Goal: Task Accomplishment & Management: Manage account settings

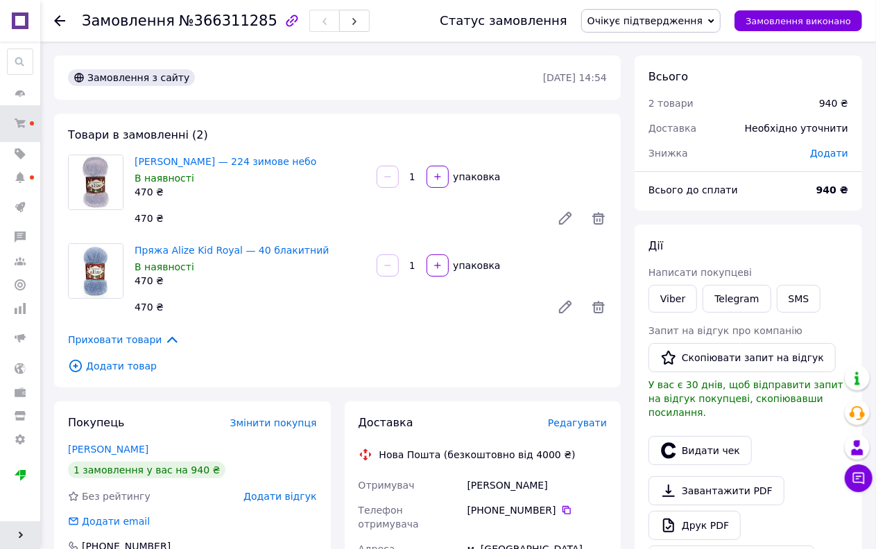
click at [690, 15] on span "Очікує підтвердження" at bounding box center [644, 20] width 115 height 11
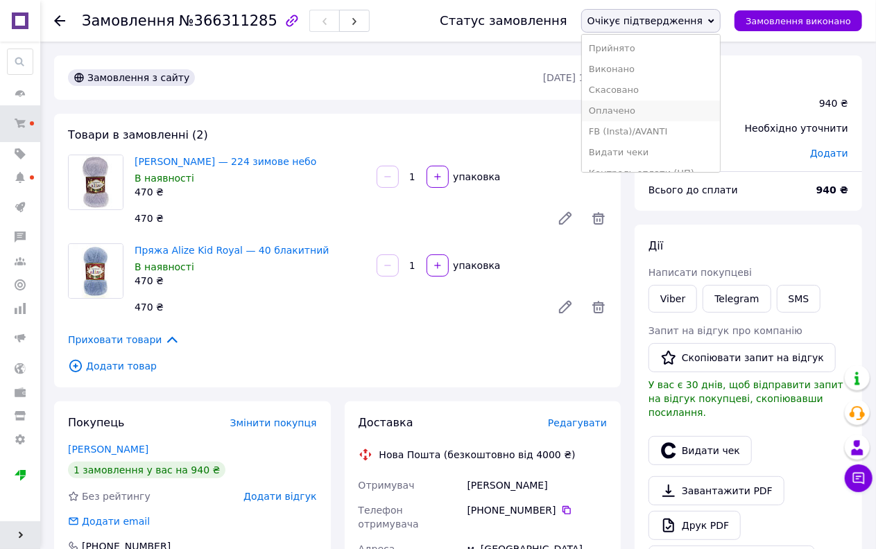
click at [652, 107] on li "Оплачено" at bounding box center [651, 111] width 138 height 21
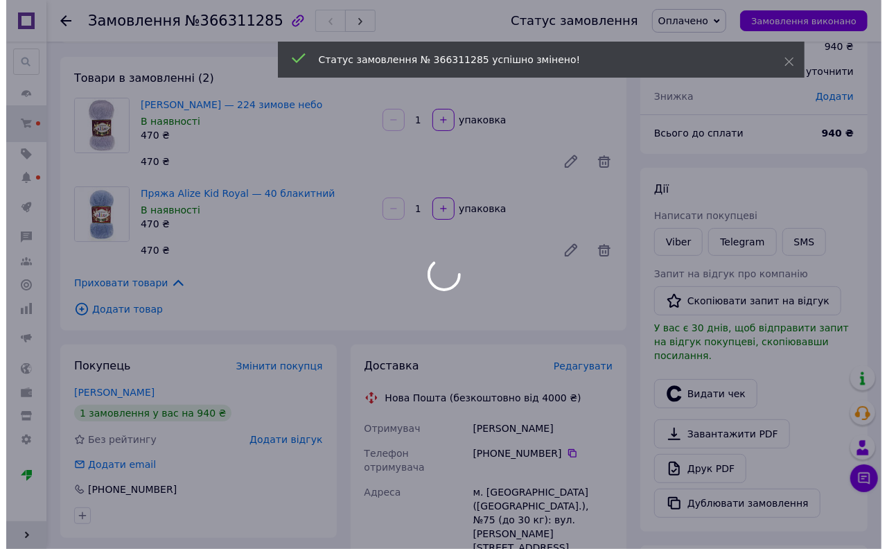
scroll to position [154, 0]
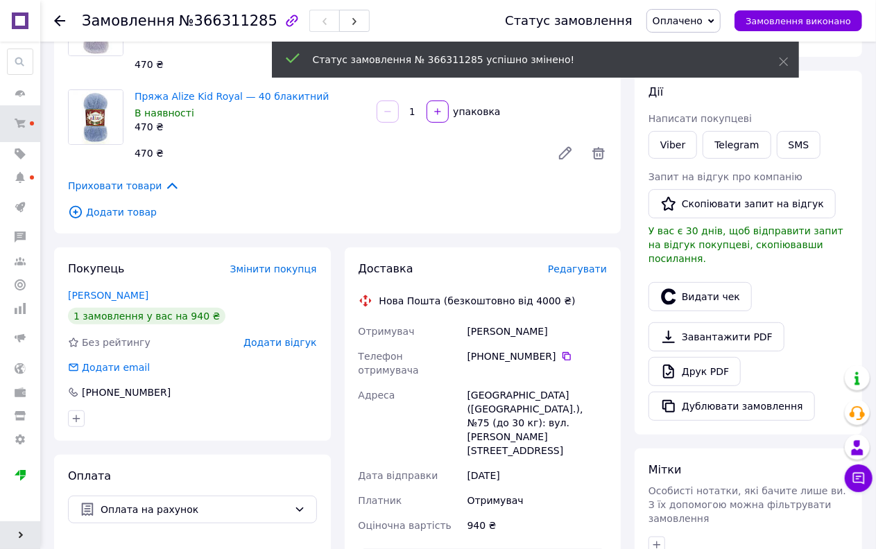
click at [577, 270] on span "Редагувати" at bounding box center [577, 268] width 59 height 11
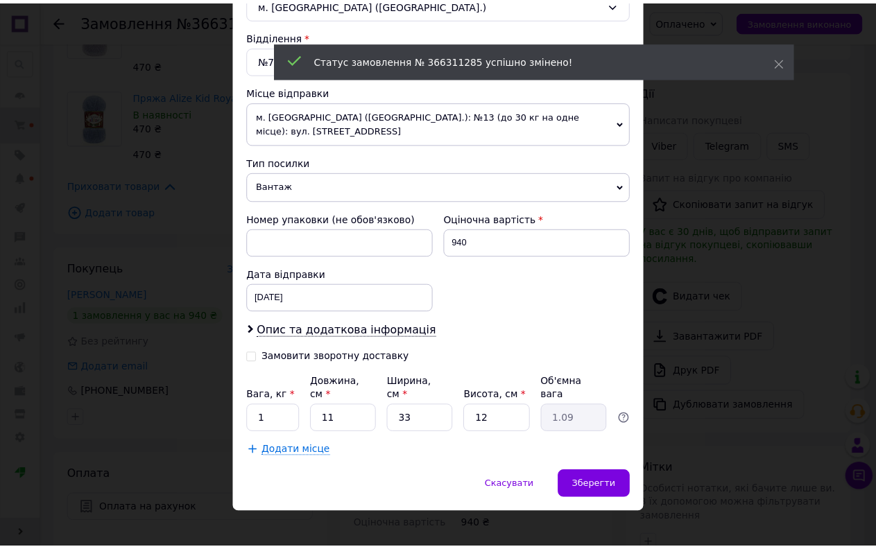
scroll to position [412, 0]
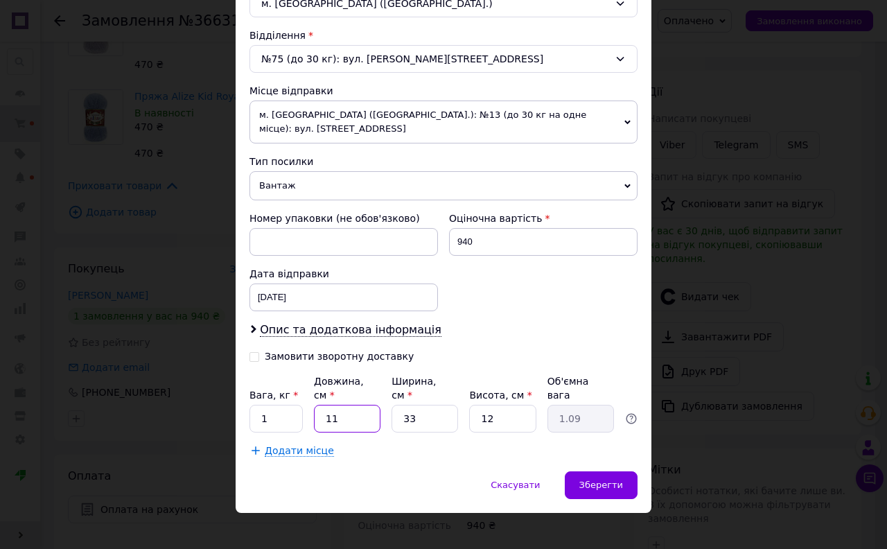
drag, startPoint x: 327, startPoint y: 415, endPoint x: 313, endPoint y: 419, distance: 14.5
click at [314, 419] on div "11" at bounding box center [347, 419] width 67 height 28
type input "4"
type input "0.4"
type input "40"
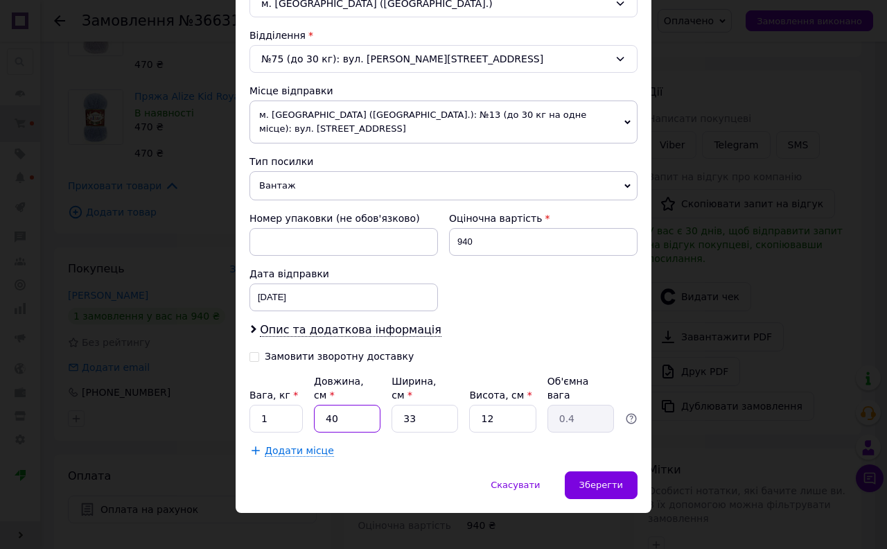
type input "3.96"
type input "40"
drag, startPoint x: 413, startPoint y: 406, endPoint x: 383, endPoint y: 413, distance: 30.1
click at [383, 413] on div "Вага, кг * 1 Довжина, см * 40 Ширина, см * 33 Висота, см * 12 Об'ємна вага 3.96" at bounding box center [444, 403] width 388 height 58
type input "2"
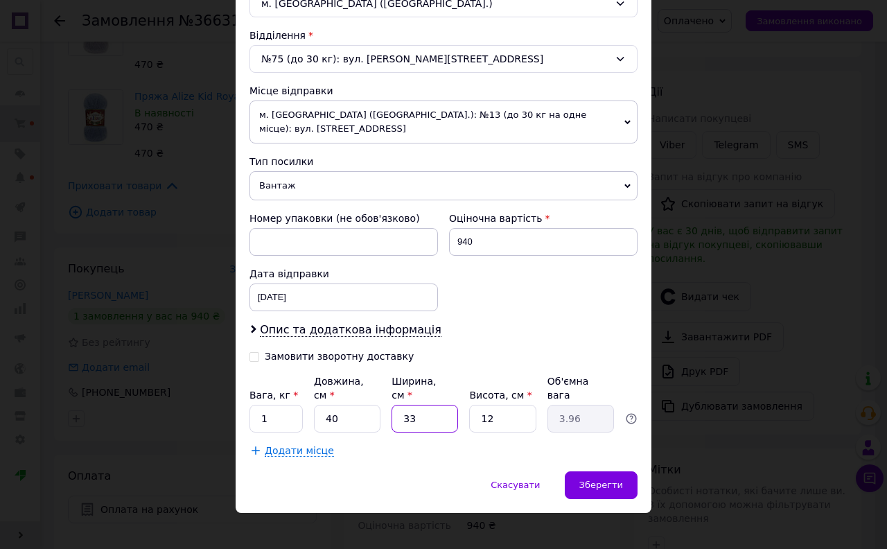
type input "0.24"
type input "20"
type input "2.4"
type input "20"
click at [508, 409] on input "12" at bounding box center [502, 419] width 67 height 28
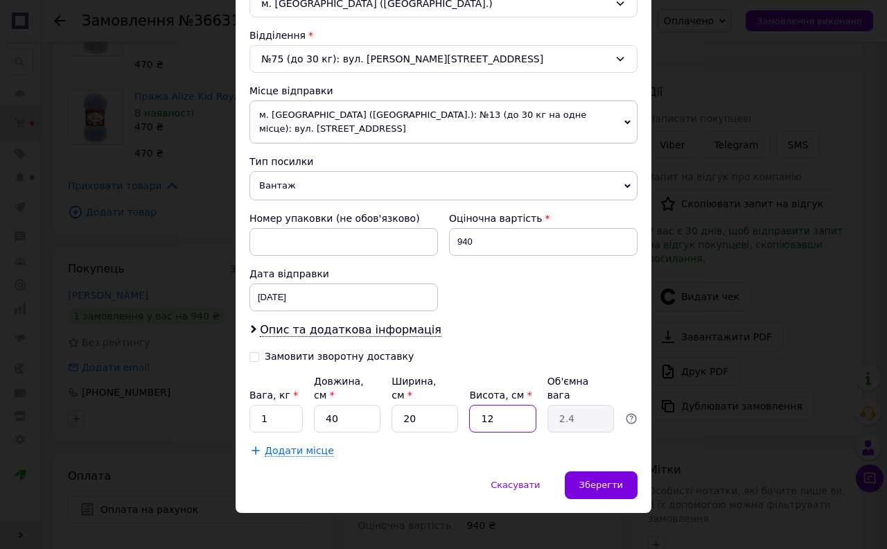
type input "1"
type input "0.2"
type input "10"
type input "2"
type input "10"
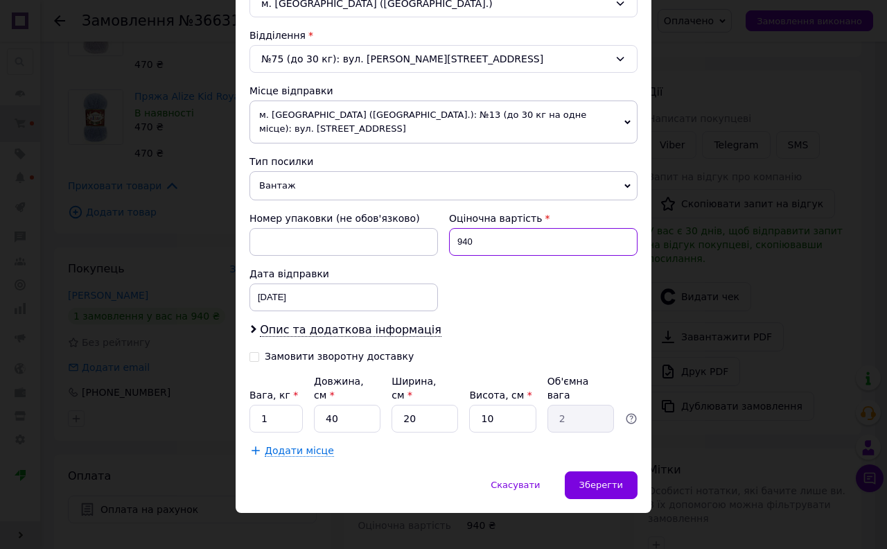
drag, startPoint x: 433, startPoint y: 253, endPoint x: 421, endPoint y: 257, distance: 12.5
click at [421, 257] on div "Номер упаковки (не обов'язково) Оціночна вартість 940 Дата відправки 12.10.2025…" at bounding box center [443, 261] width 399 height 111
type input "500"
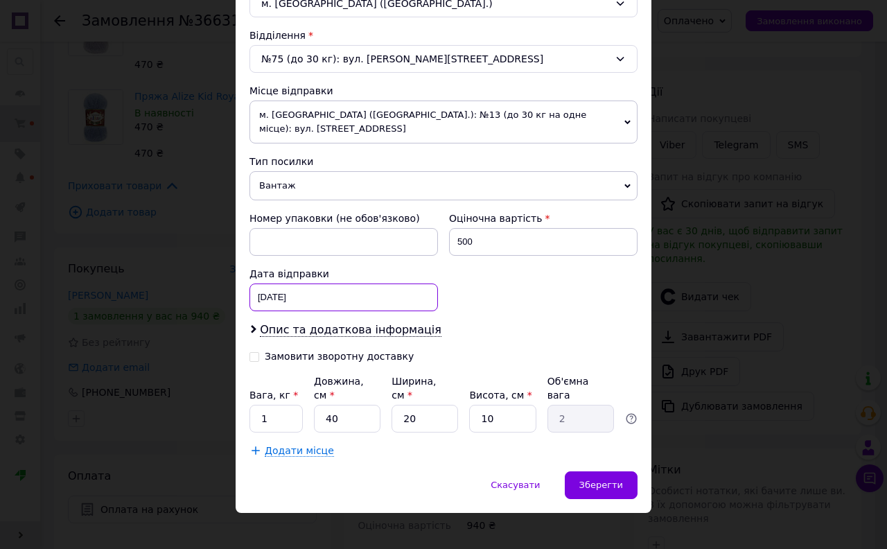
click at [295, 307] on div "12.10.2025 < 2025 > < Октябрь > Пн Вт Ср Чт Пт Сб Вс 29 30 1 2 3 4 5 6 7 8 9 10…" at bounding box center [344, 298] width 189 height 28
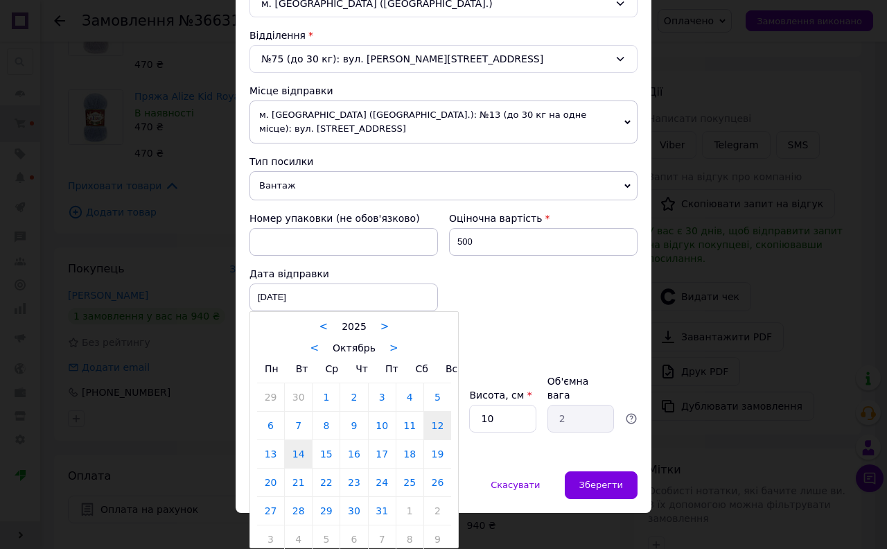
click at [288, 454] on link "14" at bounding box center [298, 454] width 27 height 28
type input "14.10.2025"
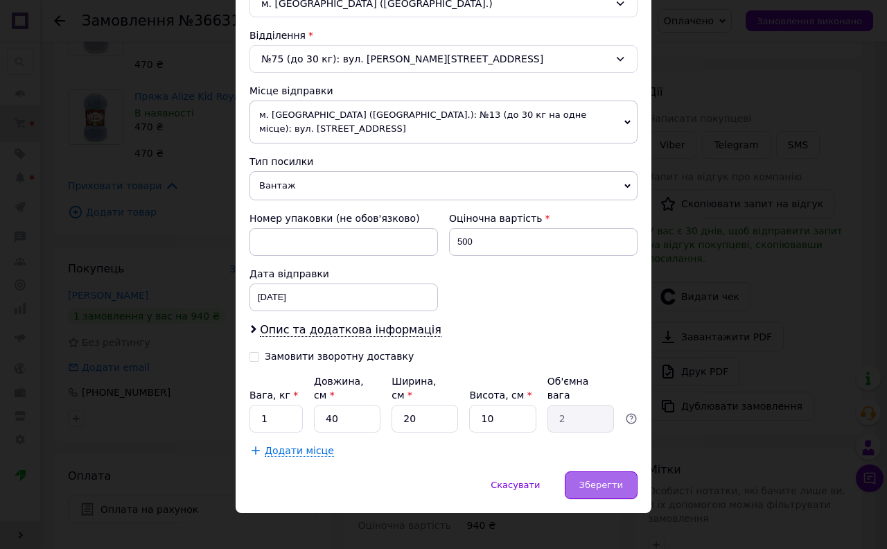
click at [587, 480] on span "Зберегти" at bounding box center [602, 485] width 44 height 10
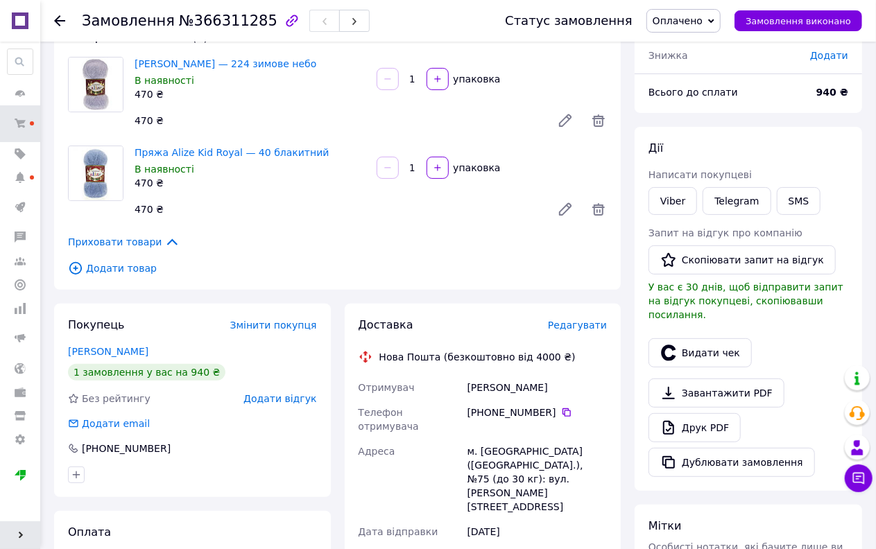
scroll to position [77, 0]
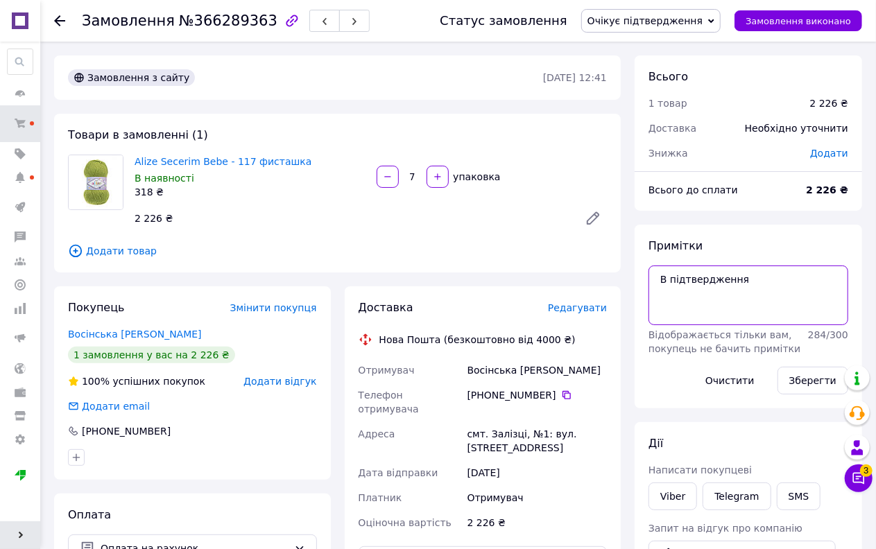
click at [763, 298] on textarea "В підтвердження" at bounding box center [748, 296] width 200 height 60
type textarea "В підтвердження 10"
click at [838, 387] on button "Зберегти" at bounding box center [812, 381] width 71 height 28
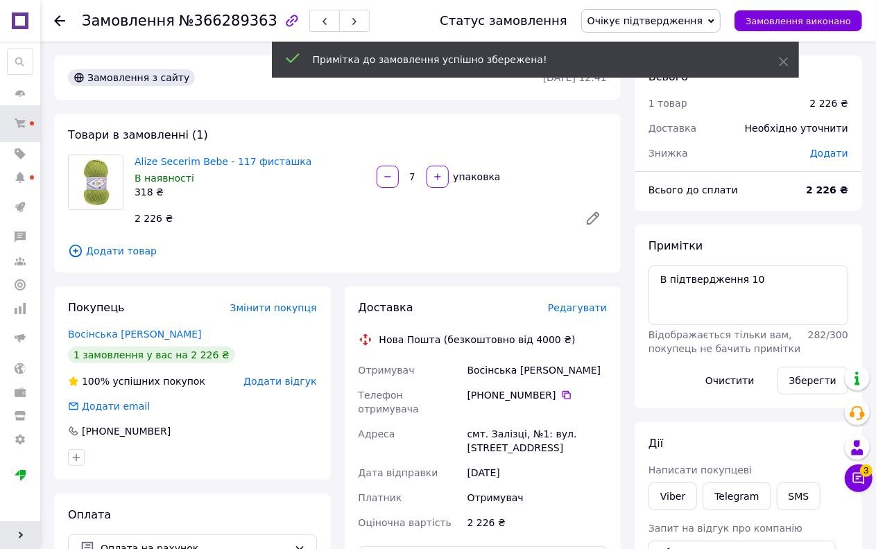
click at [581, 309] on span "Редагувати" at bounding box center [577, 307] width 59 height 11
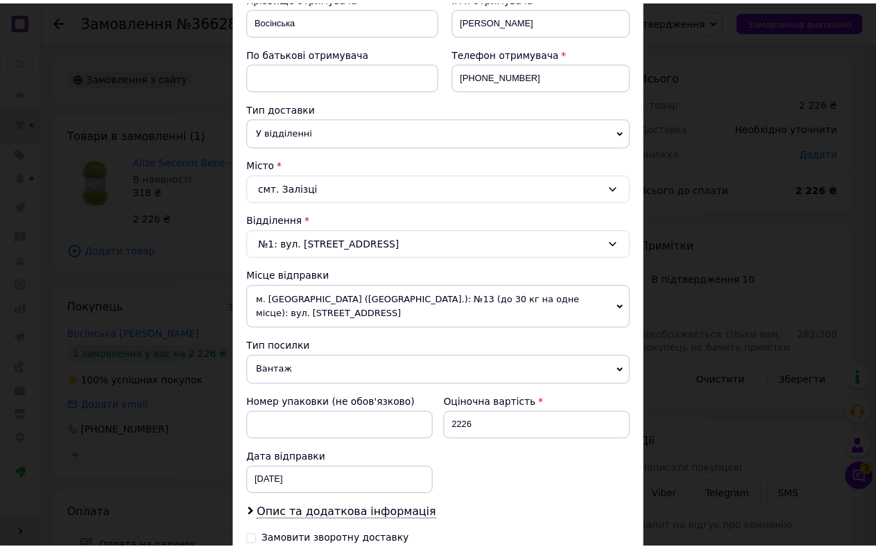
scroll to position [412, 0]
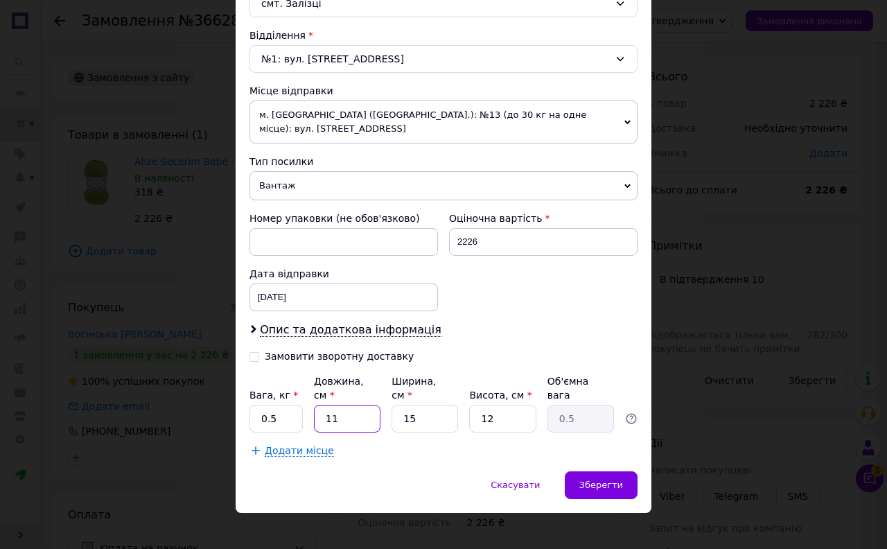
drag, startPoint x: 343, startPoint y: 402, endPoint x: 305, endPoint y: 416, distance: 40.6
click at [307, 416] on div "Вага, кг * 0.5 Довжина, см * 11 Ширина, см * 15 Висота, см * 12 Об'ємна вага 0.5" at bounding box center [444, 403] width 388 height 58
type input "4"
type input "0.18"
type input "40"
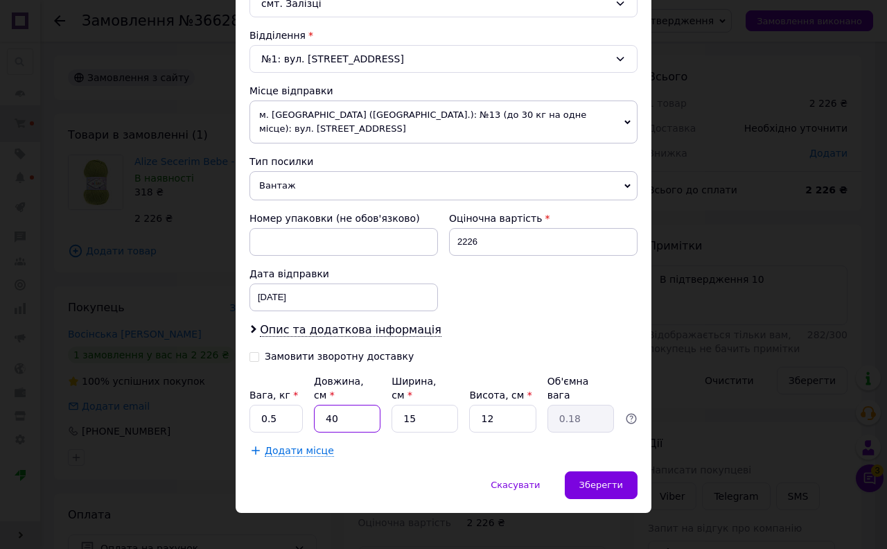
type input "1.8"
type input "40"
click at [347, 414] on div "Вага, кг * 0.5 Довжина, см * 40 Ширина, см * 15 Висота, см * 12 Об'ємна вага 1.8" at bounding box center [444, 403] width 388 height 58
type input "4"
type input "0.48"
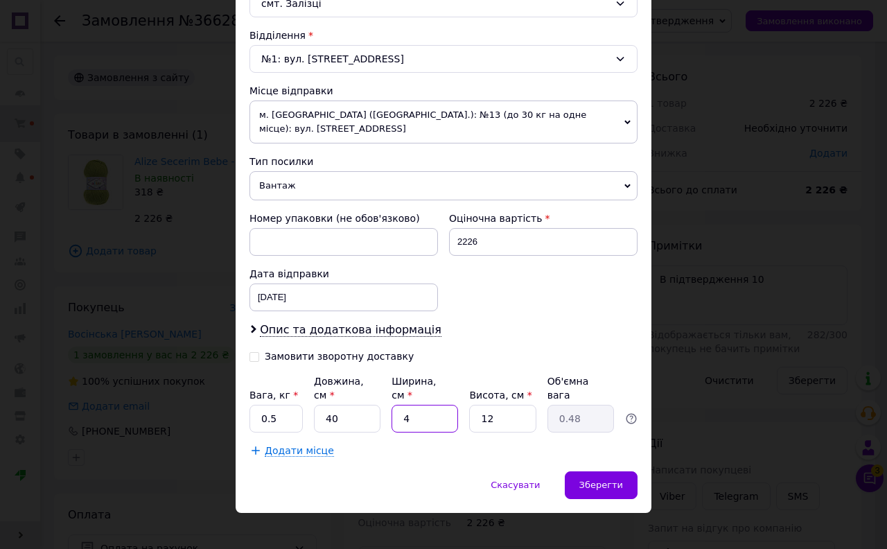
type input "40"
type input "4.8"
type input "40"
drag, startPoint x: 506, startPoint y: 404, endPoint x: 456, endPoint y: 413, distance: 51.5
click at [456, 413] on div "Вага, кг * 0.5 Довжина, см * 40 Ширина, см * 40 Висота, см * 12 Об'ємна вага 4.8" at bounding box center [444, 403] width 388 height 58
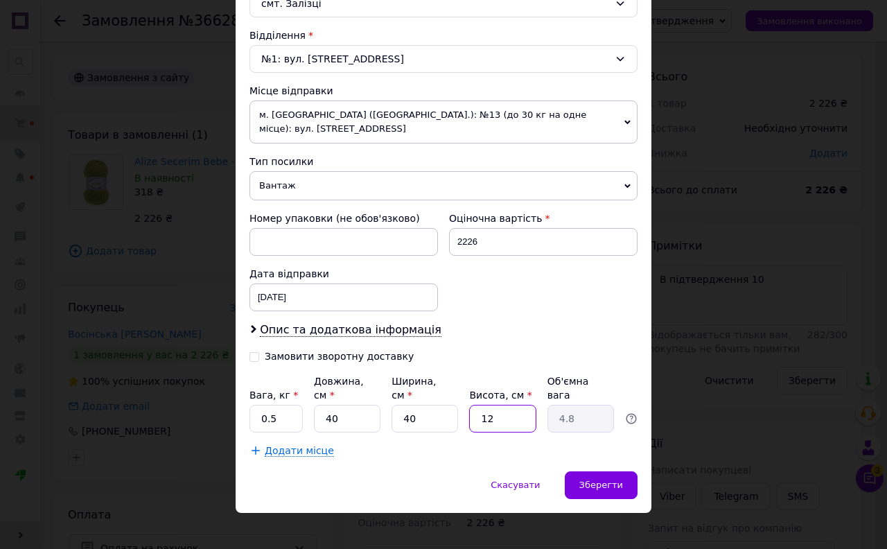
type input "2"
type input "0.8"
type input "25"
type input "10"
type input "25"
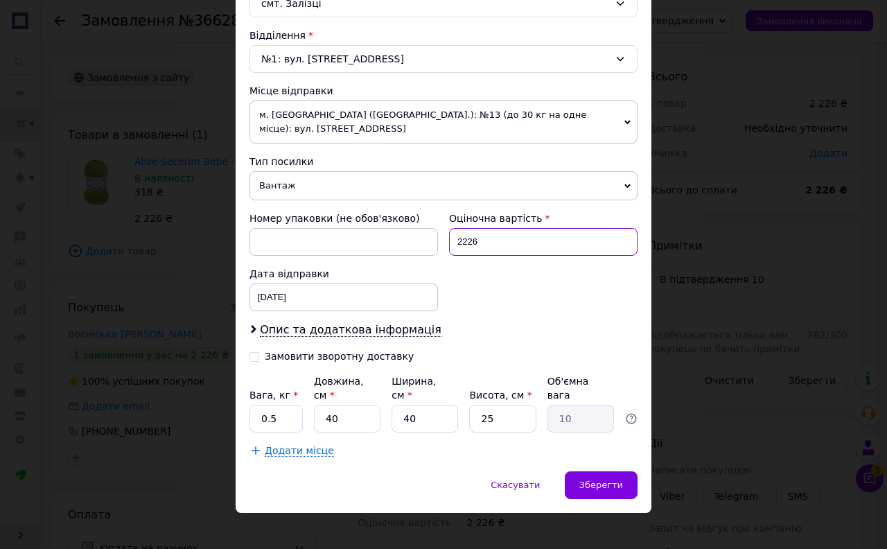
drag, startPoint x: 480, startPoint y: 247, endPoint x: 430, endPoint y: 258, distance: 51.1
click at [430, 257] on div "Номер упаковки (не обов'язково) Оціночна вартість 2226 Дата відправки 12.10.202…" at bounding box center [443, 261] width 399 height 111
type input "500"
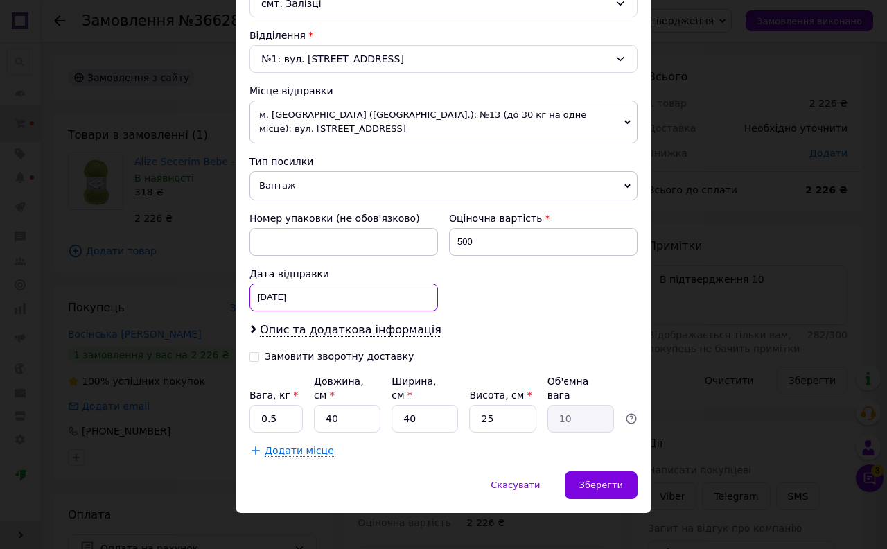
click at [297, 293] on div "12.10.2025 < 2025 > < Октябрь > Пн Вт Ср Чт Пт Сб Вс 29 30 1 2 3 4 5 6 7 8 9 10…" at bounding box center [344, 298] width 189 height 28
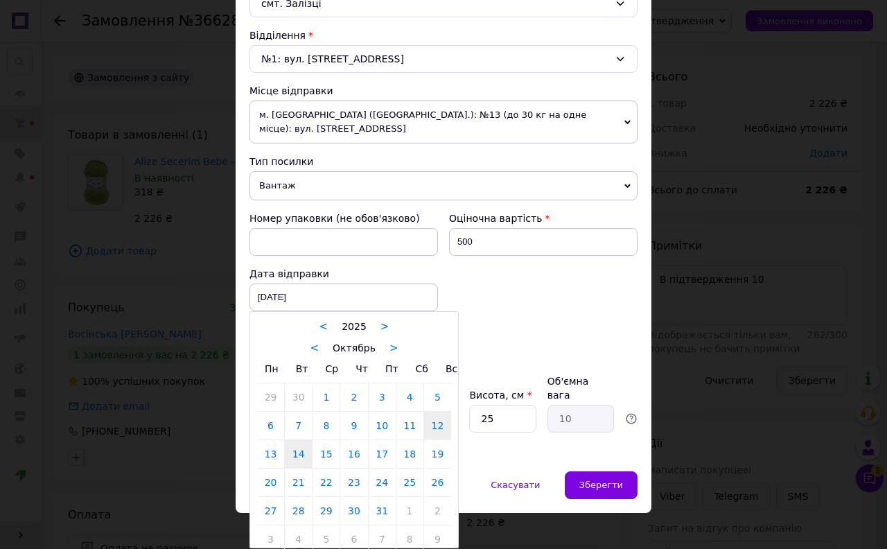
click at [300, 456] on link "14" at bounding box center [298, 454] width 27 height 28
type input "14.10.2025"
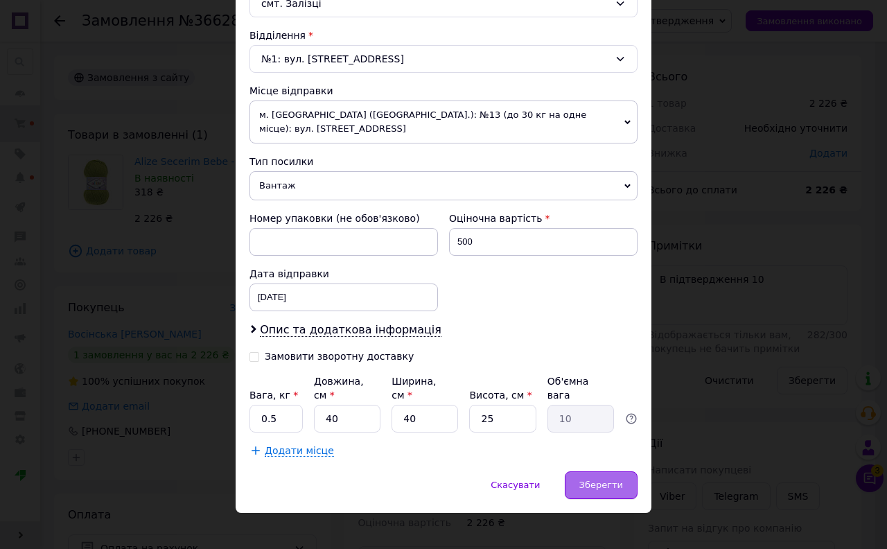
click at [604, 480] on span "Зберегти" at bounding box center [602, 485] width 44 height 10
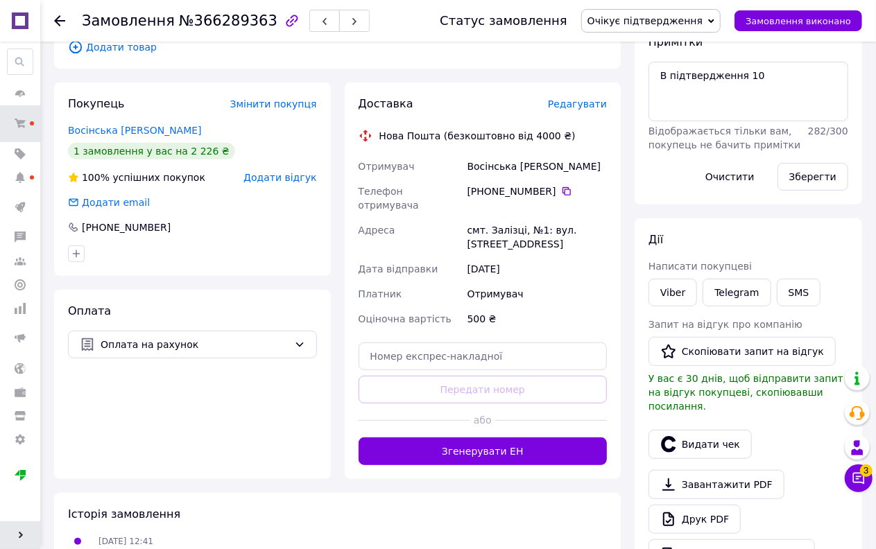
scroll to position [231, 0]
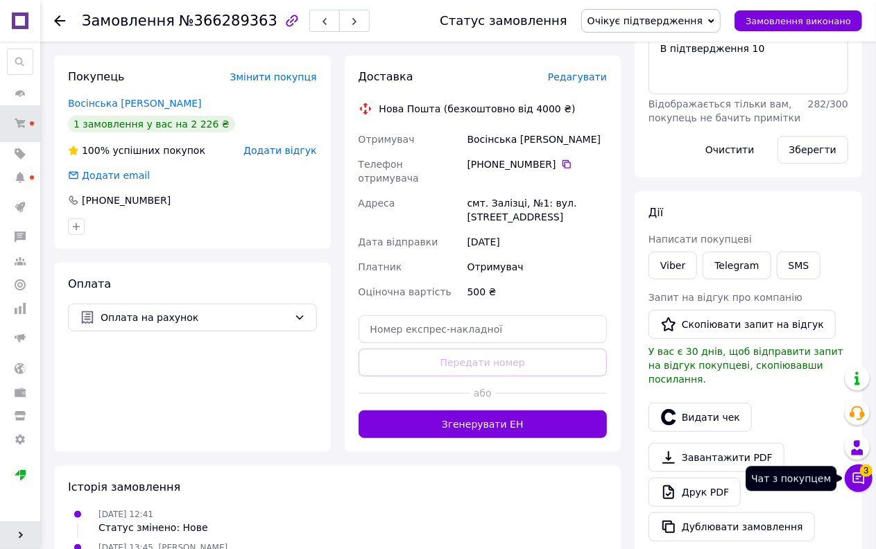
click at [862, 476] on icon at bounding box center [858, 478] width 14 height 14
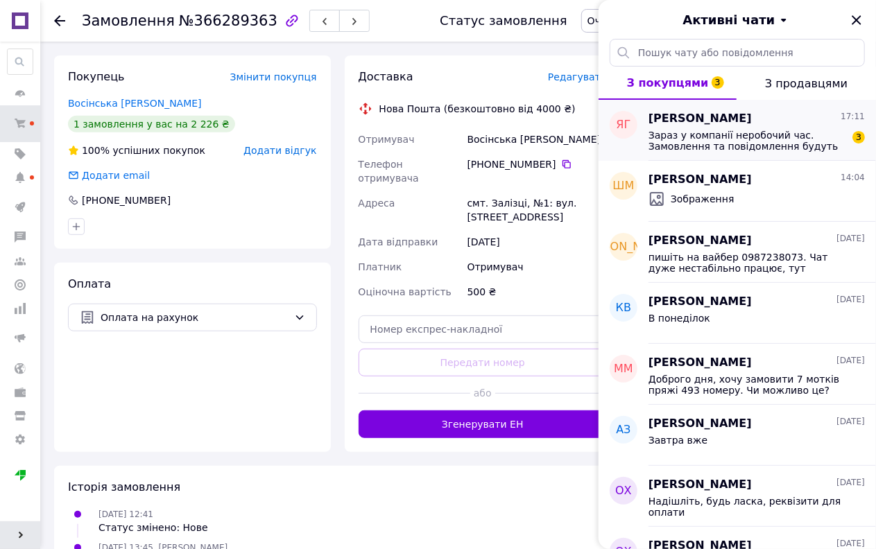
click at [745, 130] on span "Зараз у компанії неробочий час. Замовлення та повідомлення будуть оброблені з 1…" at bounding box center [746, 141] width 197 height 22
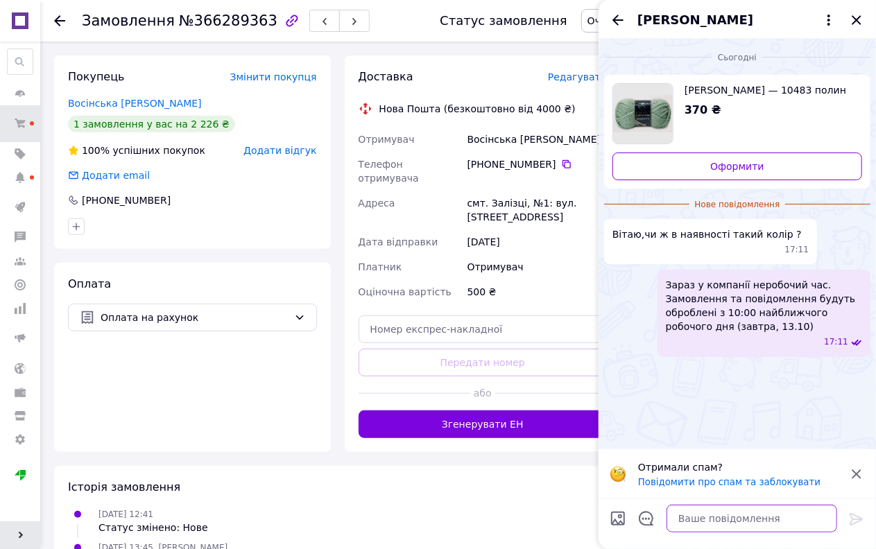
click at [729, 521] on textarea at bounding box center [751, 519] width 171 height 28
type textarea "Напишіть на вайбер 0987238073"
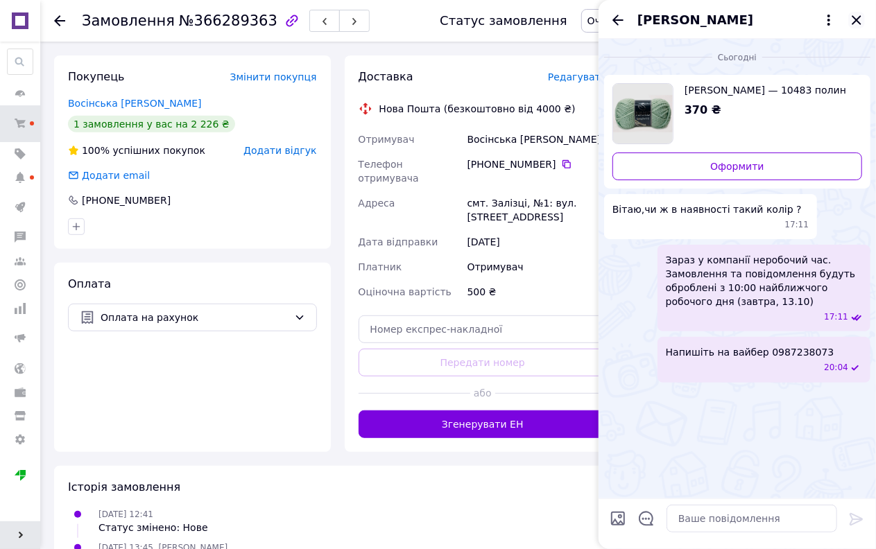
click at [863, 19] on icon "Закрити" at bounding box center [856, 20] width 17 height 17
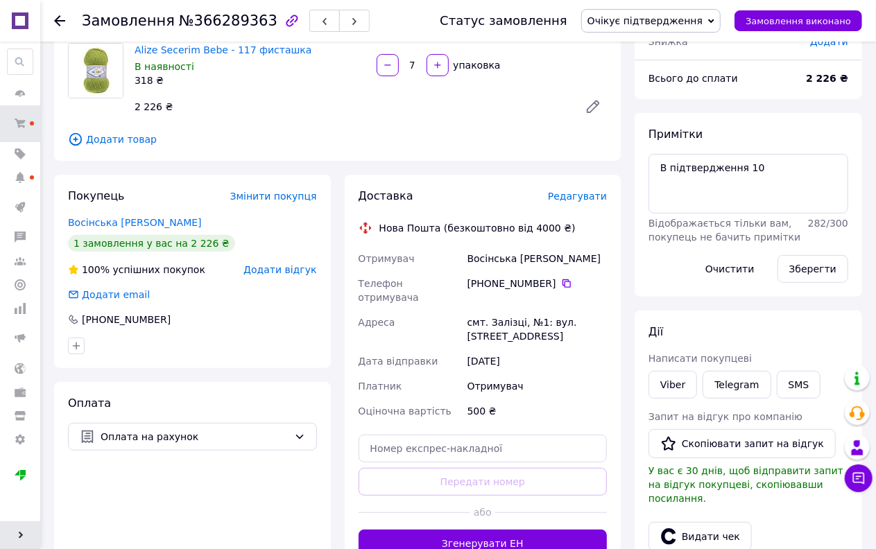
scroll to position [0, 0]
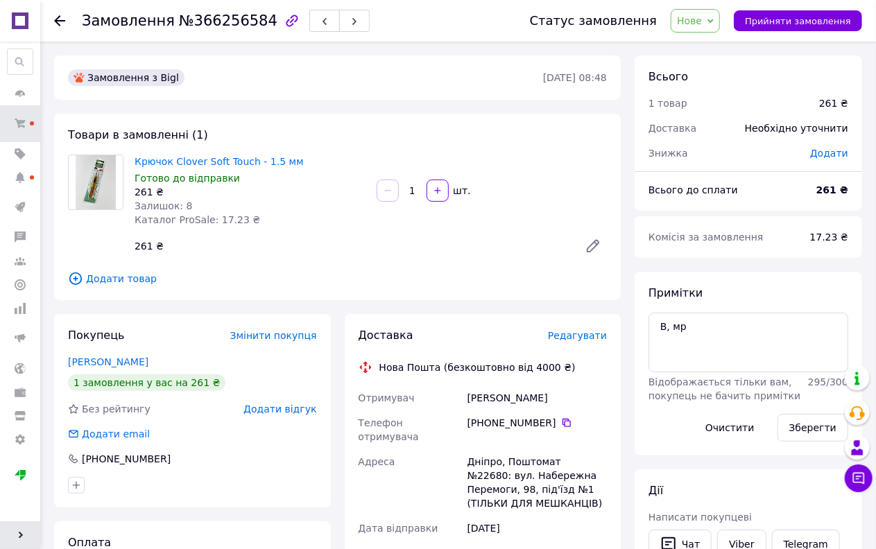
click at [699, 24] on span "Нове" at bounding box center [689, 20] width 25 height 11
click at [711, 110] on li "Оплачено" at bounding box center [731, 111] width 121 height 21
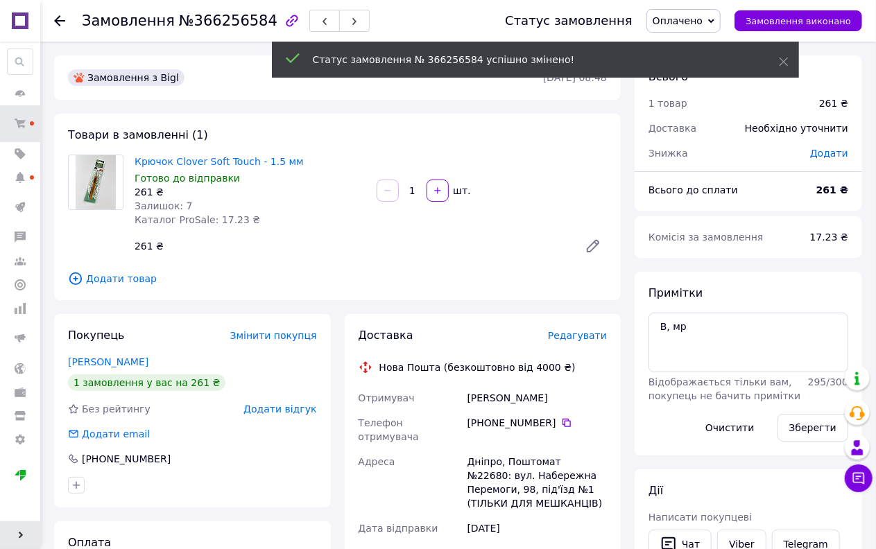
click at [586, 334] on span "Редагувати" at bounding box center [577, 335] width 59 height 11
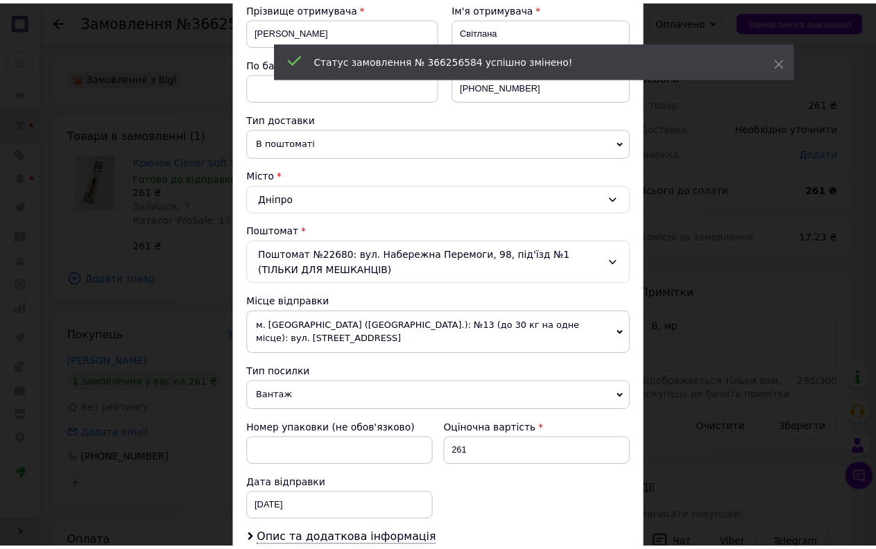
scroll to position [427, 0]
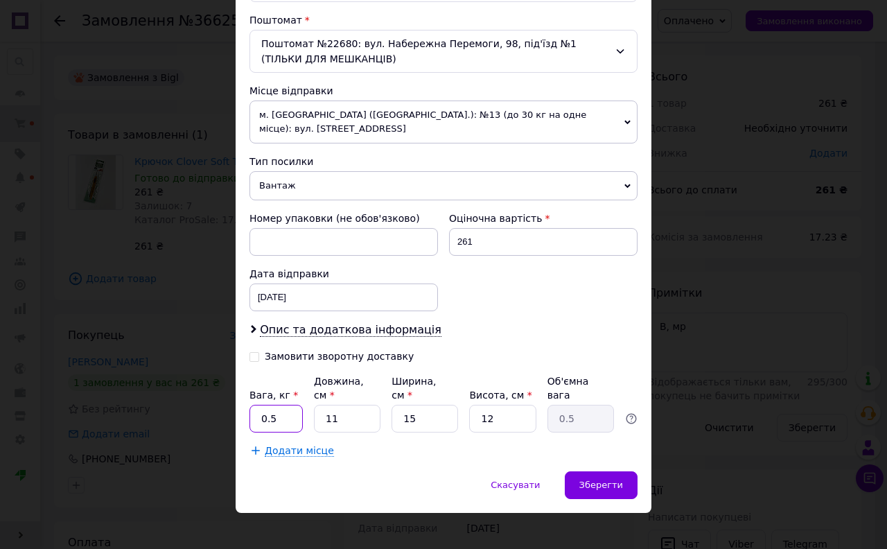
click at [293, 412] on input "0.5" at bounding box center [276, 419] width 53 height 28
type input "0.1"
click at [342, 410] on input "11" at bounding box center [347, 419] width 67 height 28
type input "1"
type input "0.1"
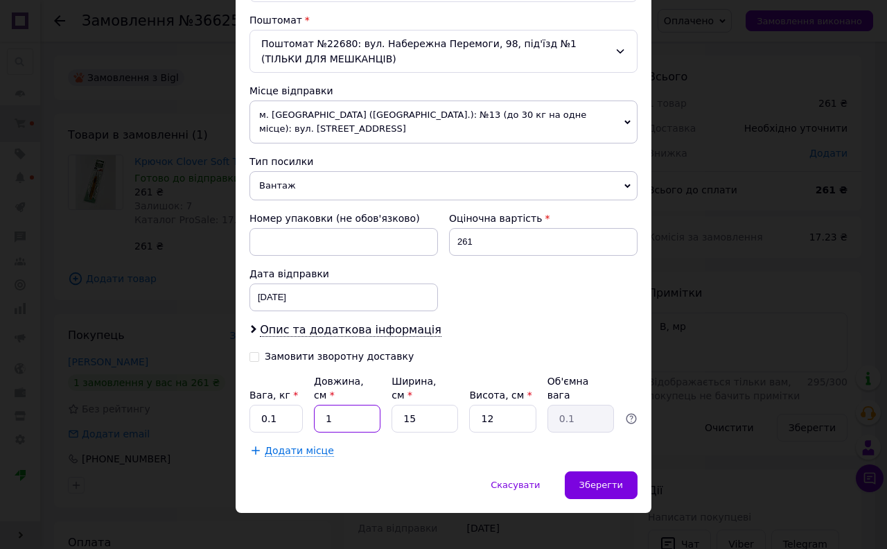
type input "10"
type input "0.45"
type input "10"
click at [487, 405] on input "12" at bounding box center [502, 419] width 67 height 28
click at [520, 405] on input "12" at bounding box center [502, 419] width 67 height 28
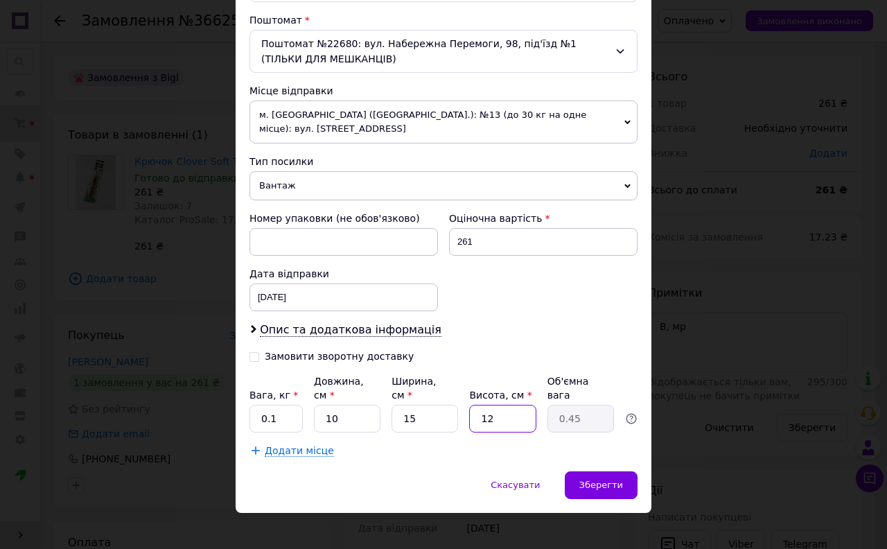
type input "1"
type input "0.1"
type input "10"
type input "0.38"
type input "10"
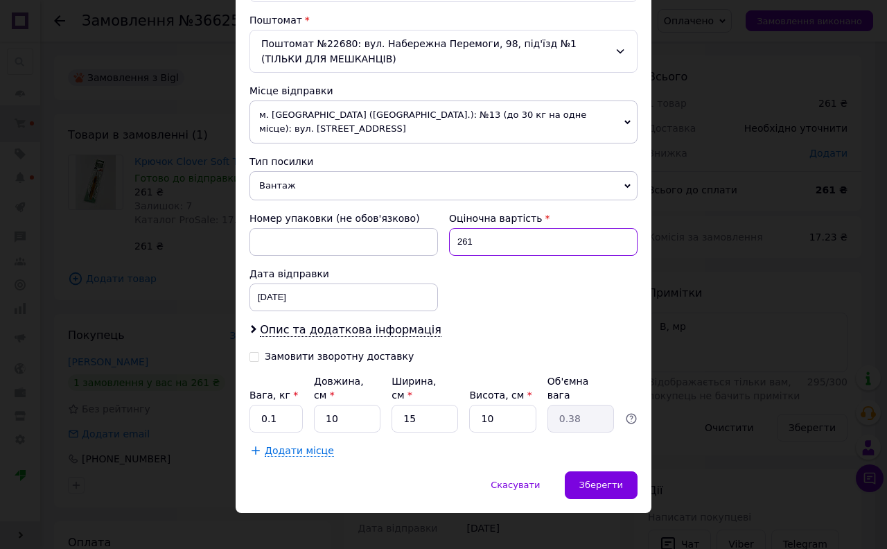
drag, startPoint x: 476, startPoint y: 241, endPoint x: 441, endPoint y: 252, distance: 36.4
click at [444, 252] on div "Оціночна вартість 261" at bounding box center [544, 233] width 200 height 55
type input "500"
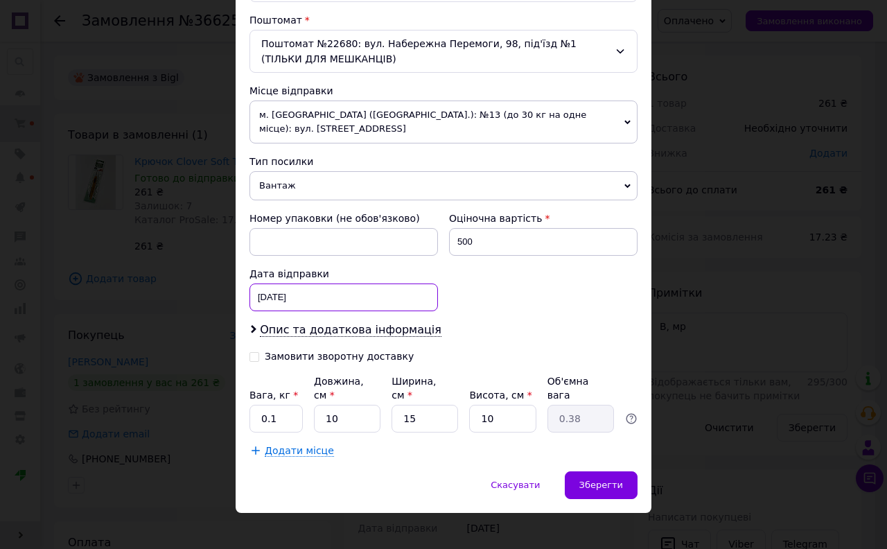
click at [299, 311] on div "[DATE] < 2025 > < Октябрь > Пн Вт Ср Чт Пт Сб Вс 29 30 1 2 3 4 5 6 7 8 9 10 11 …" at bounding box center [344, 298] width 189 height 28
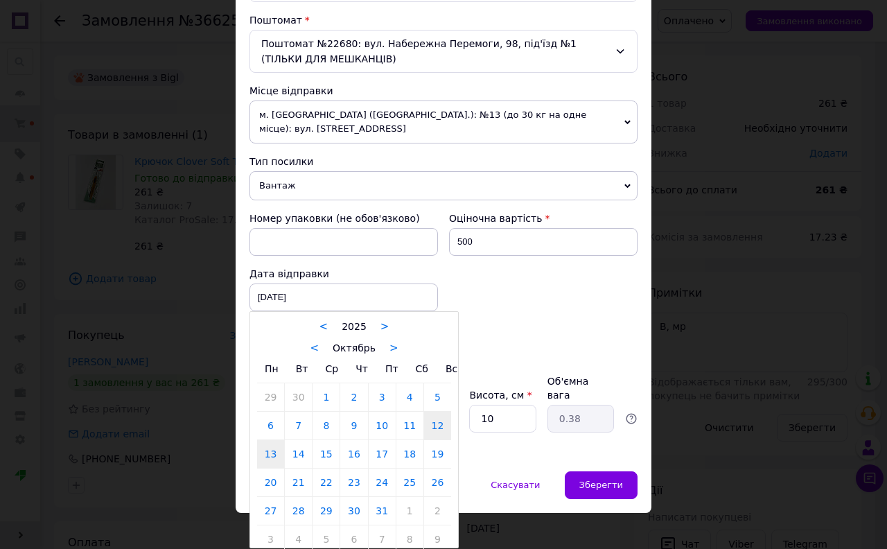
click at [273, 453] on link "13" at bounding box center [270, 454] width 27 height 28
type input "13.10.2025"
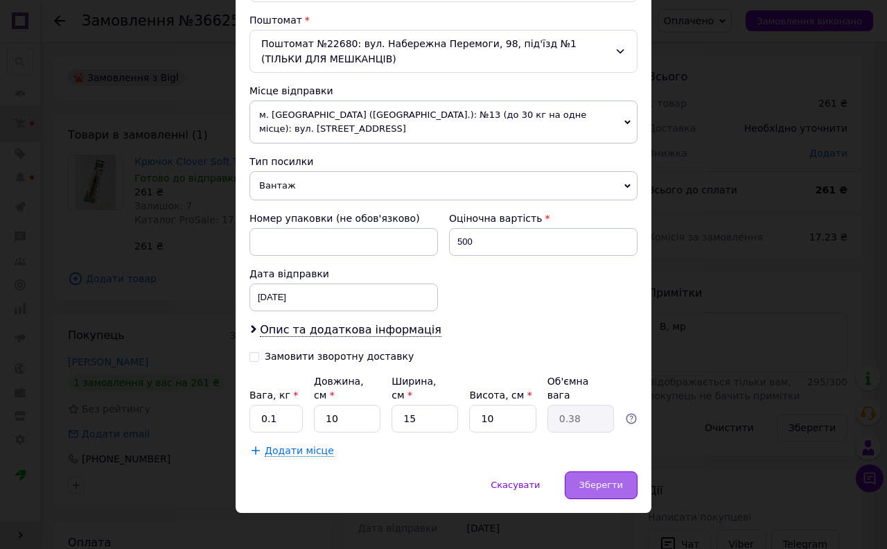
click at [591, 471] on div "Зберегти" at bounding box center [601, 485] width 73 height 28
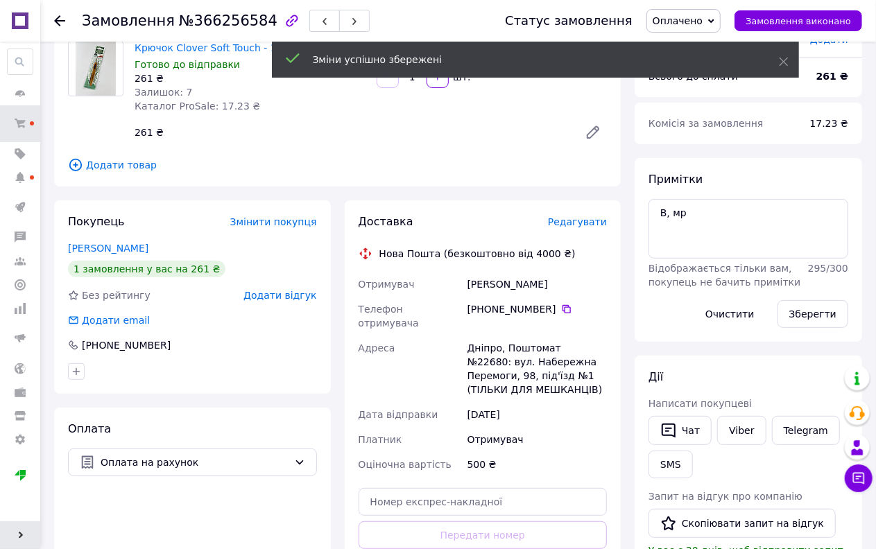
scroll to position [0, 0]
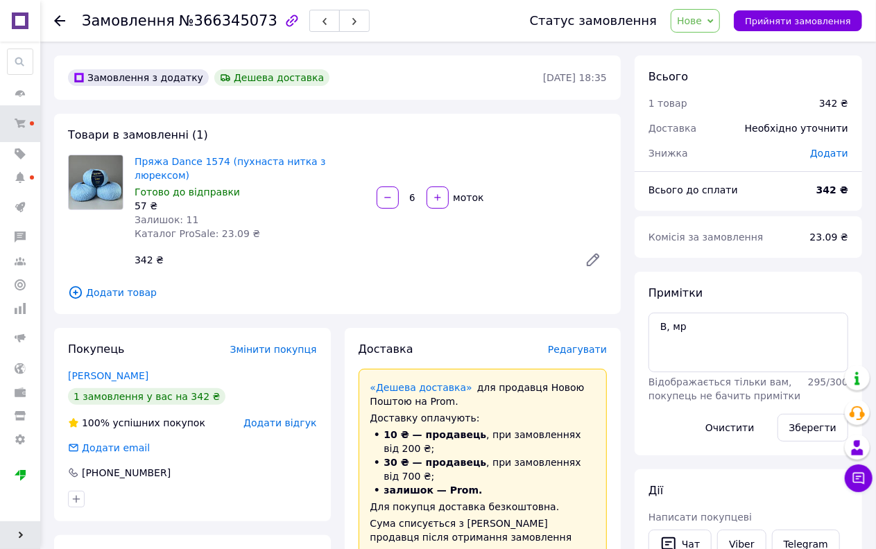
click at [702, 18] on span "Нове" at bounding box center [689, 20] width 25 height 11
click at [714, 112] on li "Оплачено" at bounding box center [731, 111] width 121 height 21
click at [445, 293] on div "Товари в замовленні (1) Пряжа Dance 1574 (пухнаста нитка з люрексом) Готово до …" at bounding box center [337, 214] width 566 height 200
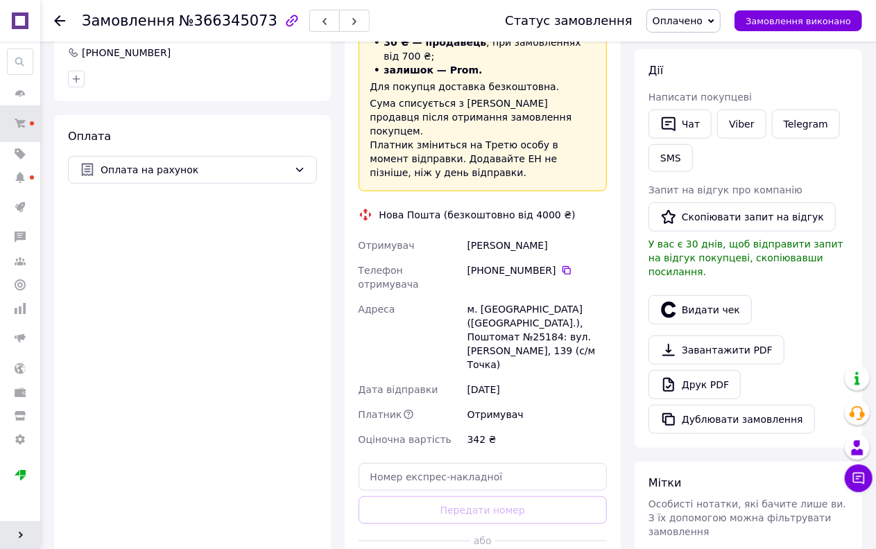
scroll to position [558, 0]
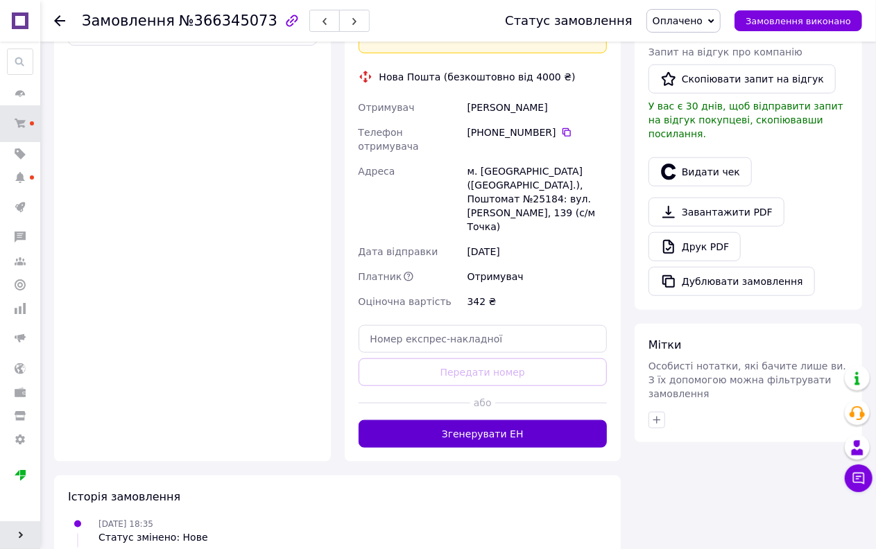
click at [494, 420] on button "Згенерувати ЕН" at bounding box center [482, 434] width 249 height 28
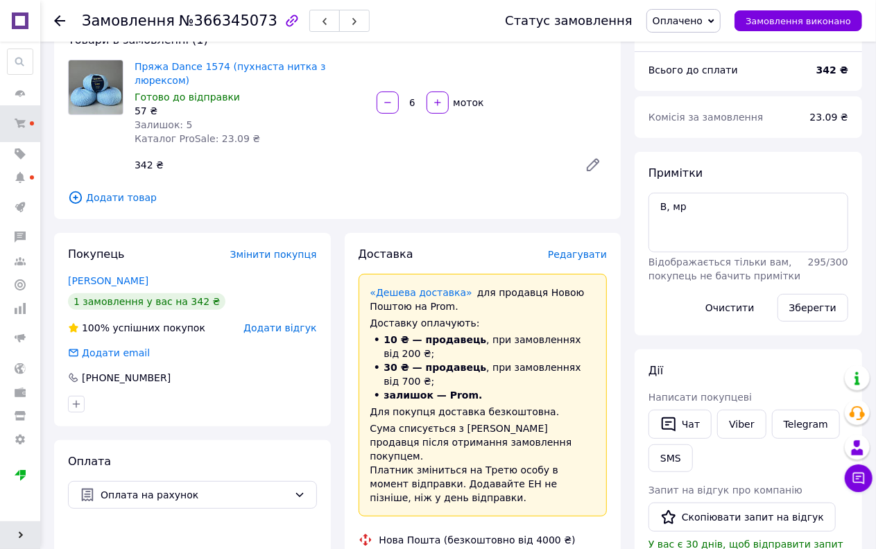
scroll to position [0, 0]
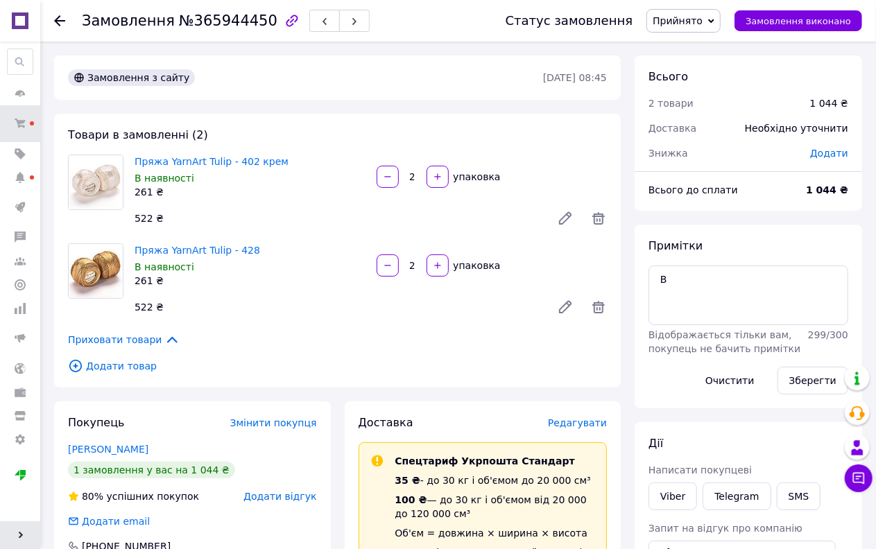
click at [698, 25] on span "Прийнято" at bounding box center [677, 20] width 50 height 11
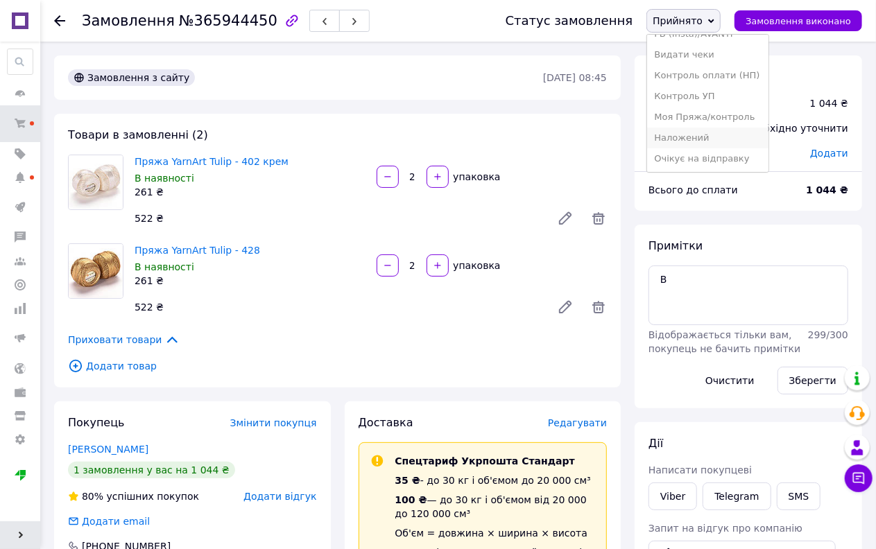
click at [697, 130] on li "Наложений" at bounding box center [707, 138] width 121 height 21
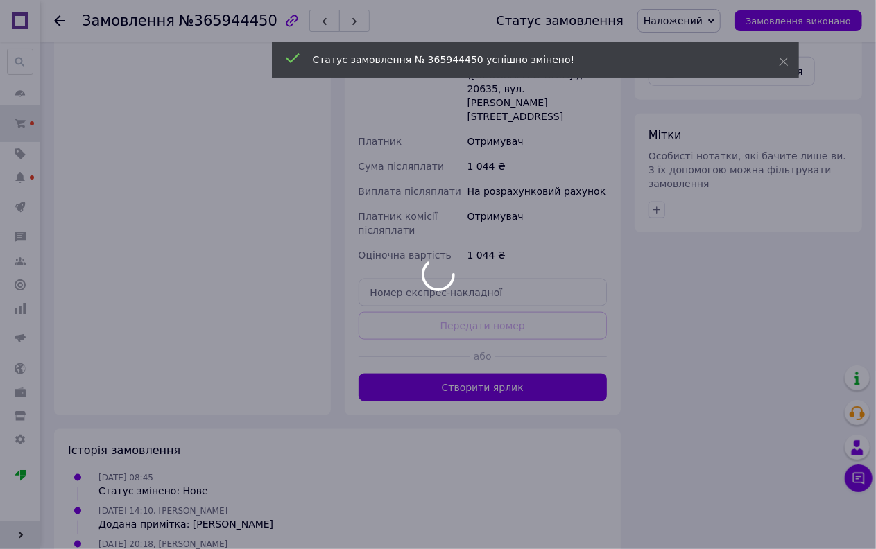
scroll to position [688, 0]
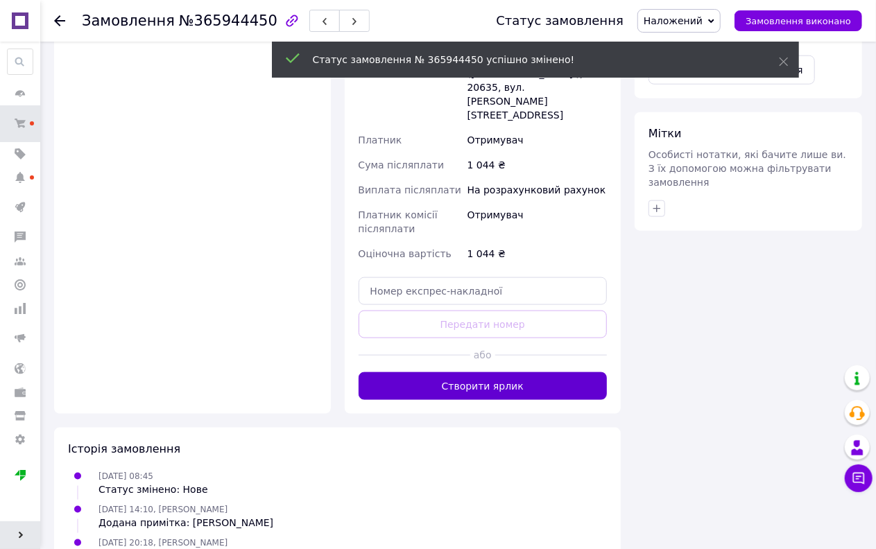
click at [505, 372] on button "Створити ярлик" at bounding box center [482, 386] width 249 height 28
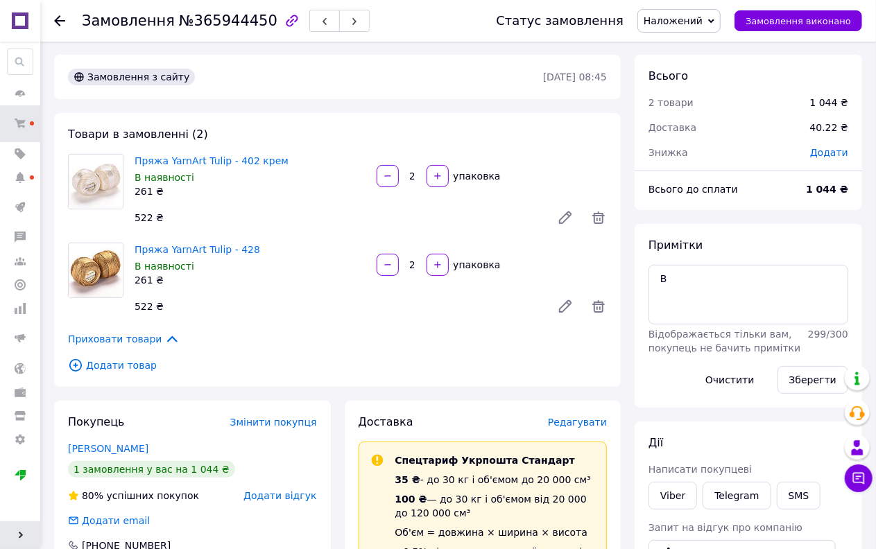
scroll to position [0, 0]
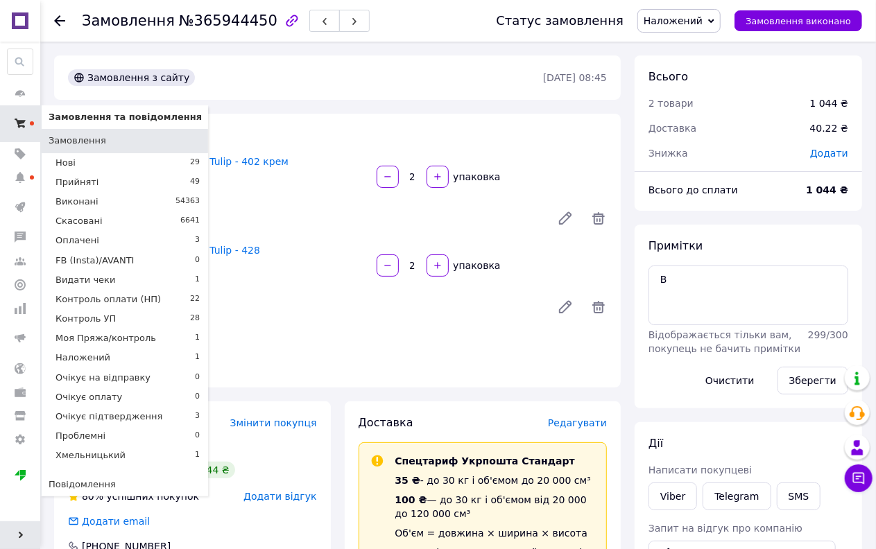
click at [24, 123] on icon at bounding box center [20, 123] width 11 height 11
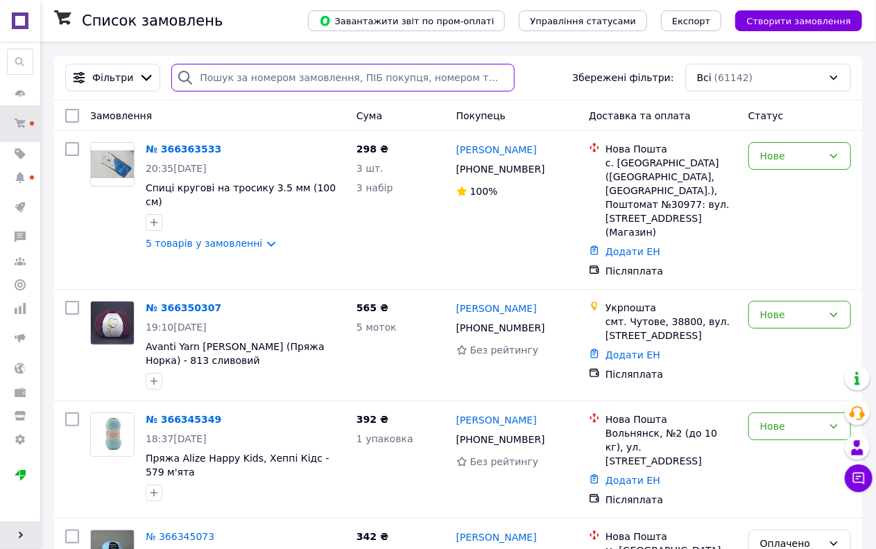
click at [406, 88] on input "search" at bounding box center [342, 78] width 343 height 28
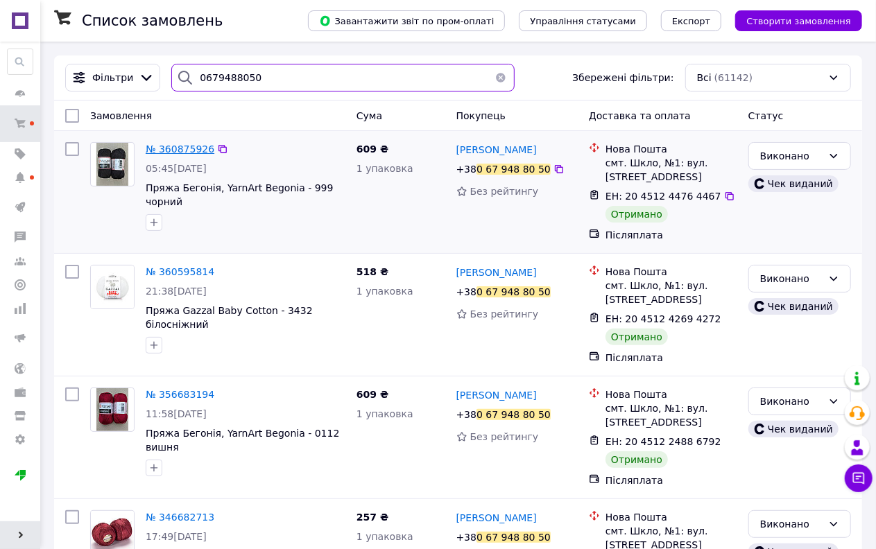
type input "0679488050"
click at [181, 150] on span "№ 360875926" at bounding box center [180, 149] width 69 height 11
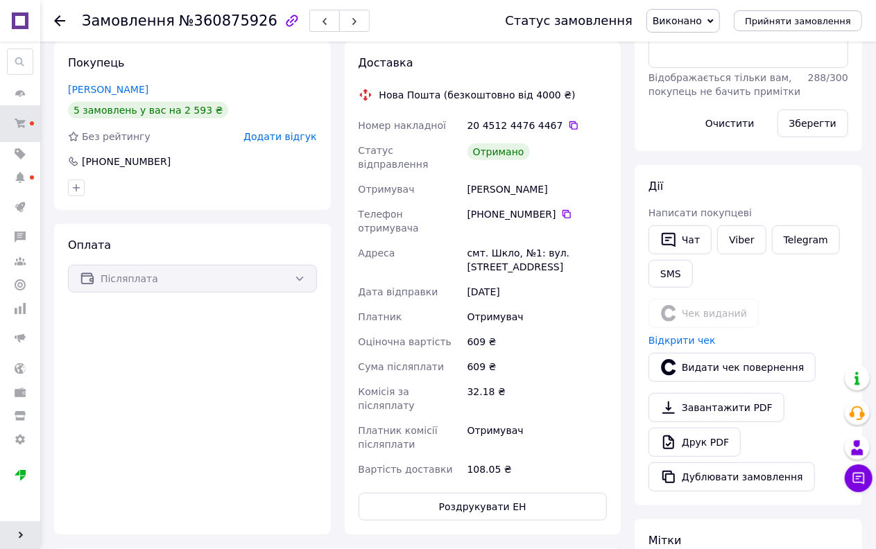
scroll to position [308, 0]
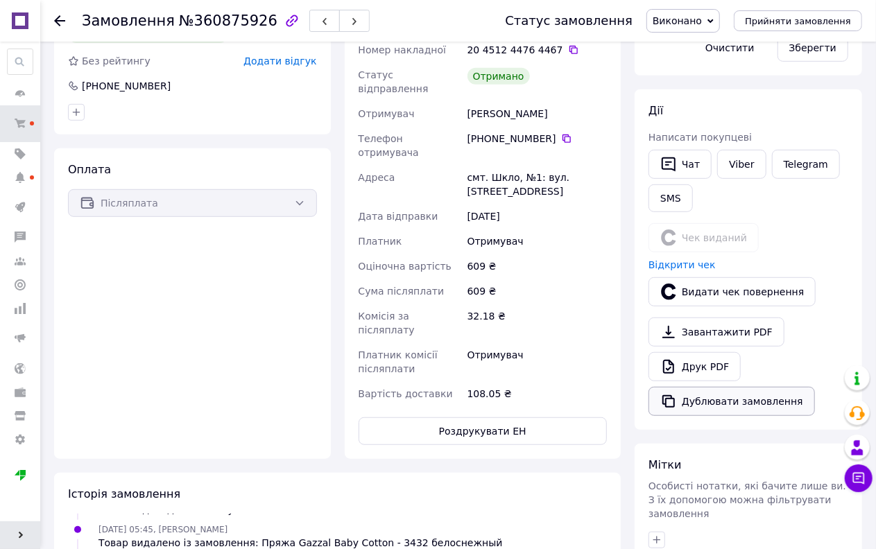
click at [716, 404] on button "Дублювати замовлення" at bounding box center [731, 401] width 166 height 29
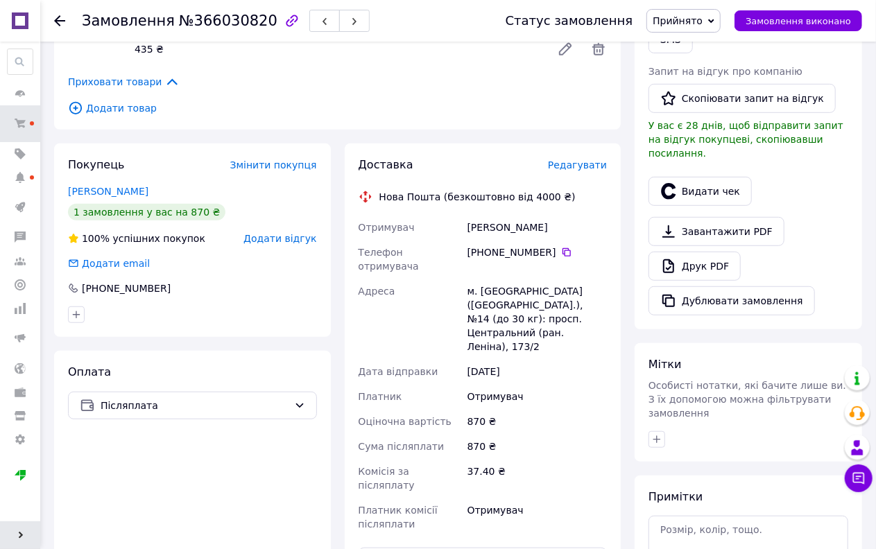
scroll to position [385, 0]
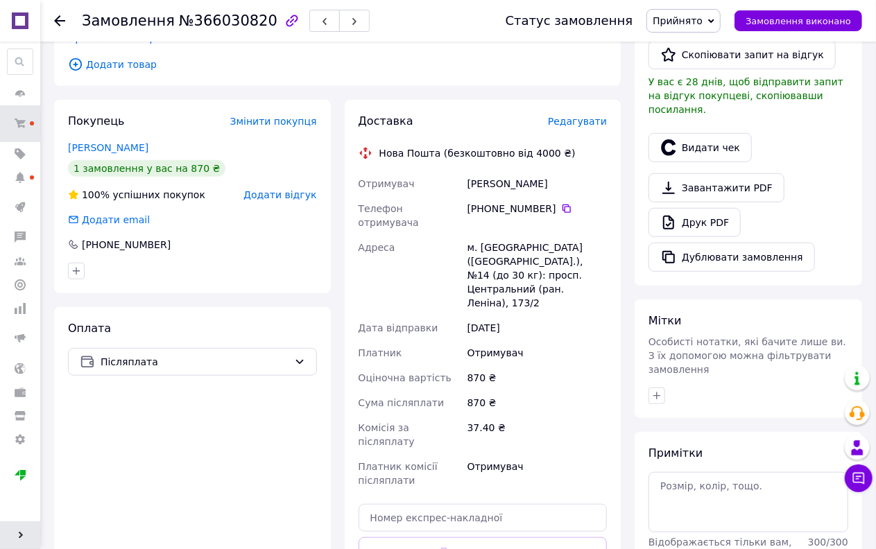
click at [702, 15] on span "Прийнято" at bounding box center [677, 20] width 50 height 11
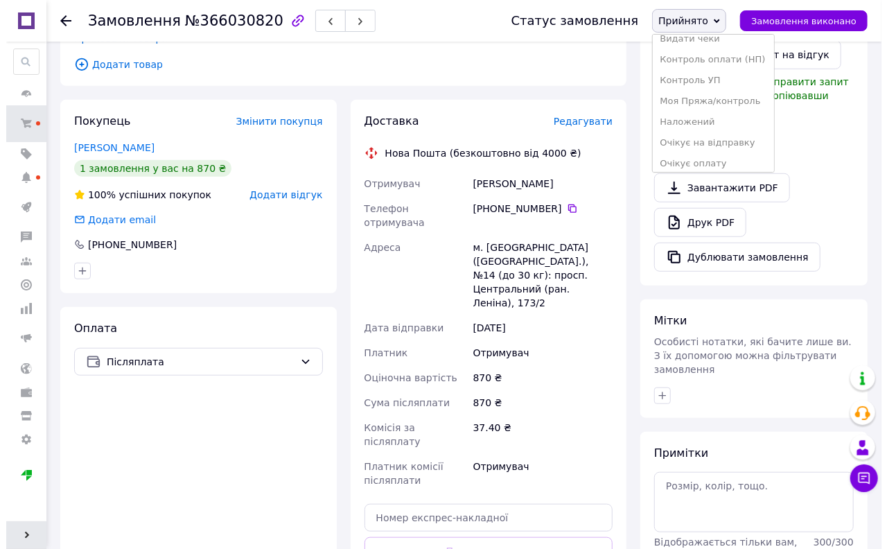
scroll to position [154, 0]
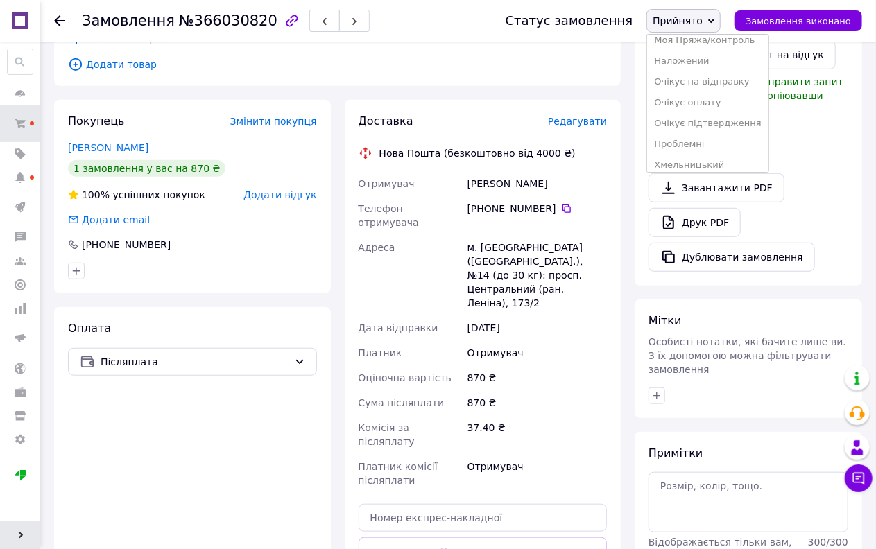
drag, startPoint x: 704, startPoint y: 61, endPoint x: 702, endPoint y: 73, distance: 12.0
click at [704, 62] on li "Наложений" at bounding box center [707, 61] width 121 height 21
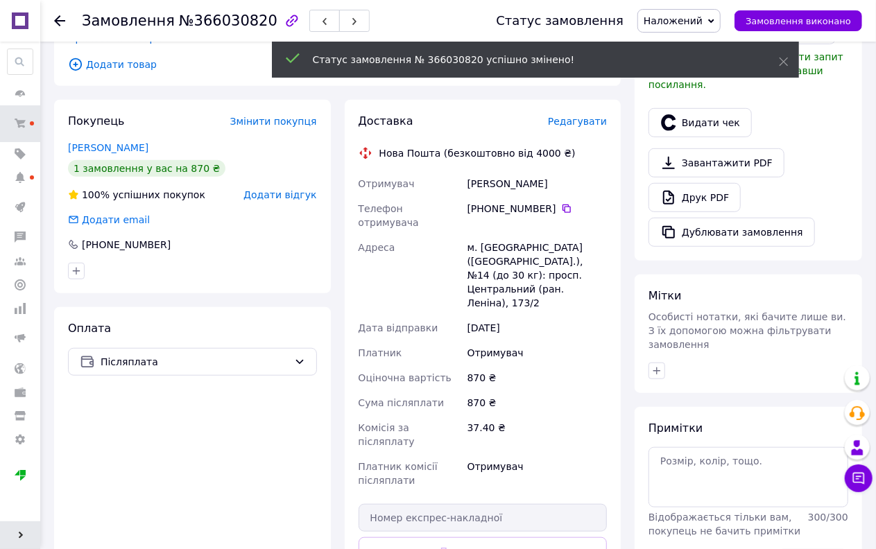
click at [580, 116] on span "Редагувати" at bounding box center [577, 121] width 59 height 11
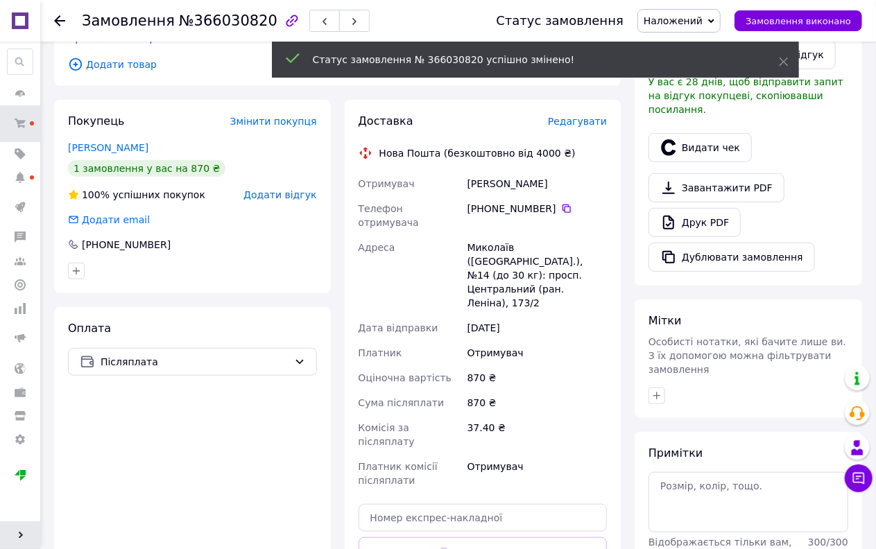
click at [586, 116] on span "Редагувати" at bounding box center [577, 121] width 59 height 11
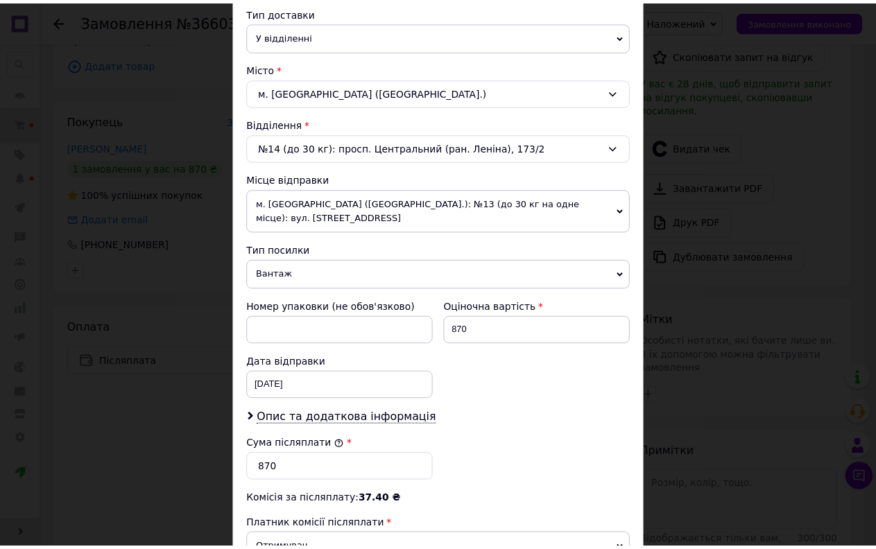
scroll to position [462, 0]
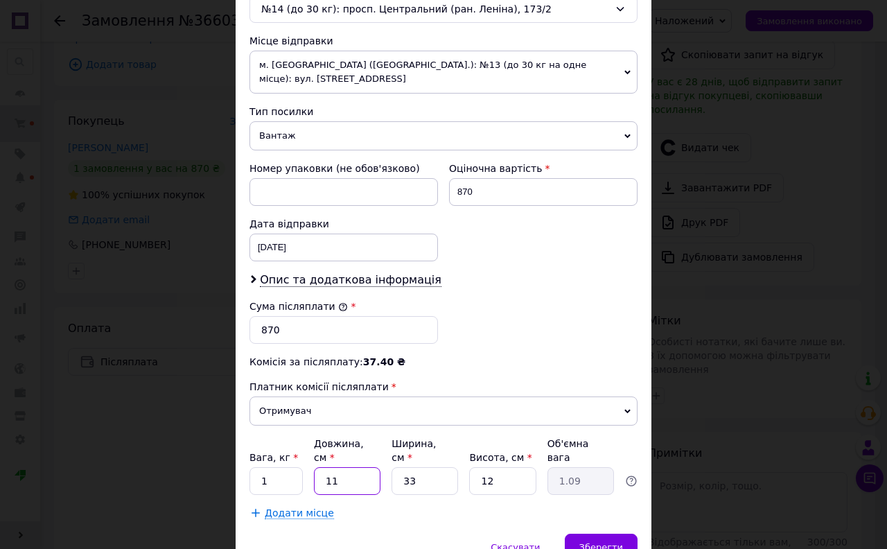
drag, startPoint x: 341, startPoint y: 469, endPoint x: 298, endPoint y: 477, distance: 43.8
click at [299, 477] on div "Вага, кг * 1 Довжина, см * 11 Ширина, см * 33 Висота, см * 12 Об'ємна вага 1.09" at bounding box center [444, 466] width 388 height 58
type input "4"
type input "0.4"
type input "40"
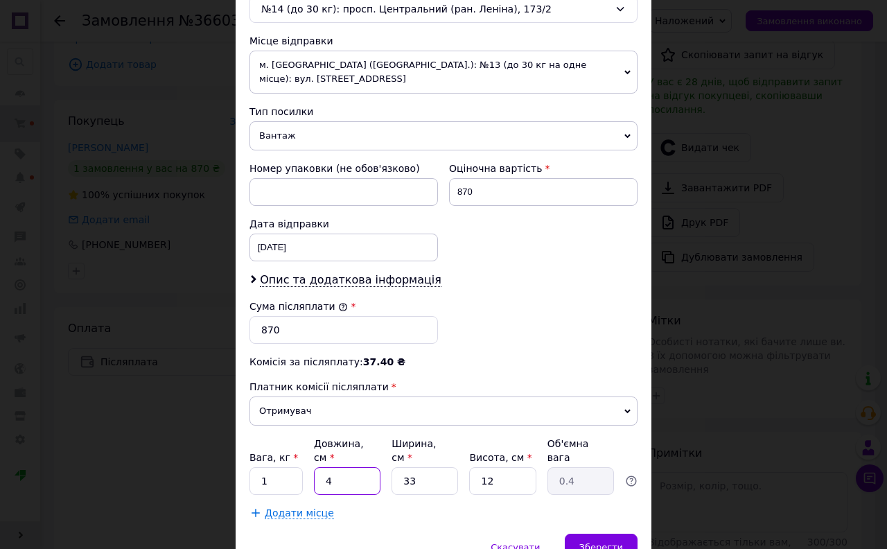
type input "3.96"
type input "40"
click at [359, 477] on div "Вага, кг * 1 Довжина, см * 40 Ширина, см * 33 Висота, см * 12 Об'ємна вага 3.96" at bounding box center [444, 466] width 388 height 58
type input "2"
type input "0.24"
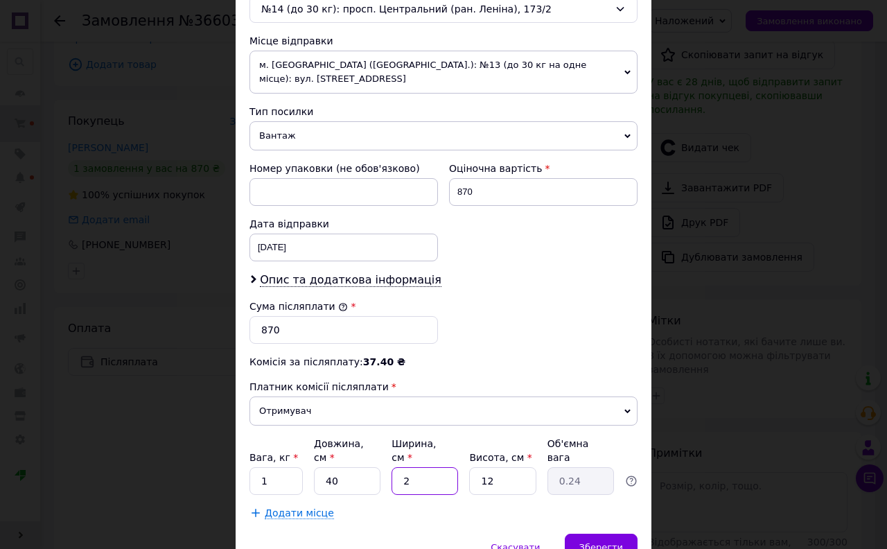
type input "20"
type input "2.4"
type input "20"
click at [498, 468] on input "12" at bounding box center [502, 481] width 67 height 28
type input "1"
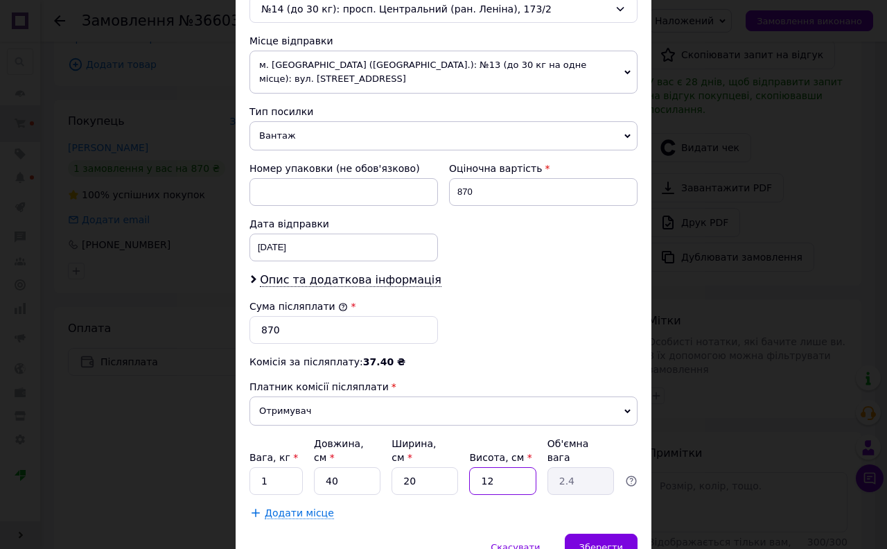
type input "0.2"
type input "10"
type input "2"
type input "10"
click at [310, 247] on div "[DATE] < 2025 > < Октябрь > Пн Вт Ср Чт Пт Сб Вс 29 30 1 2 3 4 5 6 7 8 9 10 11 …" at bounding box center [344, 248] width 189 height 28
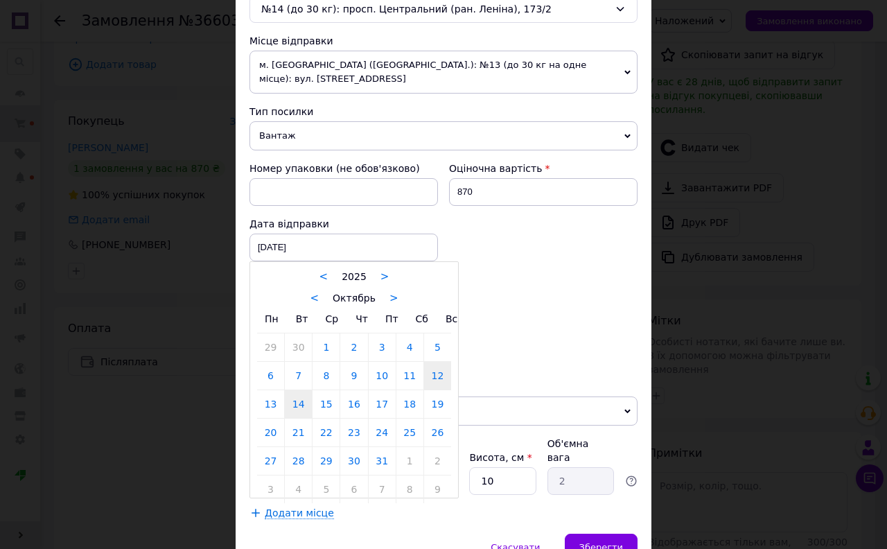
click at [299, 407] on link "14" at bounding box center [298, 404] width 27 height 28
type input "14.10.2025"
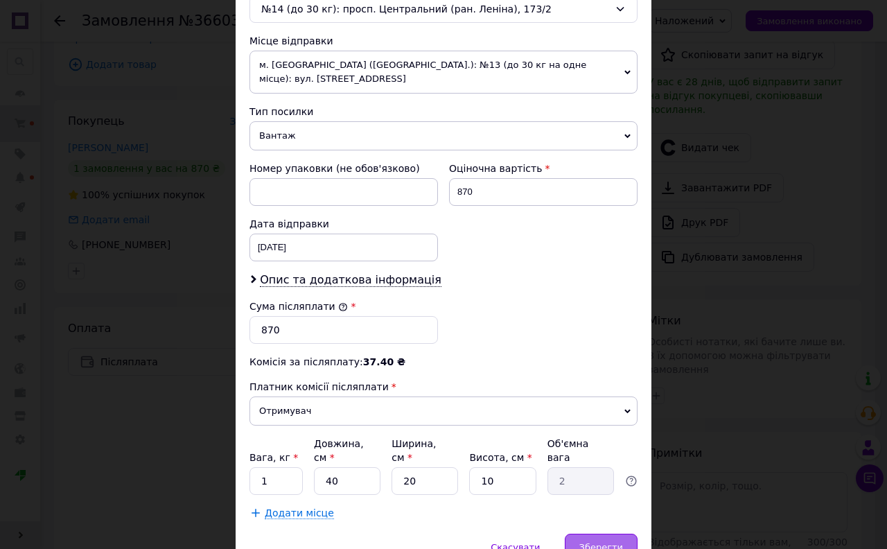
click at [598, 542] on span "Зберегти" at bounding box center [602, 547] width 44 height 10
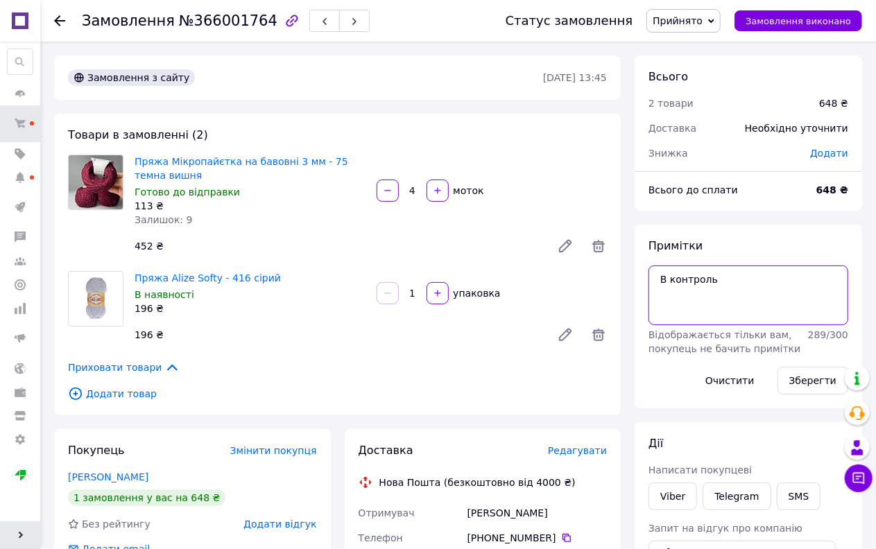
click at [739, 281] on textarea "В контроль" at bounding box center [748, 296] width 200 height 60
type textarea "В контроль -1"
click at [822, 389] on button "Зберегти" at bounding box center [812, 381] width 71 height 28
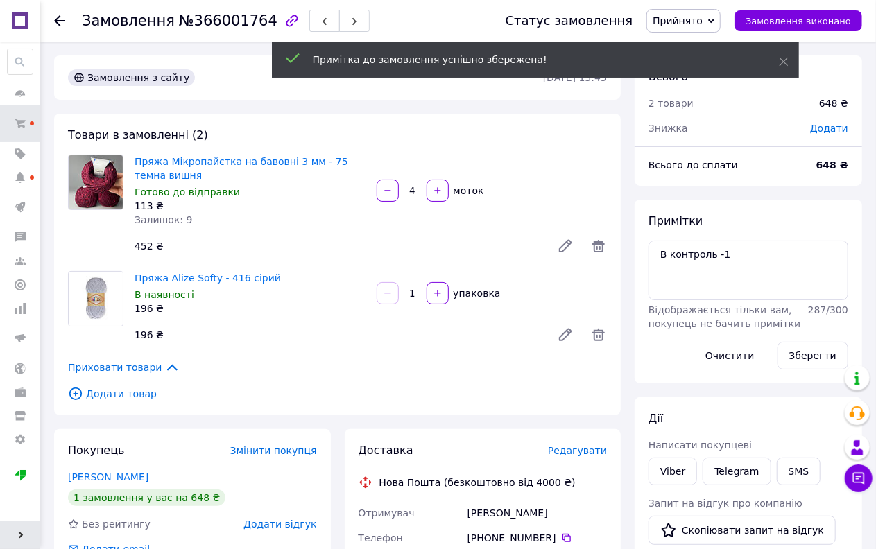
click at [687, 26] on span "Прийнято" at bounding box center [677, 20] width 50 height 11
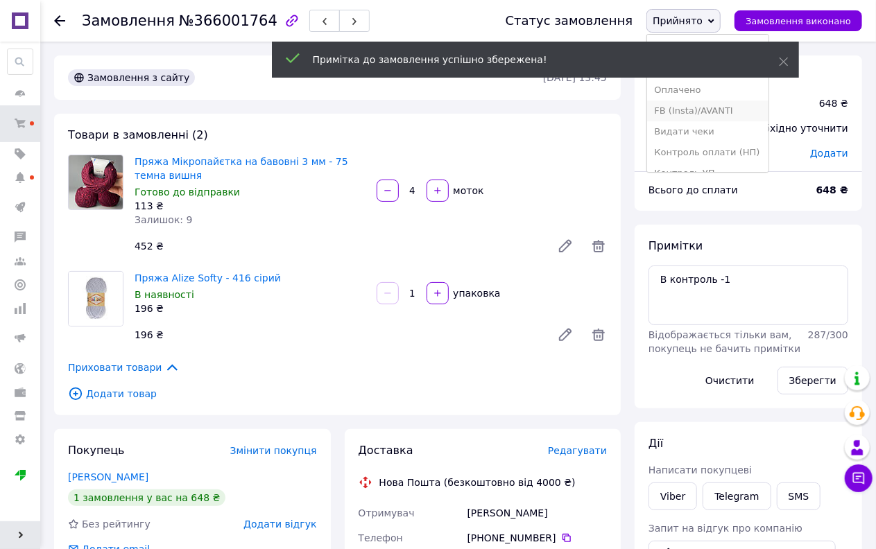
scroll to position [77, 0]
click at [706, 139] on li "Наложений" at bounding box center [707, 138] width 121 height 21
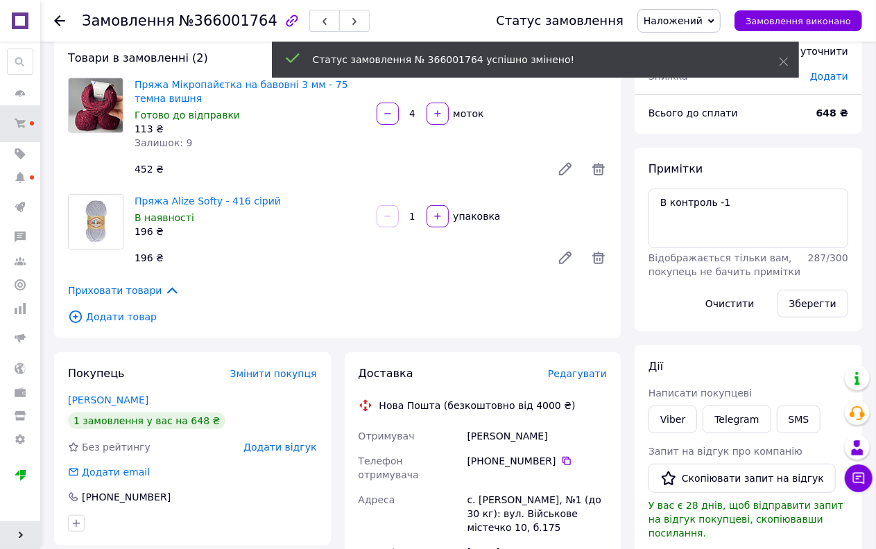
click at [591, 371] on span "Редагувати" at bounding box center [577, 373] width 59 height 11
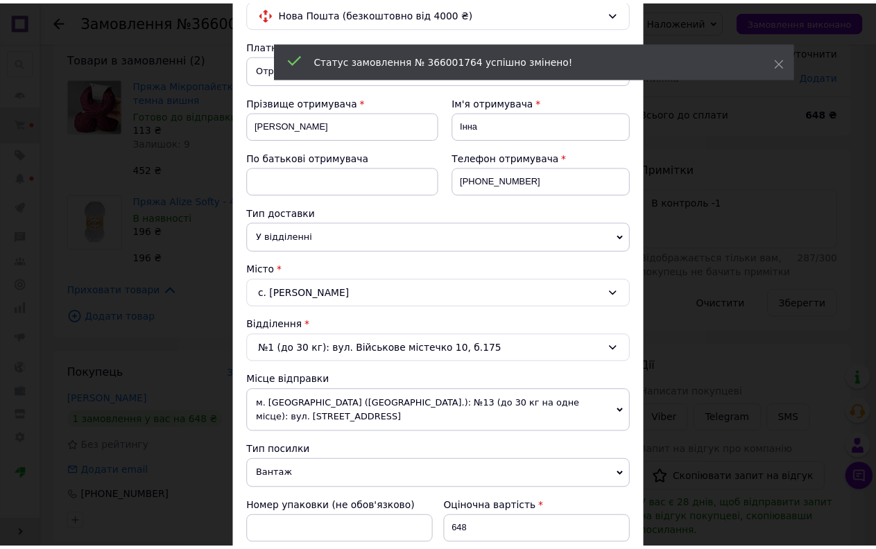
scroll to position [524, 0]
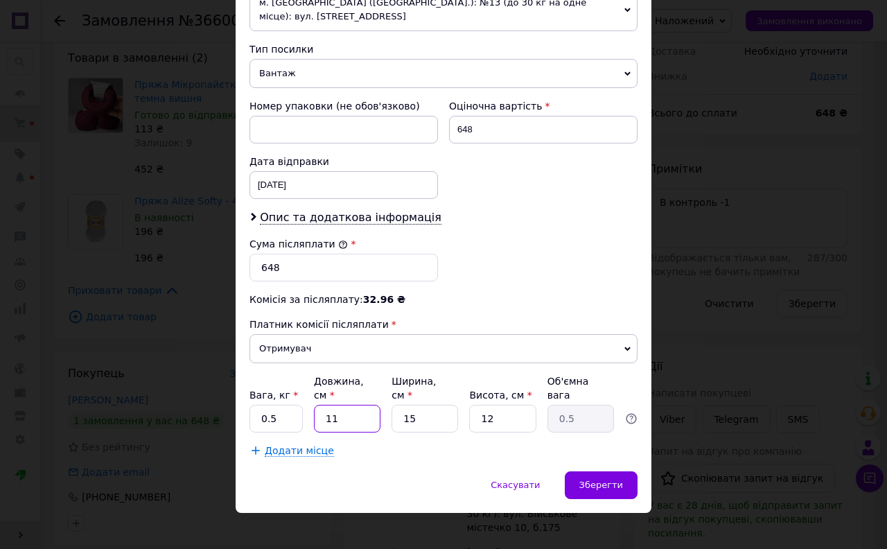
drag, startPoint x: 344, startPoint y: 411, endPoint x: 302, endPoint y: 415, distance: 41.7
click at [302, 415] on div "Вага, кг * 0.5 Довжина, см * 11 Ширина, см * 15 Висота, см * 12 Об'ємна вага 0.5" at bounding box center [444, 403] width 388 height 58
type input "2"
type input "0.1"
type input "22"
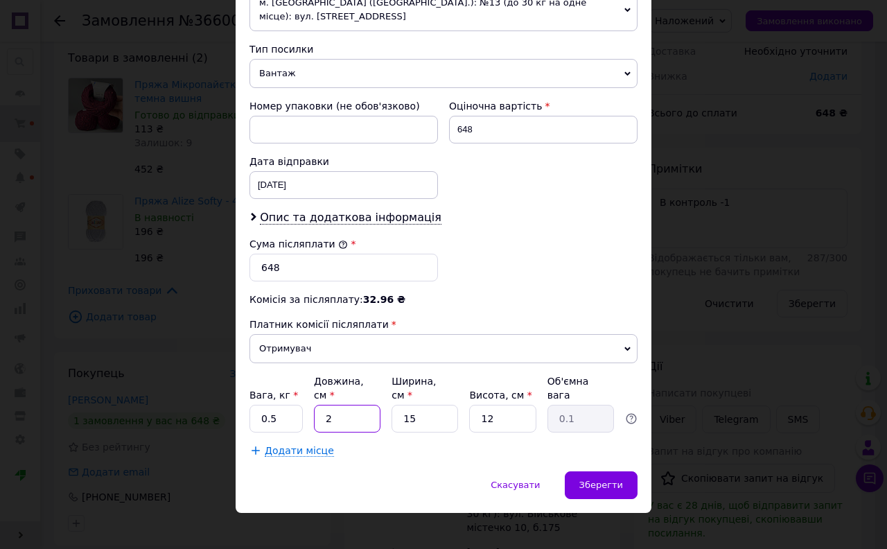
type input "0.99"
type input "22"
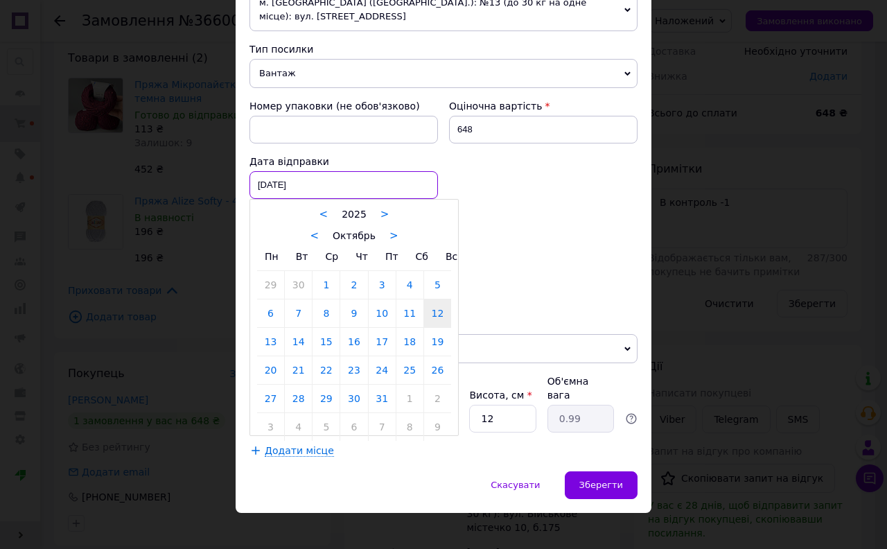
click at [283, 185] on div "12.10.2025 < 2025 > < Октябрь > Пн Вт Ср Чт Пт Сб Вс 29 30 1 2 3 4 5 6 7 8 9 10…" at bounding box center [344, 185] width 189 height 28
click at [272, 345] on link "13" at bounding box center [270, 342] width 27 height 28
type input "13.10.2025"
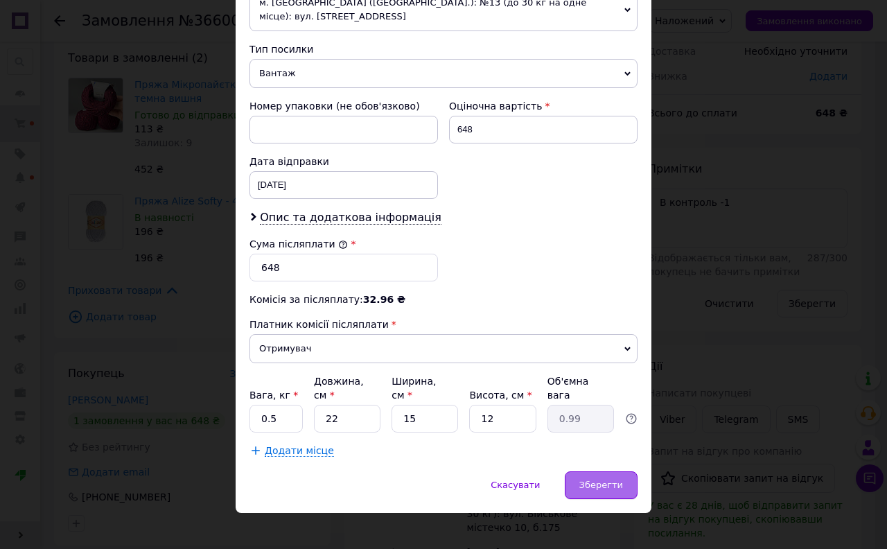
click at [594, 480] on span "Зберегти" at bounding box center [602, 485] width 44 height 10
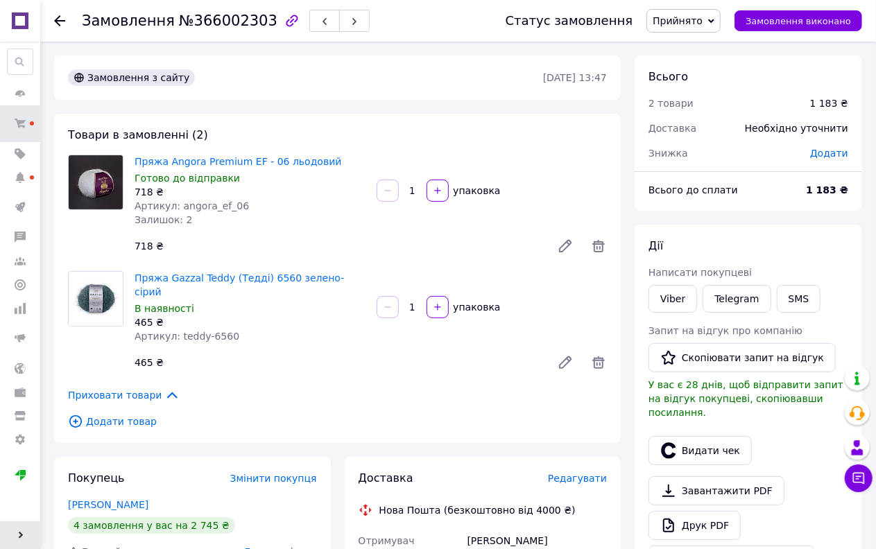
click at [717, 17] on span "Прийнято" at bounding box center [683, 21] width 74 height 24
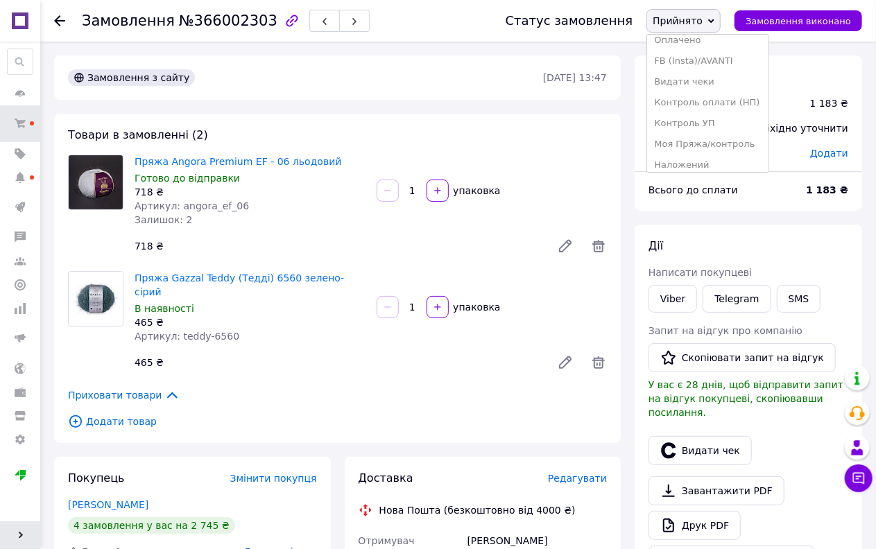
scroll to position [77, 0]
click at [705, 136] on li "Наложений" at bounding box center [707, 138] width 121 height 21
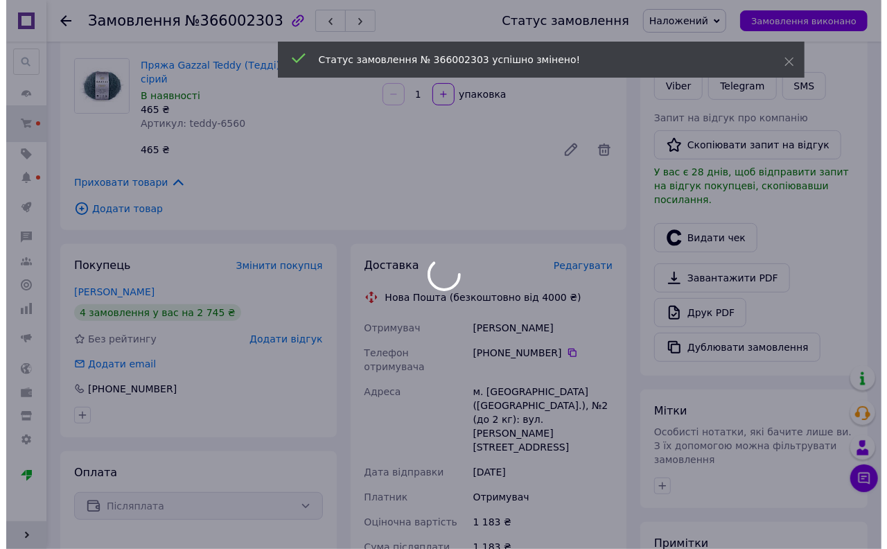
scroll to position [231, 0]
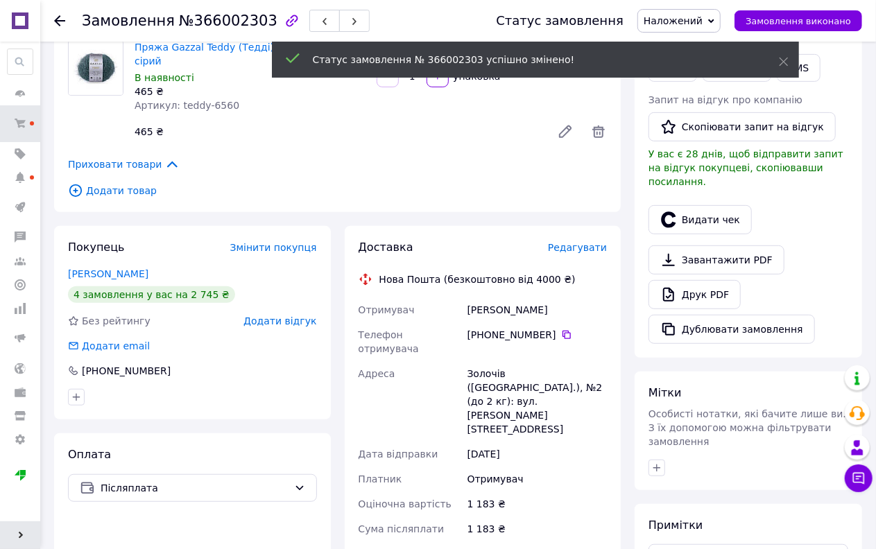
click at [581, 242] on span "Редагувати" at bounding box center [577, 247] width 59 height 11
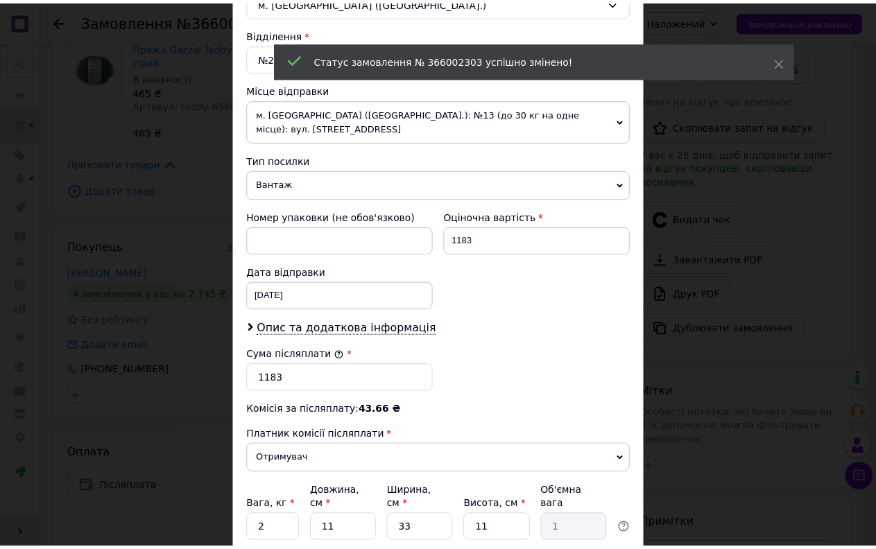
scroll to position [524, 0]
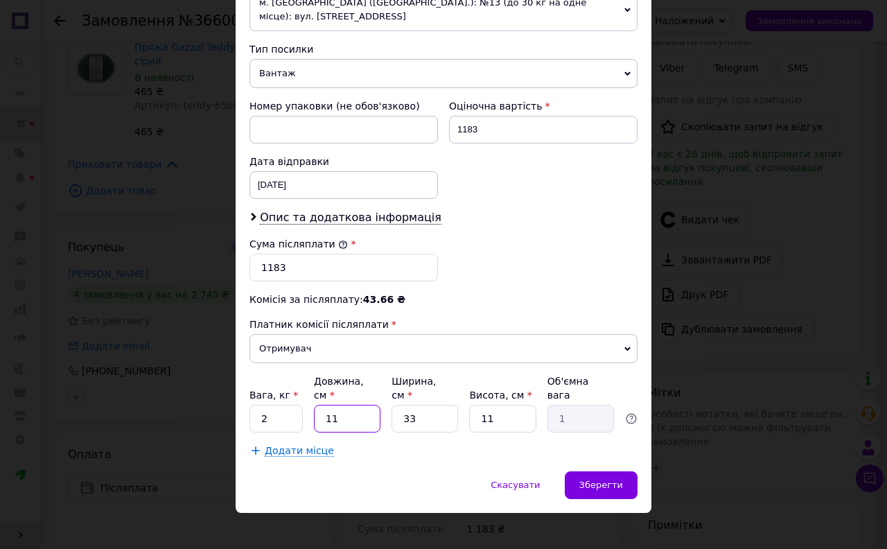
drag, startPoint x: 341, startPoint y: 404, endPoint x: 295, endPoint y: 413, distance: 47.3
click at [295, 413] on div "Вага, кг * 2 Довжина, см * 11 Ширина, см * 33 Висота, см * 11 Об'ємна вага 1" at bounding box center [444, 403] width 388 height 58
type input "1"
type input "0.1"
type input "11"
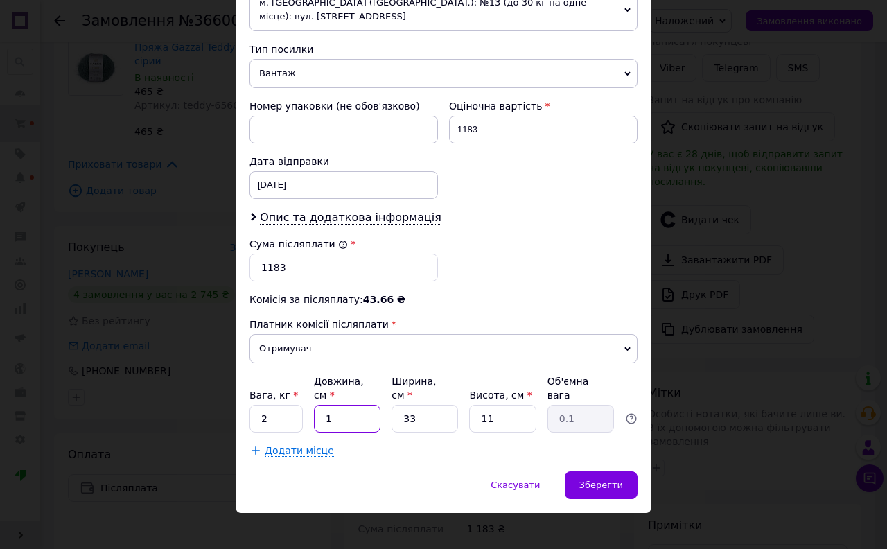
type input "1"
type input "0.1"
type input "2"
type input "0.18"
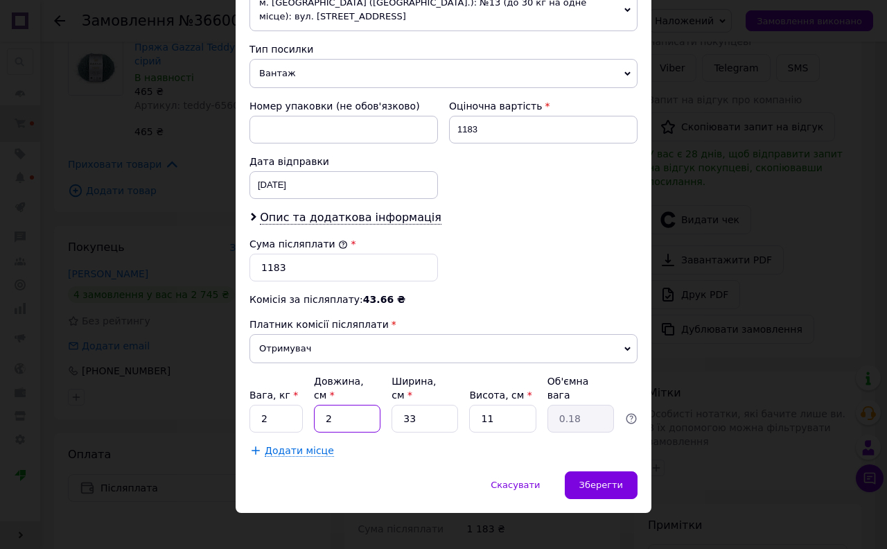
type input "22"
type input "2"
type input "22"
click at [276, 184] on div "[DATE] < 2025 > < Октябрь > Пн Вт Ср Чт Пт Сб Вс 29 30 1 2 3 4 5 6 7 8 9 10 11 …" at bounding box center [344, 185] width 189 height 28
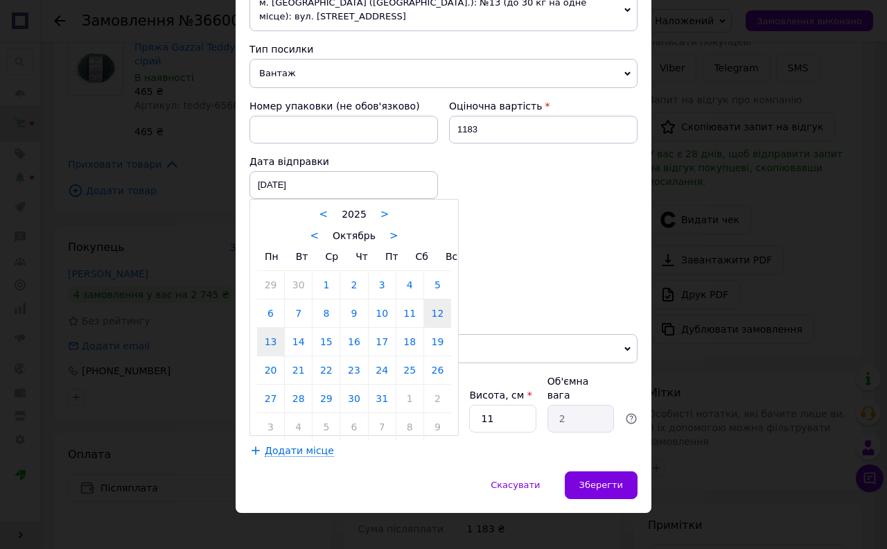
click at [278, 345] on link "13" at bounding box center [270, 342] width 27 height 28
type input "[DATE]"
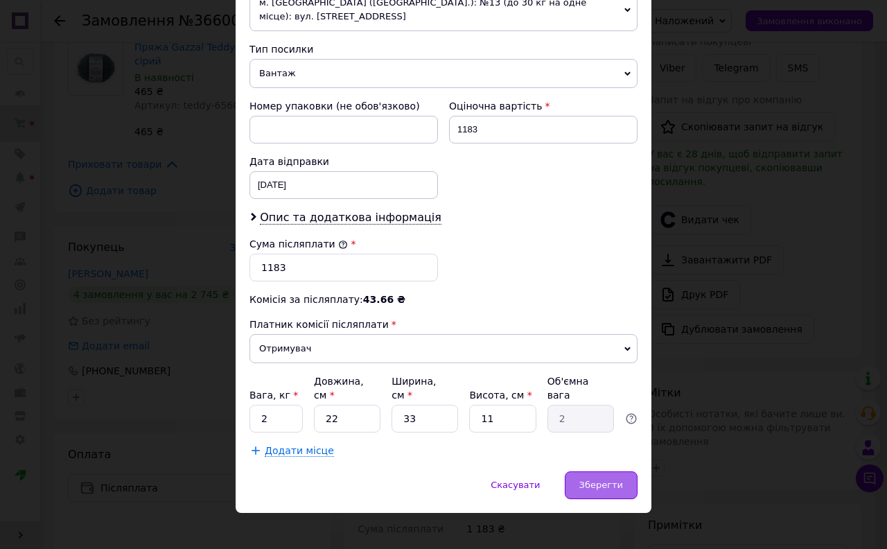
click at [626, 482] on div "Зберегти" at bounding box center [601, 485] width 73 height 28
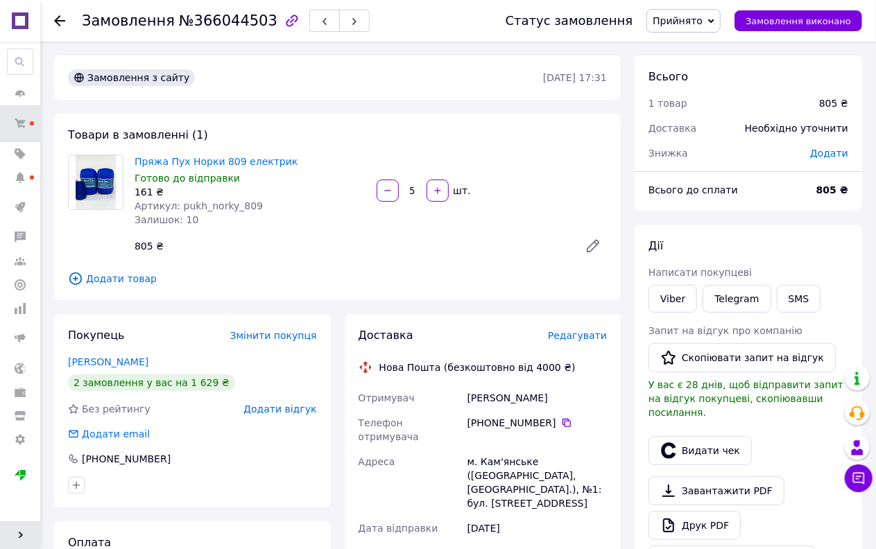
click at [702, 21] on span "Прийнято" at bounding box center [677, 20] width 50 height 11
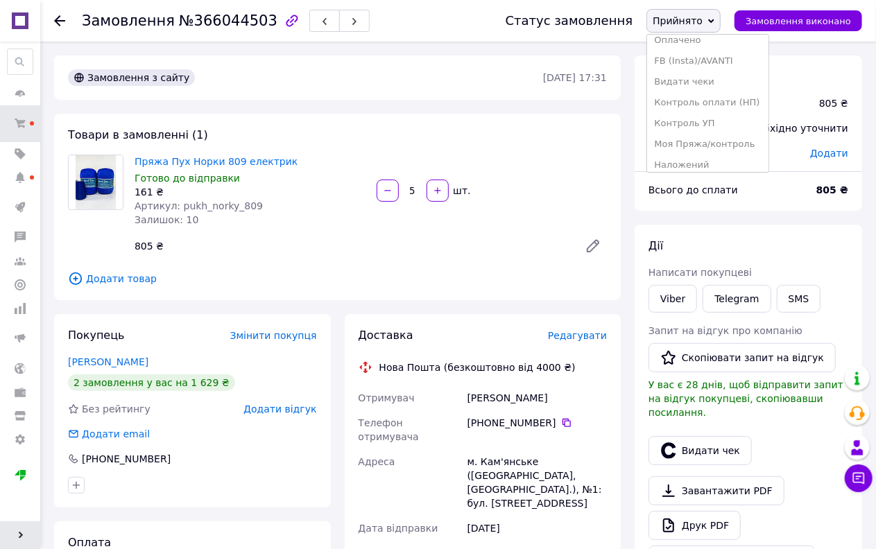
scroll to position [77, 0]
click at [712, 137] on li "Наложений" at bounding box center [707, 138] width 121 height 21
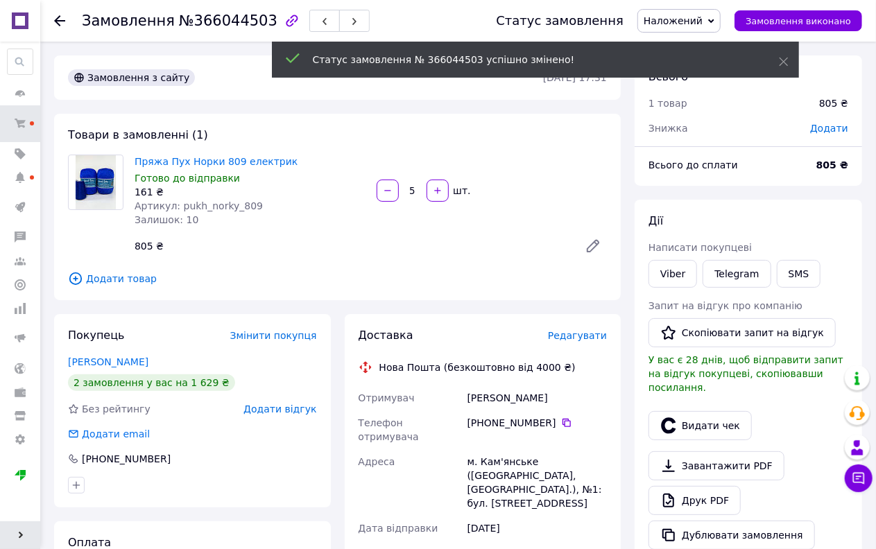
click at [573, 338] on span "Редагувати" at bounding box center [577, 335] width 59 height 11
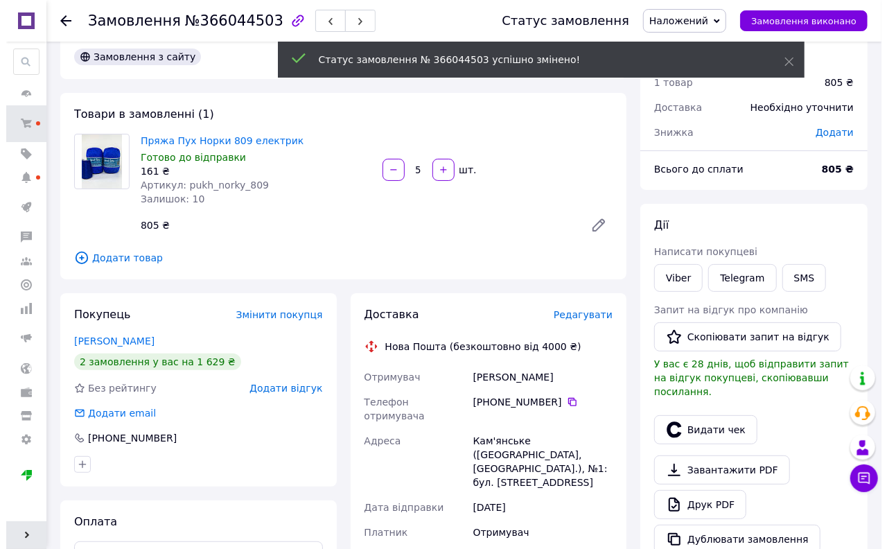
scroll to position [0, 0]
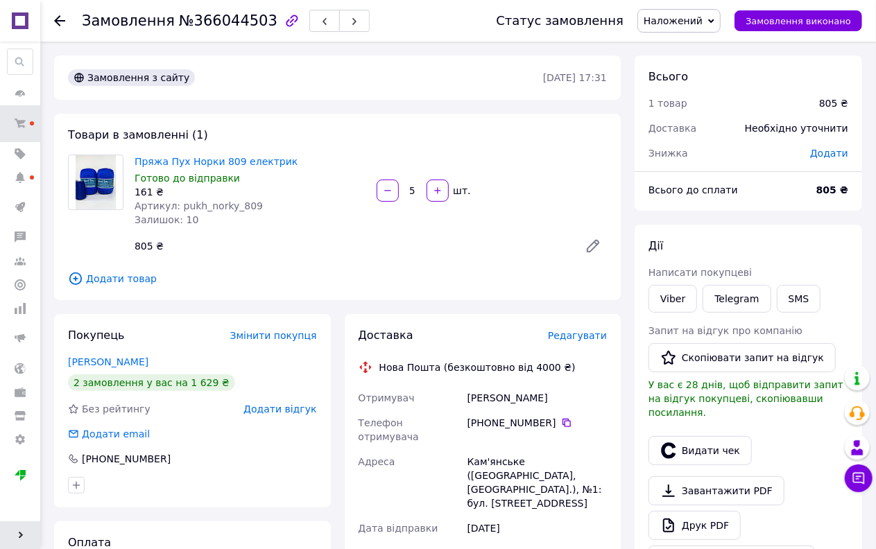
click at [573, 333] on span "Редагувати" at bounding box center [577, 335] width 59 height 11
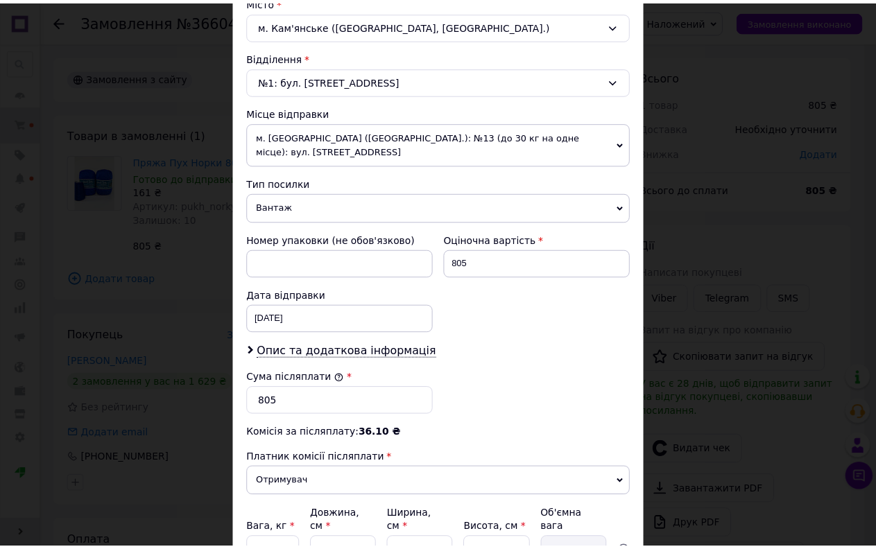
scroll to position [524, 0]
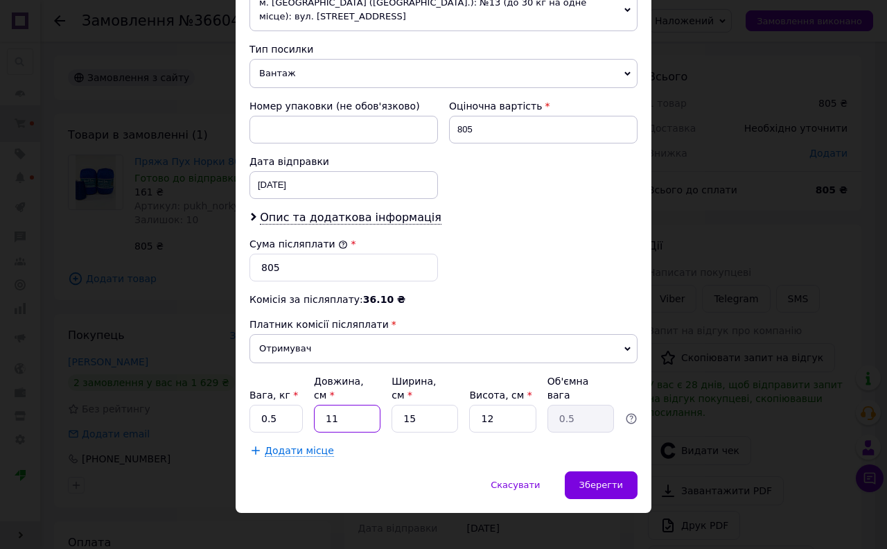
drag, startPoint x: 338, startPoint y: 408, endPoint x: 298, endPoint y: 419, distance: 41.0
click at [298, 419] on div "Вага, кг * 0.5 Довжина, см * 11 Ширина, см * 15 Висота, см * 12 Об'ємна вага 0.5" at bounding box center [444, 403] width 388 height 58
type input "1"
type input "0.1"
type input "11"
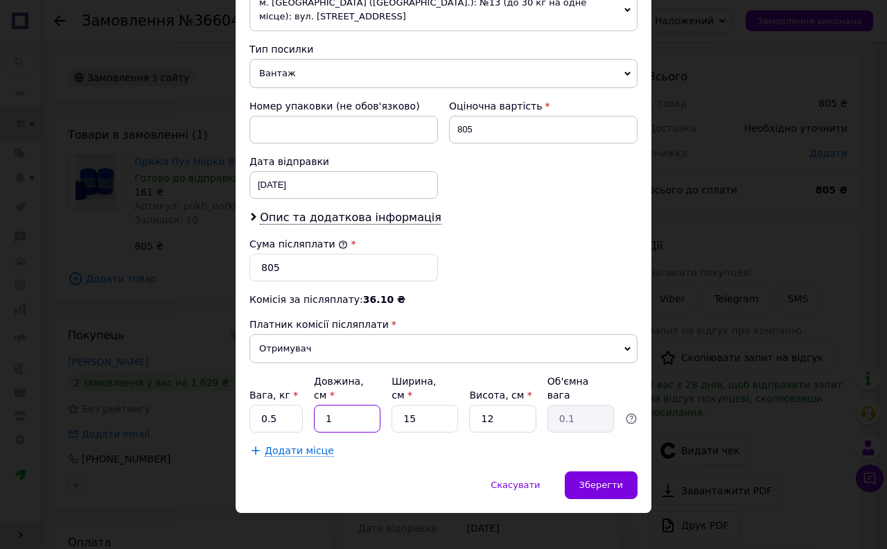
type input "0.5"
click at [280, 186] on div "[DATE] < 2025 > < Октябрь > Пн Вт Ср Чт Пт Сб Вс 29 30 1 2 3 4 5 6 7 8 9 10 11 …" at bounding box center [344, 185] width 189 height 28
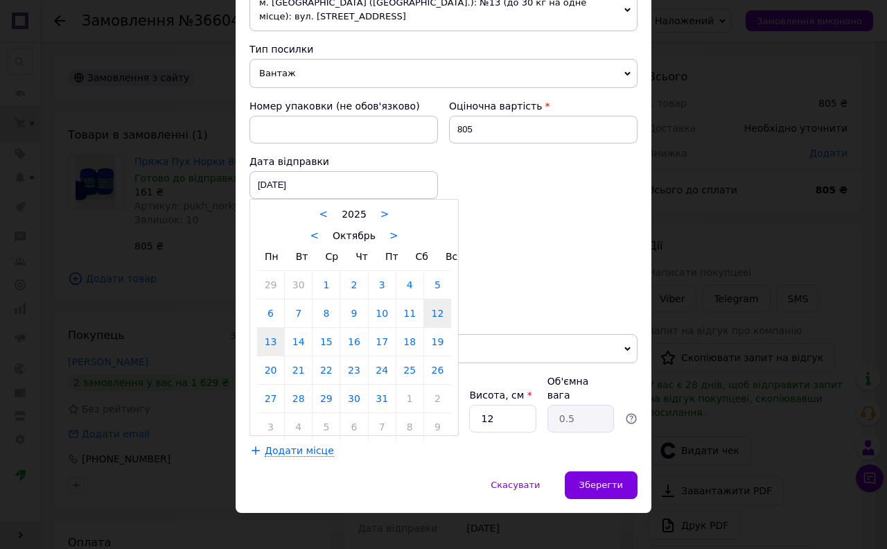
click at [272, 348] on link "13" at bounding box center [270, 342] width 27 height 28
type input "[DATE]"
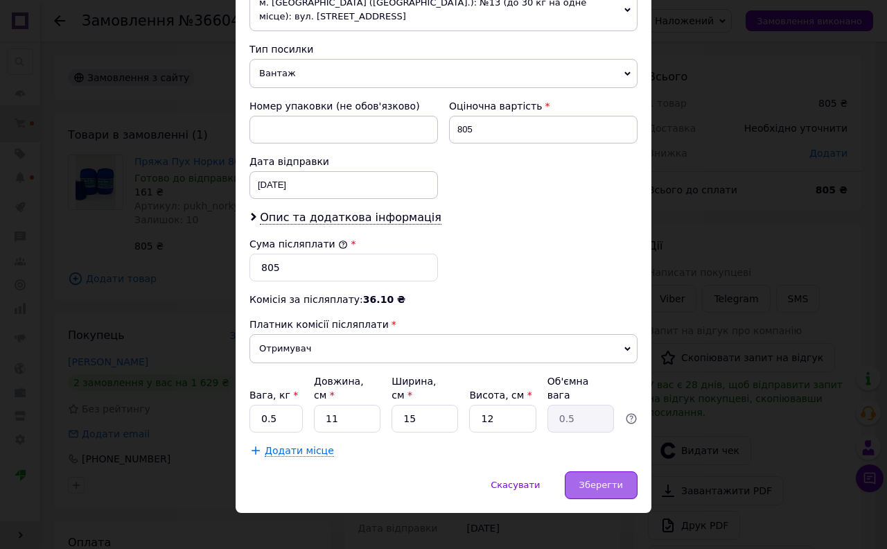
click at [590, 471] on div "Зберегти" at bounding box center [601, 485] width 73 height 28
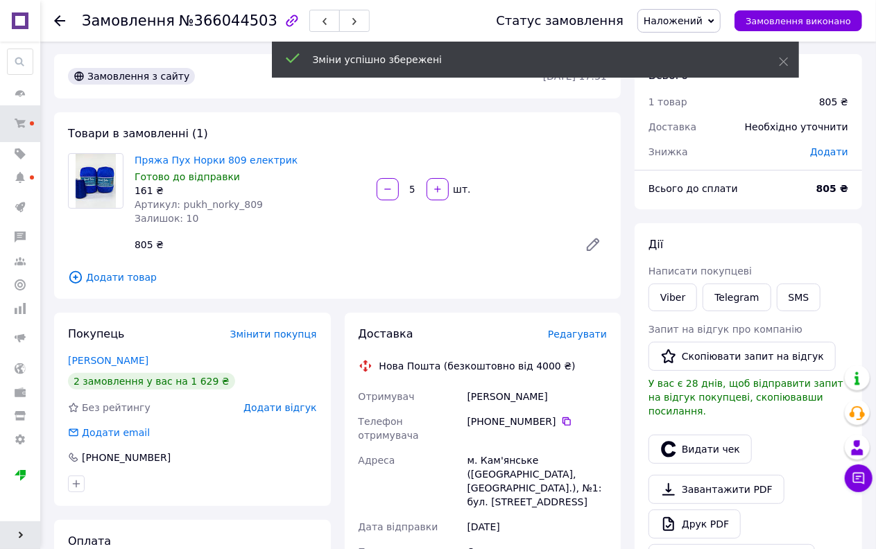
scroll to position [0, 0]
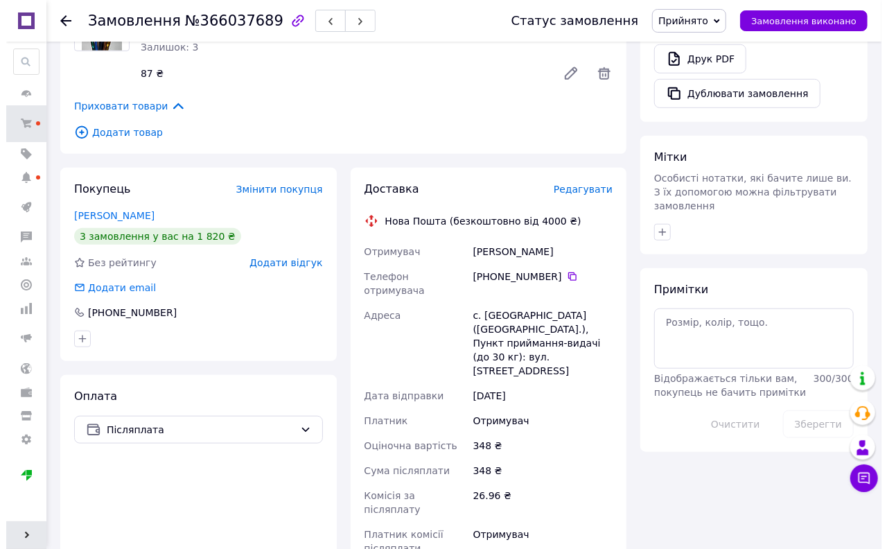
scroll to position [462, 0]
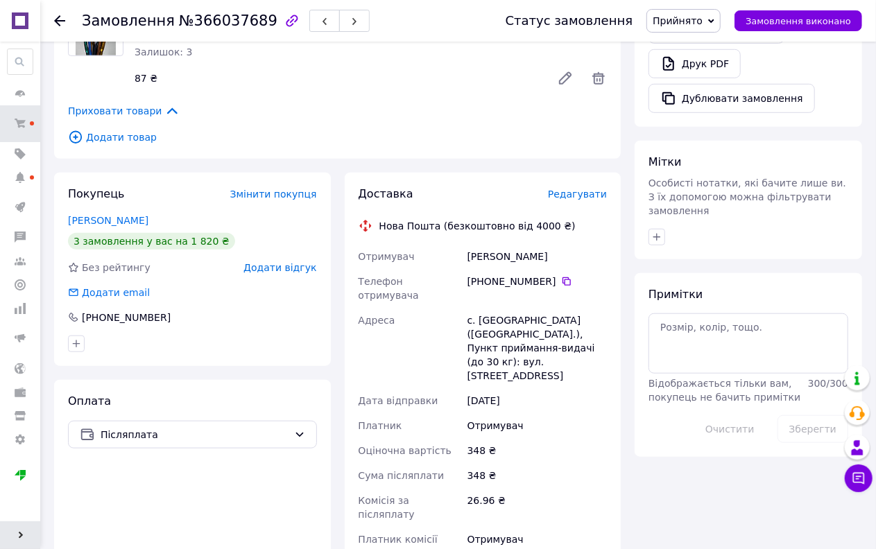
click at [574, 191] on span "Редагувати" at bounding box center [577, 194] width 59 height 11
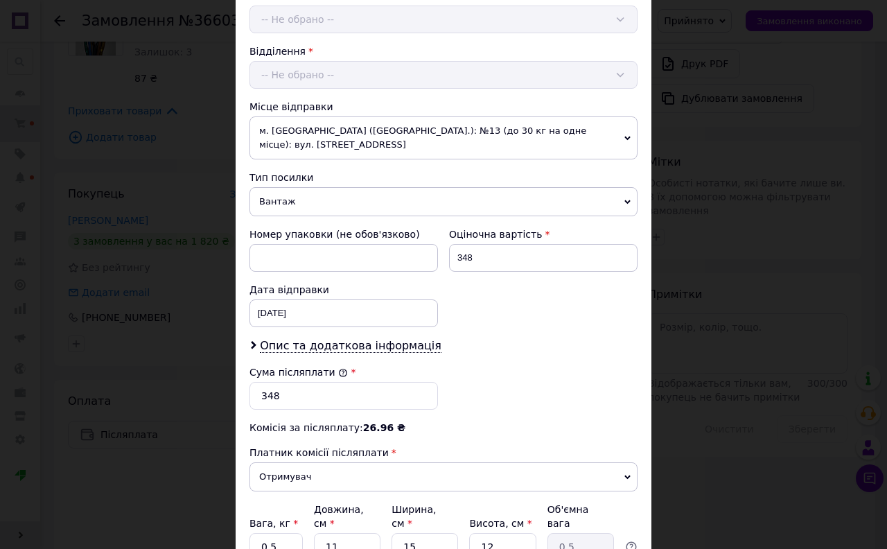
scroll to position [524, 0]
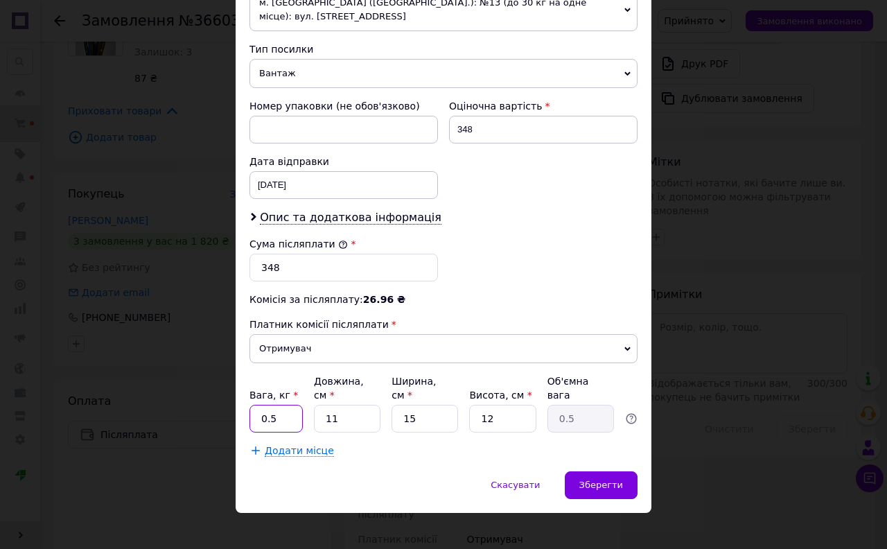
click at [295, 405] on input "0.5" at bounding box center [276, 419] width 53 height 28
type input "0.1"
click at [449, 406] on input "15" at bounding box center [425, 419] width 67 height 28
type input "1"
type input "0.1"
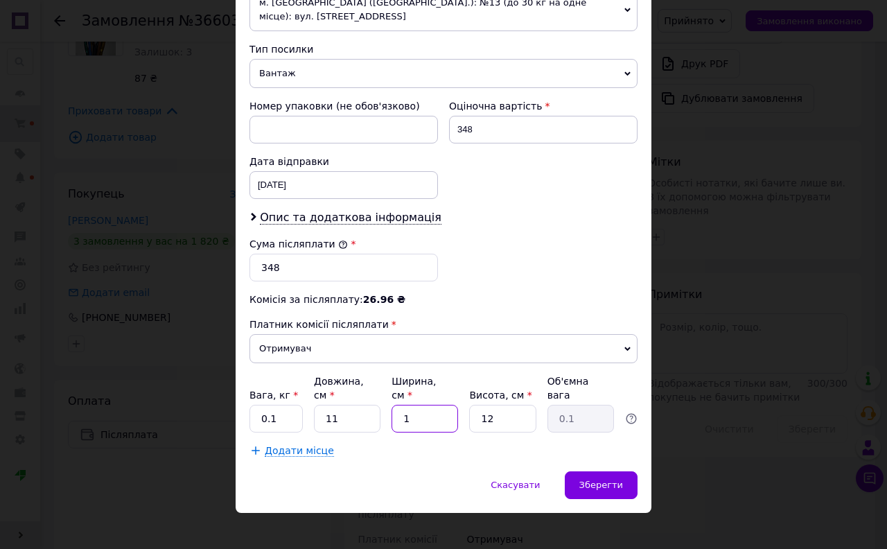
type input "11"
type input "0.36"
type input "11"
click at [591, 479] on div "Зберегти" at bounding box center [601, 485] width 73 height 28
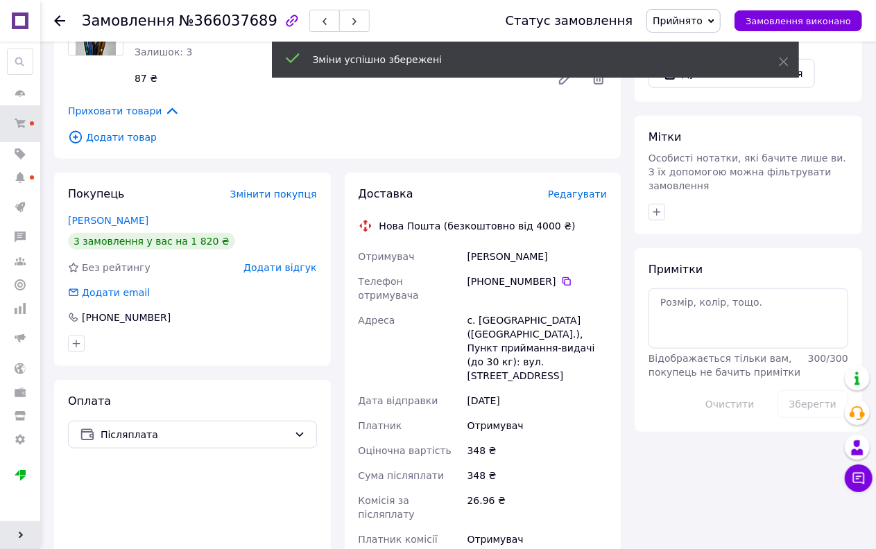
click at [580, 194] on span "Редагувати" at bounding box center [577, 194] width 59 height 11
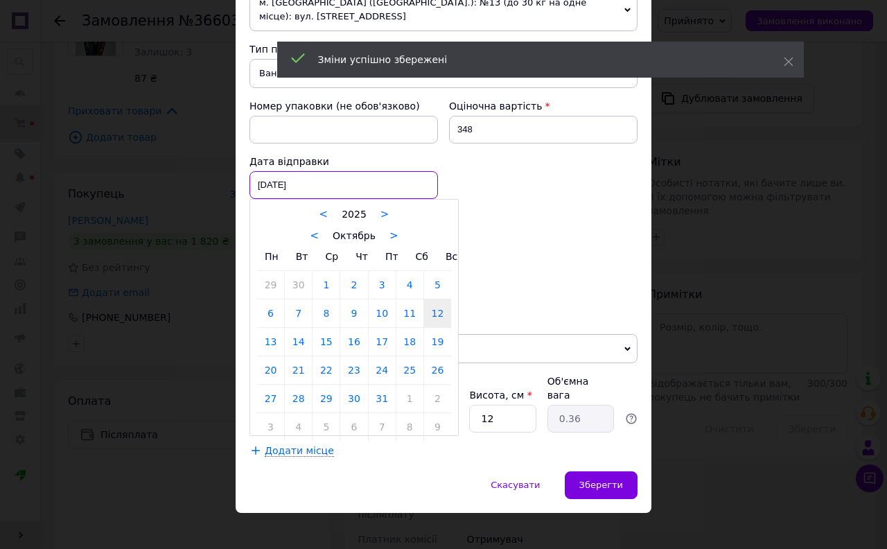
click at [267, 190] on div "[DATE] < 2025 > < Октябрь > Пн Вт Ср Чт Пт Сб Вс 29 30 1 2 3 4 5 6 7 8 9 10 11 …" at bounding box center [344, 185] width 189 height 28
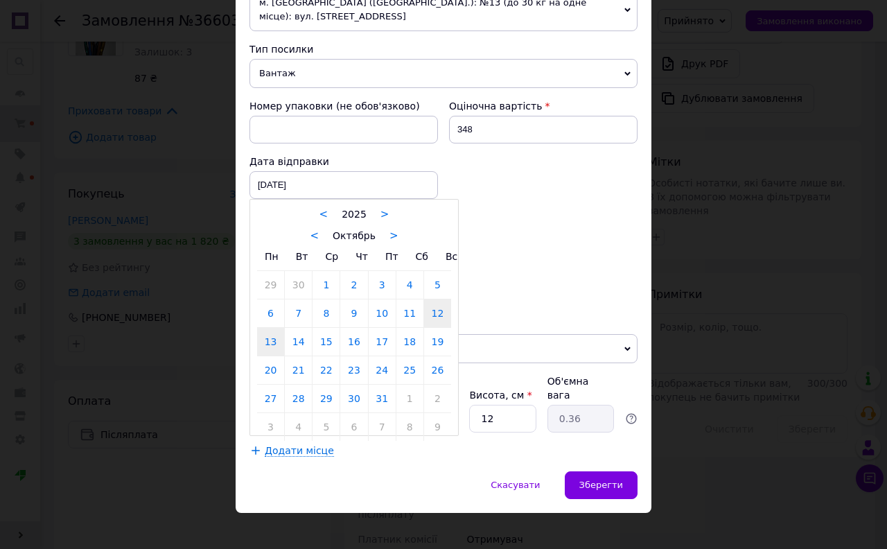
click at [275, 344] on link "13" at bounding box center [270, 342] width 27 height 28
type input "13.10.2025"
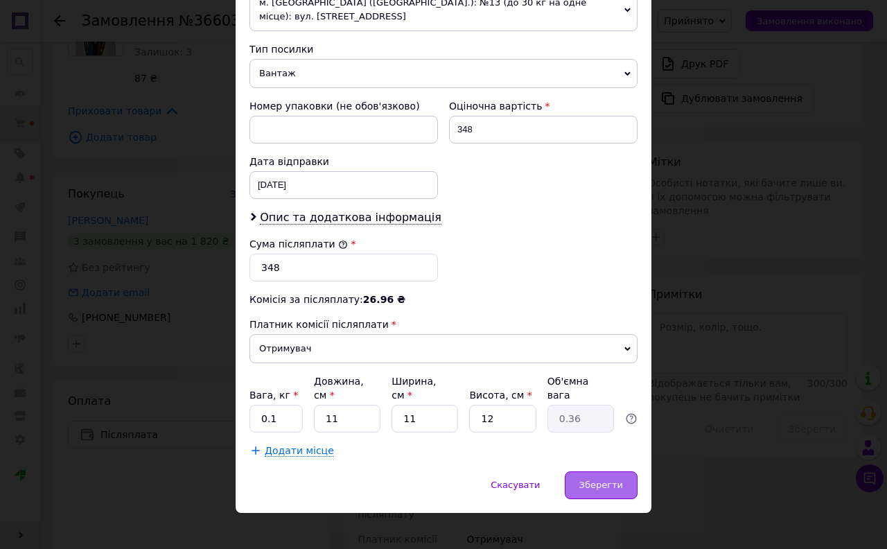
click at [610, 480] on span "Зберегти" at bounding box center [602, 485] width 44 height 10
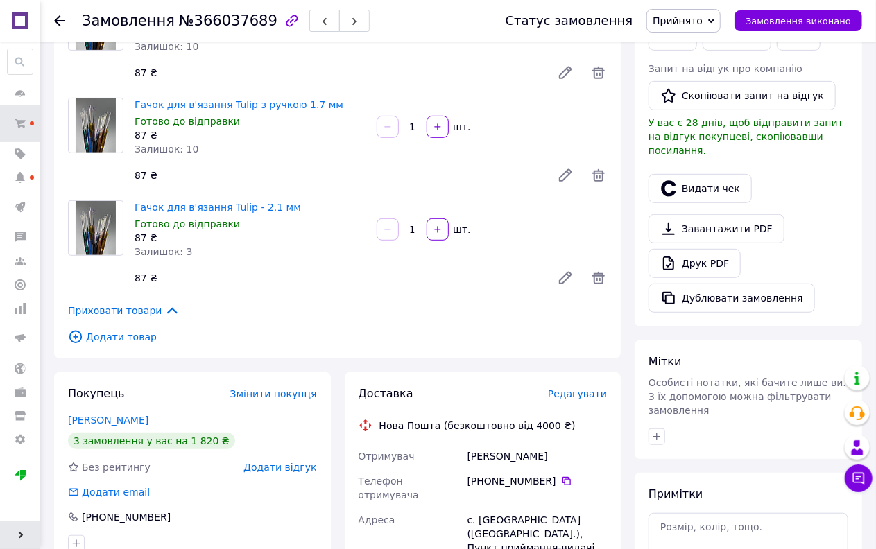
scroll to position [539, 0]
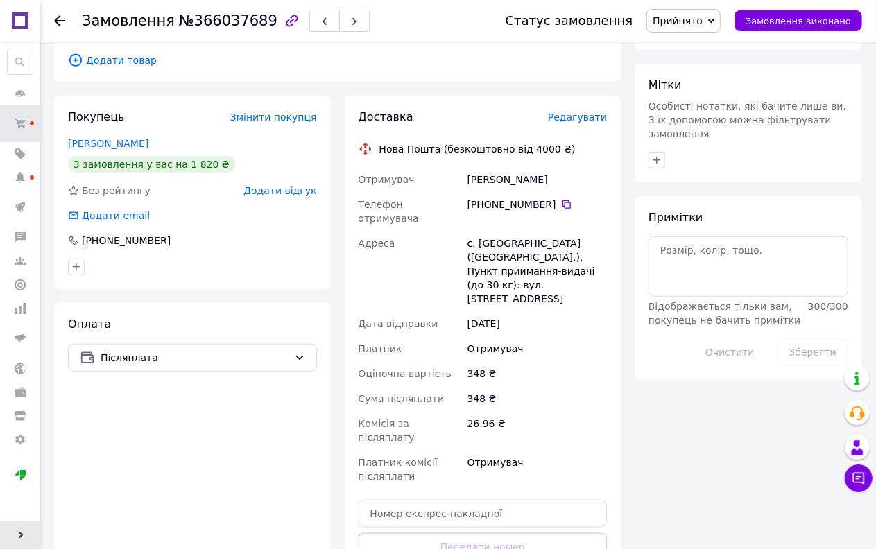
click at [702, 23] on span "Прийнято" at bounding box center [677, 20] width 50 height 11
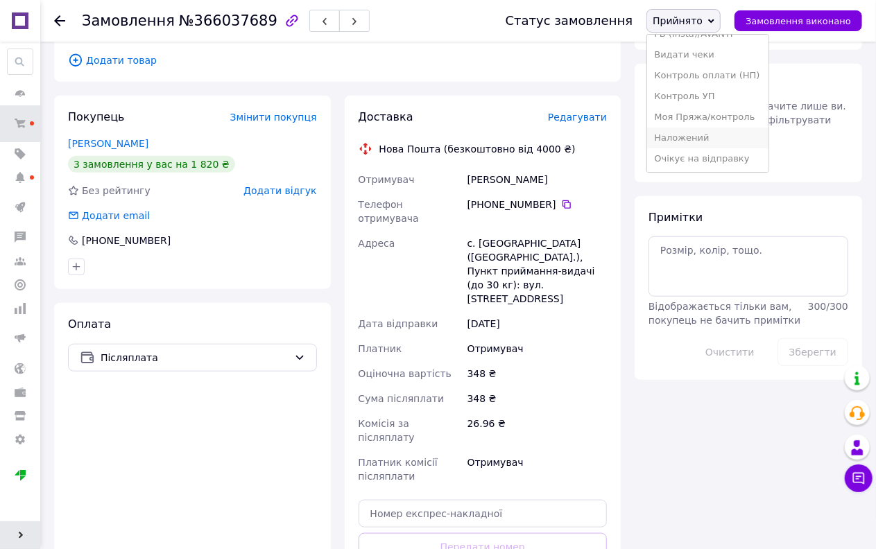
click at [704, 137] on li "Наложений" at bounding box center [707, 138] width 121 height 21
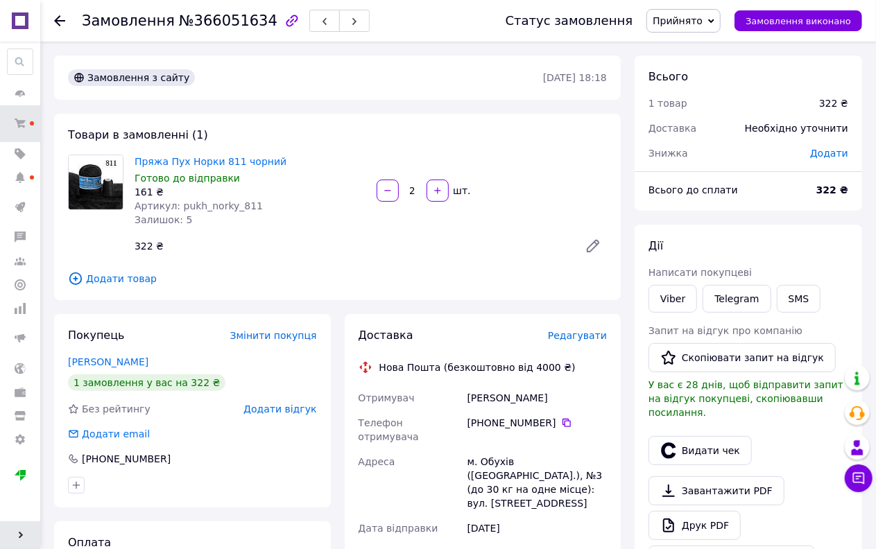
click at [695, 24] on span "Прийнято" at bounding box center [677, 20] width 50 height 11
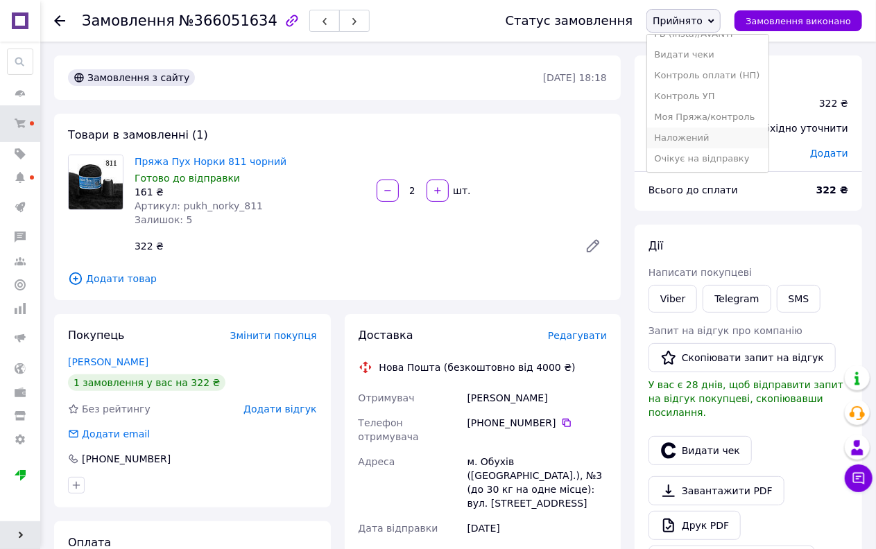
click at [700, 140] on li "Наложений" at bounding box center [707, 138] width 121 height 21
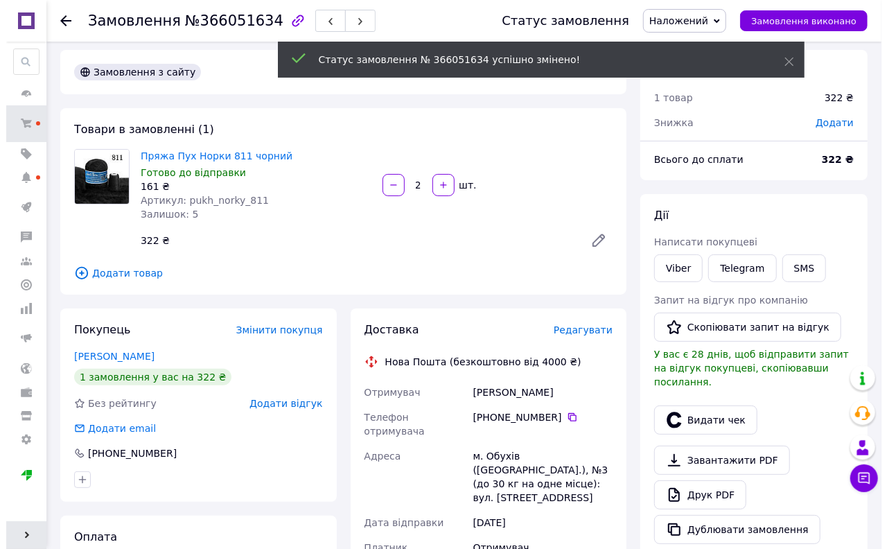
scroll to position [0, 0]
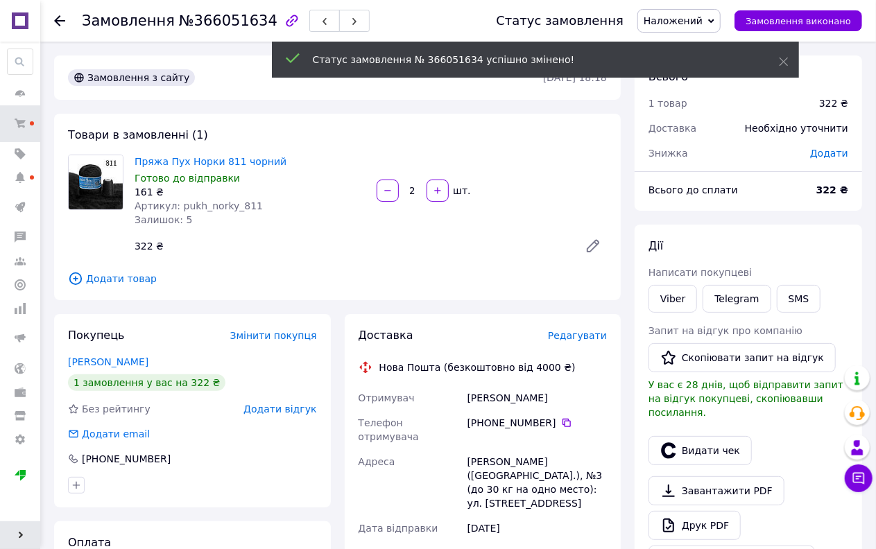
click at [571, 343] on div "Редагувати" at bounding box center [577, 336] width 59 height 14
click at [574, 334] on span "Редагувати" at bounding box center [577, 335] width 59 height 11
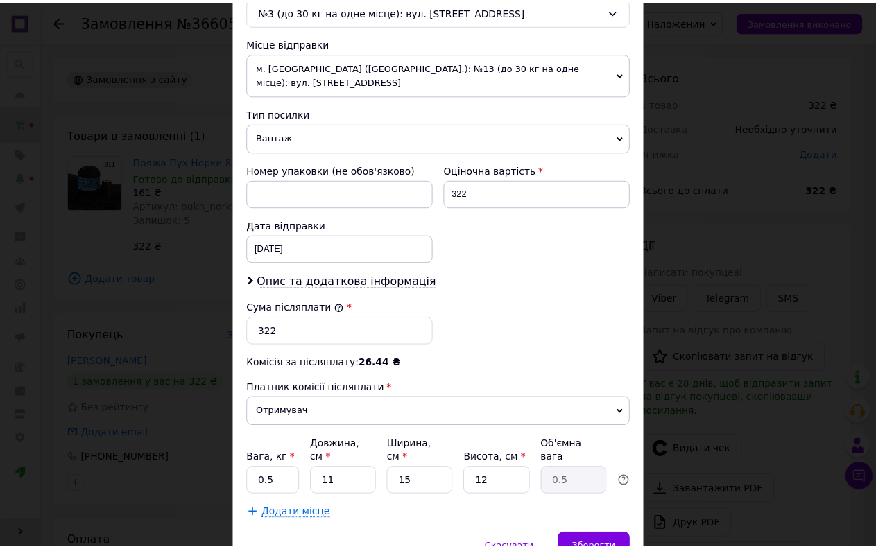
scroll to position [462, 0]
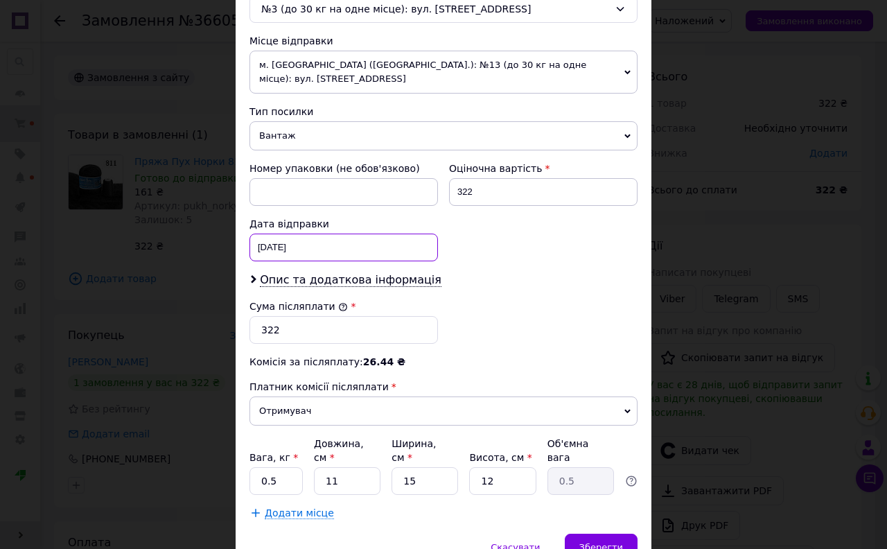
click at [274, 252] on div "[DATE] < 2025 > < Октябрь > Пн Вт Ср Чт Пт Сб Вс 29 30 1 2 3 4 5 6 7 8 9 10 11 …" at bounding box center [344, 248] width 189 height 28
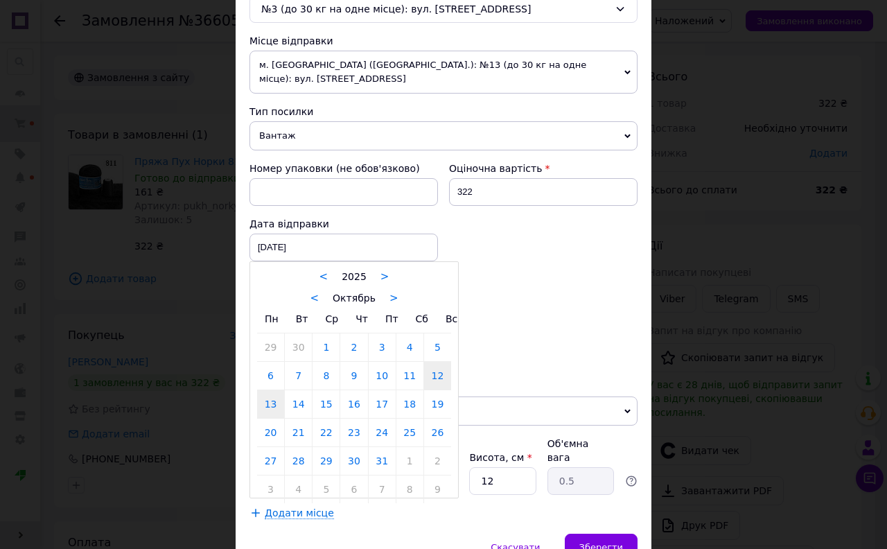
click at [272, 406] on link "13" at bounding box center [270, 404] width 27 height 28
type input "[DATE]"
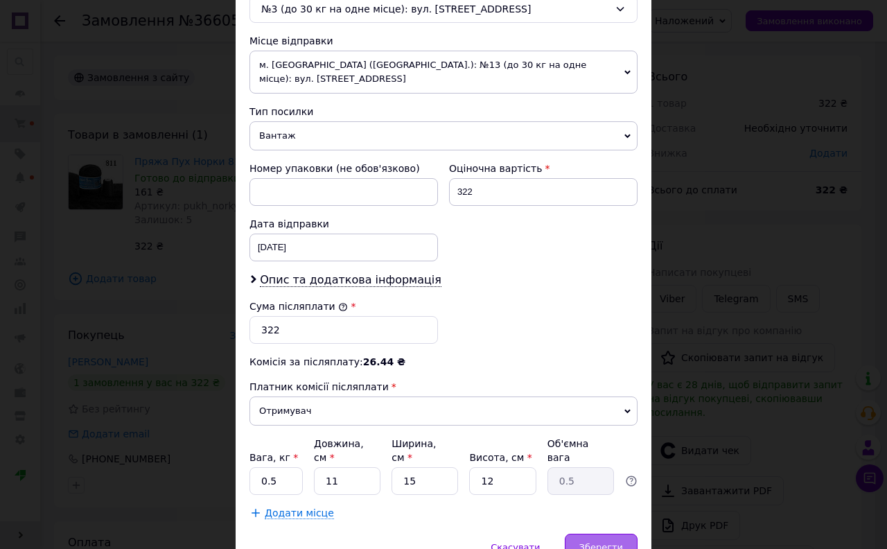
click at [602, 542] on span "Зберегти" at bounding box center [602, 547] width 44 height 10
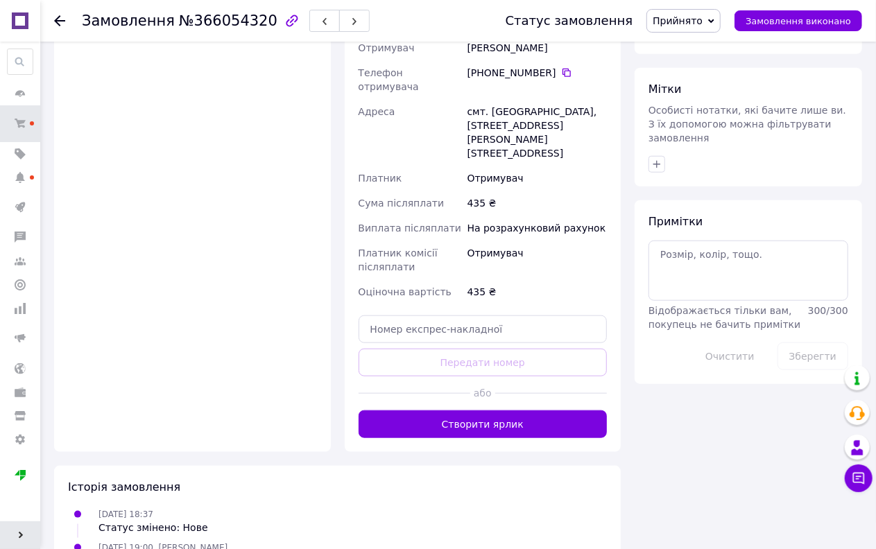
scroll to position [539, 0]
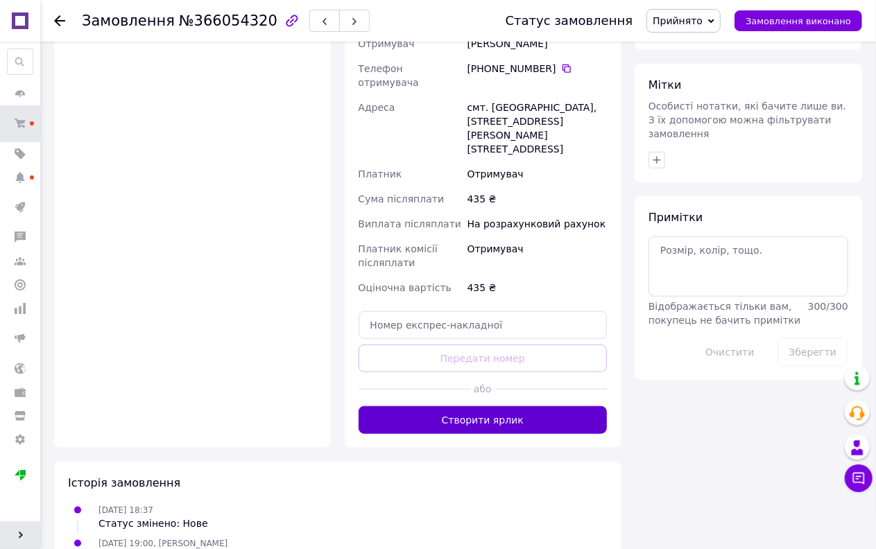
click at [496, 406] on button "Створити ярлик" at bounding box center [482, 420] width 249 height 28
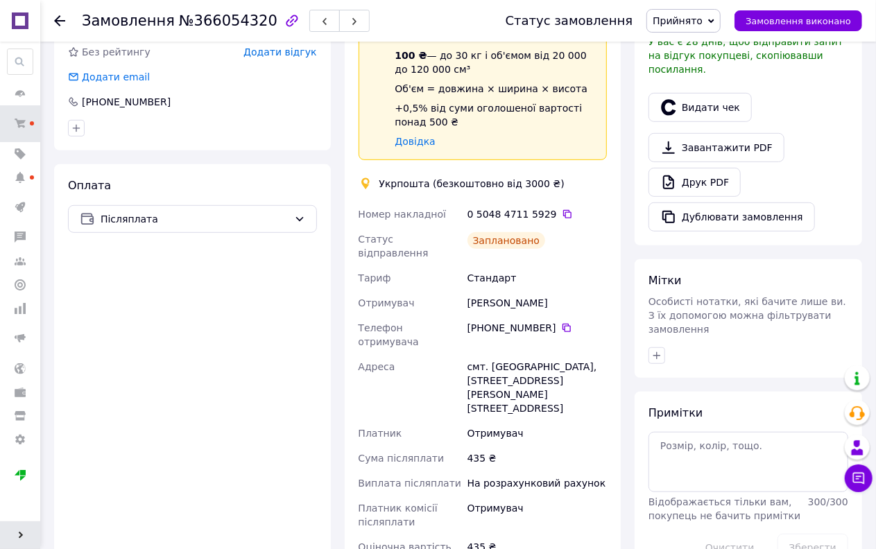
scroll to position [213, 0]
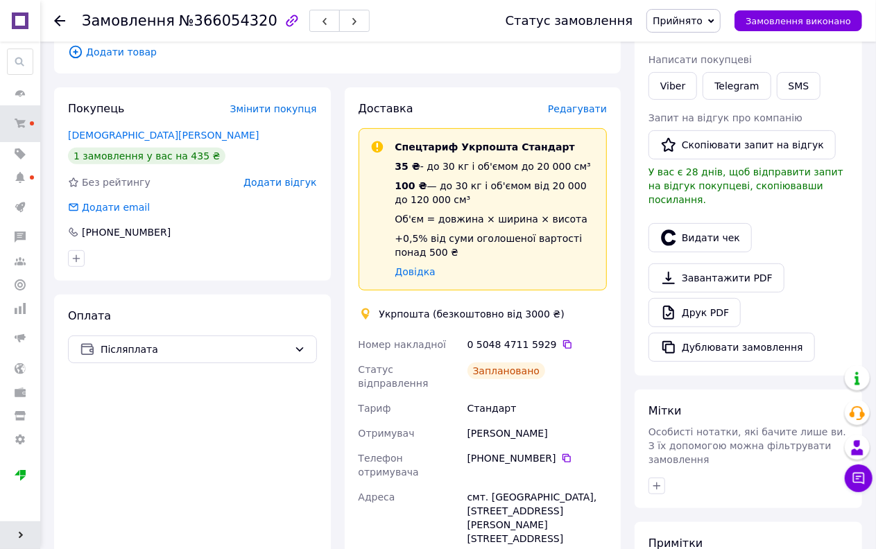
click at [691, 21] on span "Прийнято" at bounding box center [677, 20] width 50 height 11
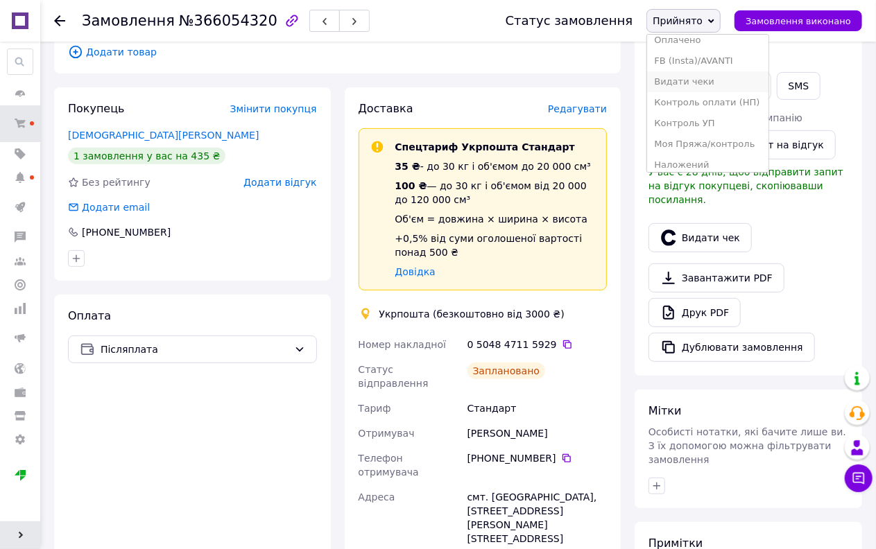
scroll to position [77, 0]
click at [700, 133] on li "Наложений" at bounding box center [707, 138] width 121 height 21
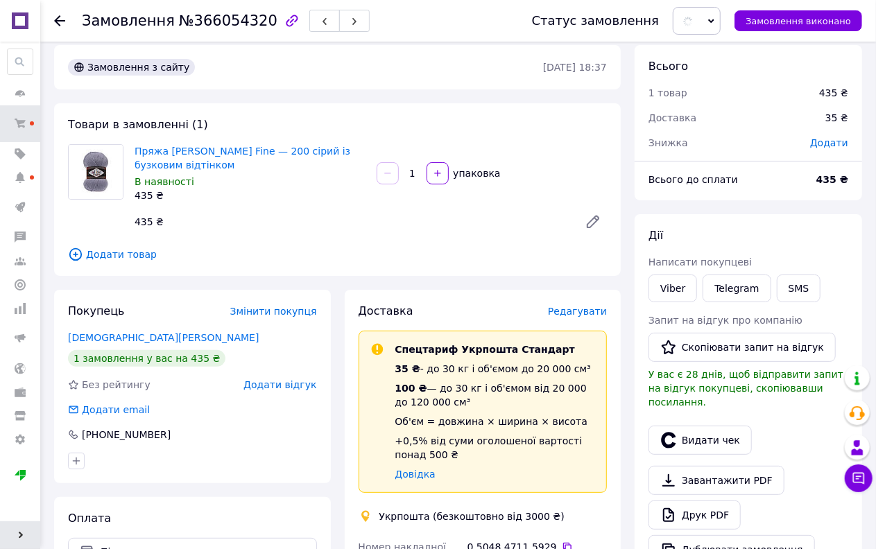
scroll to position [0, 0]
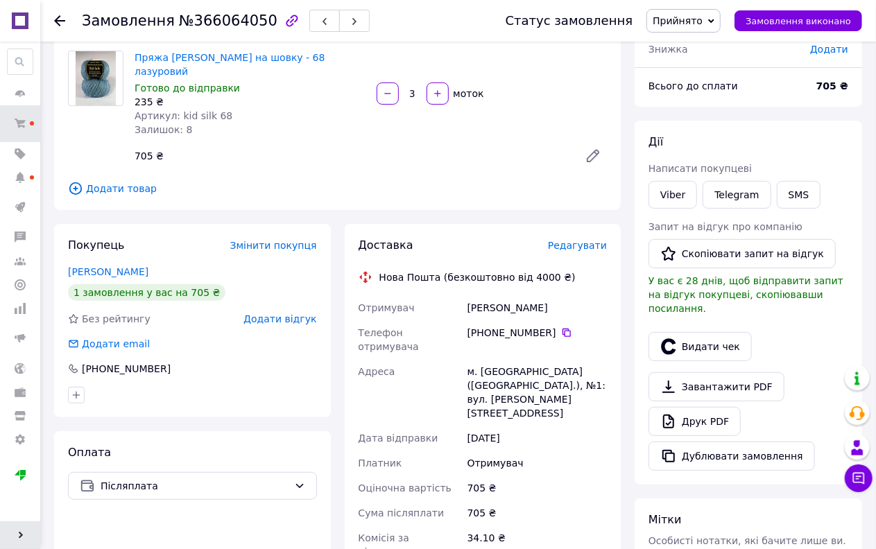
scroll to position [77, 0]
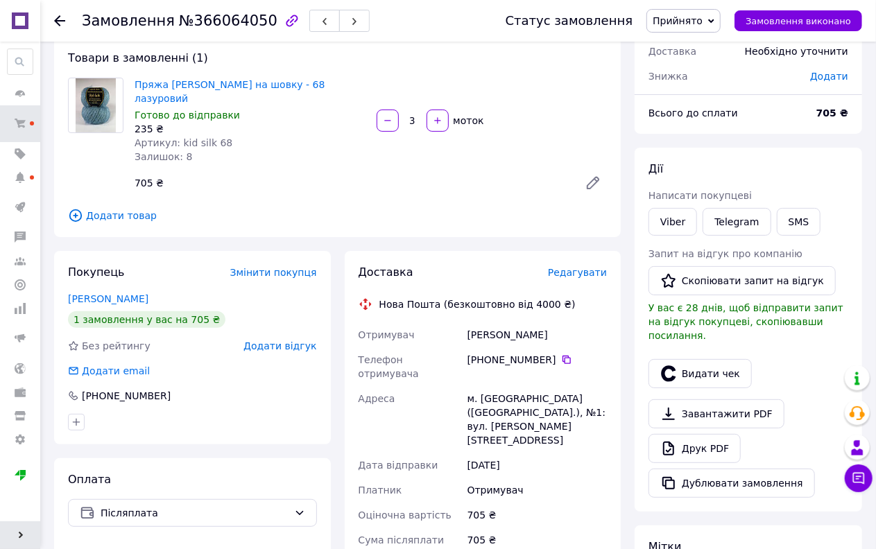
click at [705, 12] on span "Прийнято" at bounding box center [683, 21] width 74 height 24
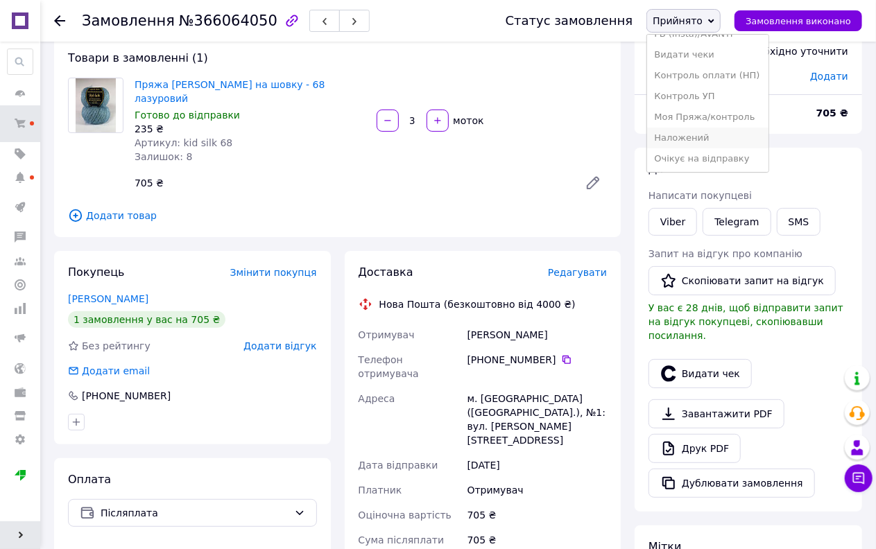
click at [708, 130] on li "Наложений" at bounding box center [707, 138] width 121 height 21
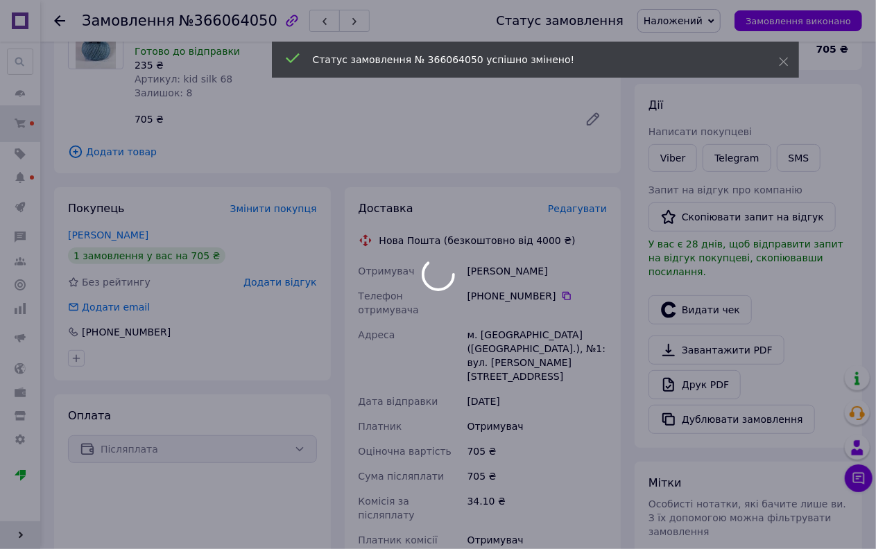
scroll to position [379, 0]
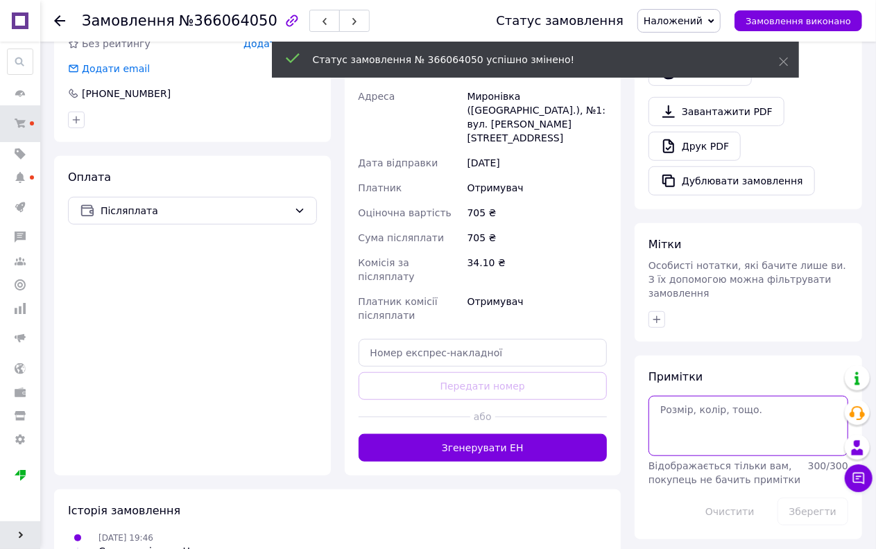
click at [716, 399] on textarea at bounding box center [748, 426] width 200 height 60
type textarea "05"
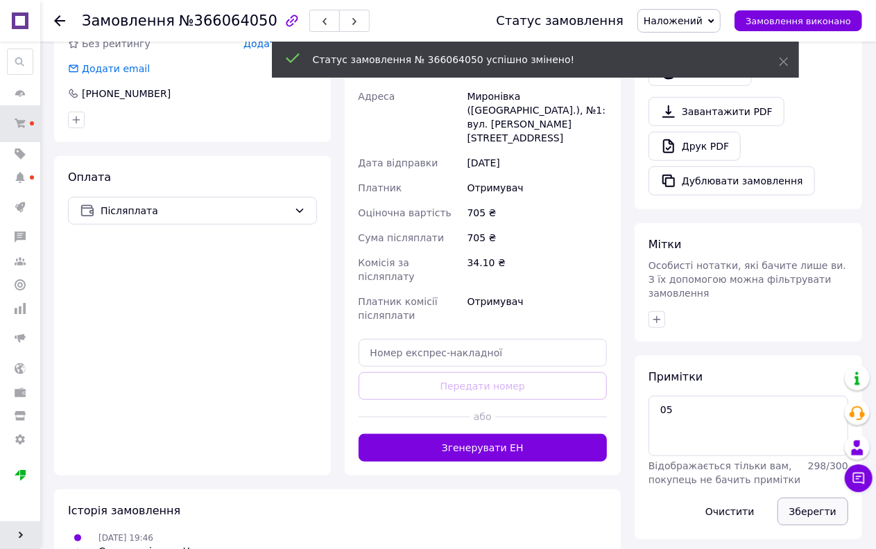
click at [815, 498] on button "Зберегти" at bounding box center [812, 512] width 71 height 28
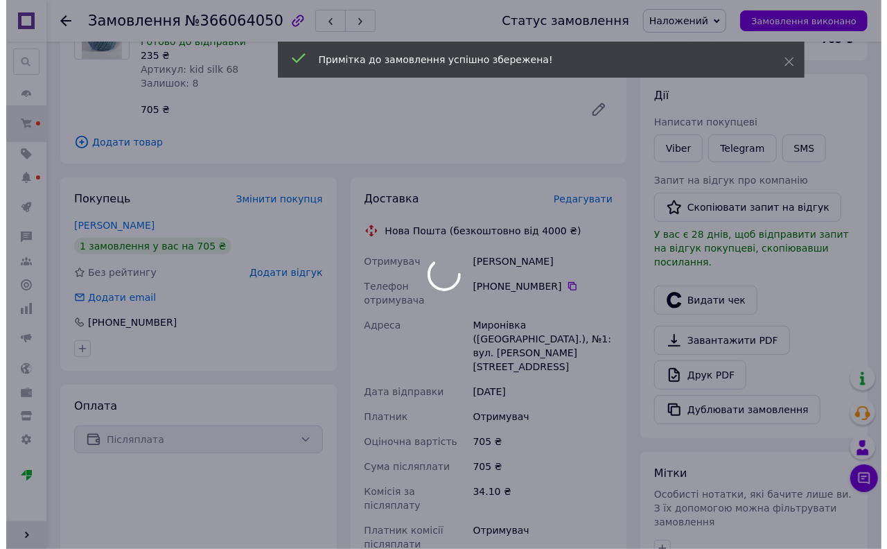
scroll to position [148, 0]
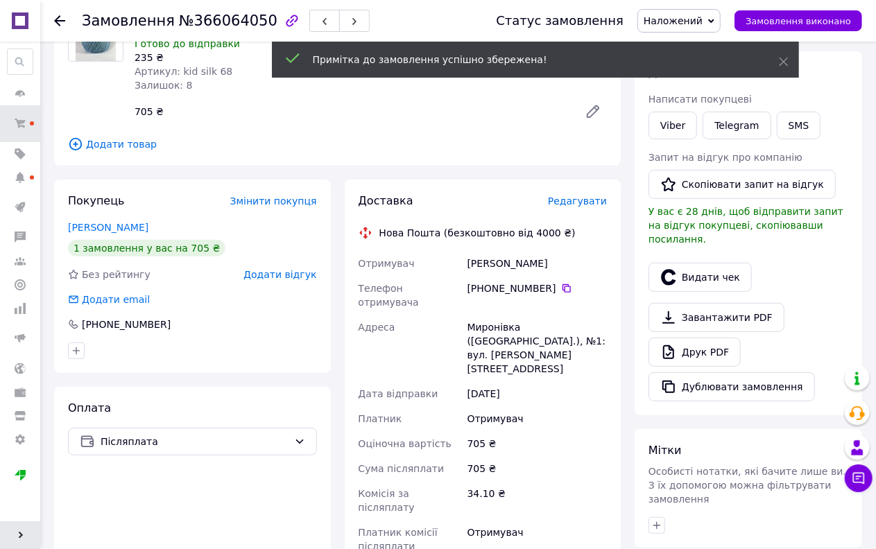
click at [576, 196] on span "Редагувати" at bounding box center [577, 201] width 59 height 11
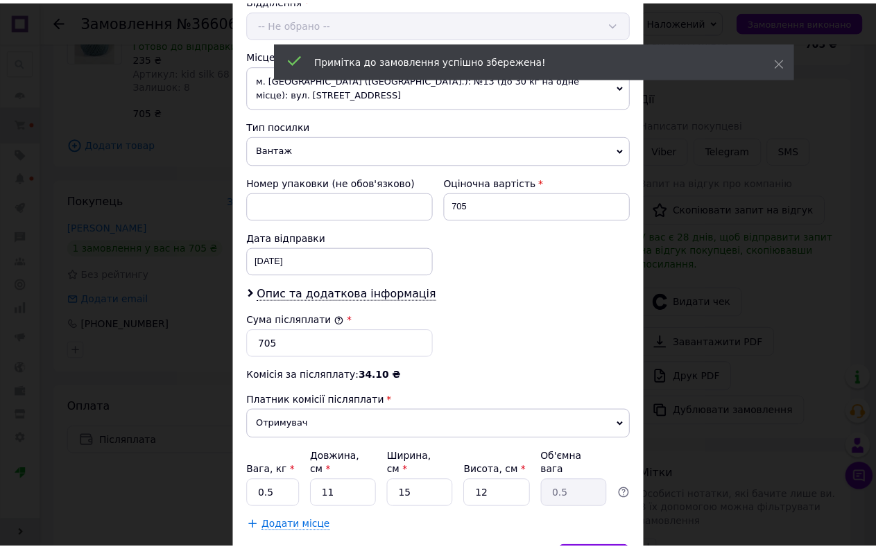
scroll to position [524, 0]
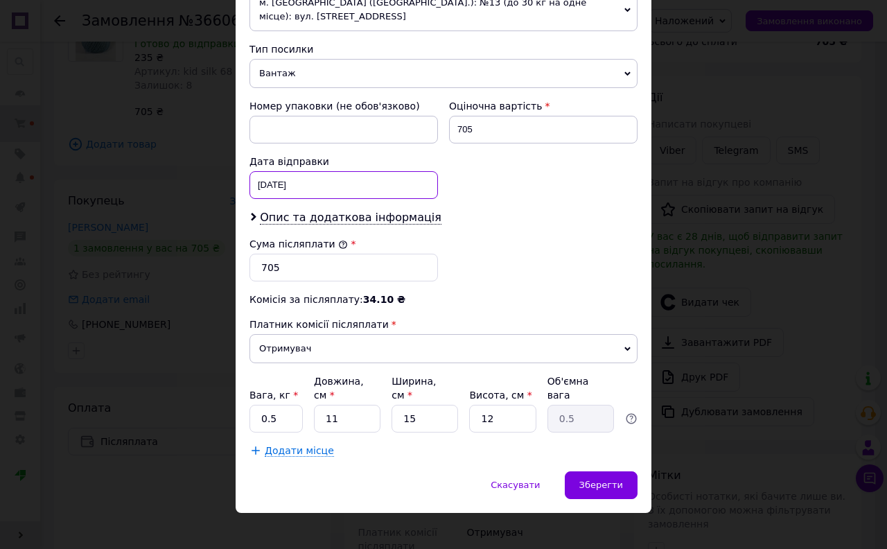
click at [274, 191] on div "[DATE] < 2025 > < Октябрь > Пн Вт Ср Чт Пт Сб Вс 29 30 1 2 3 4 5 6 7 8 9 10 11 …" at bounding box center [344, 185] width 189 height 28
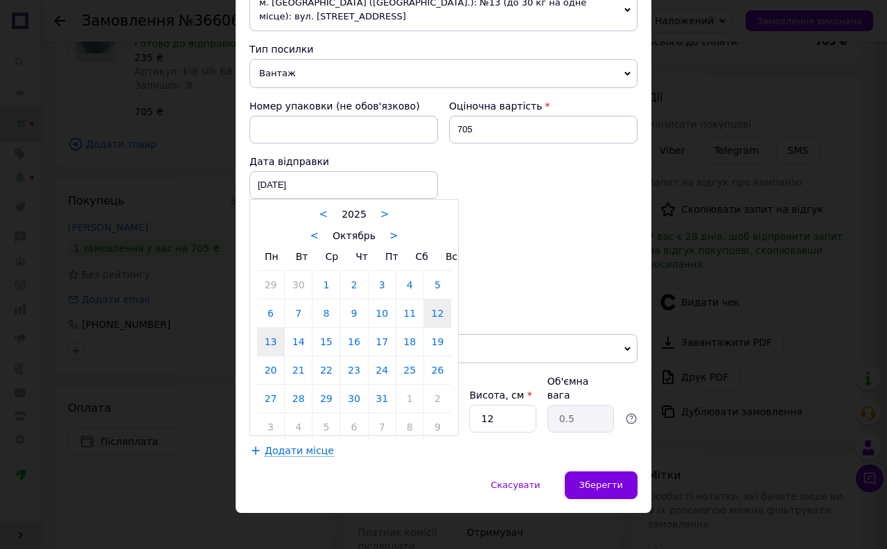
click at [275, 342] on link "13" at bounding box center [270, 342] width 27 height 28
type input "13.10.2025"
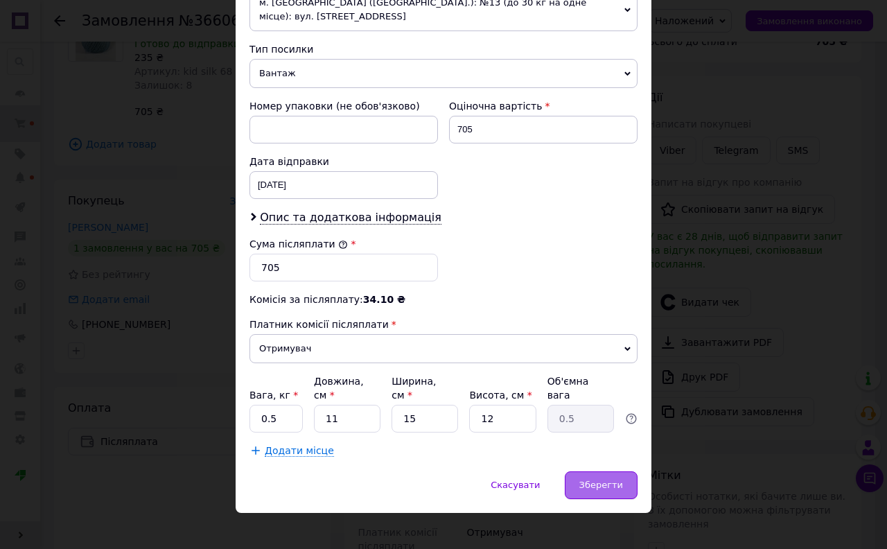
click at [608, 480] on div "Зберегти" at bounding box center [601, 485] width 73 height 28
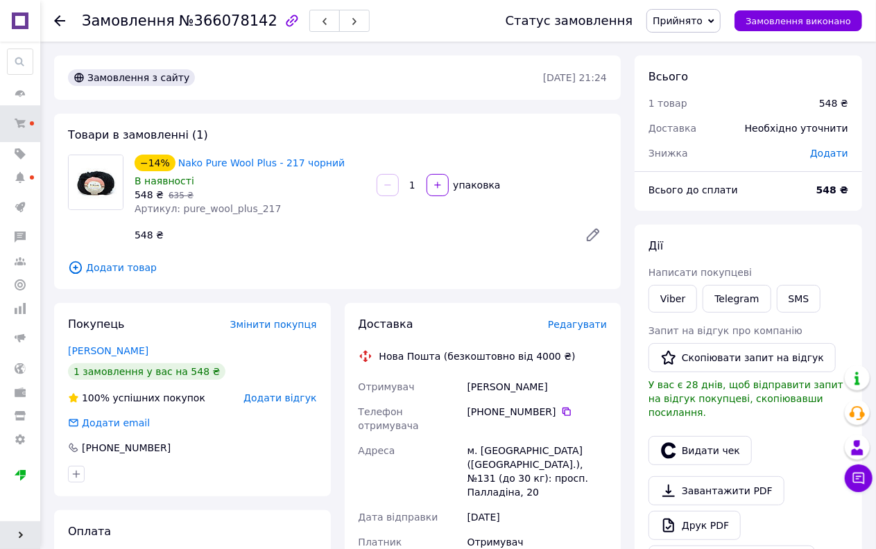
click at [703, 28] on span "Прийнято" at bounding box center [683, 21] width 74 height 24
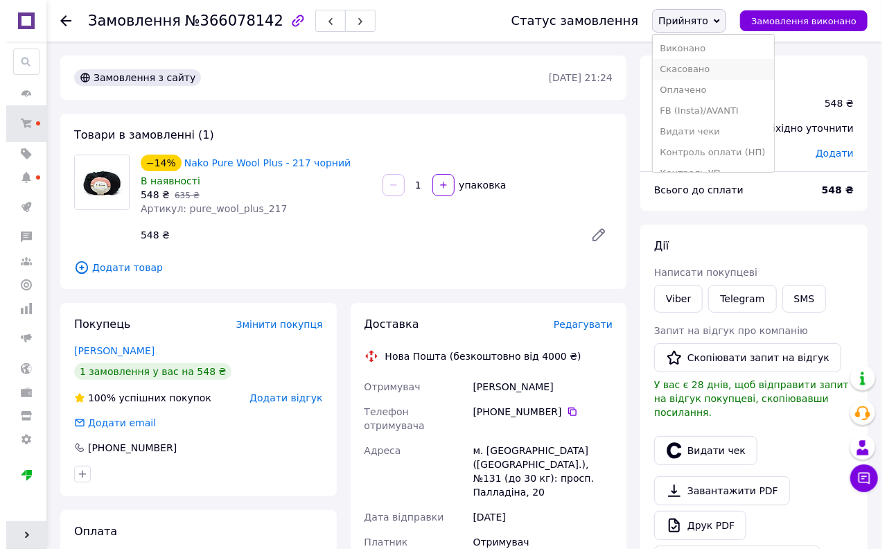
scroll to position [77, 0]
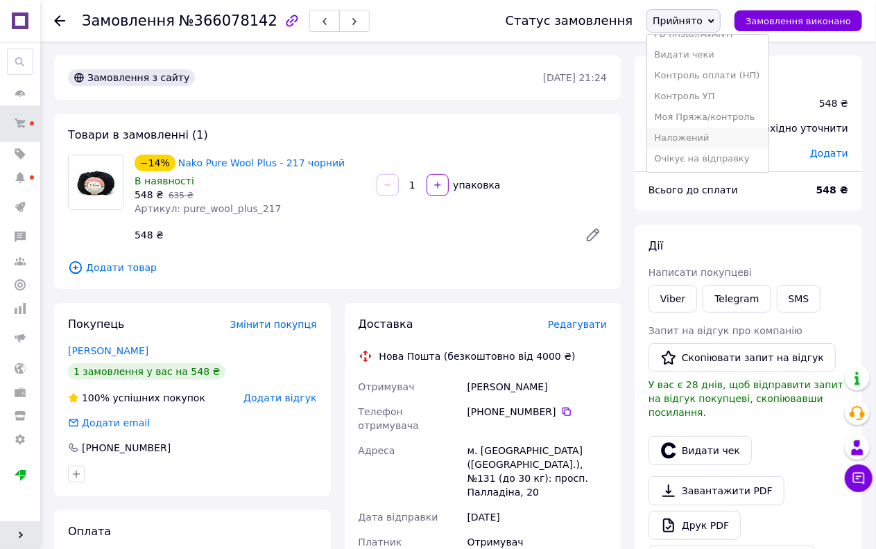
click at [704, 137] on li "Наложений" at bounding box center [707, 138] width 121 height 21
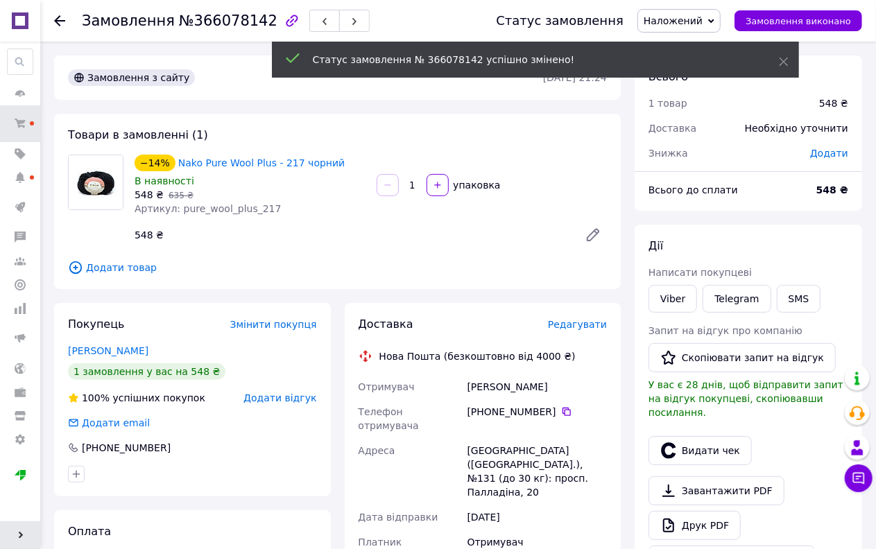
click at [582, 328] on span "Редагувати" at bounding box center [577, 324] width 59 height 11
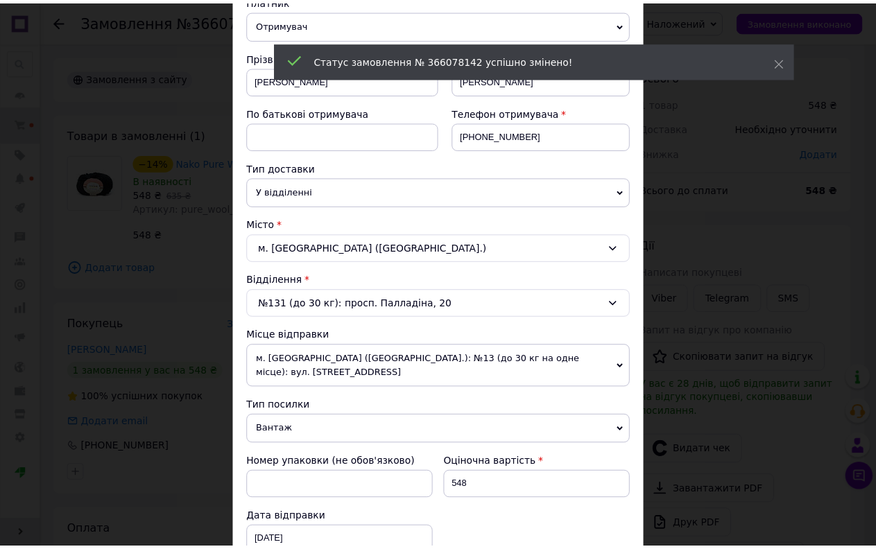
scroll to position [524, 0]
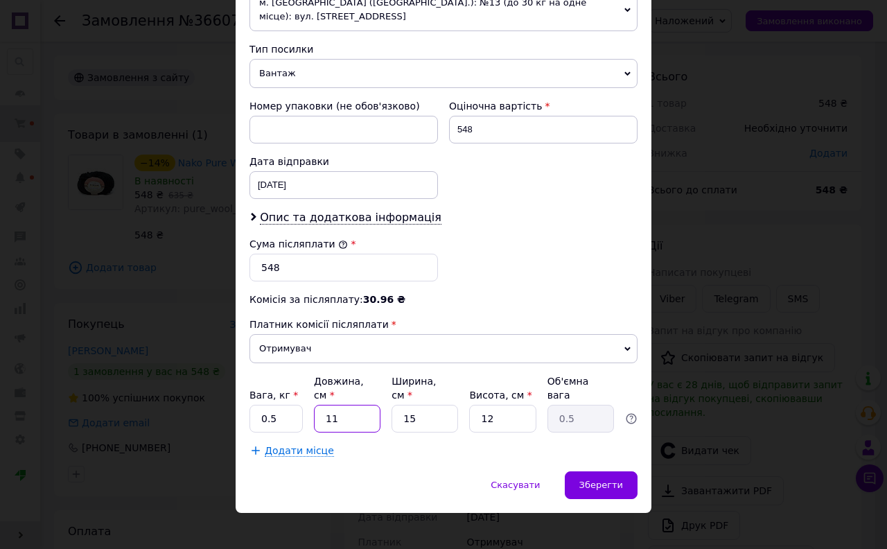
drag, startPoint x: 362, startPoint y: 404, endPoint x: 306, endPoint y: 418, distance: 57.3
click at [309, 418] on div "Вага, кг * 0.5 Довжина, см * 11 Ширина, см * 15 Висота, см * 12 Об'ємна вага 0.5" at bounding box center [444, 403] width 388 height 58
type input "4"
type input "0.18"
type input "40"
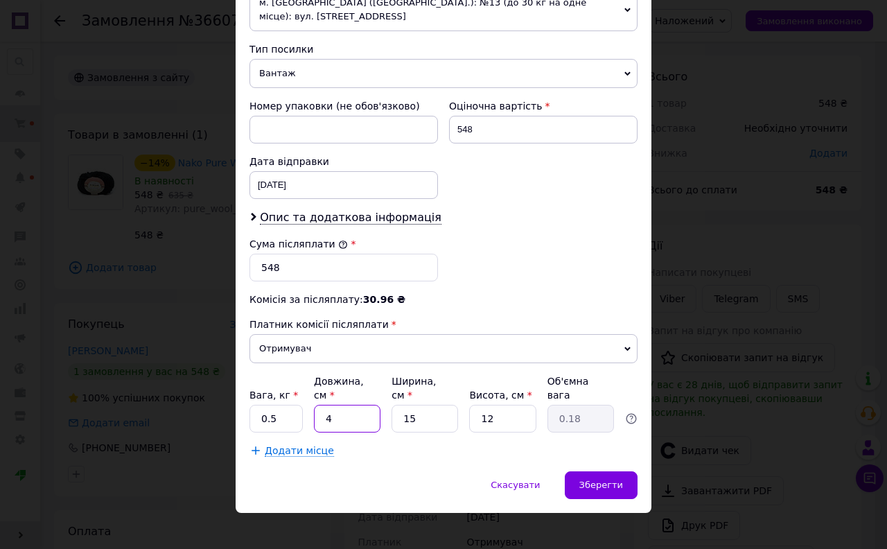
type input "1.8"
type input "40"
drag, startPoint x: 422, startPoint y: 410, endPoint x: 379, endPoint y: 412, distance: 42.3
click at [379, 412] on div "Вага, кг * 0.5 Довжина, см * 40 Ширина, см * 15 Висота, см * 12 Об'ємна вага 1.8" at bounding box center [444, 403] width 388 height 58
type input "2"
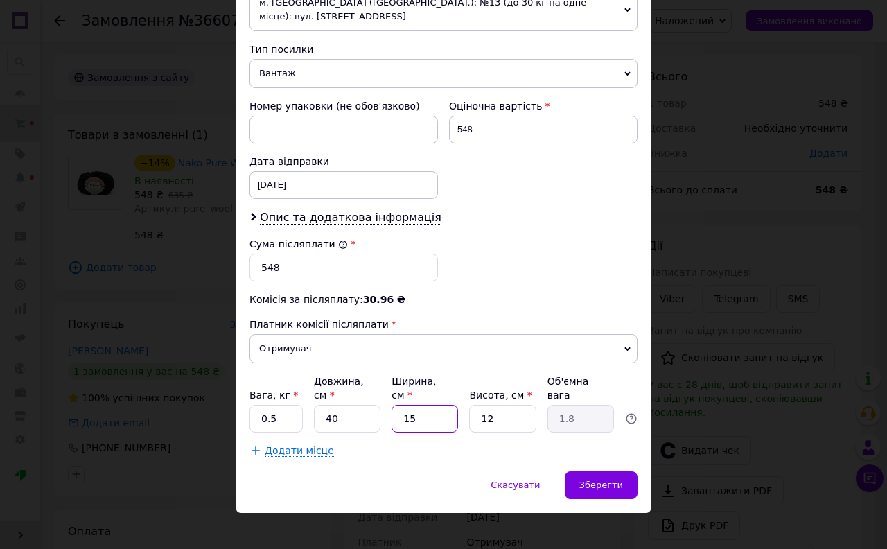
type input "0.24"
type input "20"
type input "2.4"
type input "20"
click at [508, 405] on input "12" at bounding box center [502, 419] width 67 height 28
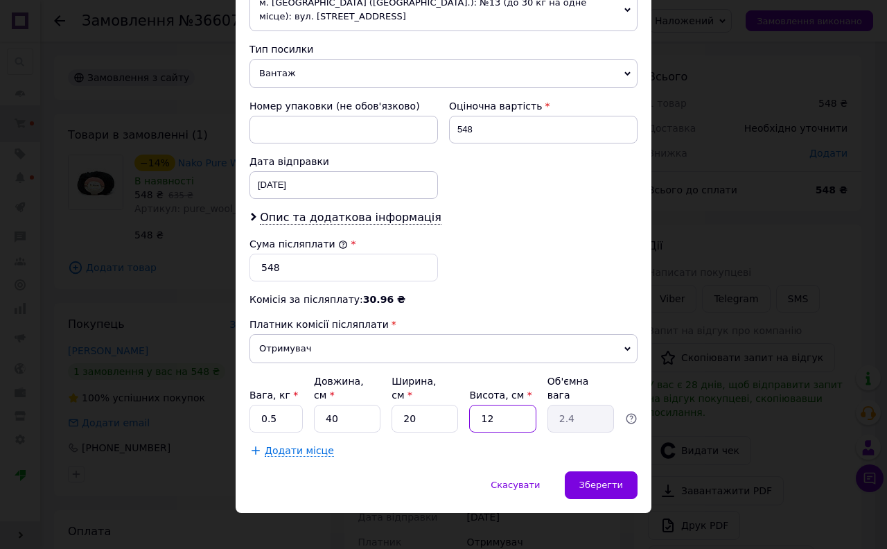
type input "1"
type input "0.2"
type input "10"
type input "2"
type input "10"
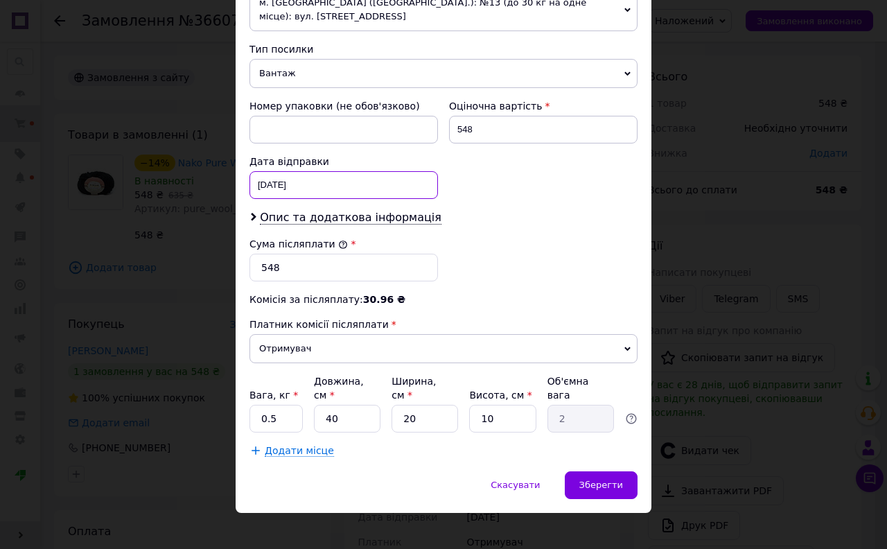
click at [276, 184] on div "12.10.2025 < 2025 > < Октябрь > Пн Вт Ср Чт Пт Сб Вс 29 30 1 2 3 4 5 6 7 8 9 10…" at bounding box center [344, 185] width 189 height 28
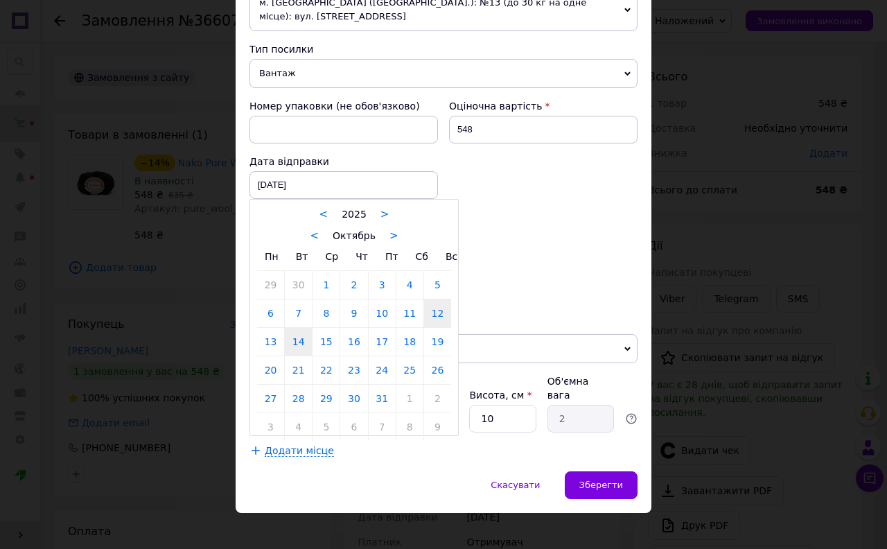
click at [301, 348] on link "14" at bounding box center [298, 342] width 27 height 28
type input "[DATE]"
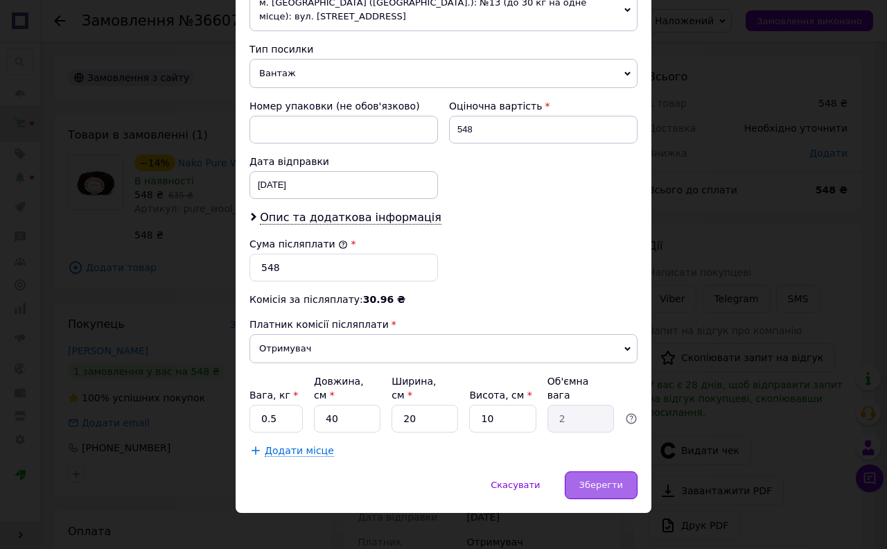
click at [618, 480] on span "Зберегти" at bounding box center [602, 485] width 44 height 10
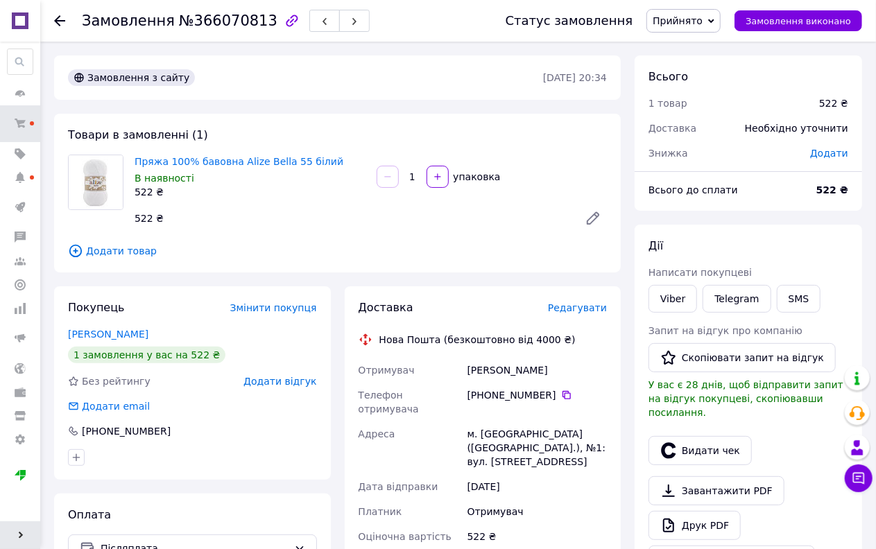
click at [702, 21] on span "Прийнято" at bounding box center [677, 20] width 50 height 11
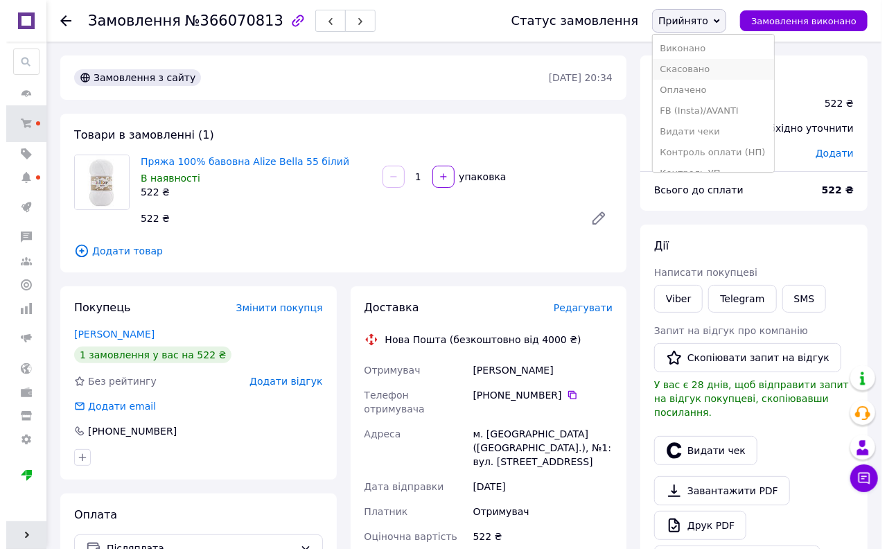
scroll to position [77, 0]
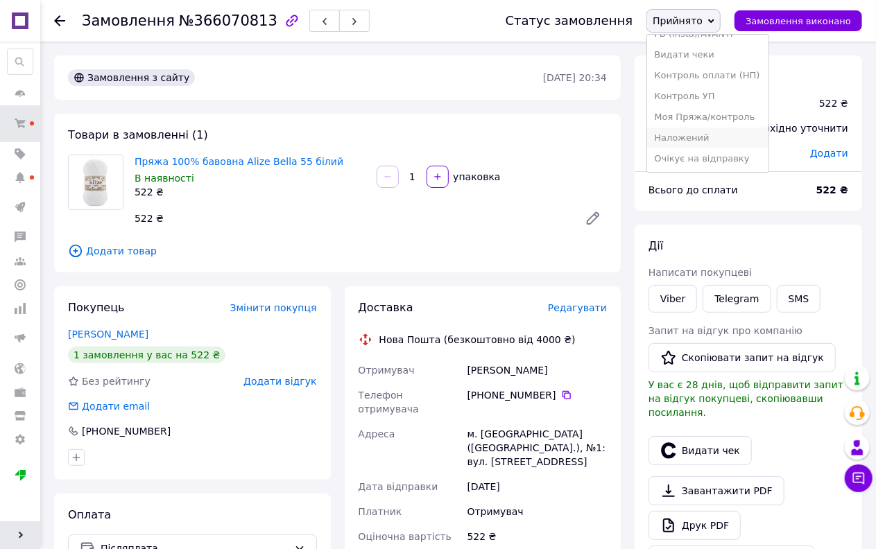
click at [698, 136] on li "Наложений" at bounding box center [707, 138] width 121 height 21
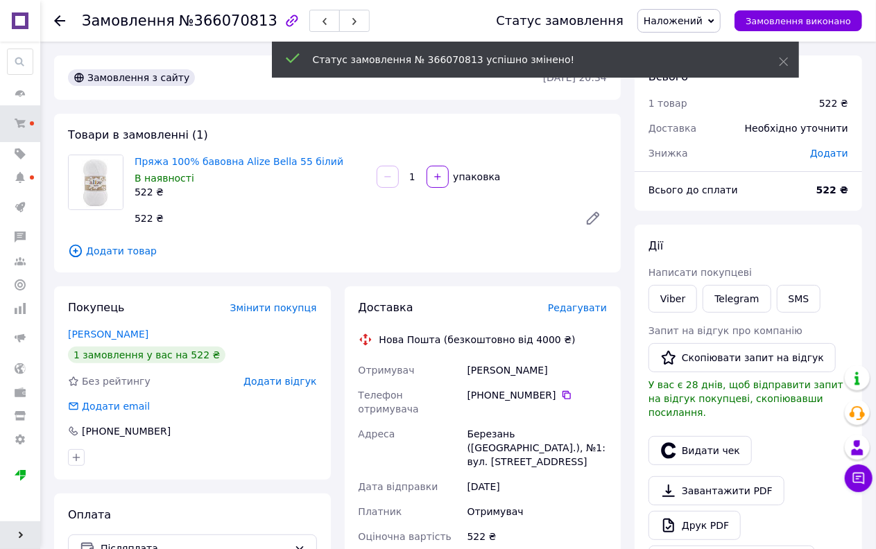
click at [573, 306] on span "Редагувати" at bounding box center [577, 307] width 59 height 11
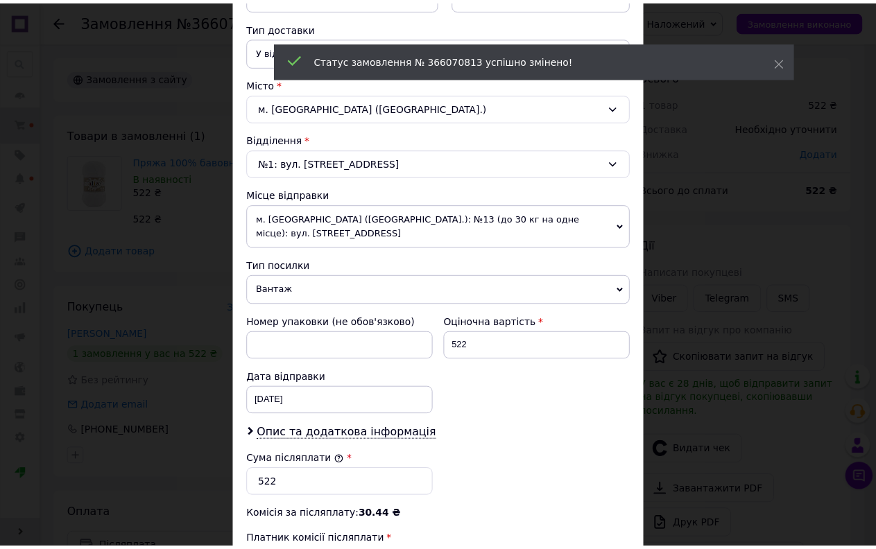
scroll to position [524, 0]
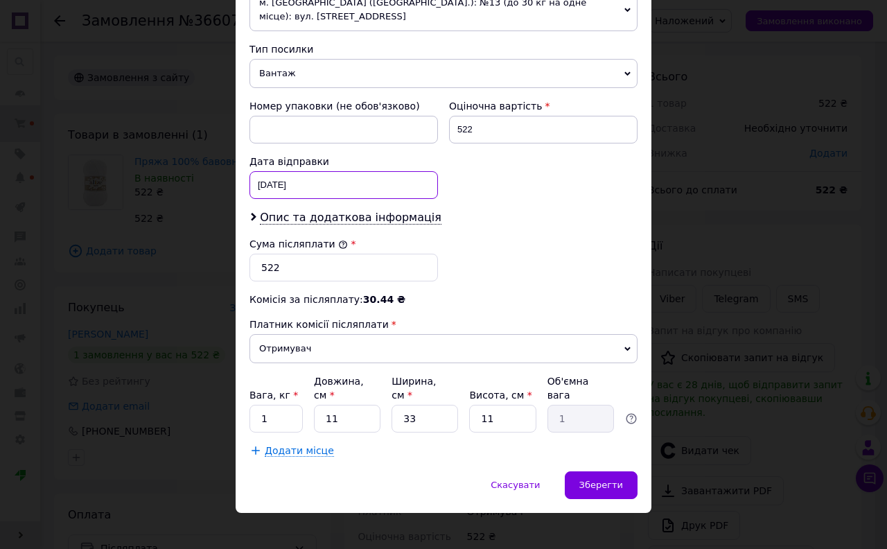
click at [282, 172] on div "[DATE] < 2025 > < Октябрь > Пн Вт Ср Чт Пт Сб Вс 29 30 1 2 3 4 5 6 7 8 9 10 11 …" at bounding box center [344, 185] width 189 height 28
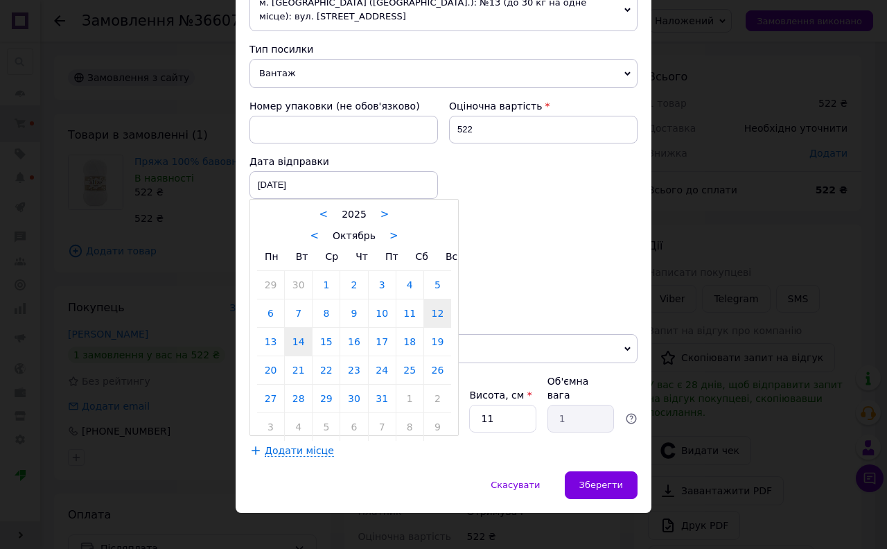
click at [300, 352] on link "14" at bounding box center [298, 342] width 27 height 28
type input "[DATE]"
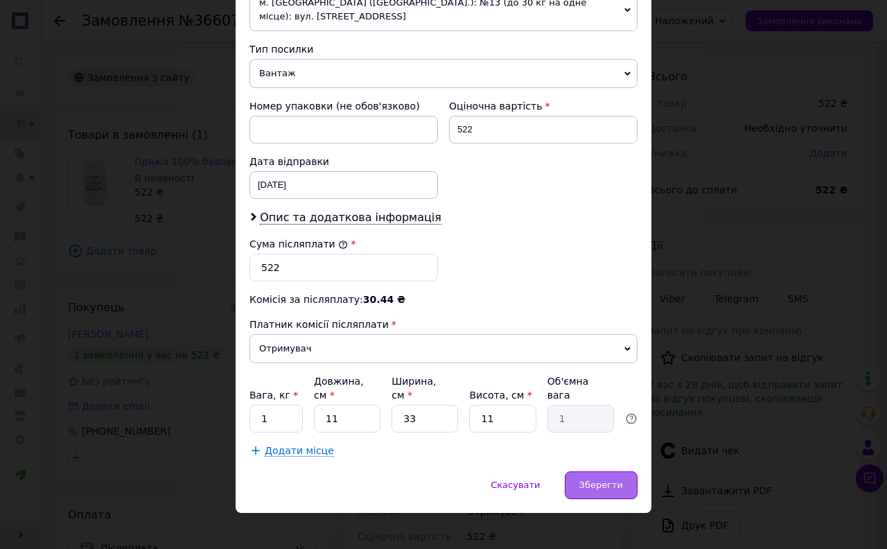
click at [597, 483] on div "Зберегти" at bounding box center [601, 485] width 73 height 28
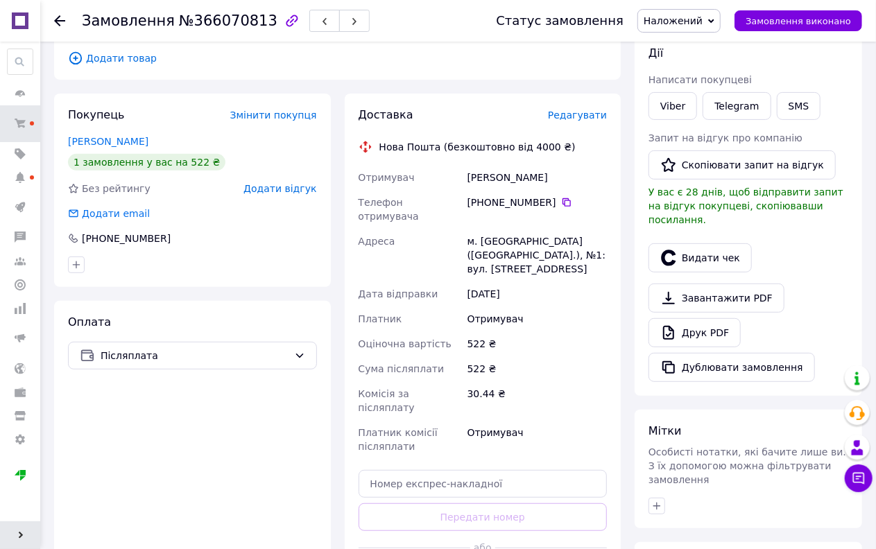
scroll to position [77, 0]
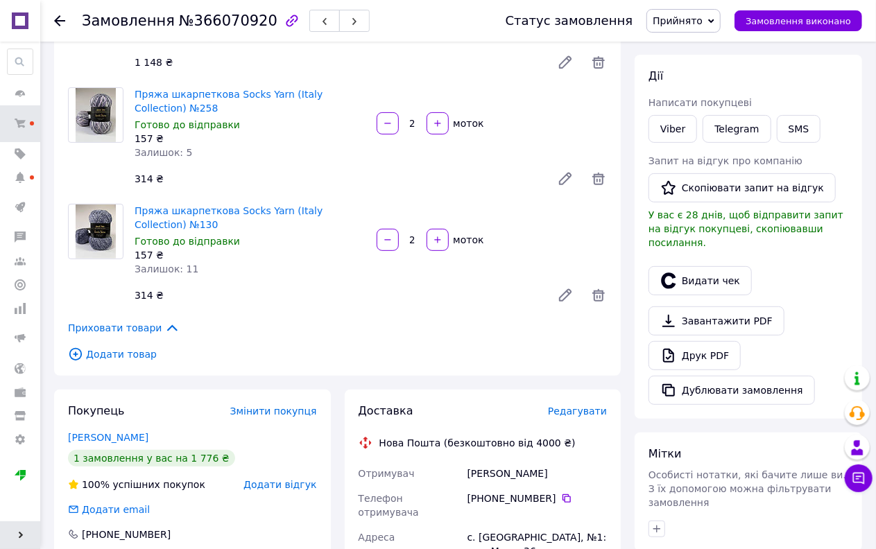
scroll to position [154, 0]
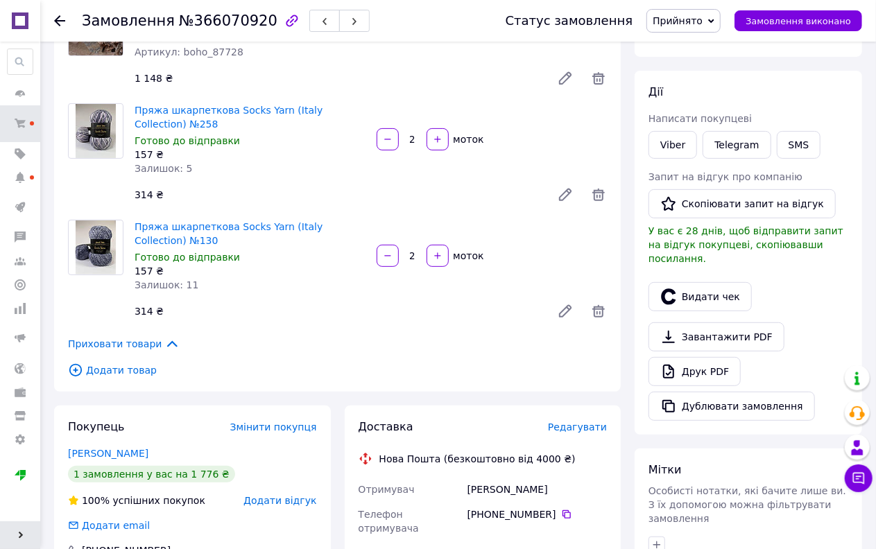
click at [702, 15] on span "Прийнято" at bounding box center [677, 20] width 50 height 11
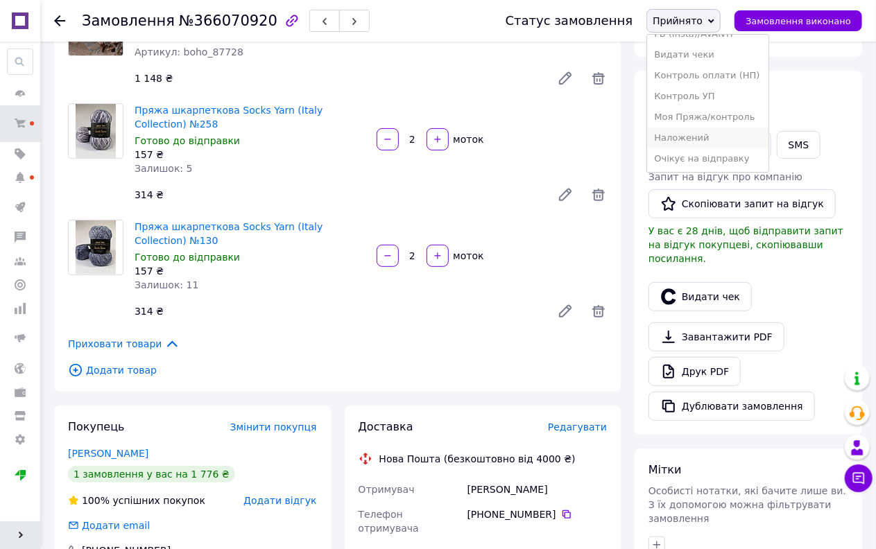
click at [704, 133] on li "Наложений" at bounding box center [707, 138] width 121 height 21
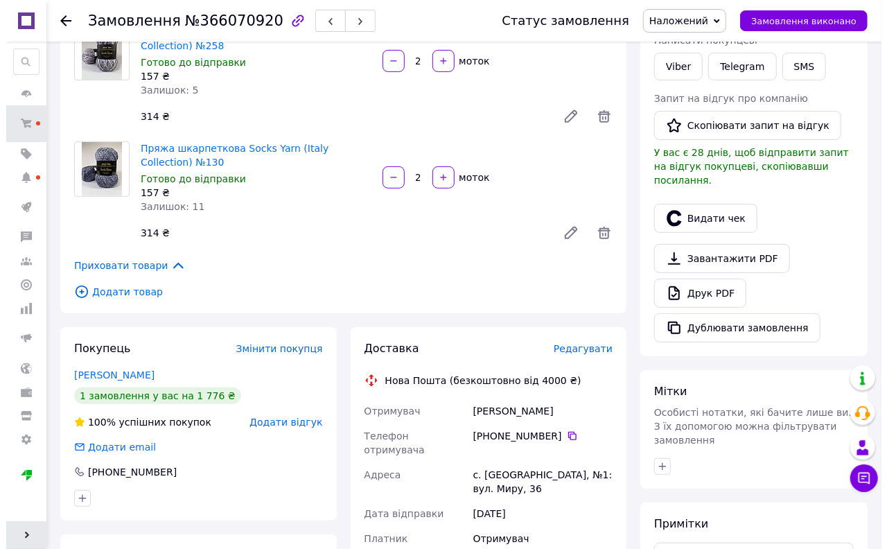
scroll to position [308, 0]
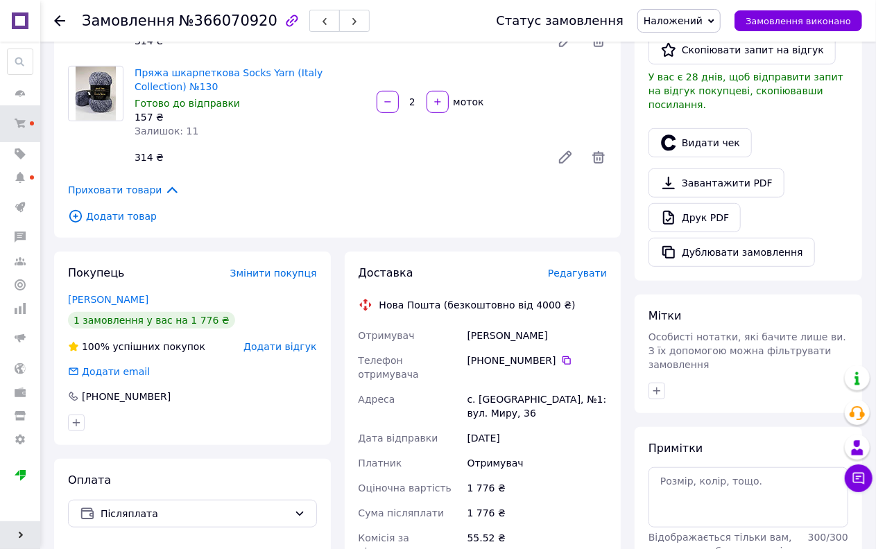
click at [585, 272] on span "Редагувати" at bounding box center [577, 273] width 59 height 11
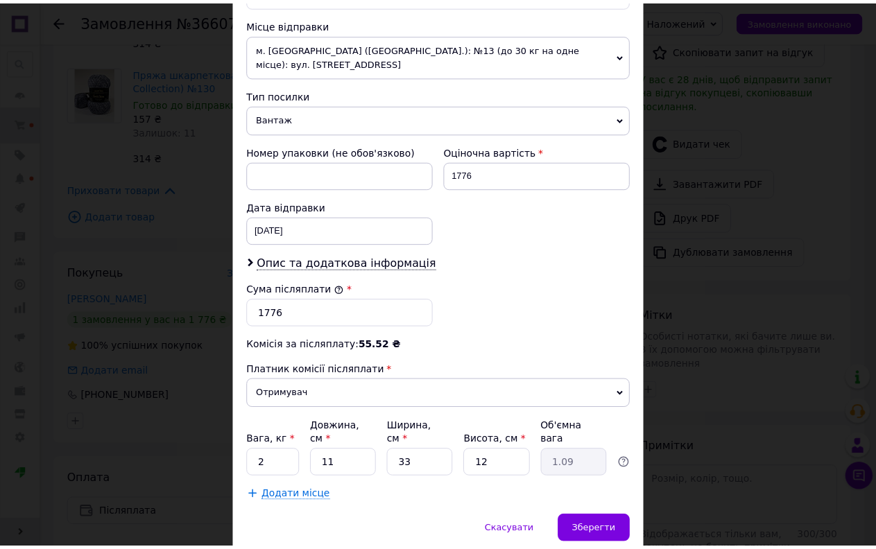
scroll to position [524, 0]
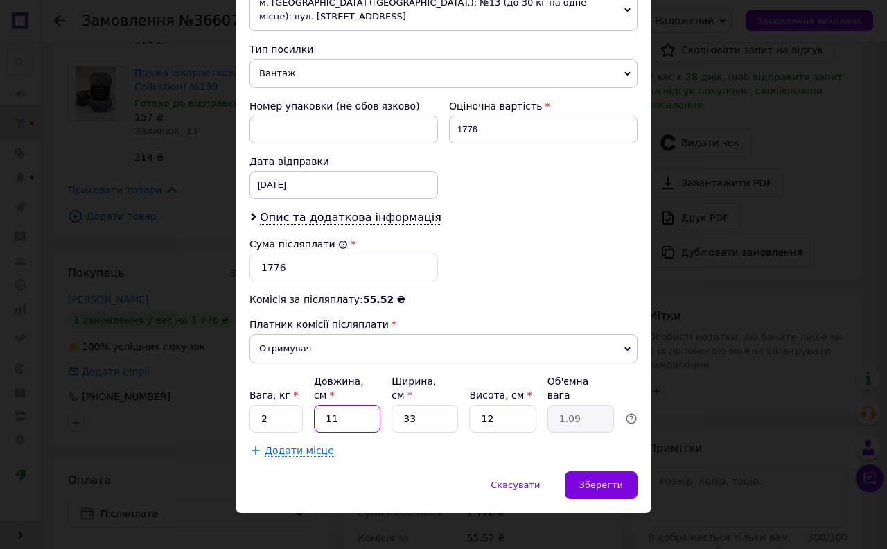
drag, startPoint x: 323, startPoint y: 413, endPoint x: 307, endPoint y: 414, distance: 16.0
click at [308, 414] on div "Вага, кг * 2 Довжина, см * 11 Ширина, см * 33 Висота, см * 12 Об'ємна вага 1.09" at bounding box center [444, 403] width 388 height 58
type input "4"
type input "0.4"
type input "40"
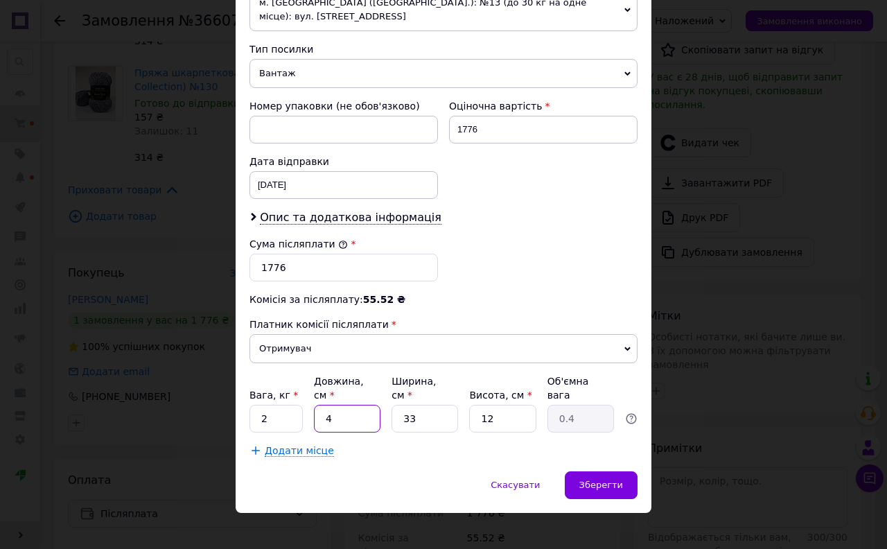
type input "3.96"
type input "40"
drag, startPoint x: 428, startPoint y: 408, endPoint x: 384, endPoint y: 415, distance: 44.9
click at [384, 415] on div "Вага, кг * 2 Довжина, см * 40 Ширина, см * 33 Висота, см * 12 Об'ємна вага 3.96" at bounding box center [444, 403] width 388 height 58
type input "2"
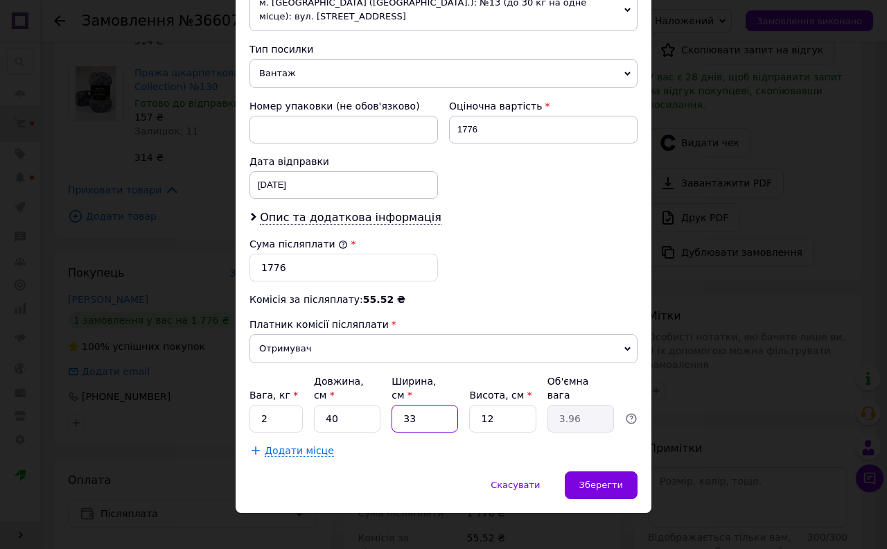
type input "0.24"
type input "20"
type input "2.4"
type input "20"
drag, startPoint x: 506, startPoint y: 406, endPoint x: 435, endPoint y: 414, distance: 71.1
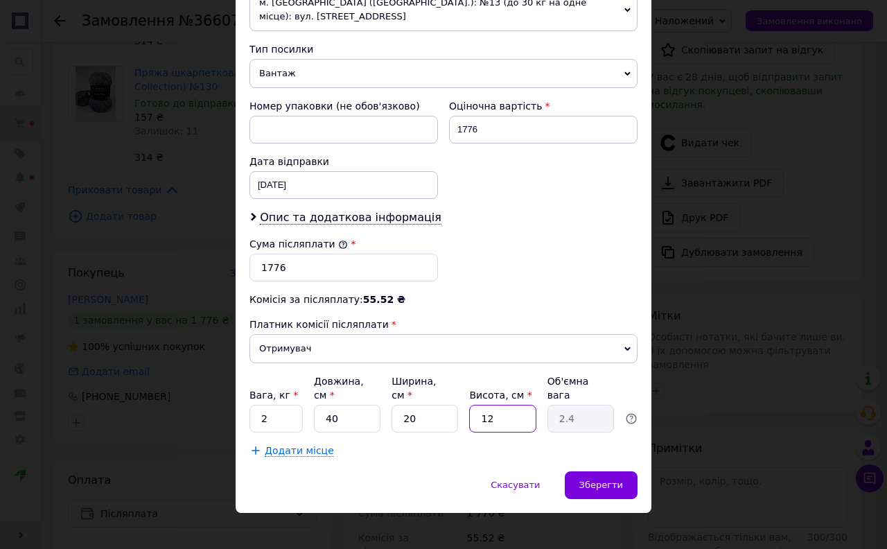
click at [435, 414] on div "Вага, кг * 2 Довжина, см * 40 Ширина, см * 20 Висота, см * 12 Об'ємна вага 2.4" at bounding box center [444, 403] width 388 height 58
type input "2"
type input "0.4"
type input "20"
type input "4"
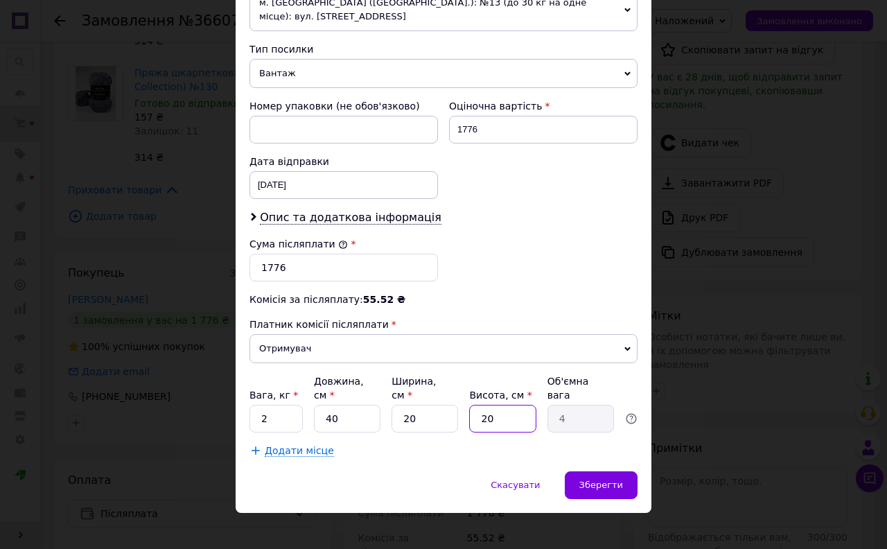
type input "20"
click at [294, 185] on div "12.10.2025 < 2025 > < Октябрь > Пн Вт Ср Чт Пт Сб Вс 29 30 1 2 3 4 5 6 7 8 9 10…" at bounding box center [344, 185] width 189 height 28
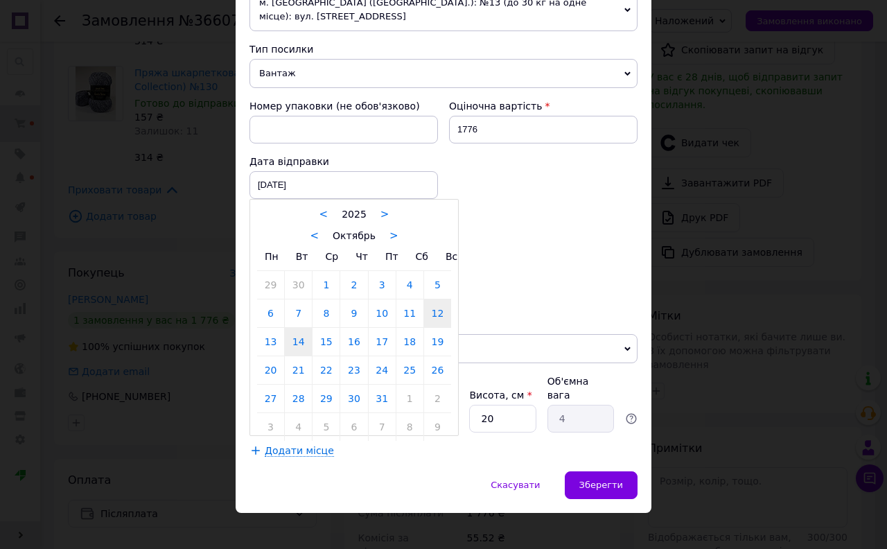
click at [302, 344] on link "14" at bounding box center [298, 342] width 27 height 28
type input "14.10.2025"
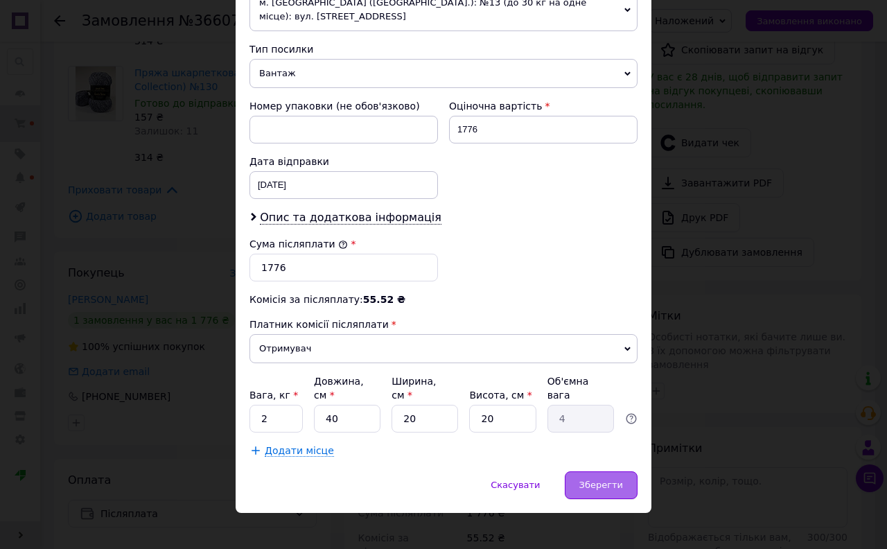
click at [606, 480] on span "Зберегти" at bounding box center [602, 485] width 44 height 10
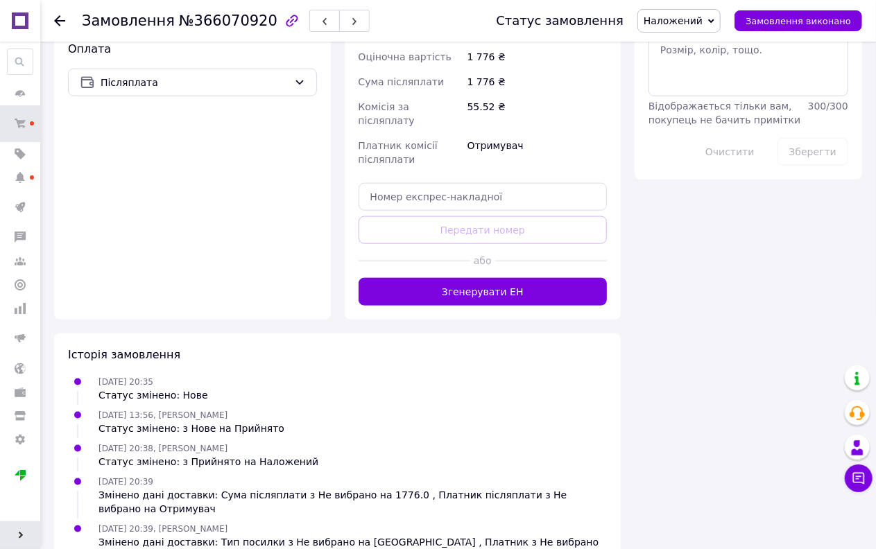
scroll to position [770, 0]
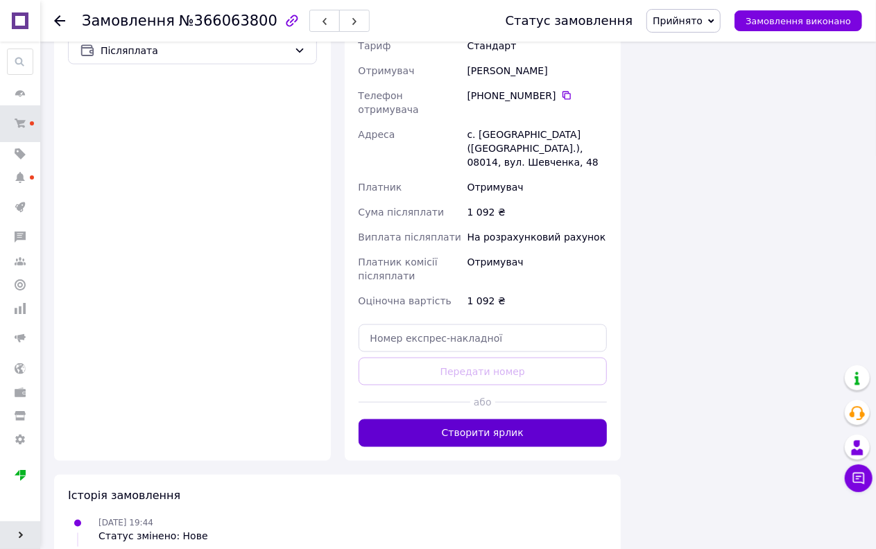
click at [488, 419] on button "Створити ярлик" at bounding box center [482, 433] width 249 height 28
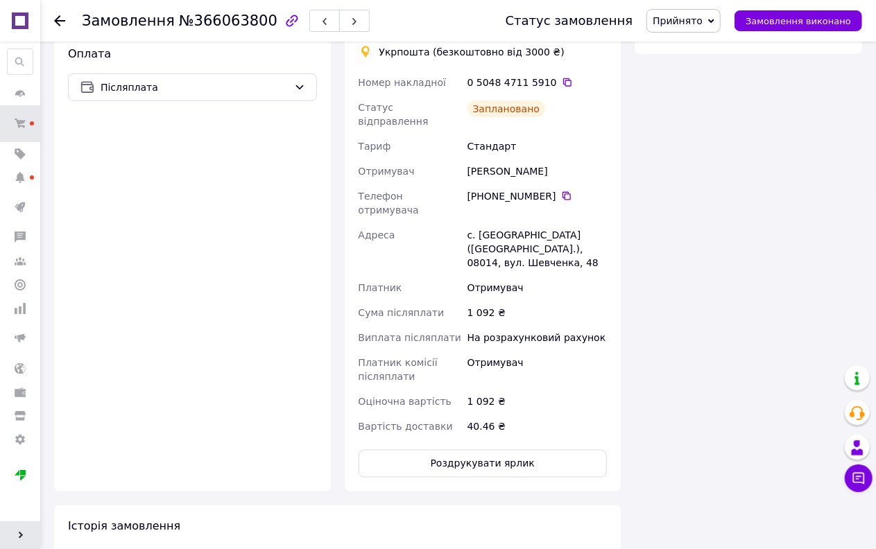
scroll to position [883, 0]
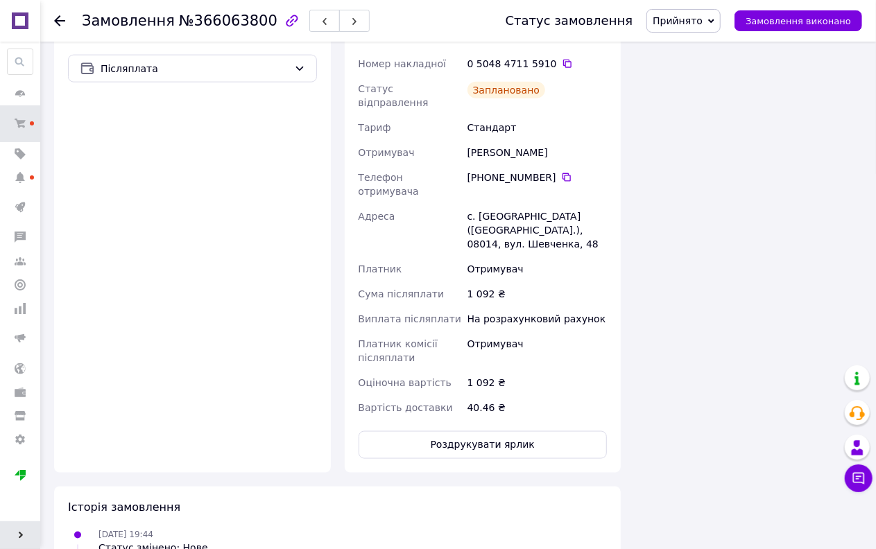
click at [698, 11] on span "Прийнято" at bounding box center [683, 21] width 74 height 24
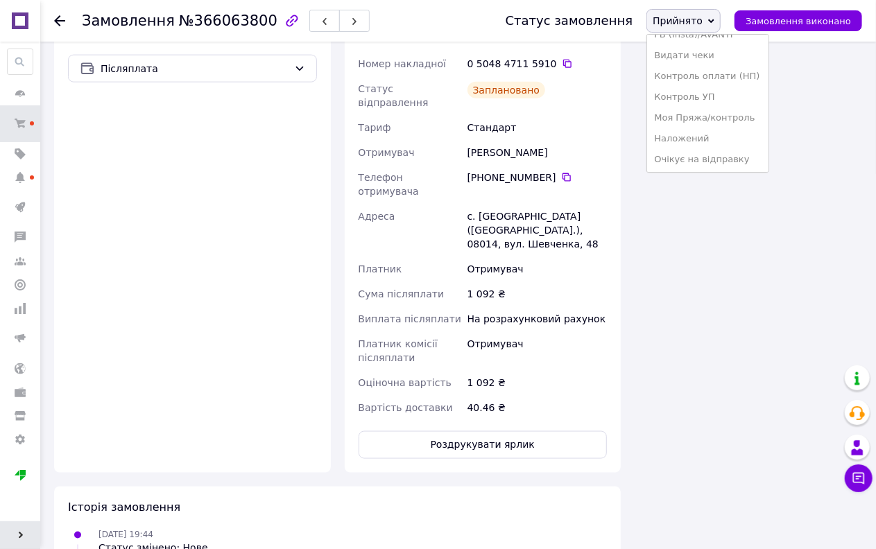
scroll to position [77, 0]
click at [700, 135] on li "Наложений" at bounding box center [707, 138] width 121 height 21
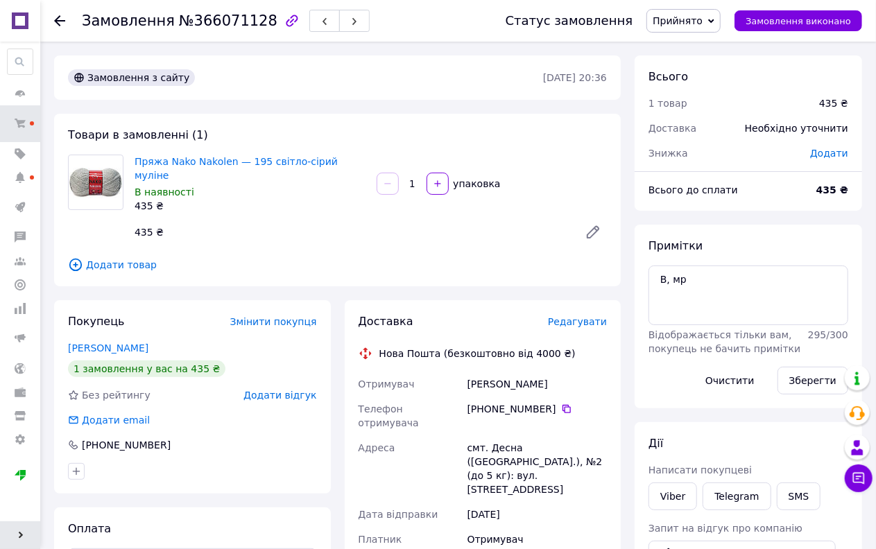
click at [696, 10] on span "Прийнято" at bounding box center [683, 21] width 74 height 24
click at [694, 90] on li "Оплачено" at bounding box center [707, 90] width 121 height 21
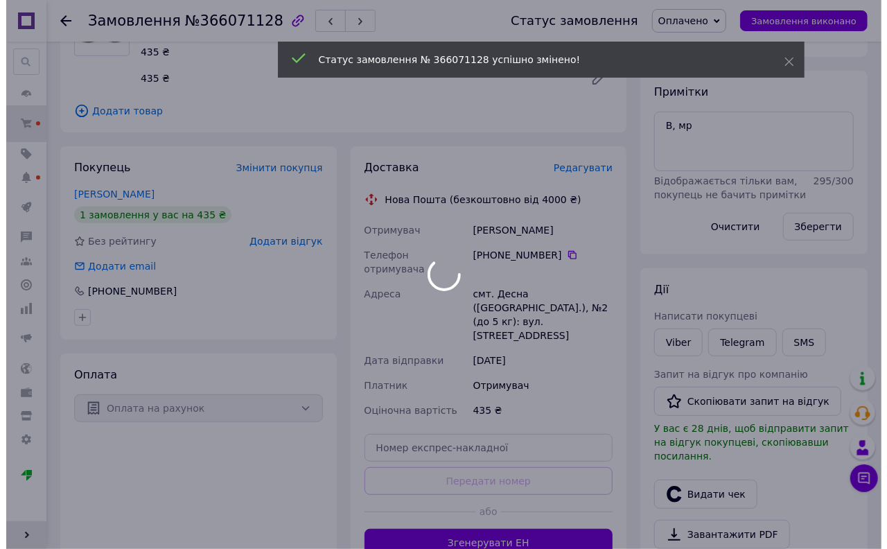
scroll to position [77, 0]
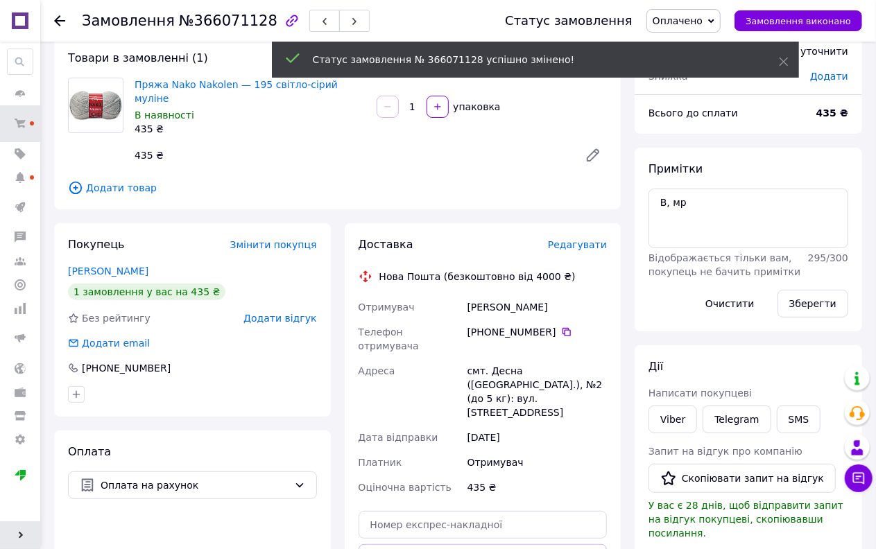
click at [582, 239] on span "Редагувати" at bounding box center [577, 244] width 59 height 11
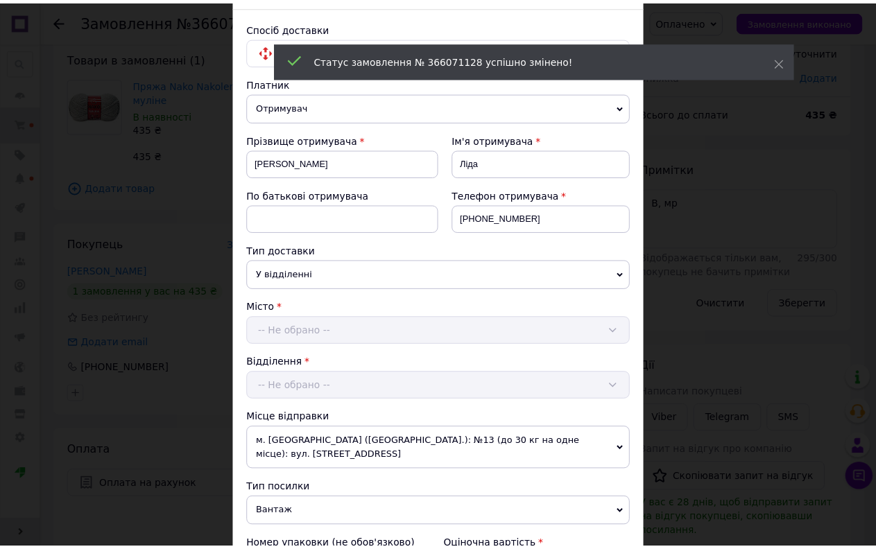
scroll to position [412, 0]
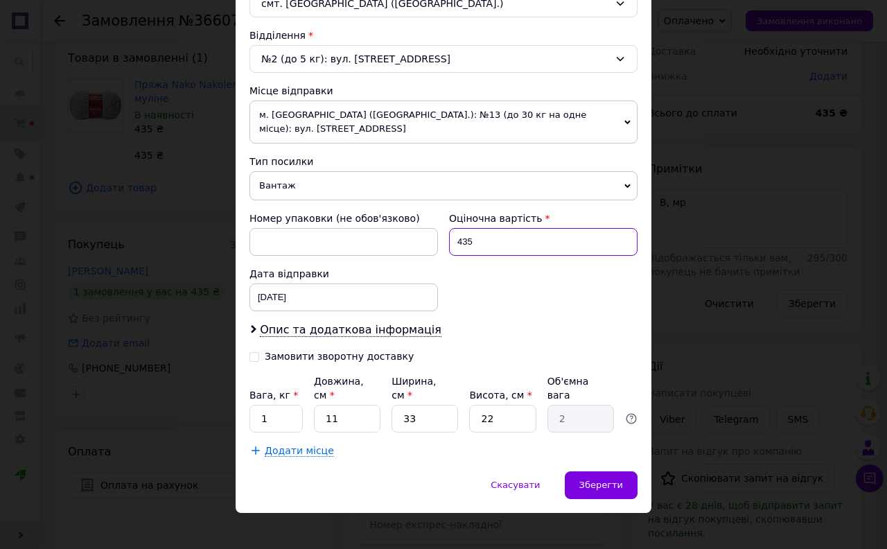
drag, startPoint x: 479, startPoint y: 243, endPoint x: 433, endPoint y: 245, distance: 45.8
click at [435, 243] on div "Номер упаковки (не обов'язково) Оціночна вартість 435 Дата відправки [DATE] < 2…" at bounding box center [443, 261] width 399 height 111
type input "500"
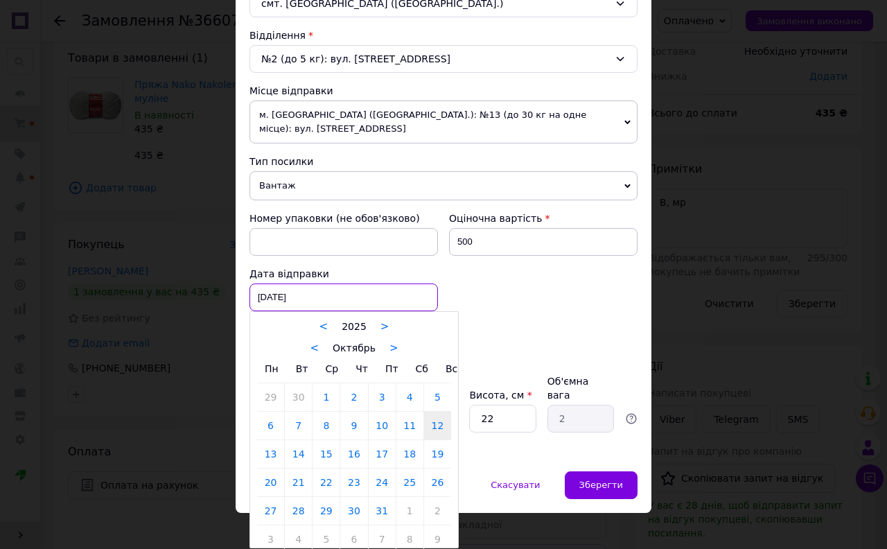
click at [278, 302] on div "[DATE] < 2025 > < Октябрь > Пн Вт Ср Чт Пт Сб Вс 29 30 1 2 3 4 5 6 7 8 9 10 11 …" at bounding box center [344, 298] width 189 height 28
click at [296, 458] on link "14" at bounding box center [298, 454] width 27 height 28
type input "[DATE]"
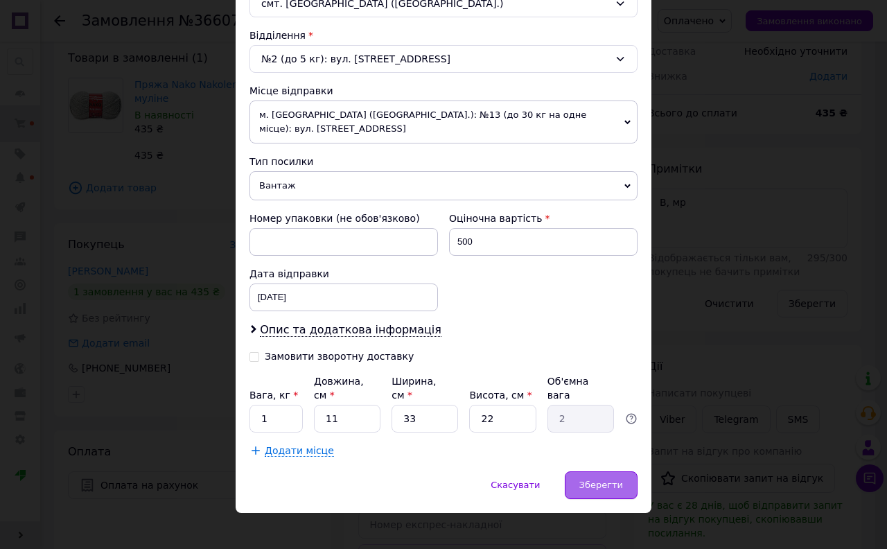
click at [594, 480] on span "Зберегти" at bounding box center [602, 485] width 44 height 10
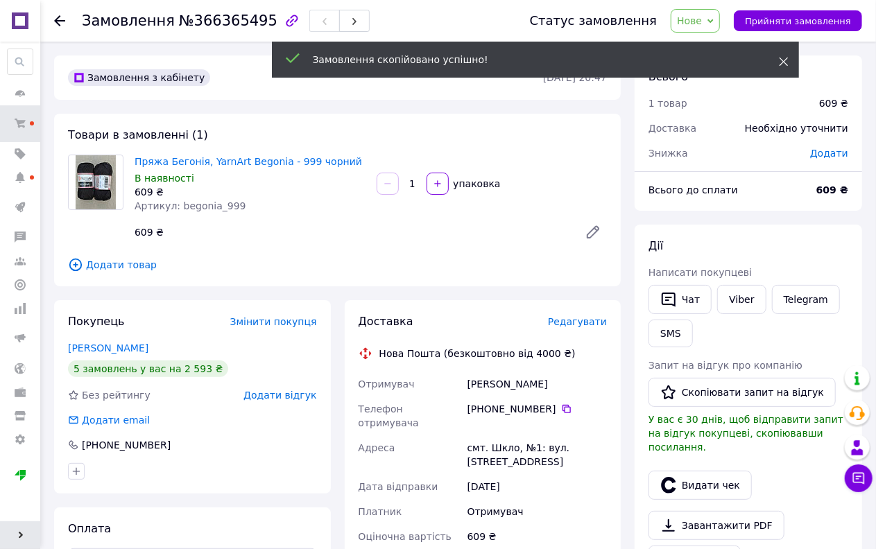
click at [784, 59] on icon at bounding box center [784, 62] width 10 height 10
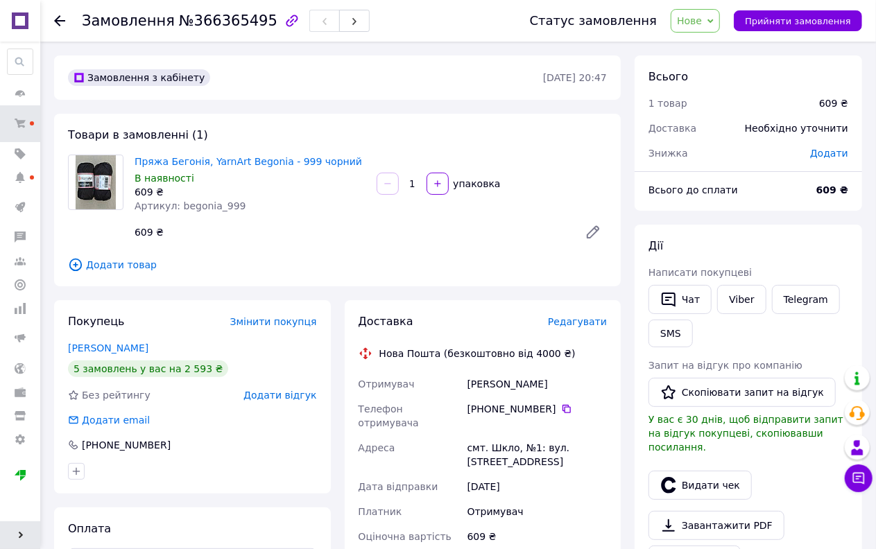
click at [717, 14] on span "Нове" at bounding box center [694, 21] width 49 height 24
click at [95, 265] on span "Додати товар" at bounding box center [337, 264] width 539 height 15
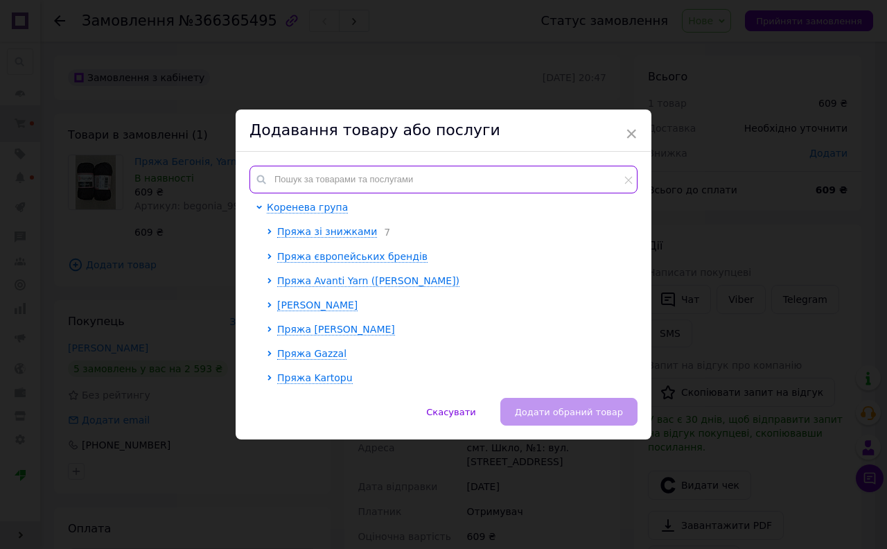
click at [331, 183] on input "text" at bounding box center [444, 180] width 388 height 28
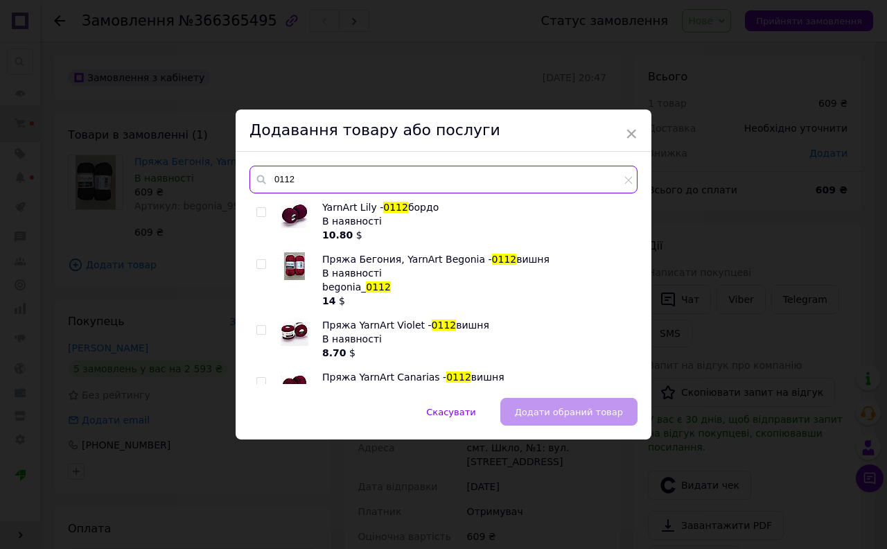
type input "0112"
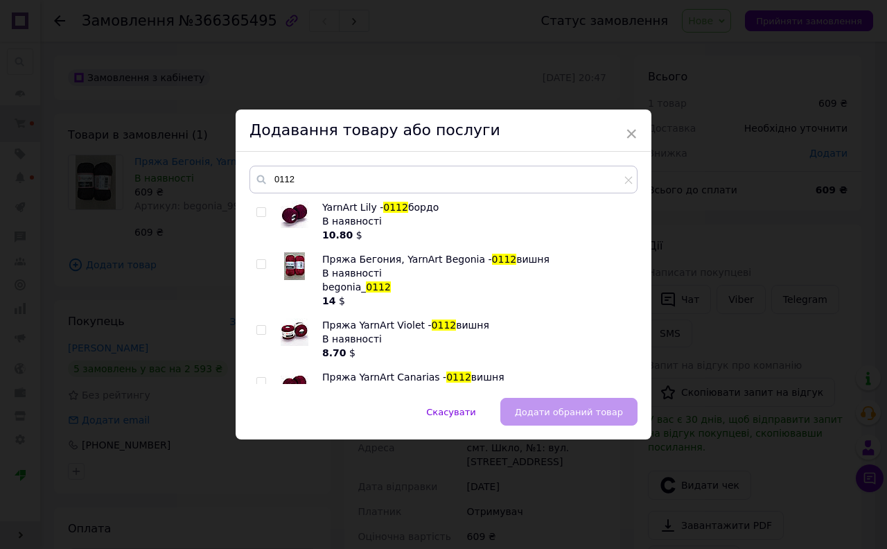
click at [258, 265] on input "checkbox" at bounding box center [261, 264] width 9 height 9
checkbox input "true"
click at [541, 407] on span "Додати обраний товар" at bounding box center [569, 412] width 108 height 10
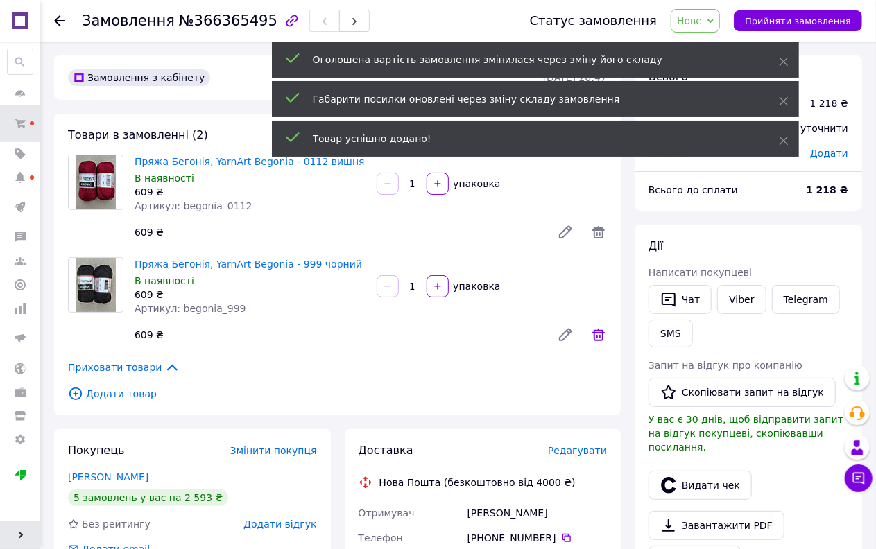
click at [601, 335] on icon at bounding box center [598, 335] width 17 height 17
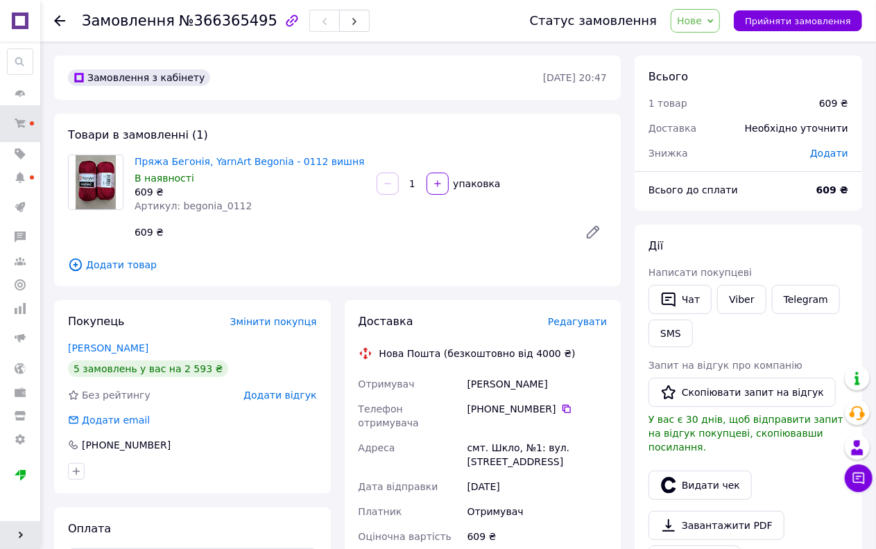
click at [580, 319] on span "Редагувати" at bounding box center [577, 321] width 59 height 11
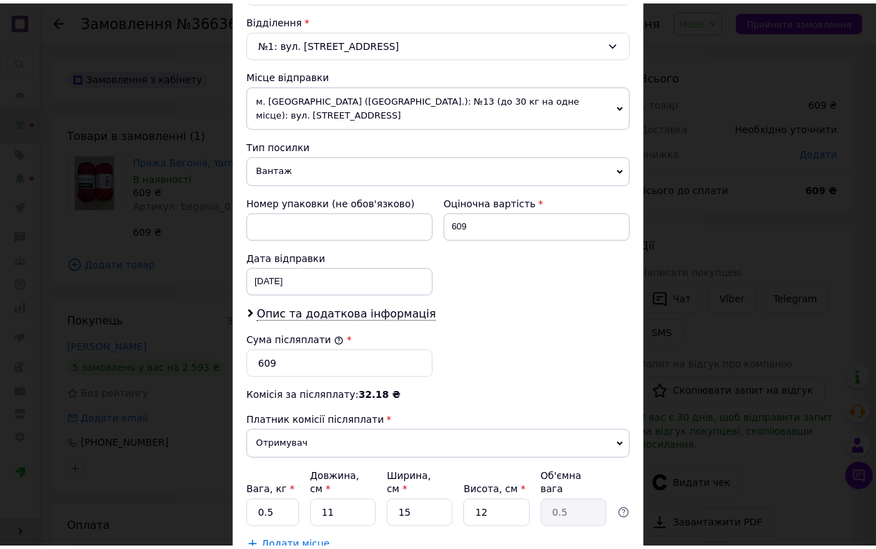
scroll to position [524, 0]
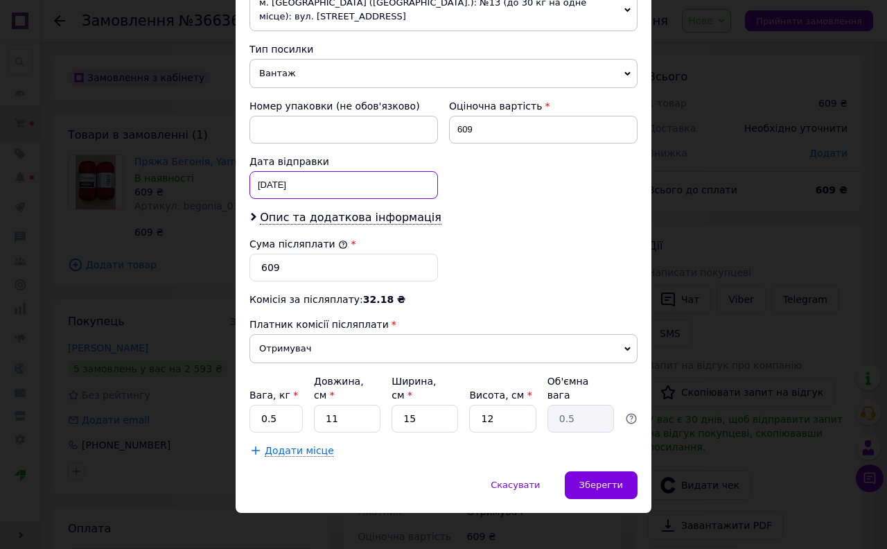
click at [293, 189] on div "09.09.2025 < 2025 > < Сентябрь > Пн Вт Ср Чт Пт Сб Вс 1 2 3 4 5 6 7 8 9 10 11 1…" at bounding box center [344, 185] width 189 height 28
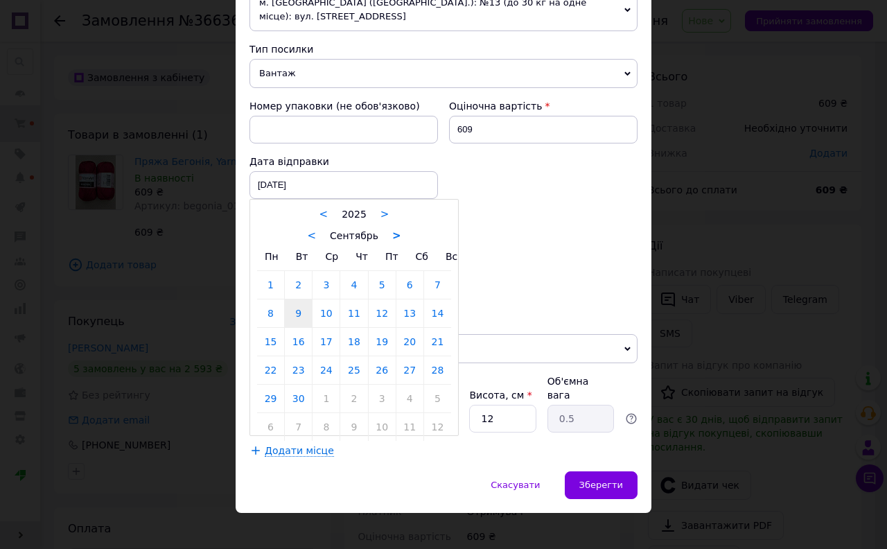
click at [392, 237] on link ">" at bounding box center [396, 235] width 9 height 12
click at [297, 341] on link "14" at bounding box center [298, 342] width 27 height 28
type input "[DATE]"
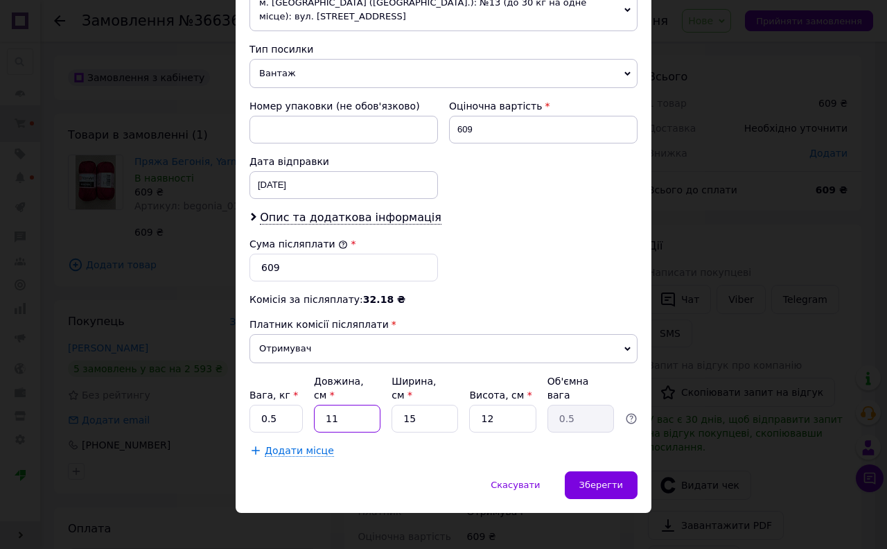
drag, startPoint x: 338, startPoint y: 406, endPoint x: 313, endPoint y: 413, distance: 26.8
click at [314, 413] on input "11" at bounding box center [347, 419] width 67 height 28
type input "2"
type input "0.1"
type input "22"
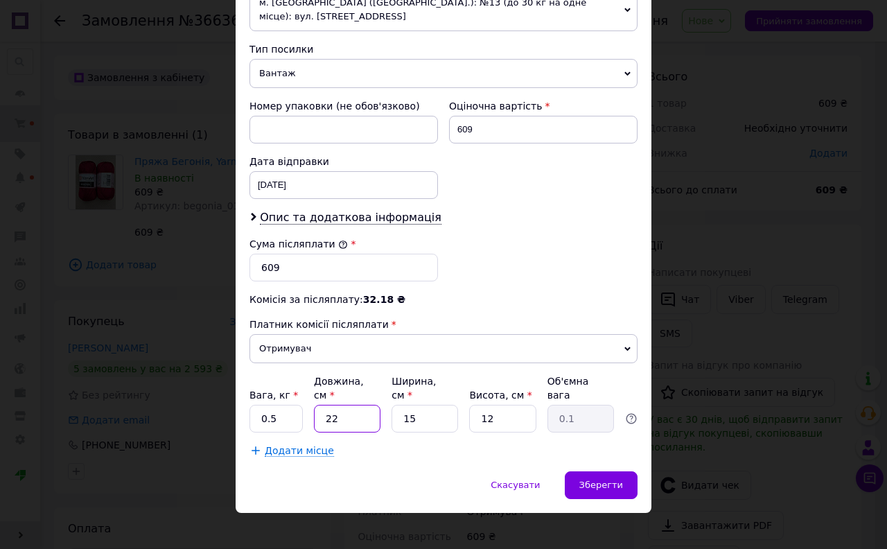
type input "0.99"
type input "22"
click at [603, 480] on span "Зберегти" at bounding box center [602, 485] width 44 height 10
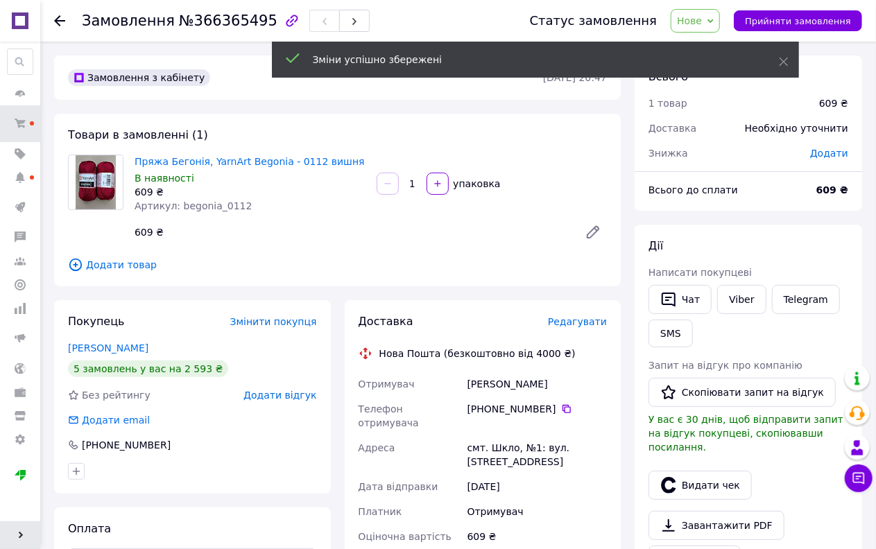
click at [702, 23] on span "Нове" at bounding box center [689, 20] width 25 height 11
click at [725, 153] on li "Наложений" at bounding box center [731, 158] width 121 height 21
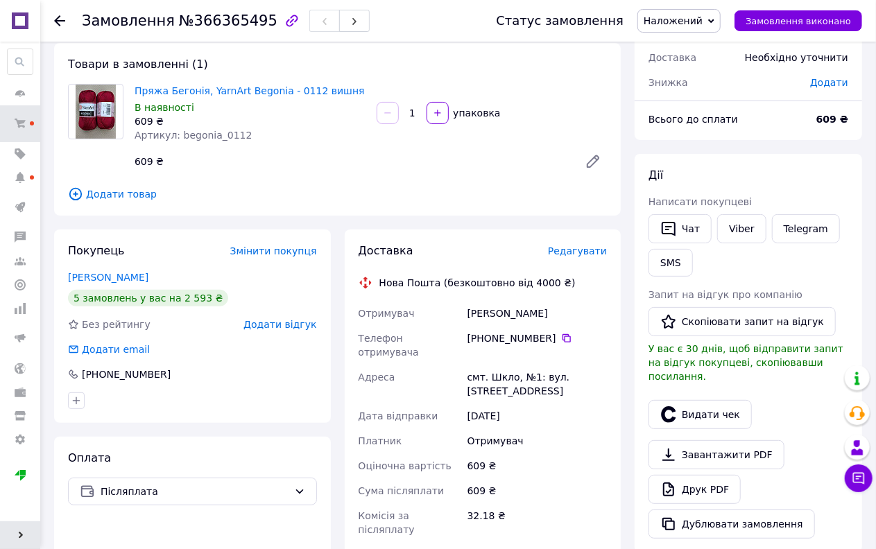
scroll to position [0, 0]
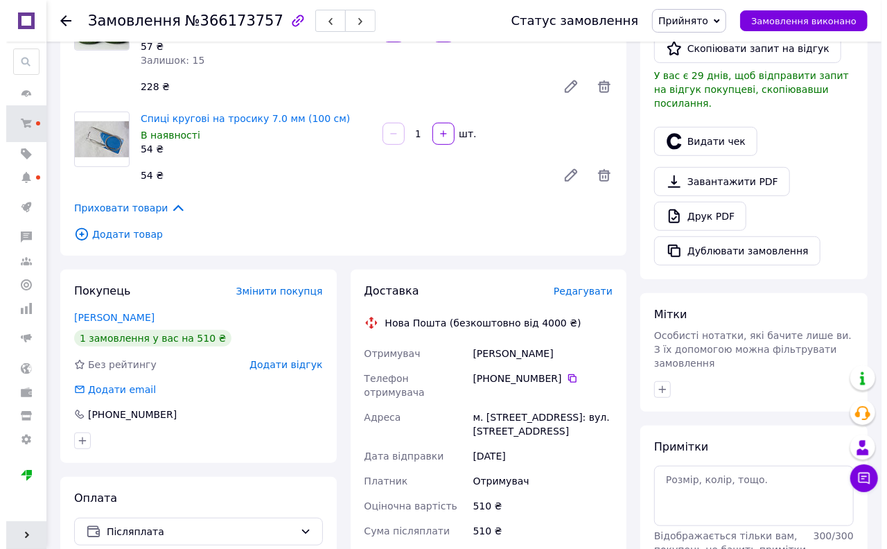
scroll to position [385, 0]
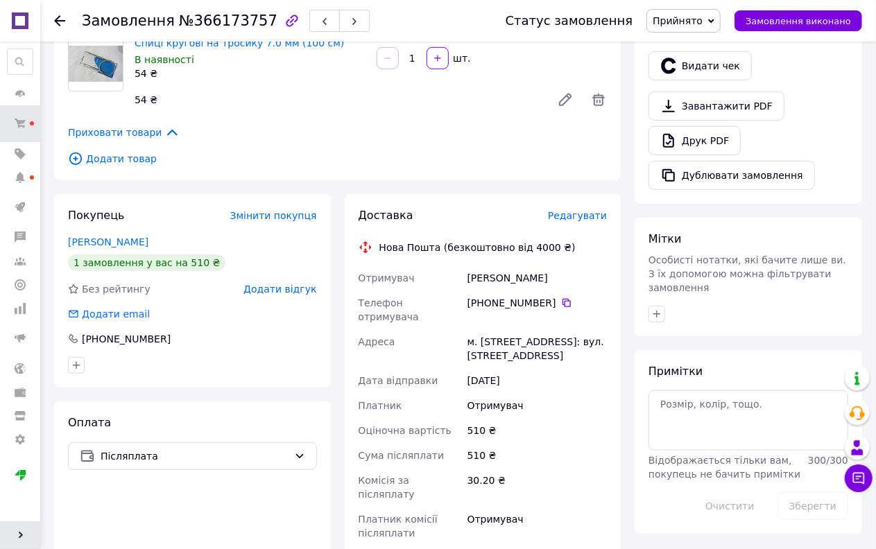
click at [588, 210] on span "Редагувати" at bounding box center [577, 215] width 59 height 11
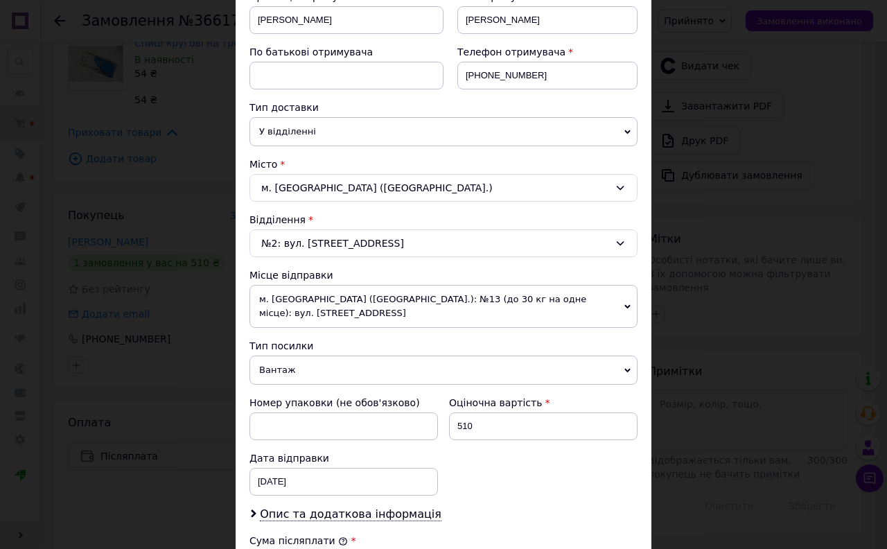
scroll to position [216, 0]
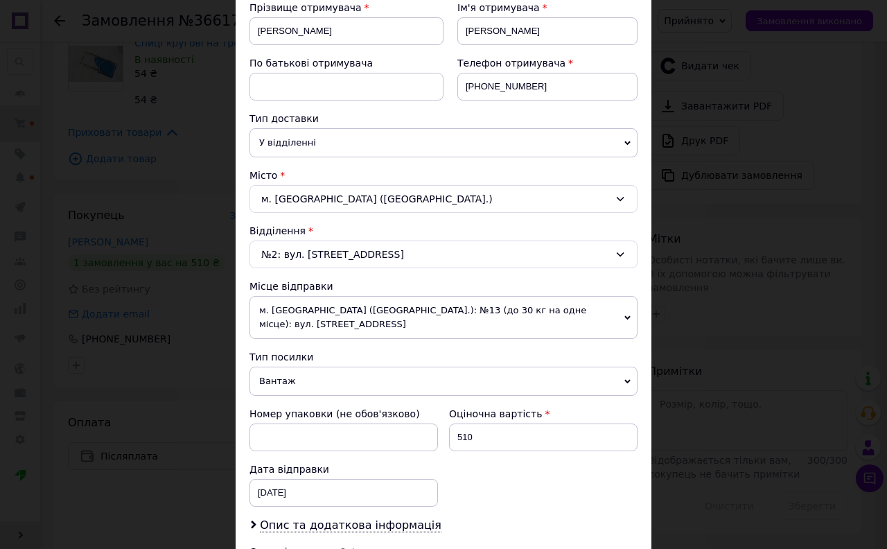
click at [319, 198] on div "м. Київ (Київська обл.)" at bounding box center [444, 199] width 388 height 28
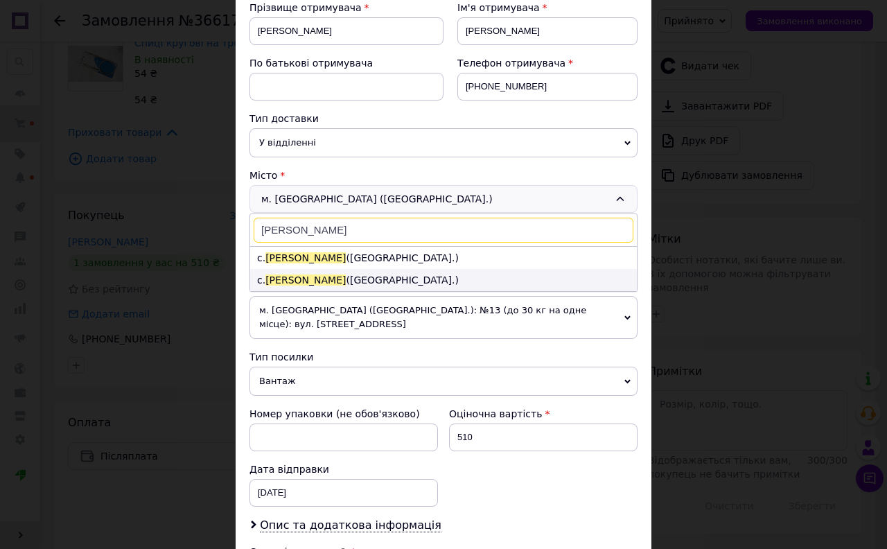
type input "Кривець"
click at [345, 275] on li "с. Кривець (Київська обл.)" at bounding box center [443, 280] width 387 height 22
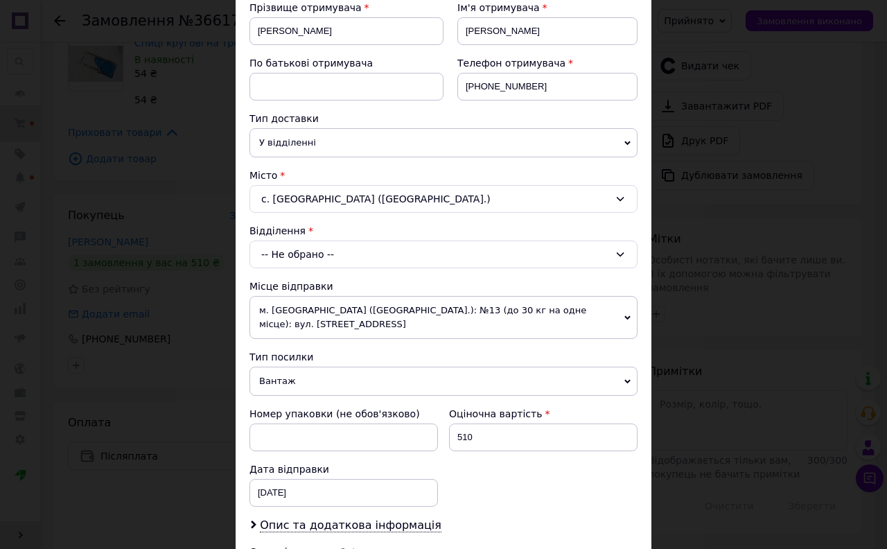
click at [338, 250] on div "-- Не обрано --" at bounding box center [444, 255] width 388 height 28
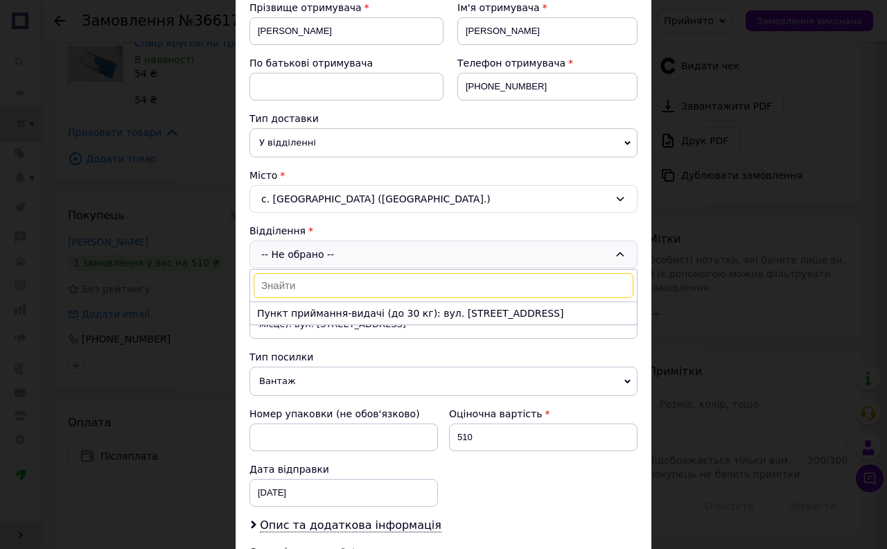
click at [329, 304] on li "Пункт приймання-видачі (до 30 кг): вул. Шевченка, 3А" at bounding box center [443, 313] width 387 height 22
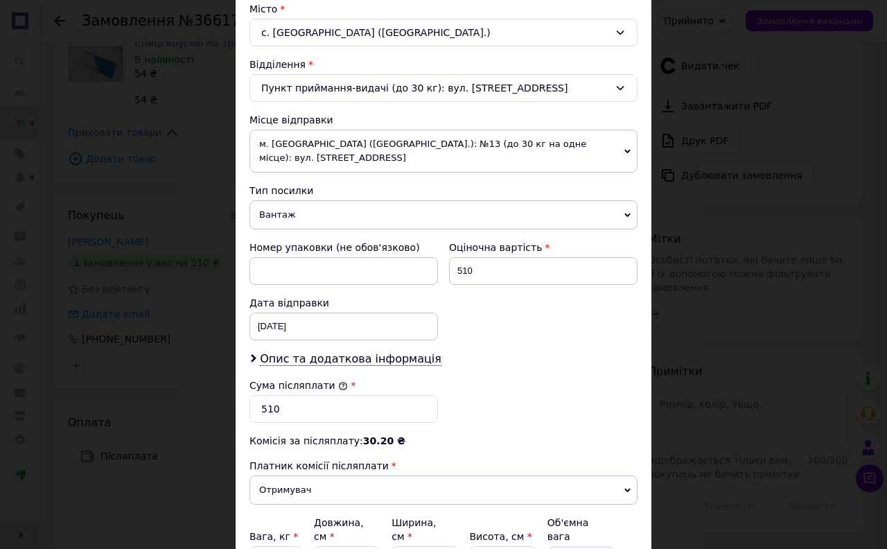
scroll to position [447, 0]
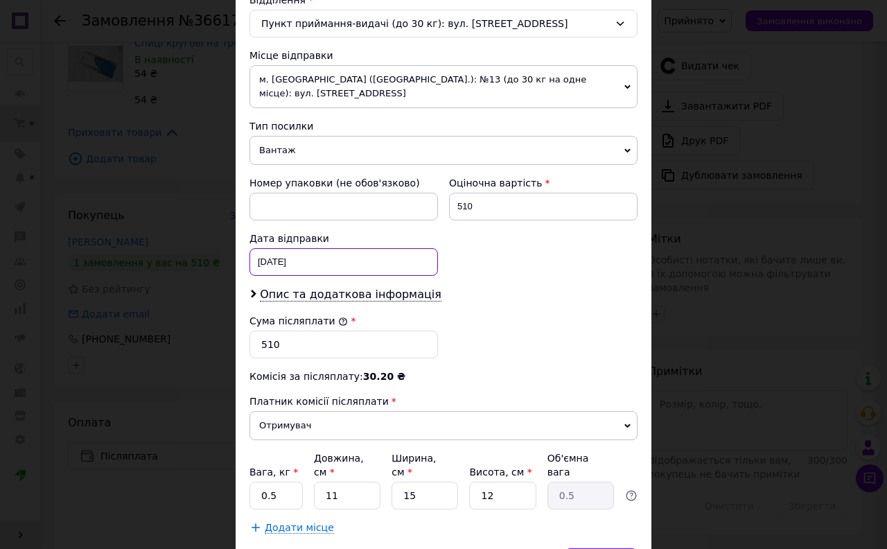
click at [288, 257] on div "12.10.2025 < 2025 > < Октябрь > Пн Вт Ср Чт Пт Сб Вс 29 30 1 2 3 4 5 6 7 8 9 10…" at bounding box center [344, 262] width 189 height 28
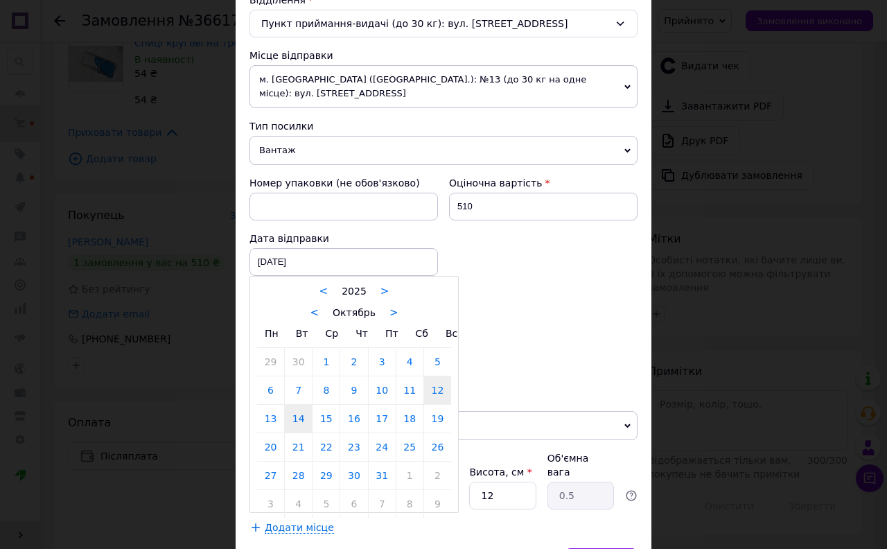
click at [302, 419] on link "14" at bounding box center [298, 419] width 27 height 28
type input "14.10.2025"
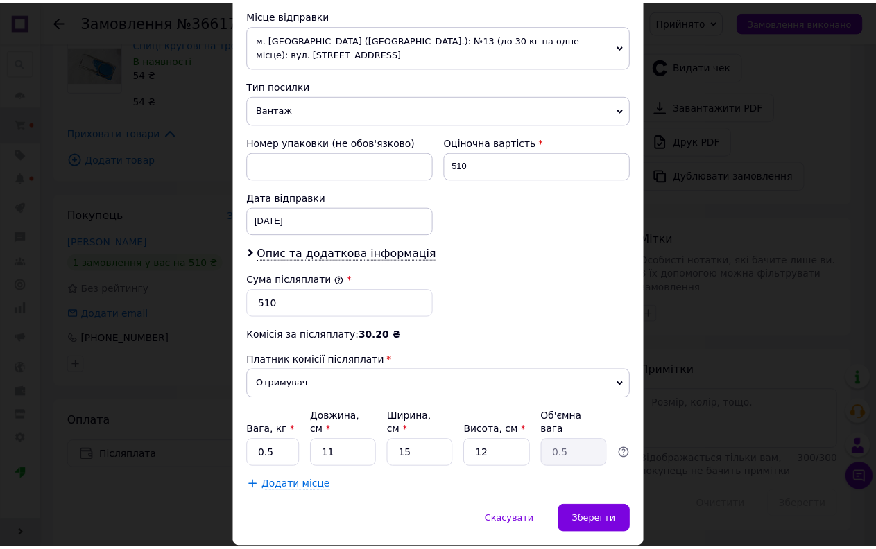
scroll to position [524, 0]
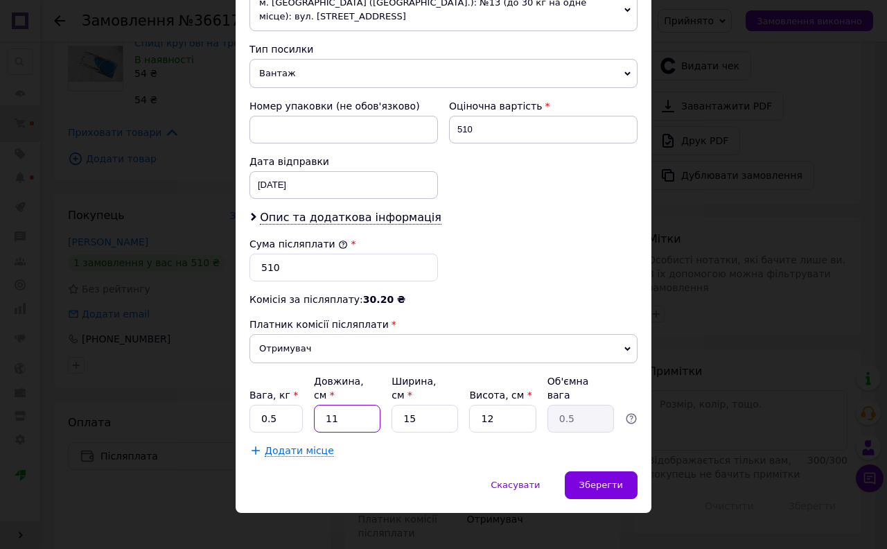
drag, startPoint x: 341, startPoint y: 401, endPoint x: 324, endPoint y: 407, distance: 18.4
click at [324, 407] on input "11" at bounding box center [347, 419] width 67 height 28
type input "4"
type input "0.18"
type input "40"
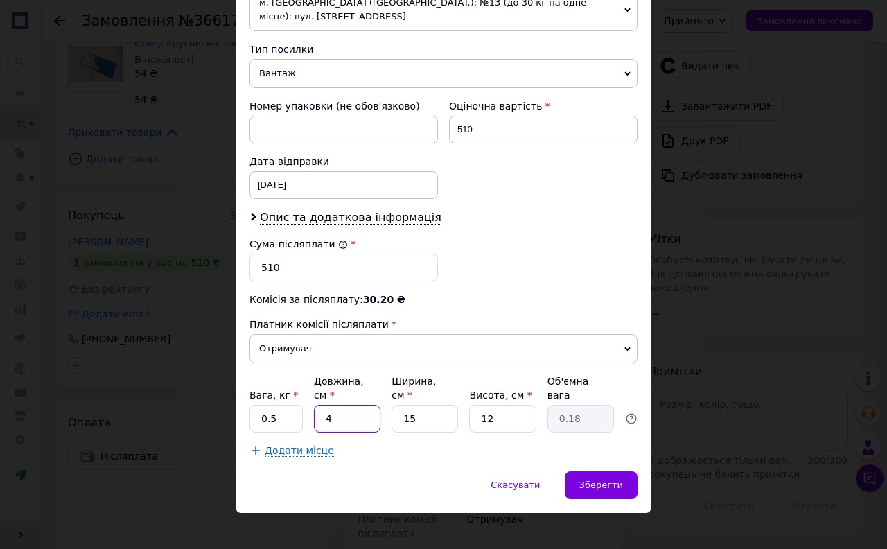
type input "1.8"
type input "40"
drag, startPoint x: 433, startPoint y: 399, endPoint x: 380, endPoint y: 415, distance: 54.9
click at [380, 415] on div "Вага, кг * 0.5 Довжина, см * 40 Ширина, см * 15 Висота, см * 12 Об'ємна вага 1.8" at bounding box center [444, 403] width 388 height 58
type input "2"
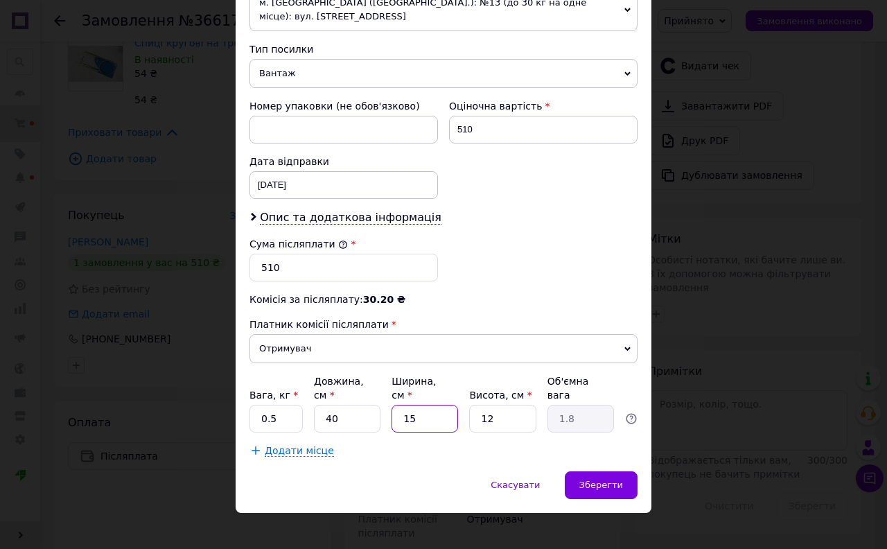
type input "0.24"
type input "20"
type input "2.4"
type input "20"
click at [510, 408] on input "12" at bounding box center [502, 419] width 67 height 28
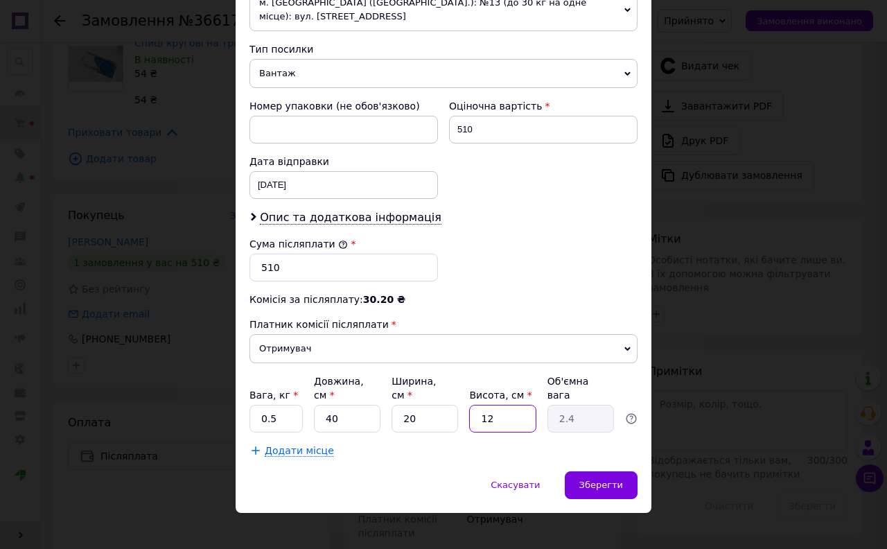
type input "1"
type input "0.2"
type input "10"
type input "2"
type input "10"
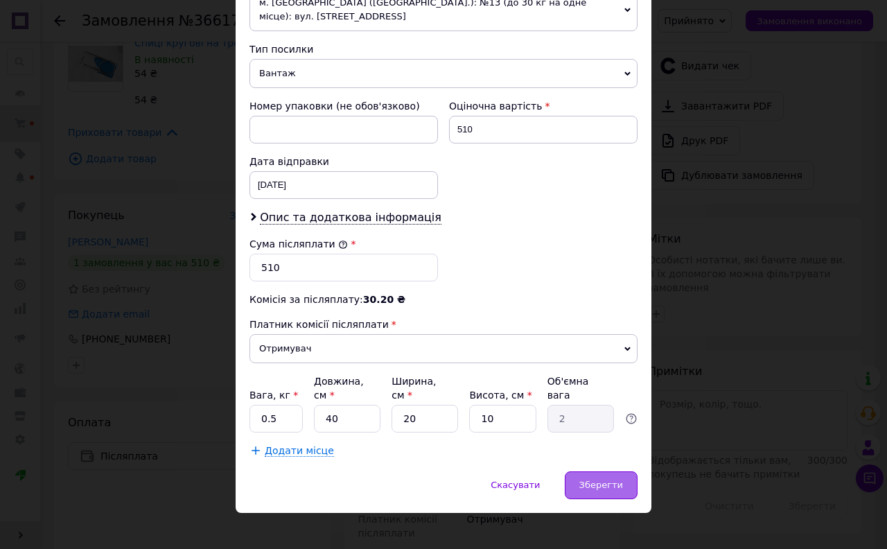
click at [611, 480] on span "Зберегти" at bounding box center [602, 485] width 44 height 10
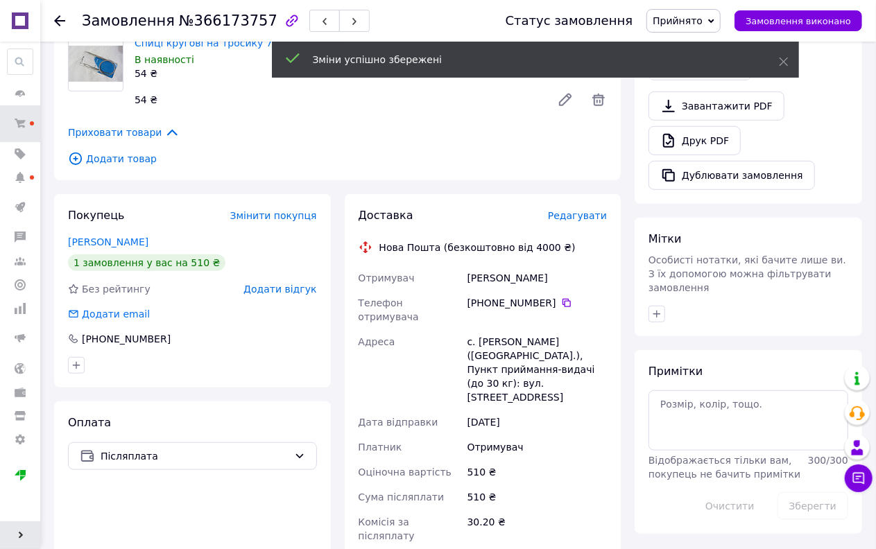
drag, startPoint x: 696, startPoint y: 16, endPoint x: 702, endPoint y: 102, distance: 86.2
click at [695, 17] on span "Прийнято" at bounding box center [677, 20] width 50 height 11
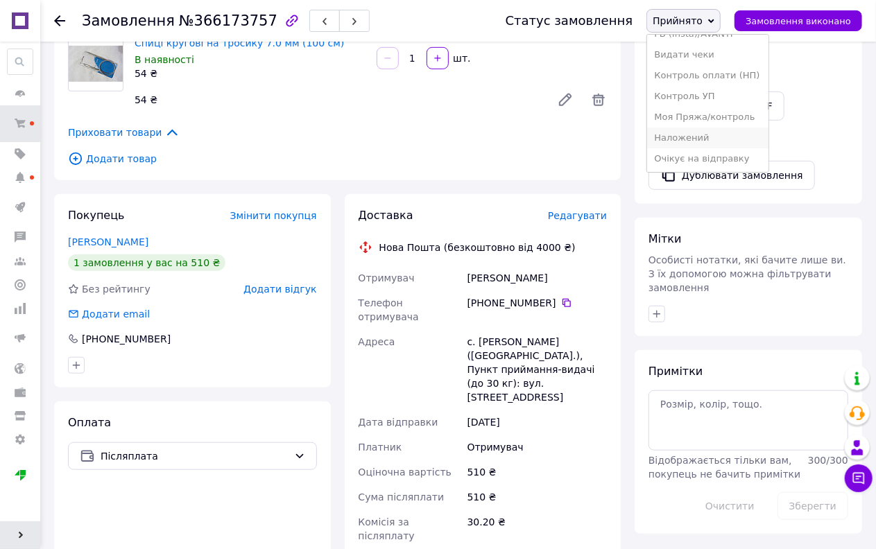
click at [709, 135] on li "Наложений" at bounding box center [707, 138] width 121 height 21
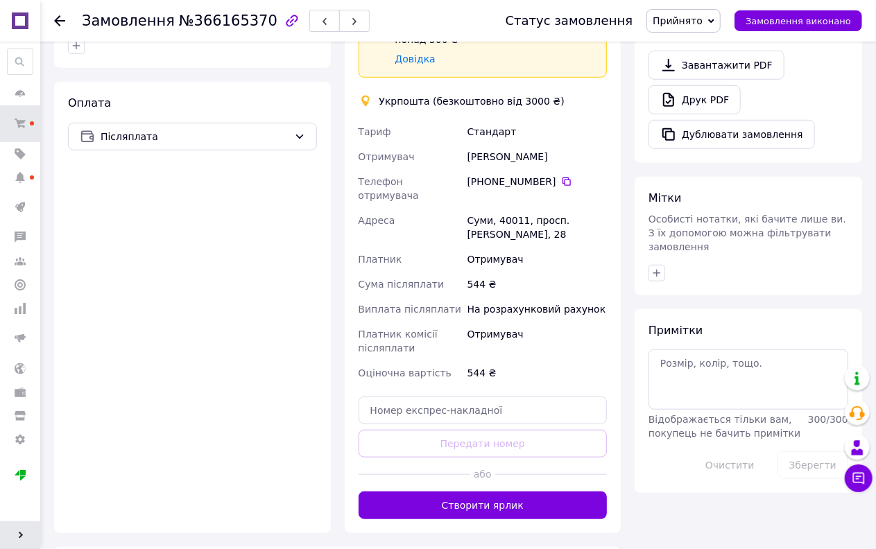
scroll to position [462, 0]
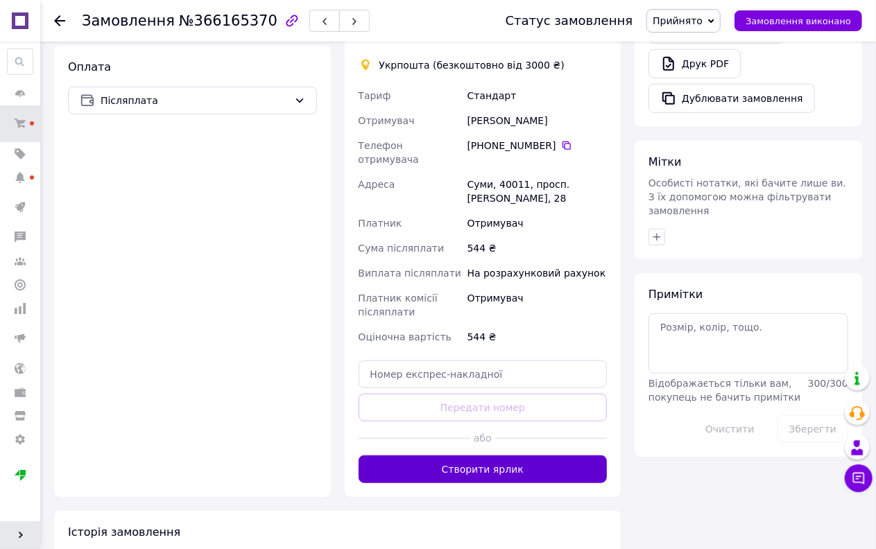
click at [495, 456] on button "Створити ярлик" at bounding box center [482, 470] width 249 height 28
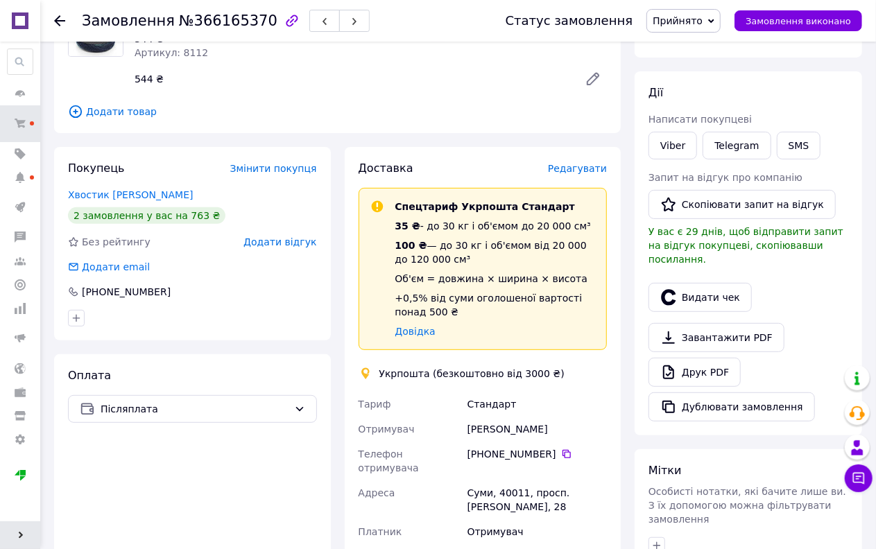
scroll to position [154, 0]
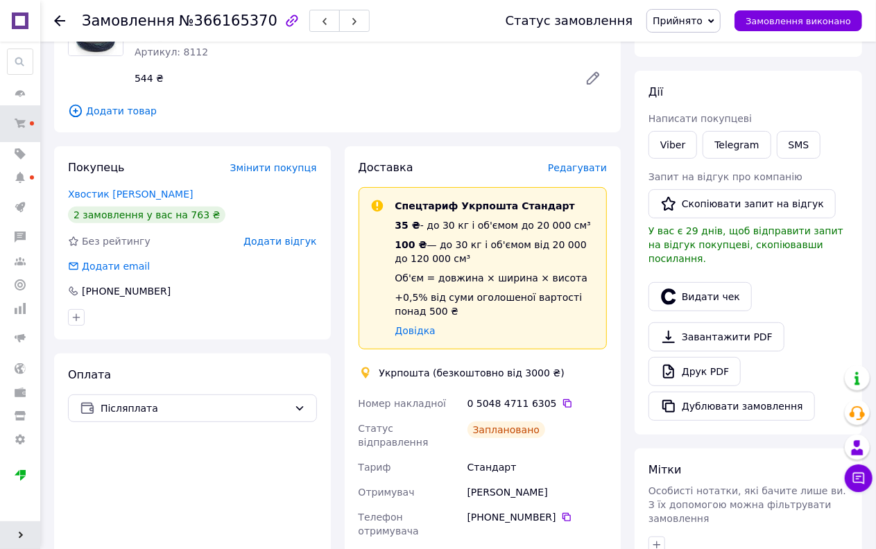
click at [691, 11] on span "Прийнято" at bounding box center [683, 21] width 74 height 24
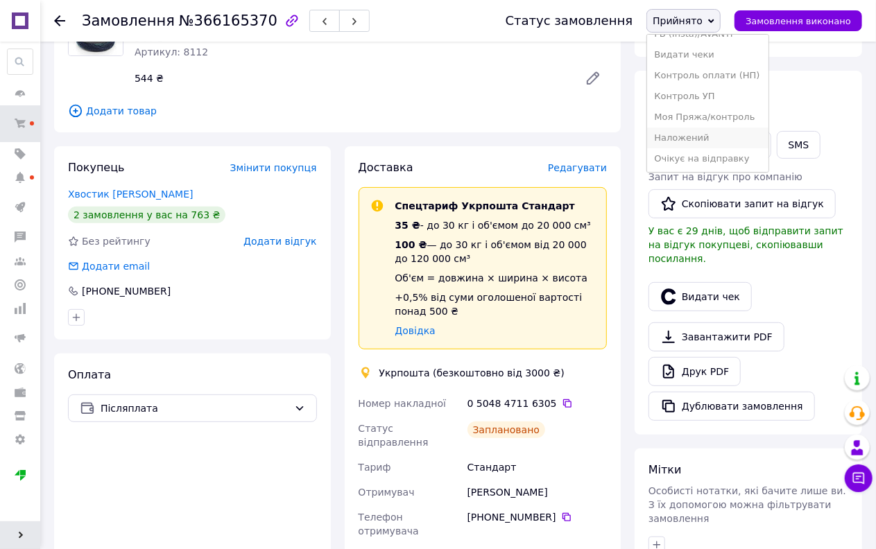
click at [709, 133] on li "Наложений" at bounding box center [707, 138] width 121 height 21
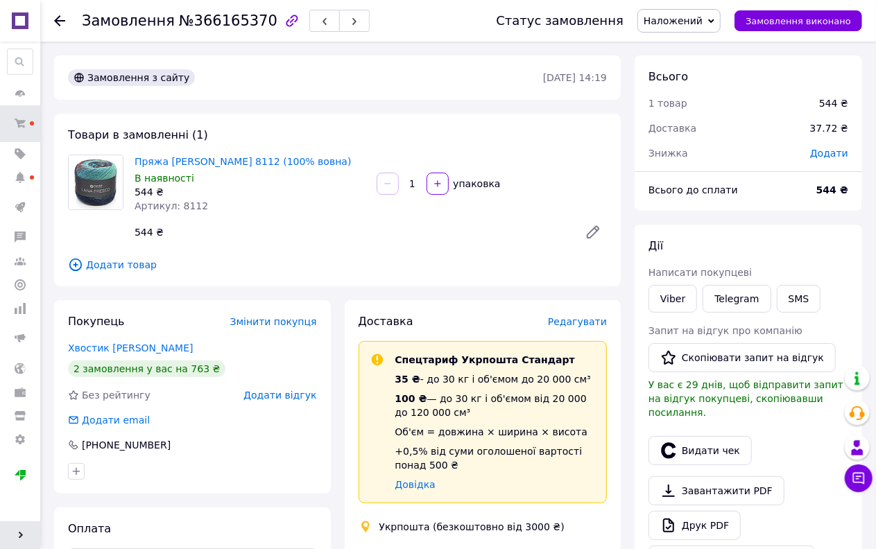
scroll to position [308, 0]
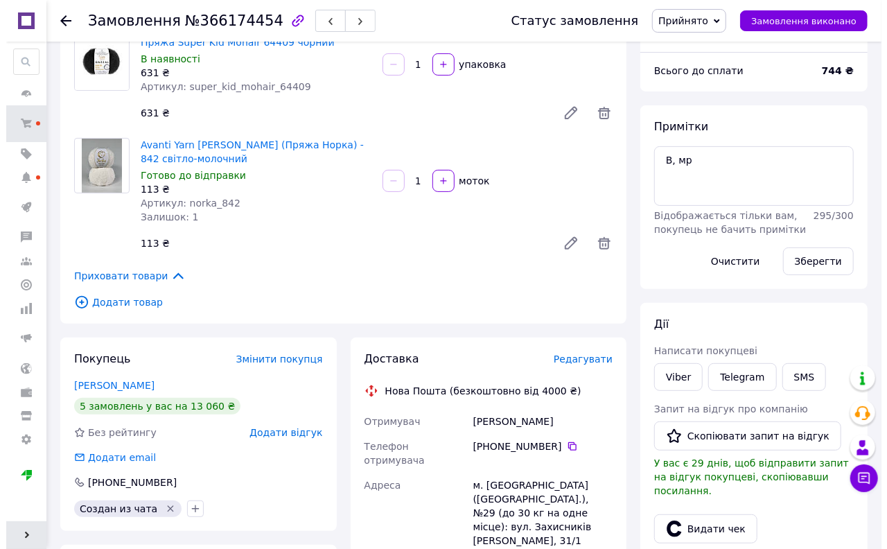
scroll to position [154, 0]
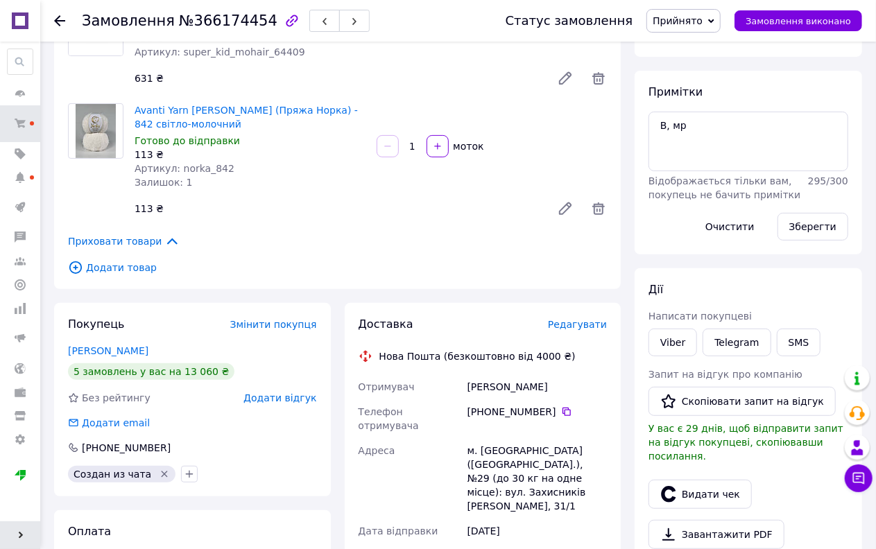
click at [584, 324] on span "Редагувати" at bounding box center [577, 324] width 59 height 11
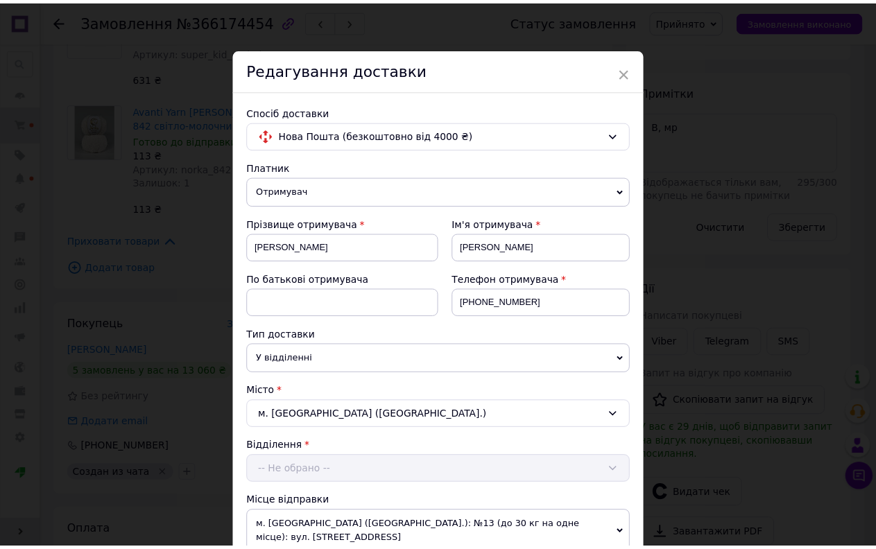
scroll to position [412, 0]
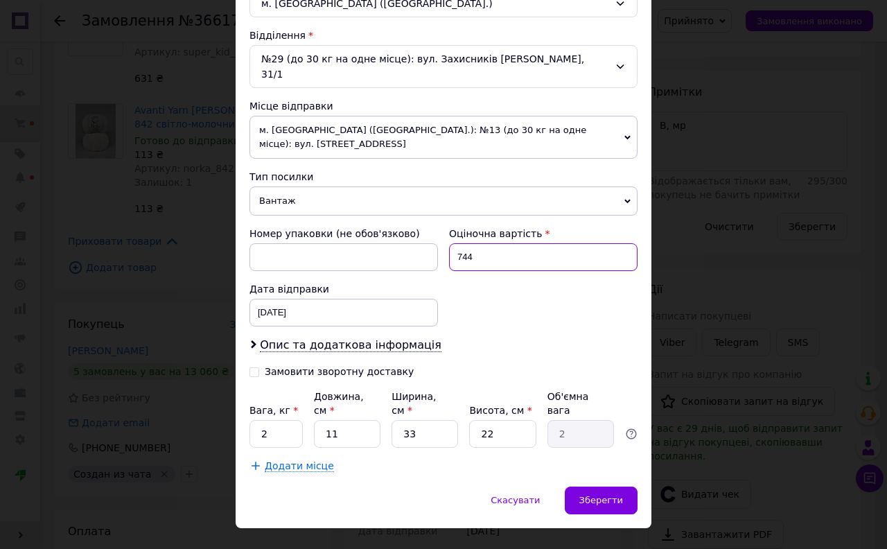
drag, startPoint x: 490, startPoint y: 247, endPoint x: 437, endPoint y: 253, distance: 53.8
click at [439, 253] on div "Номер упаковки (не обов'язково) Оціночна вартість 744 Дата відправки [DATE] < 2…" at bounding box center [443, 276] width 399 height 111
type input "500"
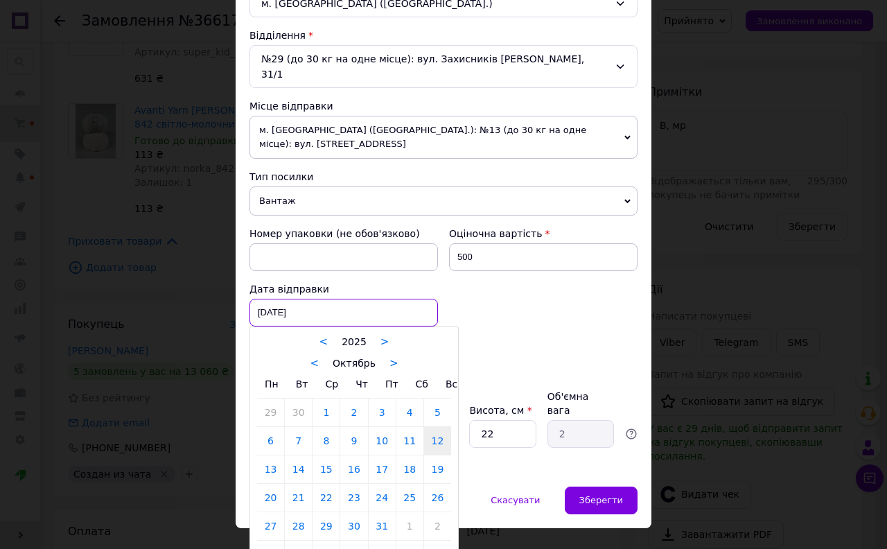
click at [286, 299] on div "[DATE] < 2025 > < Октябрь > Пн Вт Ср Чт Пт Сб Вс 29 30 1 2 3 4 5 6 7 8 9 10 11 …" at bounding box center [344, 313] width 189 height 28
click at [305, 458] on link "14" at bounding box center [298, 470] width 27 height 28
type input "[DATE]"
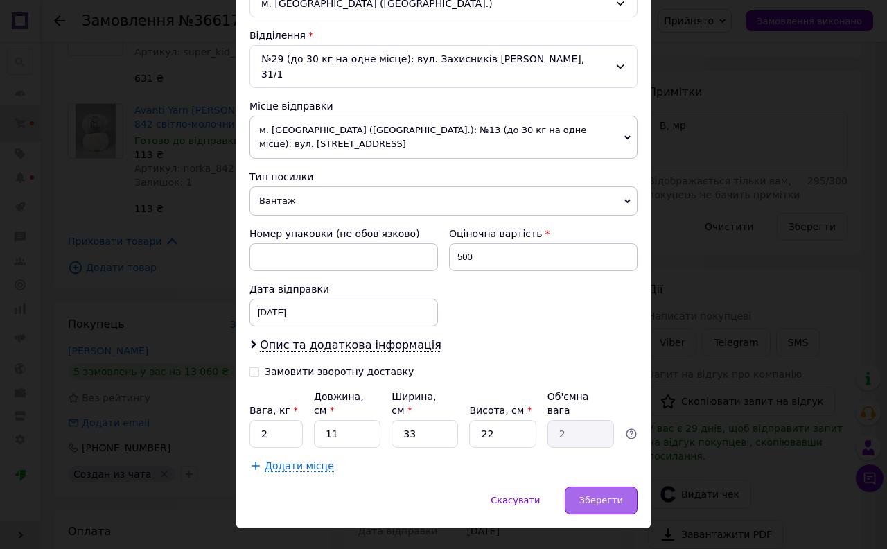
click at [582, 487] on div "Зберегти" at bounding box center [601, 501] width 73 height 28
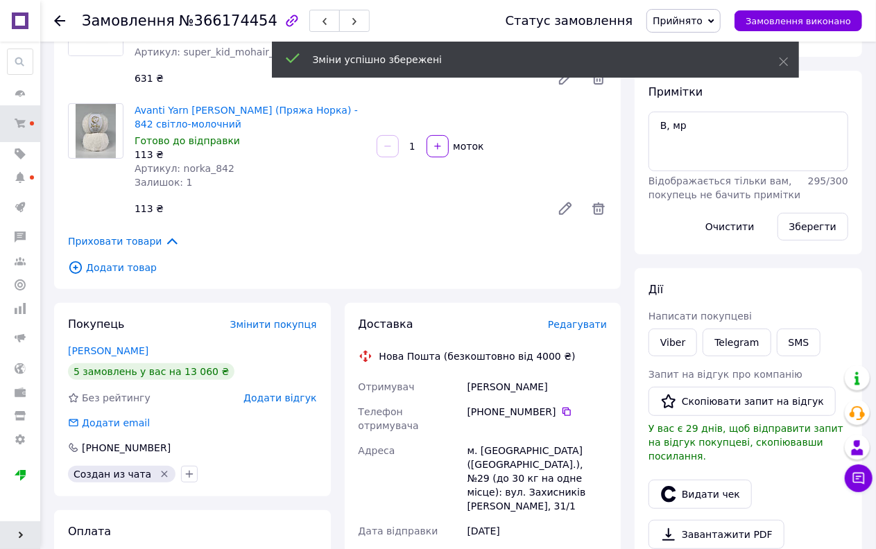
click at [695, 17] on span "Прийнято" at bounding box center [677, 20] width 50 height 11
click at [702, 92] on li "Оплачено" at bounding box center [707, 90] width 121 height 21
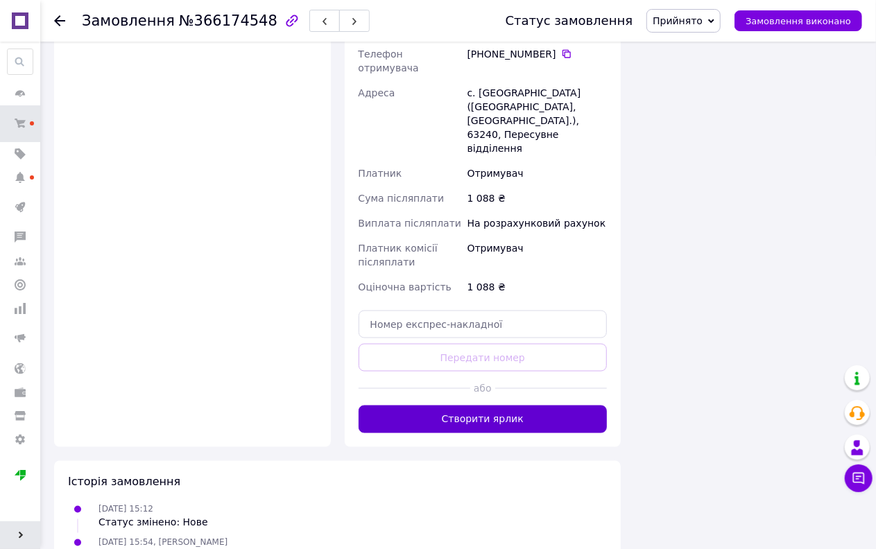
click at [477, 406] on button "Створити ярлик" at bounding box center [482, 420] width 249 height 28
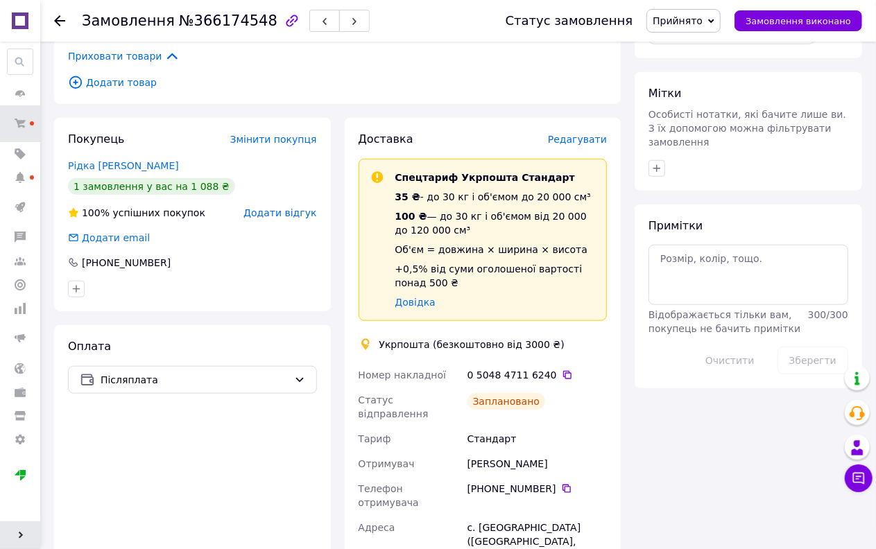
scroll to position [539, 0]
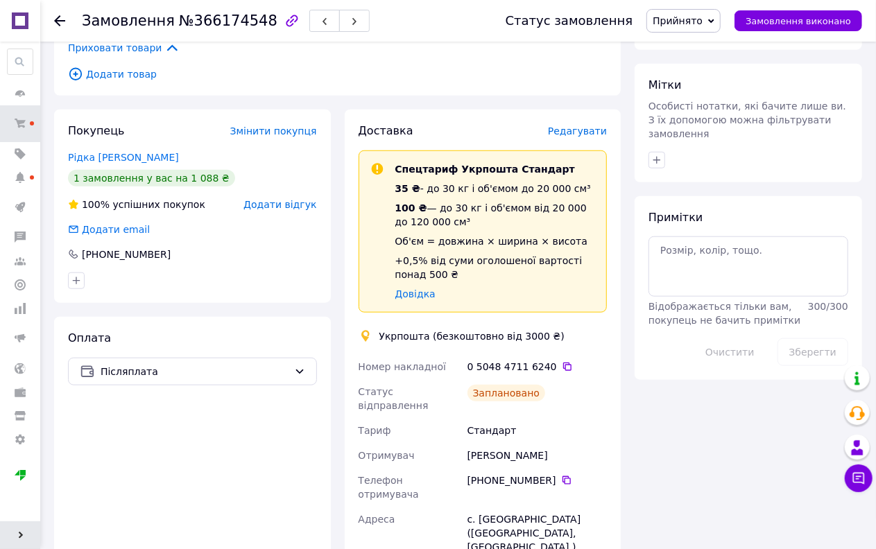
click at [695, 19] on span "Прийнято" at bounding box center [677, 20] width 50 height 11
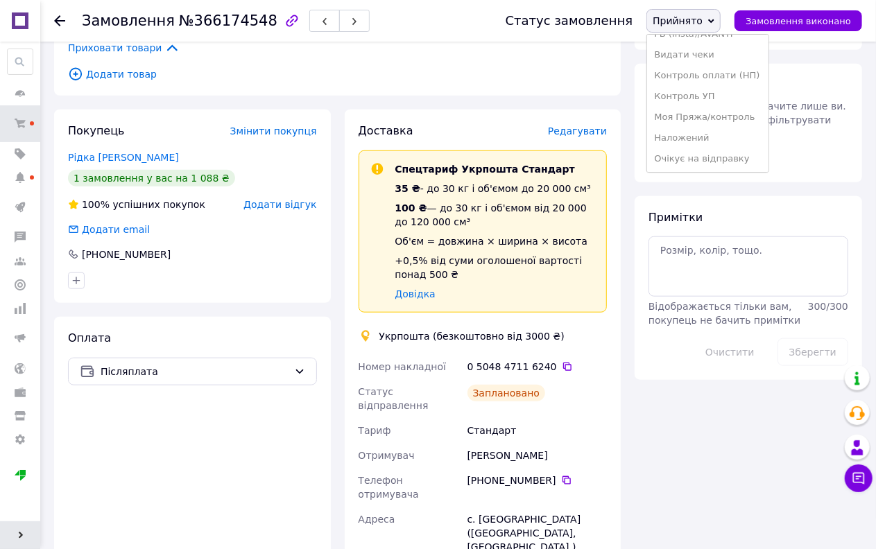
drag, startPoint x: 705, startPoint y: 135, endPoint x: 695, endPoint y: 134, distance: 10.4
click at [704, 134] on li "Наложений" at bounding box center [707, 138] width 121 height 21
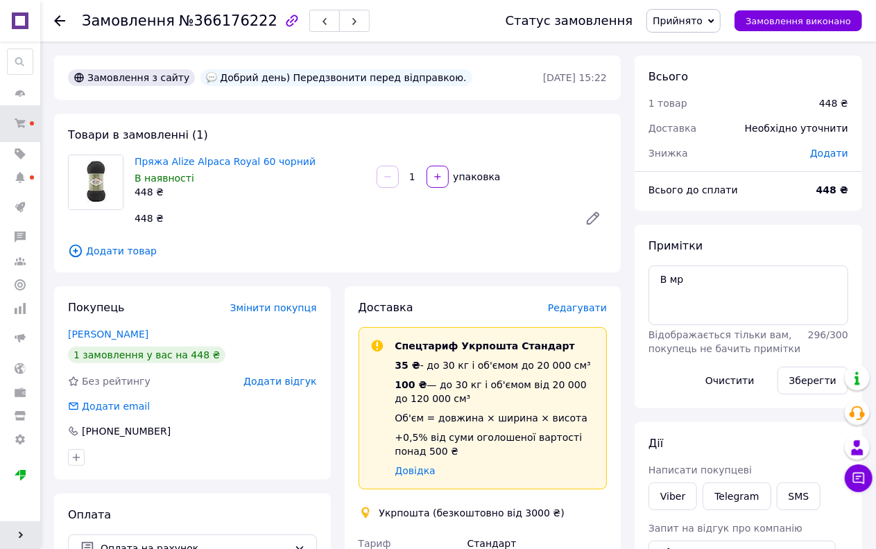
click at [699, 21] on span "Прийнято" at bounding box center [677, 20] width 50 height 11
click at [699, 87] on li "Оплачено" at bounding box center [707, 90] width 121 height 21
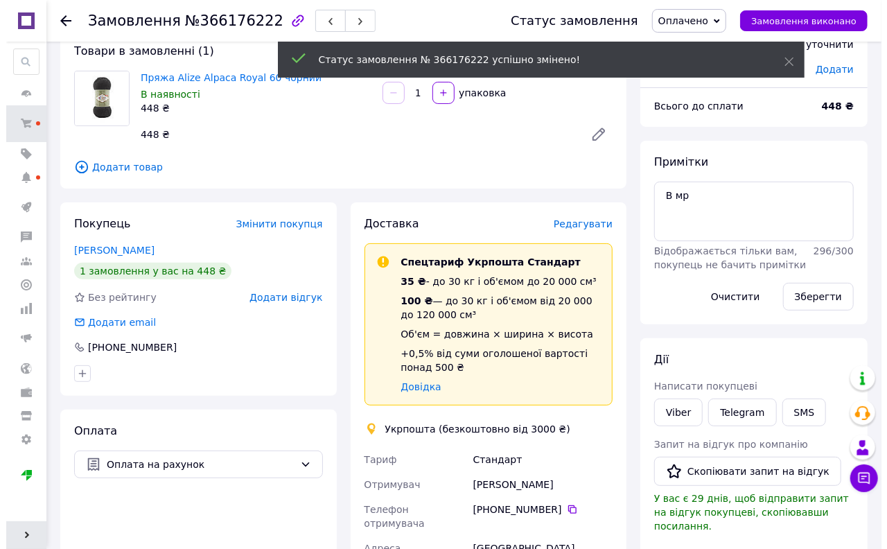
scroll to position [77, 0]
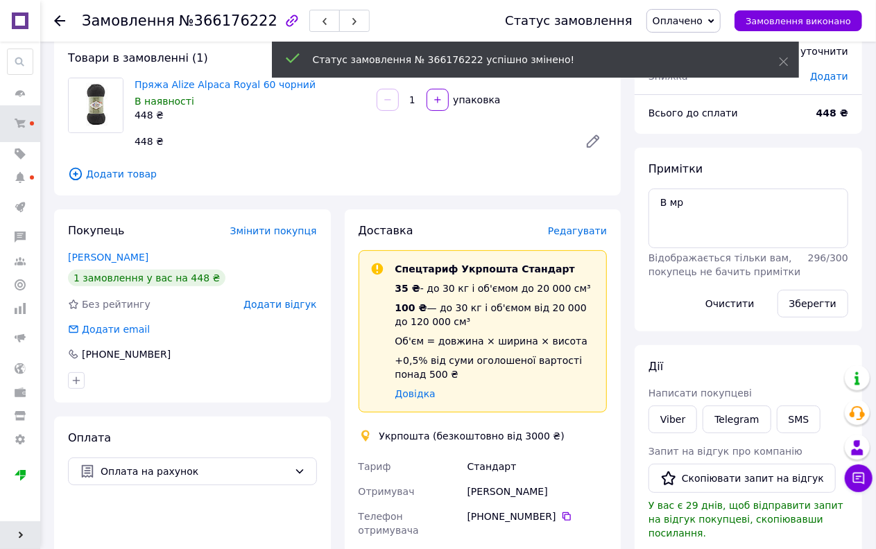
click at [584, 232] on span "Редагувати" at bounding box center [577, 230] width 59 height 11
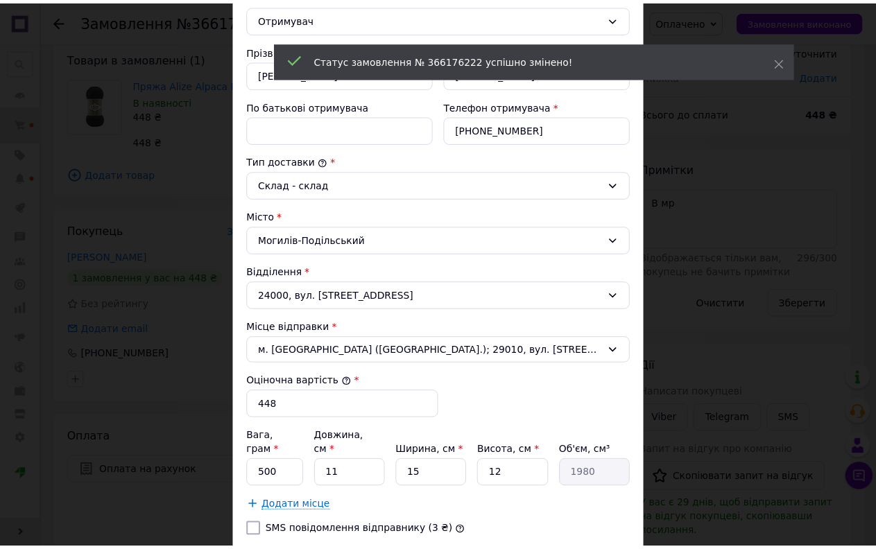
scroll to position [370, 0]
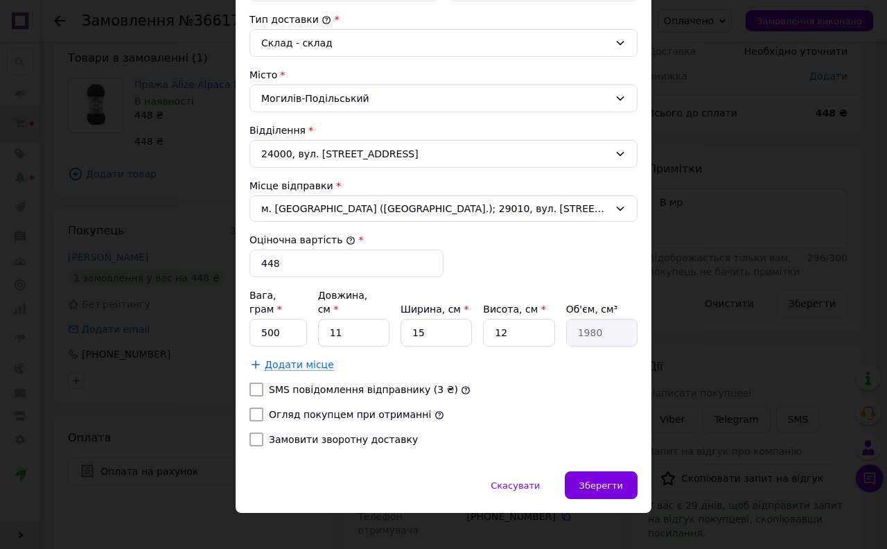
click at [260, 408] on input "Огляд покупцем при отриманні" at bounding box center [257, 415] width 14 height 14
checkbox input "true"
drag, startPoint x: 286, startPoint y: 268, endPoint x: 247, endPoint y: 275, distance: 40.0
click at [250, 275] on input "448" at bounding box center [347, 264] width 194 height 28
type input "500"
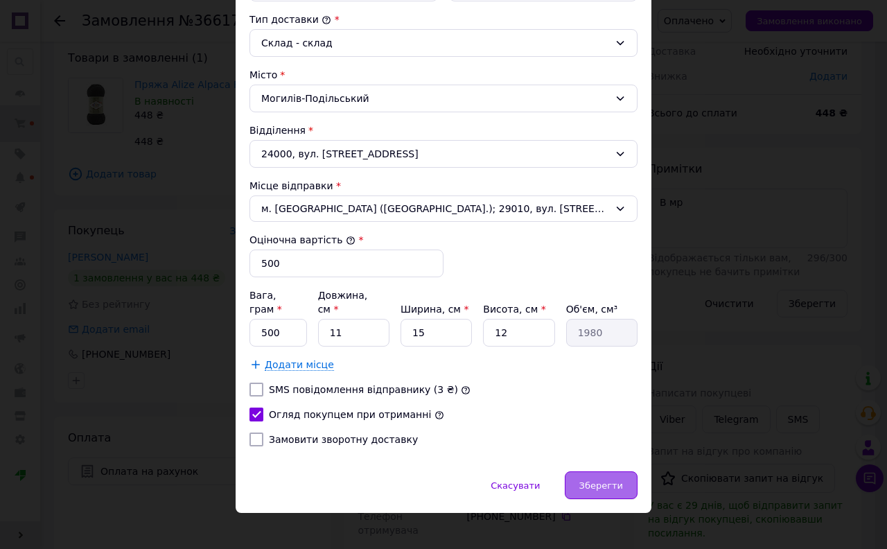
click at [603, 480] on span "Зберегти" at bounding box center [602, 485] width 44 height 10
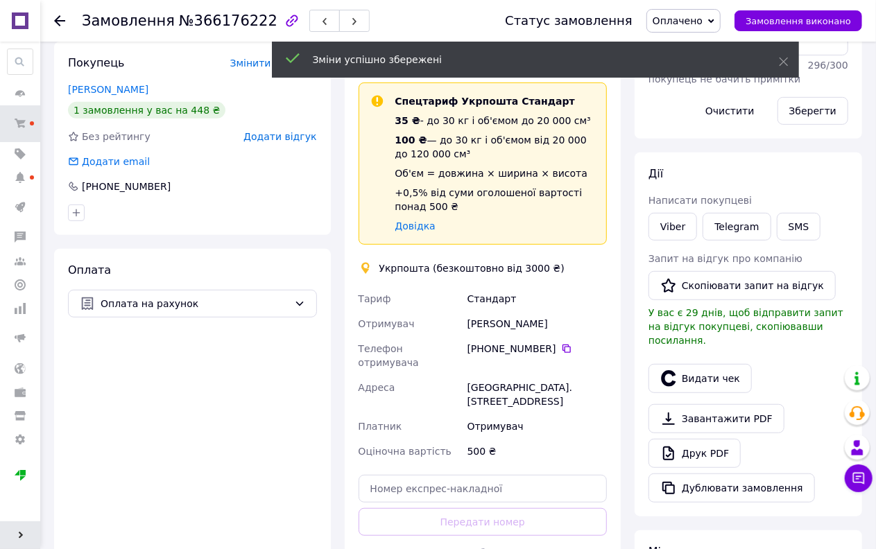
scroll to position [539, 0]
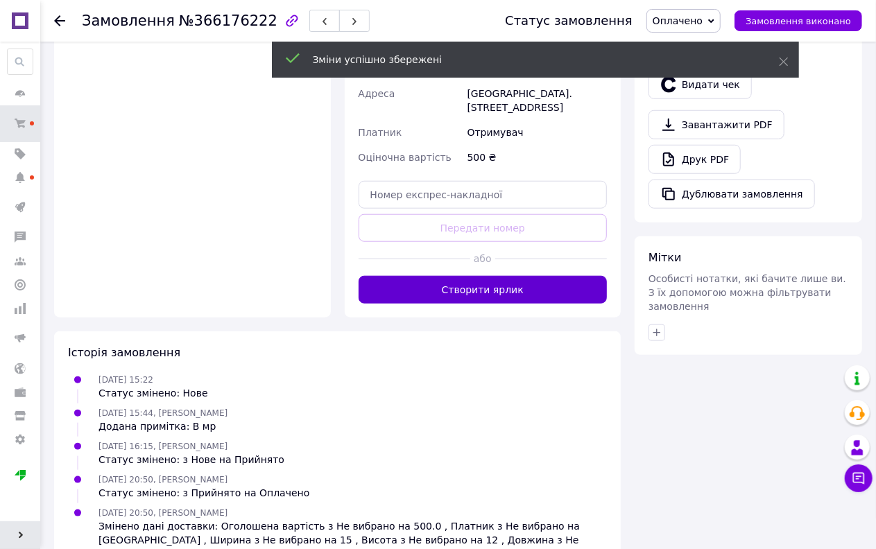
click at [501, 281] on button "Створити ярлик" at bounding box center [482, 290] width 249 height 28
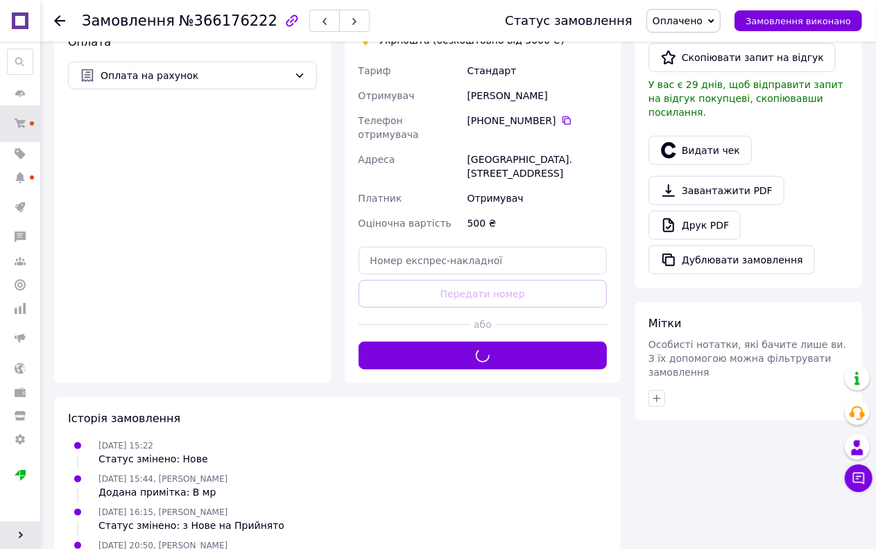
scroll to position [385, 0]
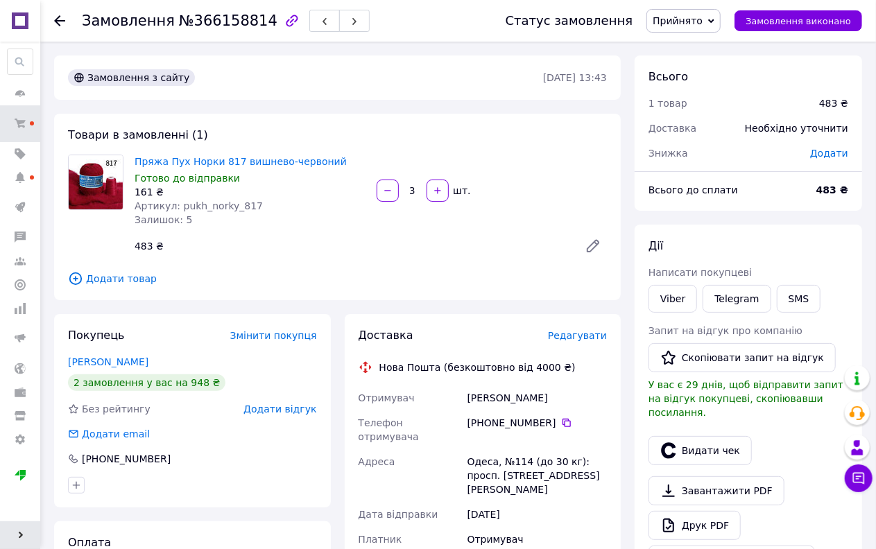
click at [519, 125] on div "Товари в замовленні (1) Пряжа Пух Норки 817 вишнево-червоний Готово до відправк…" at bounding box center [337, 207] width 566 height 187
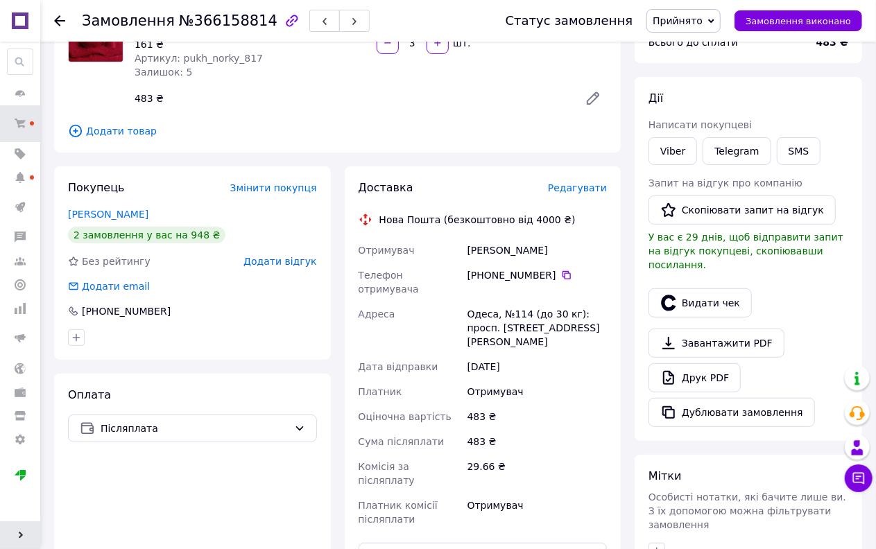
scroll to position [154, 0]
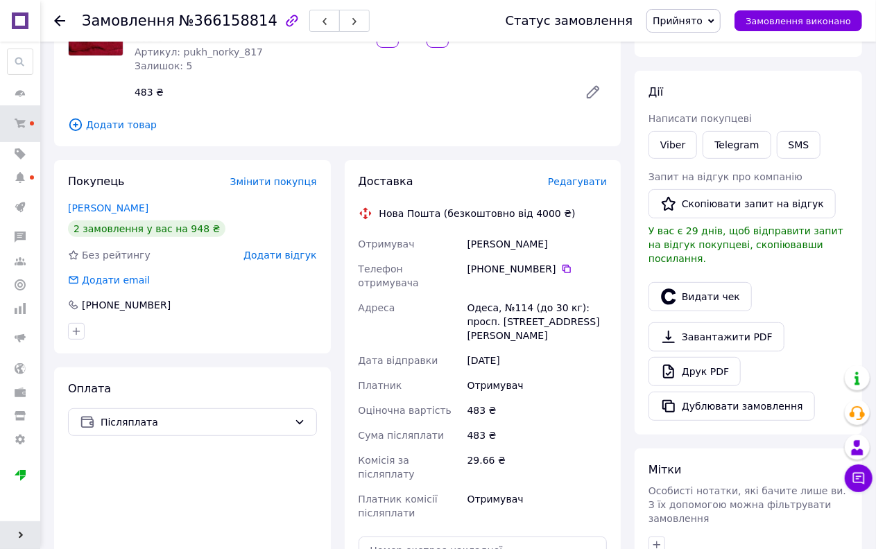
click at [681, 15] on span "Прийнято" at bounding box center [677, 20] width 50 height 11
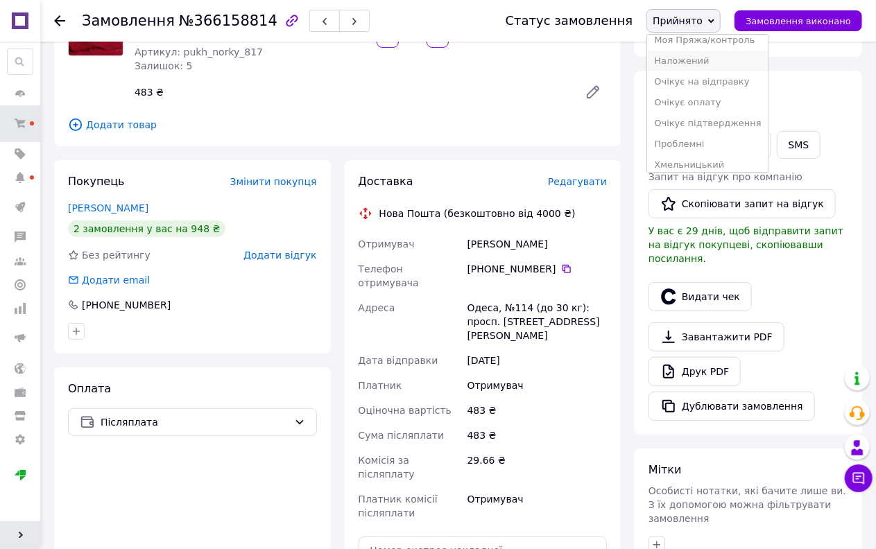
click at [707, 62] on li "Наложений" at bounding box center [707, 61] width 121 height 21
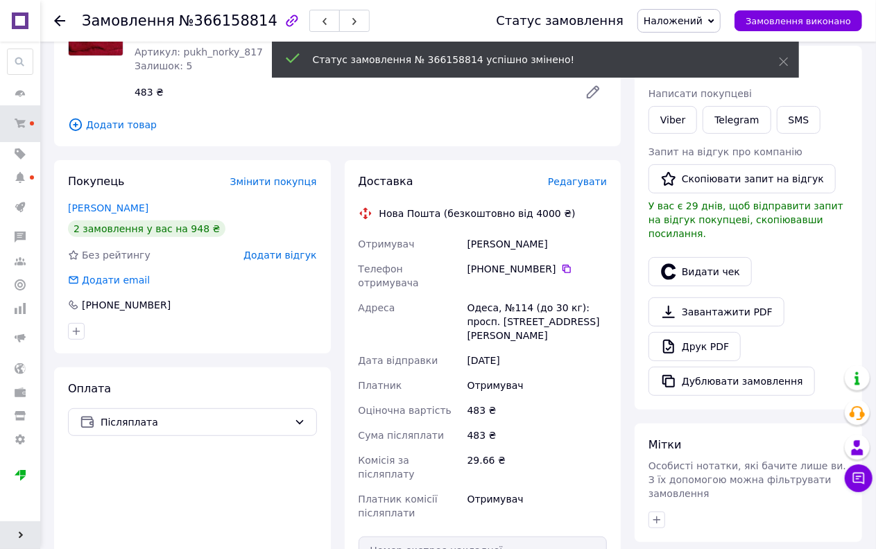
click at [587, 183] on span "Редагувати" at bounding box center [577, 181] width 59 height 11
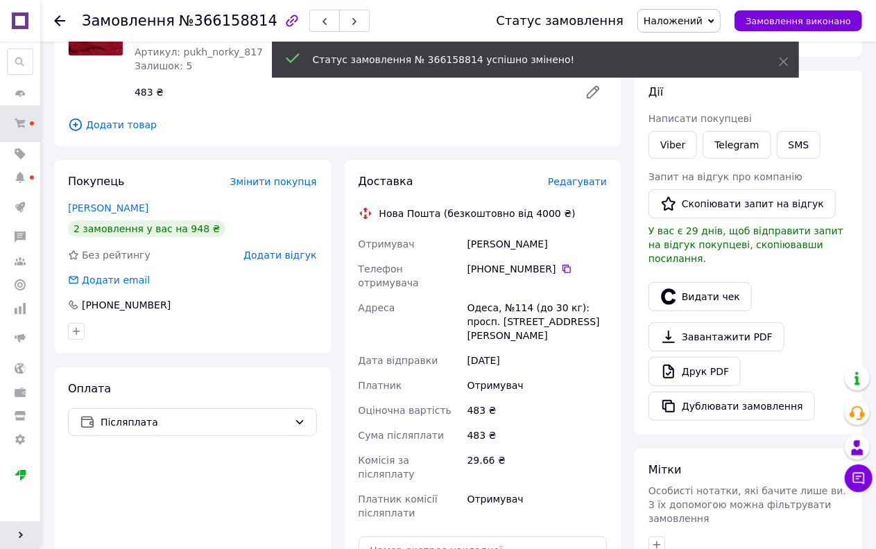
click at [581, 185] on span "Редагувати" at bounding box center [577, 181] width 59 height 11
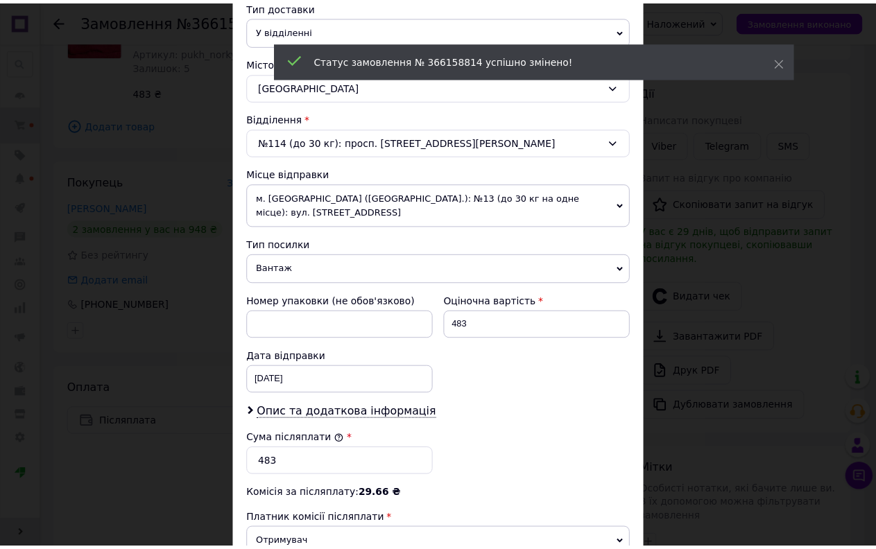
scroll to position [524, 0]
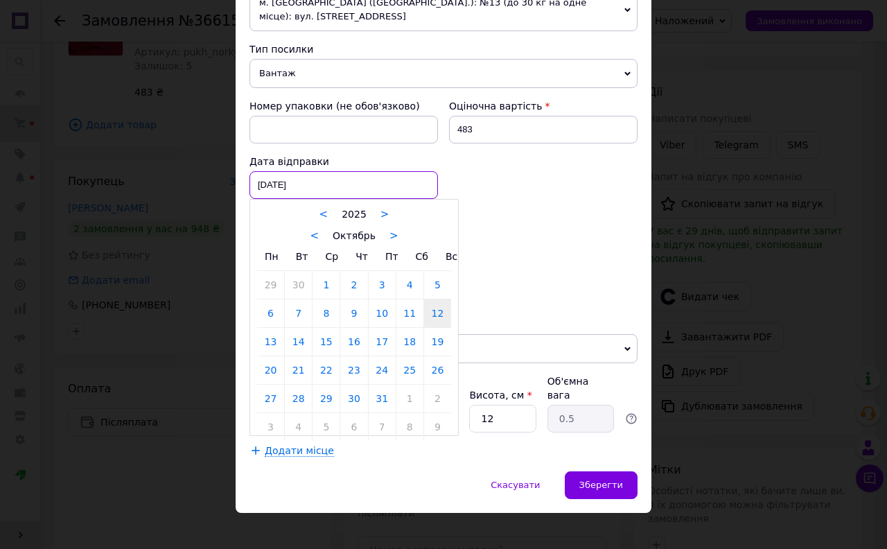
click at [293, 184] on div "[DATE] < 2025 > < Октябрь > Пн Вт Ср Чт Пт Сб Вс 29 30 1 2 3 4 5 6 7 8 9 10 11 …" at bounding box center [344, 185] width 189 height 28
click at [270, 348] on link "13" at bounding box center [270, 342] width 27 height 28
type input "13.10.2025"
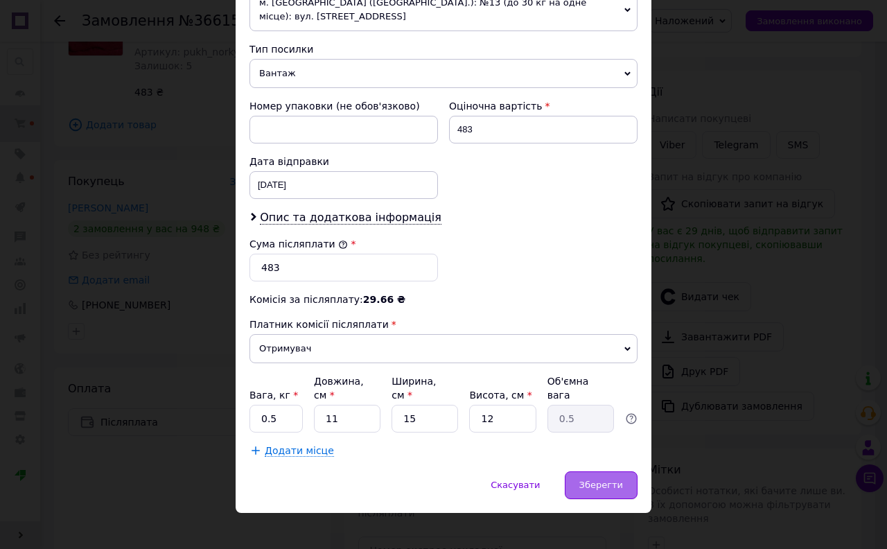
click at [597, 471] on div "Зберегти" at bounding box center [601, 485] width 73 height 28
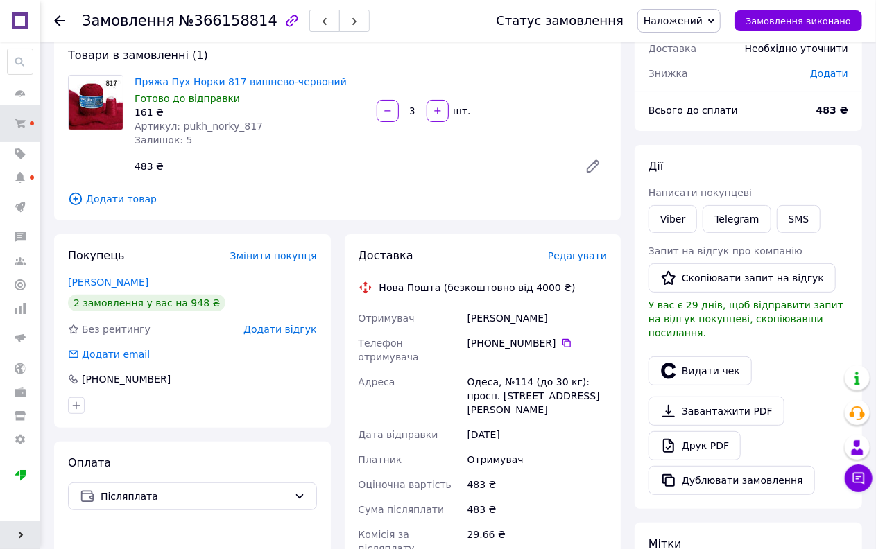
scroll to position [0, 0]
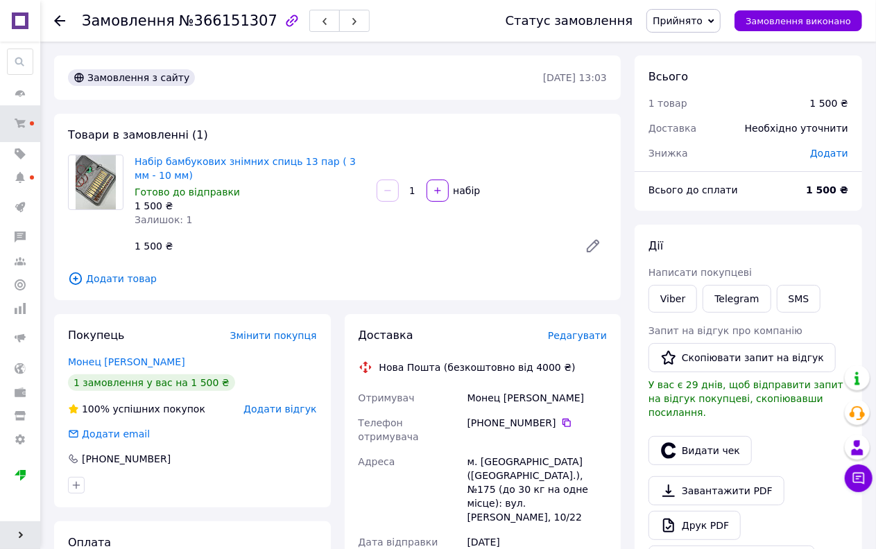
click at [702, 21] on span "Прийнято" at bounding box center [677, 20] width 50 height 11
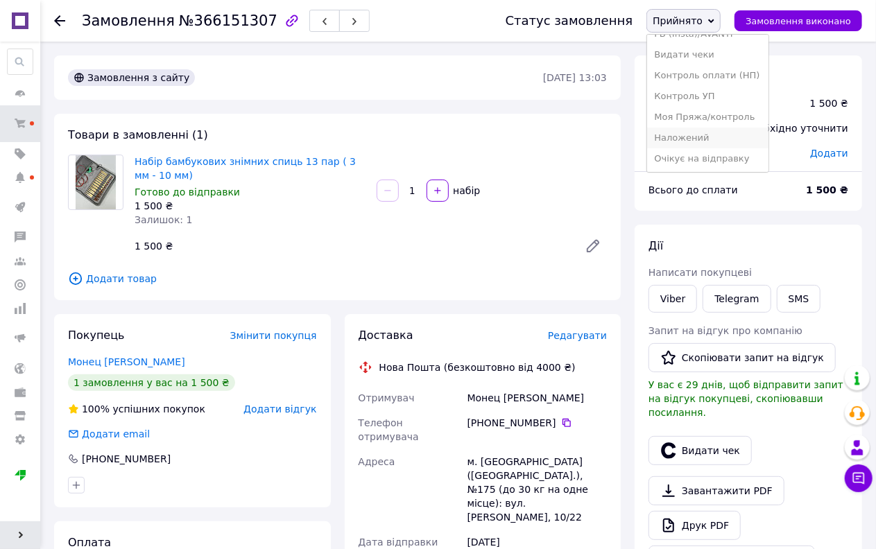
click at [707, 136] on li "Наложений" at bounding box center [707, 138] width 121 height 21
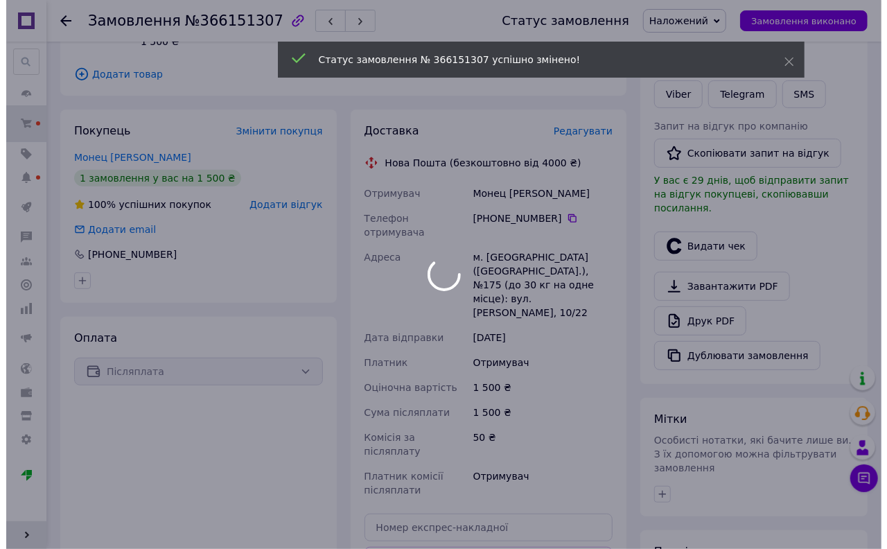
scroll to position [231, 0]
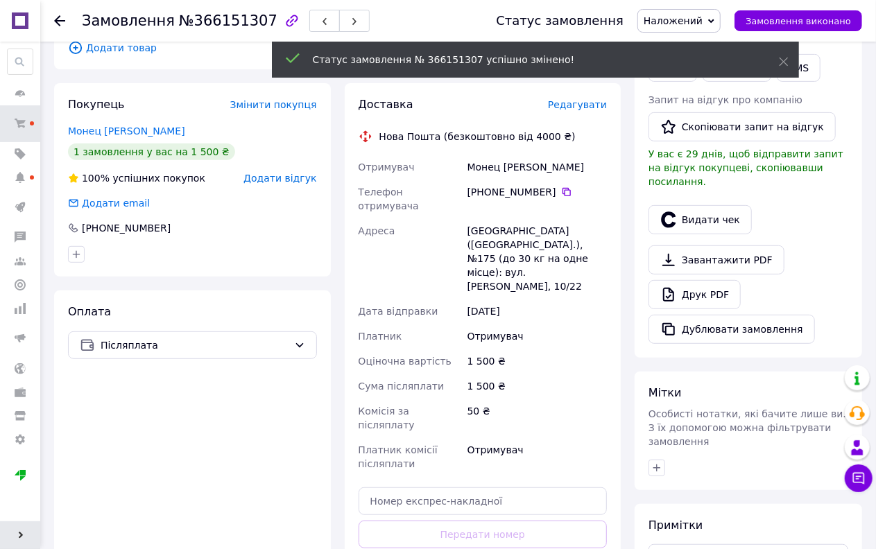
click at [599, 107] on span "Редагувати" at bounding box center [577, 104] width 59 height 11
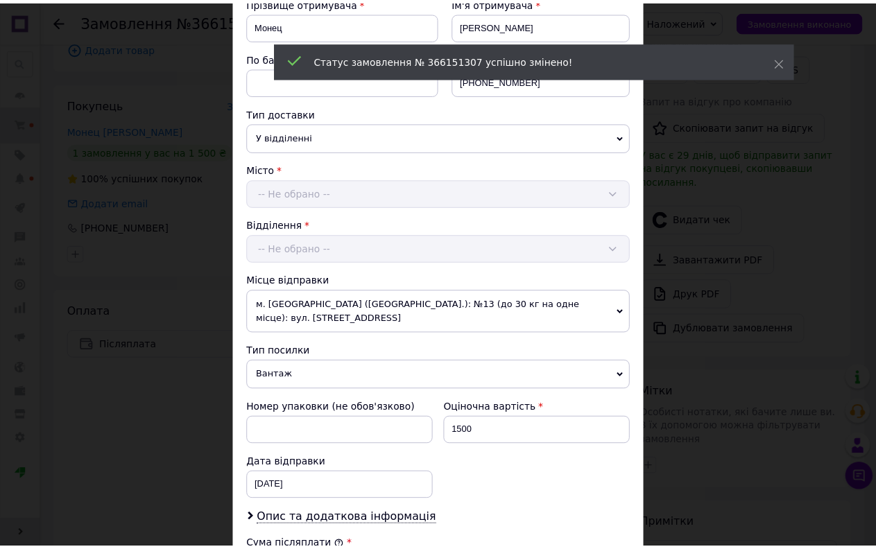
scroll to position [524, 0]
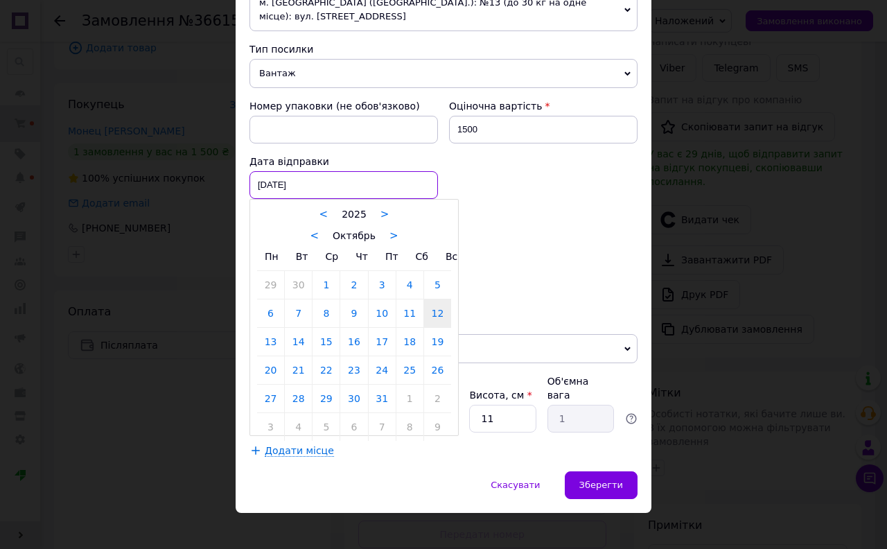
drag, startPoint x: 266, startPoint y: 180, endPoint x: 292, endPoint y: 232, distance: 57.4
click at [266, 179] on div "[DATE] < 2025 > < Октябрь > Пн Вт Ср Чт Пт Сб Вс 29 30 1 2 3 4 5 6 7 8 9 10 11 …" at bounding box center [344, 185] width 189 height 28
click at [297, 343] on link "14" at bounding box center [298, 342] width 27 height 28
type input "14.10.2025"
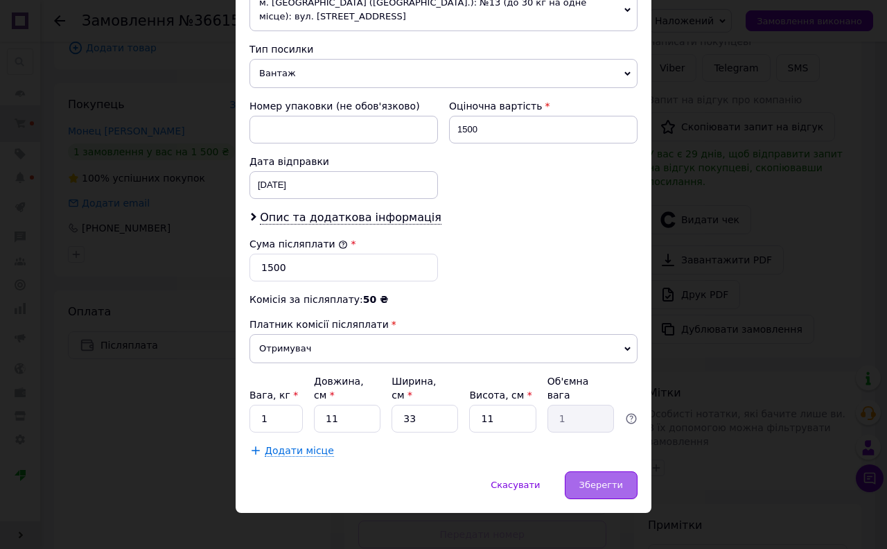
click at [601, 480] on span "Зберегти" at bounding box center [602, 485] width 44 height 10
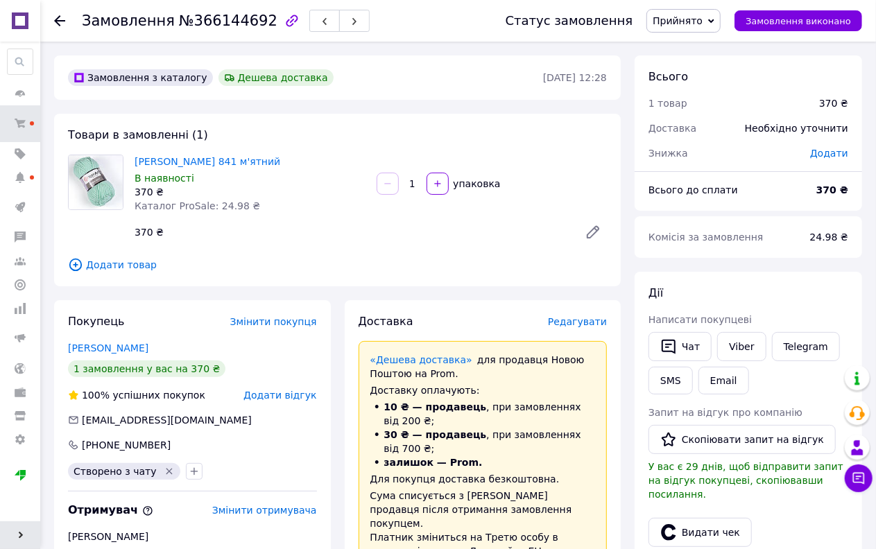
click at [688, 24] on span "Прийнято" at bounding box center [677, 20] width 50 height 11
click at [696, 83] on li "Оплачено" at bounding box center [707, 90] width 121 height 21
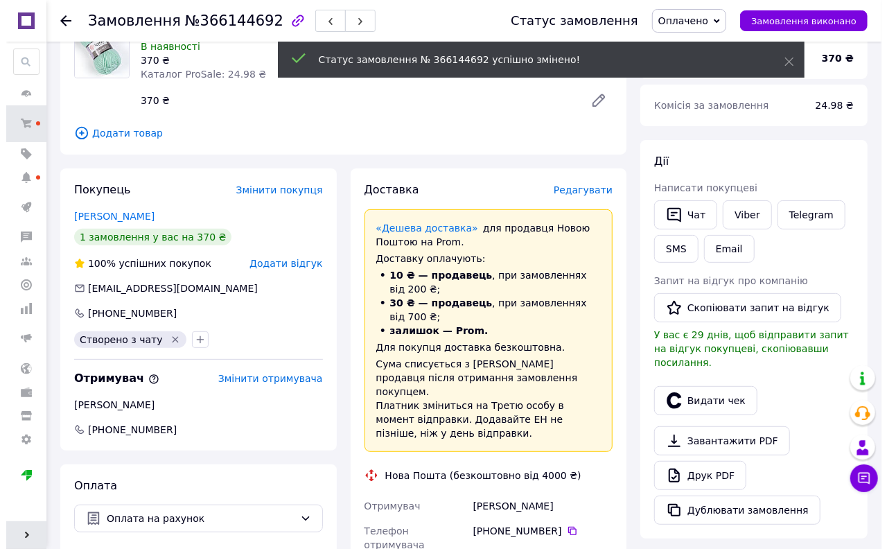
scroll to position [77, 0]
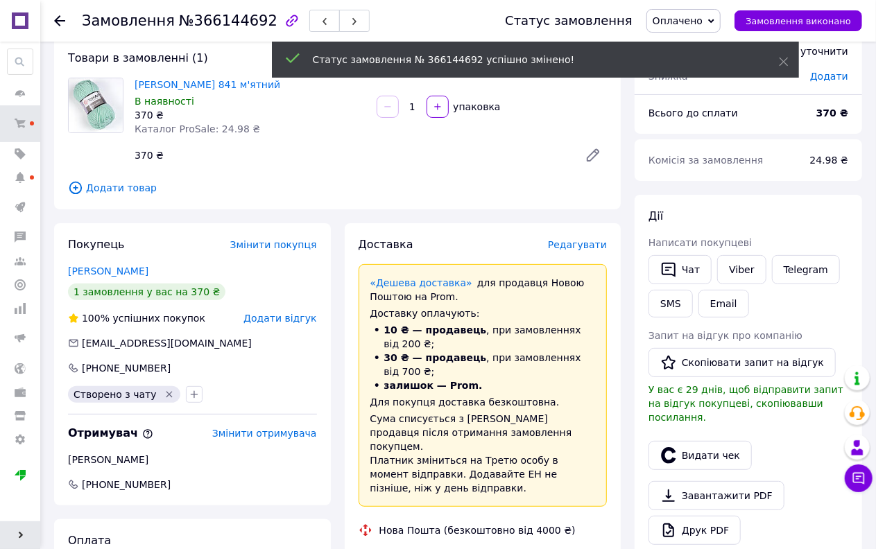
click at [578, 241] on span "Редагувати" at bounding box center [577, 244] width 59 height 11
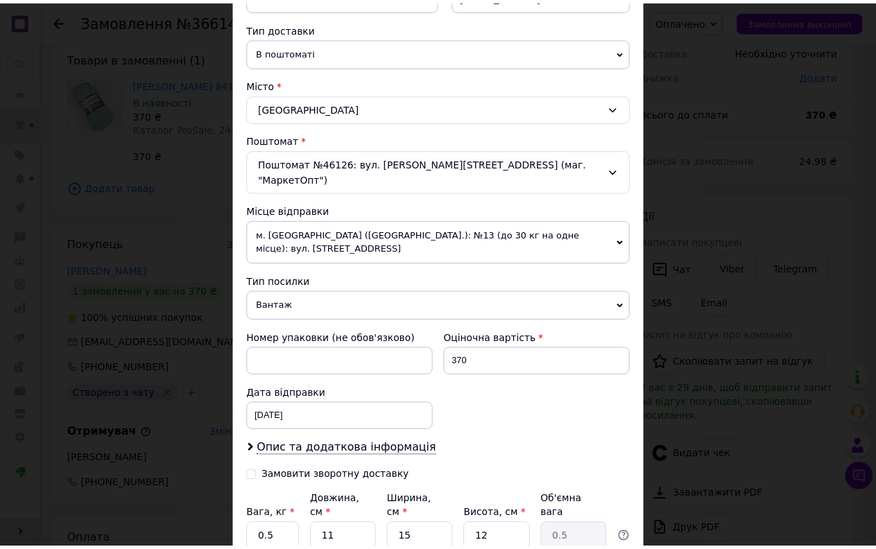
scroll to position [412, 0]
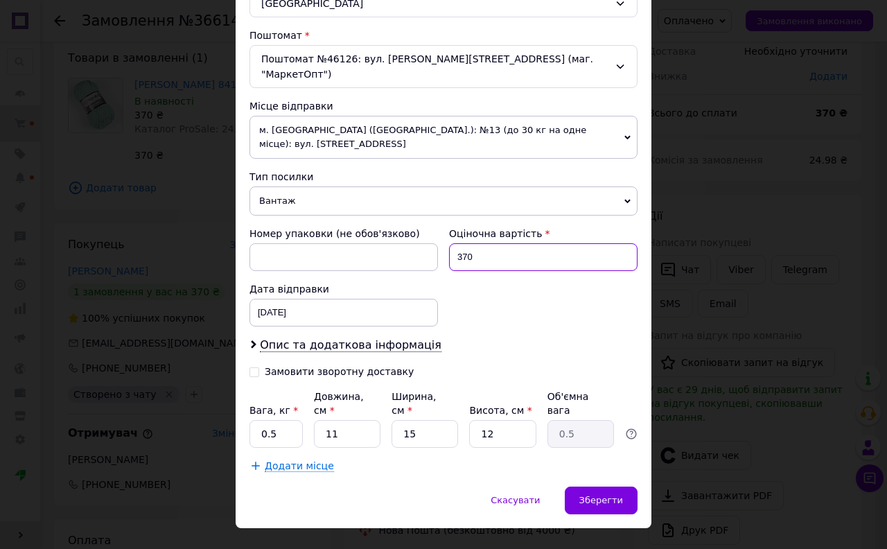
drag, startPoint x: 481, startPoint y: 240, endPoint x: 447, endPoint y: 252, distance: 36.8
click at [449, 252] on div "370" at bounding box center [543, 257] width 189 height 28
type input "500"
drag, startPoint x: 327, startPoint y: 412, endPoint x: 293, endPoint y: 417, distance: 34.4
click at [293, 417] on div "Вага, кг * 0.5 Довжина, см * 11 Ширина, см * 15 Висота, см * 12 Об'ємна вага 0.5" at bounding box center [444, 419] width 388 height 58
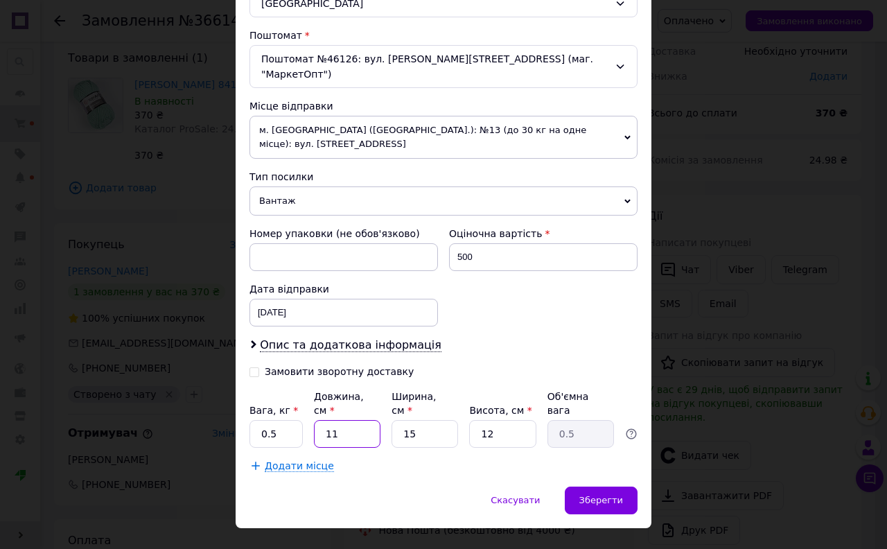
type input "41"
type input "1.85"
type input "401"
type input "18.05"
drag, startPoint x: 281, startPoint y: 424, endPoint x: 272, endPoint y: 425, distance: 9.0
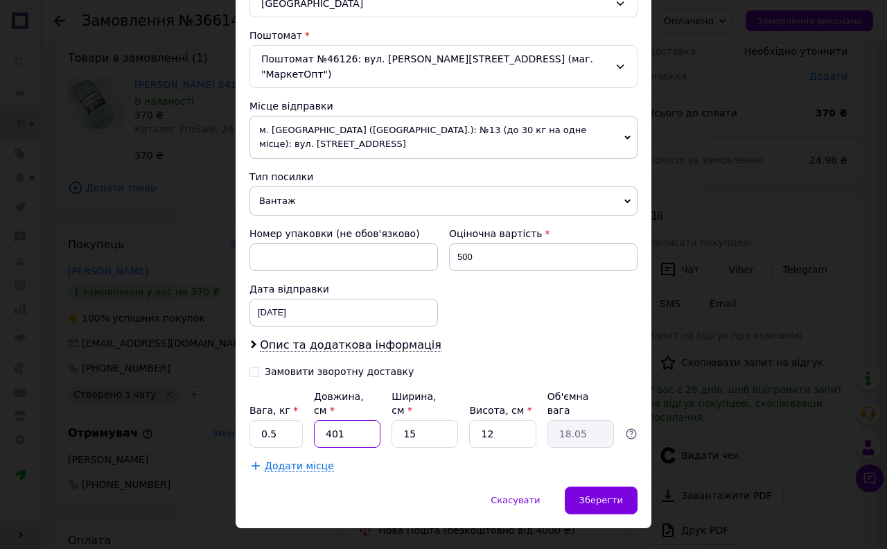
click at [272, 425] on div "Платник Отримувач Відправник Прізвище отримувача Якименко Ім'я отримувача Олена…" at bounding box center [444, 110] width 388 height 725
type input "4"
type input "0.18"
type input "40"
type input "1.8"
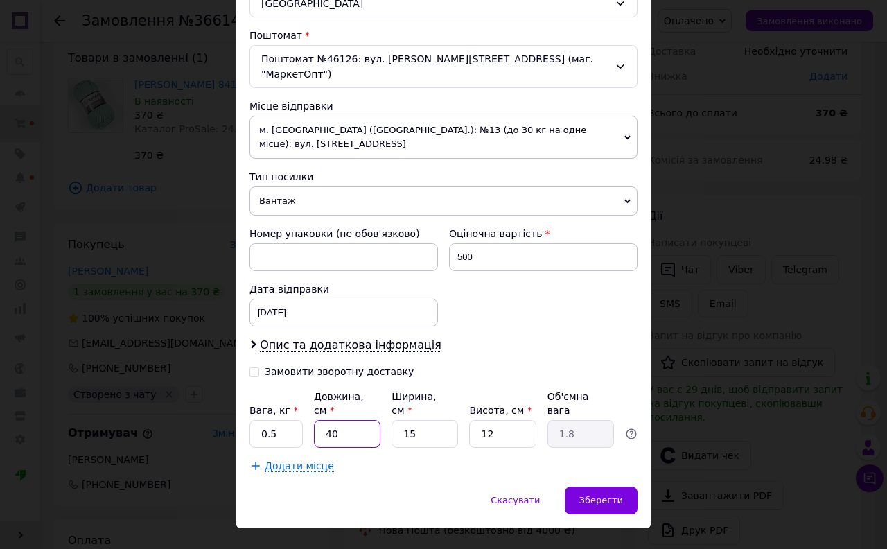
type input "40"
drag, startPoint x: 417, startPoint y: 409, endPoint x: 376, endPoint y: 409, distance: 41.6
click at [376, 409] on div "Вага, кг * 0.5 Довжина, см * 40 Ширина, см * 15 Висота, см * 12 Об'ємна вага 1.8" at bounding box center [444, 419] width 388 height 58
type input "2"
type input "0.24"
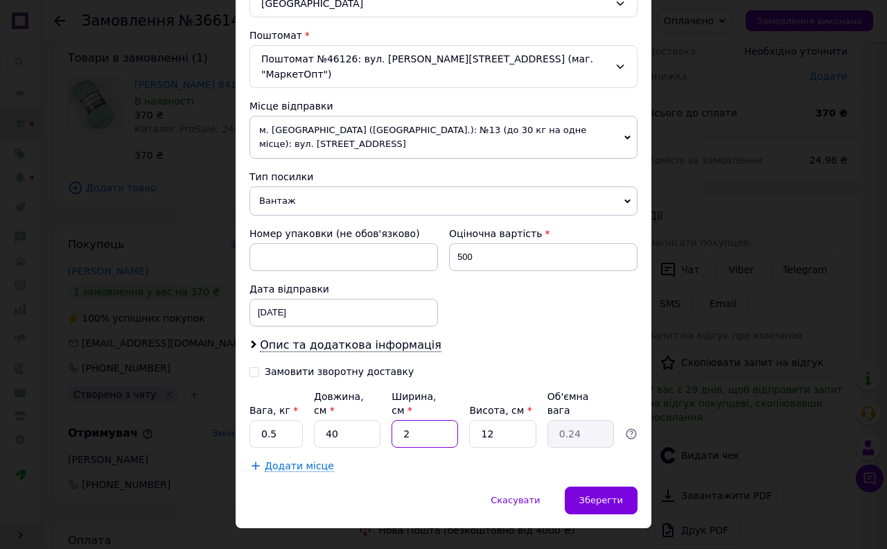
type input "20"
type input "2.4"
type input "20"
click at [510, 420] on input "12" at bounding box center [502, 434] width 67 height 28
type input "1"
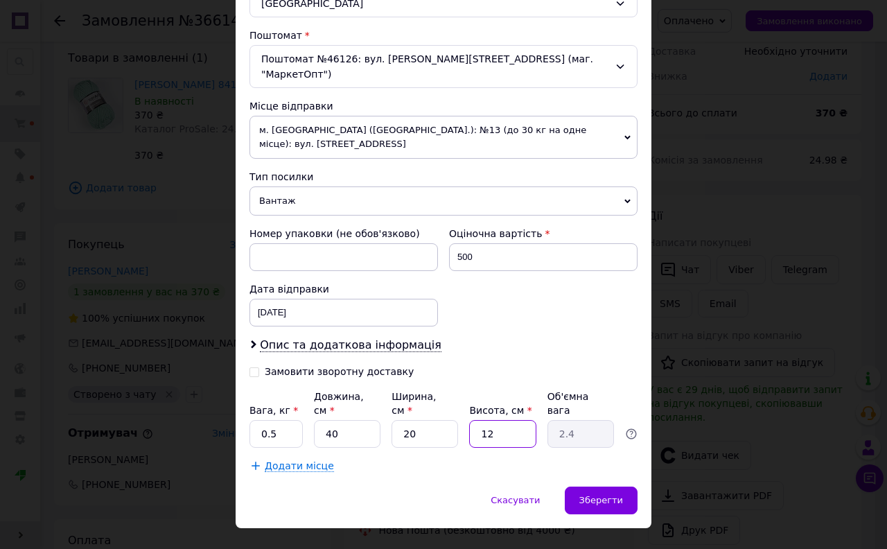
type input "0.2"
type input "10"
type input "2"
type input "10"
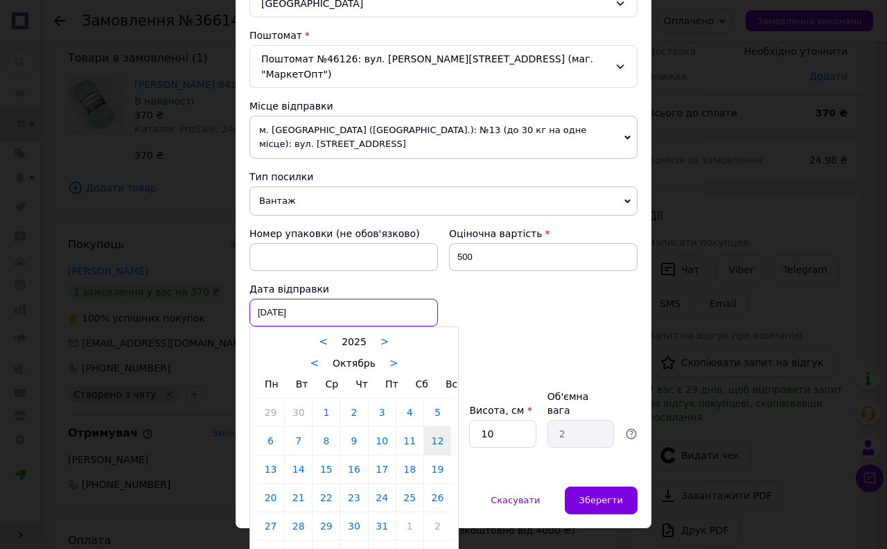
click at [279, 300] on div "12.10.2025 < 2025 > < Октябрь > Пн Вт Ср Чт Пт Сб Вс 29 30 1 2 3 4 5 6 7 8 9 10…" at bounding box center [344, 313] width 189 height 28
click at [297, 460] on link "14" at bounding box center [298, 470] width 27 height 28
type input "14.10.2025"
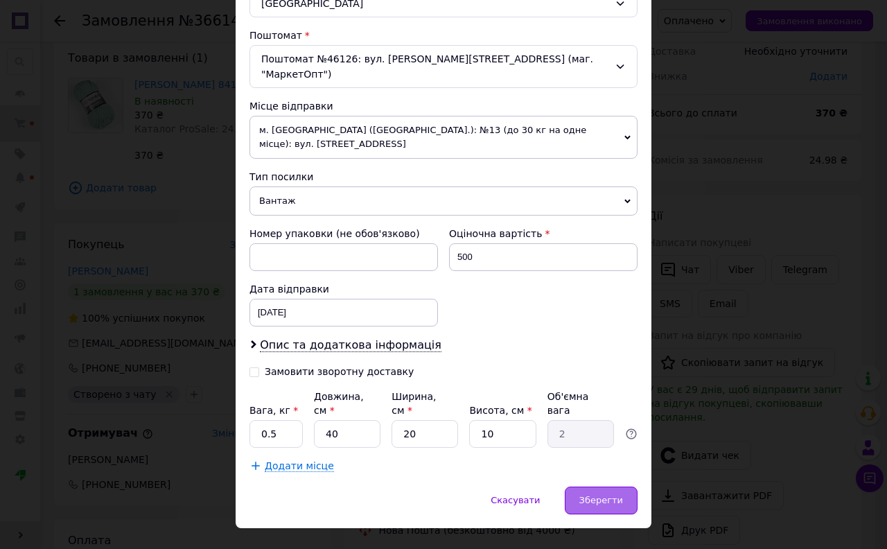
click at [587, 495] on span "Зберегти" at bounding box center [602, 500] width 44 height 10
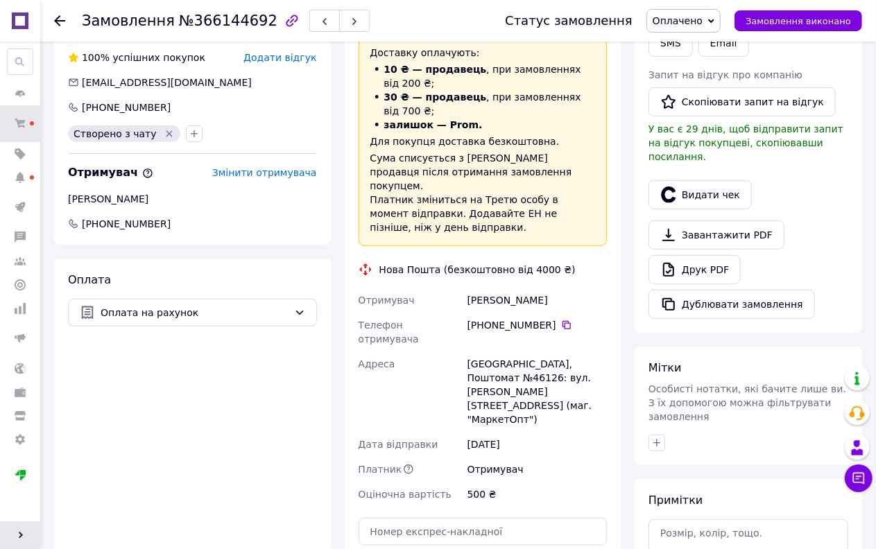
scroll to position [385, 0]
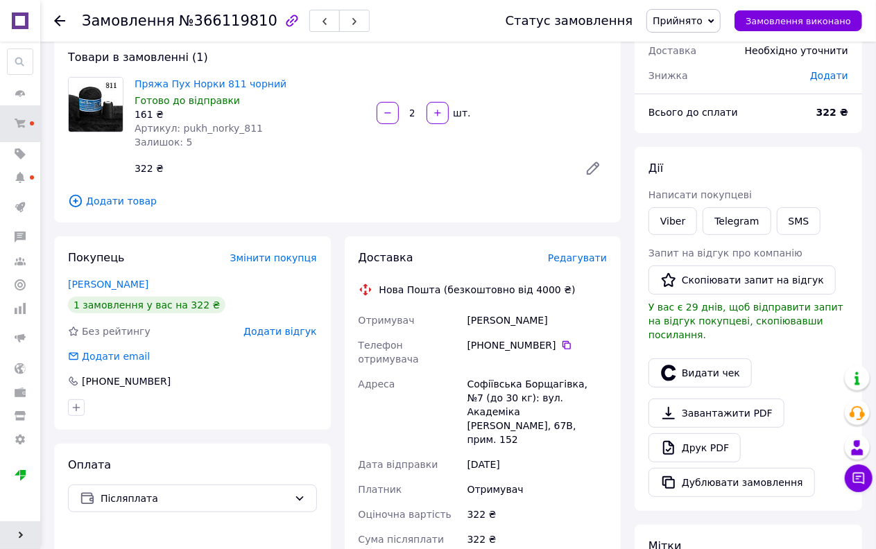
scroll to position [77, 0]
click at [702, 19] on span "Прийнято" at bounding box center [677, 20] width 50 height 11
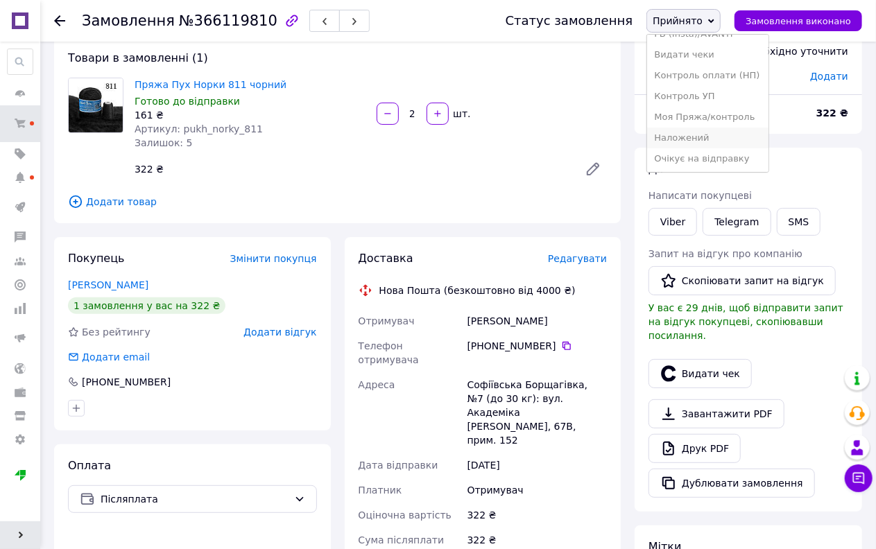
click at [711, 136] on li "Наложений" at bounding box center [707, 138] width 121 height 21
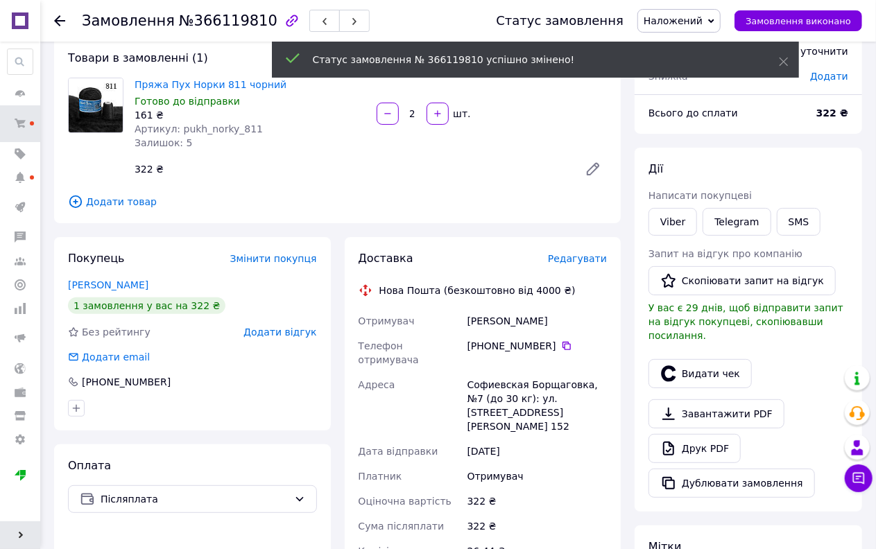
click at [600, 255] on span "Редагувати" at bounding box center [577, 258] width 59 height 11
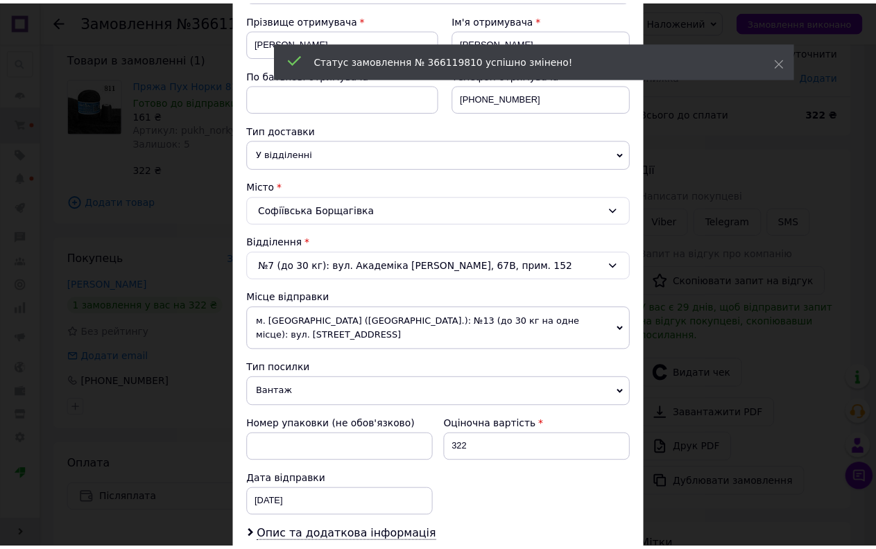
scroll to position [524, 0]
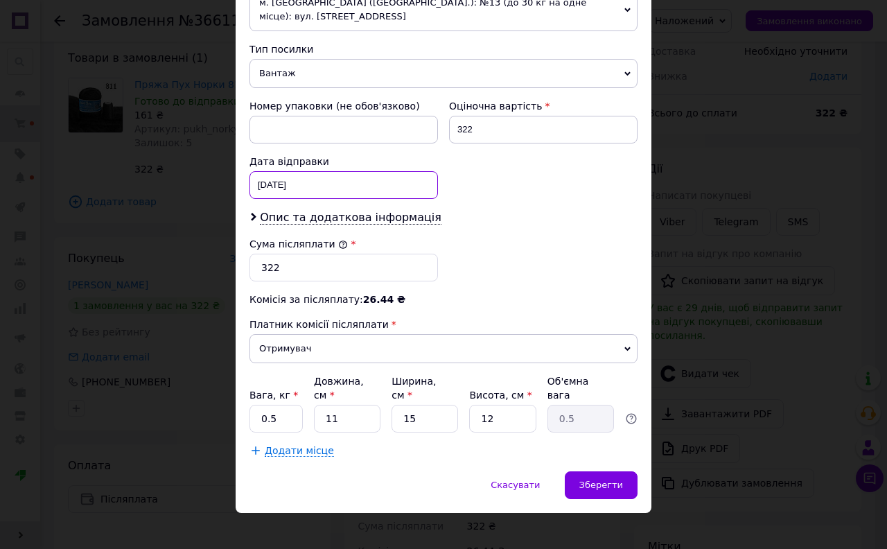
click at [289, 190] on div "12.10.2025 < 2025 > < Октябрь > Пн Вт Ср Чт Пт Сб Вс 29 30 1 2 3 4 5 6 7 8 9 10…" at bounding box center [344, 185] width 189 height 28
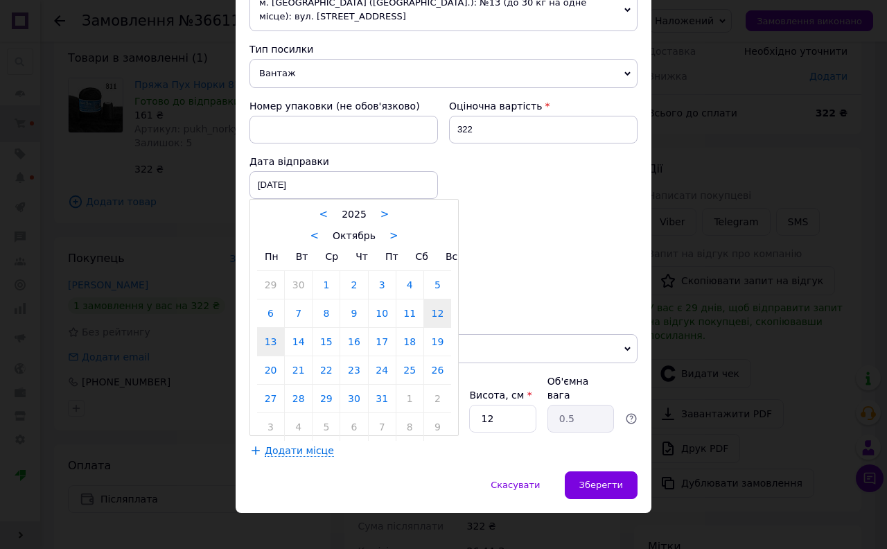
click at [273, 349] on link "13" at bounding box center [270, 342] width 27 height 28
type input "[DATE]"
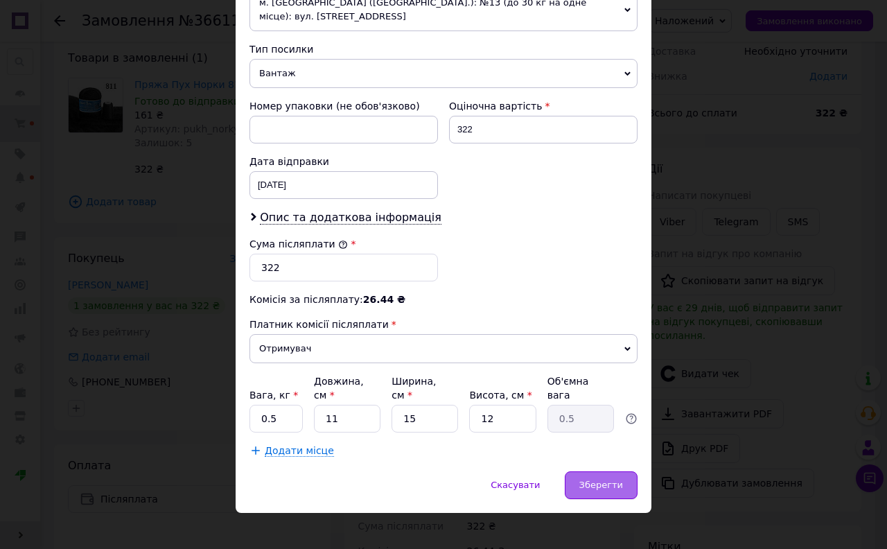
click at [596, 480] on span "Зберегти" at bounding box center [602, 485] width 44 height 10
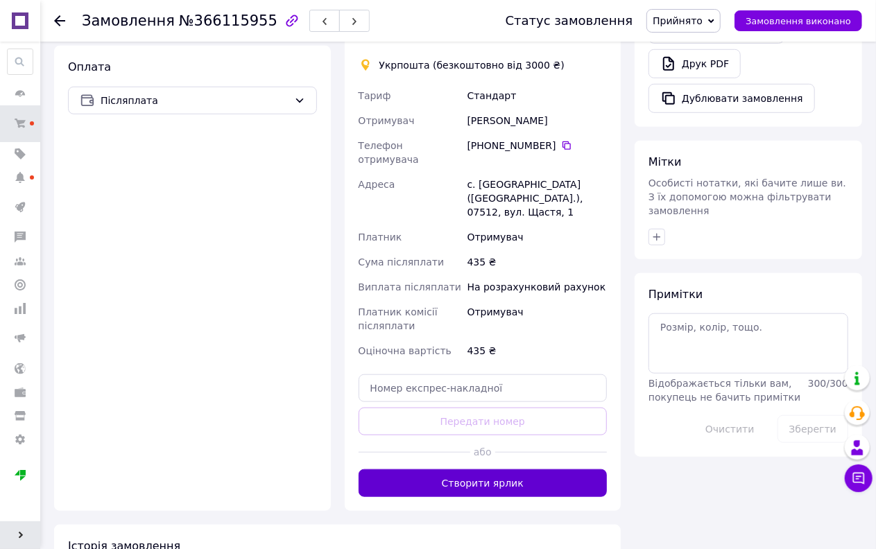
click at [510, 469] on button "Створити ярлик" at bounding box center [482, 483] width 249 height 28
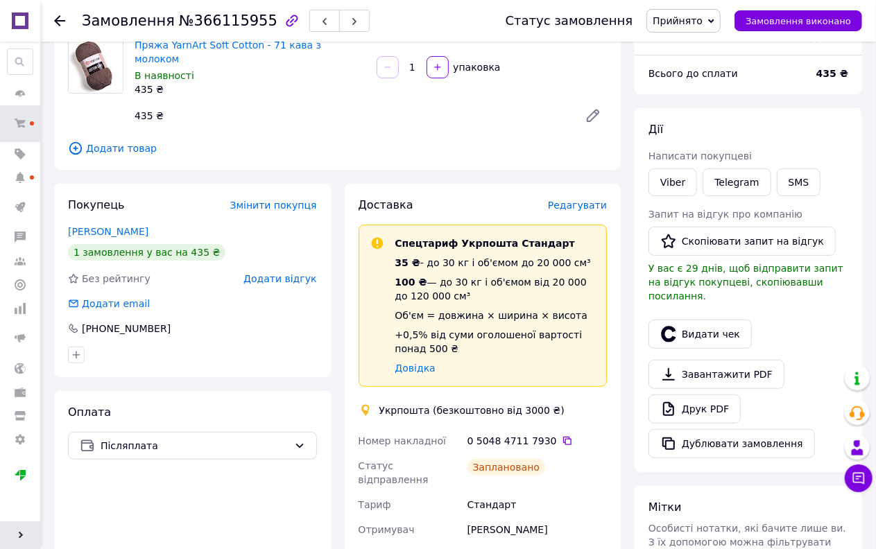
scroll to position [385, 0]
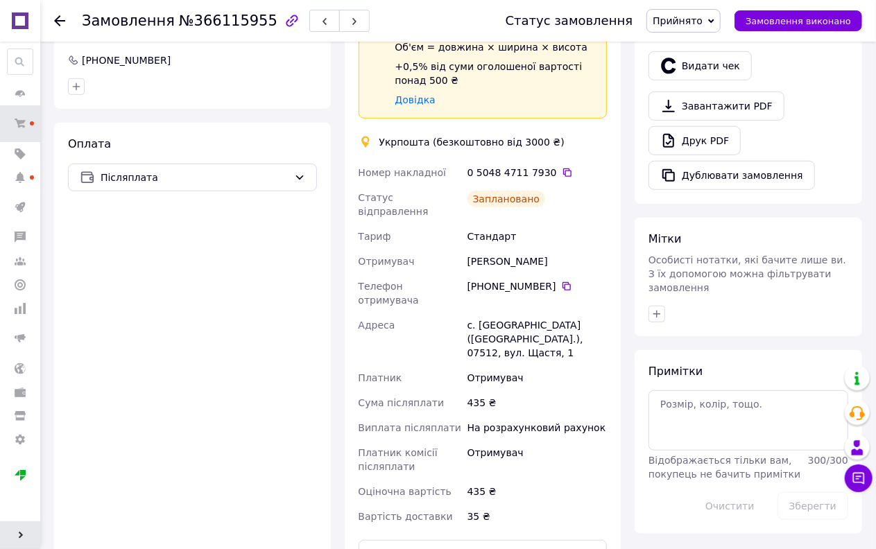
click at [700, 23] on span "Прийнято" at bounding box center [677, 20] width 50 height 11
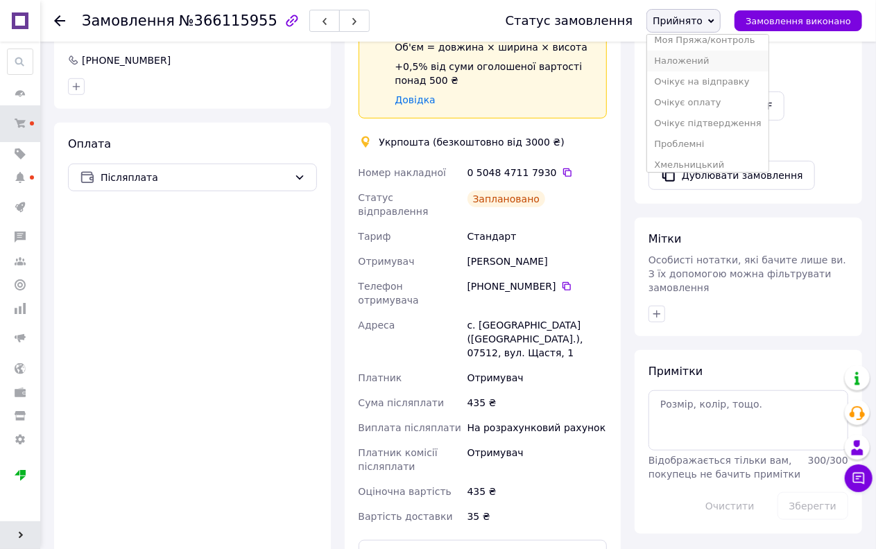
click at [709, 58] on li "Наложений" at bounding box center [707, 61] width 121 height 21
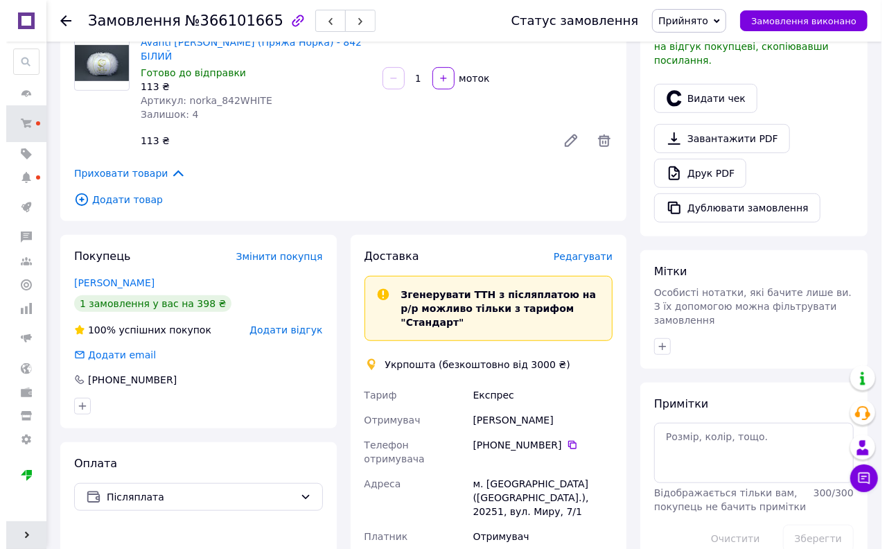
scroll to position [385, 0]
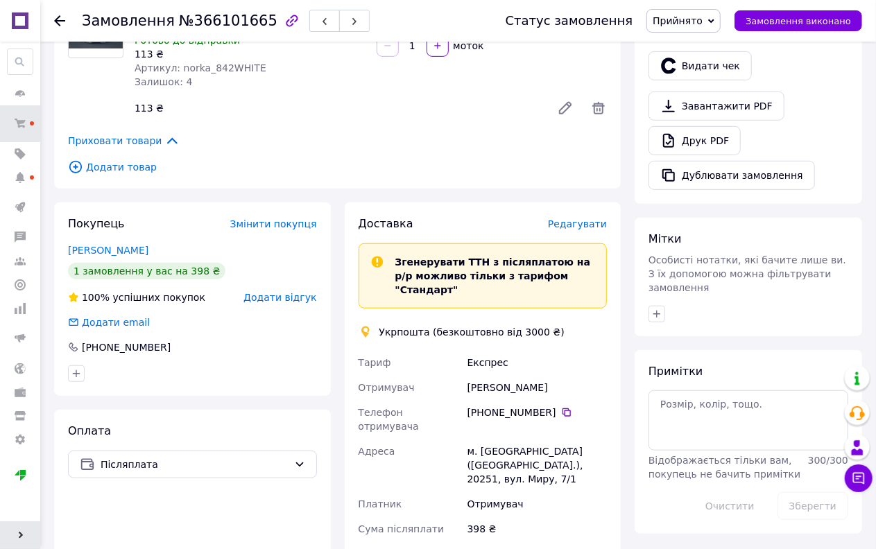
click at [584, 218] on span "Редагувати" at bounding box center [577, 223] width 59 height 11
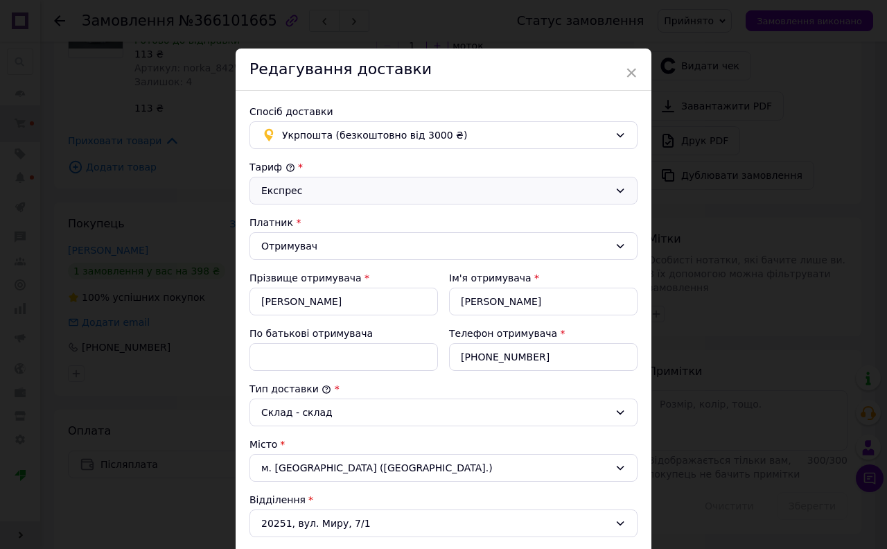
click at [342, 187] on div "Експрес" at bounding box center [435, 190] width 348 height 15
click at [315, 223] on li "Стандарт" at bounding box center [441, 221] width 387 height 25
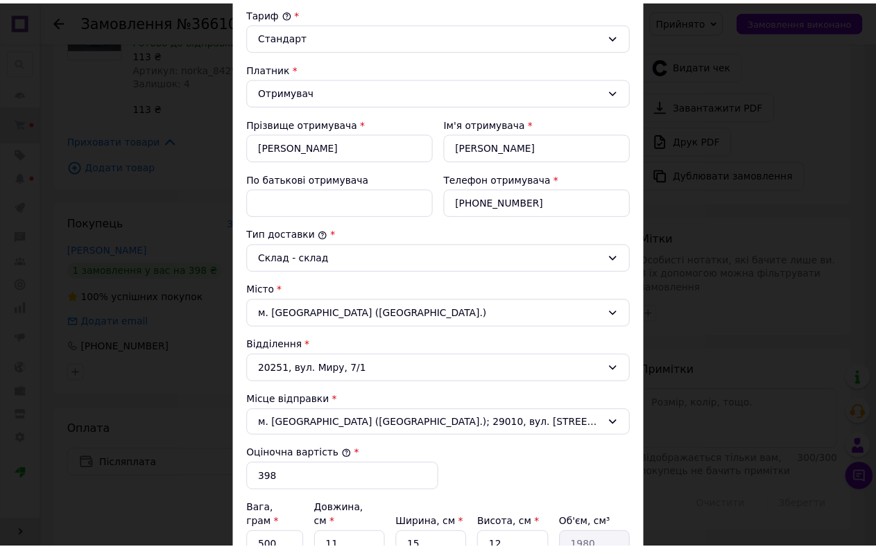
scroll to position [449, 0]
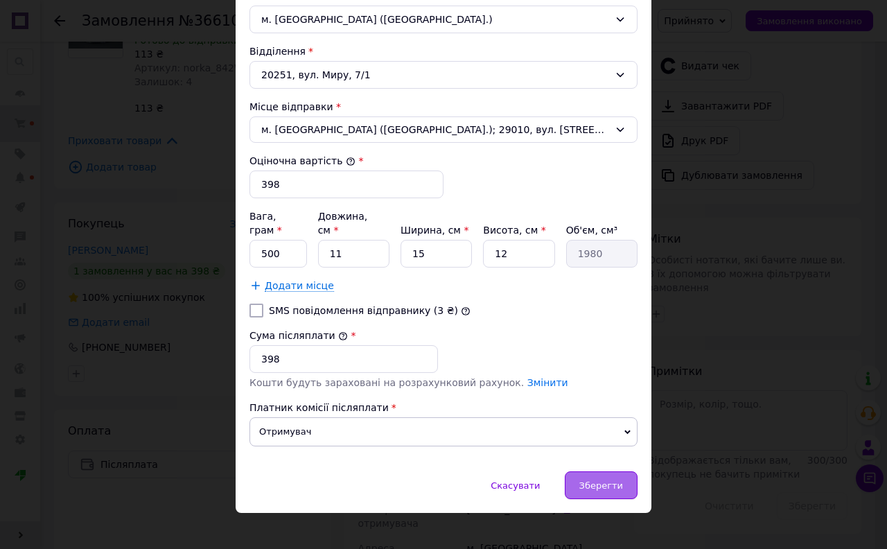
click at [599, 480] on span "Зберегти" at bounding box center [602, 485] width 44 height 10
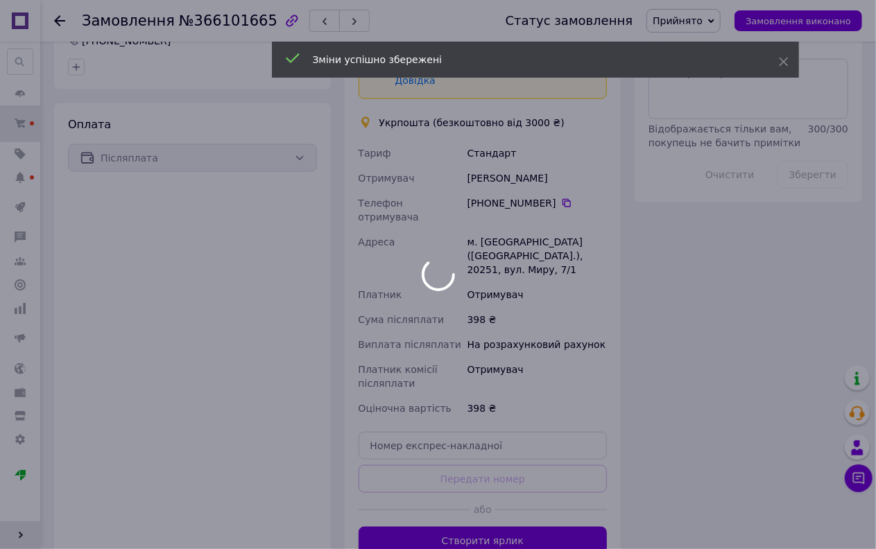
scroll to position [693, 0]
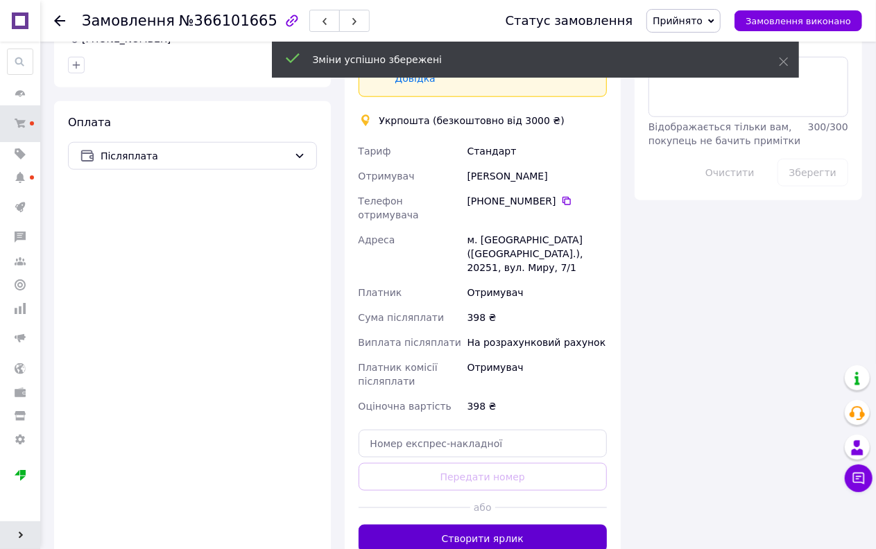
click at [499, 525] on button "Створити ярлик" at bounding box center [482, 539] width 249 height 28
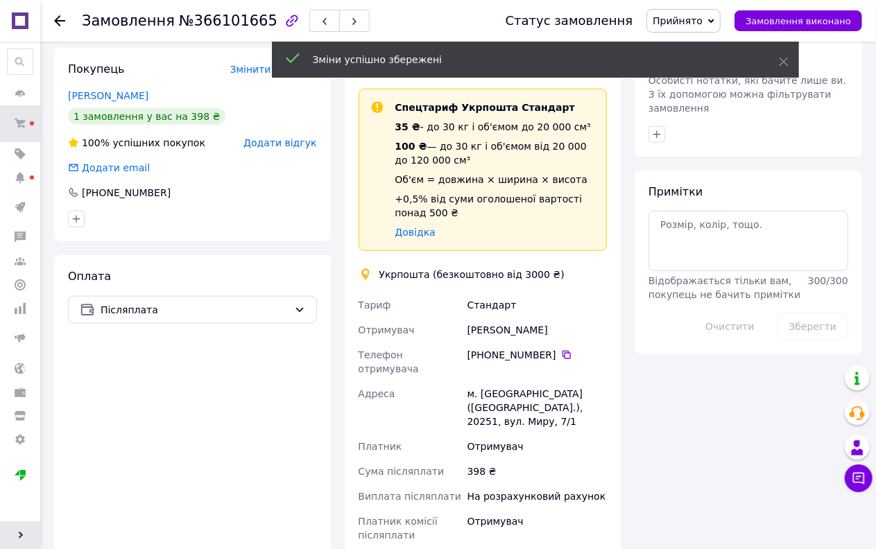
scroll to position [308, 0]
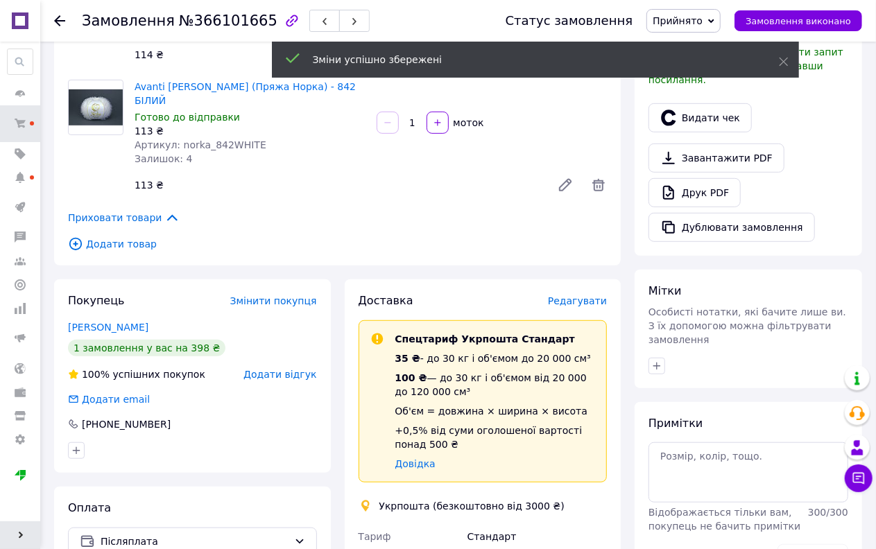
click at [718, 12] on span "Прийнято" at bounding box center [683, 21] width 74 height 24
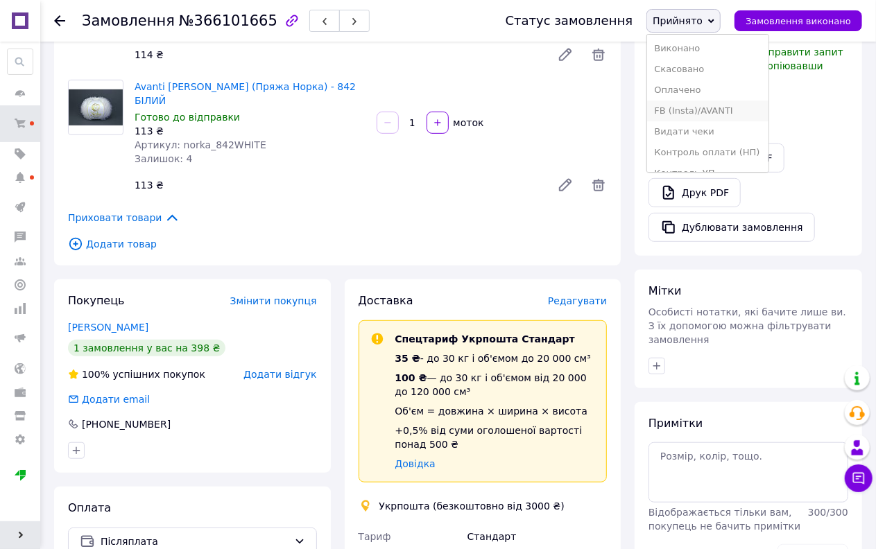
scroll to position [77, 0]
click at [715, 132] on li "Наложений" at bounding box center [707, 138] width 121 height 21
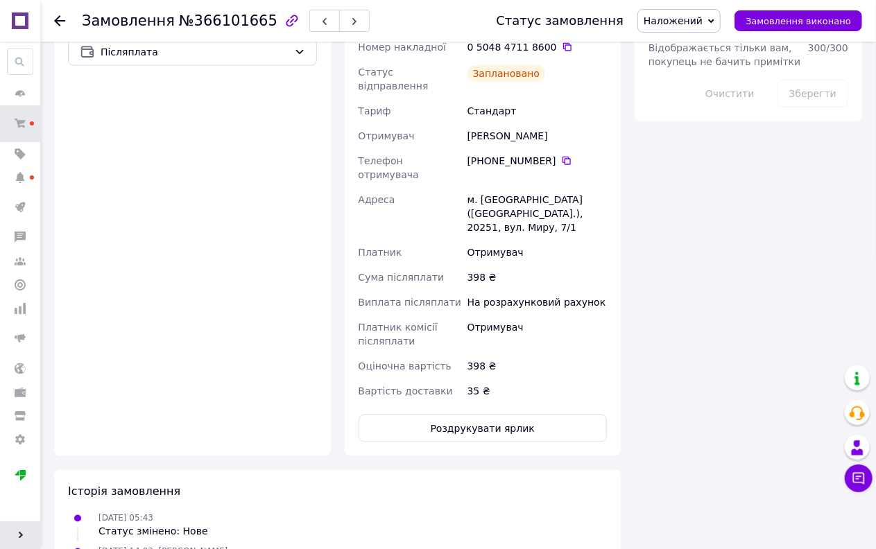
scroll to position [770, 0]
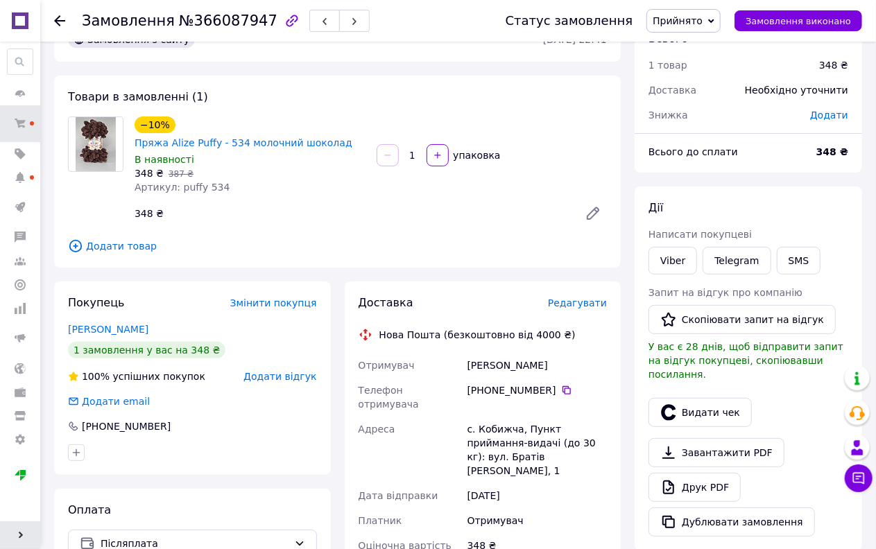
scroll to position [77, 0]
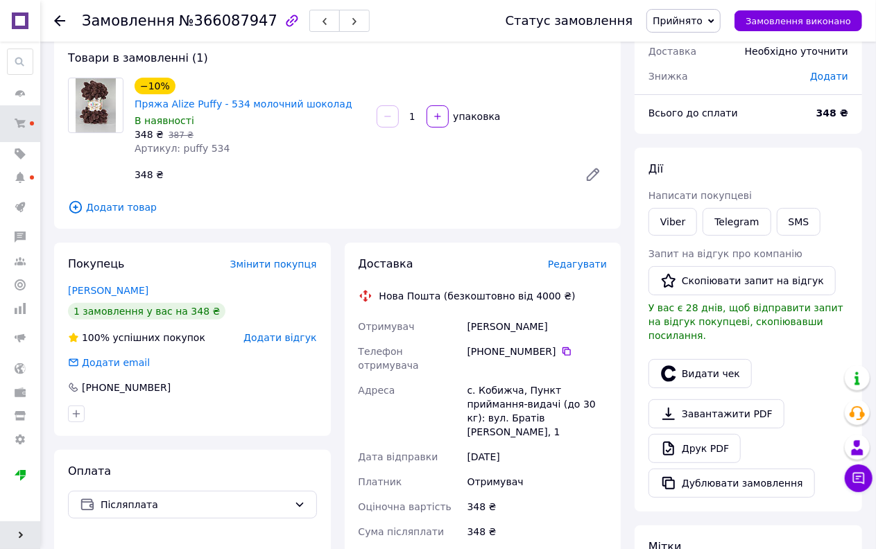
click at [682, 21] on span "Прийнято" at bounding box center [677, 20] width 50 height 11
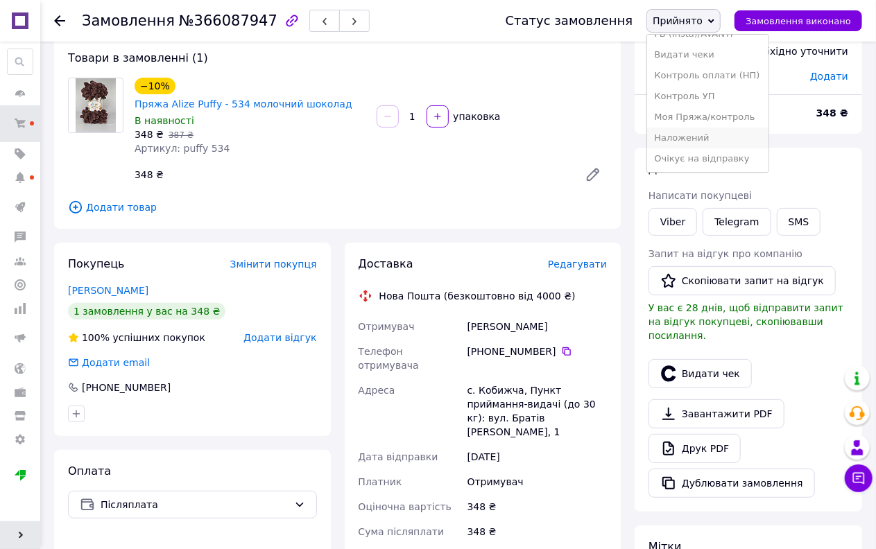
click at [713, 136] on li "Наложений" at bounding box center [707, 138] width 121 height 21
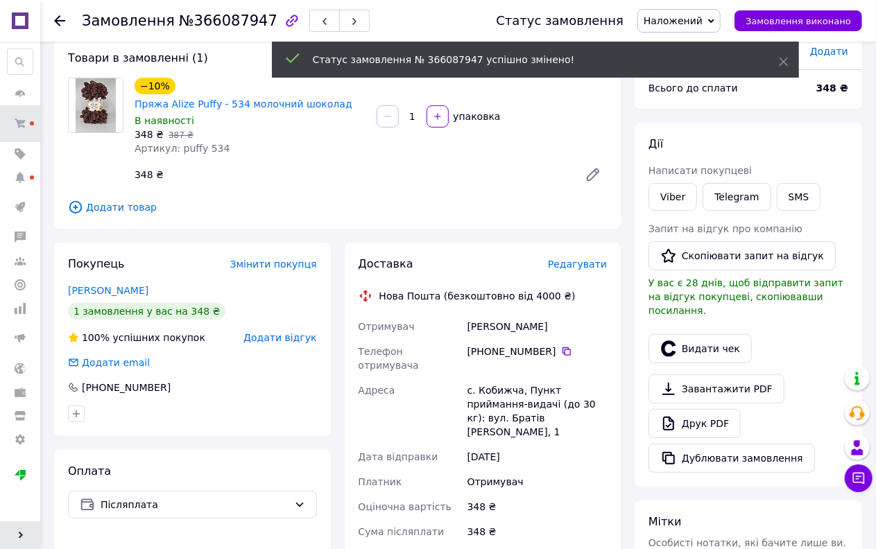
click at [590, 265] on span "Редагувати" at bounding box center [577, 264] width 59 height 11
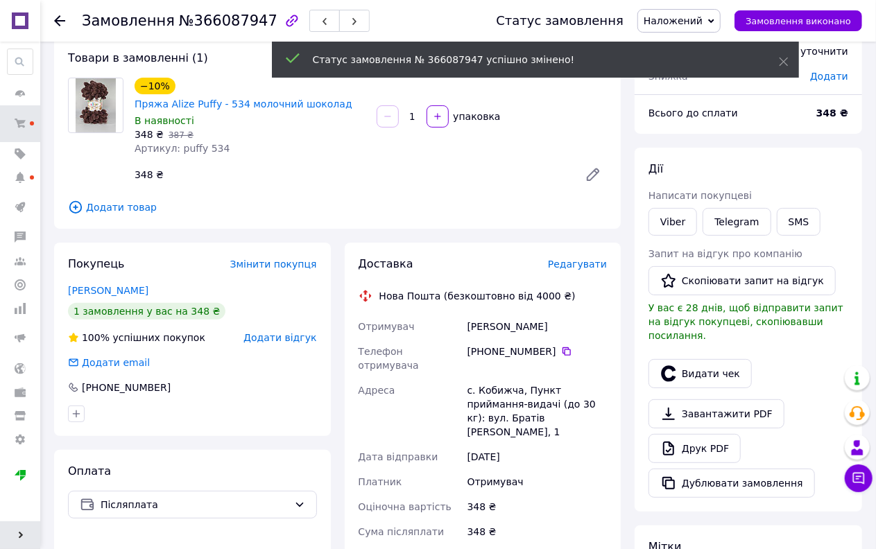
click at [564, 264] on span "Редагувати" at bounding box center [577, 264] width 59 height 11
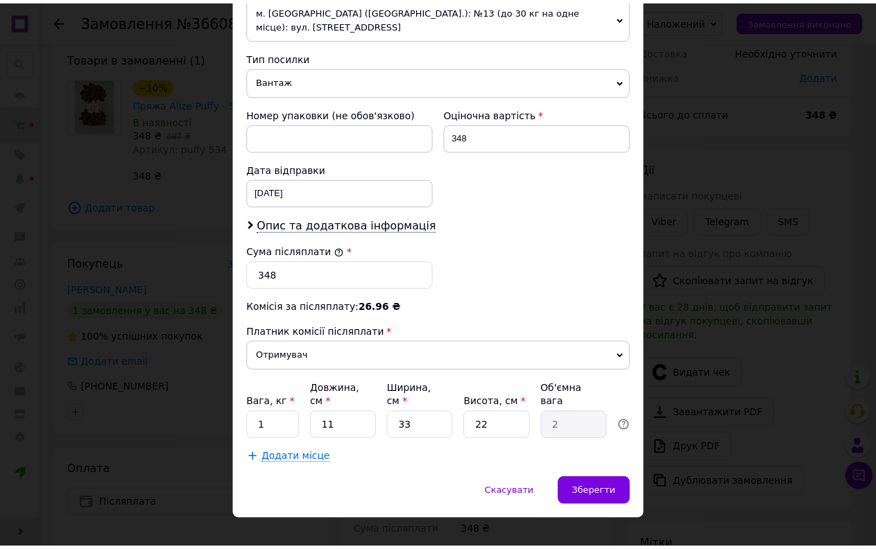
scroll to position [524, 0]
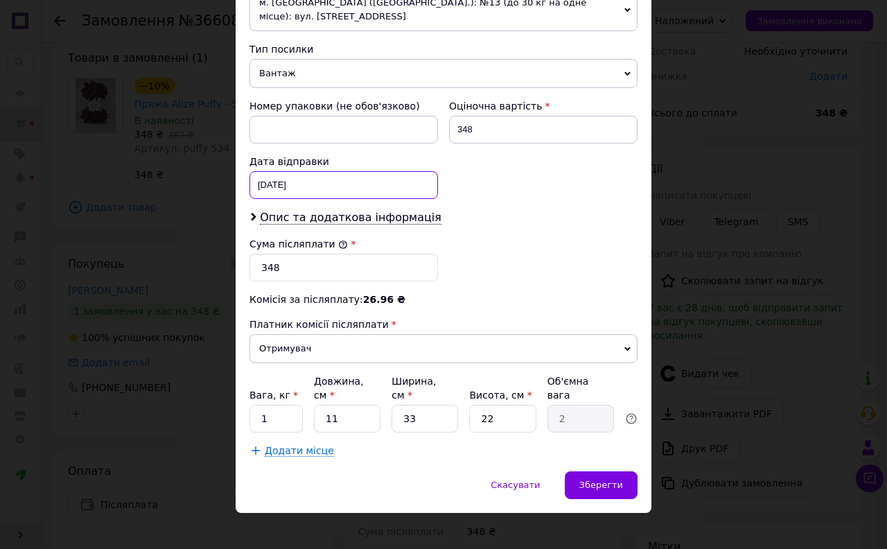
click at [295, 195] on div "[DATE] < 2025 > < Октябрь > Пн Вт Ср Чт Пт Сб Вс 29 30 1 2 3 4 5 6 7 8 9 10 11 …" at bounding box center [344, 185] width 189 height 28
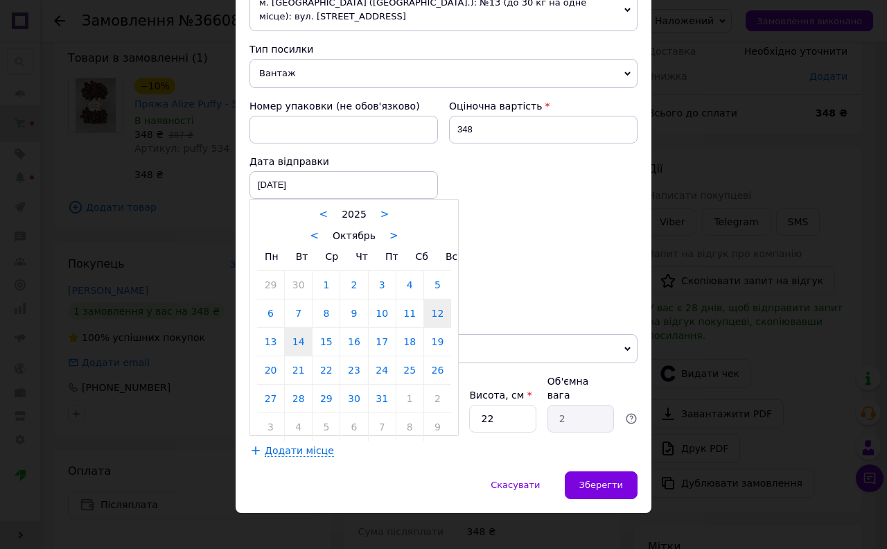
click at [297, 345] on link "14" at bounding box center [298, 342] width 27 height 28
type input "[DATE]"
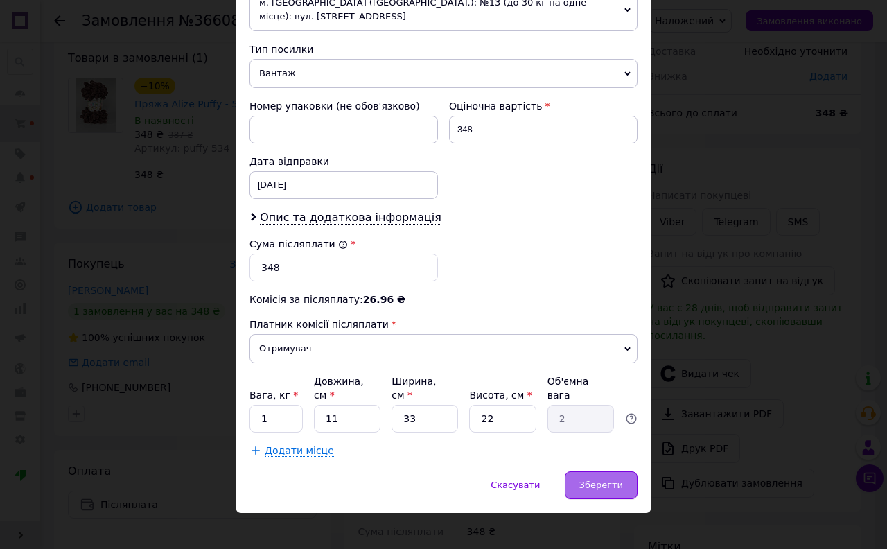
click at [607, 480] on span "Зберегти" at bounding box center [602, 485] width 44 height 10
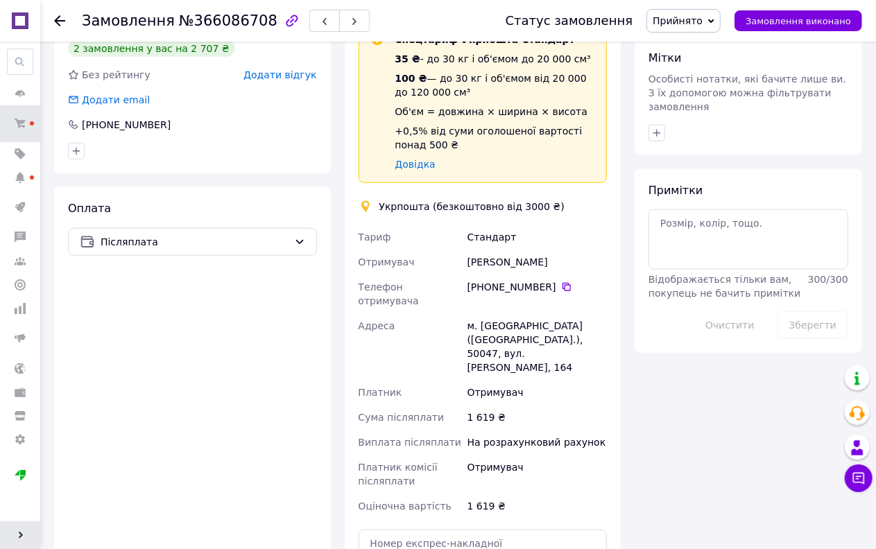
scroll to position [693, 0]
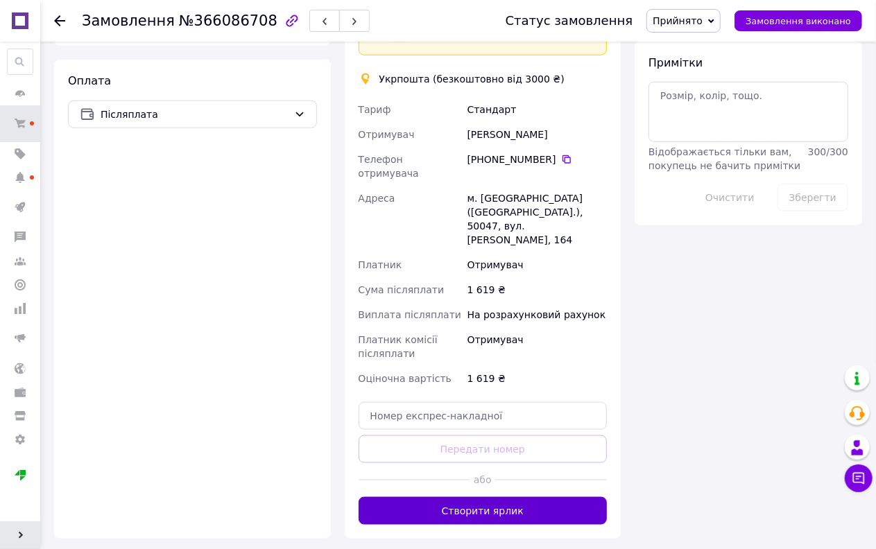
click at [476, 497] on button "Створити ярлик" at bounding box center [482, 511] width 249 height 28
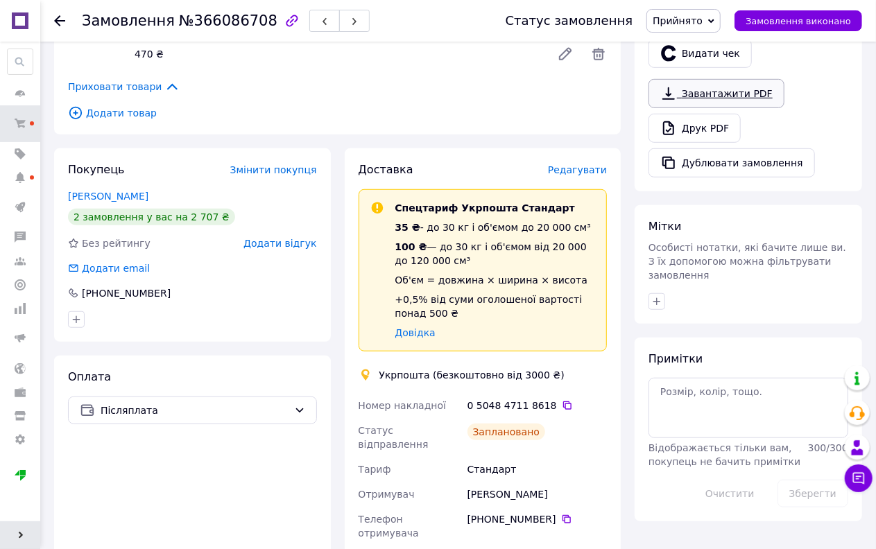
scroll to position [385, 0]
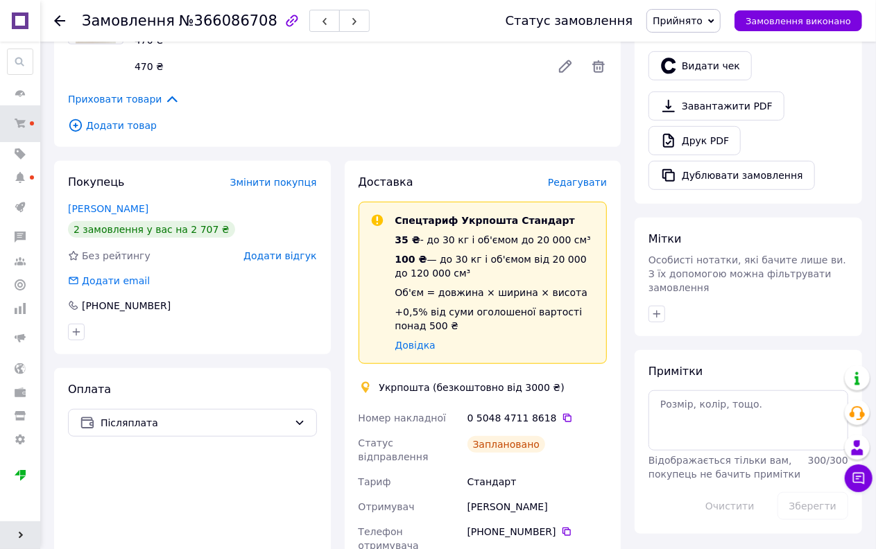
click at [698, 22] on span "Прийнято" at bounding box center [677, 20] width 50 height 11
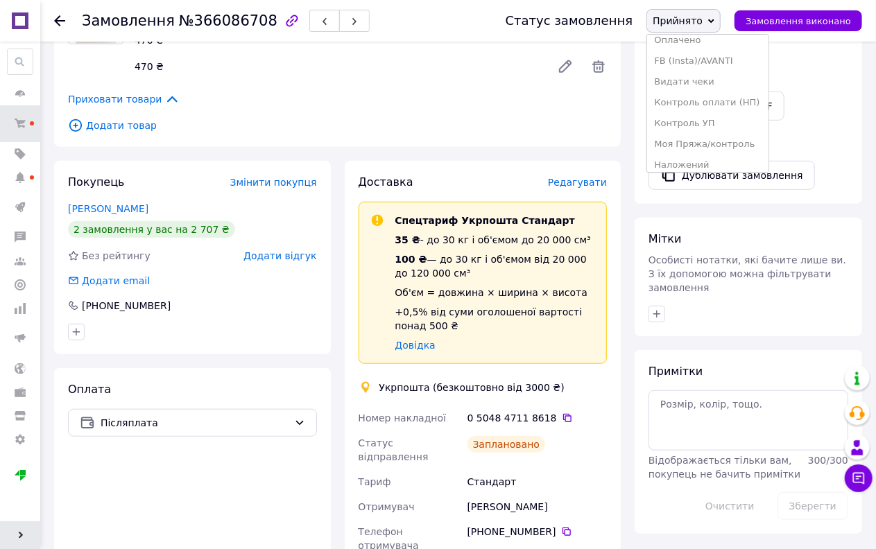
scroll to position [77, 0]
click at [715, 136] on li "Наложений" at bounding box center [707, 138] width 121 height 21
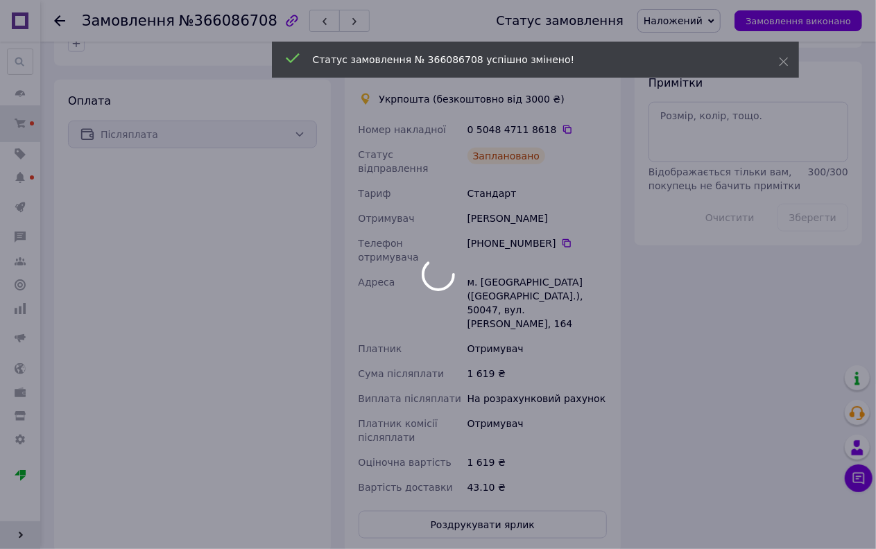
scroll to position [385, 0]
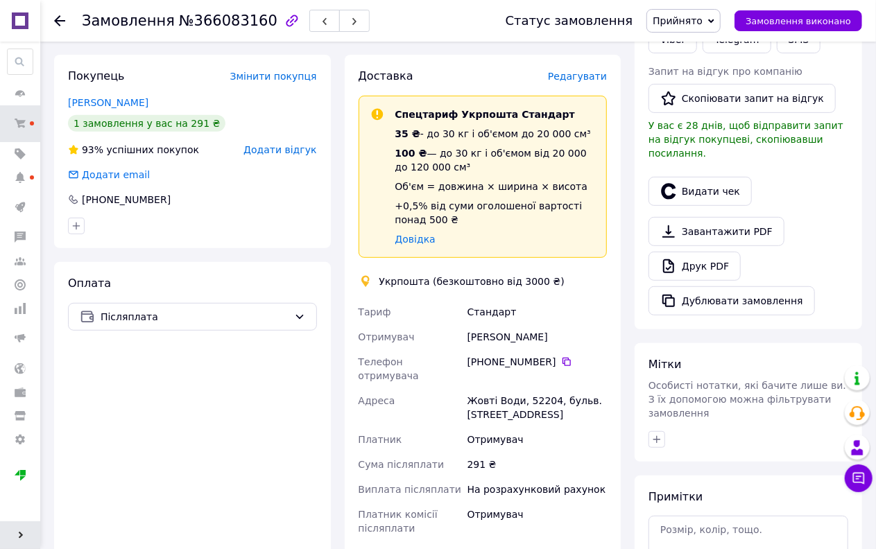
scroll to position [462, 0]
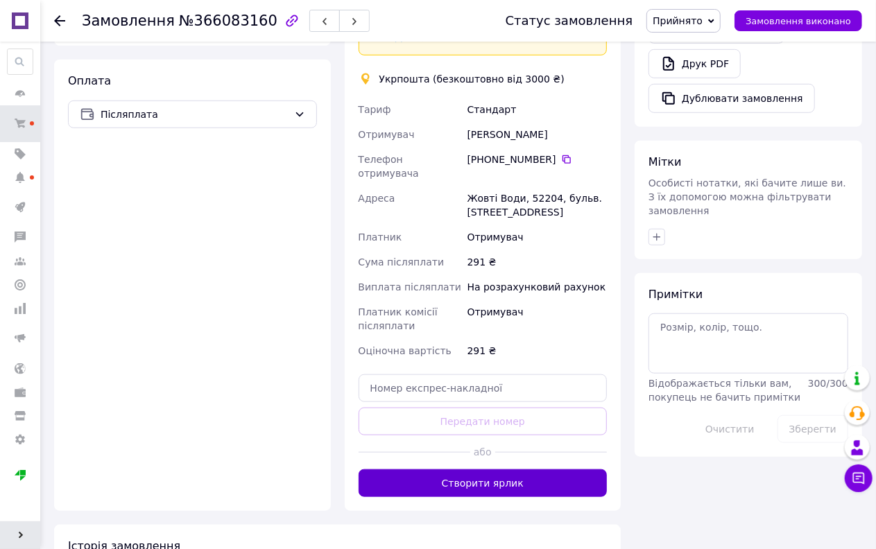
click at [491, 469] on button "Створити ярлик" at bounding box center [482, 483] width 249 height 28
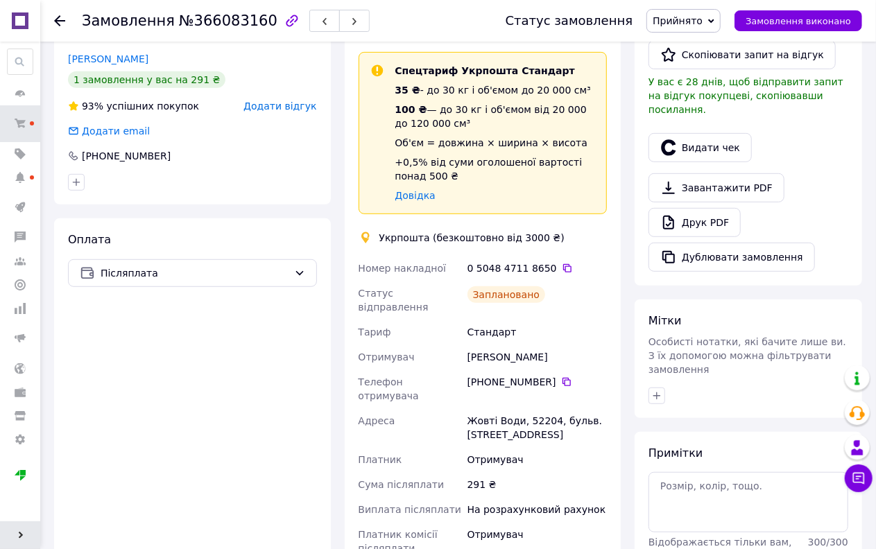
scroll to position [385, 0]
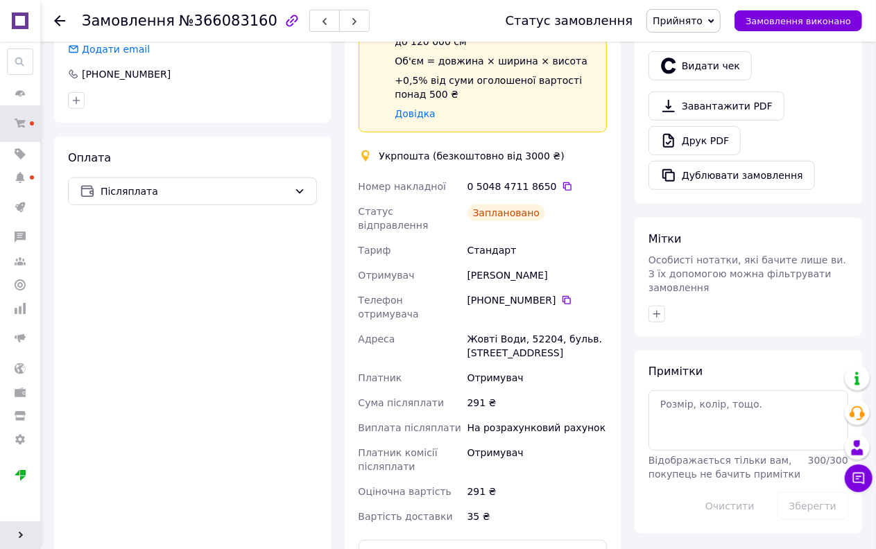
click at [694, 19] on span "Прийнято" at bounding box center [677, 20] width 50 height 11
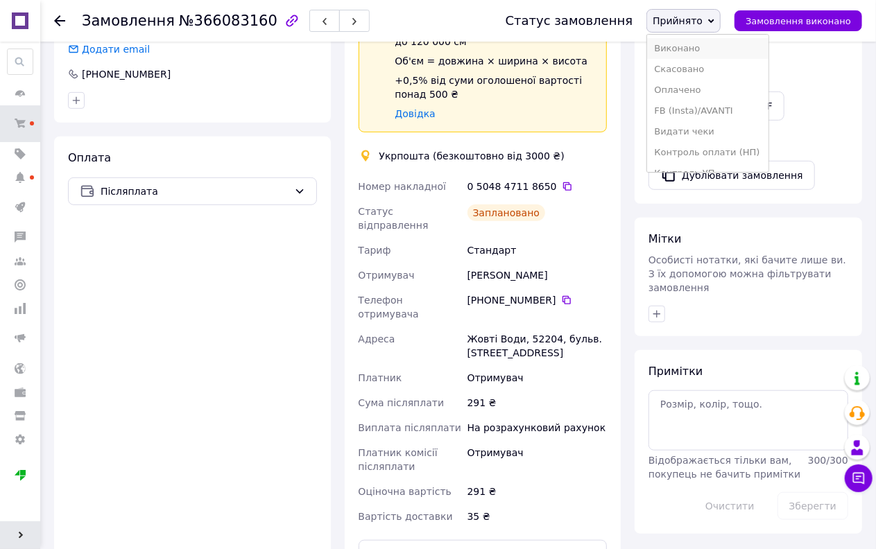
scroll to position [77, 0]
click at [708, 135] on li "Наложений" at bounding box center [707, 138] width 121 height 21
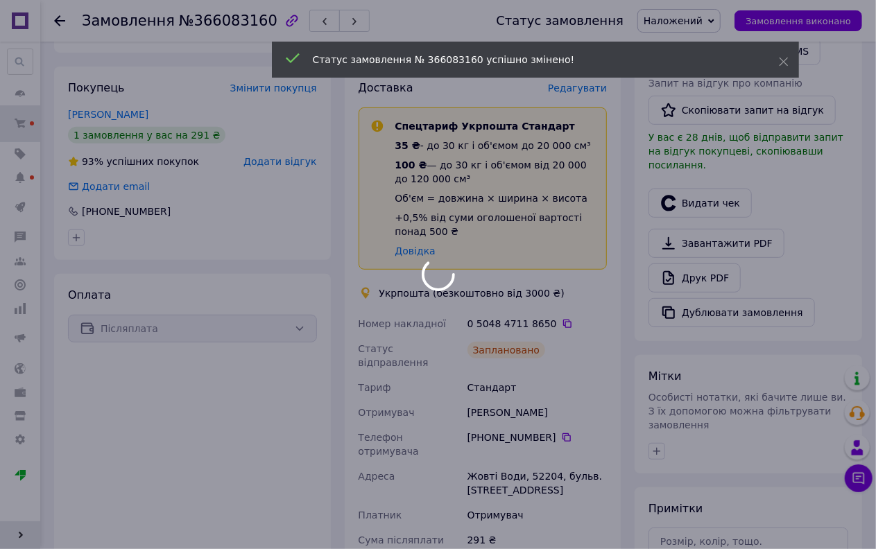
scroll to position [231, 0]
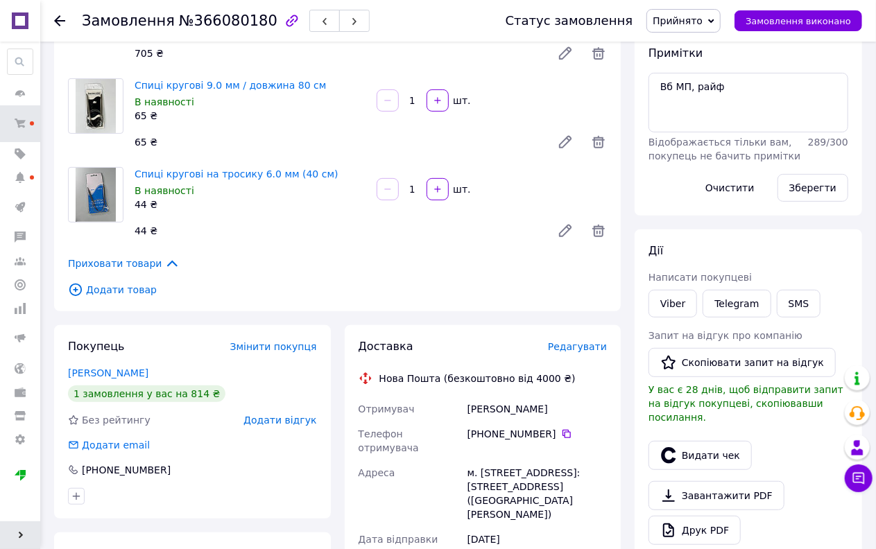
scroll to position [308, 0]
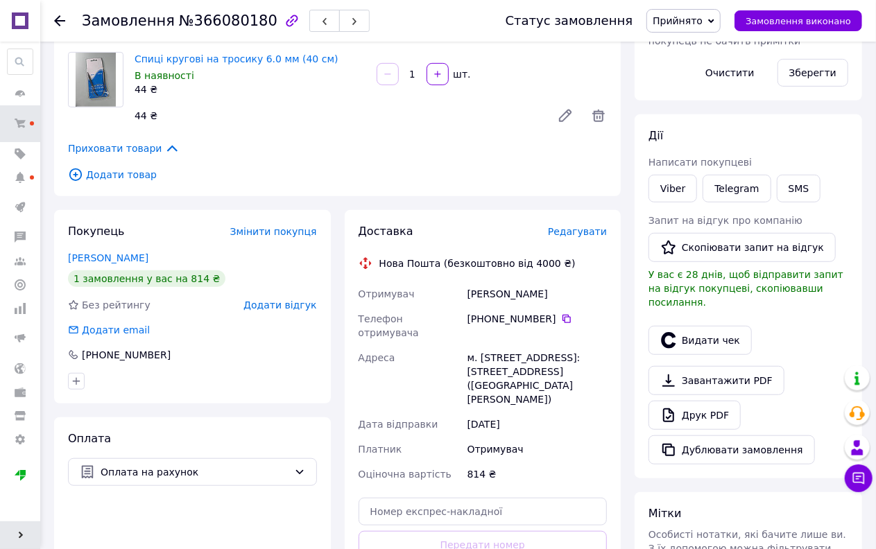
click at [577, 231] on span "Редагувати" at bounding box center [577, 231] width 59 height 11
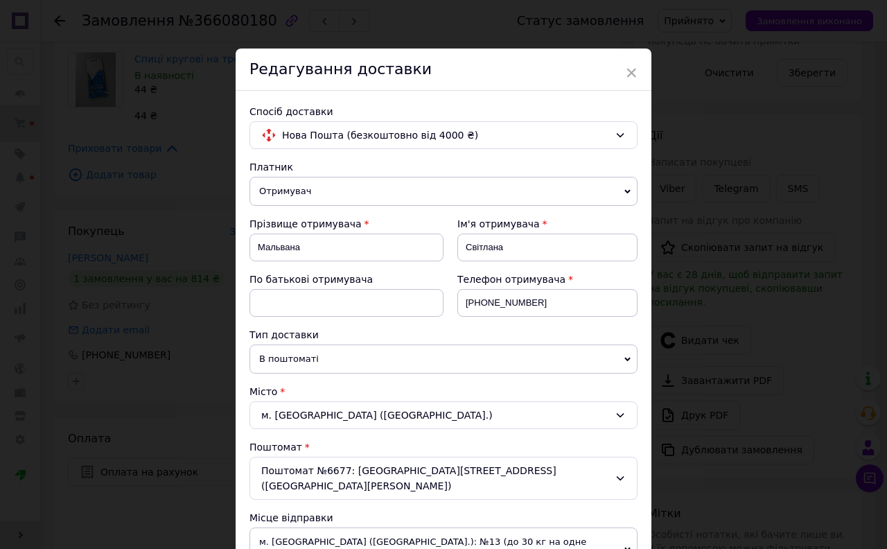
click at [629, 64] on span "×" at bounding box center [631, 73] width 12 height 24
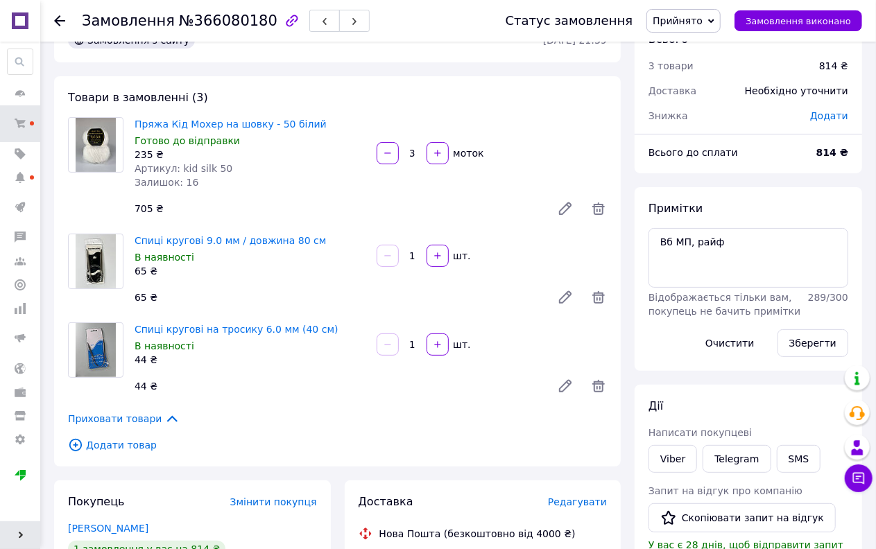
scroll to position [0, 0]
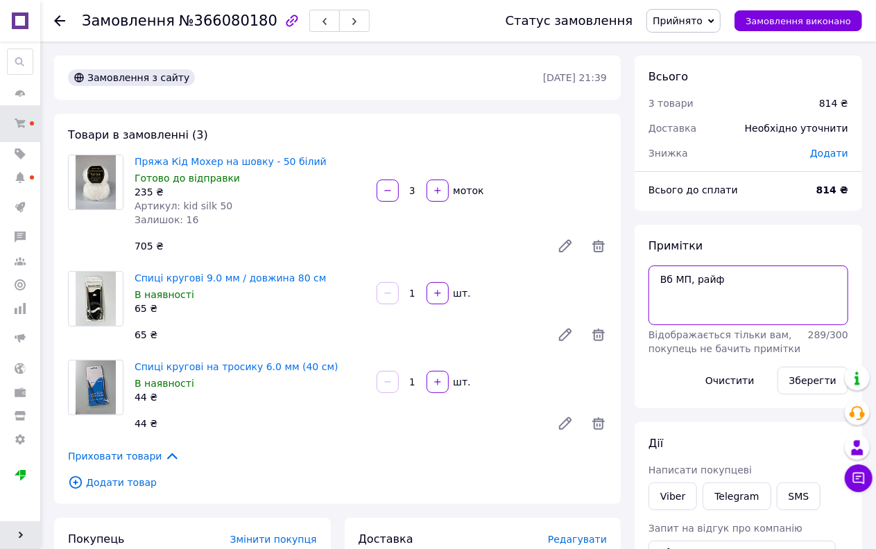
click at [750, 275] on textarea "Вб МП, райф" at bounding box center [748, 296] width 200 height 60
type textarea "Вб МП, райф-1"
click at [798, 379] on button "Зберегти" at bounding box center [812, 381] width 71 height 28
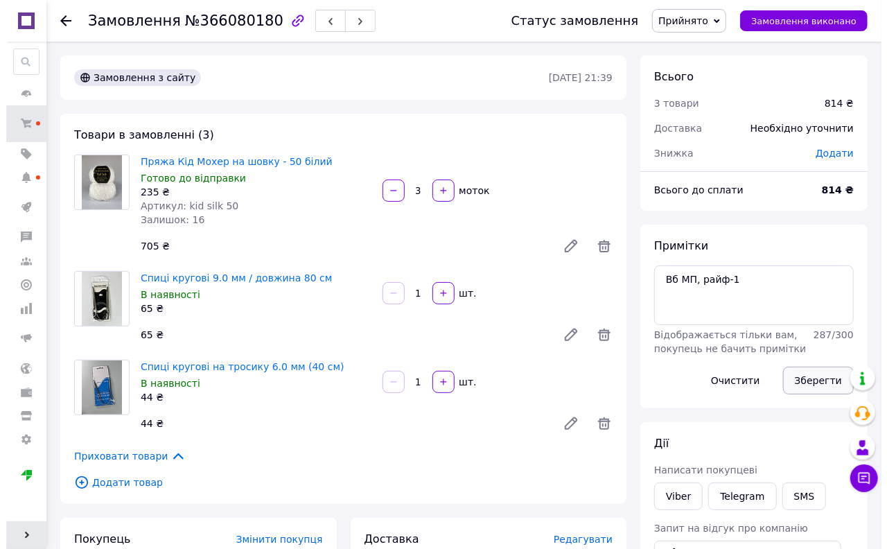
scroll to position [154, 0]
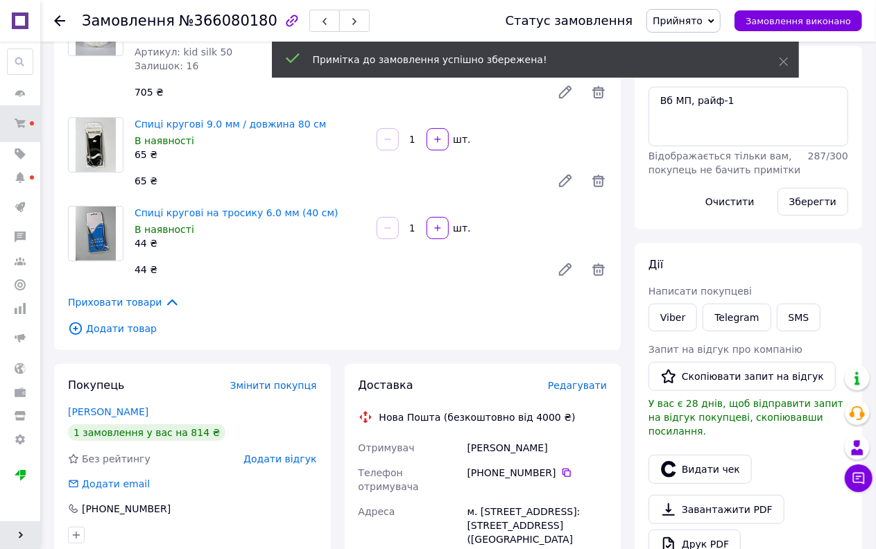
click at [583, 385] on span "Редагувати" at bounding box center [577, 385] width 59 height 11
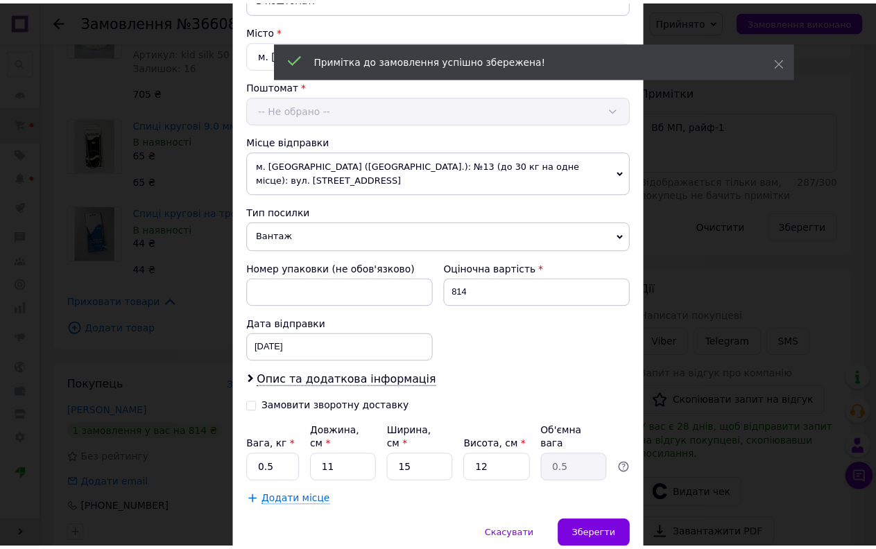
scroll to position [412, 0]
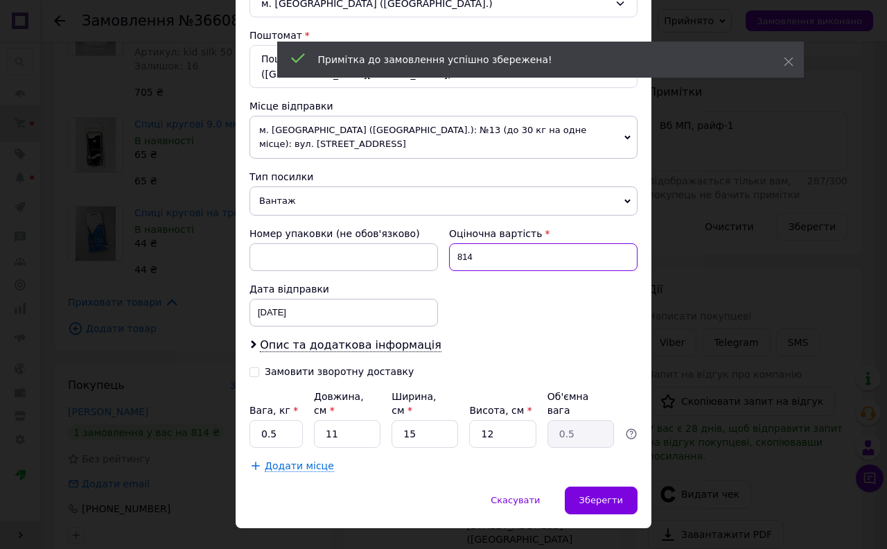
drag, startPoint x: 487, startPoint y: 243, endPoint x: 442, endPoint y: 252, distance: 46.0
click at [444, 252] on div "Оціночна вартість 814" at bounding box center [544, 248] width 200 height 55
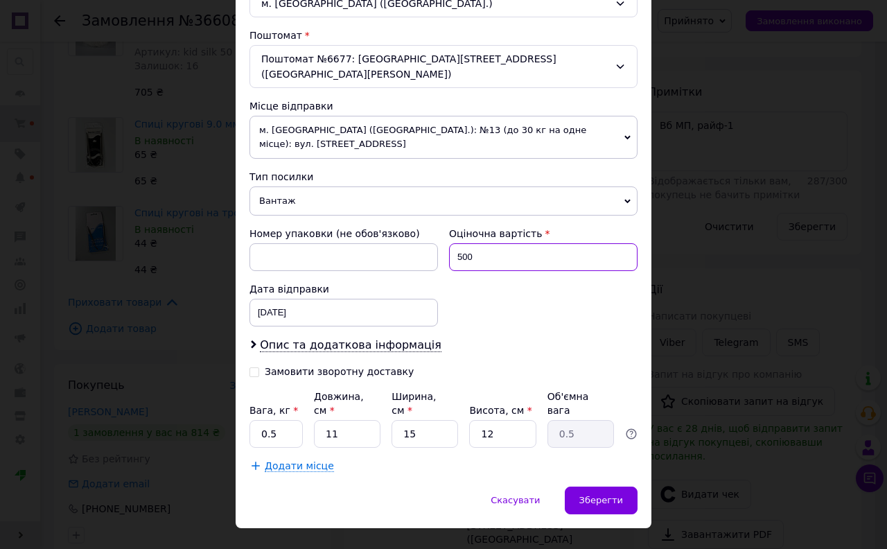
type input "500"
click at [313, 299] on div "12.10.2025 < 2025 > < Октябрь > Пн Вт Ср Чт Пт Сб Вс 29 30 1 2 3 4 5 6 7 8 9 10…" at bounding box center [344, 313] width 189 height 28
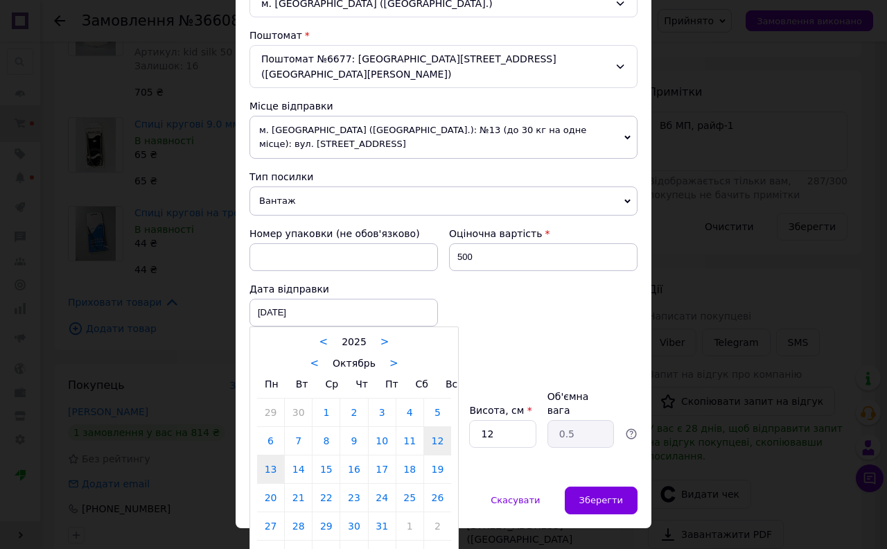
click at [275, 458] on link "13" at bounding box center [270, 470] width 27 height 28
type input "13.10.2025"
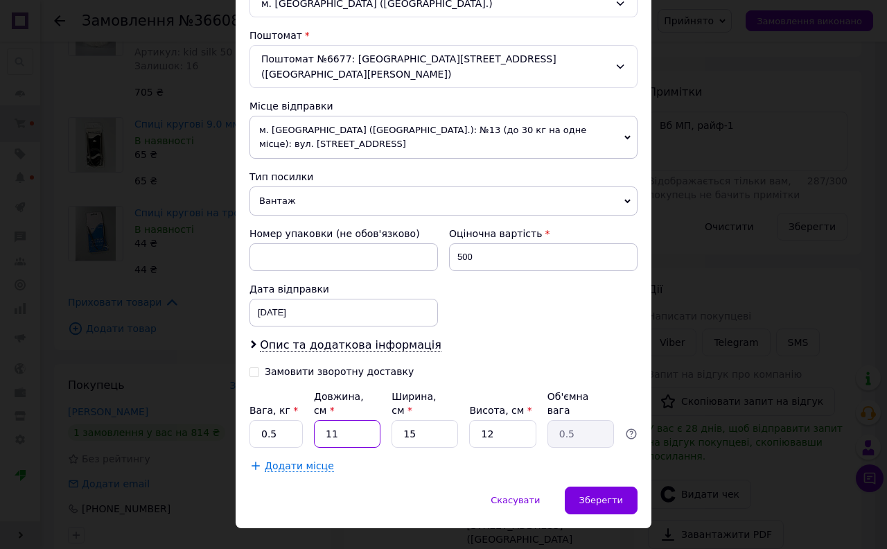
drag, startPoint x: 341, startPoint y: 409, endPoint x: 315, endPoint y: 411, distance: 25.7
click at [315, 420] on input "11" at bounding box center [347, 434] width 67 height 28
type input "2"
type input "0.1"
type input "22"
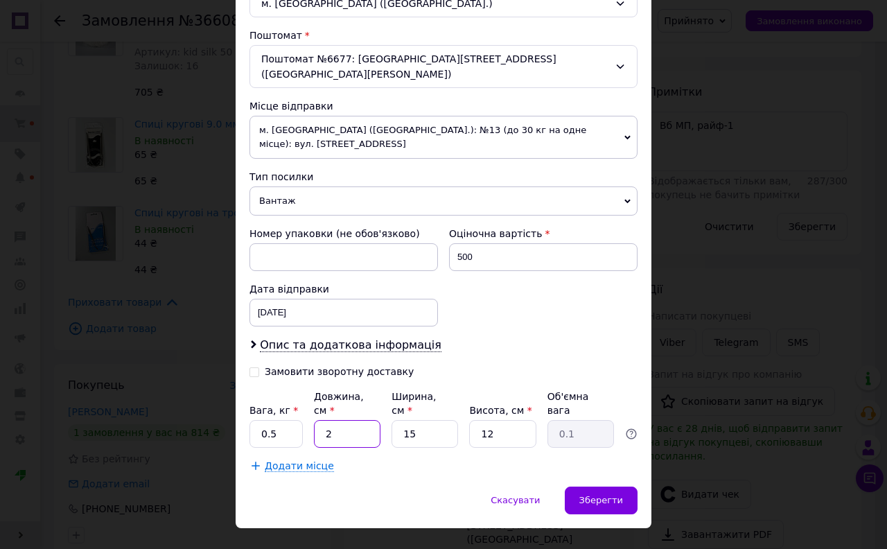
type input "0.99"
type input "22"
click at [600, 495] on span "Зберегти" at bounding box center [602, 500] width 44 height 10
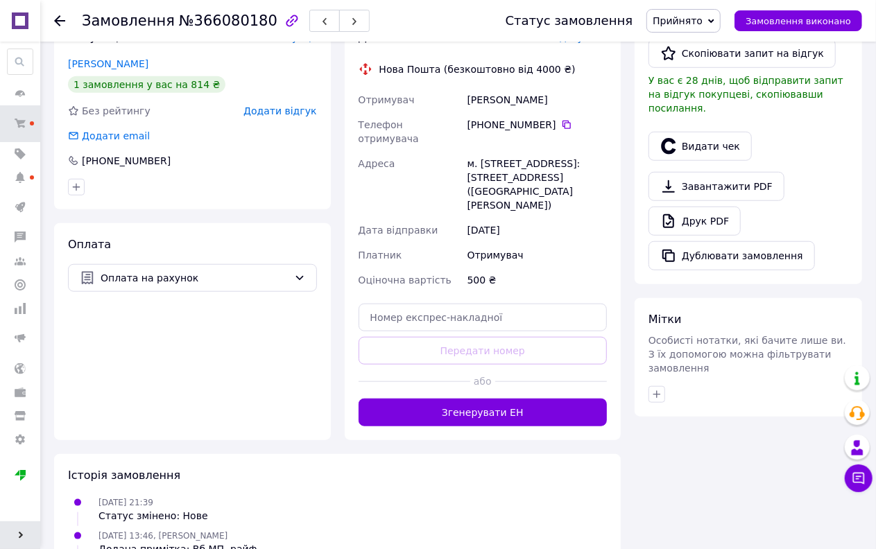
scroll to position [539, 0]
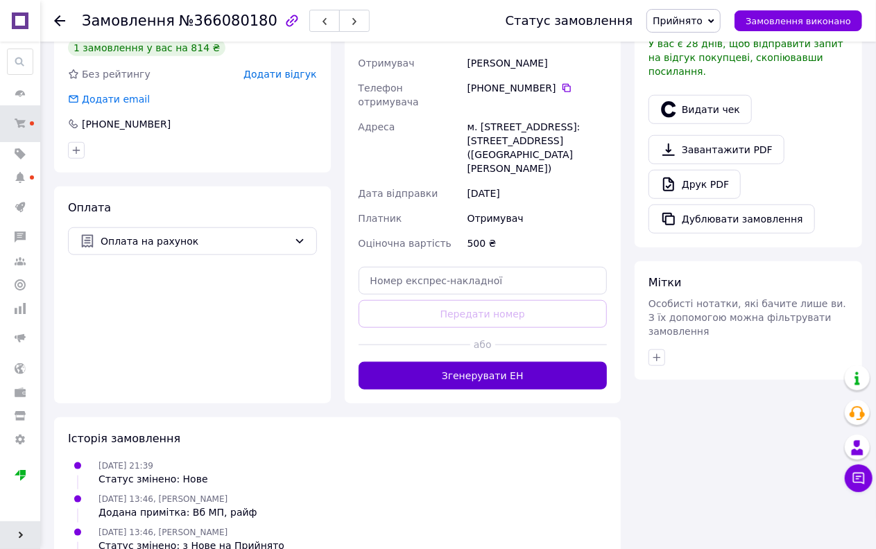
click at [525, 362] on button "Згенерувати ЕН" at bounding box center [482, 376] width 249 height 28
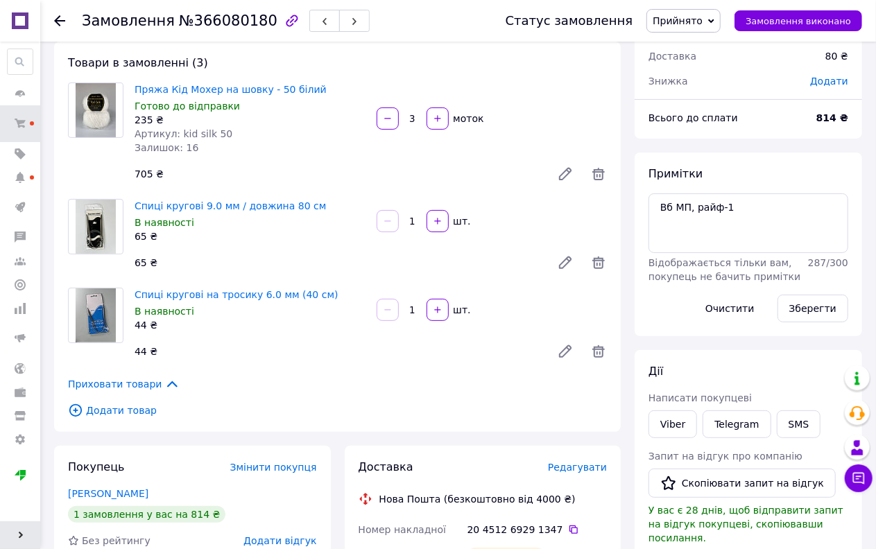
scroll to position [0, 0]
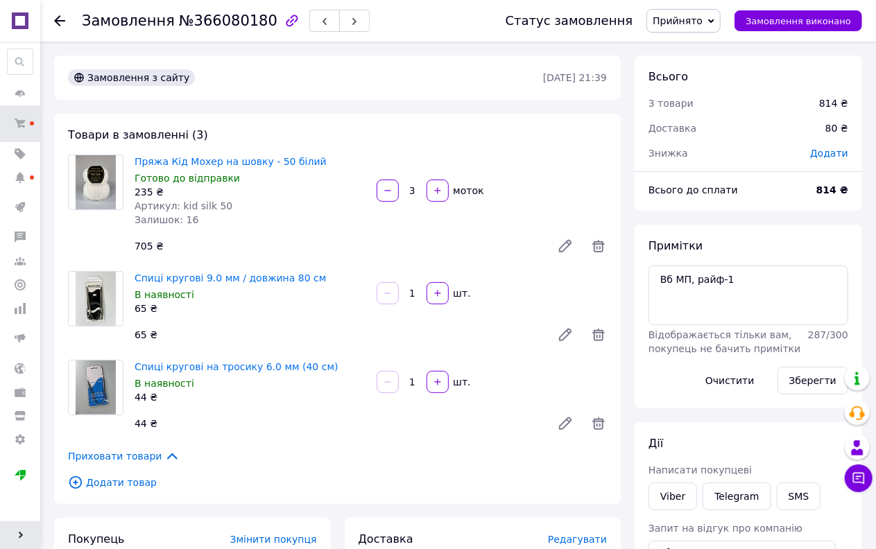
click at [699, 23] on span "Прийнято" at bounding box center [677, 20] width 50 height 11
click at [699, 87] on li "Оплачено" at bounding box center [707, 90] width 121 height 21
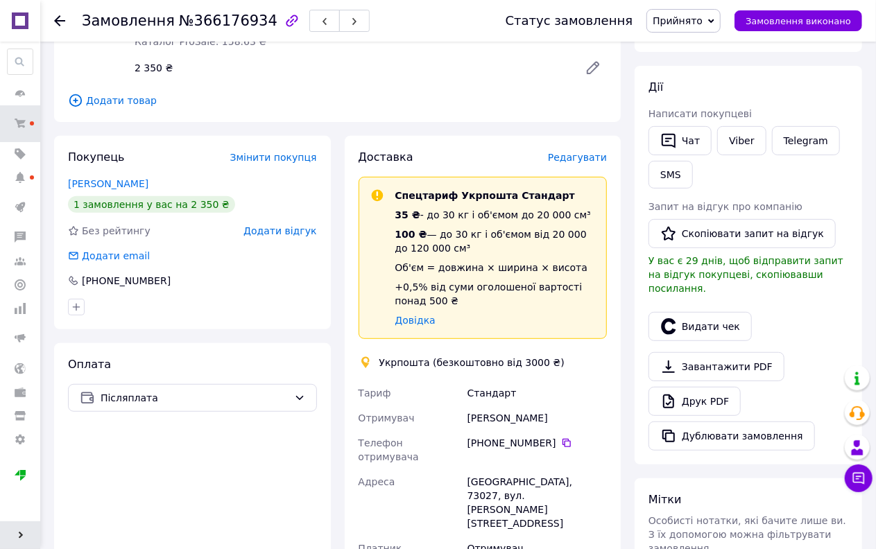
scroll to position [539, 0]
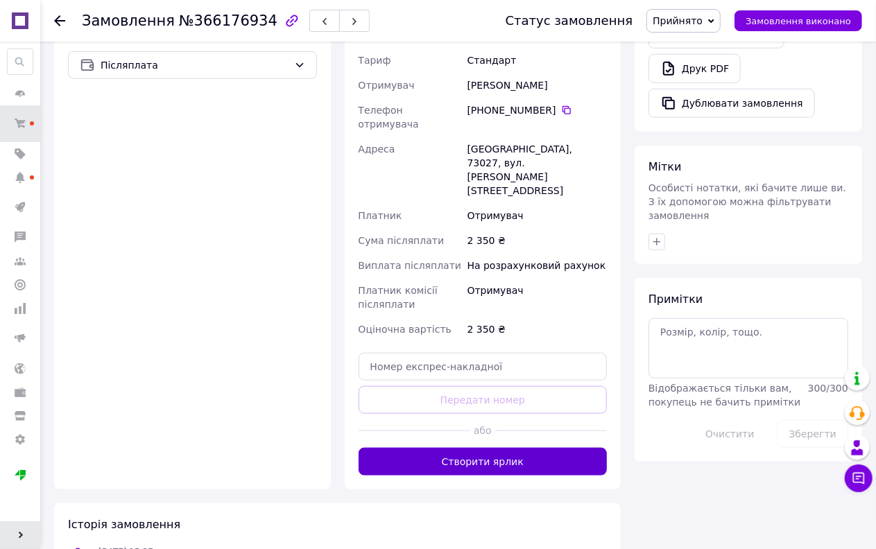
click at [485, 448] on button "Створити ярлик" at bounding box center [482, 462] width 249 height 28
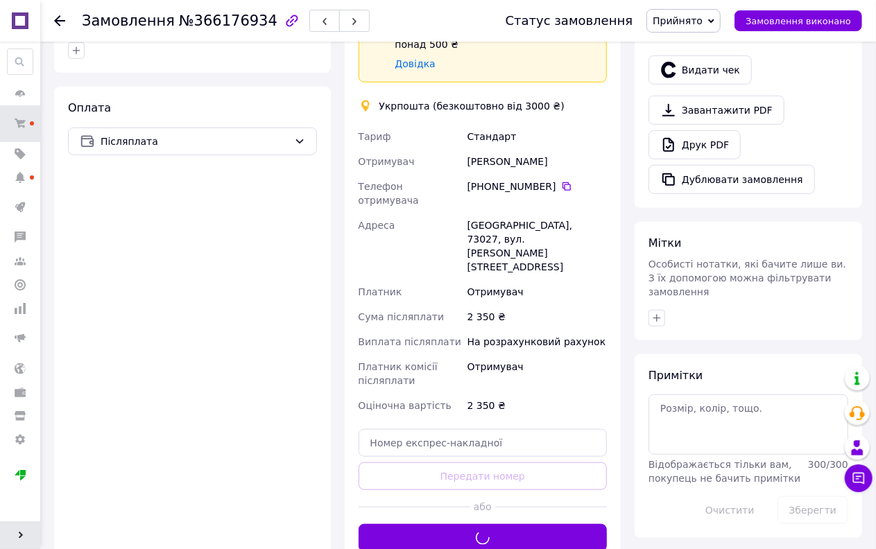
scroll to position [308, 0]
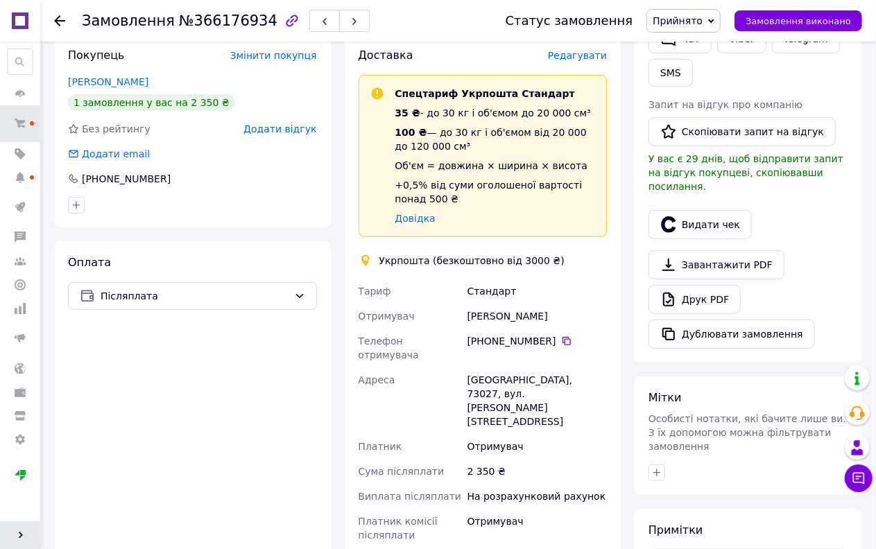
drag, startPoint x: 710, startPoint y: 17, endPoint x: 707, endPoint y: 42, distance: 24.4
click at [702, 17] on span "Прийнято" at bounding box center [677, 20] width 50 height 11
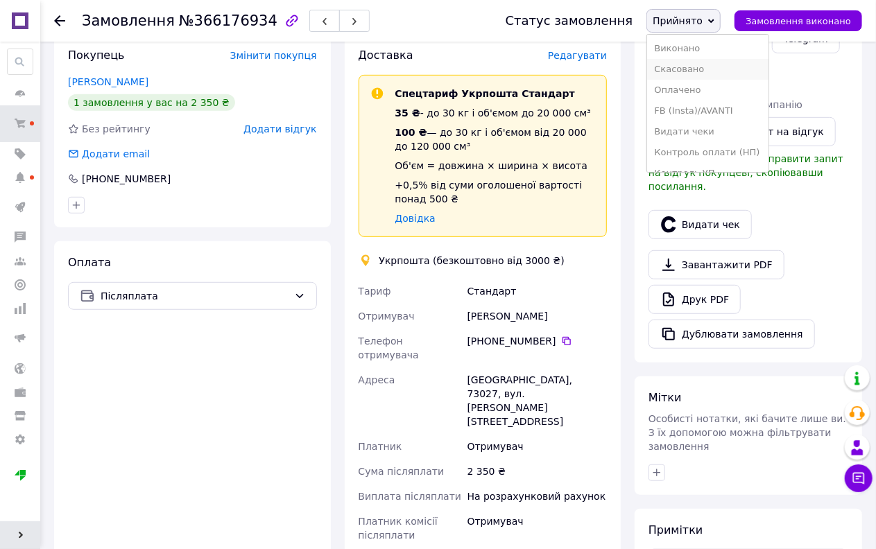
scroll to position [77, 0]
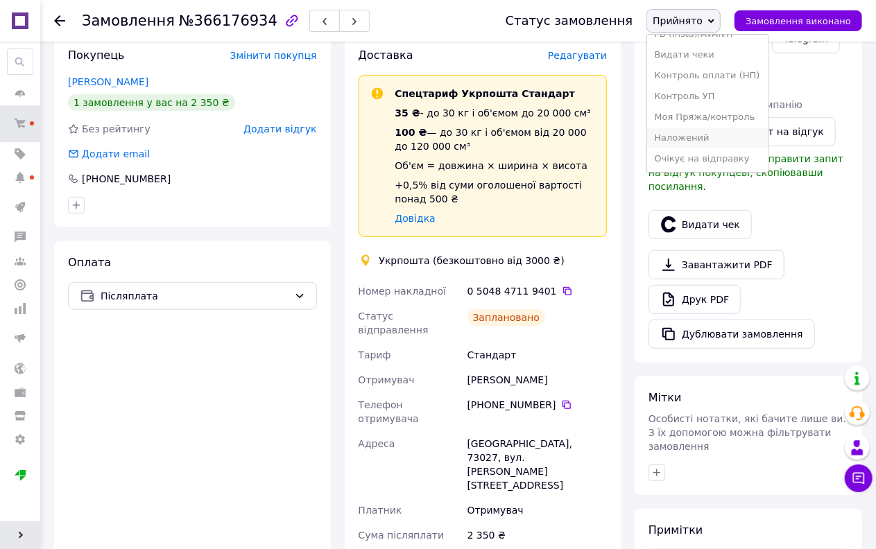
click at [698, 136] on li "Наложений" at bounding box center [707, 138] width 121 height 21
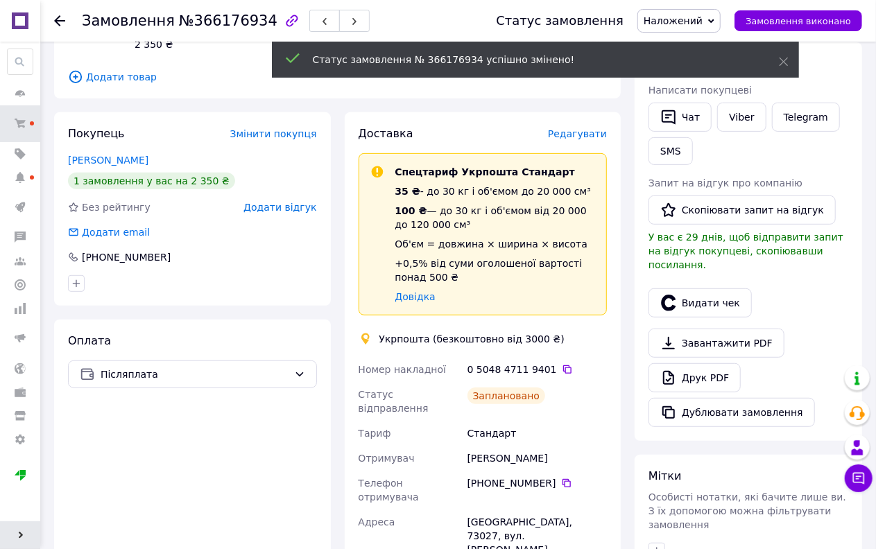
scroll to position [0, 0]
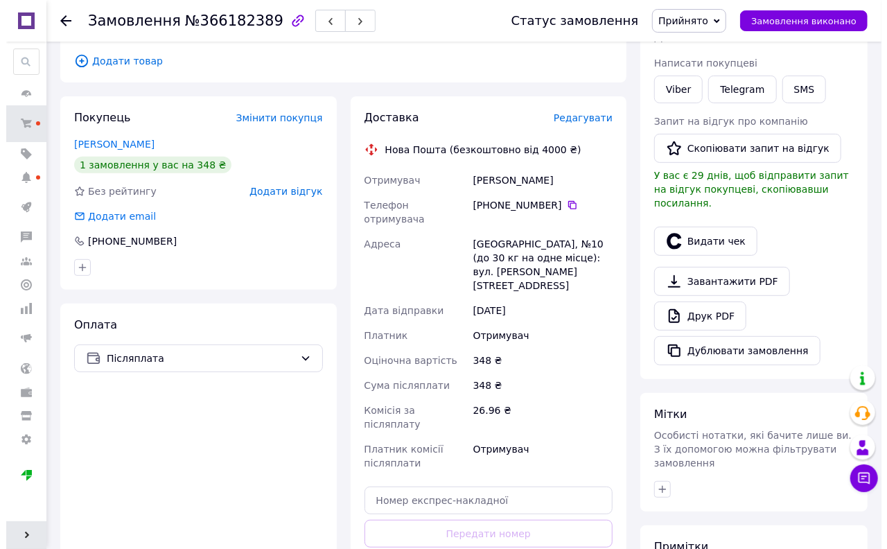
scroll to position [231, 0]
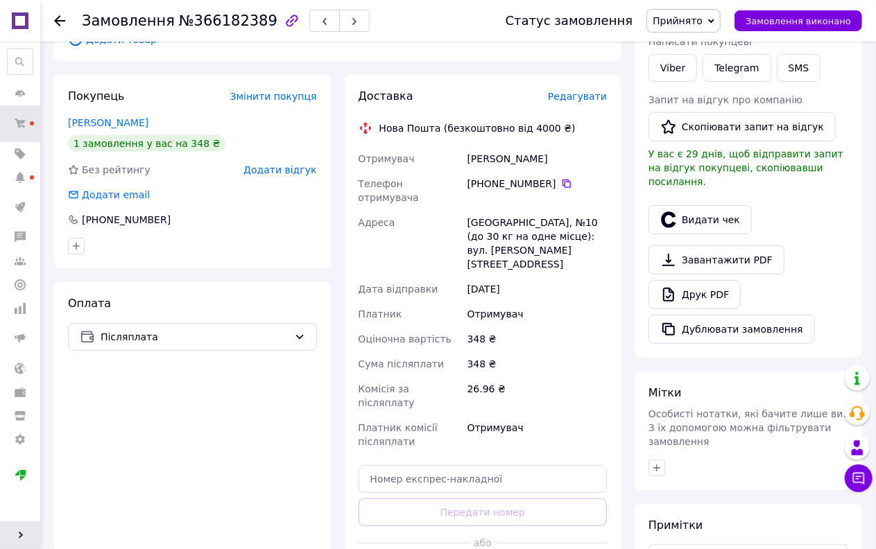
click at [592, 91] on span "Редагувати" at bounding box center [577, 96] width 59 height 11
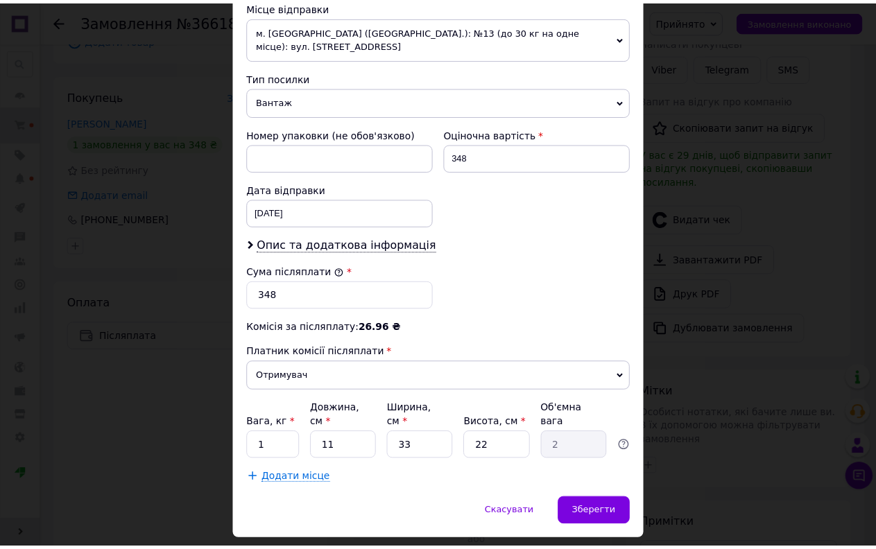
scroll to position [524, 0]
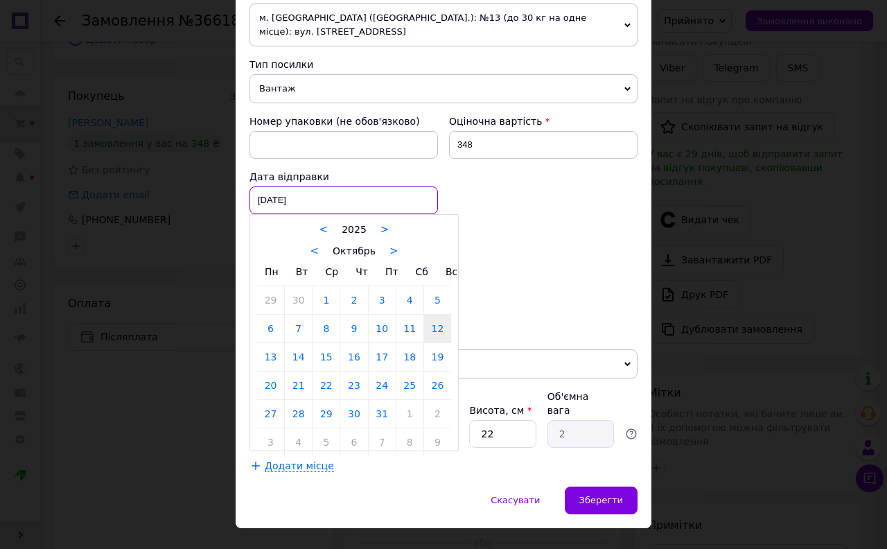
click at [273, 187] on div "[DATE] < 2025 > < Октябрь > Пн Вт Ср Чт Пт Сб Вс 29 30 1 2 3 4 5 6 7 8 9 10 11 …" at bounding box center [344, 201] width 189 height 28
click at [297, 343] on link "14" at bounding box center [298, 357] width 27 height 28
type input "[DATE]"
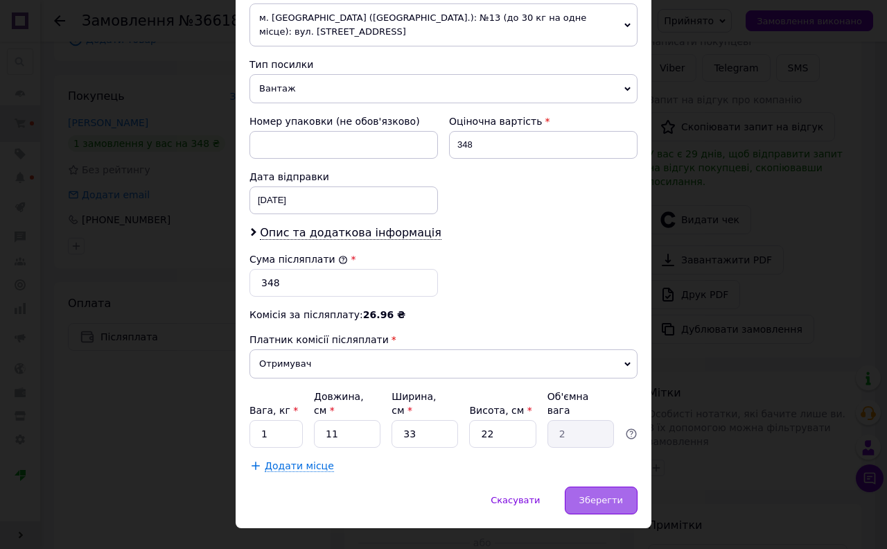
click at [616, 487] on div "Зберегти" at bounding box center [601, 501] width 73 height 28
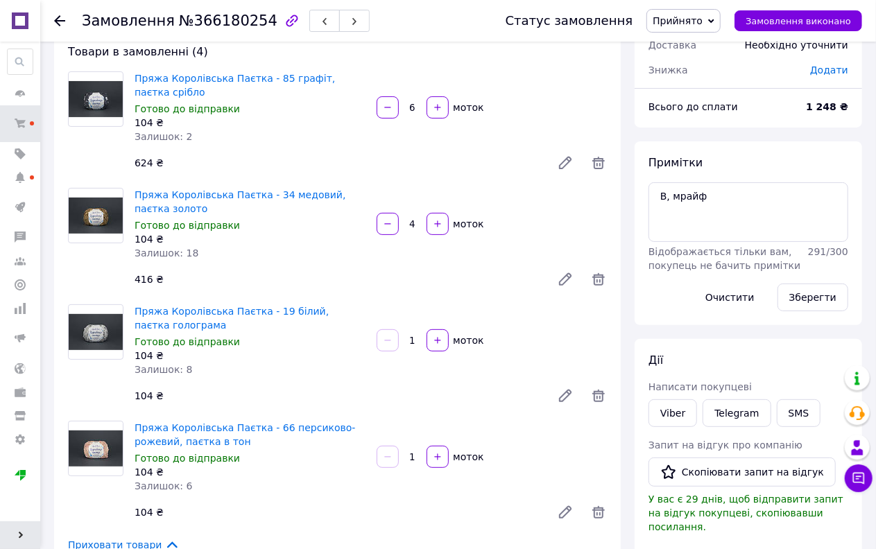
scroll to position [77, 0]
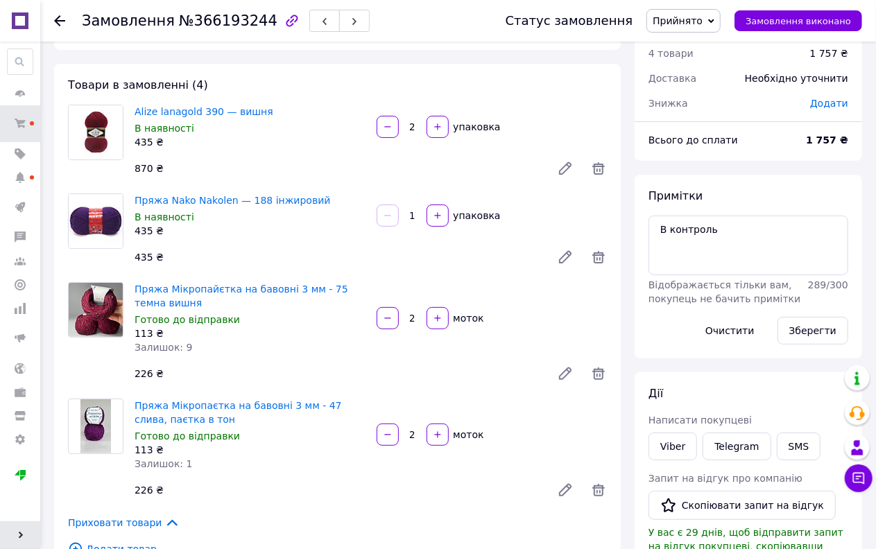
scroll to position [77, 0]
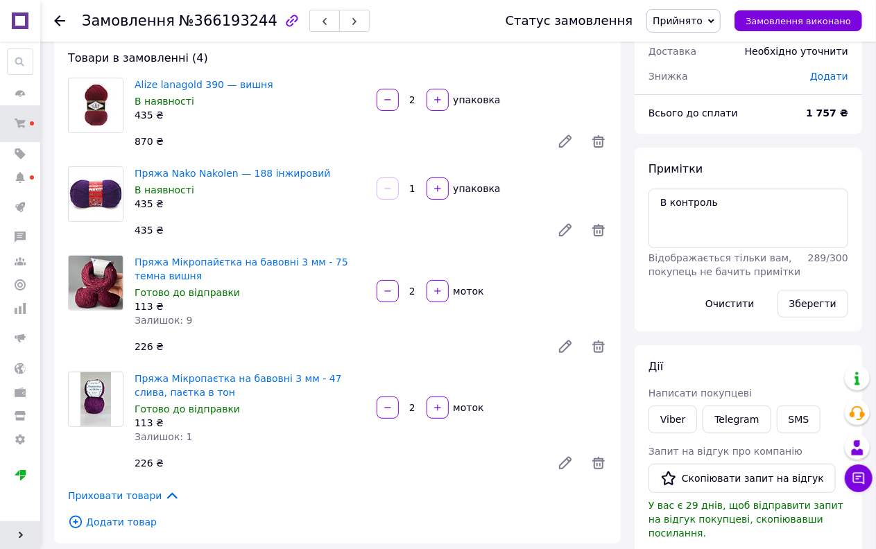
click at [685, 23] on span "Прийнято" at bounding box center [677, 20] width 50 height 11
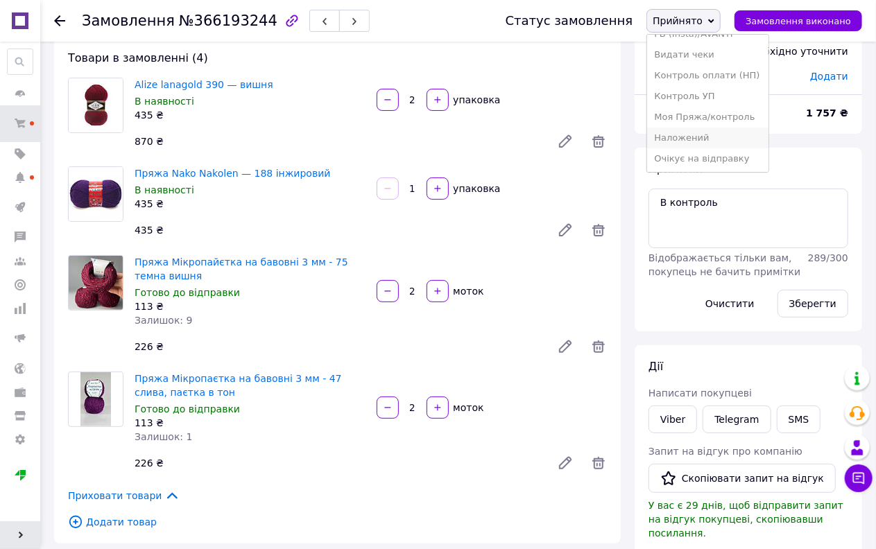
click at [704, 133] on li "Наложений" at bounding box center [707, 138] width 121 height 21
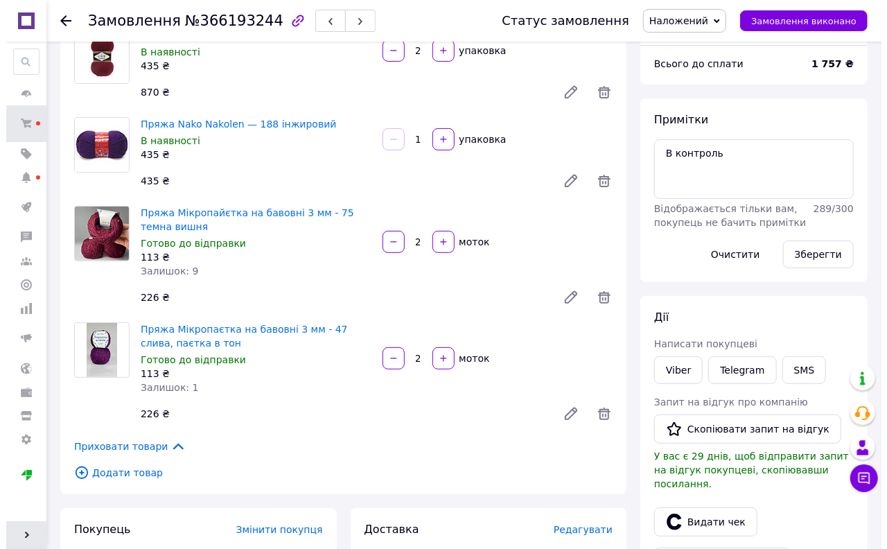
scroll to position [462, 0]
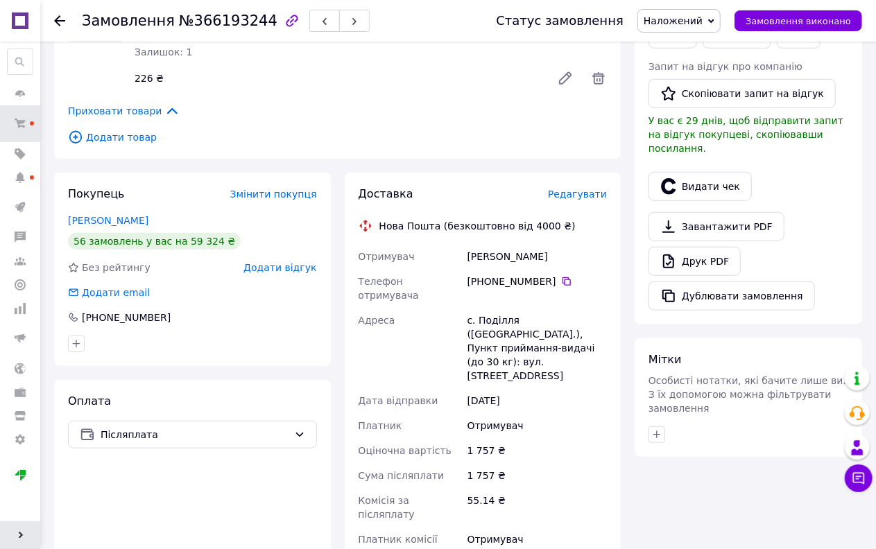
click at [580, 194] on span "Редагувати" at bounding box center [577, 194] width 59 height 11
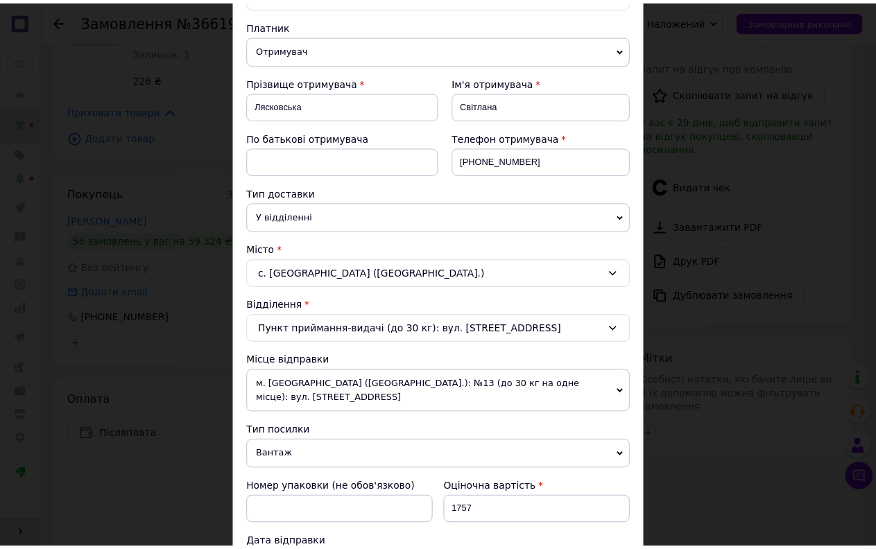
scroll to position [524, 0]
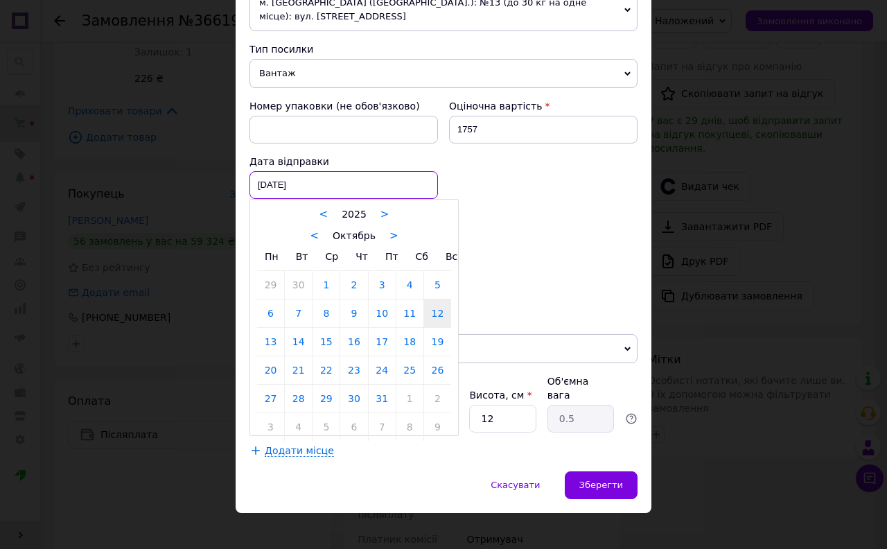
click at [284, 191] on div "12.10.2025 < 2025 > < Октябрь > Пн Вт Ср Чт Пт Сб Вс 29 30 1 2 3 4 5 6 7 8 9 10…" at bounding box center [344, 185] width 189 height 28
click at [299, 343] on link "14" at bounding box center [298, 342] width 27 height 28
type input "[DATE]"
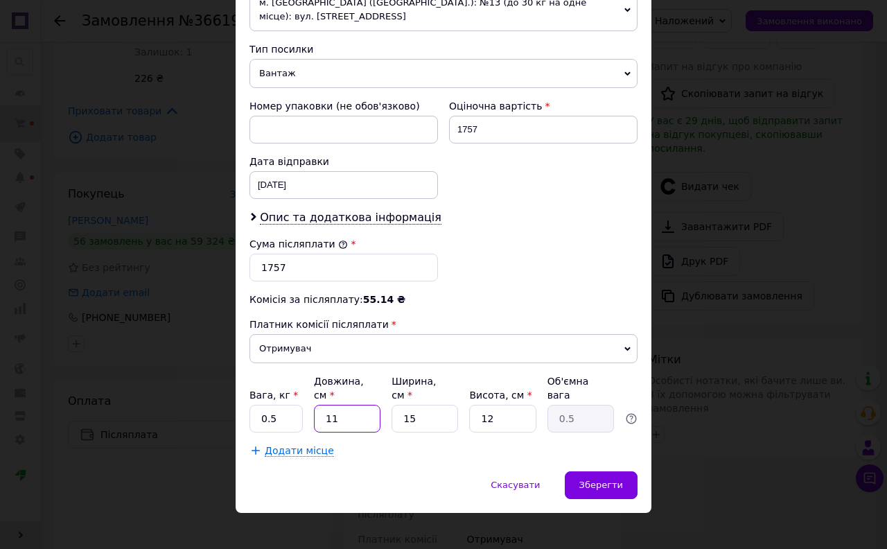
drag, startPoint x: 354, startPoint y: 407, endPoint x: 313, endPoint y: 414, distance: 40.8
click at [314, 414] on input "11" at bounding box center [347, 419] width 67 height 28
type input "4"
type input "0.18"
type input "40"
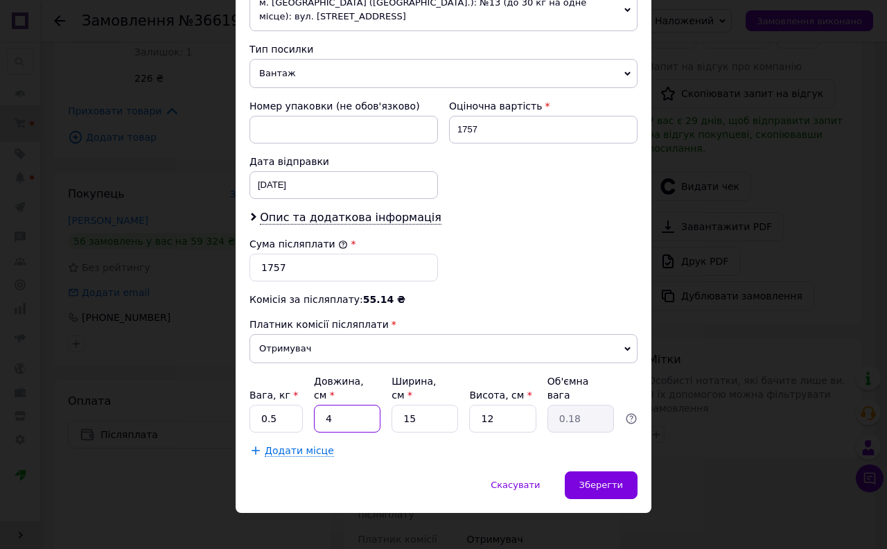
type input "1.8"
type input "40"
click at [386, 410] on div "Вага, кг * 0.5 Довжина, см * 40 Ширина, см * 15 Висота, см * 12 Об'ємна вага 1.8" at bounding box center [444, 403] width 388 height 58
type input "2"
type input "0.24"
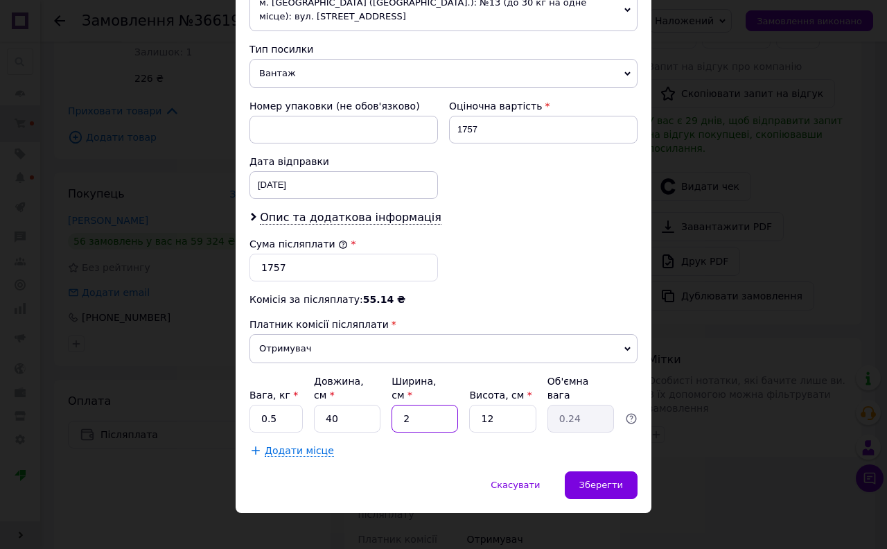
type input "20"
type input "2.4"
type input "20"
drag, startPoint x: 510, startPoint y: 406, endPoint x: 462, endPoint y: 418, distance: 49.3
click at [469, 414] on input "12" at bounding box center [502, 419] width 67 height 28
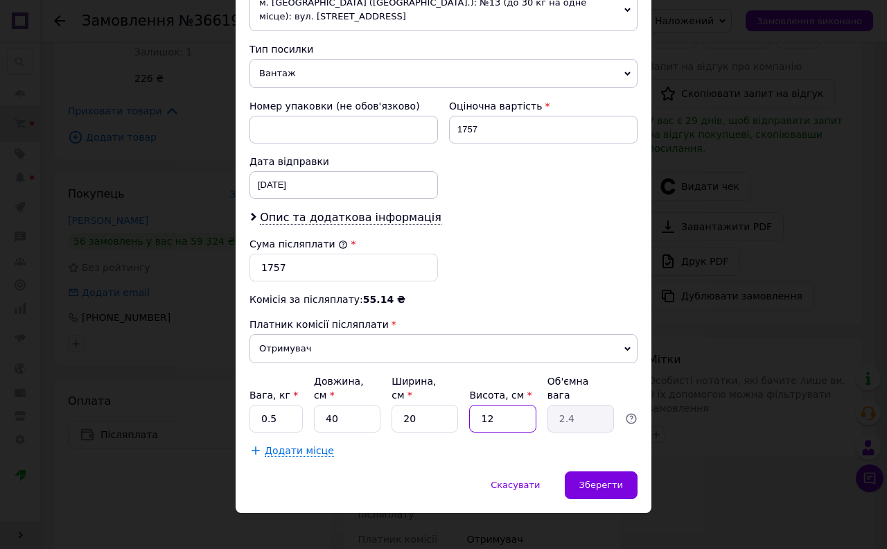
type input "2"
type input "0.4"
type input "20"
type input "4"
type input "20"
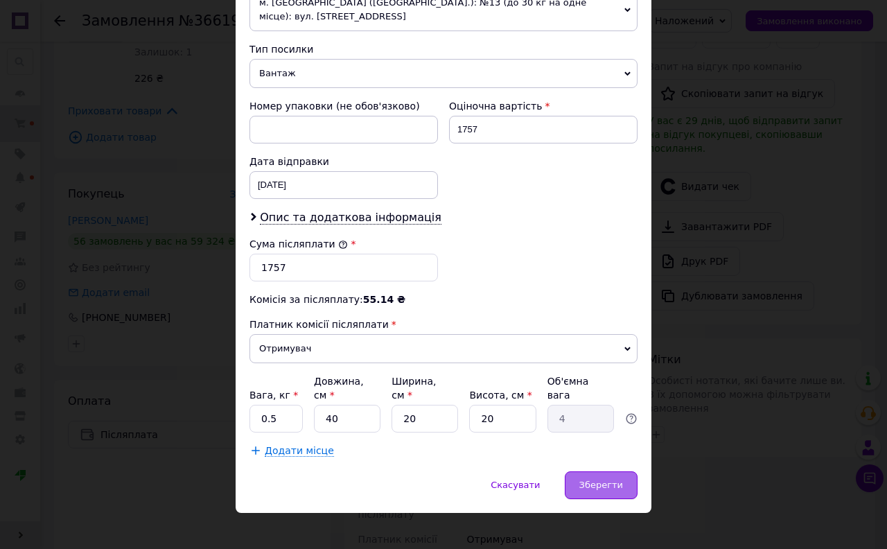
click at [601, 480] on span "Зберегти" at bounding box center [602, 485] width 44 height 10
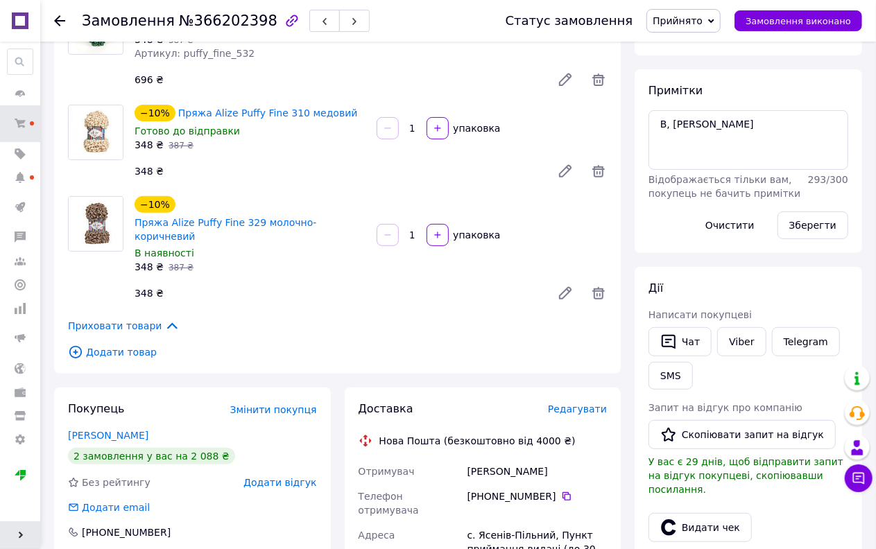
scroll to position [154, 0]
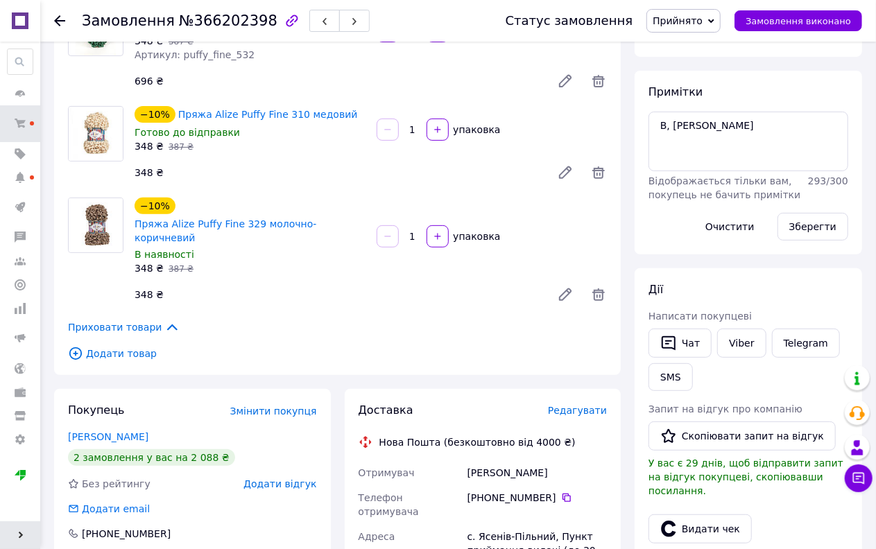
click at [702, 22] on span "Прийнято" at bounding box center [677, 20] width 50 height 11
click at [704, 84] on li "Оплачено" at bounding box center [707, 90] width 121 height 21
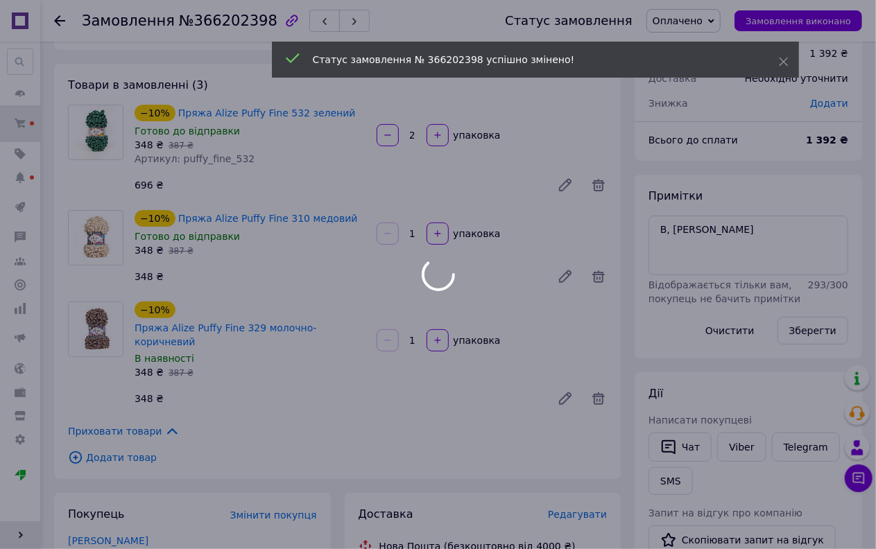
scroll to position [77, 0]
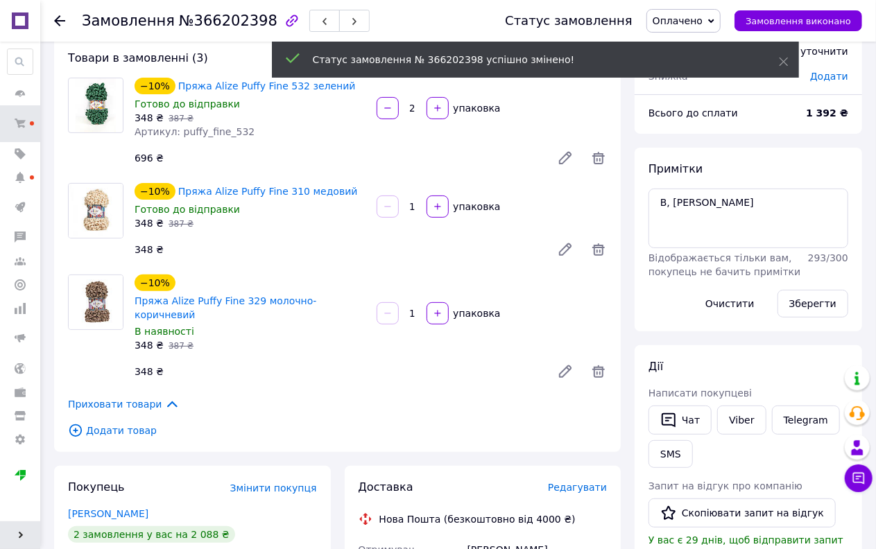
click at [722, 179] on div "Примітки В, райф Відображається тільки вам, покупець не бачить примітки 293 / 3…" at bounding box center [748, 240] width 200 height 156
click at [729, 199] on textarea "В, [PERSON_NAME]" at bounding box center [748, 219] width 200 height 60
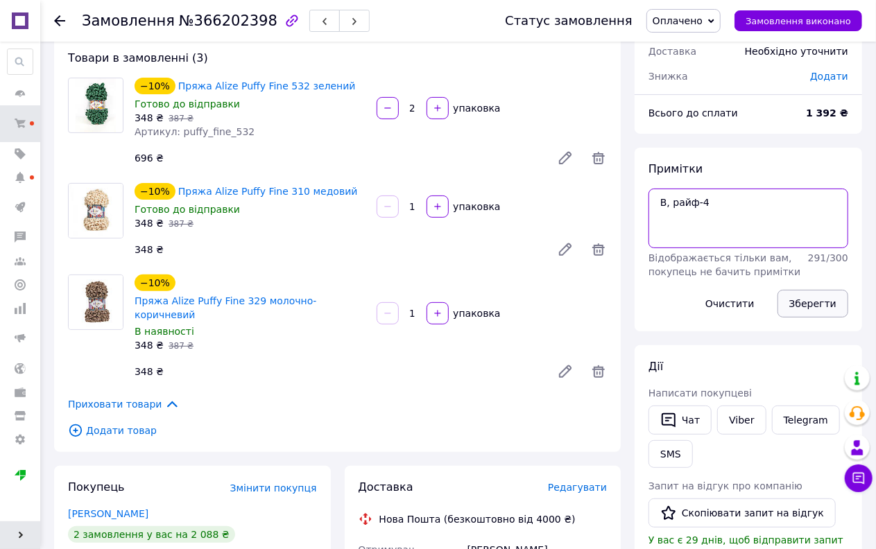
type textarea "В, райф-4"
click at [808, 310] on button "Зберегти" at bounding box center [812, 304] width 71 height 28
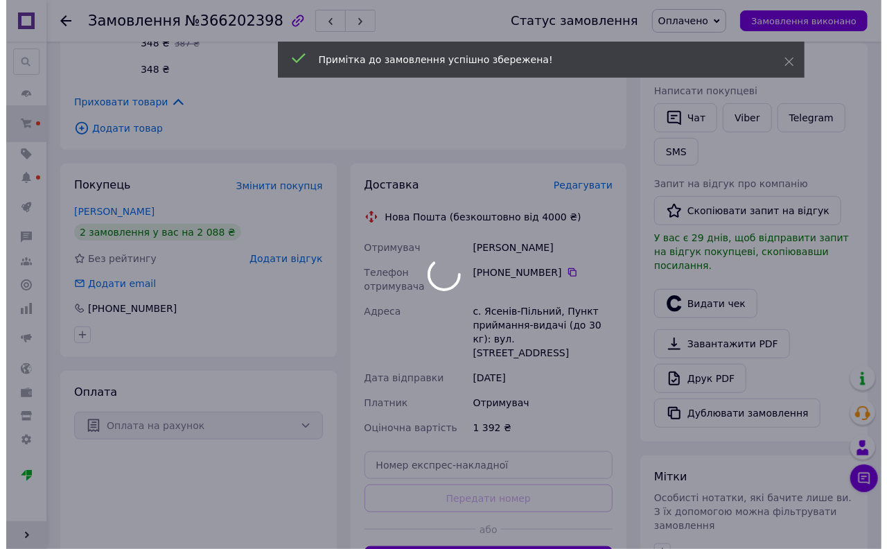
scroll to position [385, 0]
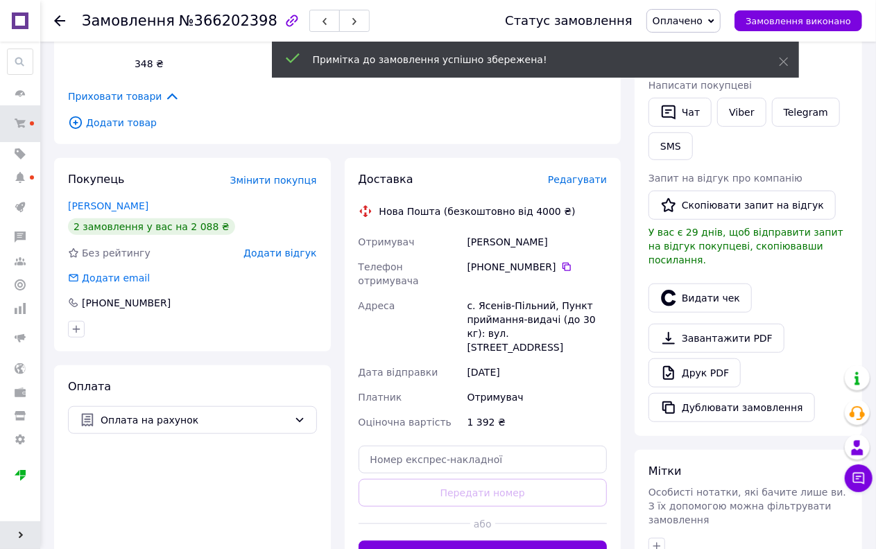
click at [590, 174] on span "Редагувати" at bounding box center [577, 179] width 59 height 11
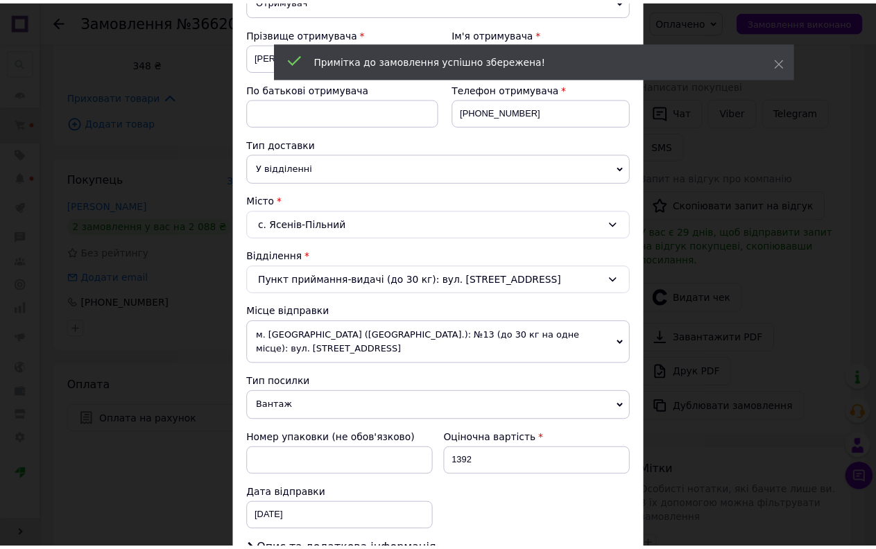
scroll to position [412, 0]
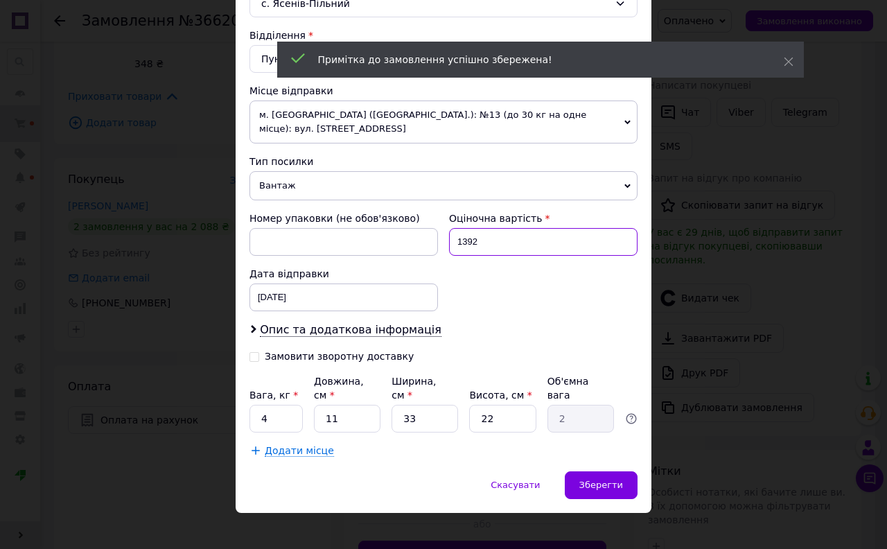
drag, startPoint x: 498, startPoint y: 234, endPoint x: 441, endPoint y: 252, distance: 59.6
click at [444, 252] on div "Оціночна вартість 1392" at bounding box center [544, 233] width 200 height 55
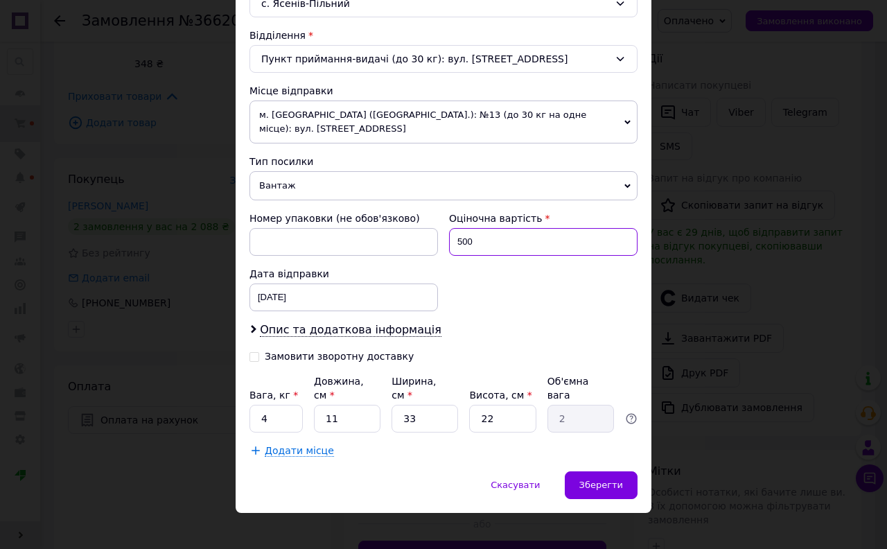
type input "500"
click at [298, 423] on div "Платник Отримувач Відправник Прізвище отримувача Угринюк Ім'я отримувача Юлія П…" at bounding box center [444, 102] width 388 height 709
type input "4"
type input "0.73"
type input "40"
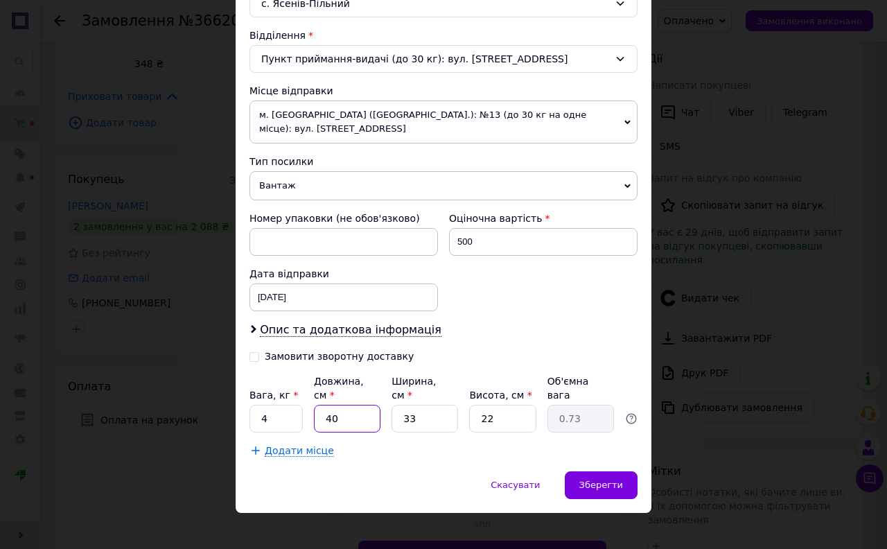
type input "7.26"
type input "40"
drag, startPoint x: 439, startPoint y: 405, endPoint x: 382, endPoint y: 416, distance: 57.9
click at [383, 416] on div "Вага, кг * 4 Довжина, см * 40 Ширина, см * 33 Висота, см * 22 Об'ємна вага 7.26" at bounding box center [444, 403] width 388 height 58
type input "2"
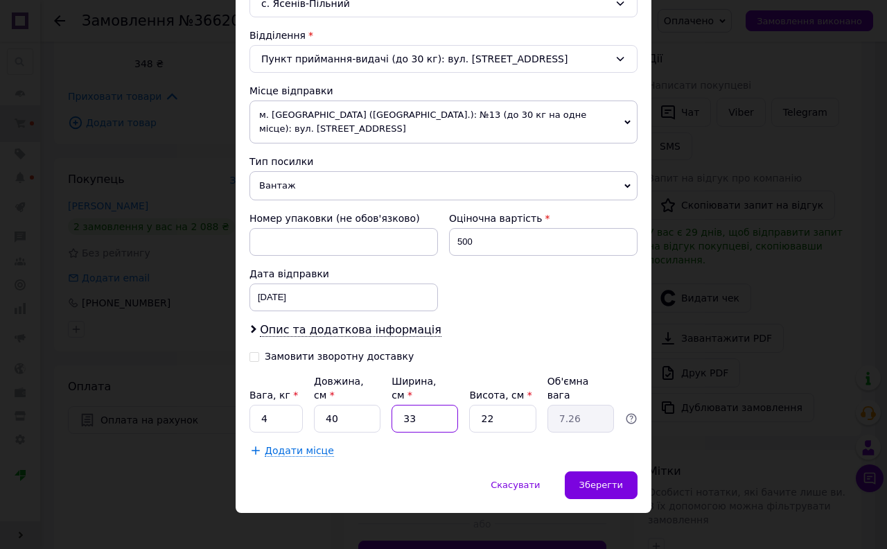
type input "0.44"
type input "20"
type input "4.4"
type input "20"
drag, startPoint x: 514, startPoint y: 407, endPoint x: 461, endPoint y: 415, distance: 53.9
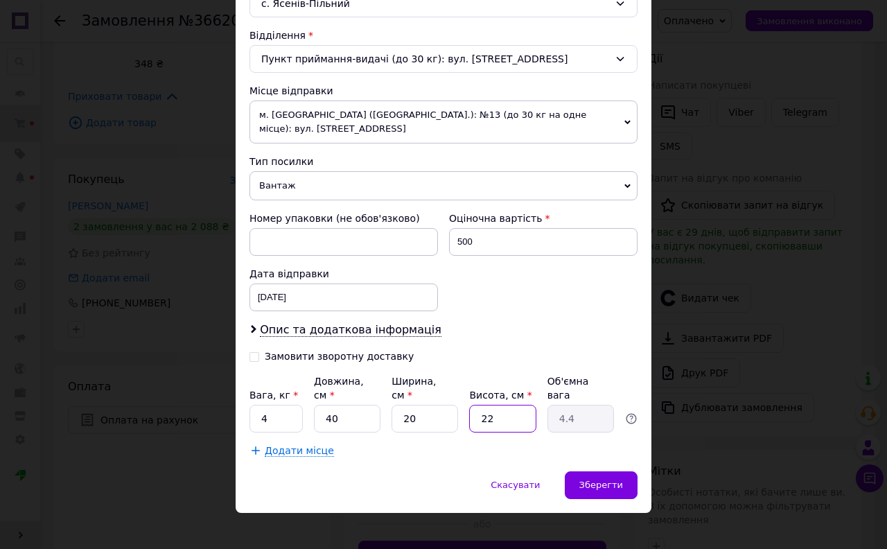
click at [461, 415] on div "Вага, кг * 4 Довжина, см * 40 Ширина, см * 20 Висота, см * 22 Об'ємна вага 4.4" at bounding box center [444, 403] width 388 height 58
type input "2"
type input "0.4"
type input "23"
type input "4.6"
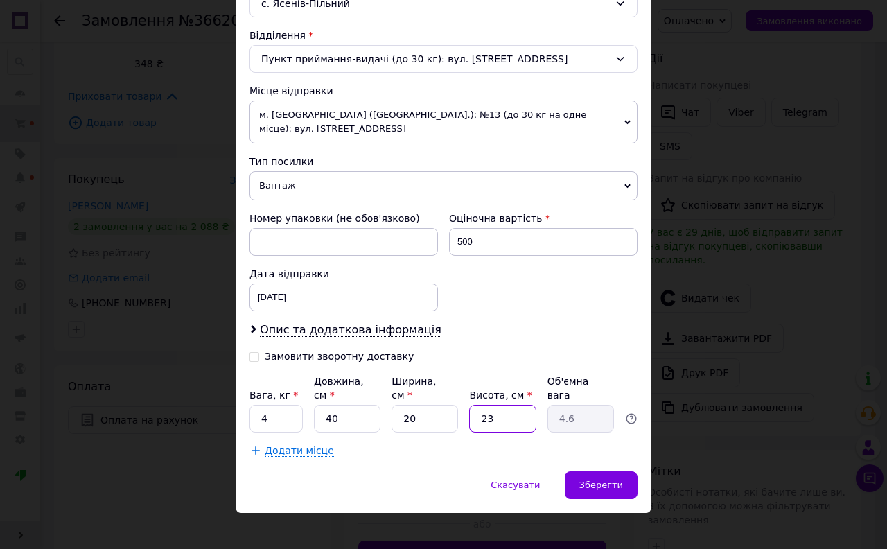
type input "23"
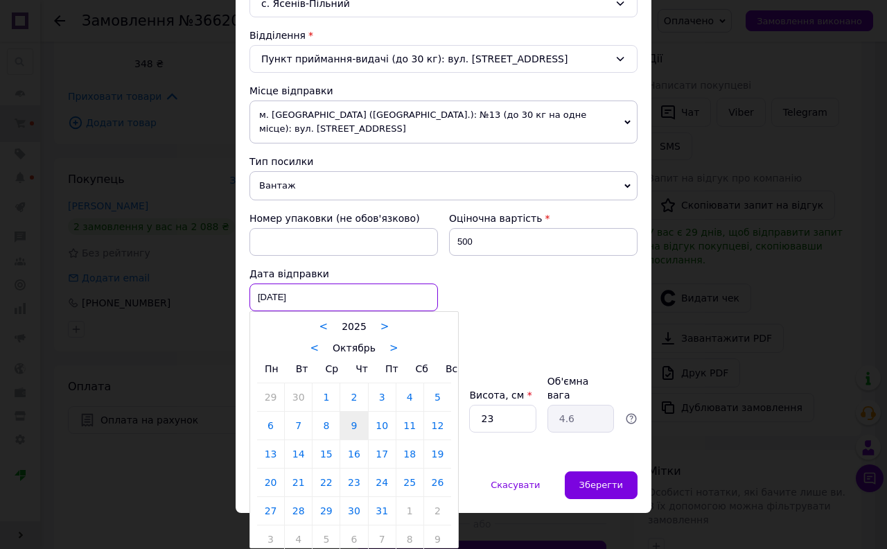
click at [289, 307] on div "09.10.2025 < 2025 > < Октябрь > Пн Вт Ср Чт Пт Сб Вс 29 30 1 2 3 4 5 6 7 8 9 10…" at bounding box center [344, 298] width 189 height 28
drag, startPoint x: 300, startPoint y: 453, endPoint x: 319, endPoint y: 453, distance: 19.4
click at [299, 453] on link "14" at bounding box center [298, 454] width 27 height 28
type input "14.10.2025"
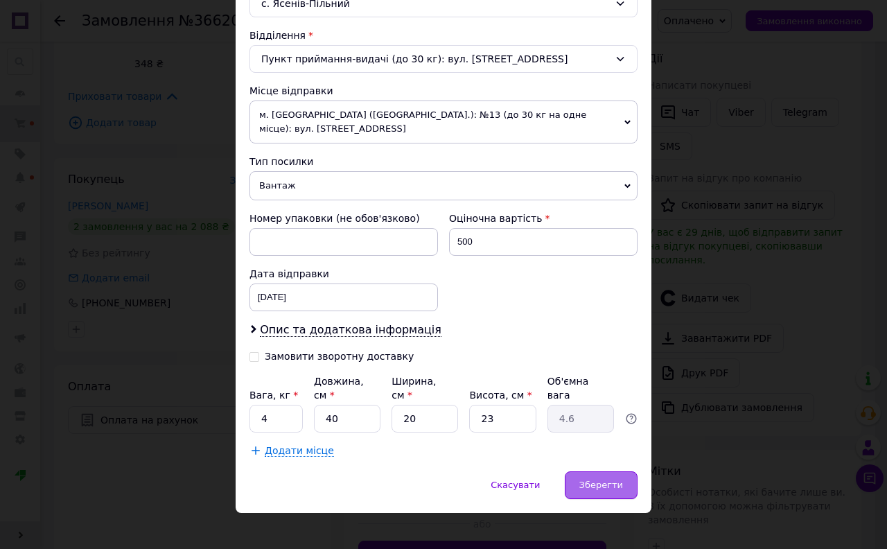
click at [602, 480] on span "Зберегти" at bounding box center [602, 485] width 44 height 10
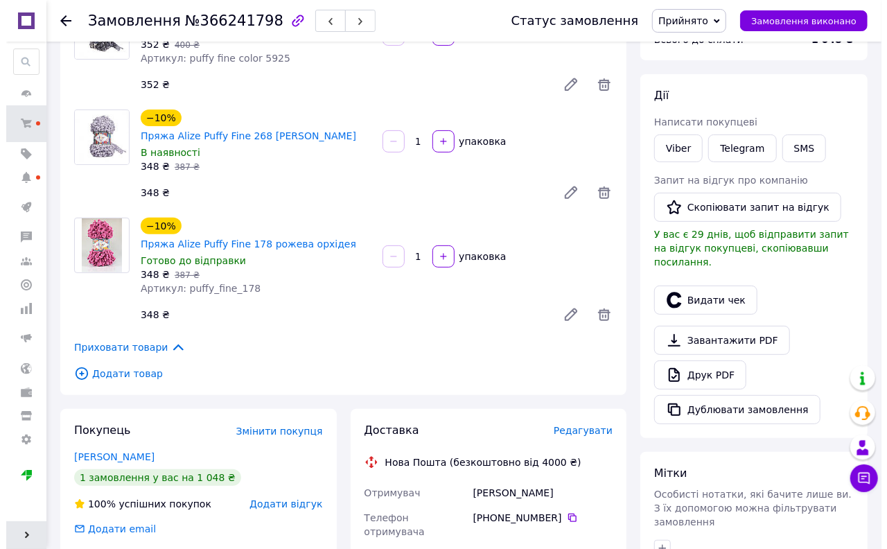
scroll to position [385, 0]
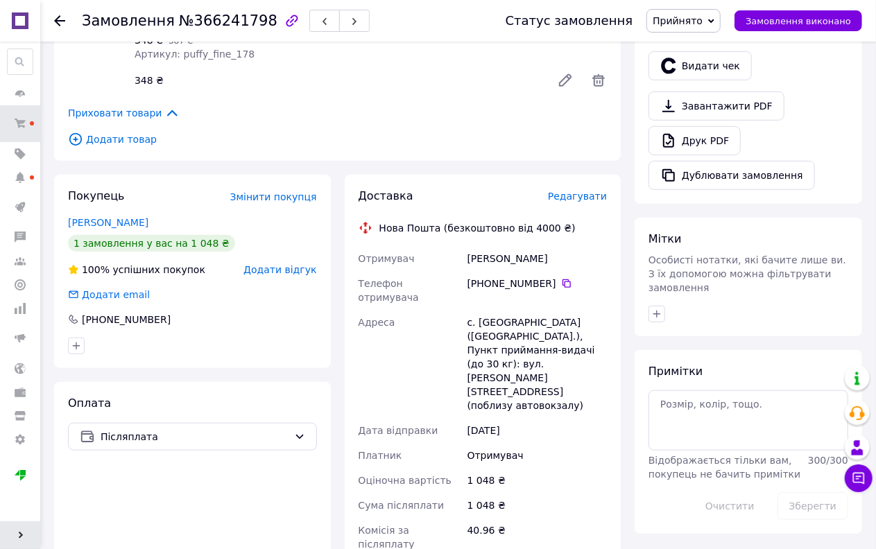
click at [580, 191] on span "Редагувати" at bounding box center [577, 196] width 59 height 11
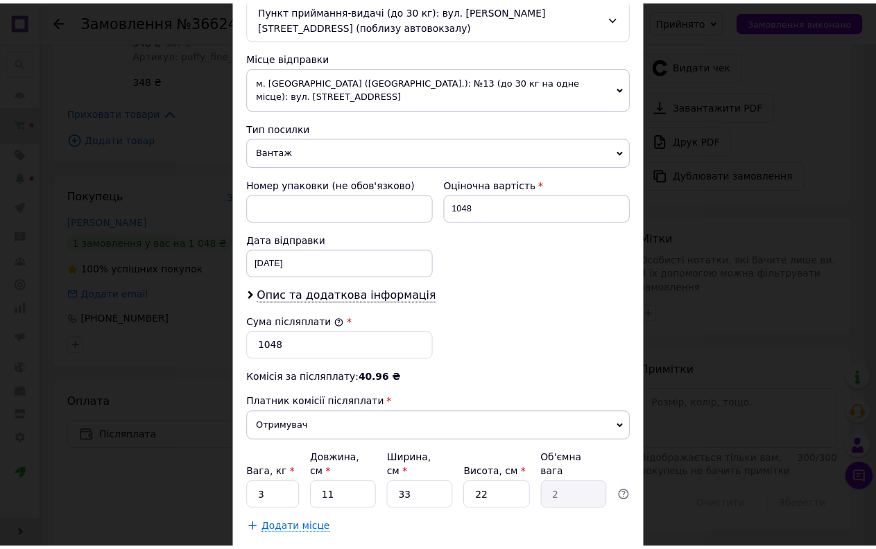
scroll to position [462, 0]
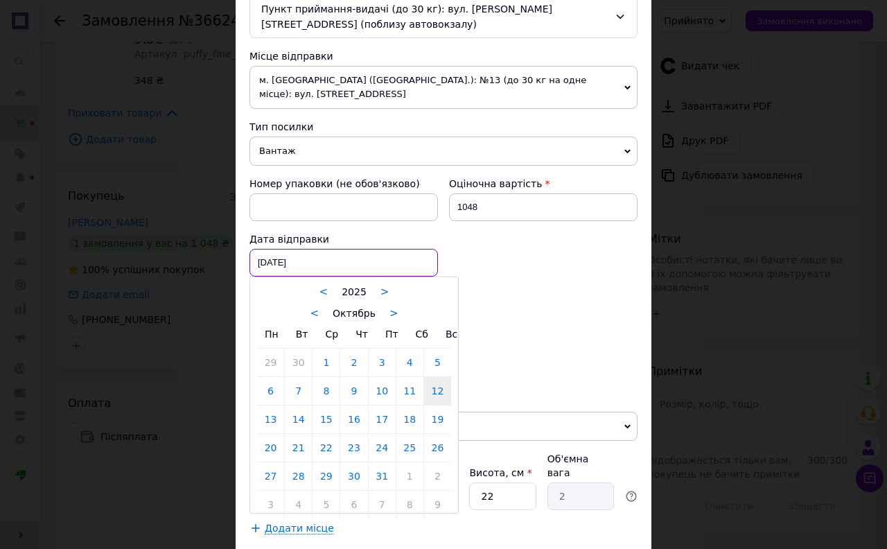
click at [295, 258] on div "[DATE] < 2025 > < Октябрь > Пн Вт Ср Чт Пт Сб Вс 29 30 1 2 3 4 5 6 7 8 9 10 11 …" at bounding box center [344, 263] width 189 height 28
click at [297, 417] on link "14" at bounding box center [298, 420] width 27 height 28
type input "[DATE]"
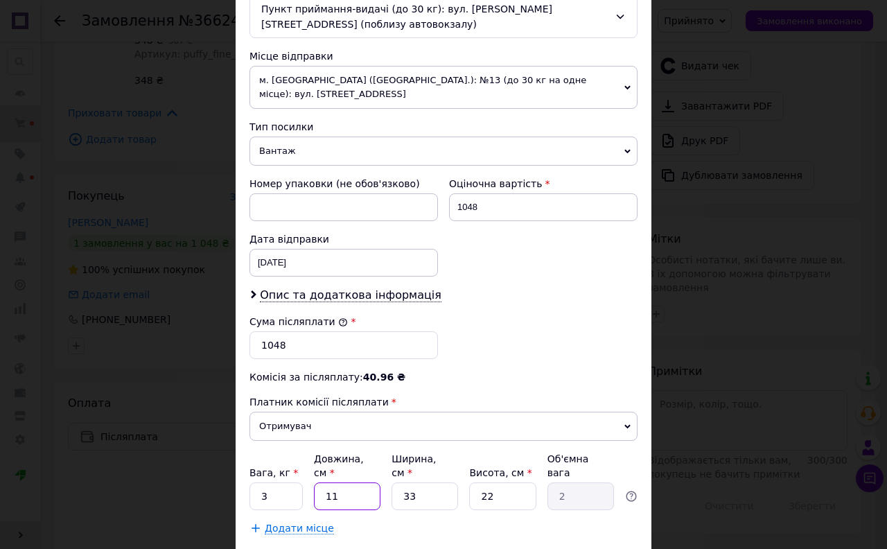
drag, startPoint x: 338, startPoint y: 483, endPoint x: 312, endPoint y: 488, distance: 26.1
click at [314, 488] on input "11" at bounding box center [347, 497] width 67 height 28
type input "2"
type input "0.36"
type input "22"
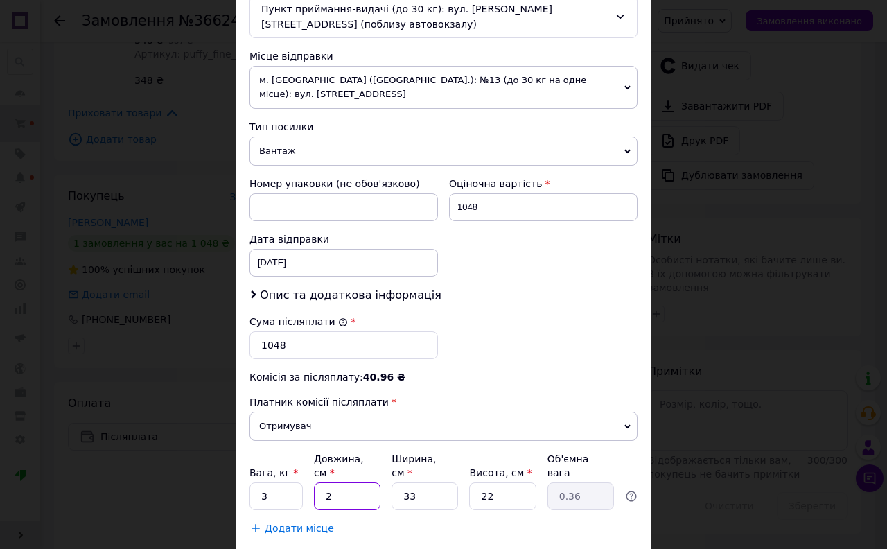
type input "3.99"
type input "22"
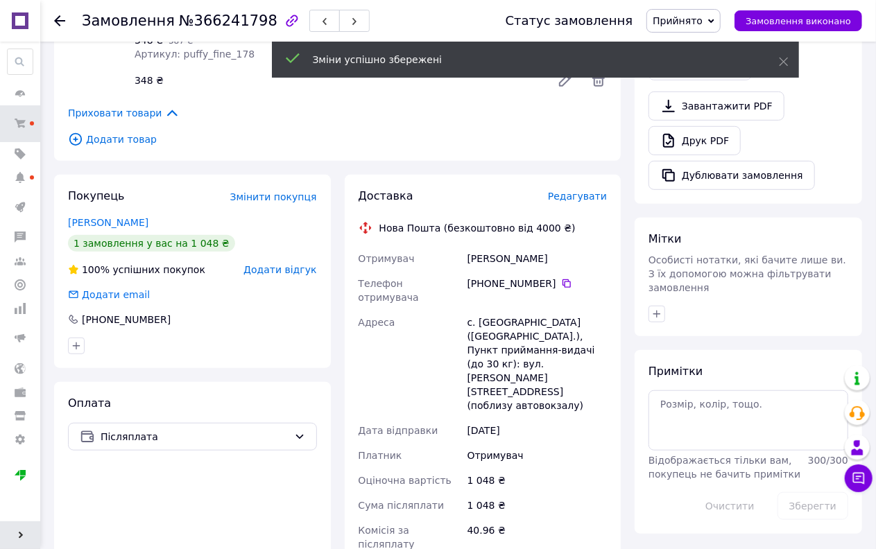
drag, startPoint x: 699, startPoint y: 11, endPoint x: 700, endPoint y: 30, distance: 18.8
click at [700, 11] on span "Прийнято" at bounding box center [683, 21] width 74 height 24
click at [700, 133] on li "Наложений" at bounding box center [707, 138] width 121 height 21
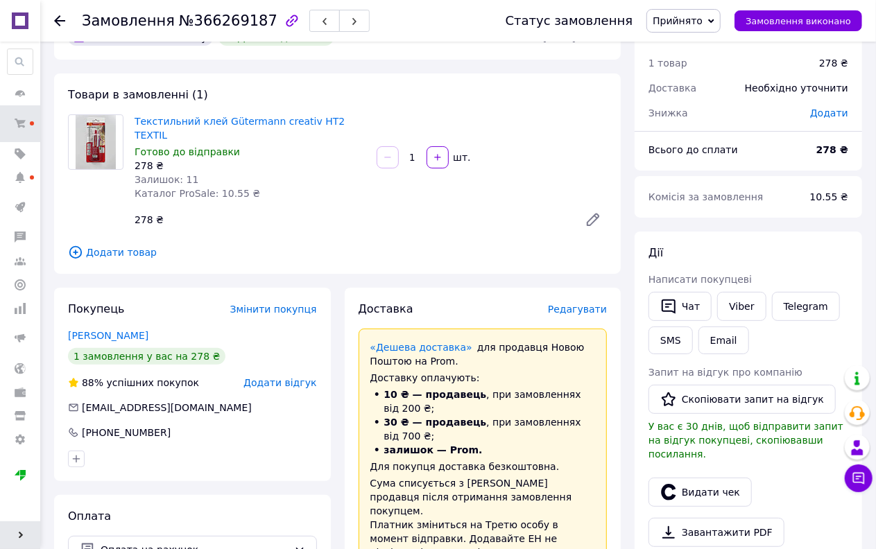
scroll to position [77, 0]
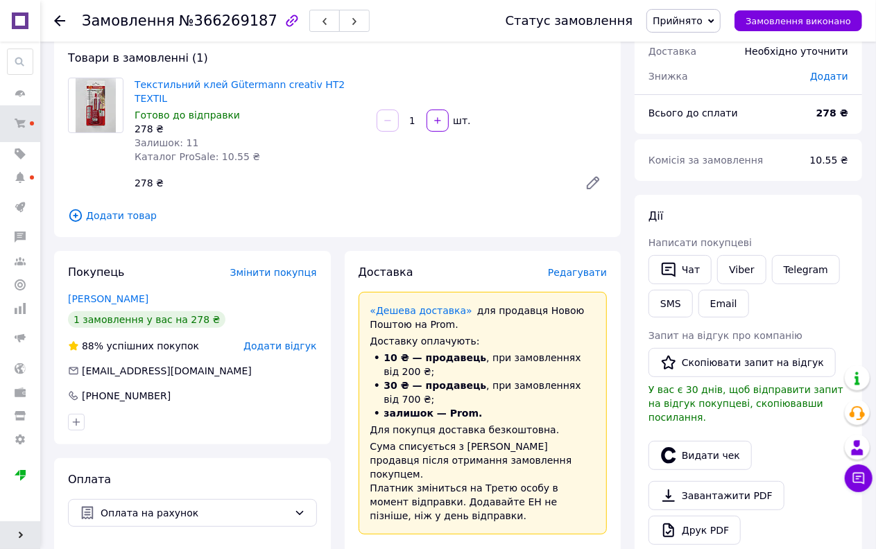
click at [696, 24] on span "Прийнято" at bounding box center [677, 20] width 50 height 11
click at [694, 90] on li "Оплачено" at bounding box center [707, 90] width 121 height 21
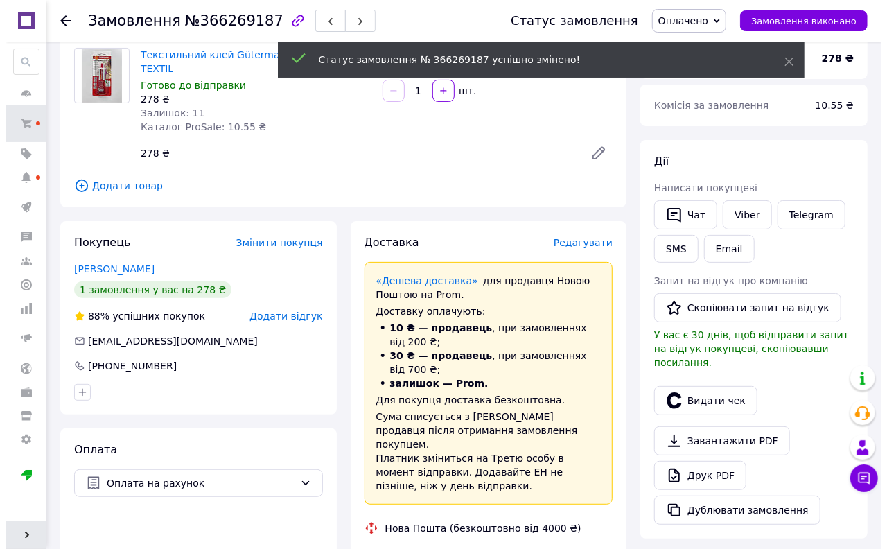
scroll to position [154, 0]
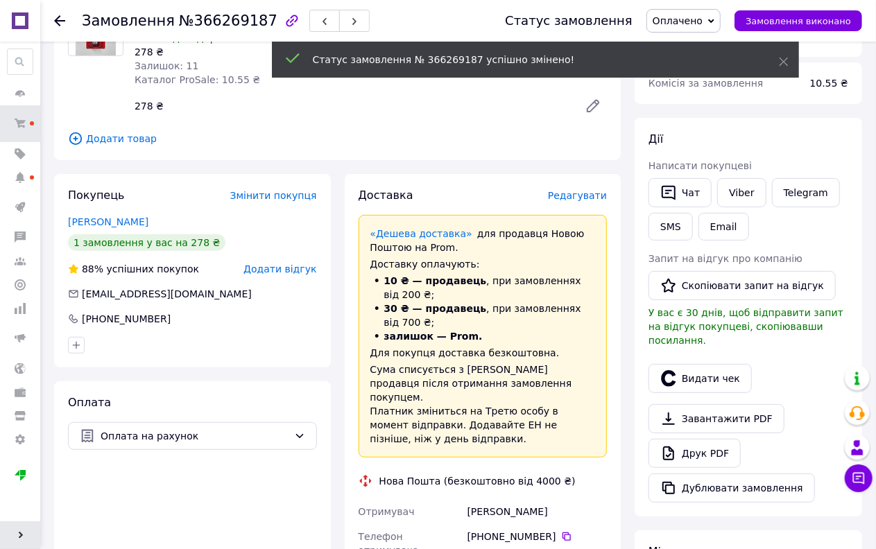
click at [582, 190] on span "Редагувати" at bounding box center [577, 195] width 59 height 11
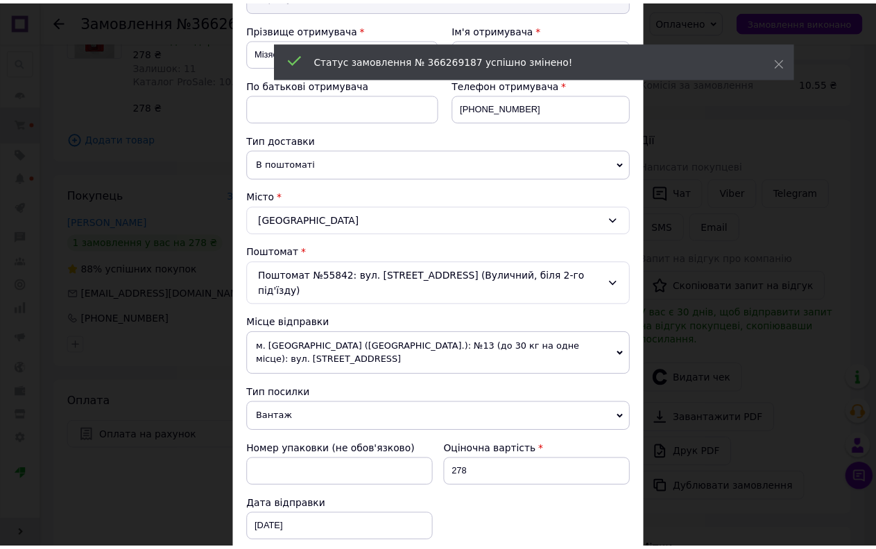
scroll to position [412, 0]
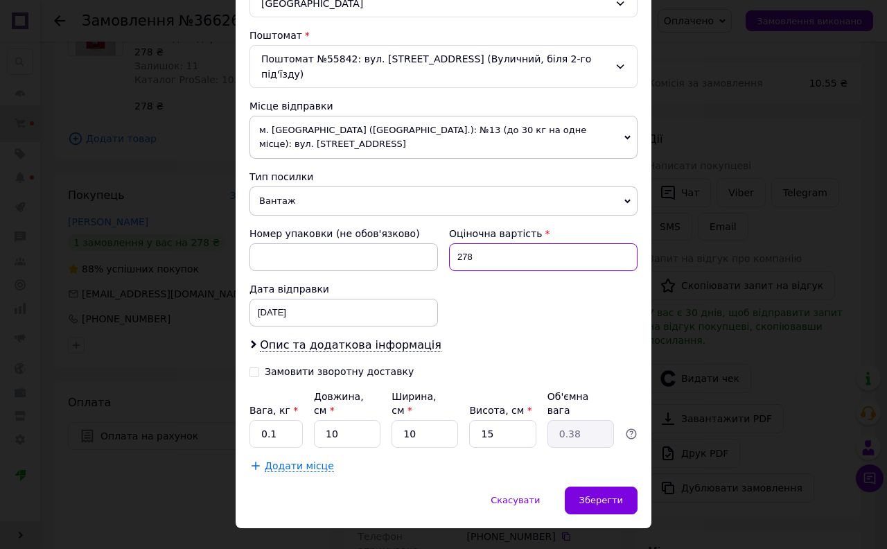
drag, startPoint x: 476, startPoint y: 239, endPoint x: 444, endPoint y: 245, distance: 33.3
click at [444, 245] on div "Оціночна вартість 278" at bounding box center [544, 248] width 200 height 55
type input "500"
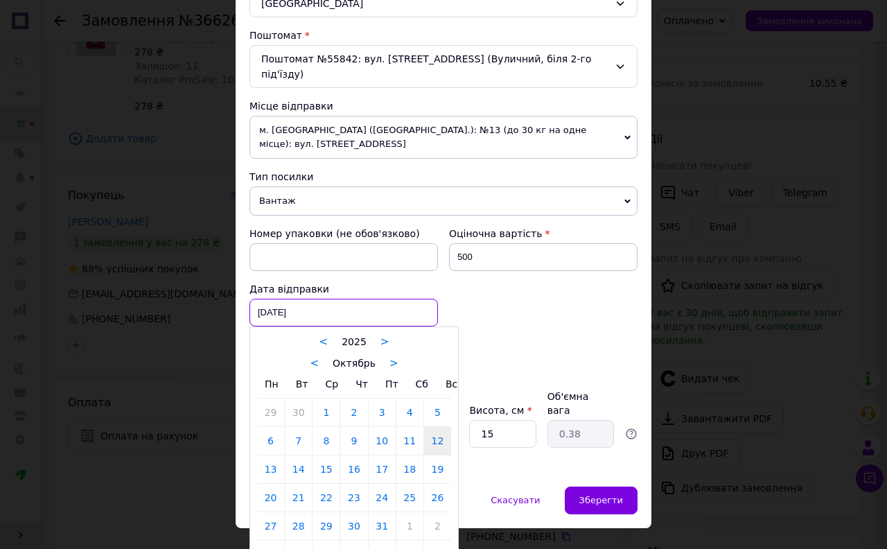
click at [276, 299] on div "[DATE] < 2025 > < Октябрь > Пн Вт Ср Чт Пт Сб Вс 29 30 1 2 3 4 5 6 7 8 9 10 11 …" at bounding box center [344, 313] width 189 height 28
click at [274, 456] on link "13" at bounding box center [270, 470] width 27 height 28
type input "13.10.2025"
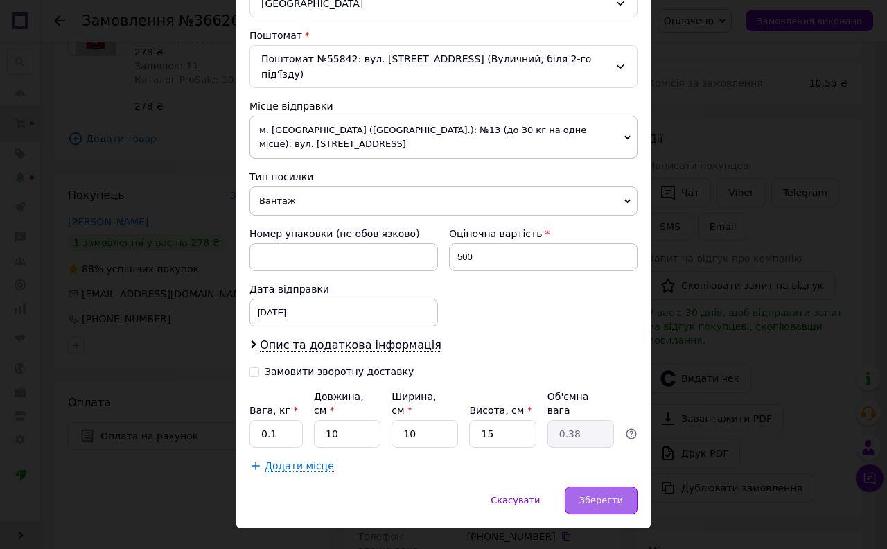
click at [588, 495] on span "Зберегти" at bounding box center [602, 500] width 44 height 10
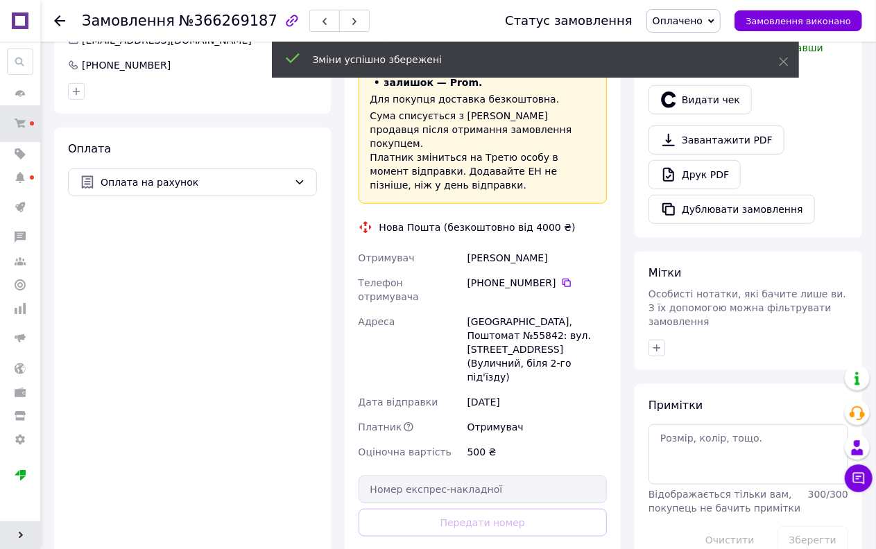
scroll to position [462, 0]
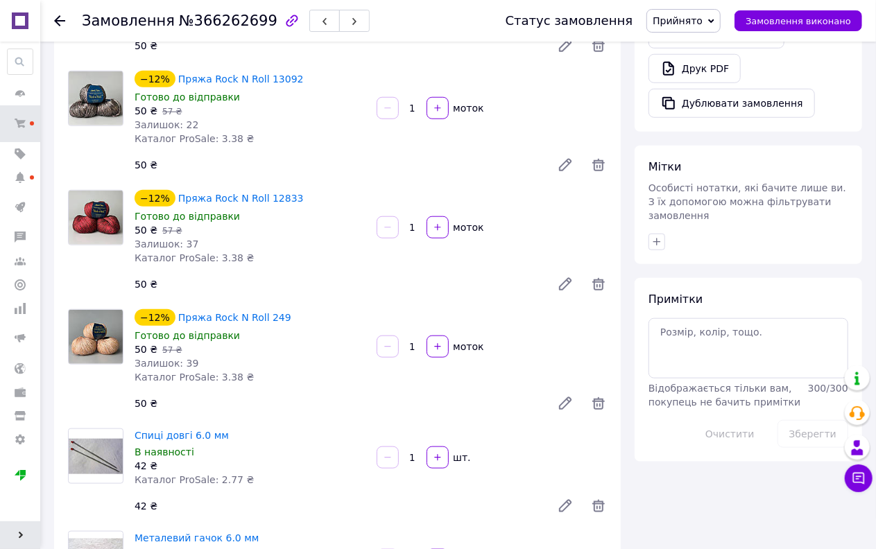
scroll to position [308, 0]
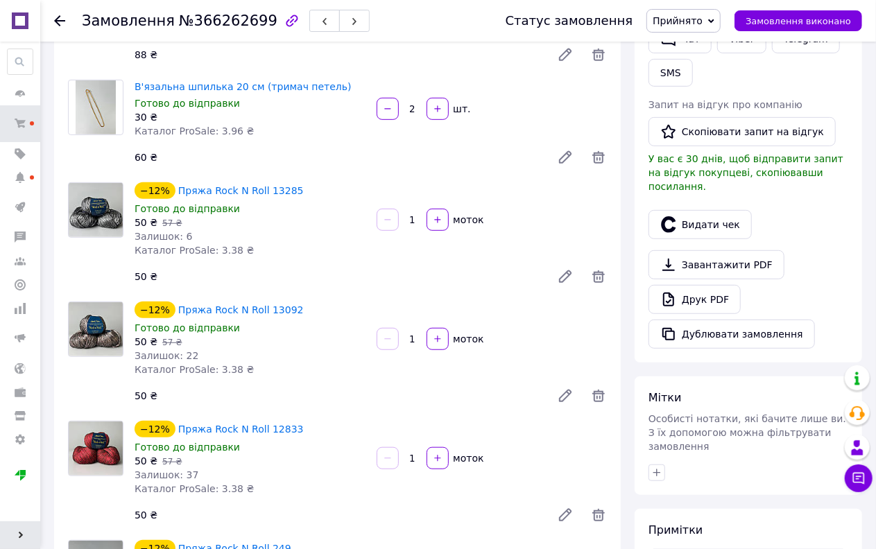
click at [708, 11] on span "Прийнято" at bounding box center [683, 21] width 74 height 24
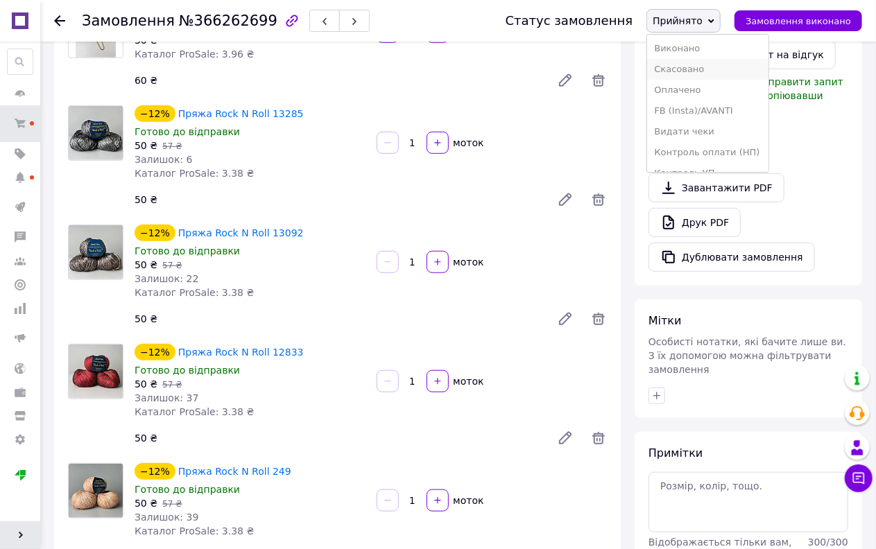
scroll to position [77, 0]
click at [696, 135] on li "Наложений" at bounding box center [707, 138] width 121 height 21
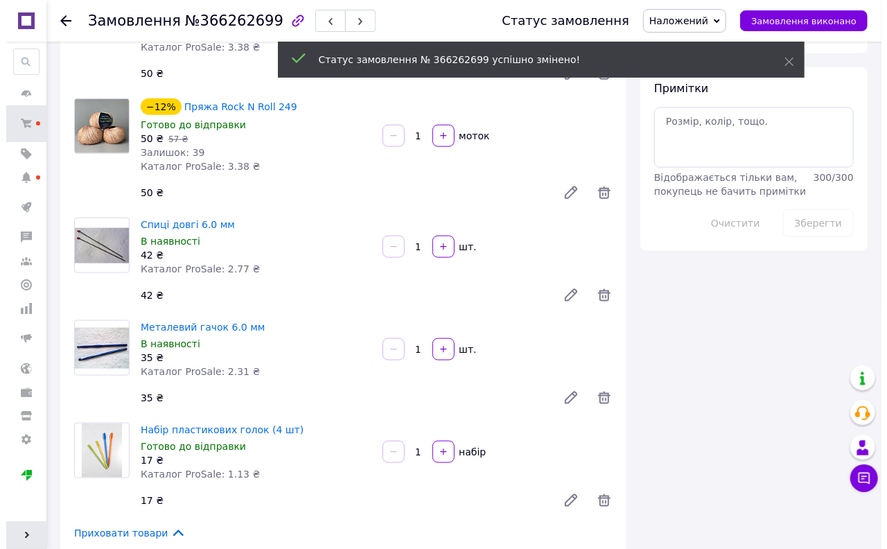
scroll to position [1078, 0]
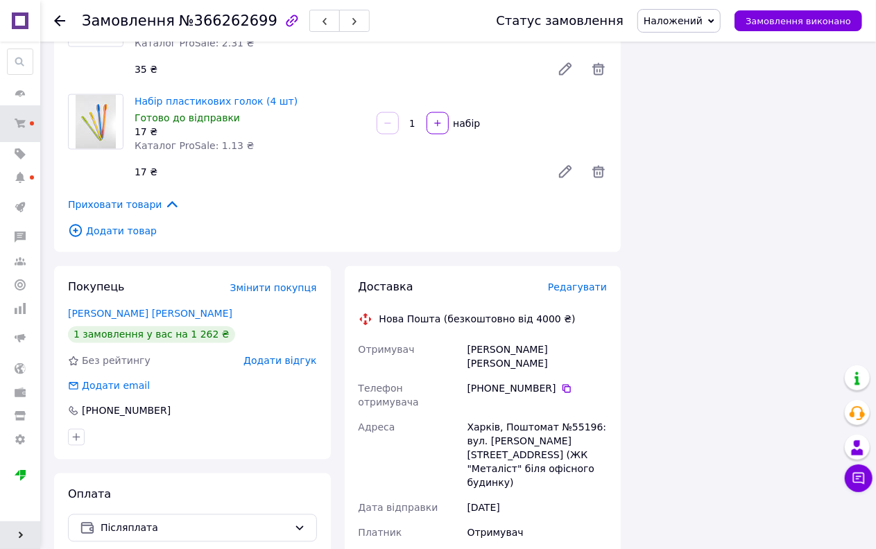
click at [580, 282] on span "Редагувати" at bounding box center [577, 287] width 59 height 11
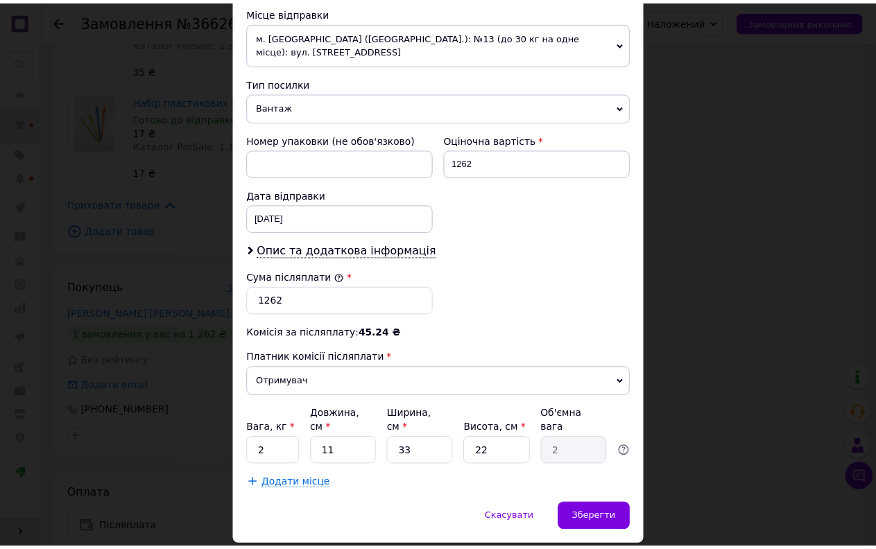
scroll to position [539, 0]
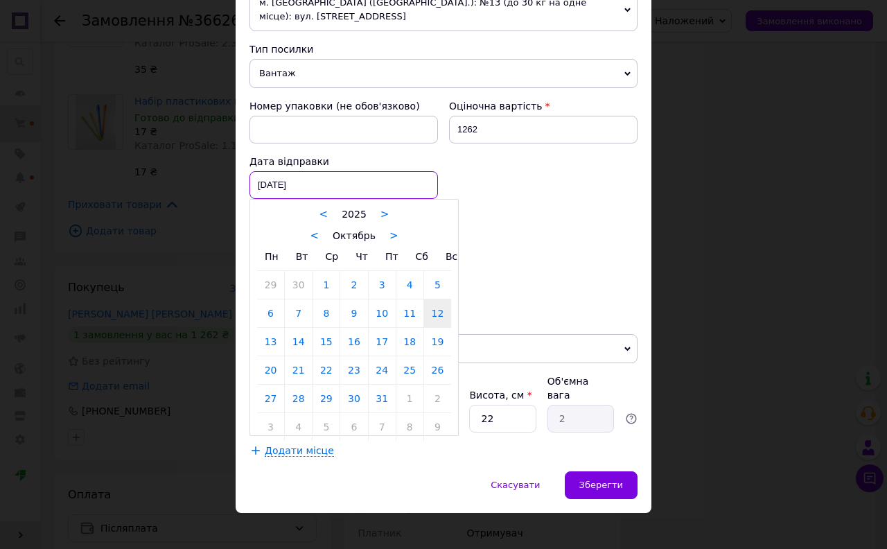
click at [283, 178] on div "12.10.2025 < 2025 > < Октябрь > Пн Вт Ср Чт Пт Сб Вс 29 30 1 2 3 4 5 6 7 8 9 10…" at bounding box center [344, 185] width 189 height 28
click at [295, 345] on link "14" at bounding box center [298, 342] width 27 height 28
type input "14.10.2025"
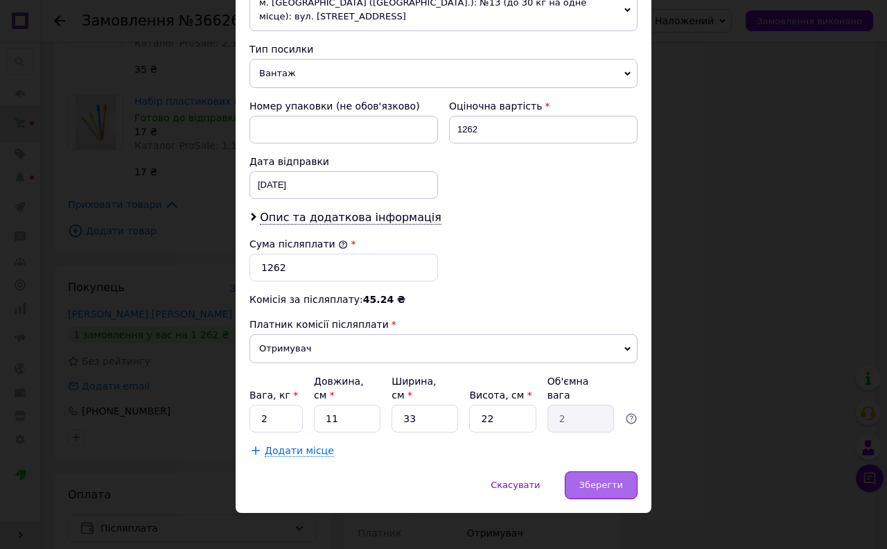
click at [616, 480] on span "Зберегти" at bounding box center [602, 485] width 44 height 10
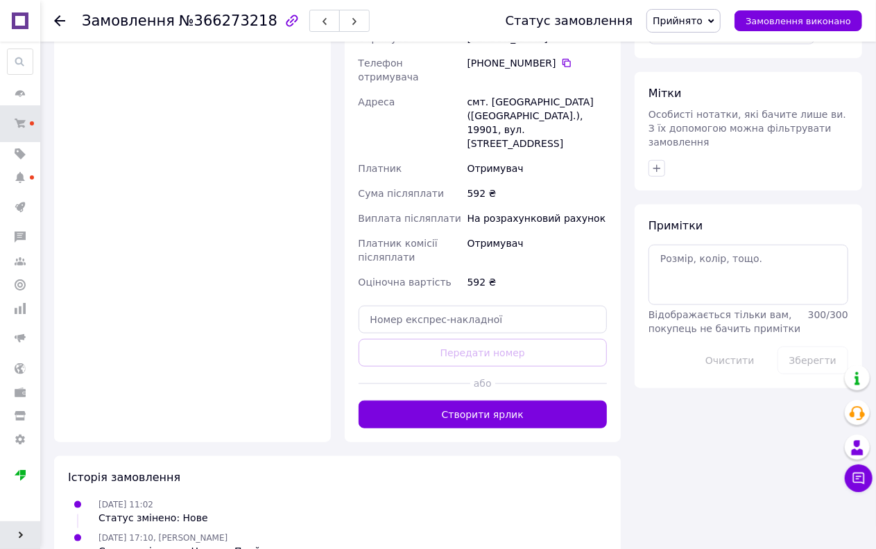
scroll to position [539, 0]
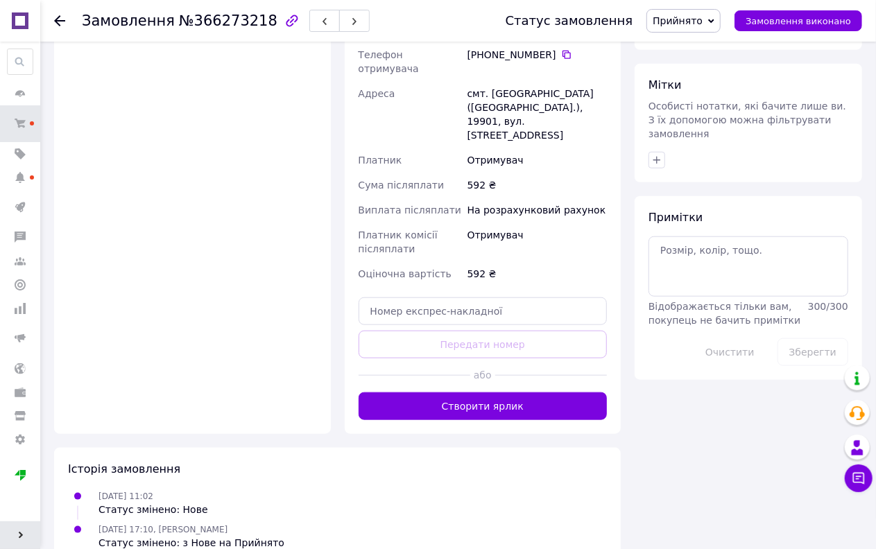
click at [502, 392] on div "Доставка Редагувати Спецтариф Укрпошта Стандарт 35 ₴ - до 30 кг і об'ємом до 20…" at bounding box center [483, 91] width 277 height 686
click at [502, 392] on button "Створити ярлик" at bounding box center [482, 406] width 249 height 28
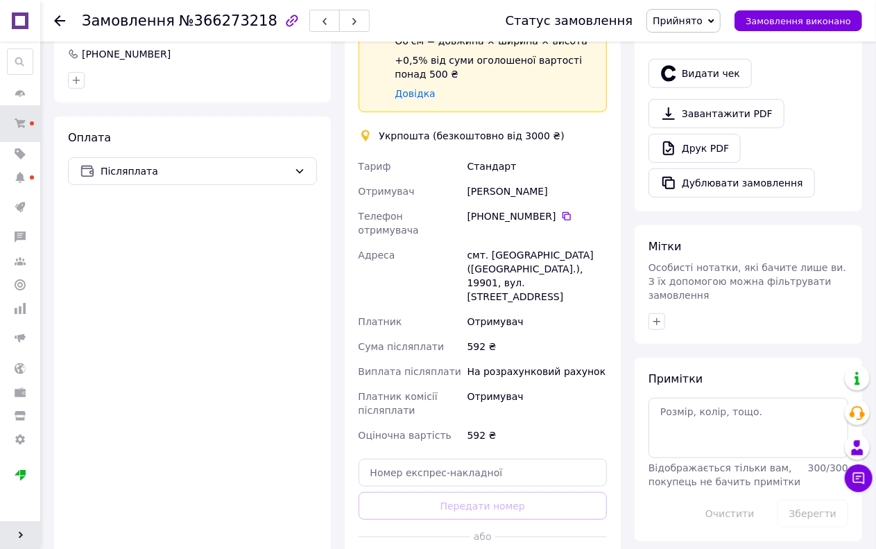
scroll to position [231, 0]
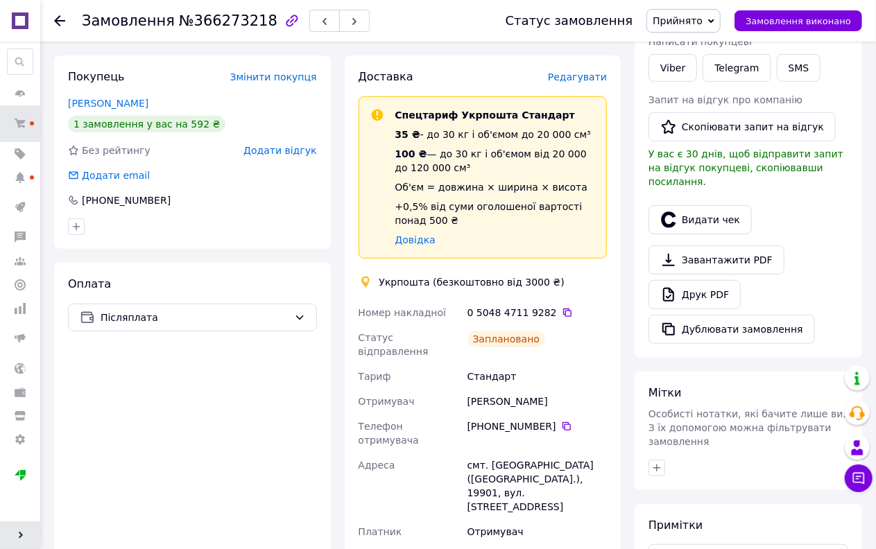
click at [698, 24] on span "Прийнято" at bounding box center [677, 20] width 50 height 11
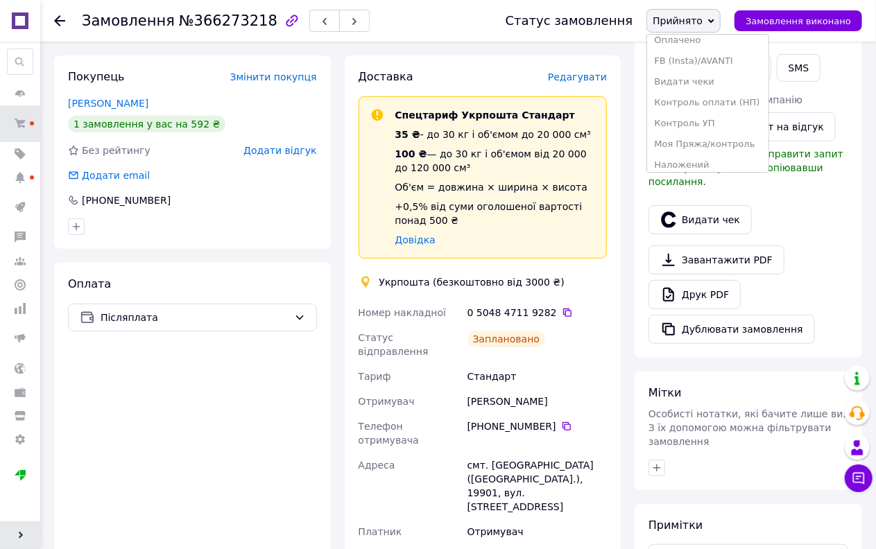
scroll to position [77, 0]
click at [698, 137] on li "Наложений" at bounding box center [707, 138] width 121 height 21
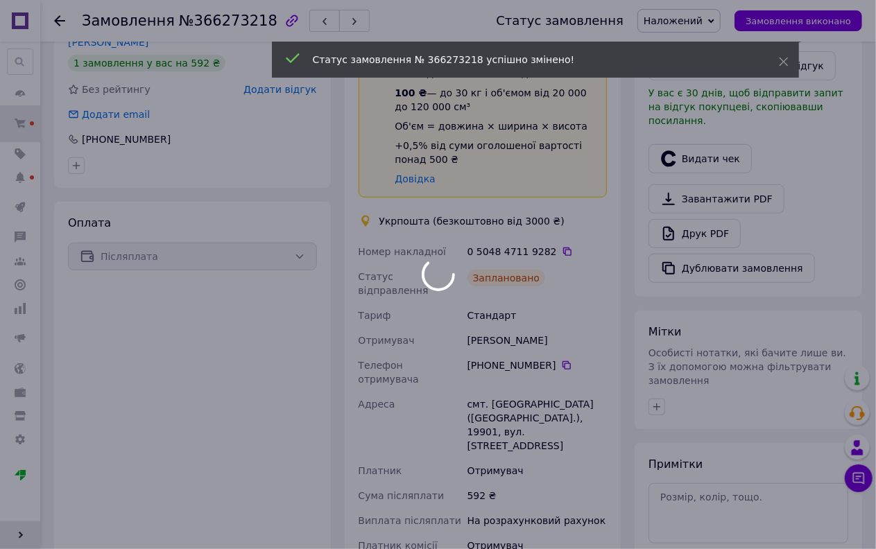
scroll to position [290, 0]
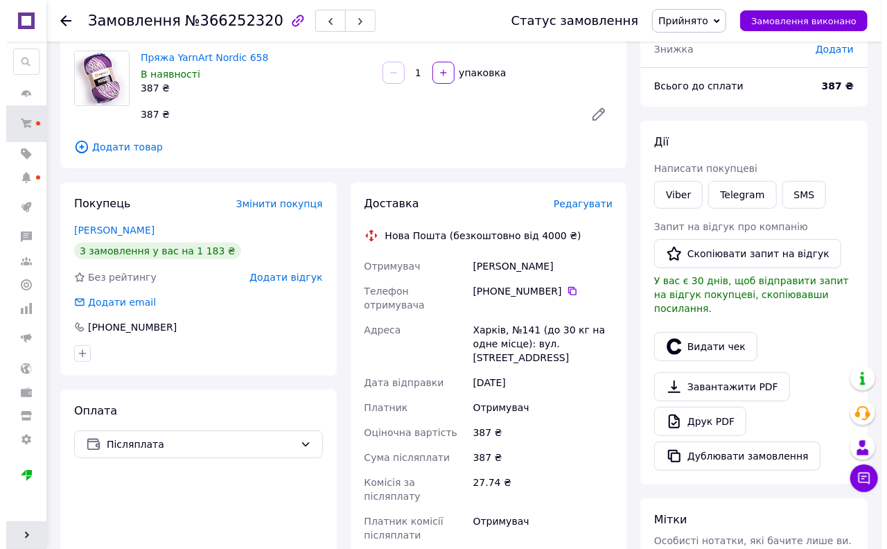
scroll to position [77, 0]
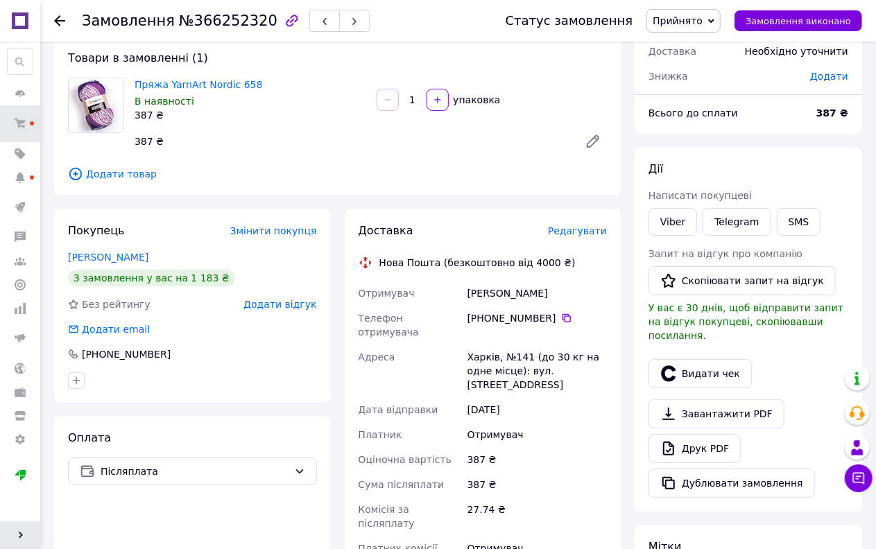
click at [567, 233] on span "Редагувати" at bounding box center [577, 230] width 59 height 11
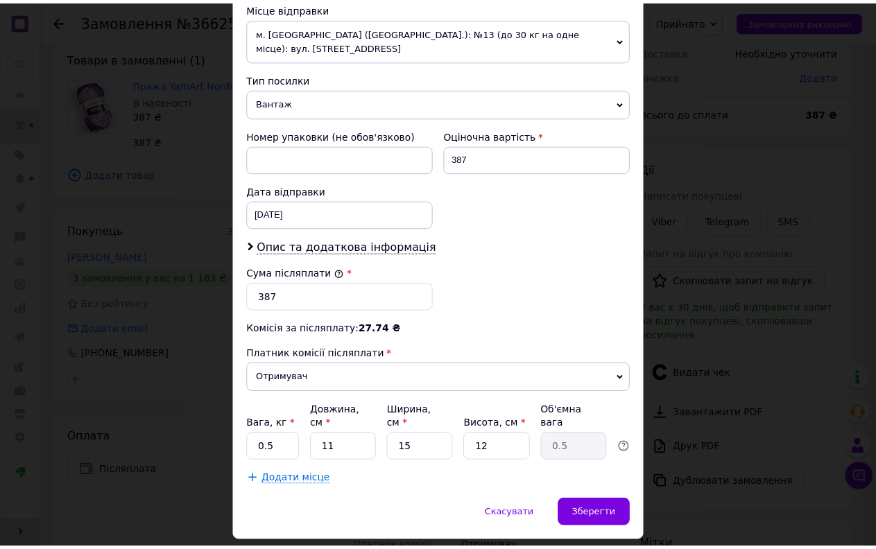
scroll to position [524, 0]
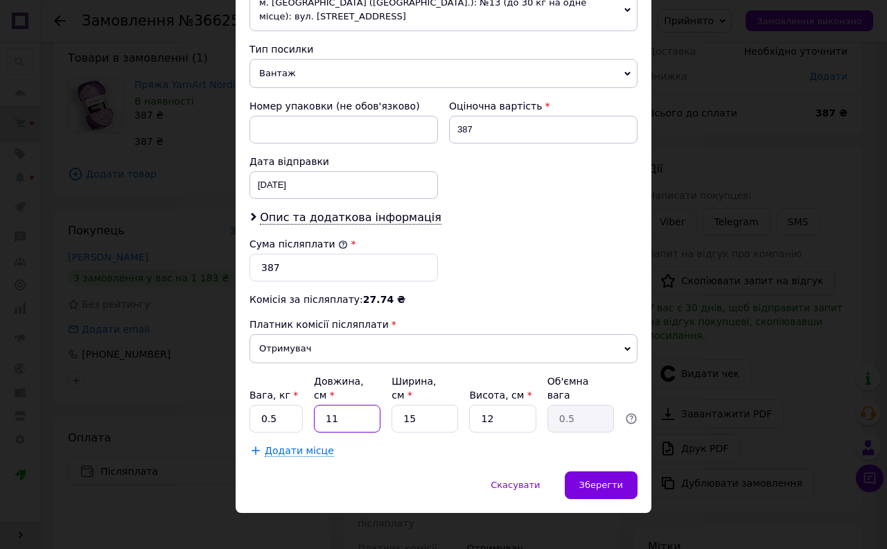
drag, startPoint x: 344, startPoint y: 403, endPoint x: 305, endPoint y: 420, distance: 42.5
click at [301, 421] on div "Платник Отримувач Відправник Прізвище отримувача Самойлова Ім'я отримувача Викт…" at bounding box center [444, 47] width 388 height 822
type input "4"
type input "0.18"
type input "40"
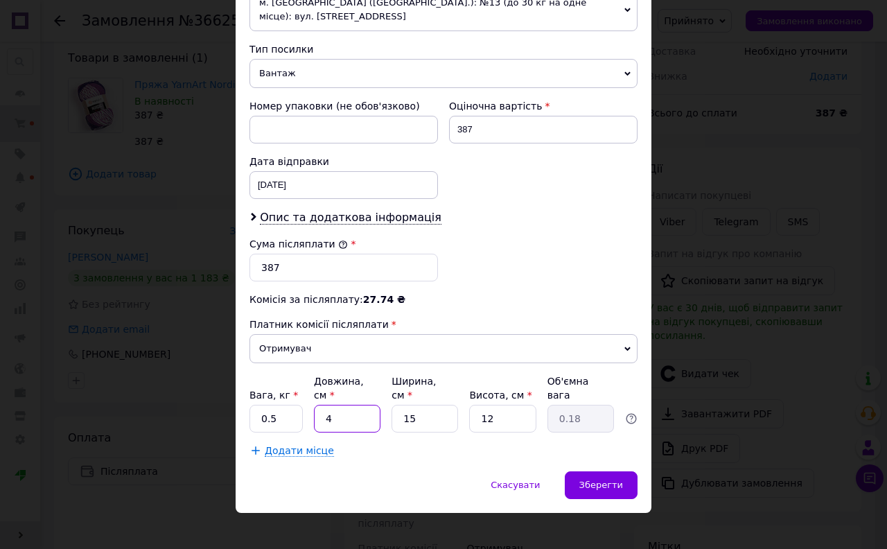
type input "1.8"
type input "40"
click at [374, 417] on div "Вага, кг * 0.5 Довжина, см * 40 Ширина, см * 15 Висота, см * 12 Об'ємна вага 1.8" at bounding box center [444, 403] width 388 height 58
type input "2"
type input "0.24"
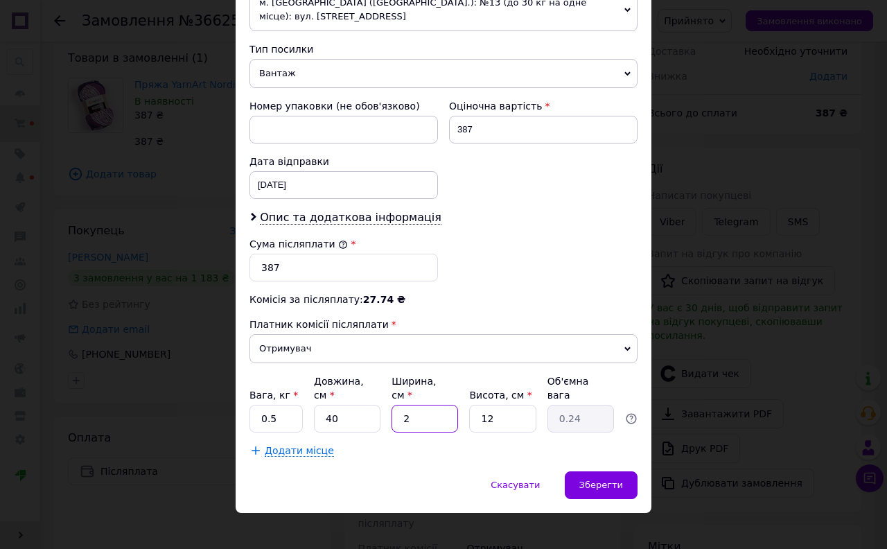
type input "20"
type input "2.4"
type input "20"
click at [501, 409] on input "12" at bounding box center [502, 419] width 67 height 28
type input "1"
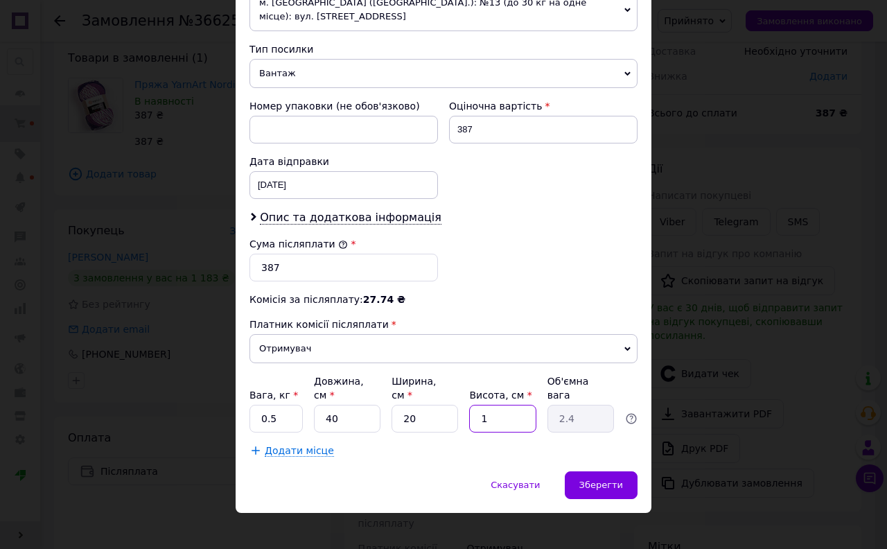
type input "0.2"
type input "10"
type input "2"
type input "10"
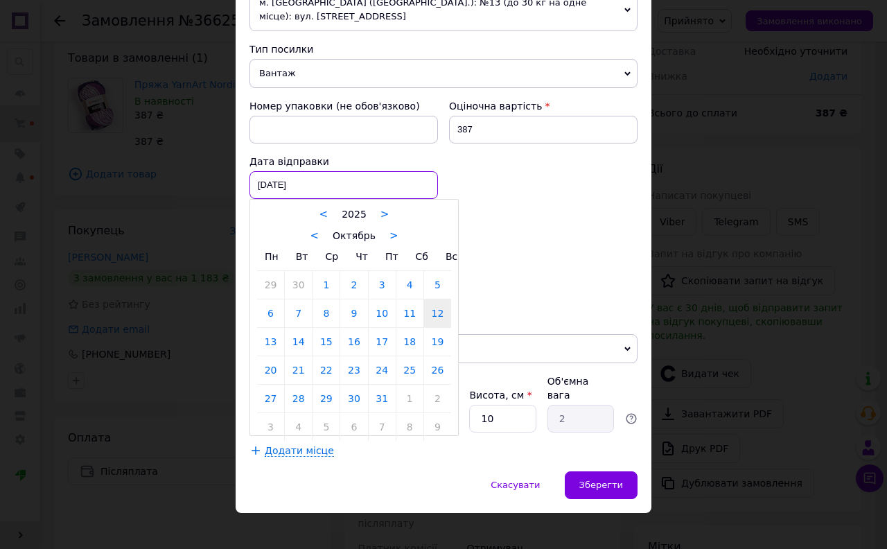
click at [293, 189] on div "12.10.2025 < 2025 > < Октябрь > Пн Вт Ср Чт Пт Сб Вс 29 30 1 2 3 4 5 6 7 8 9 10…" at bounding box center [344, 185] width 189 height 28
click at [288, 340] on link "14" at bounding box center [298, 342] width 27 height 28
type input "[DATE]"
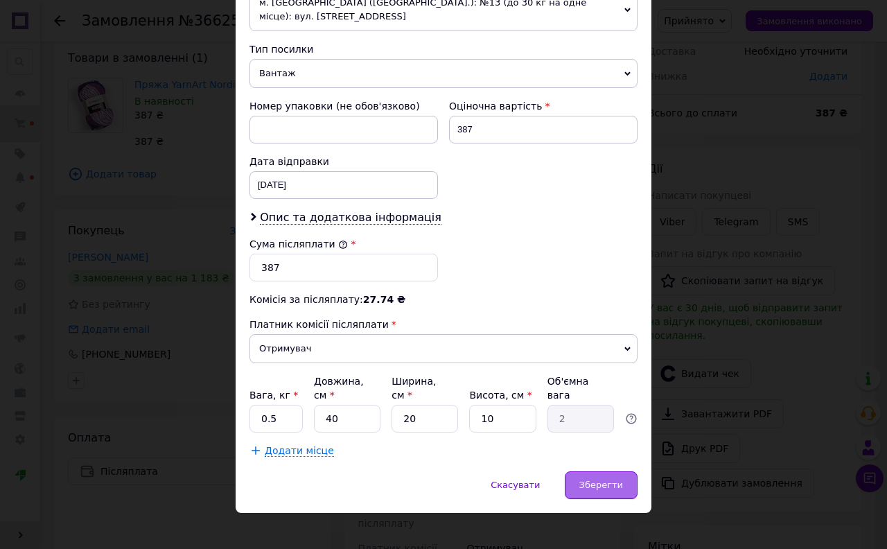
click at [594, 471] on div "Зберегти" at bounding box center [601, 485] width 73 height 28
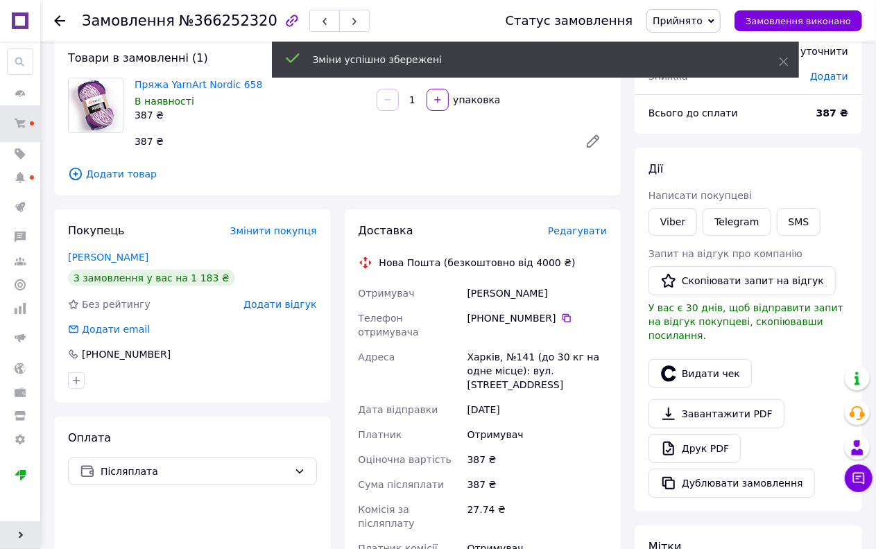
click at [702, 24] on span "Прийнято" at bounding box center [677, 20] width 50 height 11
click at [696, 135] on li "Наложений" at bounding box center [707, 138] width 121 height 21
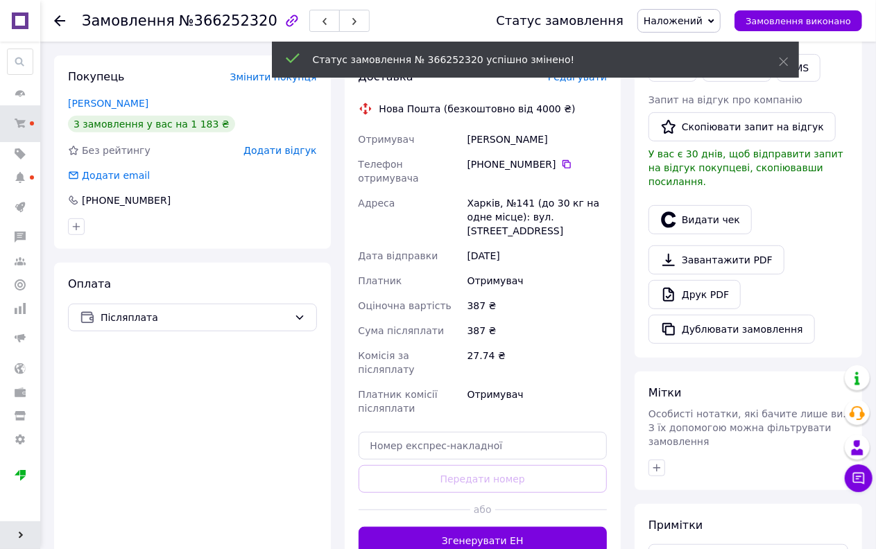
scroll to position [0, 0]
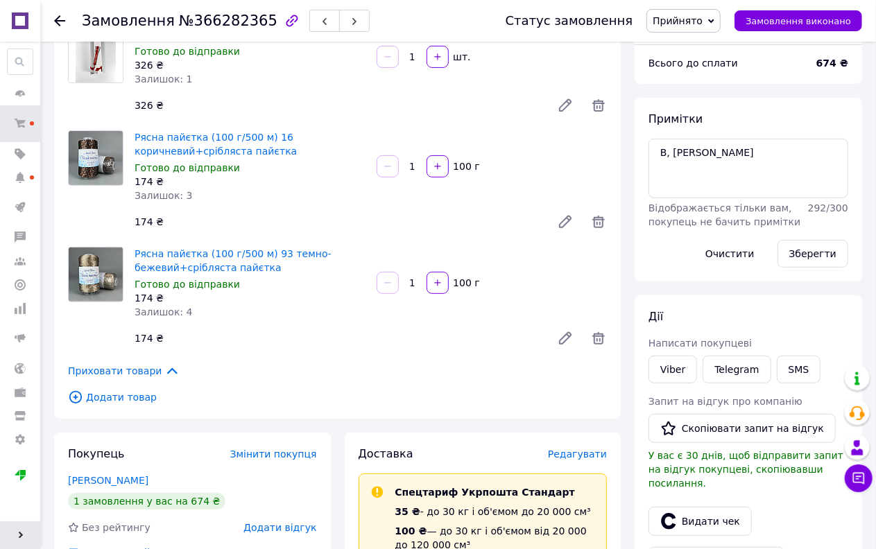
scroll to position [154, 0]
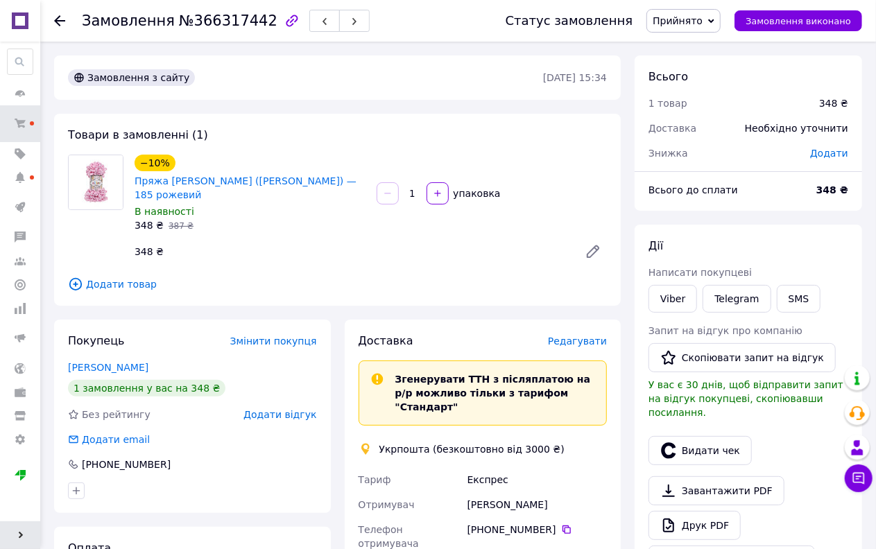
click at [586, 336] on span "Редагувати" at bounding box center [577, 341] width 59 height 11
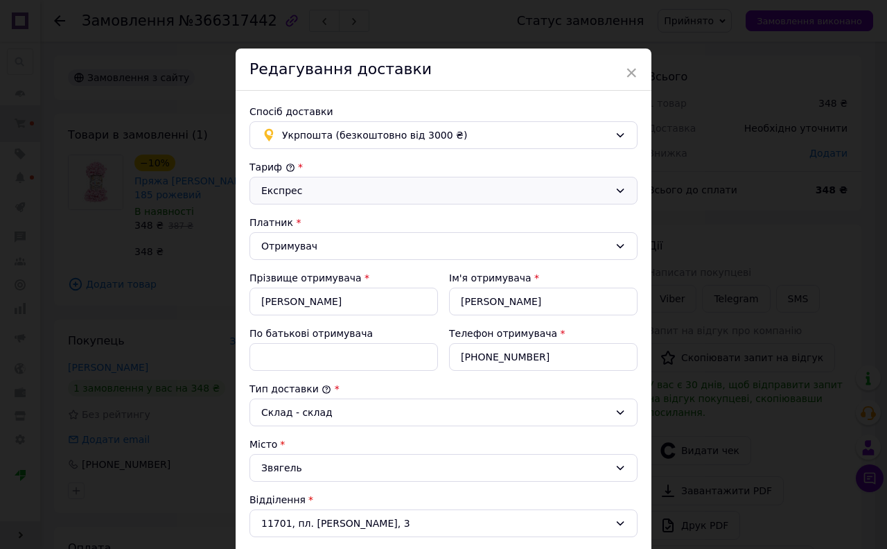
click at [315, 179] on div "Експрес" at bounding box center [444, 191] width 388 height 28
click at [300, 224] on li "Стандарт" at bounding box center [441, 221] width 387 height 25
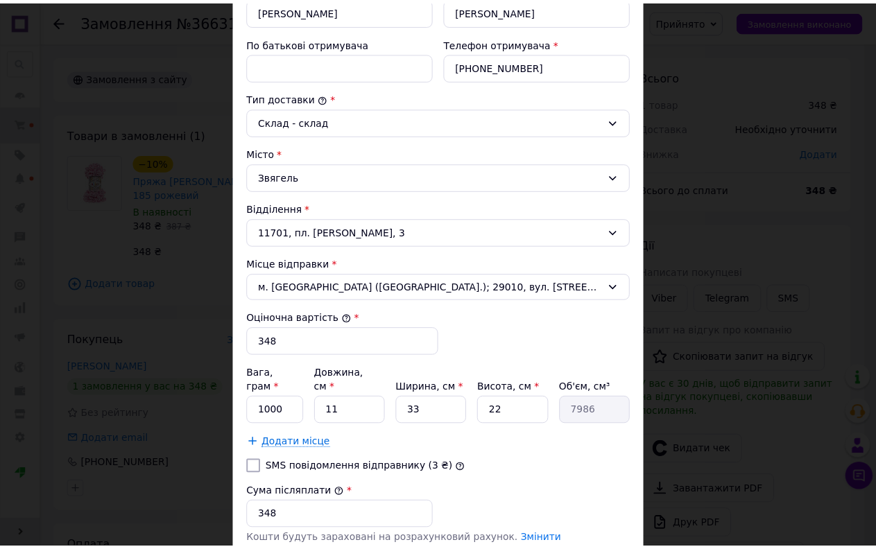
scroll to position [385, 0]
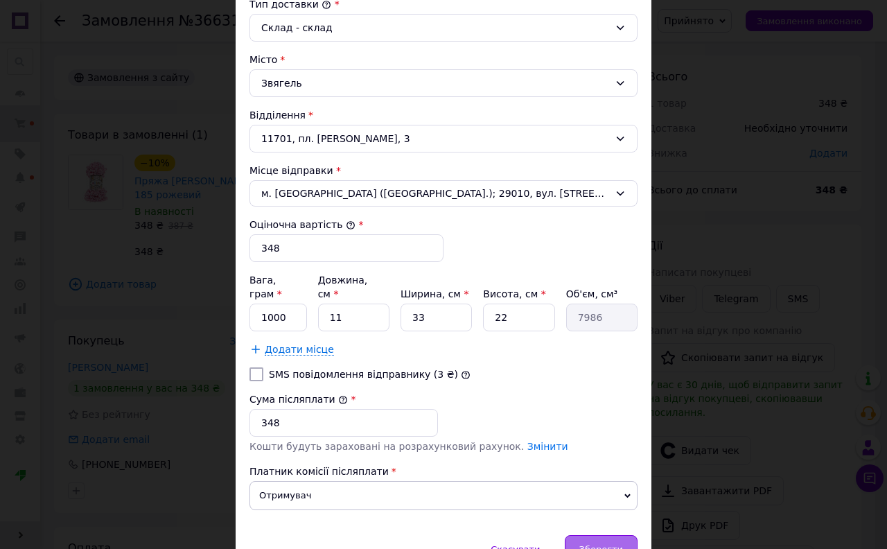
click at [596, 535] on div "Зберегти" at bounding box center [601, 549] width 73 height 28
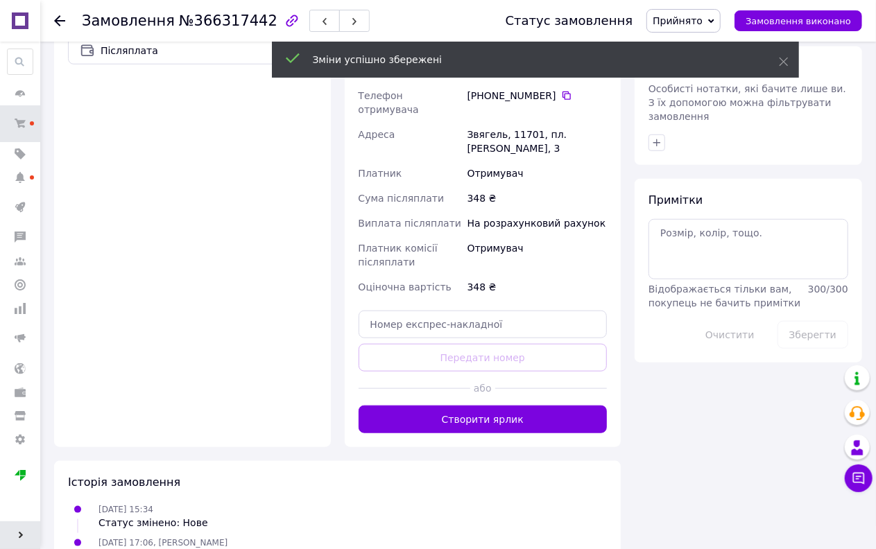
scroll to position [539, 0]
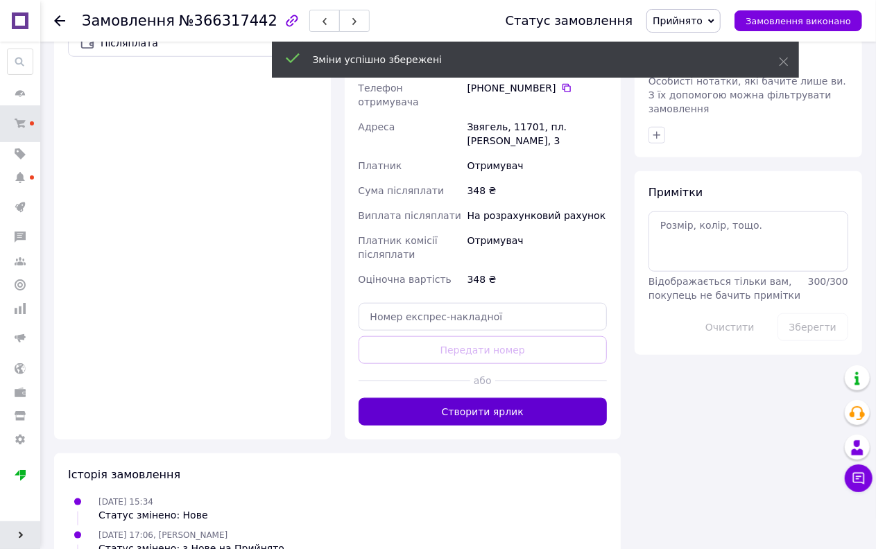
click at [496, 398] on button "Створити ярлик" at bounding box center [482, 412] width 249 height 28
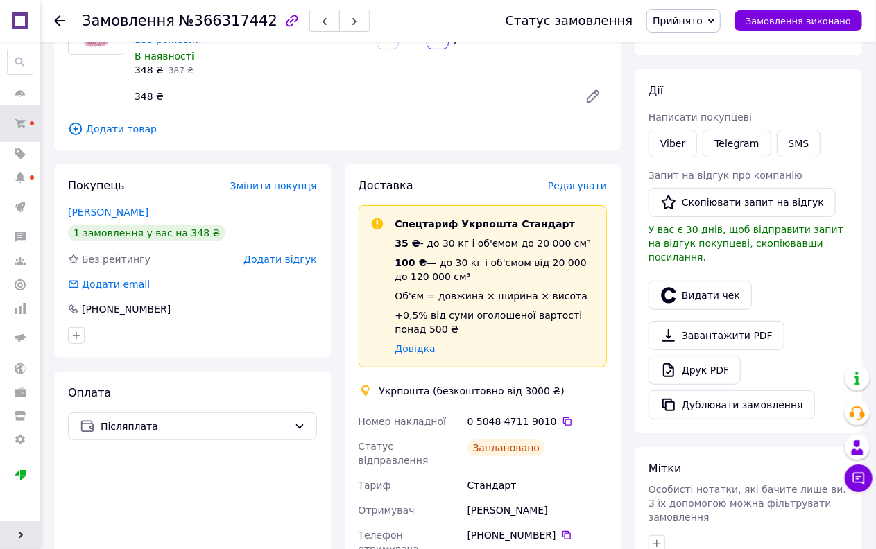
scroll to position [154, 0]
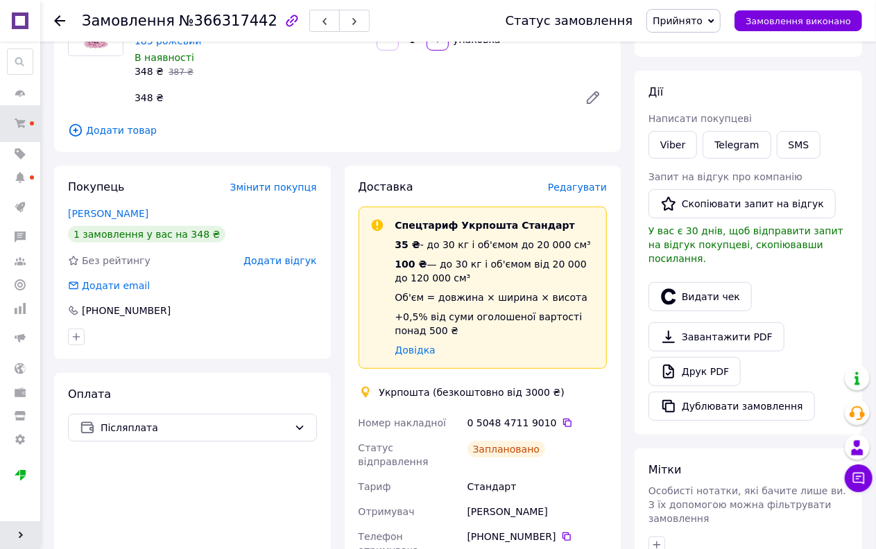
click at [691, 26] on span "Прийнято" at bounding box center [683, 21] width 74 height 24
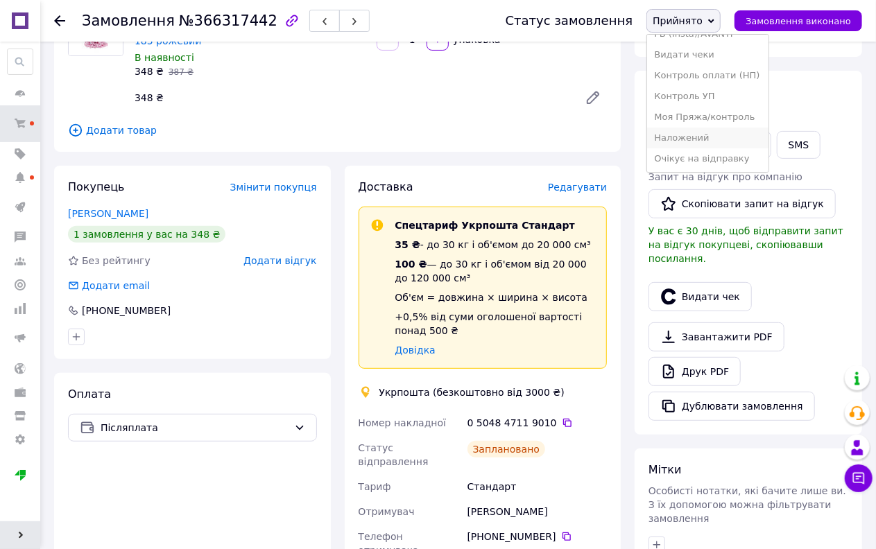
click at [704, 137] on li "Наложений" at bounding box center [707, 138] width 121 height 21
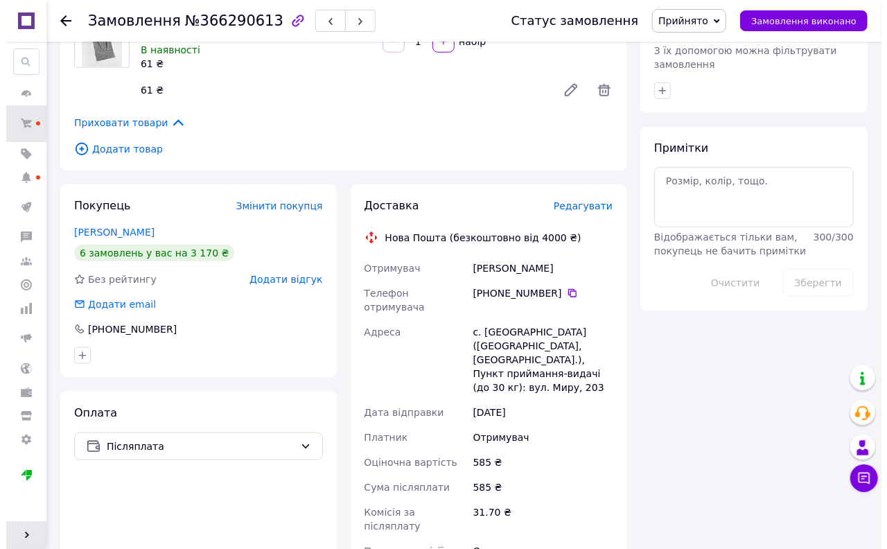
scroll to position [616, 0]
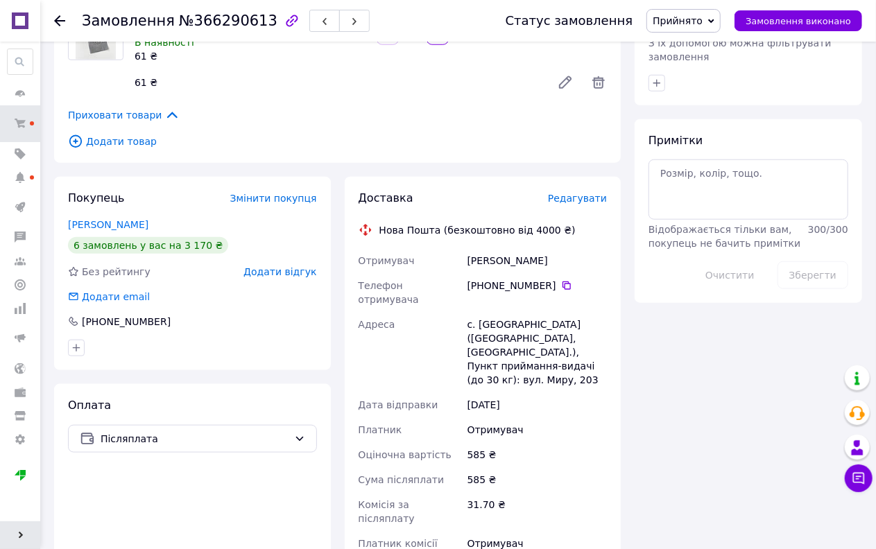
click at [583, 193] on span "Редагувати" at bounding box center [577, 198] width 59 height 11
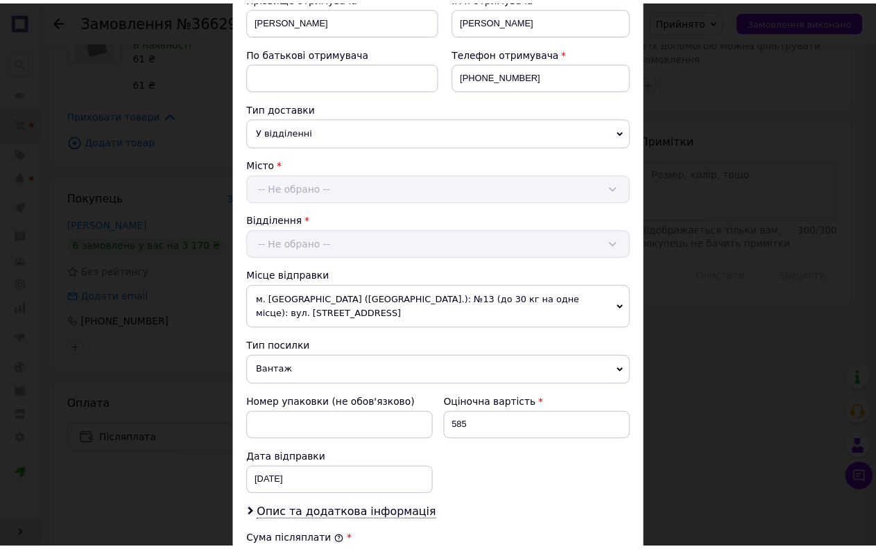
scroll to position [524, 0]
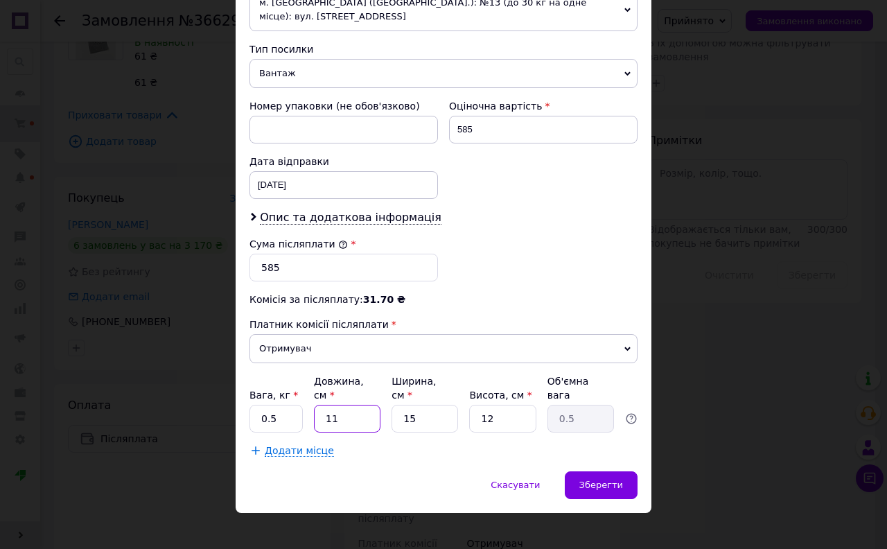
drag, startPoint x: 335, startPoint y: 406, endPoint x: 310, endPoint y: 410, distance: 25.4
click at [310, 410] on div "Вага, кг * 0.5 Довжина, см * 11 Ширина, см * 15 Висота, см * 12 Об'ємна вага 0.5" at bounding box center [444, 403] width 388 height 58
type input "2"
type input "0.1"
type input "22"
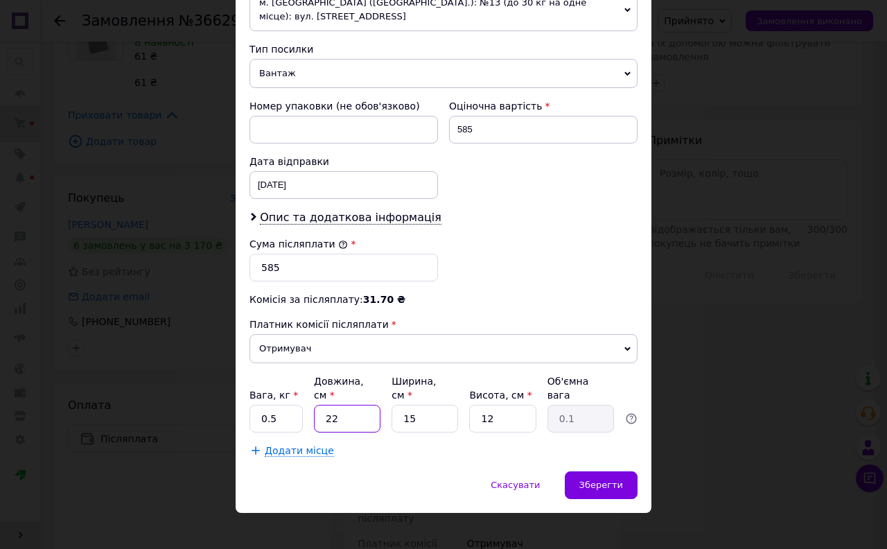
type input "0.99"
type input "22"
click at [265, 182] on div "12.10.2025 < 2025 > < Октябрь > Пн Вт Ср Чт Пт Сб Вс 29 30 1 2 3 4 5 6 7 8 9 10…" at bounding box center [344, 185] width 189 height 28
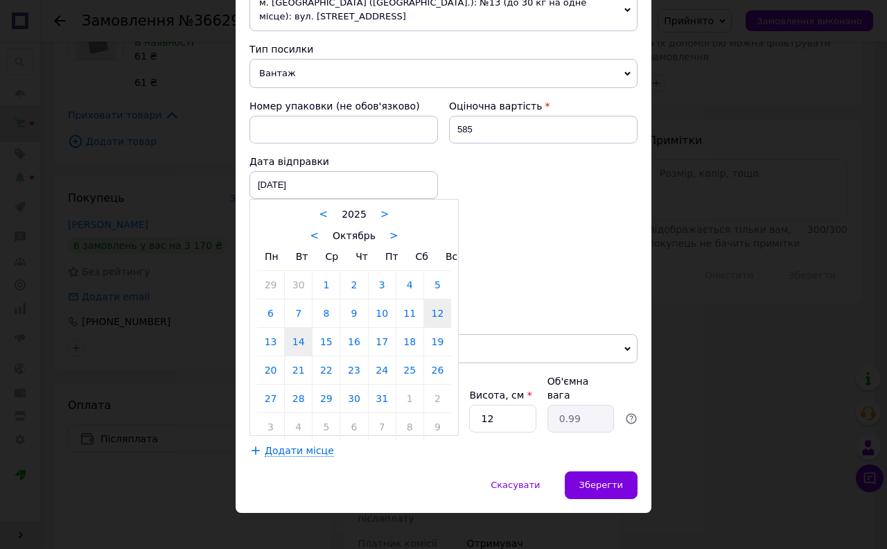
click at [298, 344] on link "14" at bounding box center [298, 342] width 27 height 28
type input "14.10.2025"
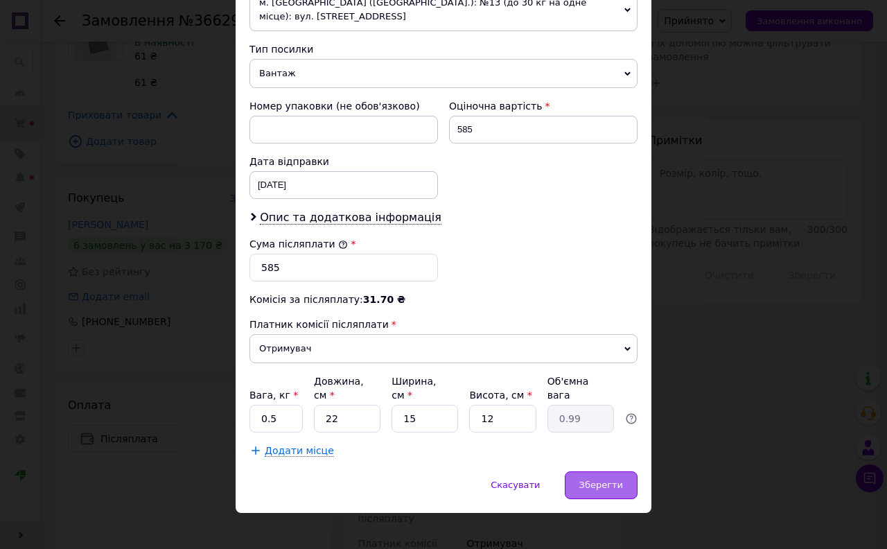
click at [606, 480] on span "Зберегти" at bounding box center [602, 485] width 44 height 10
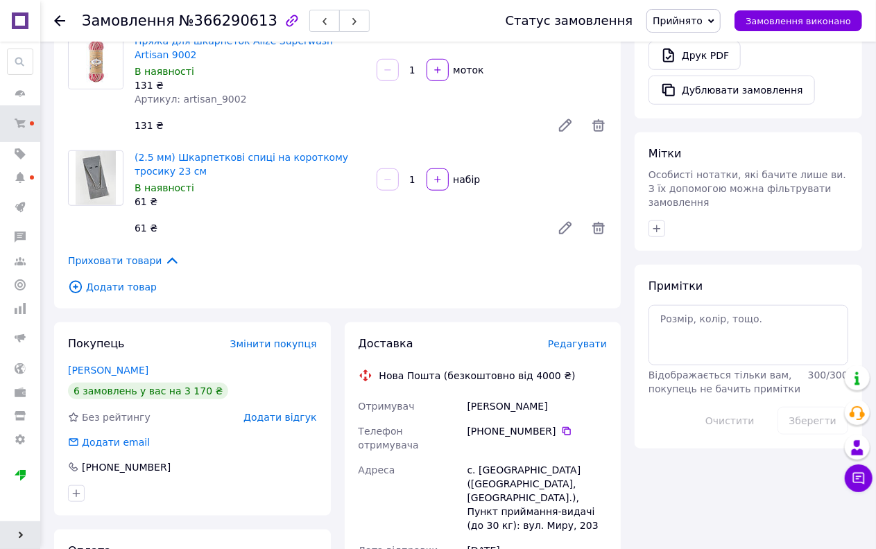
scroll to position [385, 0]
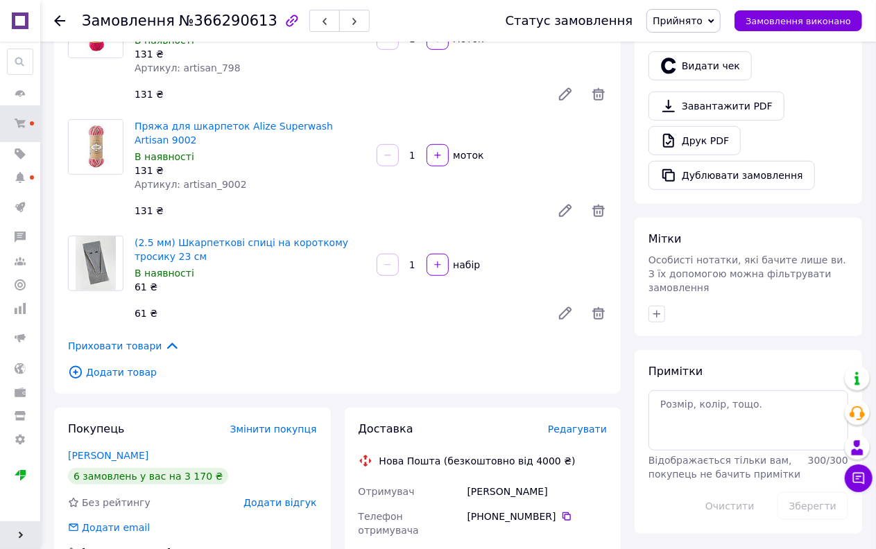
click at [687, 15] on span "Прийнято" at bounding box center [677, 20] width 50 height 11
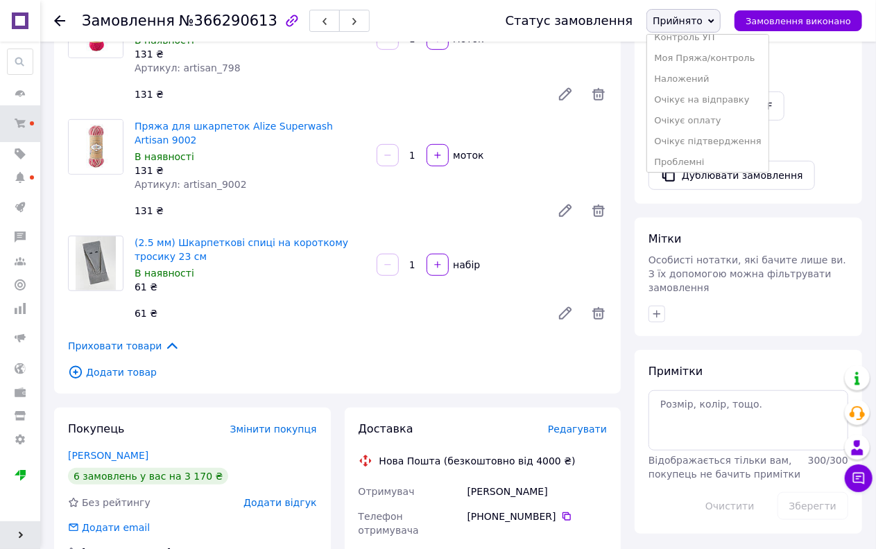
scroll to position [154, 0]
click at [701, 61] on li "Наложений" at bounding box center [707, 61] width 121 height 21
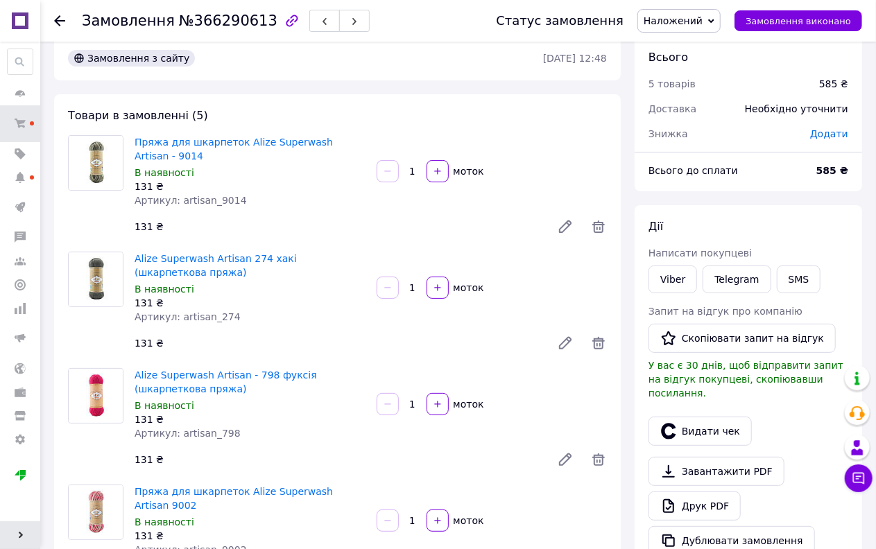
scroll to position [0, 0]
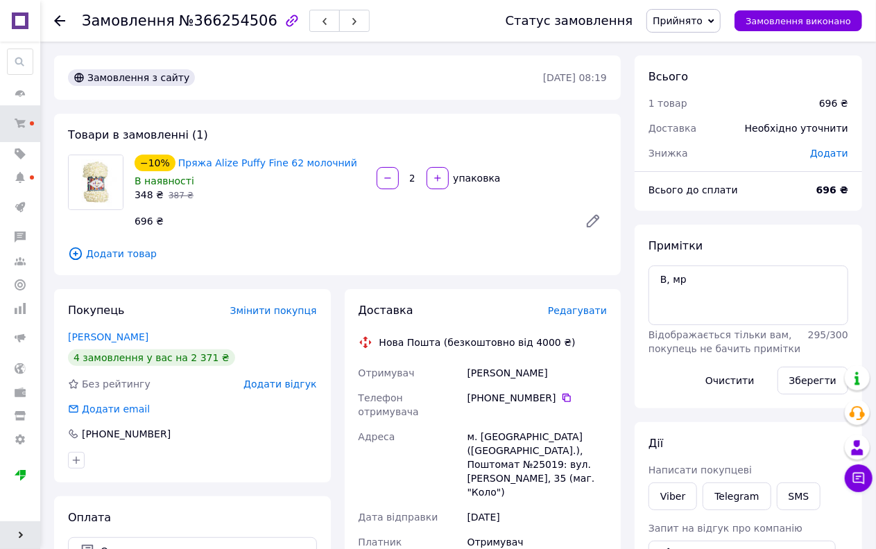
click at [698, 26] on span "Прийнято" at bounding box center [683, 21] width 74 height 24
click at [688, 87] on li "Оплачено" at bounding box center [707, 90] width 121 height 21
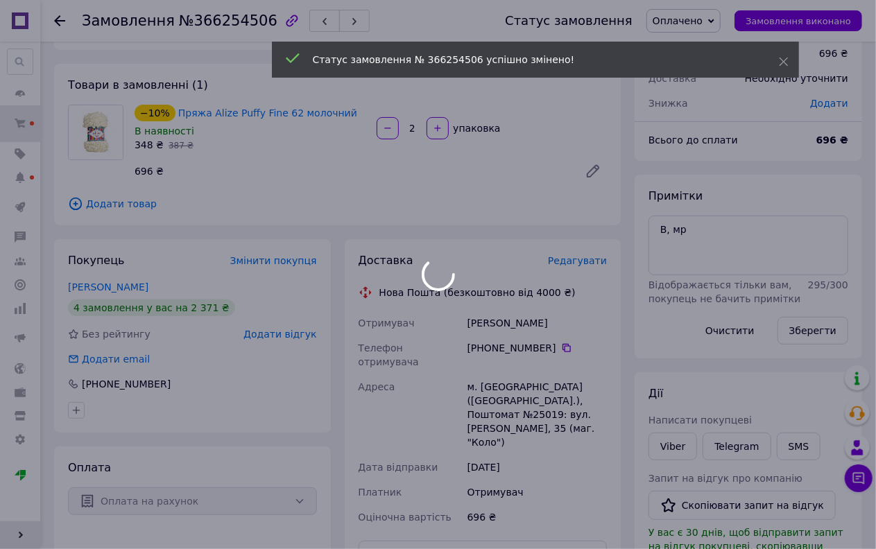
scroll to position [77, 0]
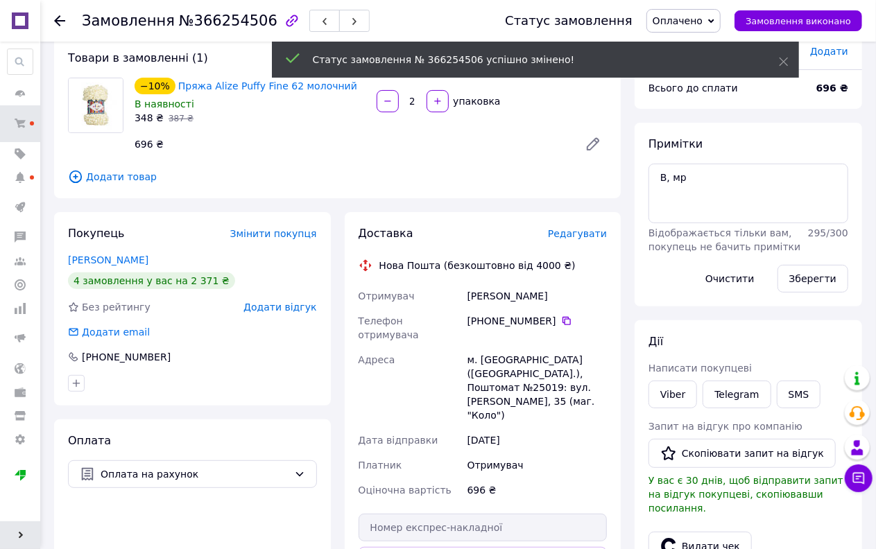
click at [586, 237] on span "Редагувати" at bounding box center [577, 233] width 59 height 11
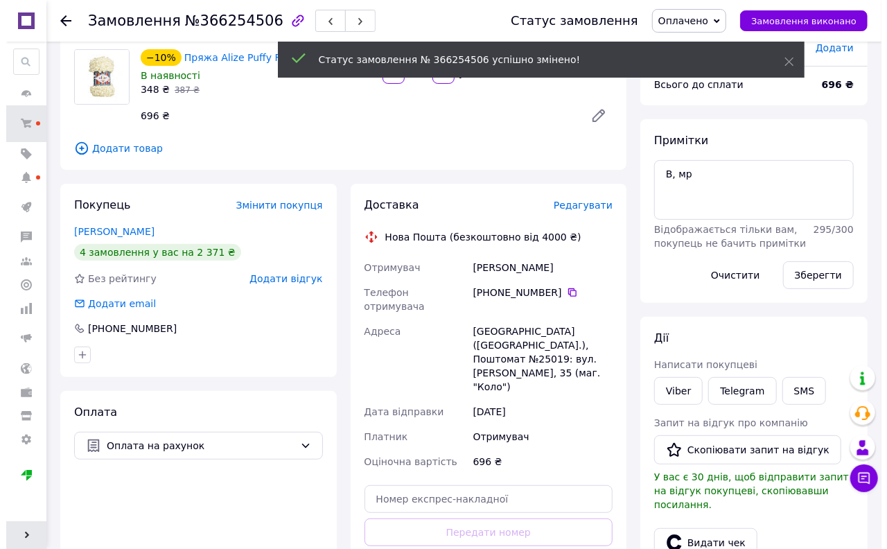
scroll to position [47, 0]
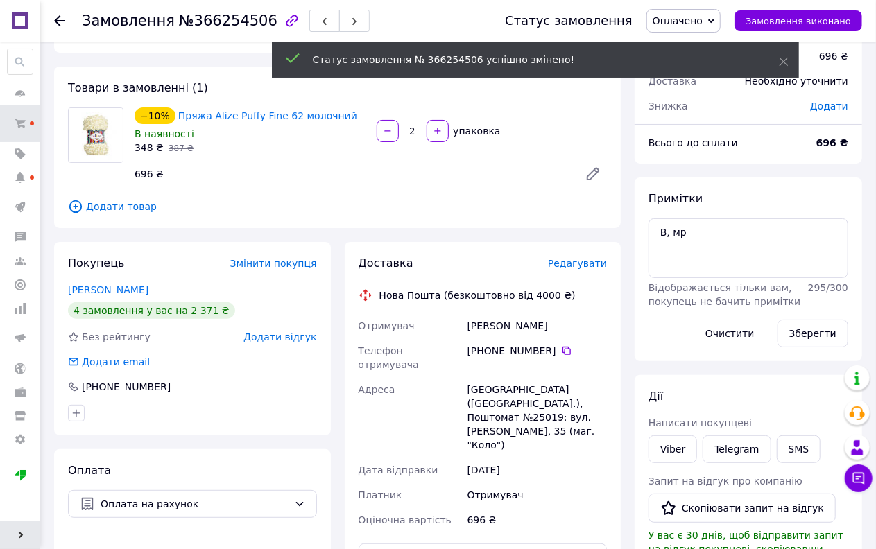
click at [577, 266] on span "Редагувати" at bounding box center [577, 263] width 59 height 11
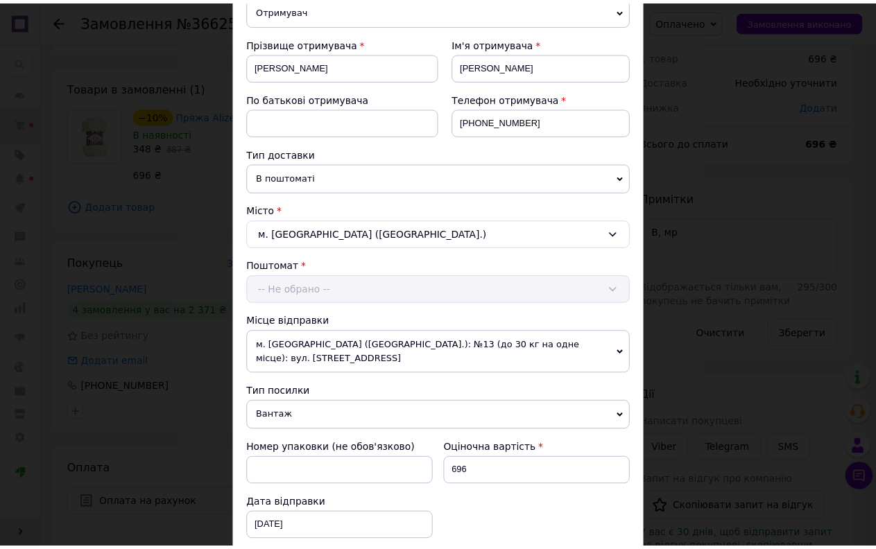
scroll to position [412, 0]
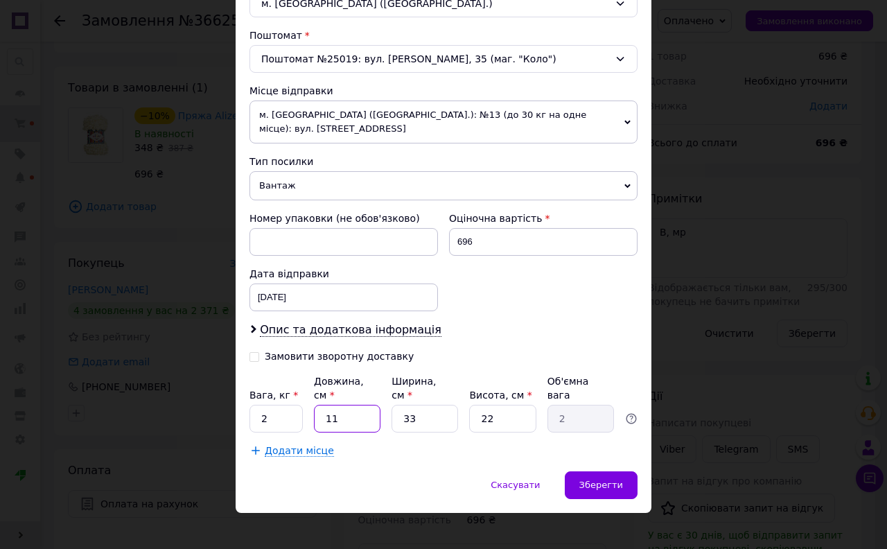
drag, startPoint x: 352, startPoint y: 409, endPoint x: 313, endPoint y: 413, distance: 38.3
click at [314, 413] on input "11" at bounding box center [347, 419] width 67 height 28
type input "2"
type input "0.36"
type input "22"
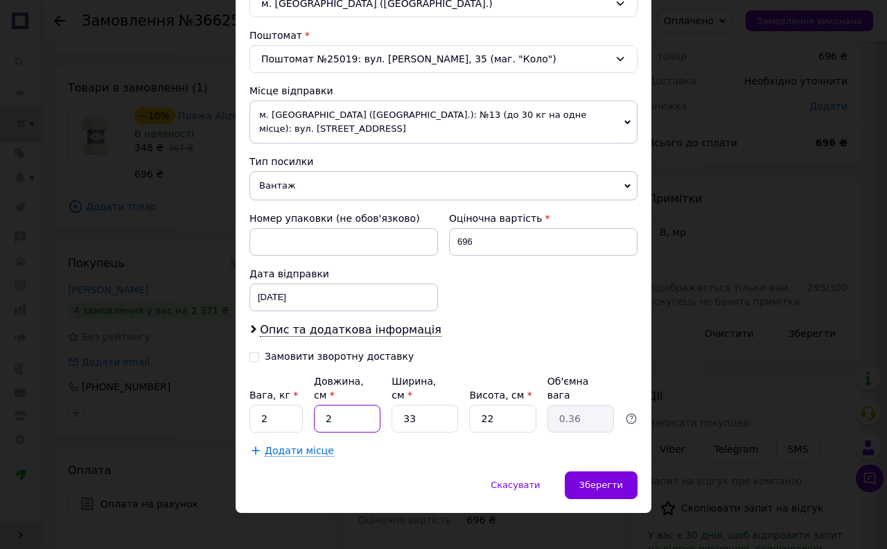
type input "3.99"
type input "22"
drag, startPoint x: 477, startPoint y: 243, endPoint x: 432, endPoint y: 252, distance: 45.8
click at [432, 252] on div "Номер упаковки (не обов'язково) Оціночна вартість 696 Дата відправки 12.10.2025…" at bounding box center [443, 261] width 399 height 111
type input "500"
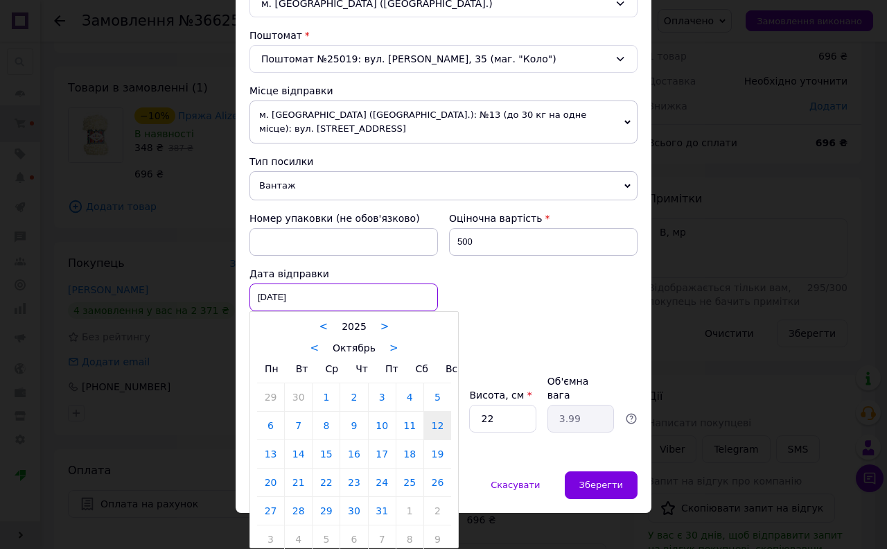
click at [281, 295] on div "12.10.2025 < 2025 > < Октябрь > Пн Вт Ср Чт Пт Сб Вс 29 30 1 2 3 4 5 6 7 8 9 10…" at bounding box center [344, 298] width 189 height 28
click at [295, 453] on link "14" at bounding box center [298, 454] width 27 height 28
type input "14.10.2025"
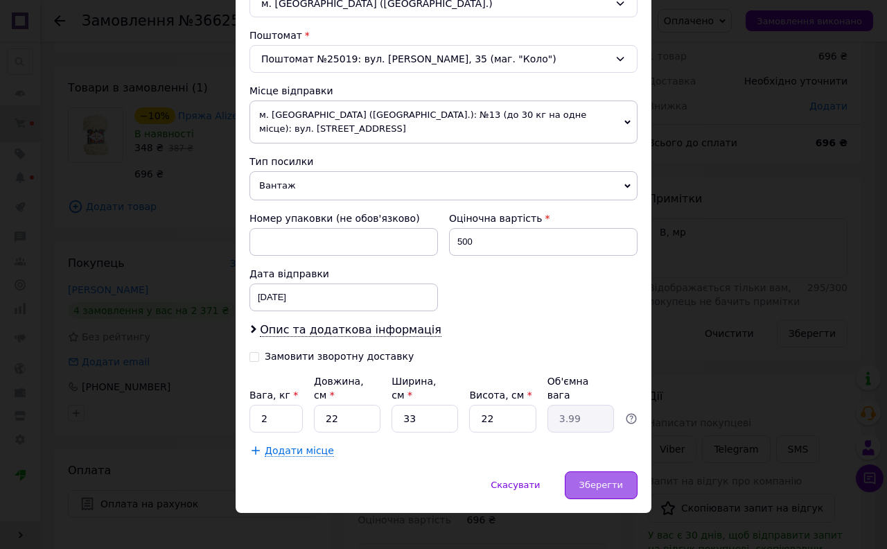
click at [591, 471] on div "Зберегти" at bounding box center [601, 485] width 73 height 28
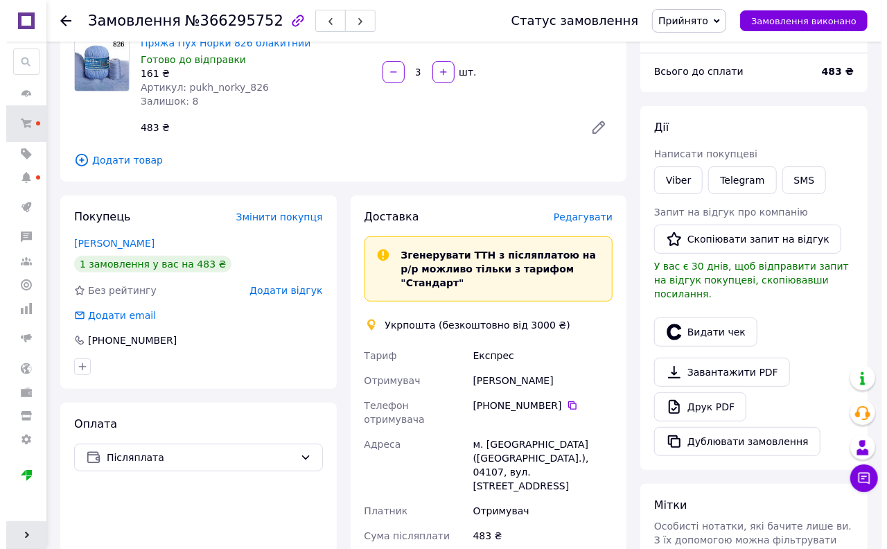
scroll to position [77, 0]
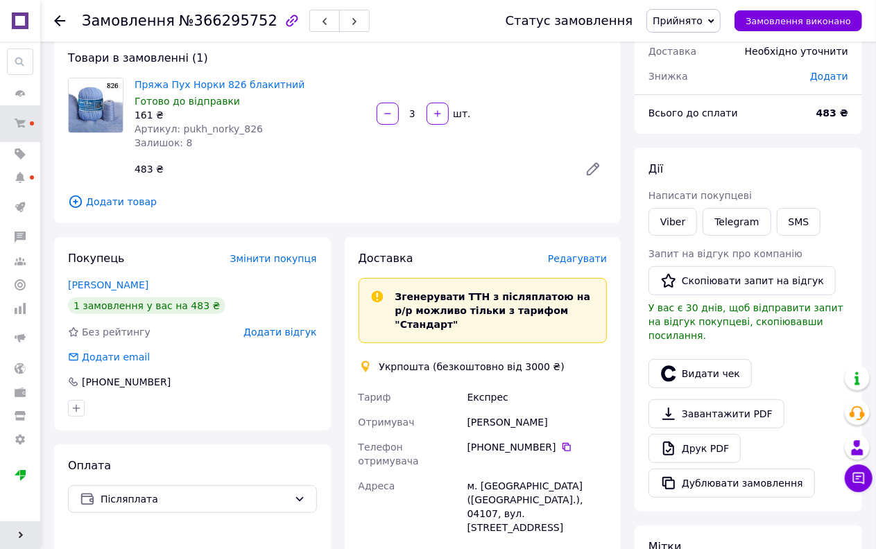
click at [594, 261] on span "Редагувати" at bounding box center [577, 258] width 59 height 11
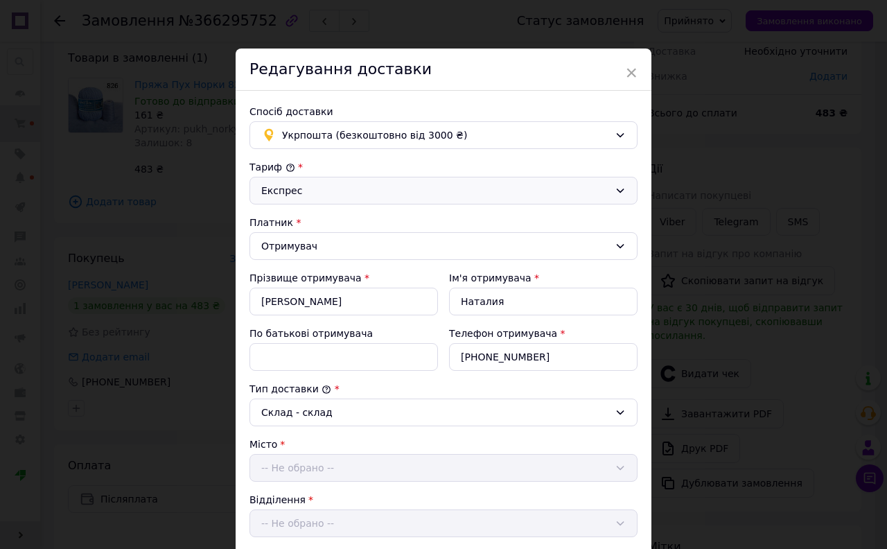
click at [371, 203] on div "Експрес" at bounding box center [444, 191] width 388 height 28
click at [299, 218] on li "Стандарт" at bounding box center [441, 221] width 387 height 25
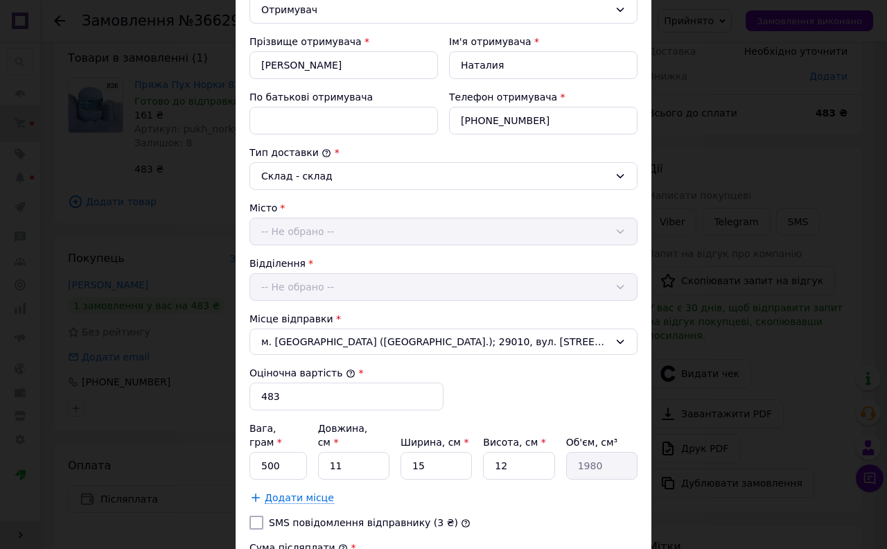
scroll to position [449, 0]
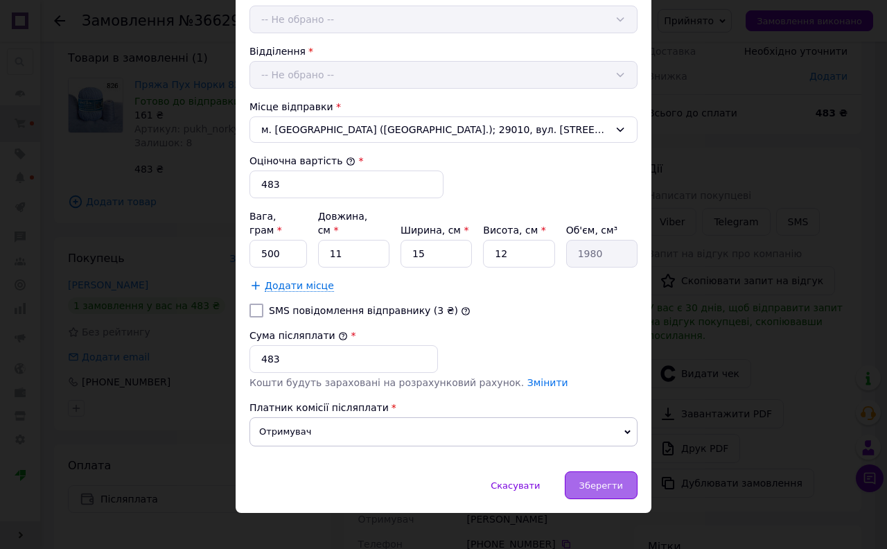
click at [604, 471] on div "Зберегти" at bounding box center [601, 485] width 73 height 28
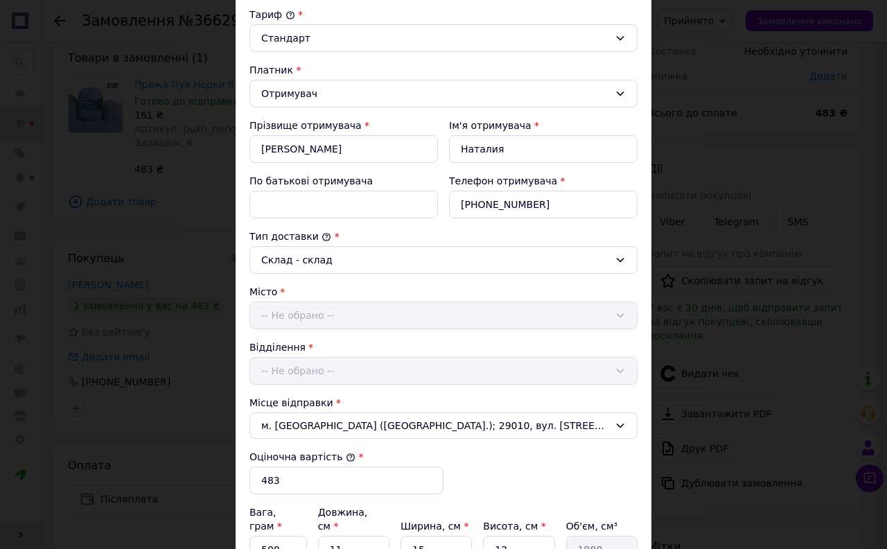
scroll to position [0, 0]
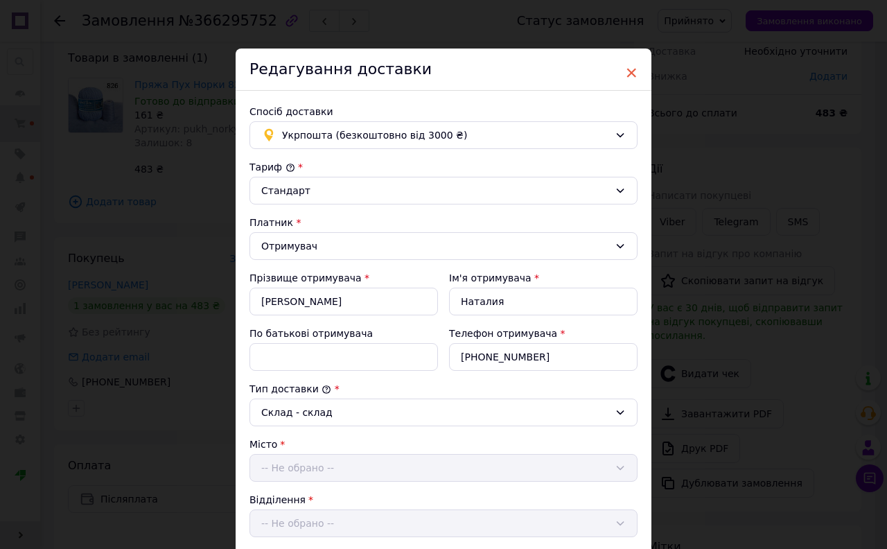
click at [627, 77] on span "×" at bounding box center [631, 73] width 12 height 24
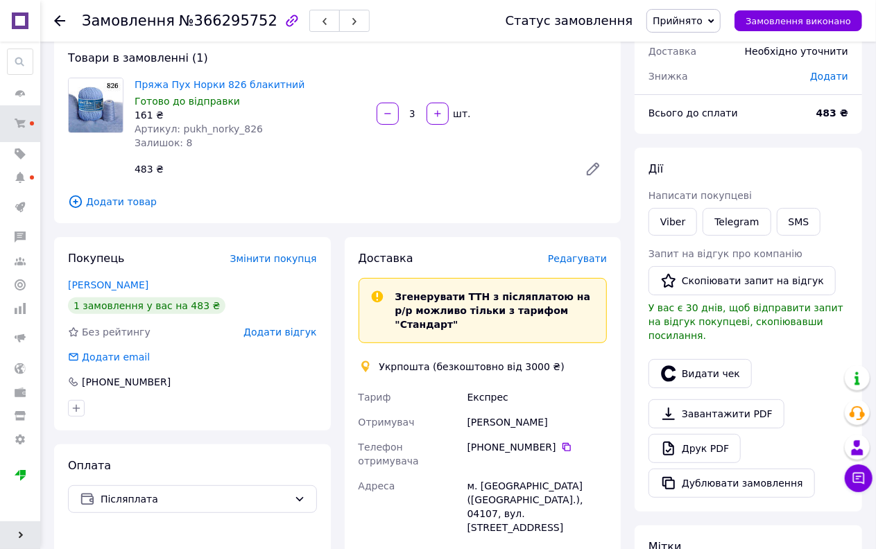
click at [576, 259] on span "Редагувати" at bounding box center [577, 258] width 59 height 11
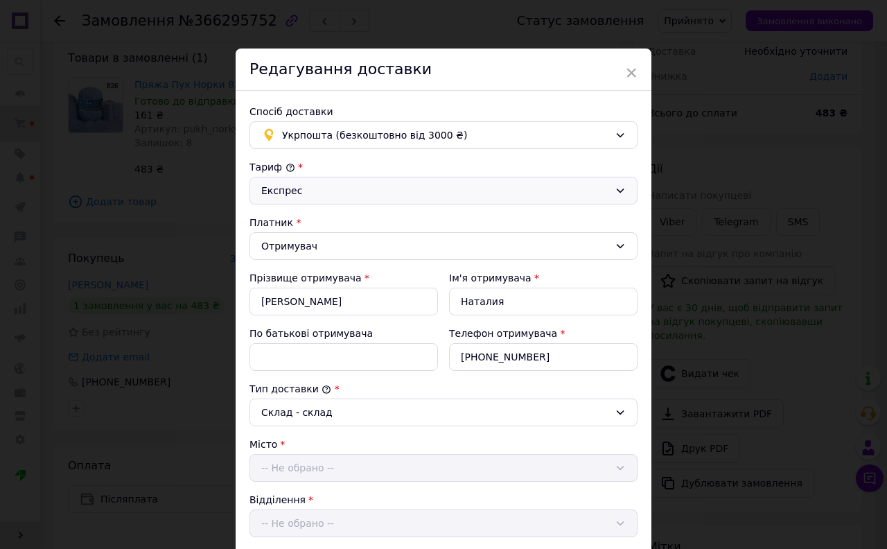
click at [340, 191] on div "Експрес" at bounding box center [435, 190] width 348 height 15
click at [303, 220] on li "Стандарт" at bounding box center [441, 221] width 387 height 25
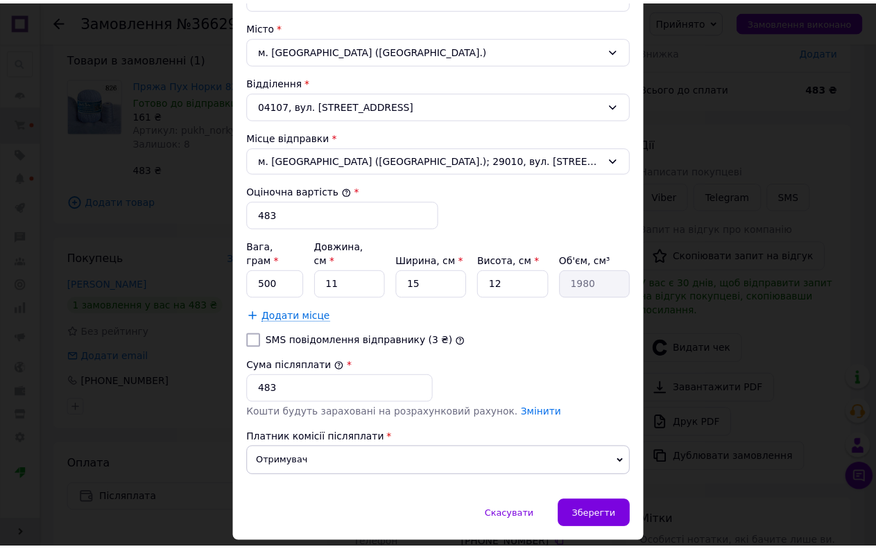
scroll to position [449, 0]
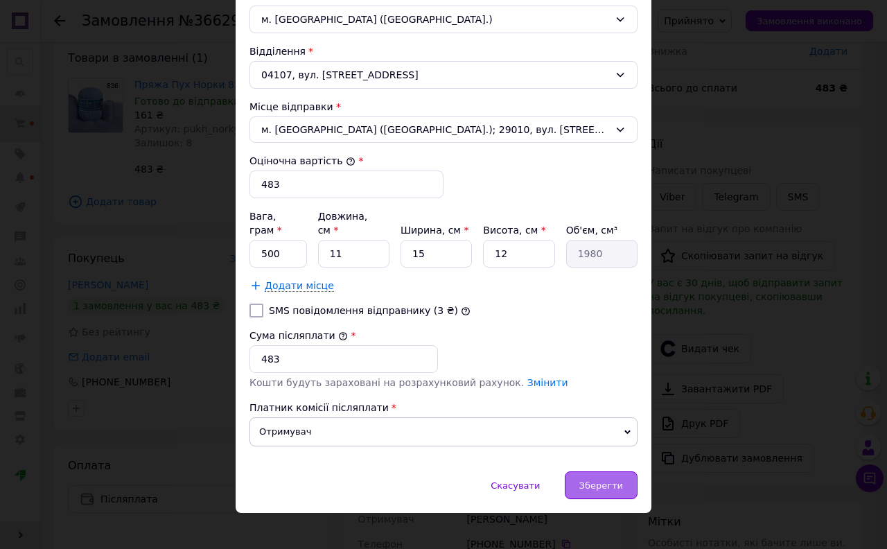
click at [605, 480] on span "Зберегти" at bounding box center [602, 485] width 44 height 10
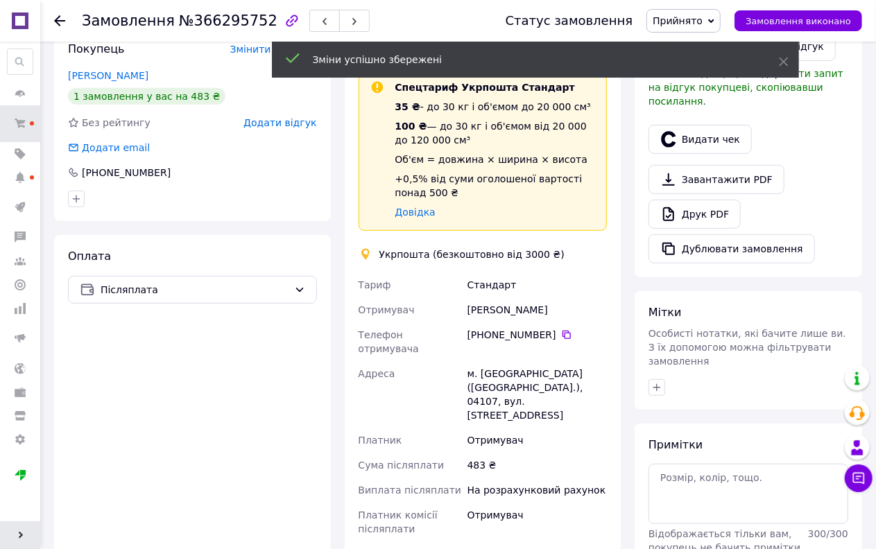
scroll to position [462, 0]
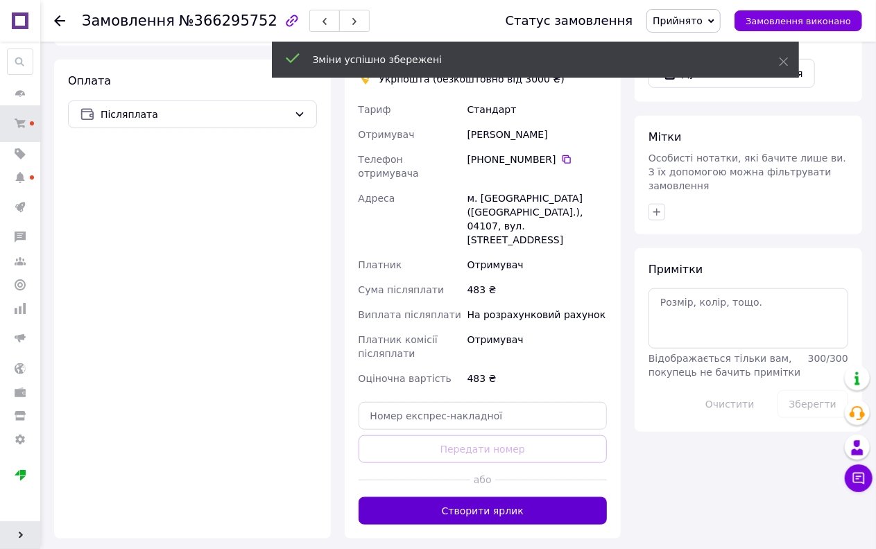
click at [503, 497] on button "Створити ярлик" at bounding box center [482, 511] width 249 height 28
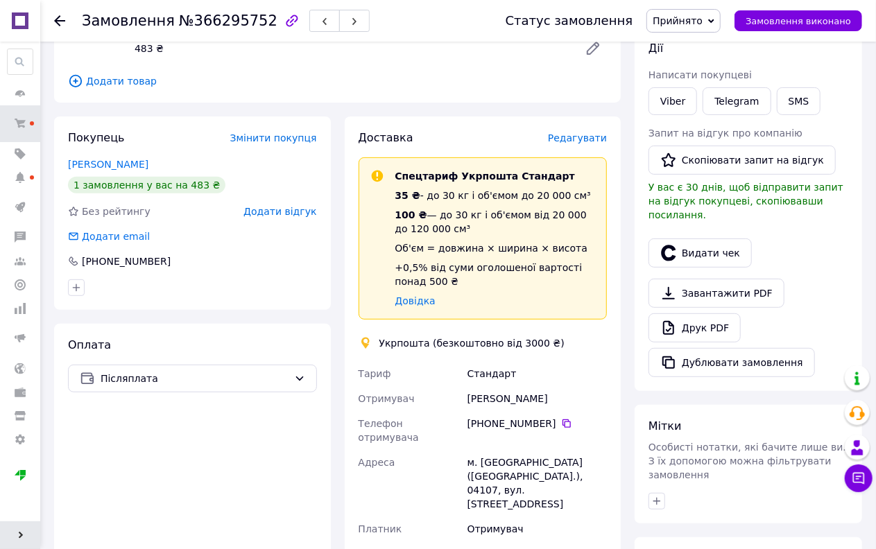
scroll to position [154, 0]
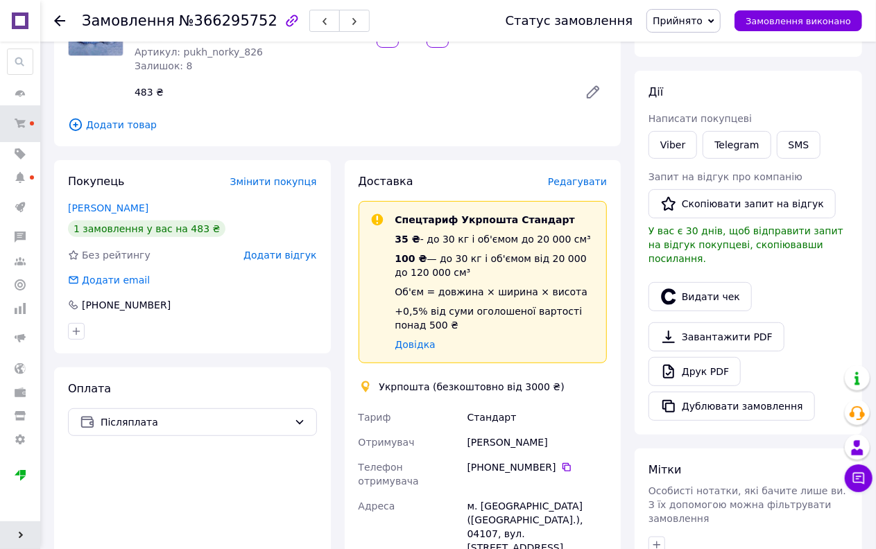
click at [702, 25] on span "Прийнято" at bounding box center [677, 20] width 50 height 11
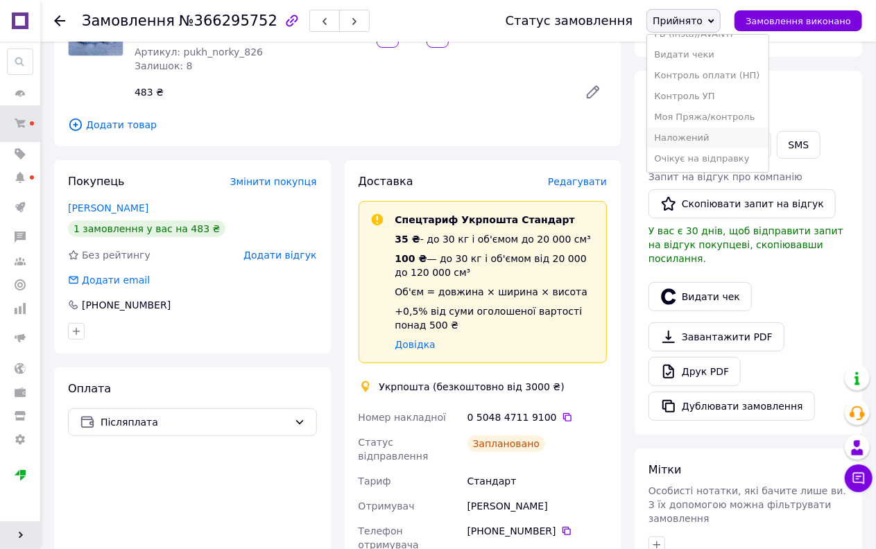
click at [708, 139] on li "Наложений" at bounding box center [707, 138] width 121 height 21
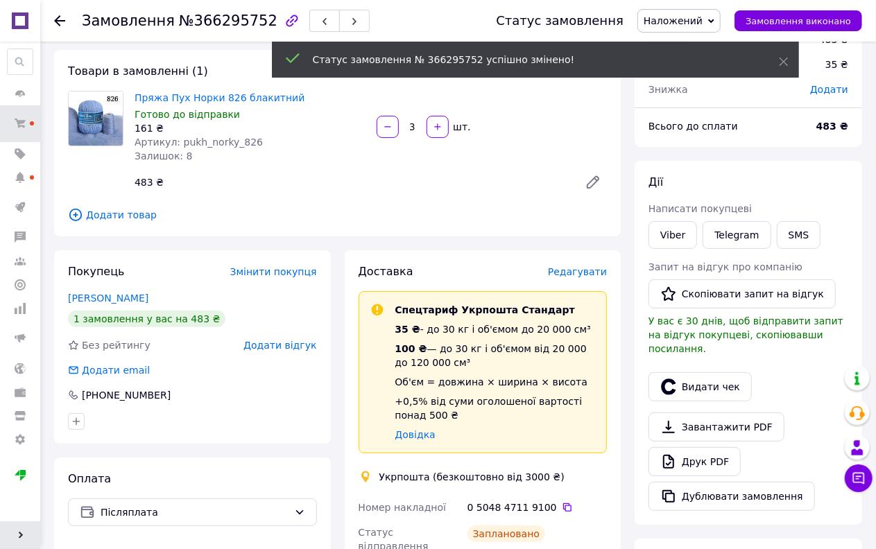
scroll to position [0, 0]
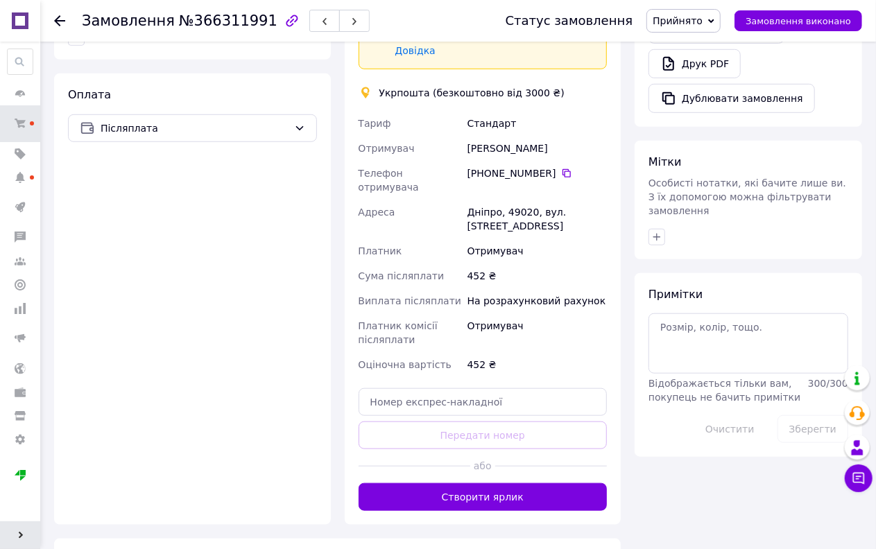
click at [503, 483] on button "Створити ярлик" at bounding box center [482, 497] width 249 height 28
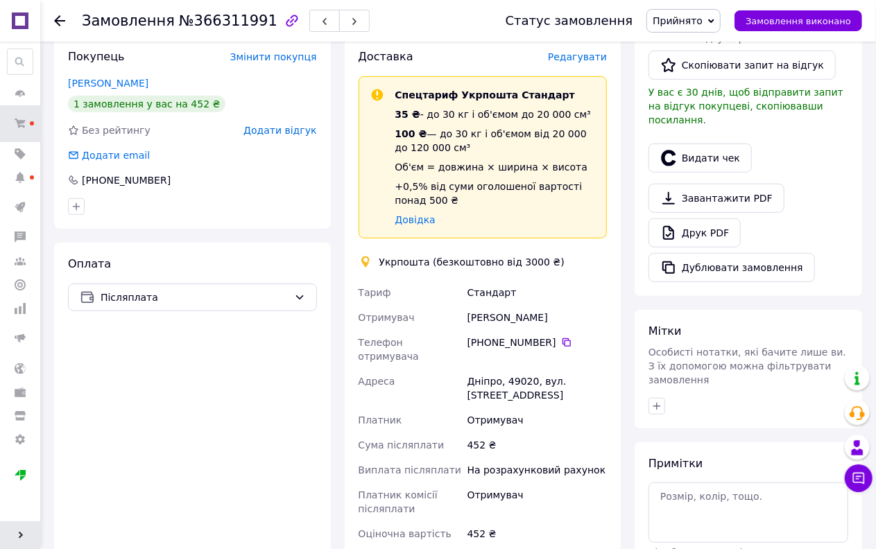
scroll to position [154, 0]
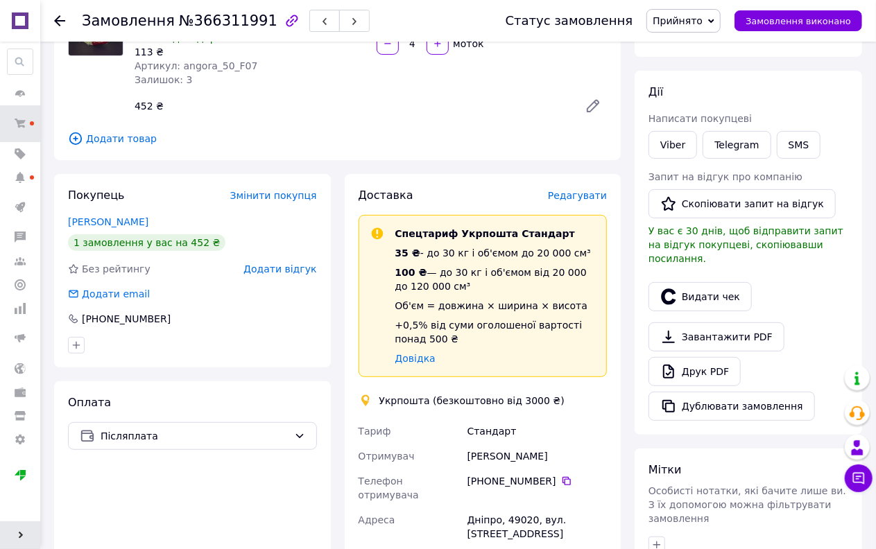
click at [684, 15] on span "Прийнято" at bounding box center [677, 20] width 50 height 11
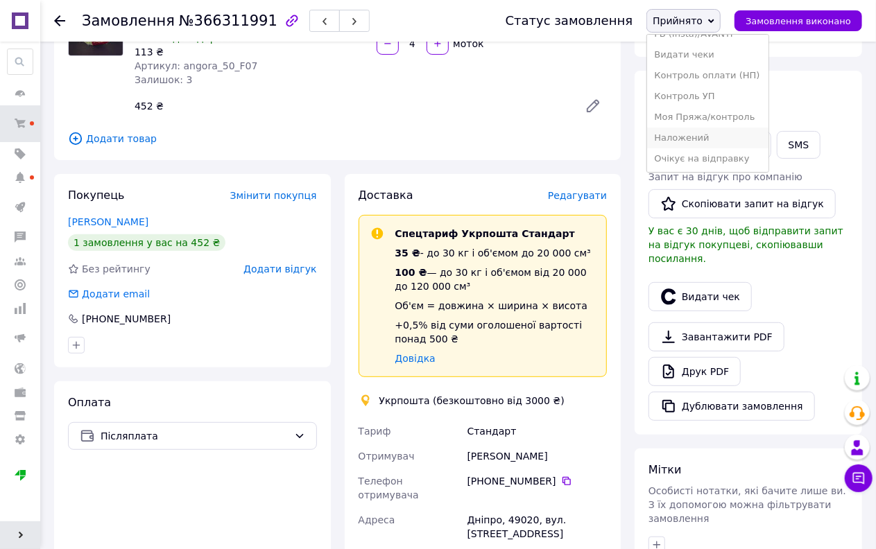
click at [696, 134] on li "Наложений" at bounding box center [707, 138] width 121 height 21
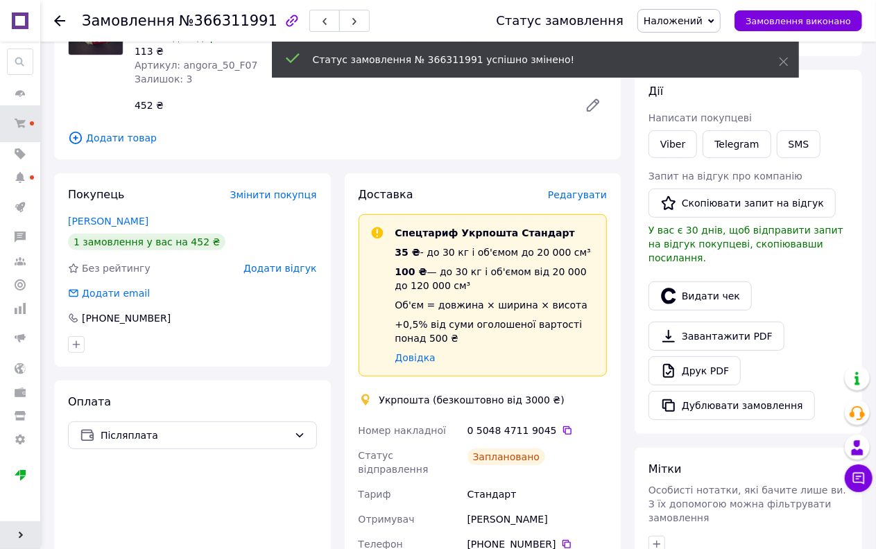
scroll to position [154, 0]
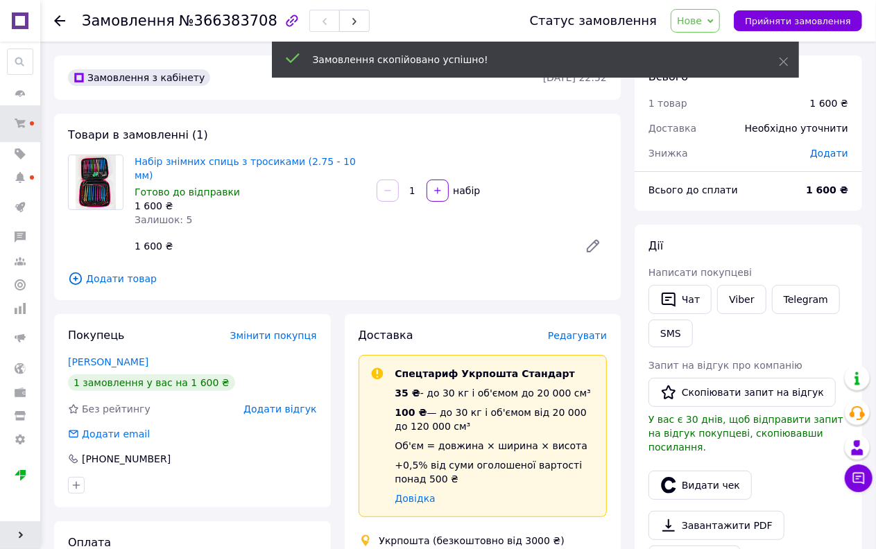
click at [114, 271] on span "Додати товар" at bounding box center [337, 278] width 539 height 15
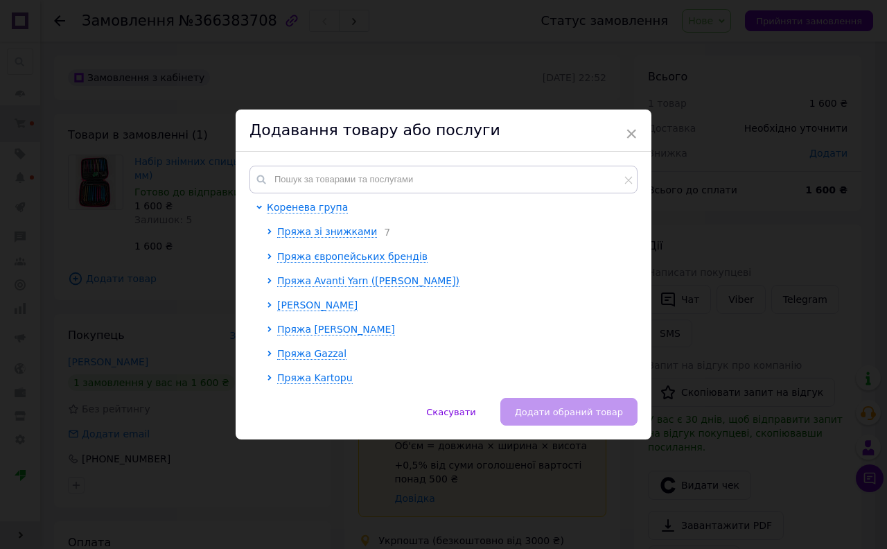
click at [270, 275] on div at bounding box center [272, 281] width 10 height 14
click at [269, 279] on icon at bounding box center [270, 281] width 6 height 6
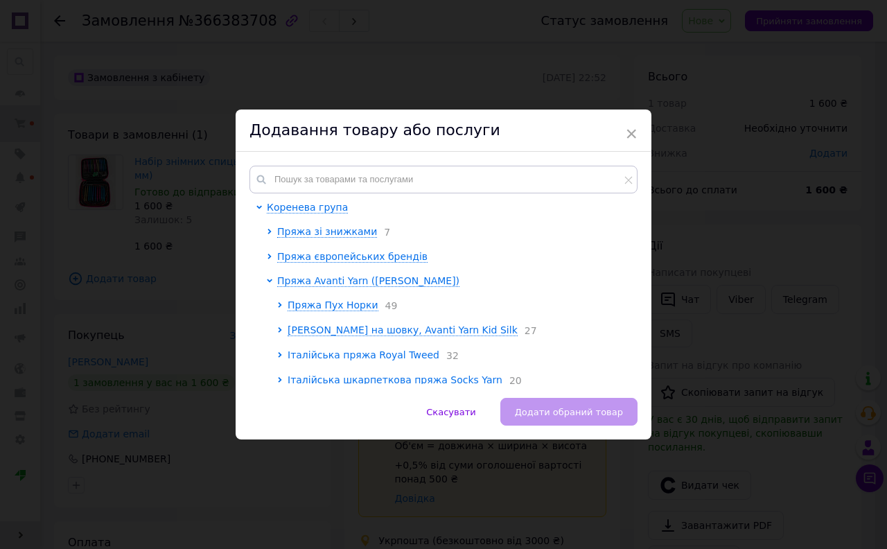
scroll to position [77, 0]
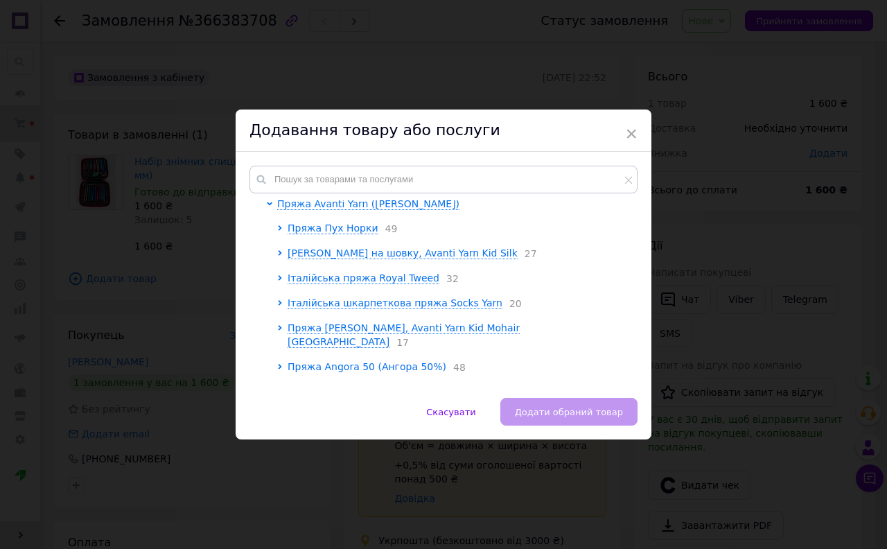
click at [340, 361] on span "Пряжа Angora 50 (Ангора 50%)" at bounding box center [367, 366] width 159 height 11
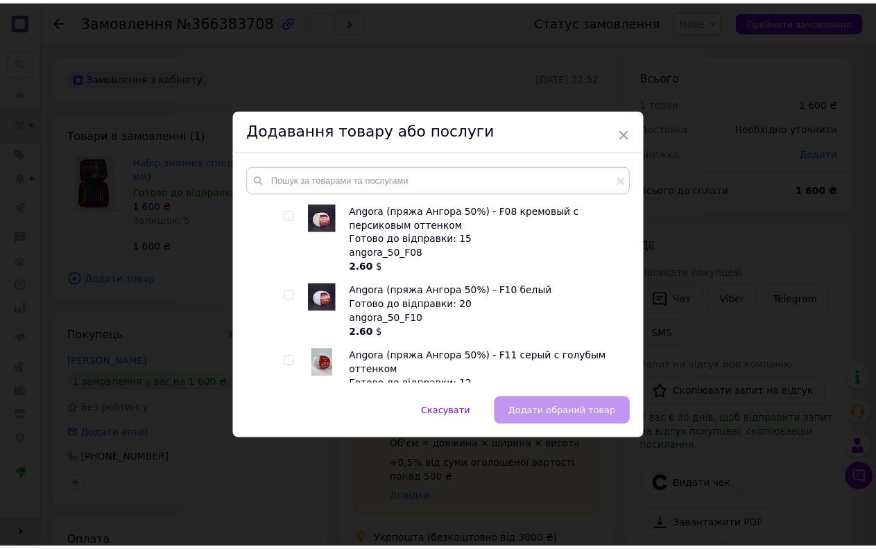
scroll to position [770, 0]
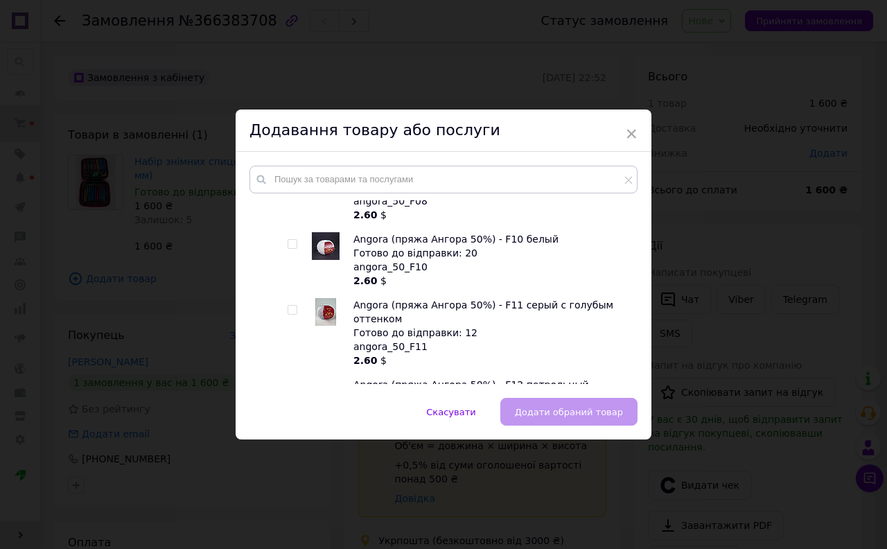
click at [288, 239] on span at bounding box center [293, 244] width 10 height 10
click at [288, 240] on input "checkbox" at bounding box center [292, 244] width 9 height 9
checkbox input "true"
click at [546, 412] on span "Додати обраний товар" at bounding box center [569, 412] width 108 height 10
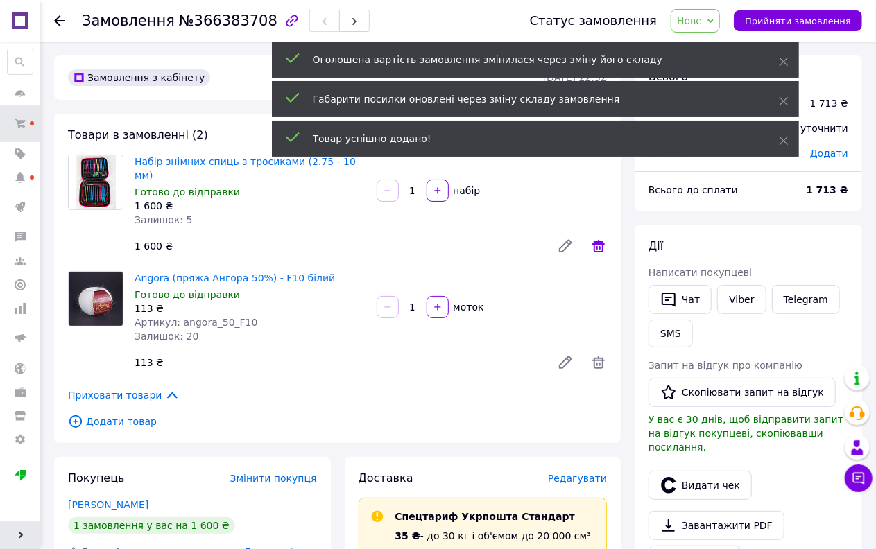
click at [602, 240] on icon at bounding box center [598, 246] width 12 height 12
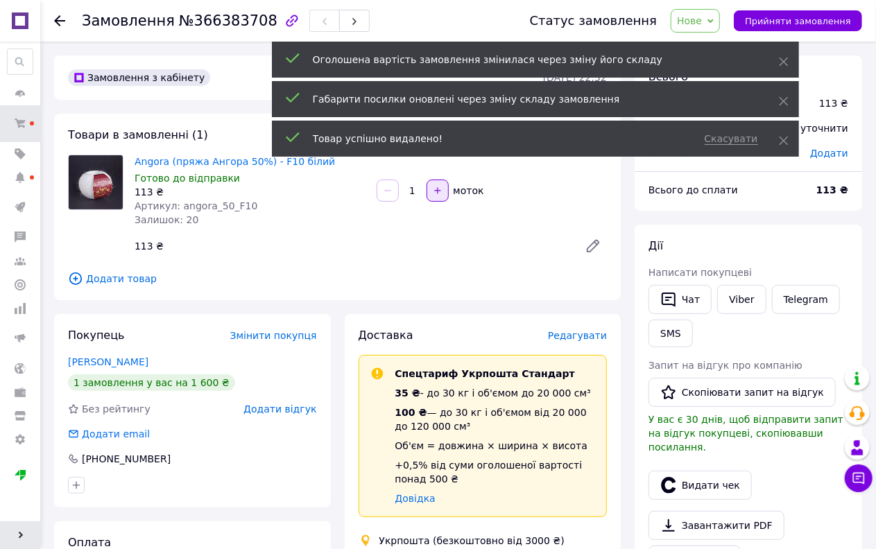
click at [428, 185] on button "button" at bounding box center [437, 191] width 22 height 22
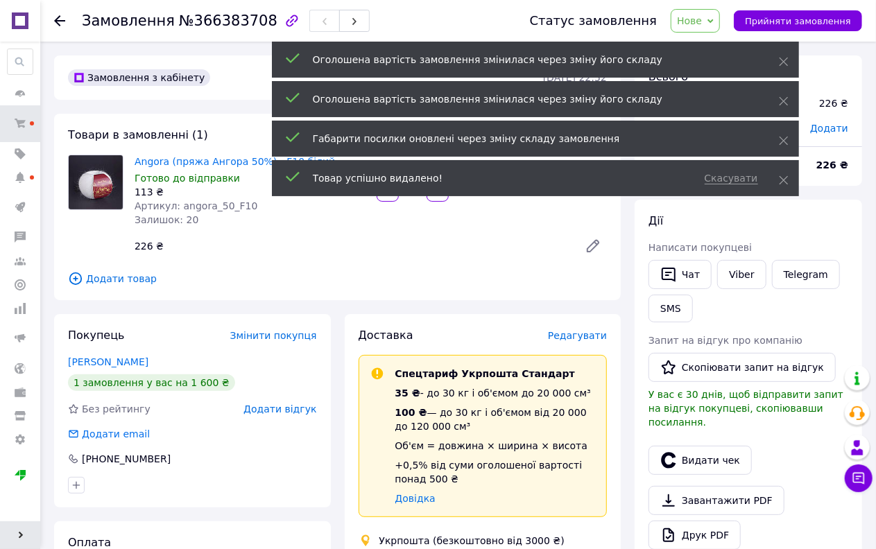
click at [121, 280] on span "Додати товар" at bounding box center [337, 278] width 539 height 15
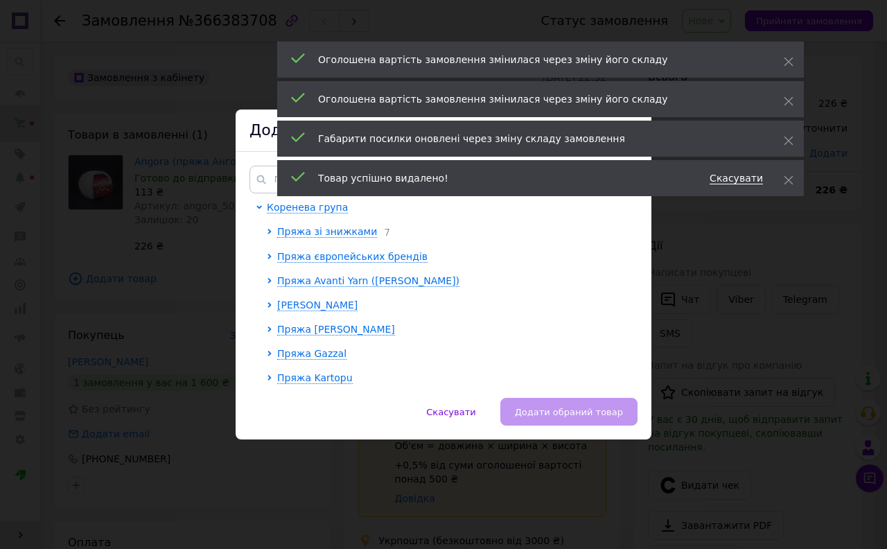
click at [738, 179] on span "Скасувати" at bounding box center [736, 179] width 53 height 12
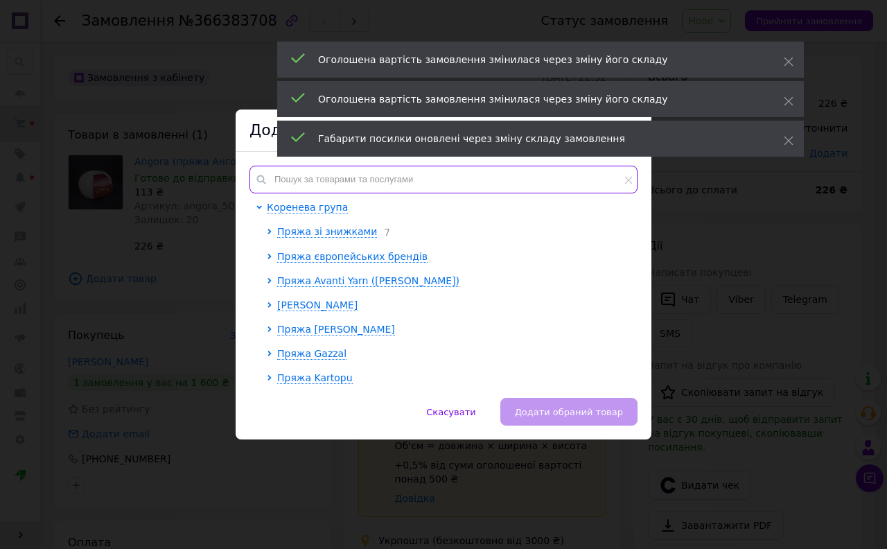
click at [348, 182] on div "Коренева група Пряжа зі знижками 7 Пряжа європейських брендів Пряжа Avanti Yarn…" at bounding box center [444, 275] width 388 height 218
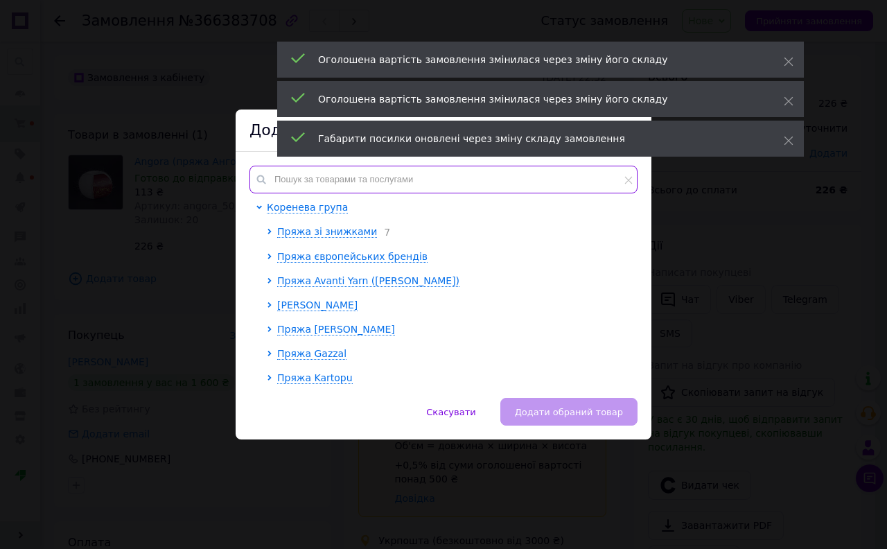
type input "1"
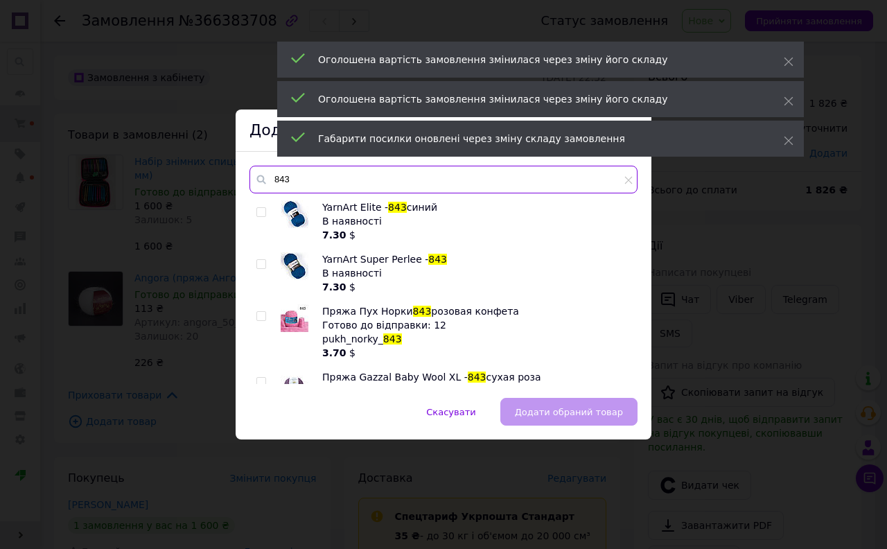
type input "843"
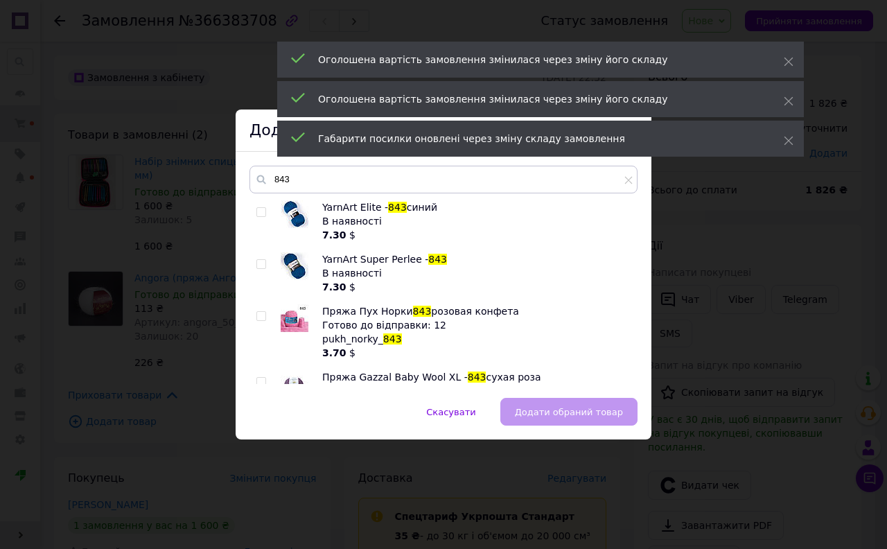
click at [257, 313] on input "checkbox" at bounding box center [261, 316] width 9 height 9
checkbox input "true"
click at [557, 407] on span "Додати обраний товар" at bounding box center [569, 412] width 108 height 10
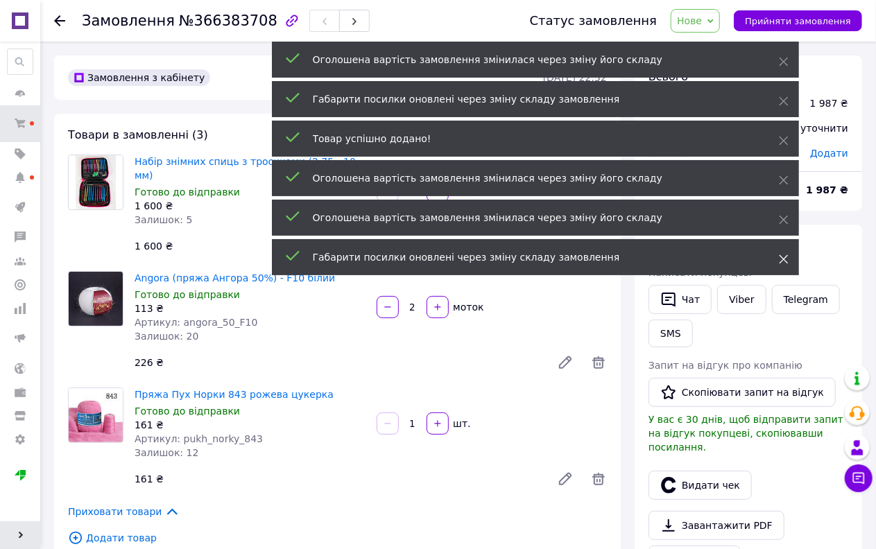
click at [781, 259] on icon at bounding box center [784, 259] width 10 height 10
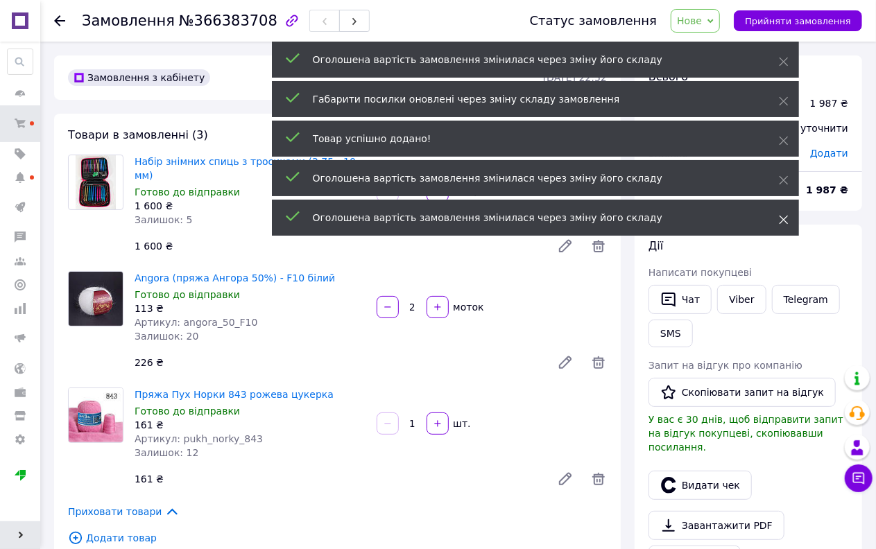
click at [780, 215] on icon at bounding box center [784, 220] width 10 height 10
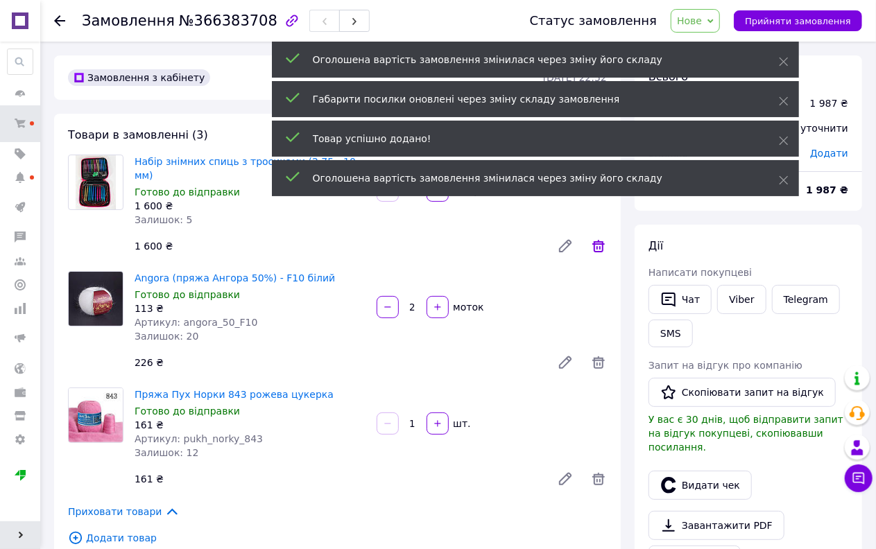
click at [594, 240] on icon at bounding box center [598, 246] width 12 height 12
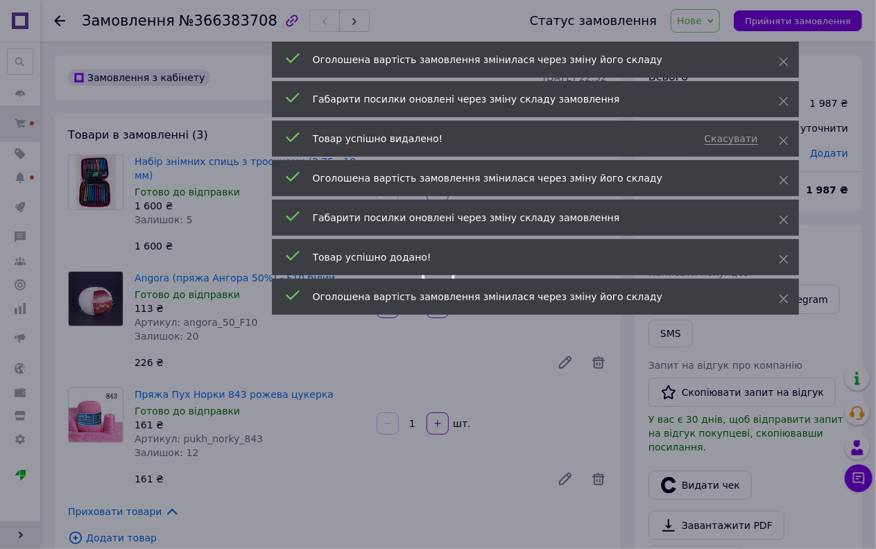
type input "2"
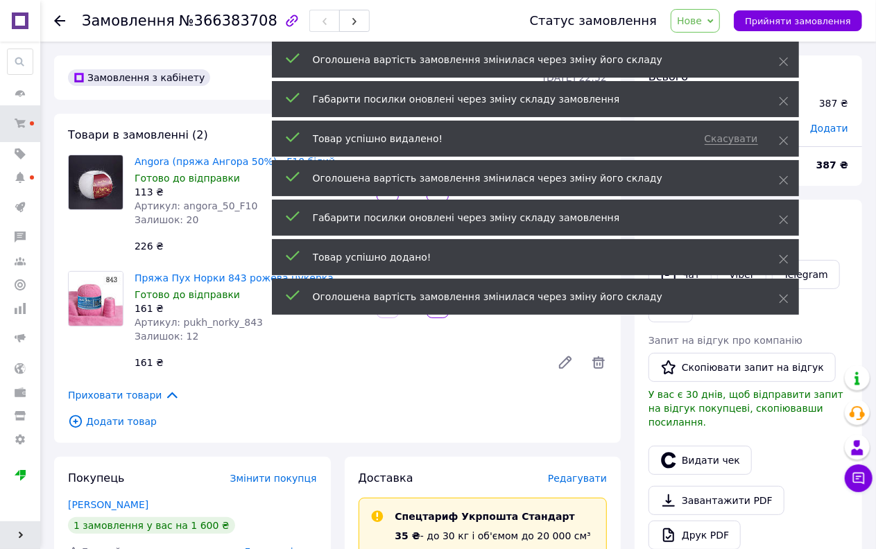
scroll to position [10, 0]
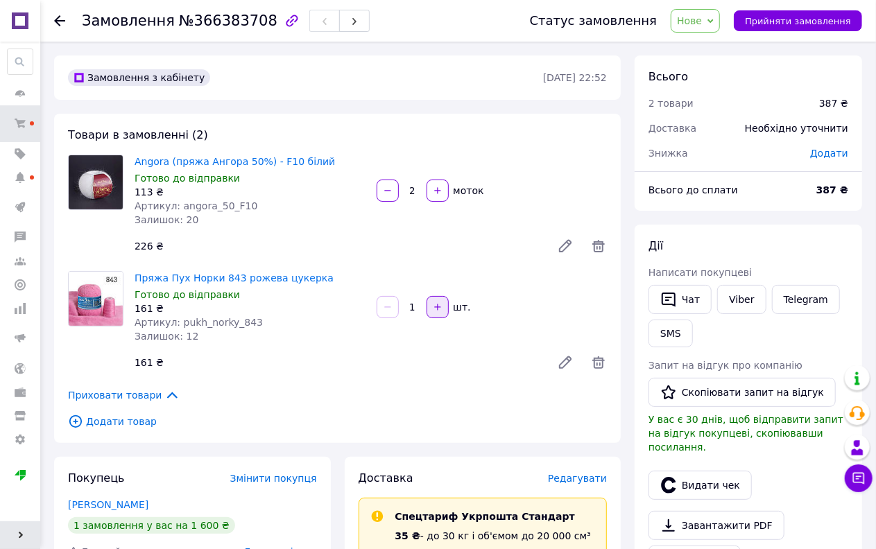
click at [438, 309] on icon "button" at bounding box center [438, 307] width 10 height 10
type input "2"
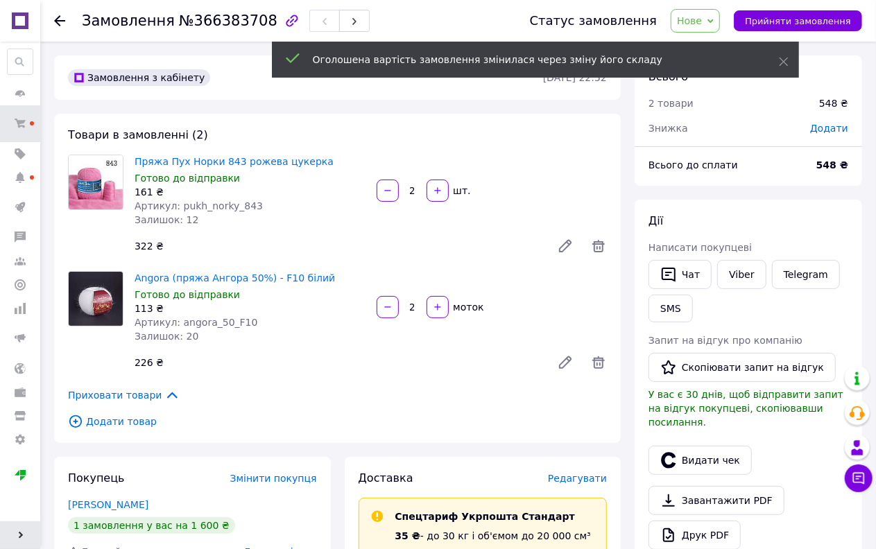
scroll to position [78, 0]
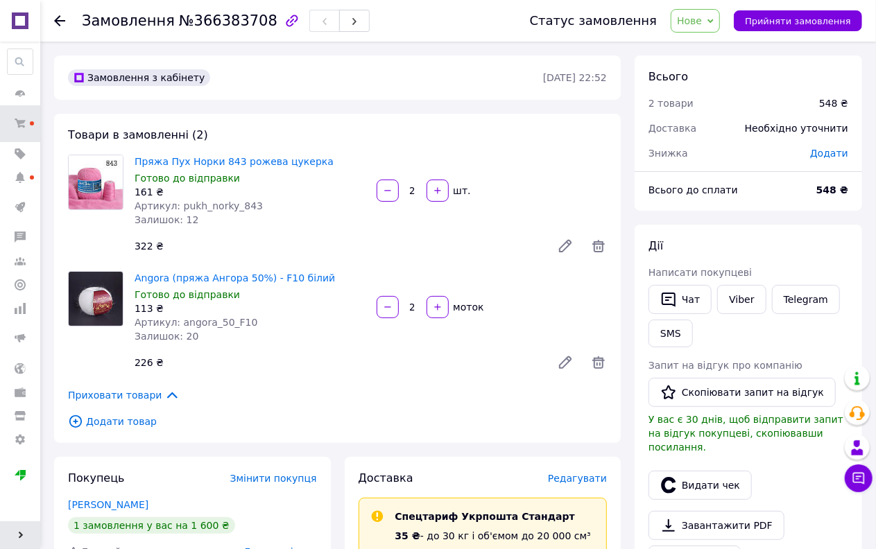
click at [139, 424] on span "Додати товар" at bounding box center [337, 421] width 539 height 15
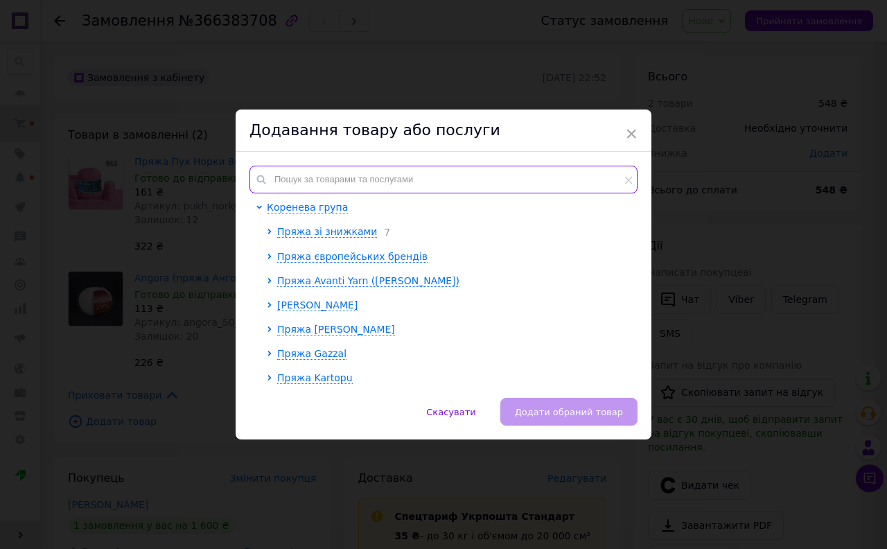
click at [466, 188] on input "text" at bounding box center [444, 180] width 388 height 28
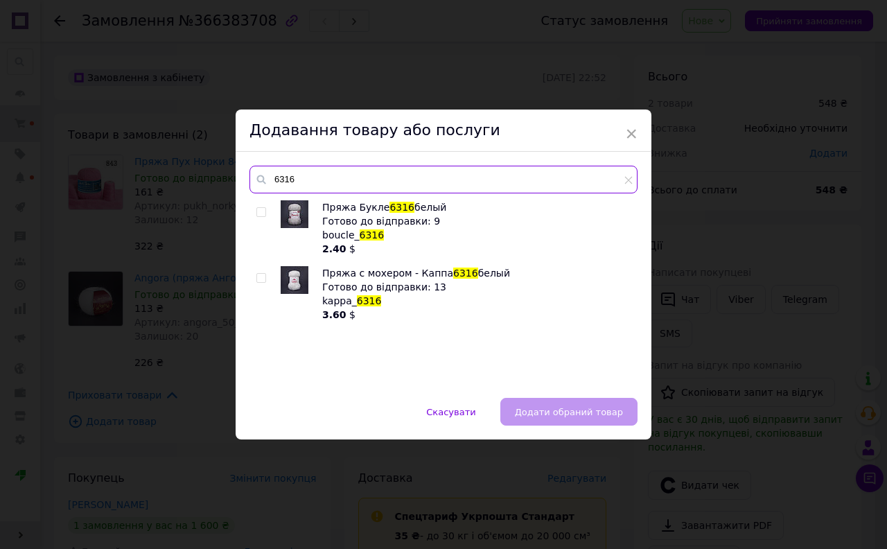
type input "6316"
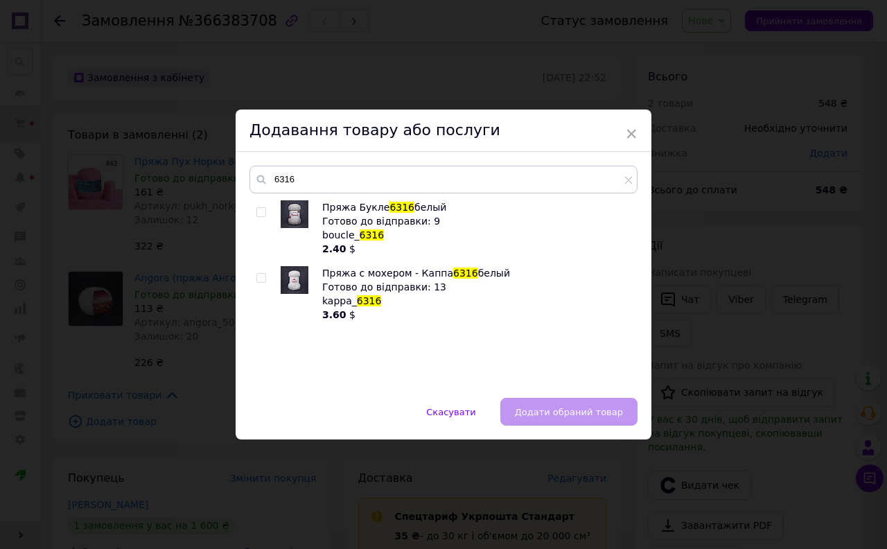
click at [260, 275] on input "checkbox" at bounding box center [261, 278] width 9 height 9
checkbox input "true"
click at [584, 413] on span "Додати обраний товар" at bounding box center [569, 412] width 108 height 10
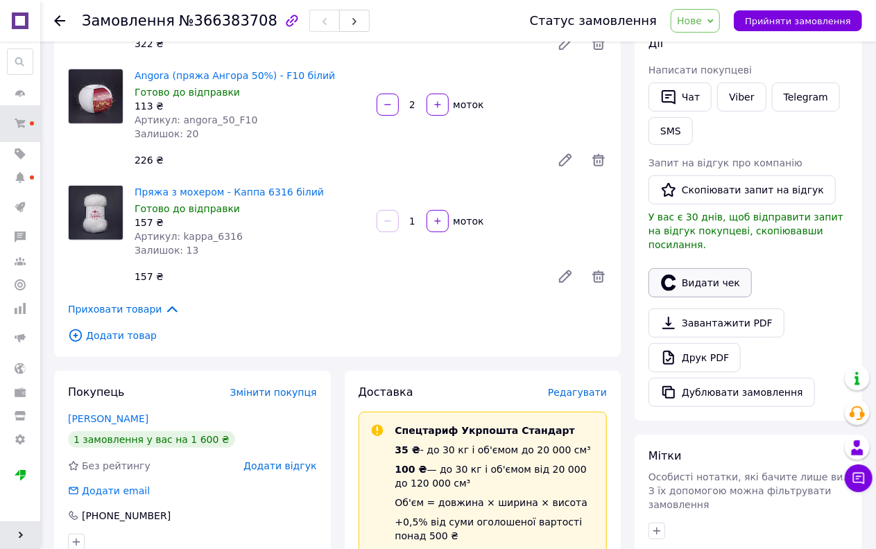
scroll to position [385, 0]
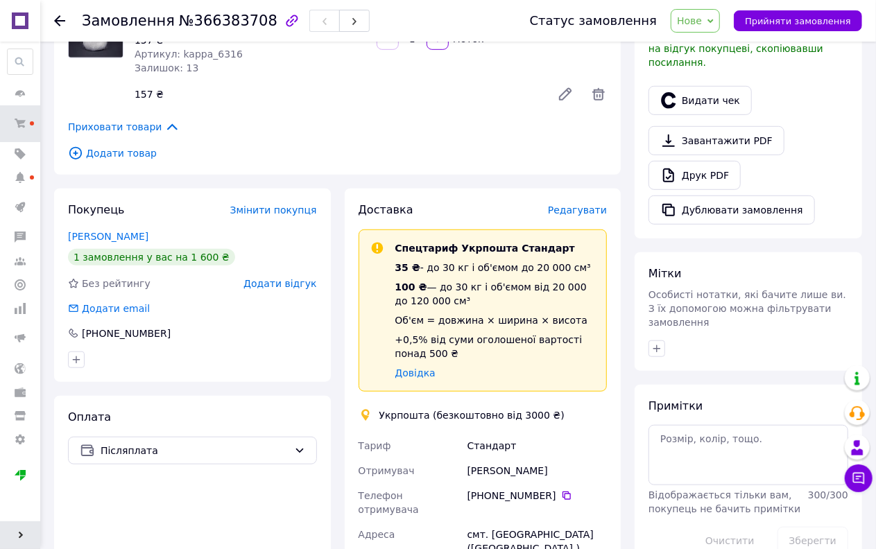
click at [702, 21] on span "Нове" at bounding box center [689, 20] width 25 height 11
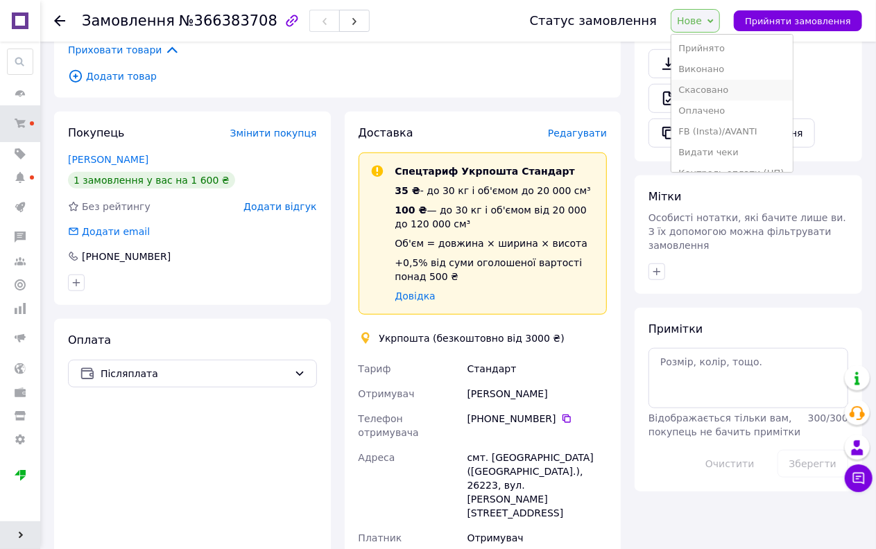
scroll to position [77, 0]
click at [723, 157] on li "Наложений" at bounding box center [731, 158] width 121 height 21
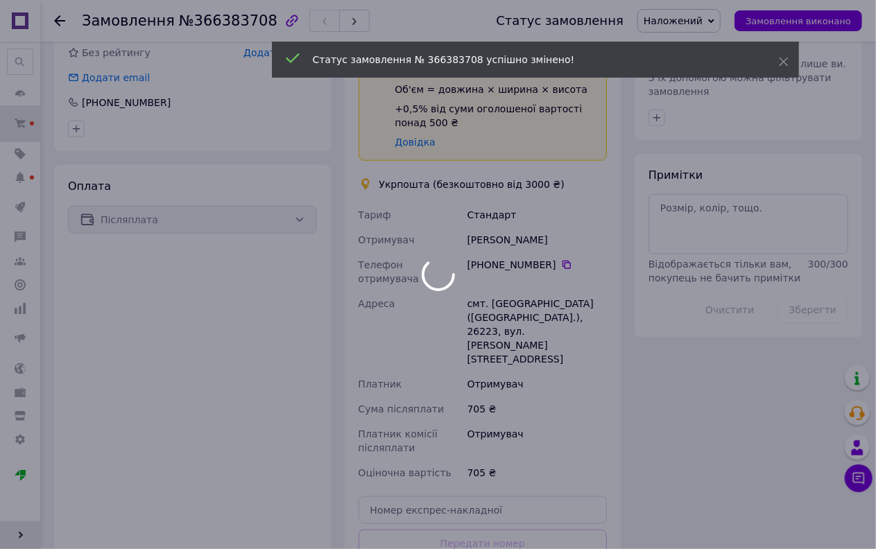
scroll to position [177, 0]
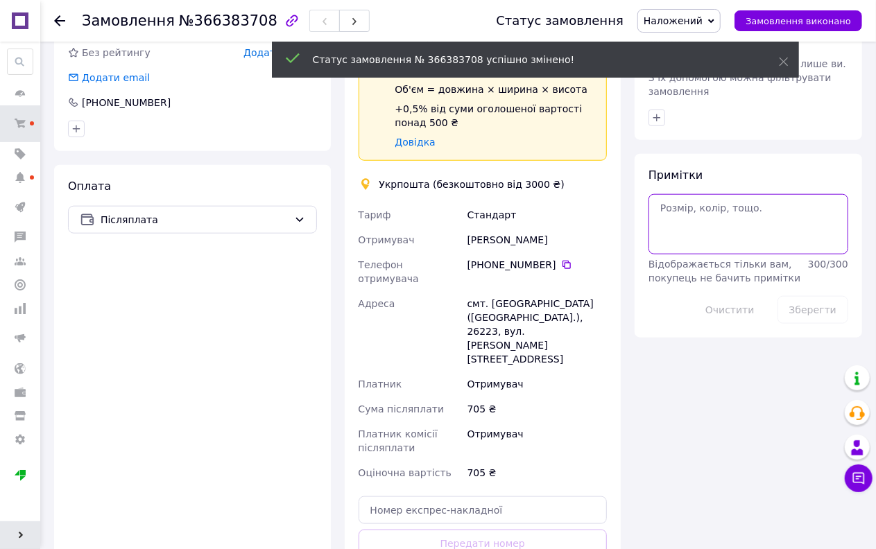
click at [722, 196] on textarea at bounding box center [748, 224] width 200 height 60
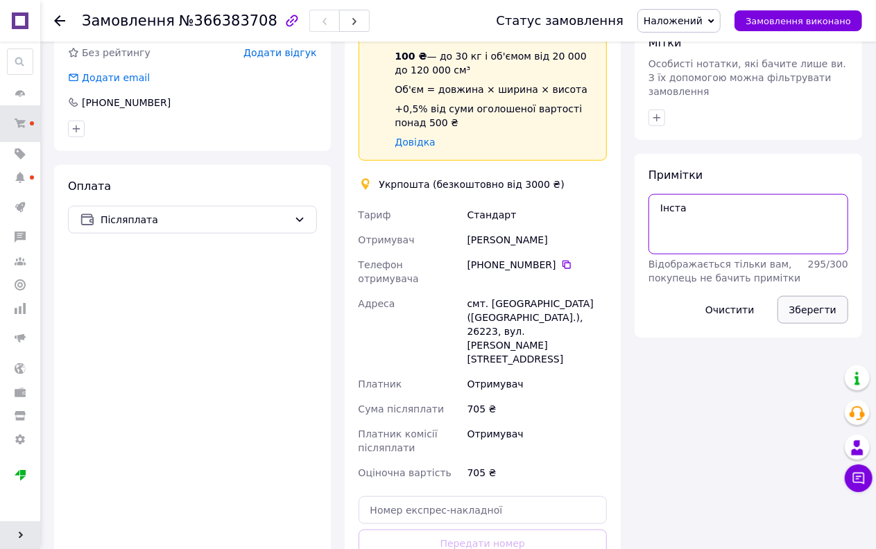
type textarea "Інста"
click at [793, 296] on button "Зберегти" at bounding box center [812, 310] width 71 height 28
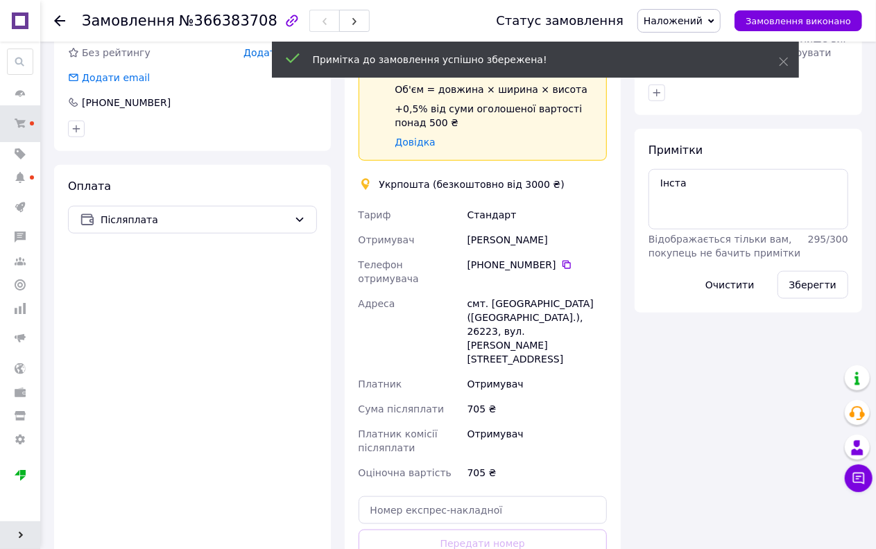
scroll to position [210, 0]
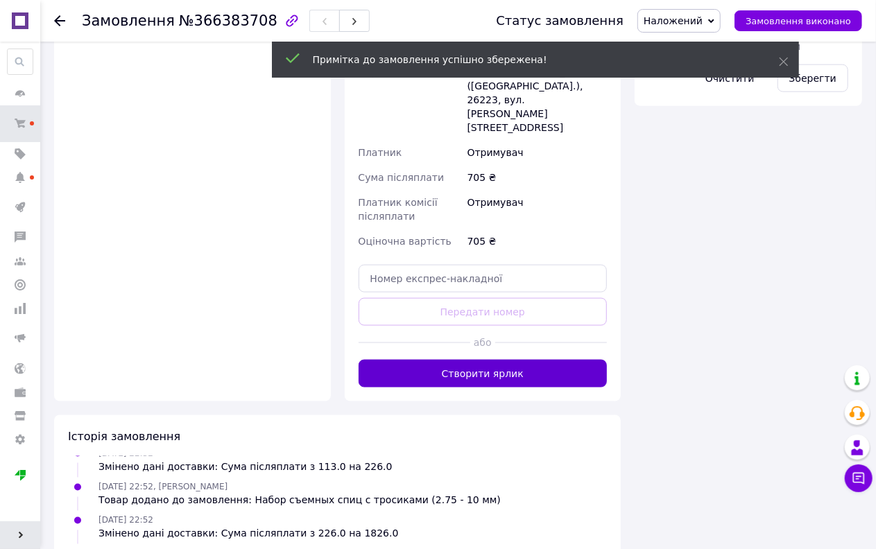
click at [521, 360] on button "Створити ярлик" at bounding box center [482, 374] width 249 height 28
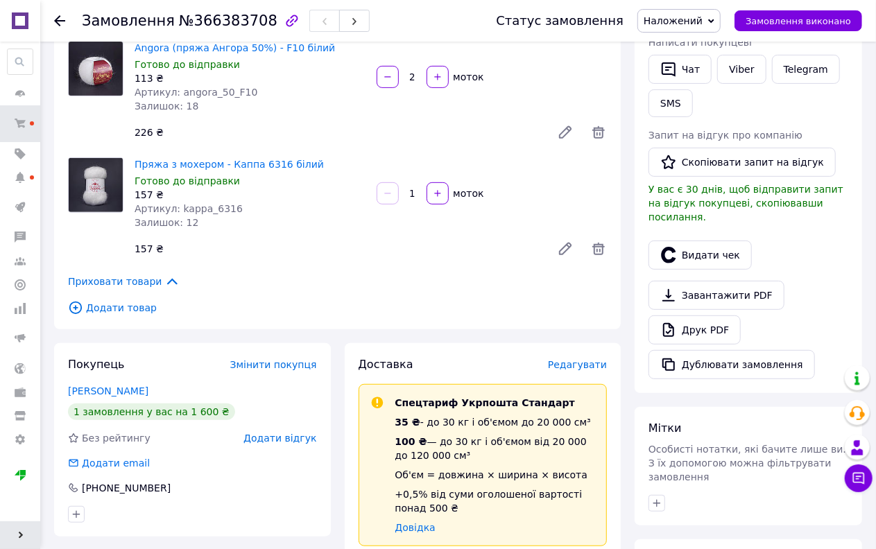
scroll to position [0, 0]
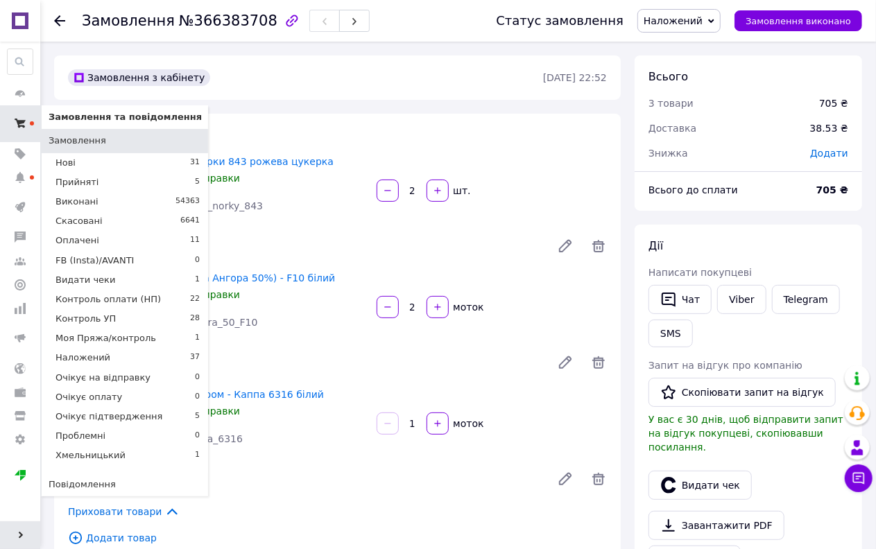
click at [28, 125] on span at bounding box center [20, 123] width 40 height 25
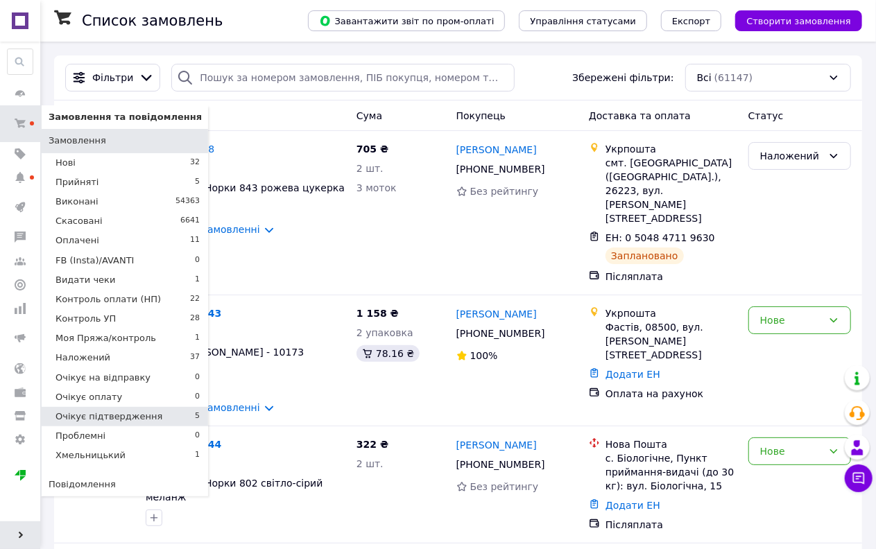
click at [103, 415] on span "Очікує підтвердження" at bounding box center [108, 416] width 107 height 12
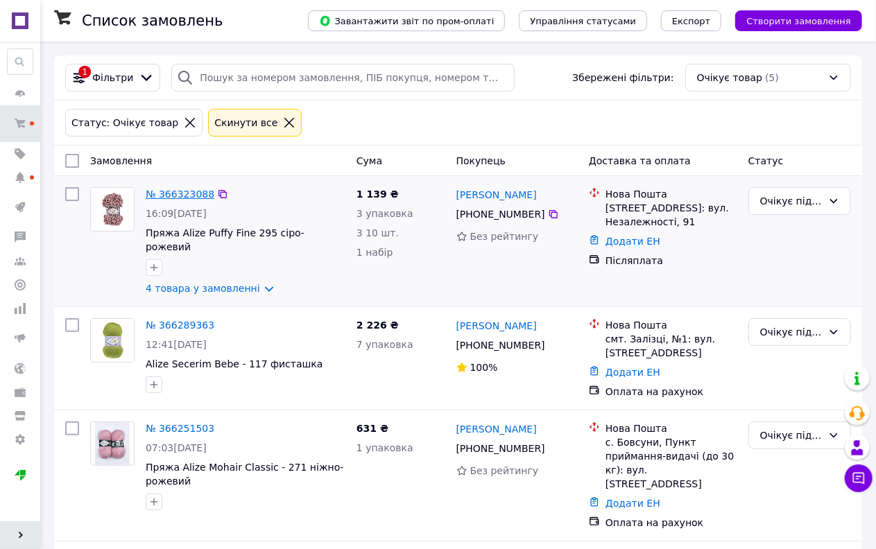
click at [191, 197] on link "№ 366323088" at bounding box center [180, 194] width 69 height 11
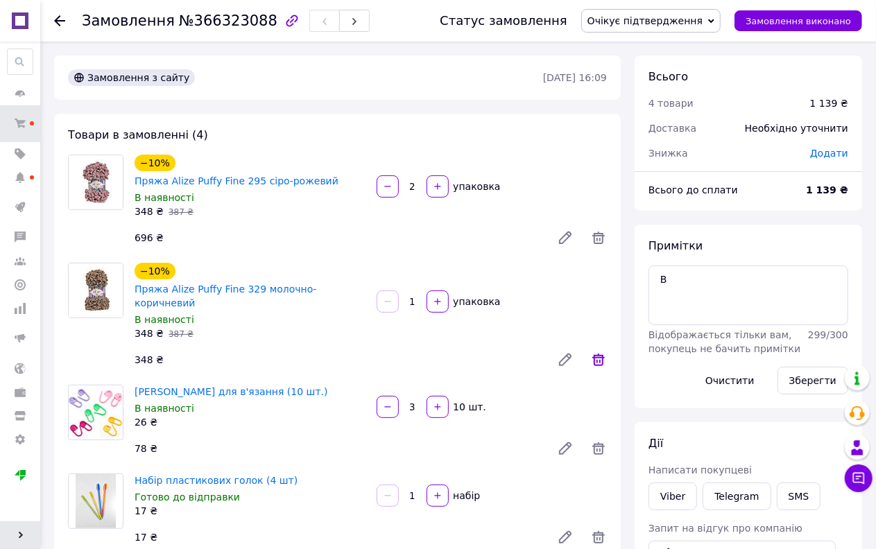
click at [594, 354] on icon at bounding box center [598, 360] width 12 height 12
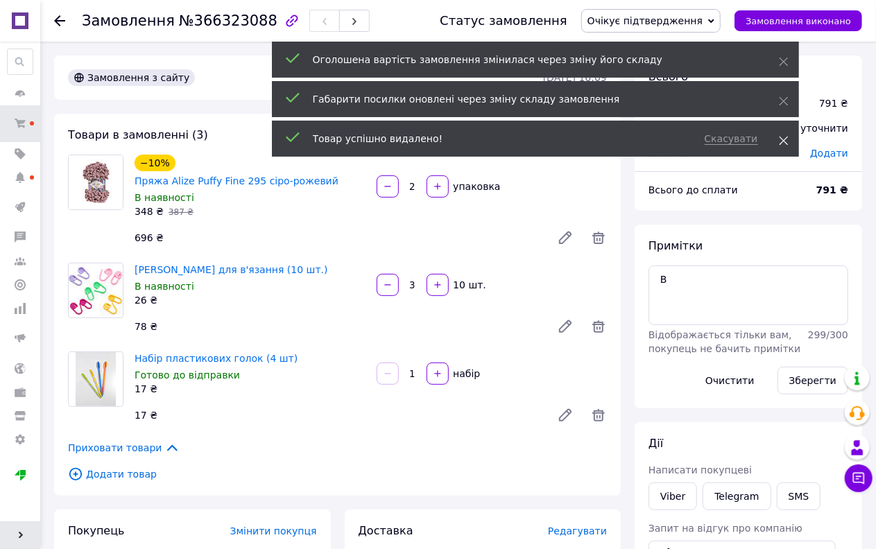
click at [787, 139] on icon at bounding box center [784, 141] width 10 height 10
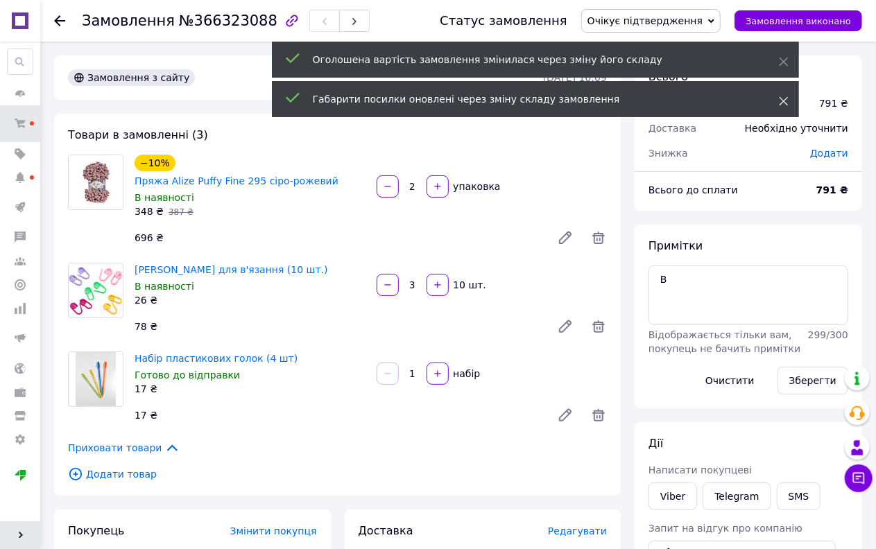
click at [777, 106] on div "Габарити посилки оновлені через зміну складу замовлення" at bounding box center [535, 99] width 527 height 36
click at [779, 105] on use at bounding box center [783, 101] width 9 height 9
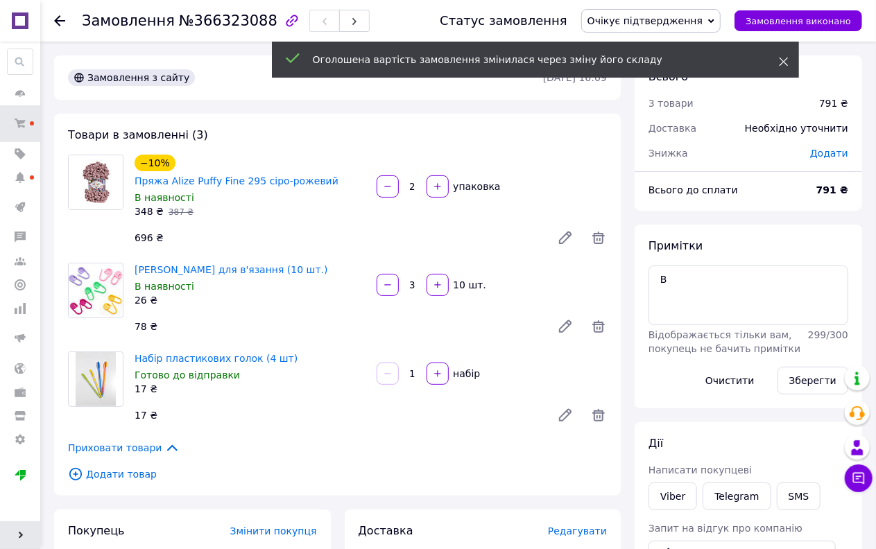
click at [781, 55] on span at bounding box center [784, 62] width 10 height 14
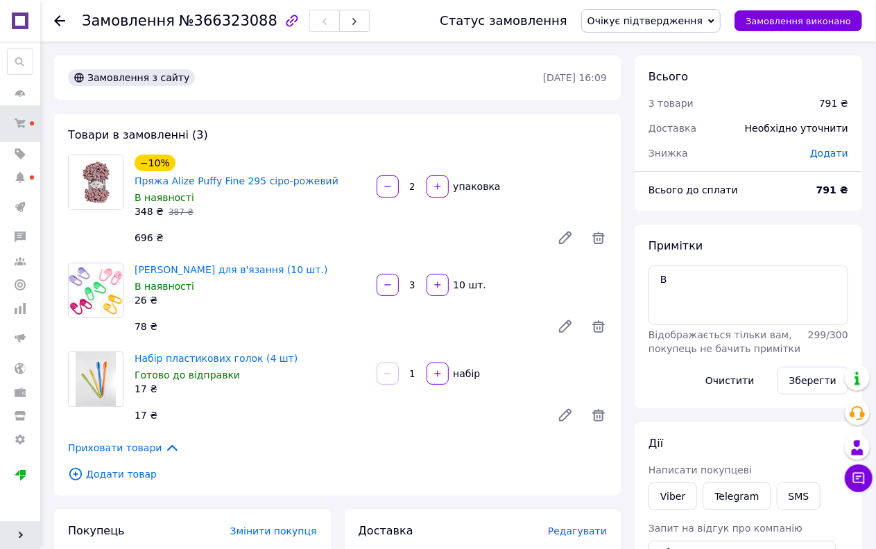
click at [133, 467] on span "Додати товар" at bounding box center [337, 474] width 539 height 15
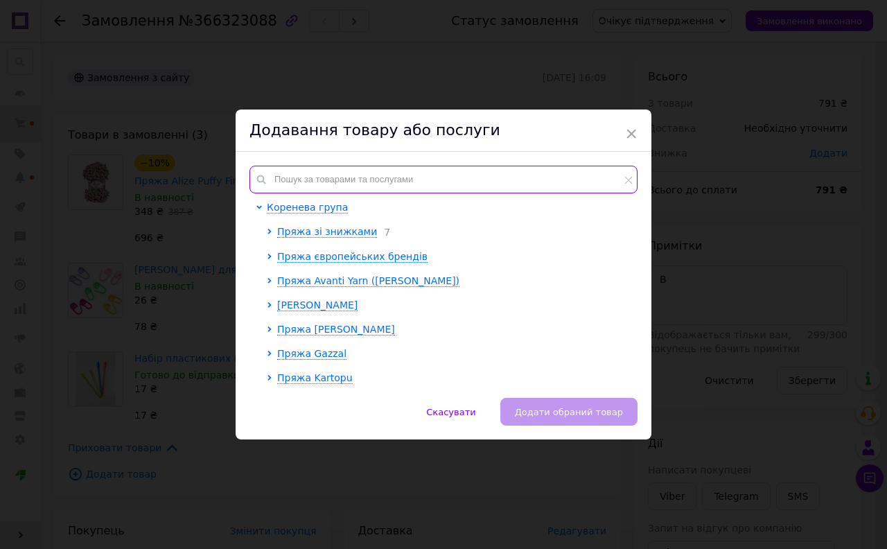
click at [375, 173] on input "text" at bounding box center [444, 180] width 388 height 28
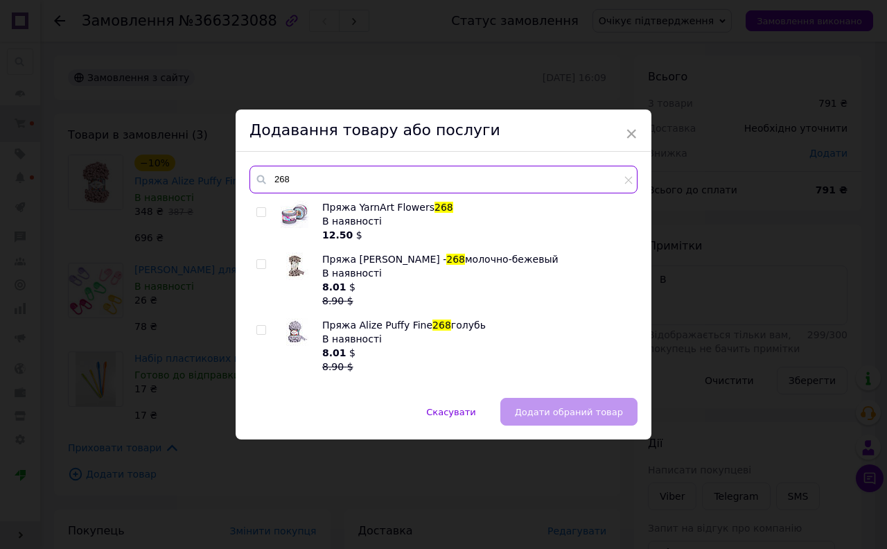
type input "268"
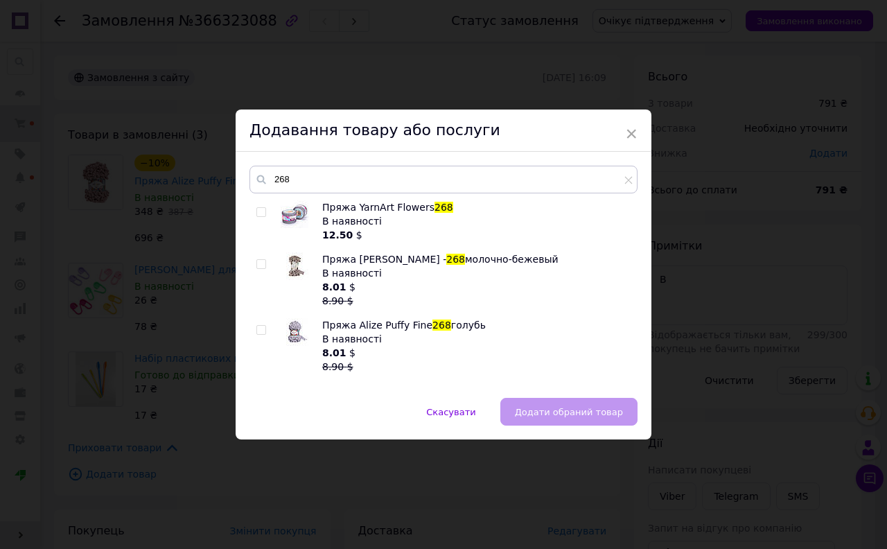
click at [259, 267] on input "checkbox" at bounding box center [261, 264] width 9 height 9
checkbox input "true"
click at [530, 409] on span "Додати обраний товар" at bounding box center [569, 412] width 108 height 10
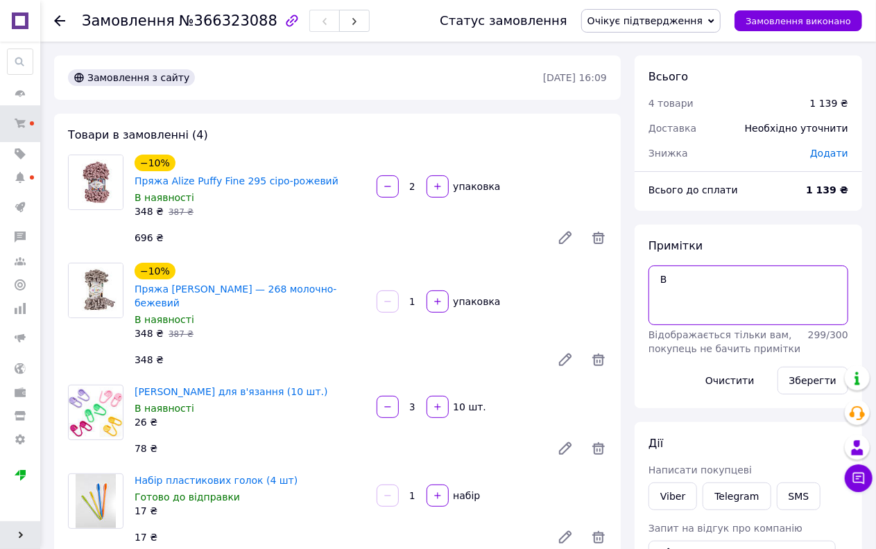
click at [709, 289] on textarea "В" at bounding box center [748, 296] width 200 height 60
type textarea "В контроль"
click at [825, 390] on button "Зберегти" at bounding box center [812, 381] width 71 height 28
click at [671, 18] on span "Очікує підтвердження" at bounding box center [644, 20] width 115 height 11
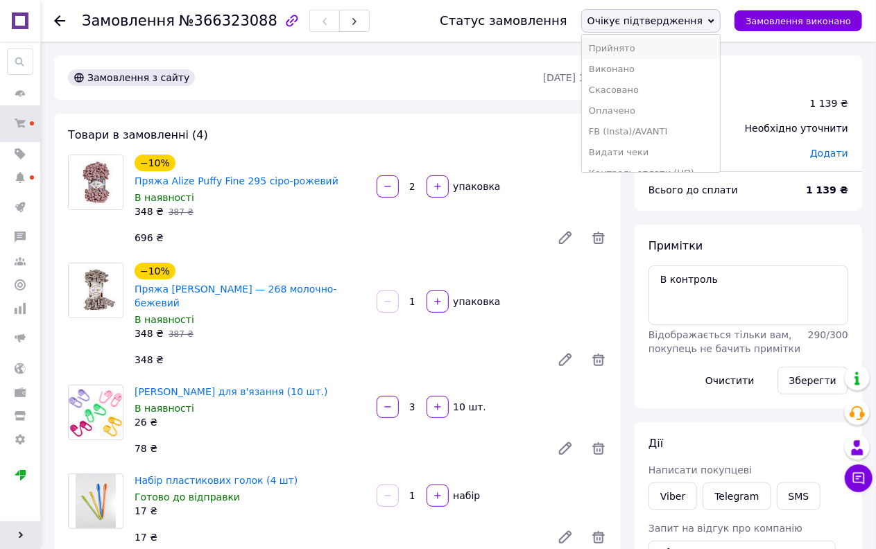
click at [652, 53] on li "Прийнято" at bounding box center [651, 48] width 138 height 21
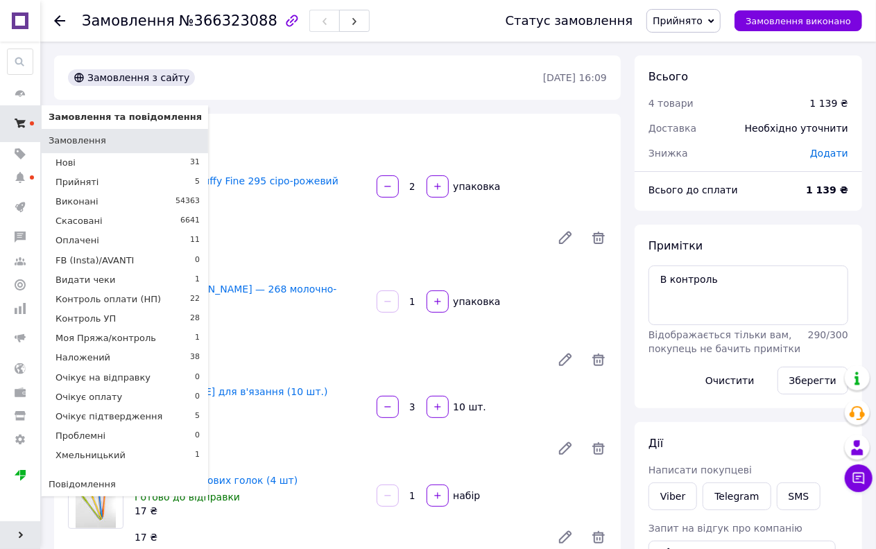
click at [17, 121] on use at bounding box center [20, 123] width 11 height 9
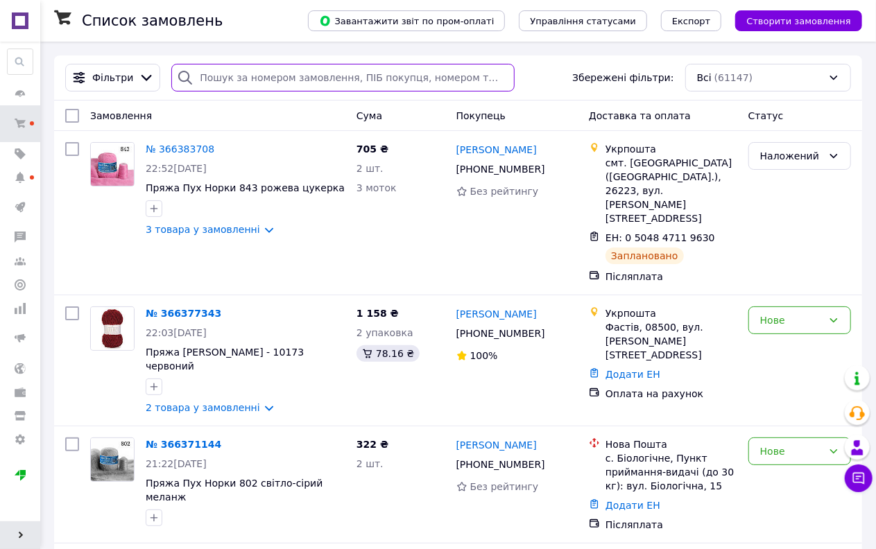
click at [410, 84] on input "search" at bounding box center [342, 78] width 343 height 28
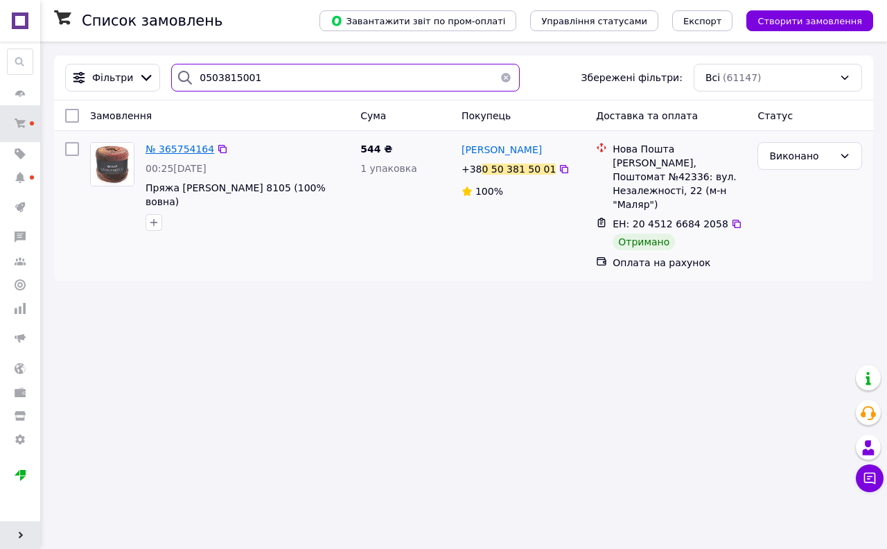
type input "0503815001"
click at [182, 146] on span "№ 365754164" at bounding box center [180, 149] width 69 height 11
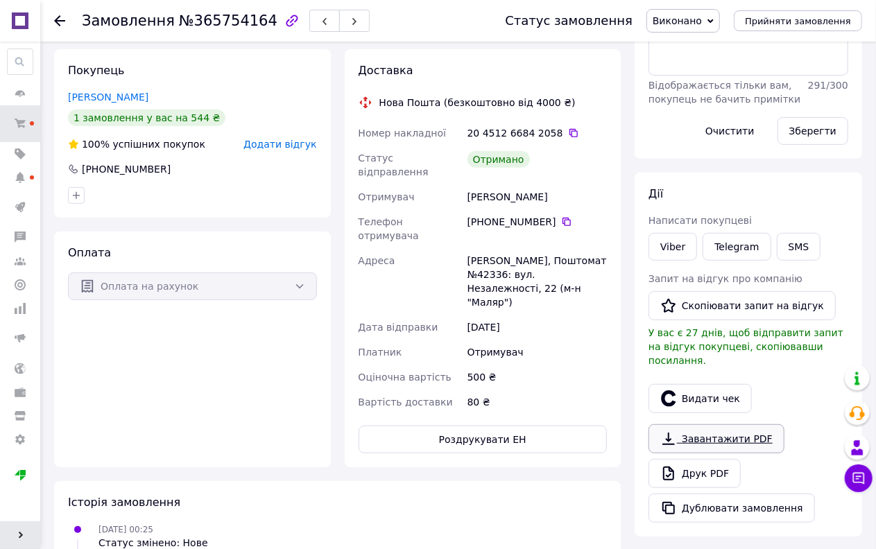
scroll to position [231, 0]
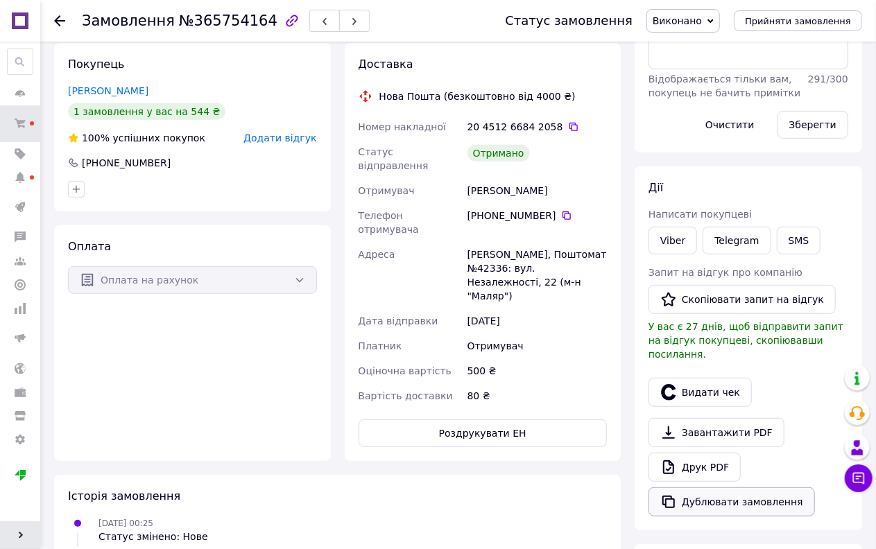
click at [718, 487] on button "Дублювати замовлення" at bounding box center [731, 501] width 166 height 29
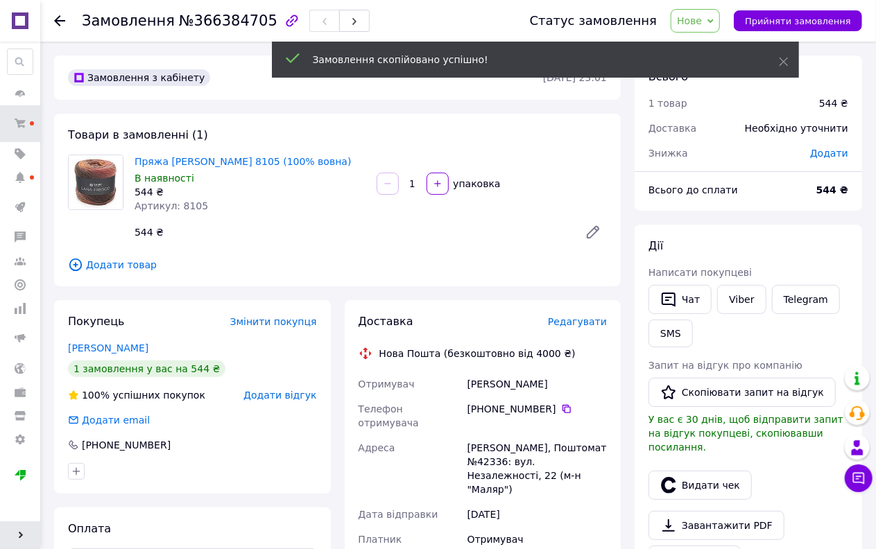
click at [115, 272] on div "Товари в замовленні (1) Пряжа Lana Fresco 8105 (100% вовна) В наявності 544 ₴ А…" at bounding box center [337, 200] width 566 height 173
click at [120, 264] on span "Додати товар" at bounding box center [337, 264] width 539 height 15
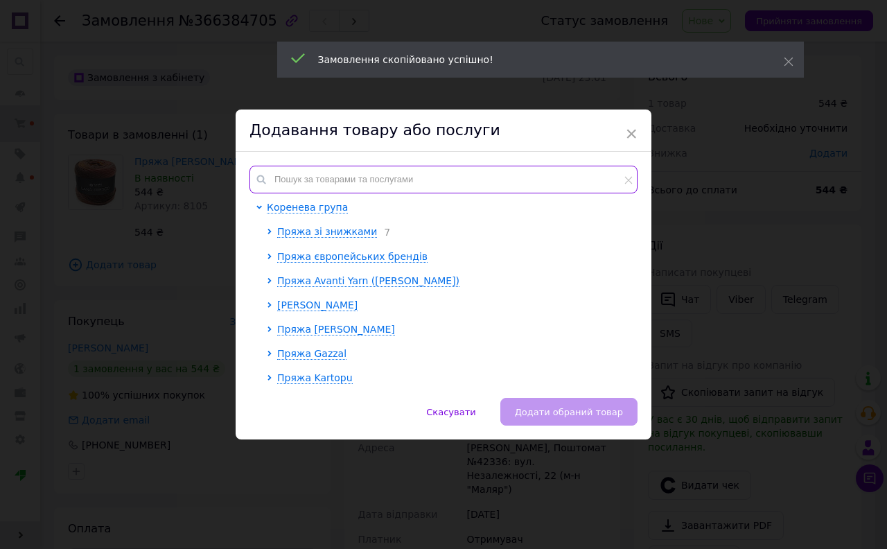
click at [350, 181] on input "text" at bounding box center [444, 180] width 388 height 28
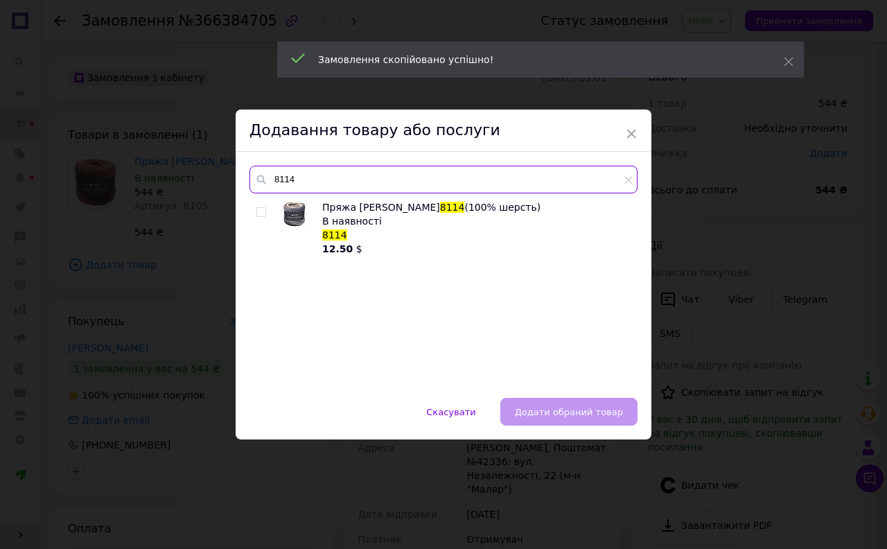
type input "8114"
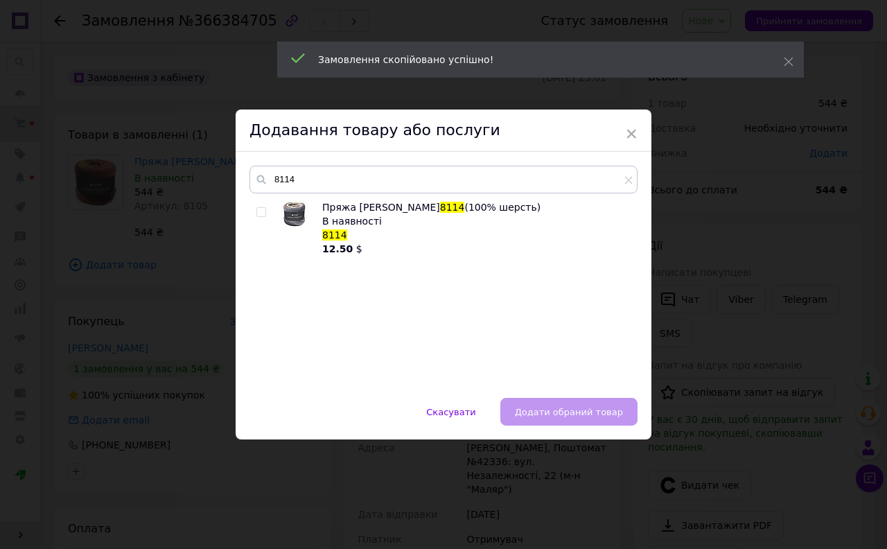
click at [261, 213] on input "checkbox" at bounding box center [261, 212] width 9 height 9
checkbox input "true"
click at [536, 408] on span "Додати обраний товар" at bounding box center [569, 412] width 108 height 10
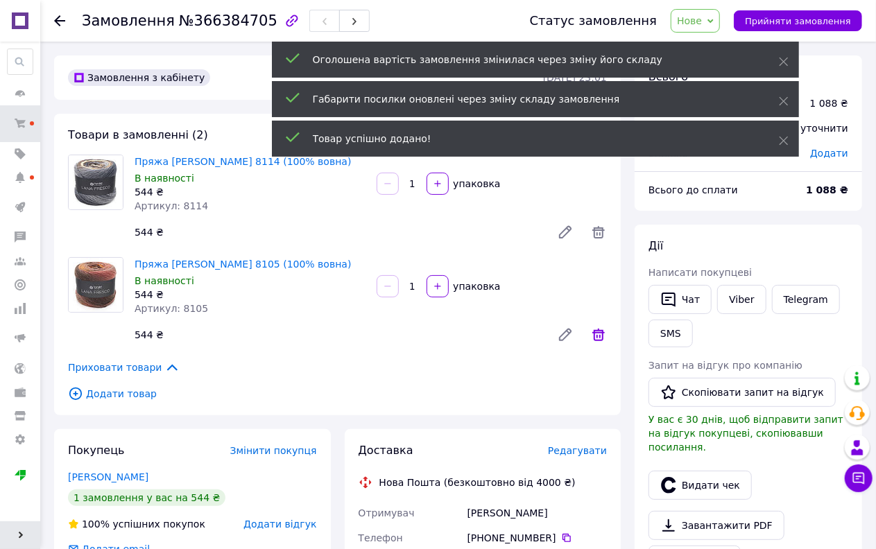
click at [591, 331] on icon at bounding box center [598, 335] width 17 height 17
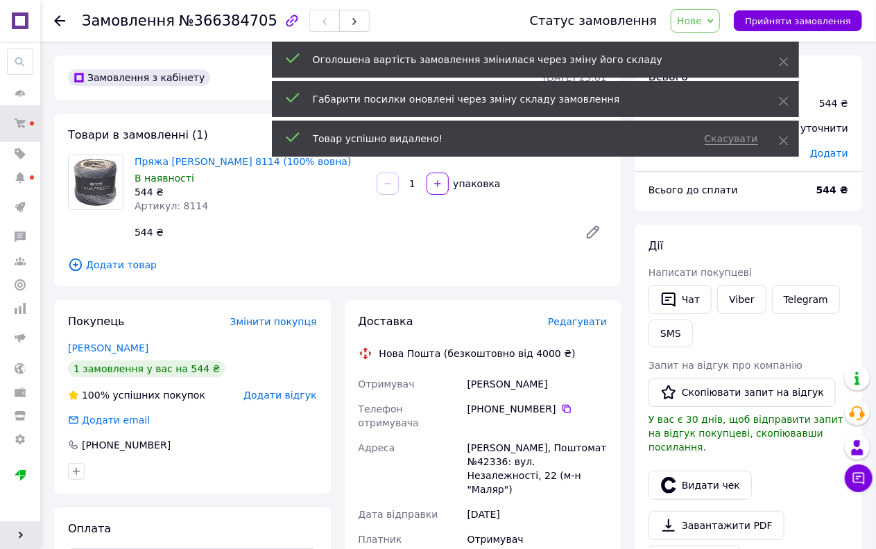
click at [720, 17] on span "Нове" at bounding box center [694, 21] width 49 height 24
click at [781, 102] on icon at bounding box center [784, 101] width 10 height 10
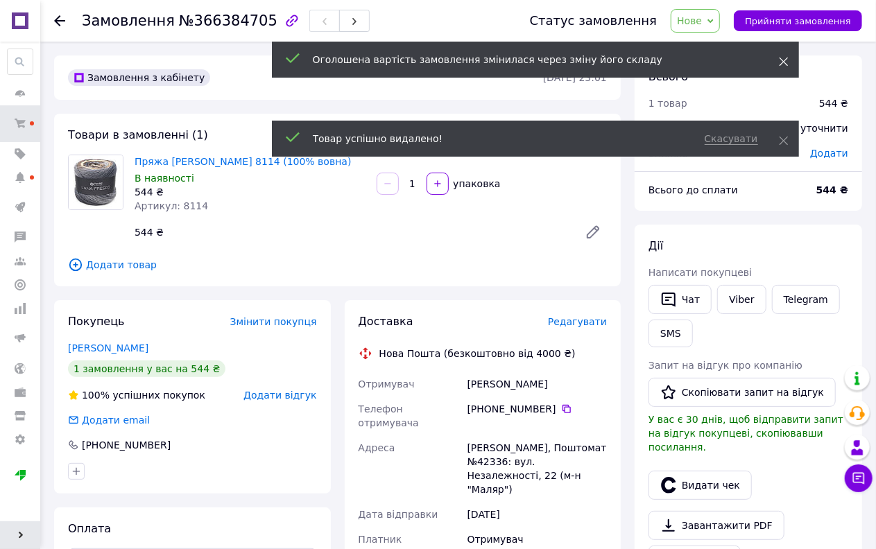
click at [782, 66] on icon at bounding box center [784, 62] width 10 height 10
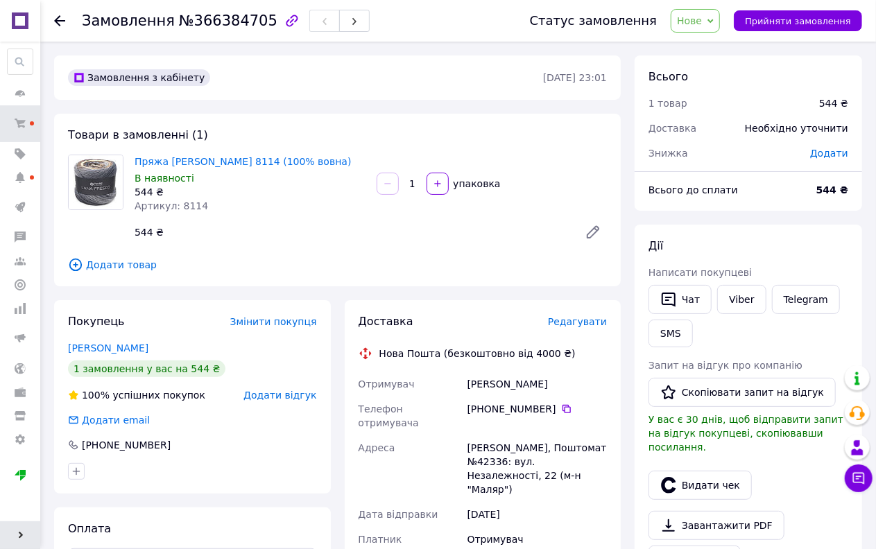
click at [720, 21] on span "Нове" at bounding box center [694, 21] width 49 height 24
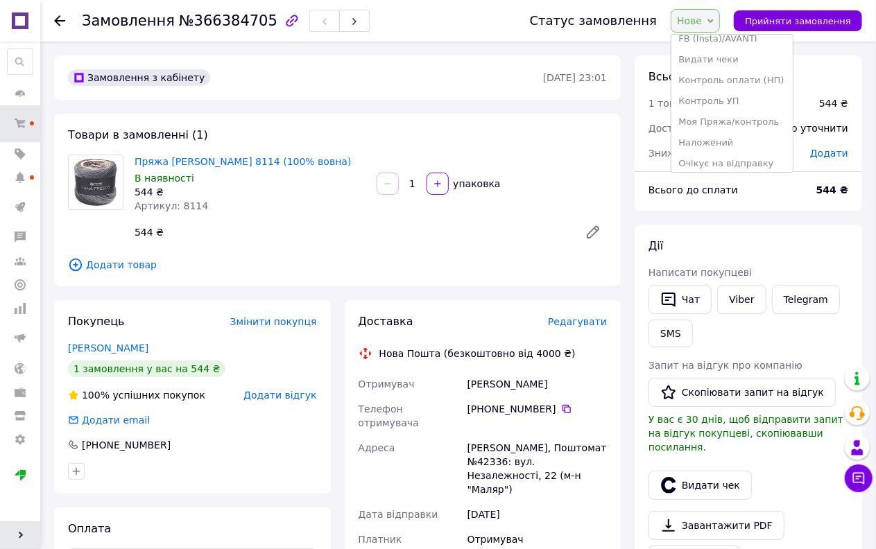
scroll to position [154, 0]
click at [737, 143] on li "Очікує підтвердження" at bounding box center [731, 144] width 121 height 21
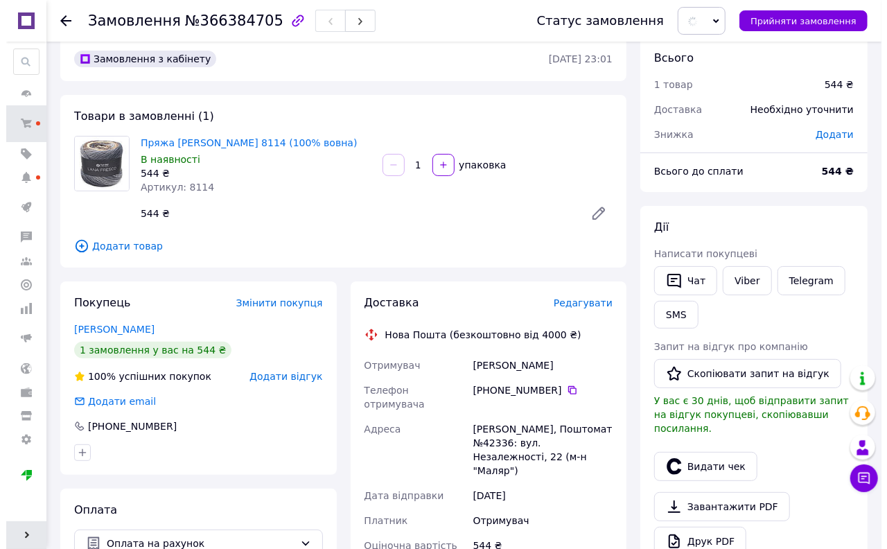
scroll to position [231, 0]
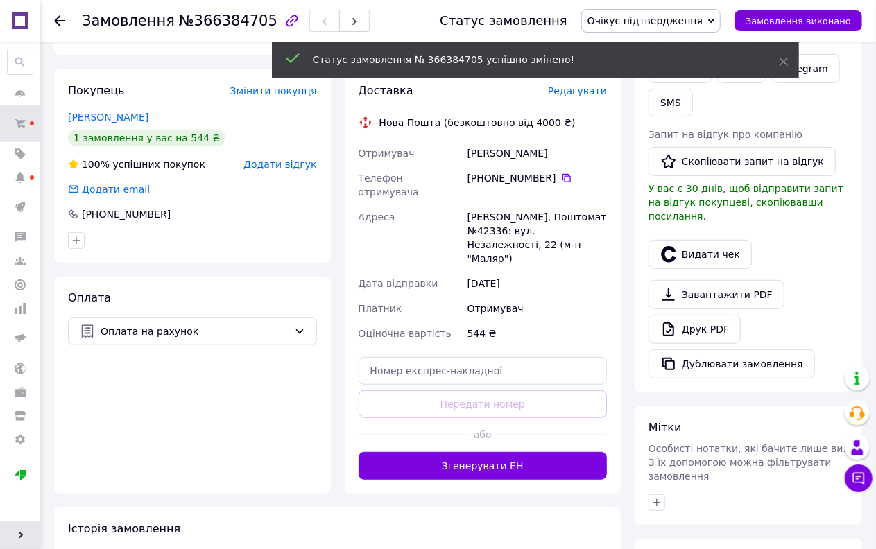
click at [584, 92] on span "Редагувати" at bounding box center [577, 90] width 59 height 11
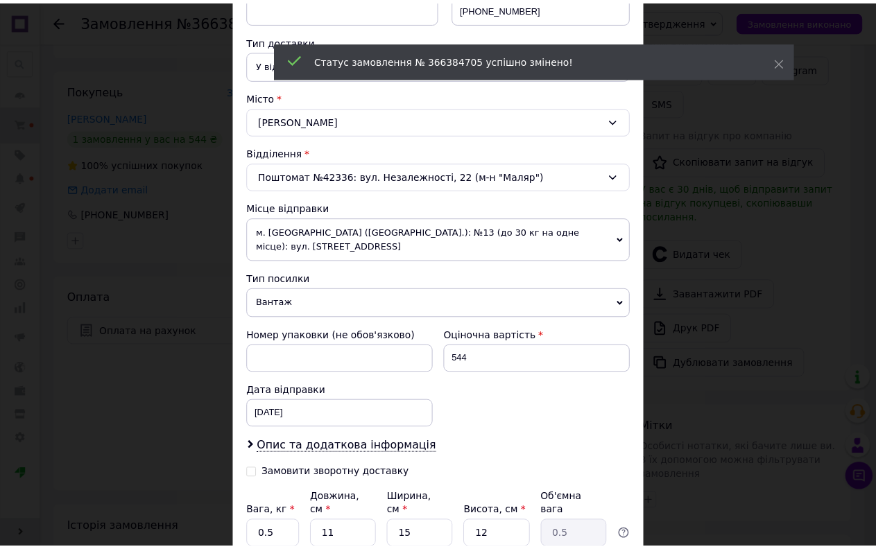
scroll to position [412, 0]
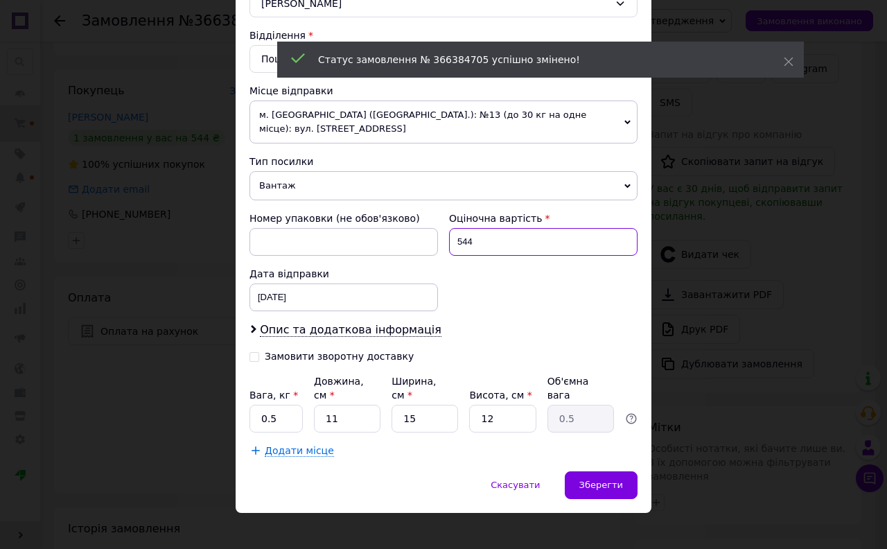
click at [484, 237] on input "544" at bounding box center [543, 242] width 189 height 28
type input "500"
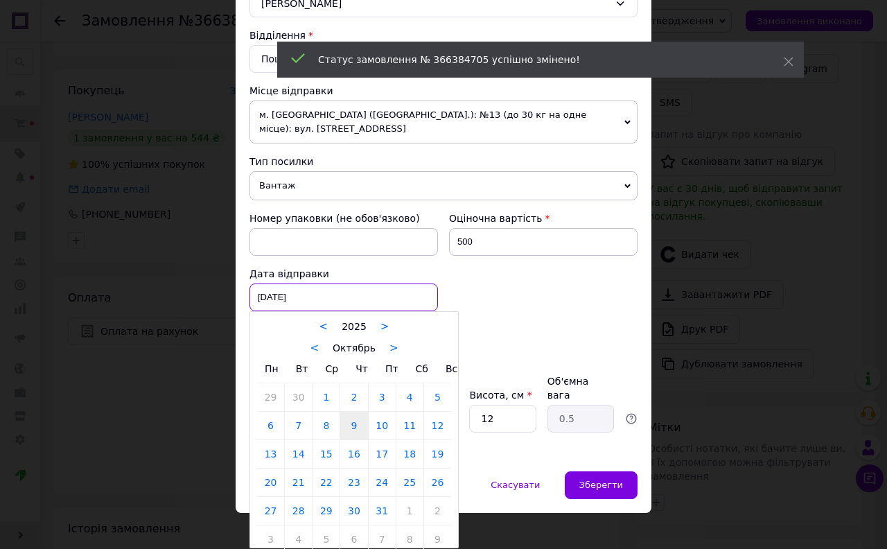
click at [300, 300] on div "[DATE] < 2025 > < Октябрь > Пн Вт Ср Чт Пт Сб Вс 29 30 1 2 3 4 5 6 7 8 9 10 11 …" at bounding box center [344, 298] width 189 height 28
click at [302, 452] on link "14" at bounding box center [298, 454] width 27 height 28
type input "[DATE]"
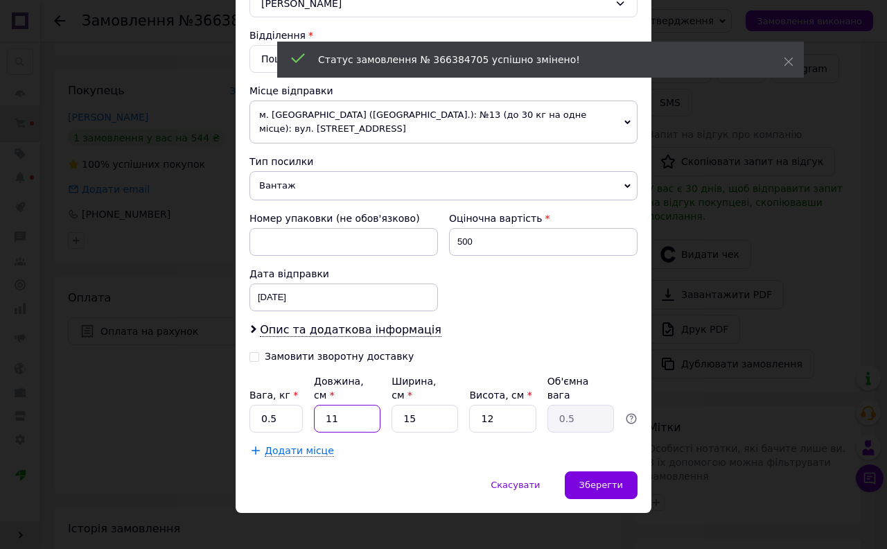
drag, startPoint x: 338, startPoint y: 407, endPoint x: 306, endPoint y: 416, distance: 33.8
click at [306, 416] on div "Вага, кг * 0.5 Довжина, см * 11 Ширина, см * 15 Висота, см * 12 Об'ємна вага 0.5" at bounding box center [444, 403] width 388 height 58
type input "2"
type input "0.1"
type input "22"
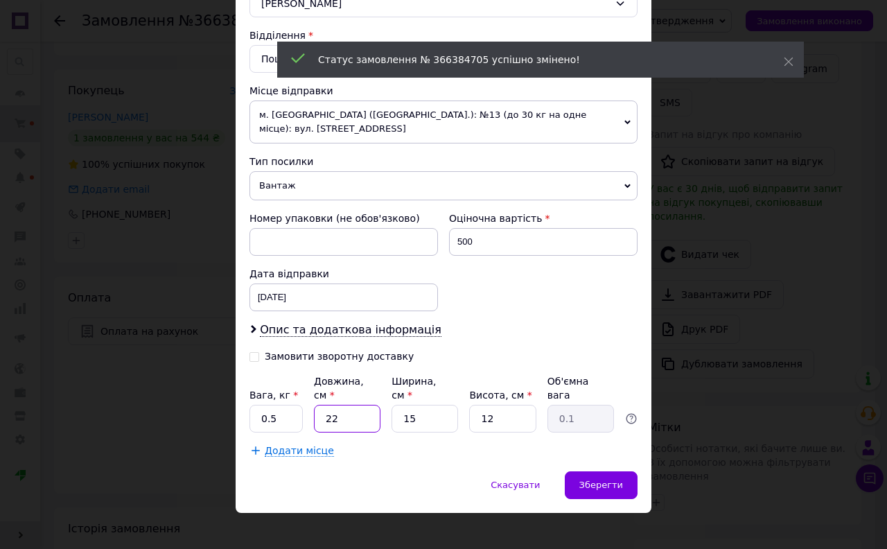
type input "0.99"
type input "22"
click at [594, 471] on div "Зберегти" at bounding box center [601, 485] width 73 height 28
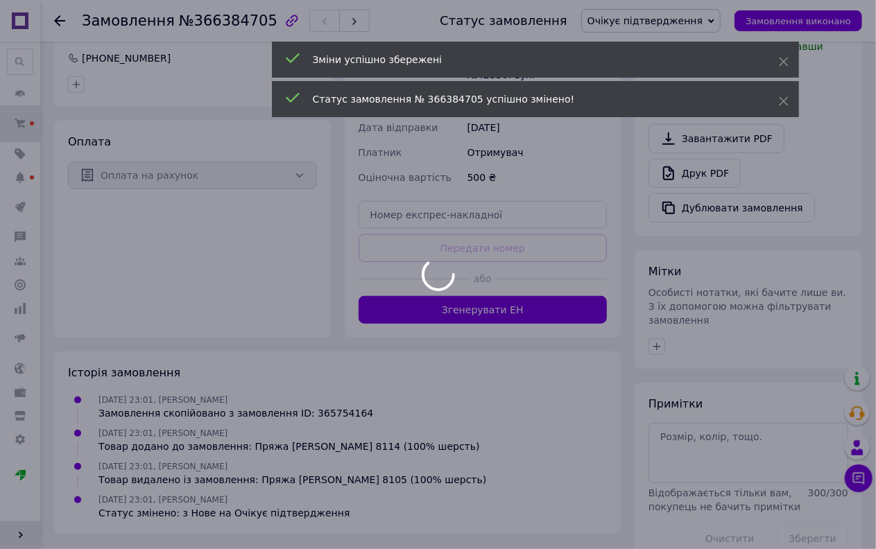
scroll to position [390, 0]
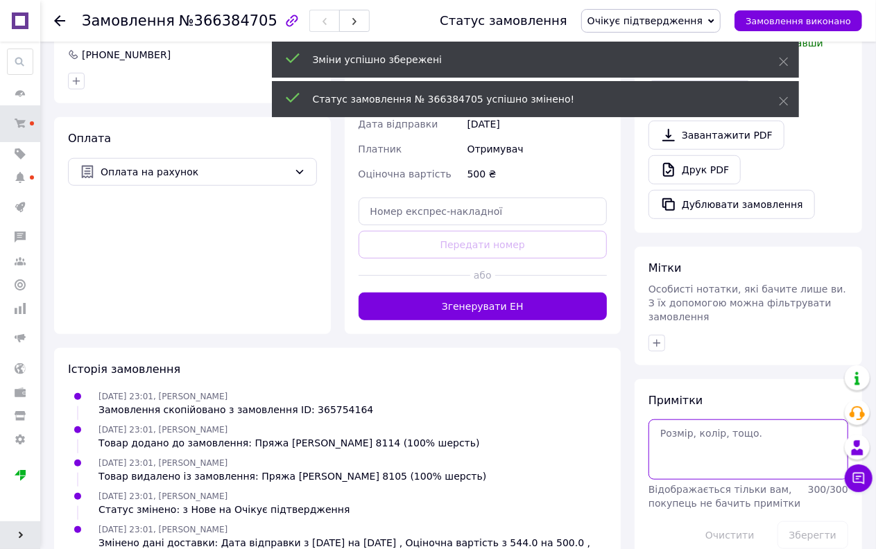
click at [693, 419] on textarea at bounding box center [748, 449] width 200 height 60
type textarea "Заміна на 8105"
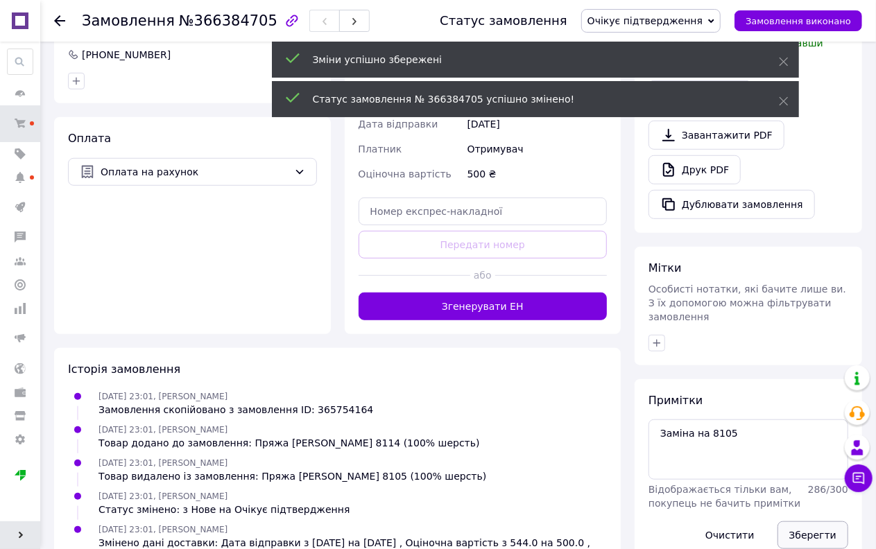
click at [807, 521] on button "Зберегти" at bounding box center [812, 535] width 71 height 28
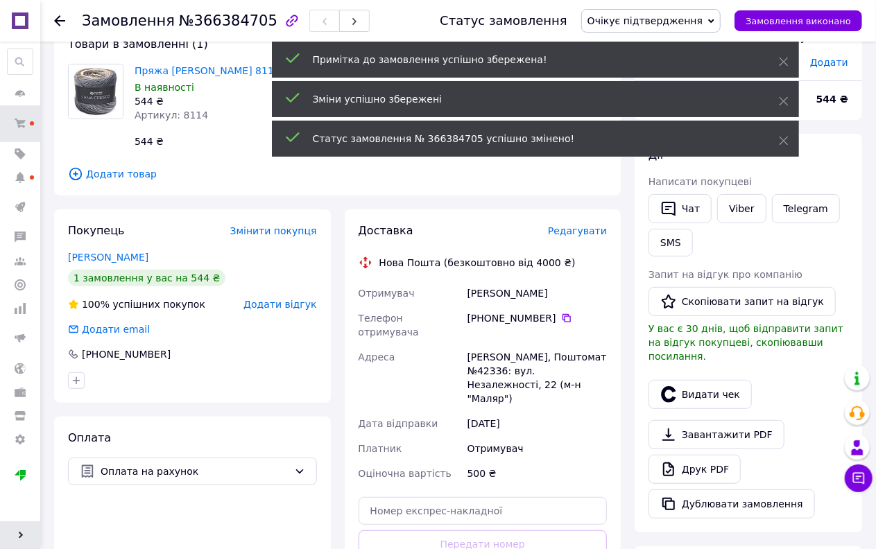
scroll to position [82, 0]
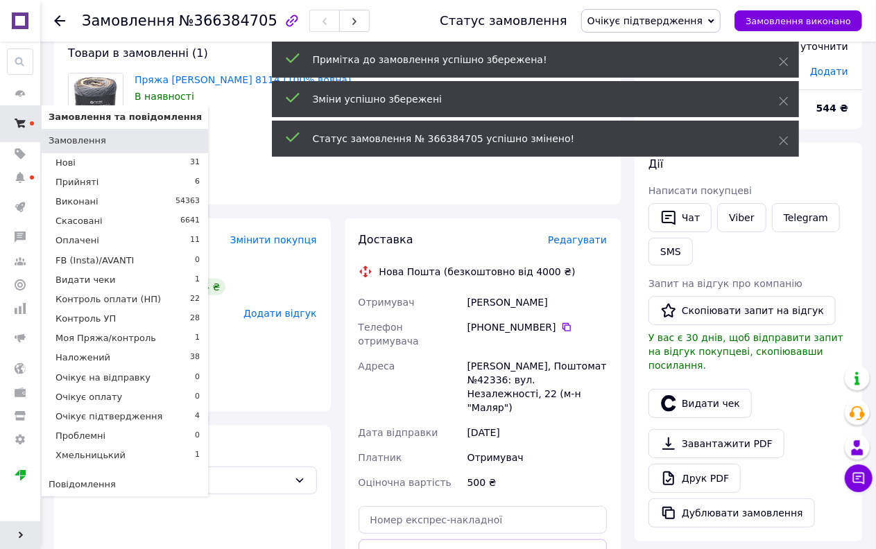
click at [18, 118] on icon at bounding box center [20, 123] width 11 height 11
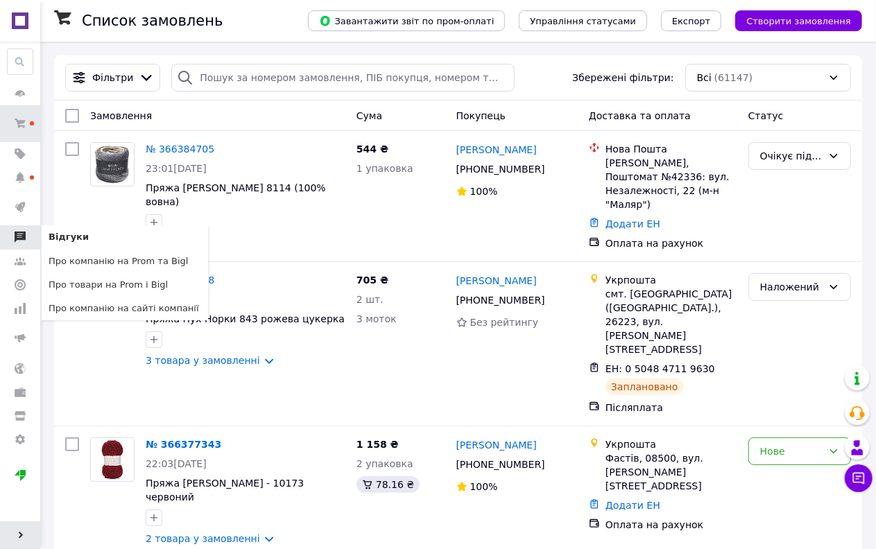
click at [19, 232] on use at bounding box center [20, 237] width 11 height 11
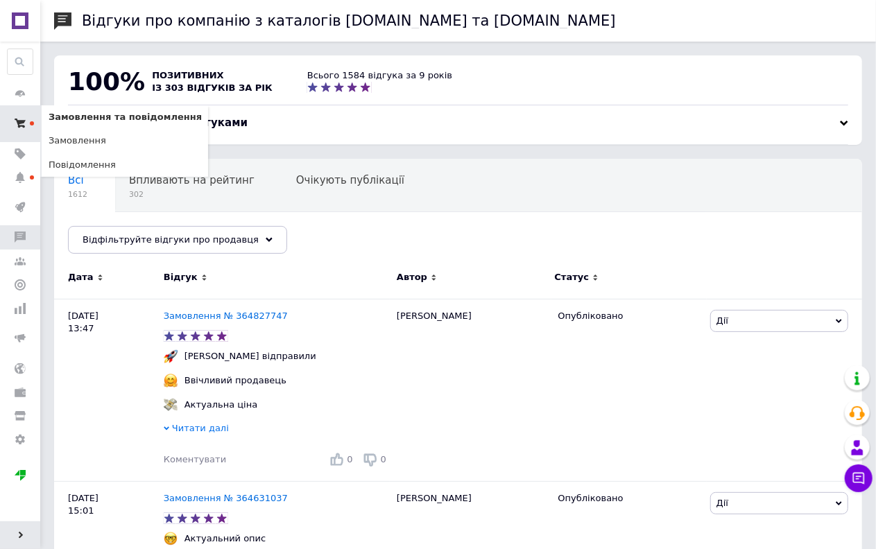
click at [15, 128] on icon at bounding box center [20, 123] width 11 height 11
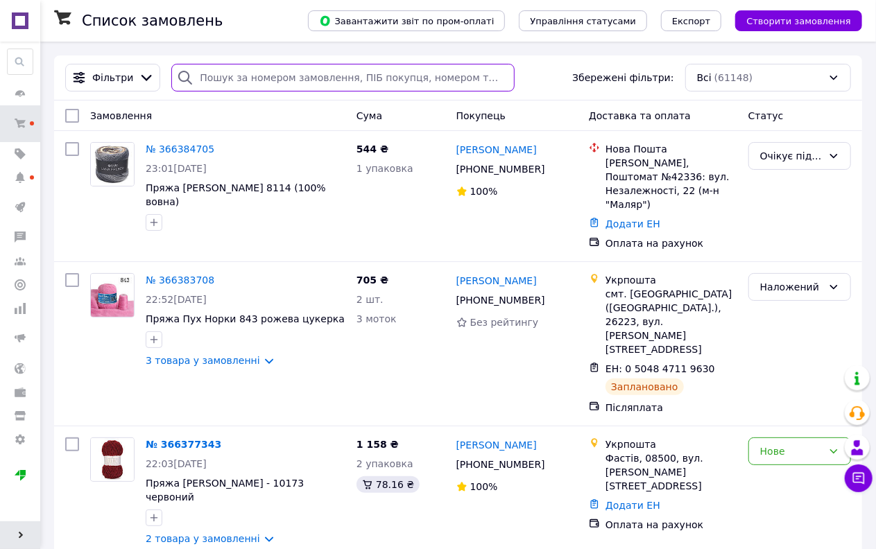
click at [304, 80] on input "search" at bounding box center [342, 78] width 343 height 28
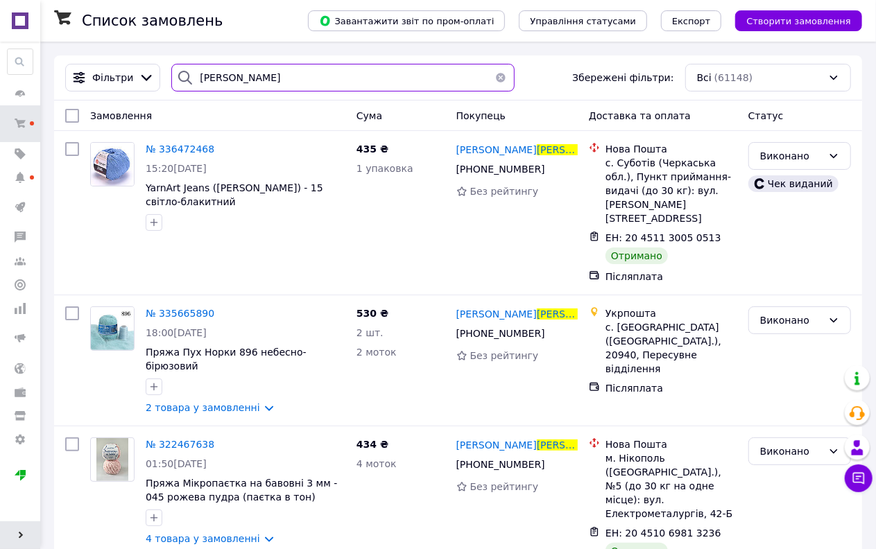
drag, startPoint x: 248, startPoint y: 81, endPoint x: 189, endPoint y: 94, distance: 60.2
click at [189, 94] on div "[PERSON_NAME] Збережені фільтри: Всі (61148)" at bounding box center [458, 77] width 808 height 45
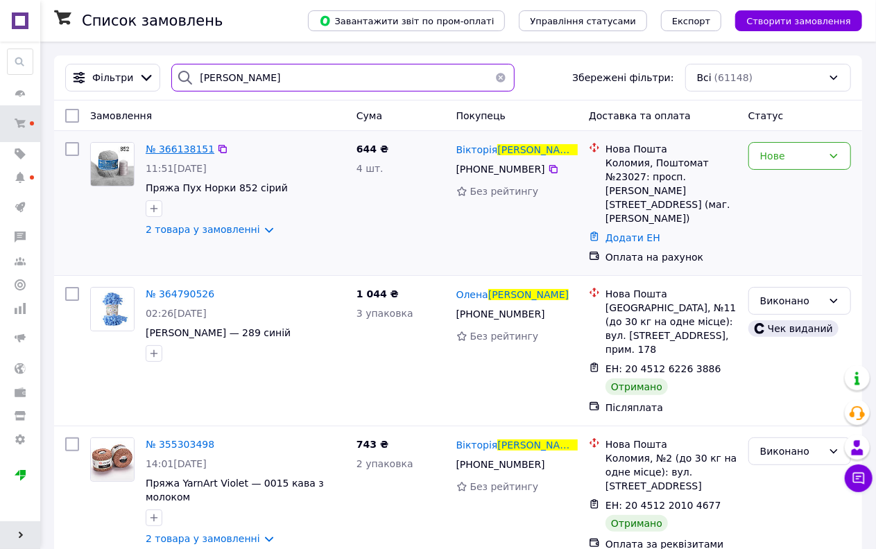
type input "[PERSON_NAME]"
click at [189, 148] on span "№ 366138151" at bounding box center [180, 149] width 69 height 11
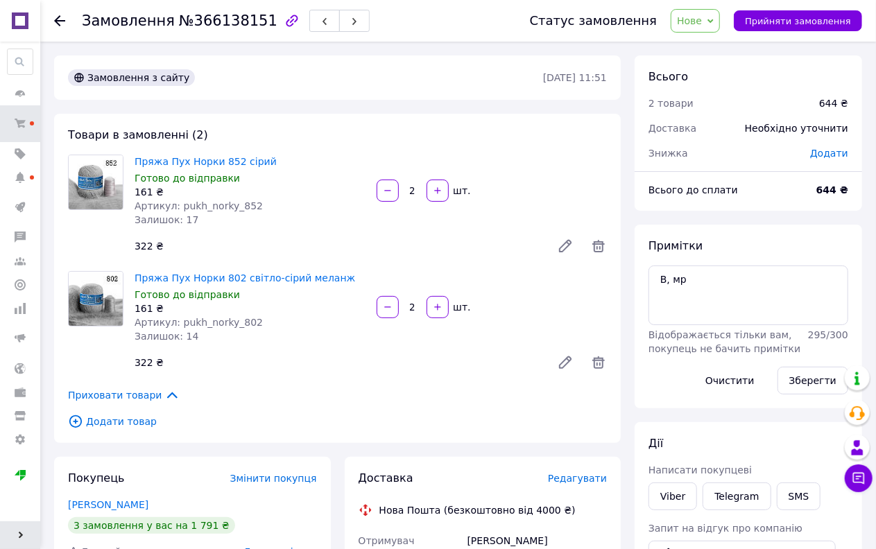
click at [695, 21] on span "Нове" at bounding box center [689, 20] width 25 height 11
click at [709, 109] on li "Оплачено" at bounding box center [731, 111] width 121 height 21
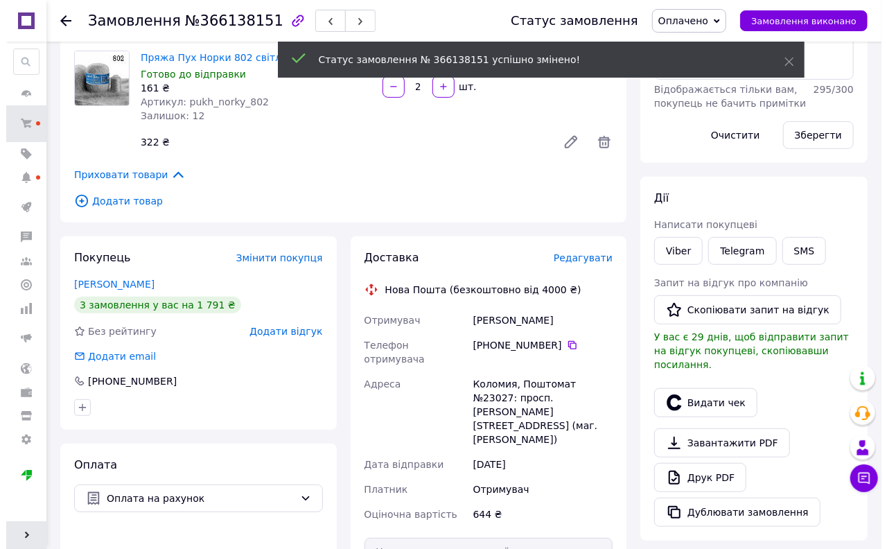
scroll to position [231, 0]
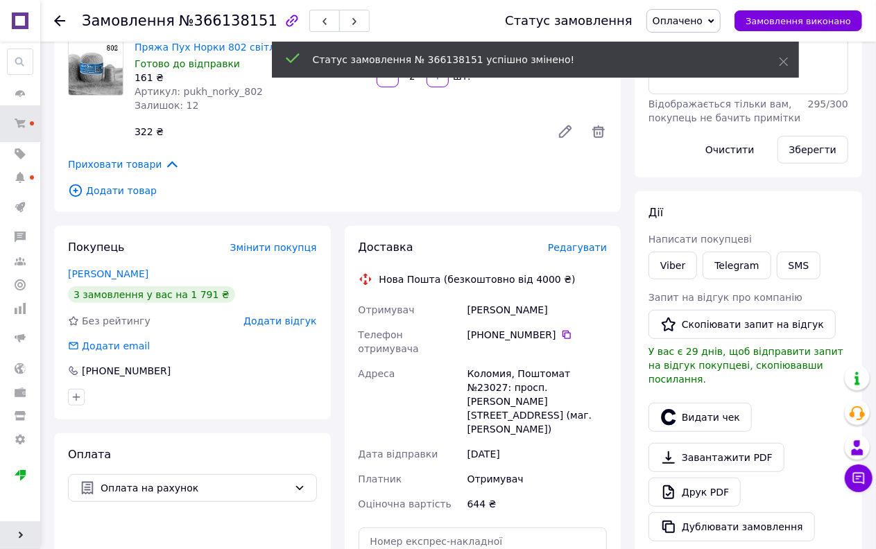
click at [582, 246] on span "Редагувати" at bounding box center [577, 247] width 59 height 11
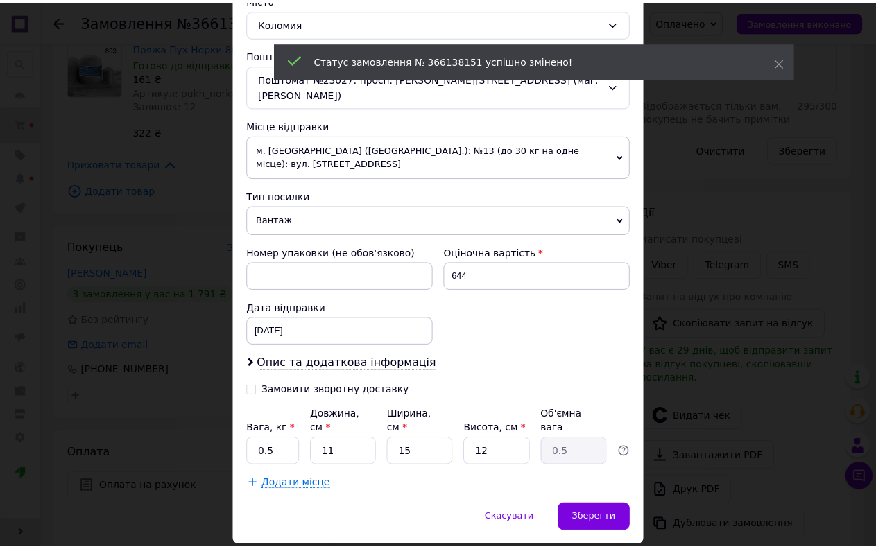
scroll to position [412, 0]
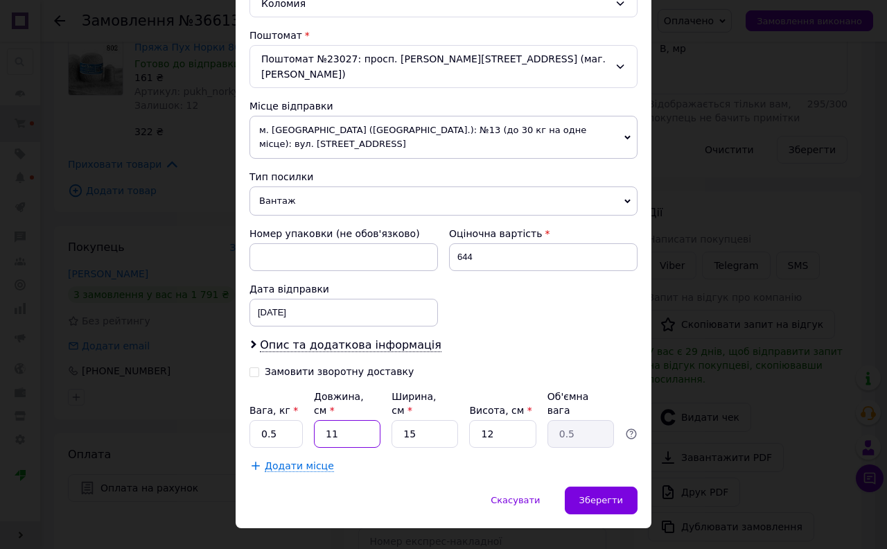
drag, startPoint x: 337, startPoint y: 409, endPoint x: 286, endPoint y: 424, distance: 53.3
click at [286, 424] on div "Платник Отримувач Відправник Прізвище отримувача [PERSON_NAME] Ім'я отримувача …" at bounding box center [444, 110] width 388 height 725
type input "2"
type input "0.1"
type input "22"
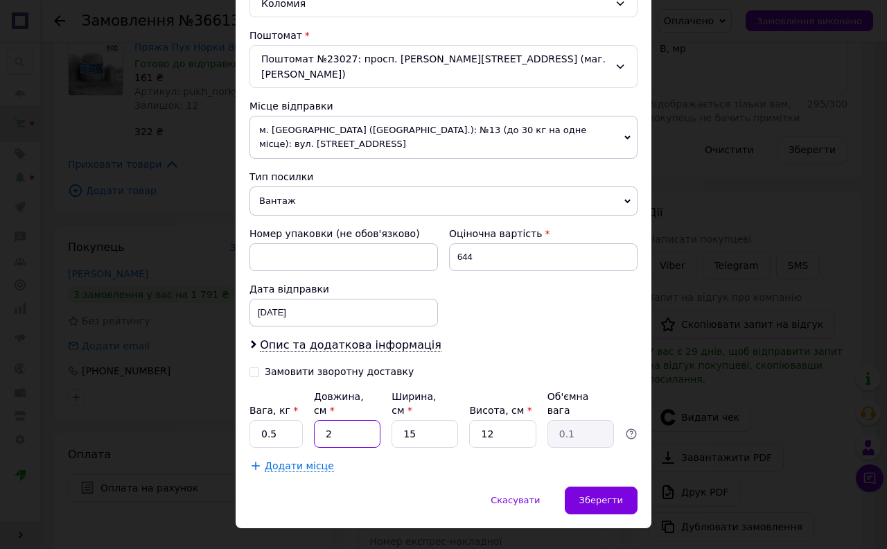
type input "0.99"
type input "22"
drag, startPoint x: 466, startPoint y: 250, endPoint x: 418, endPoint y: 258, distance: 48.4
click at [418, 258] on div "Номер упаковки (не обов'язково) Оціночна вартість 644 Дата відправки [DATE] < 2…" at bounding box center [443, 276] width 399 height 111
type input "500"
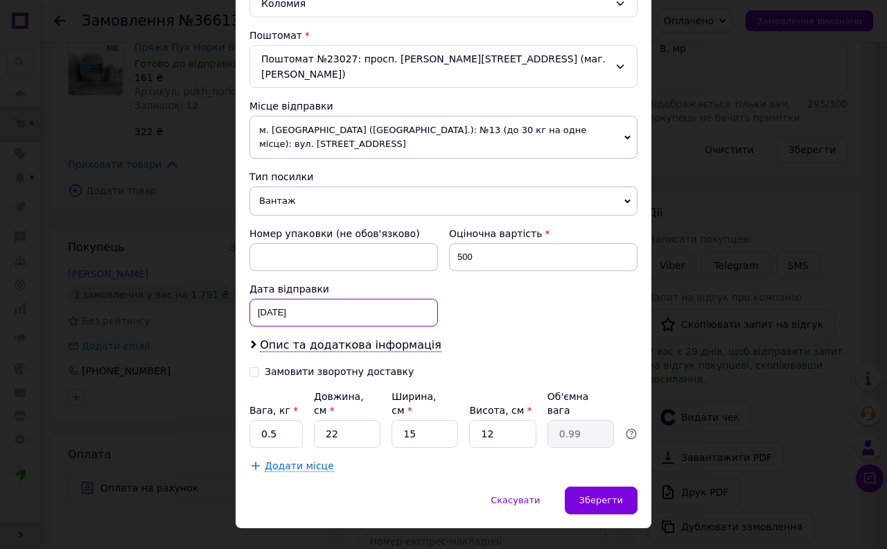
click at [304, 299] on div "[DATE] < 2025 > < Октябрь > Пн Вт Ср Чт Пт Сб Вс 29 30 1 2 3 4 5 6 7 8 9 10 11 …" at bounding box center [344, 313] width 189 height 28
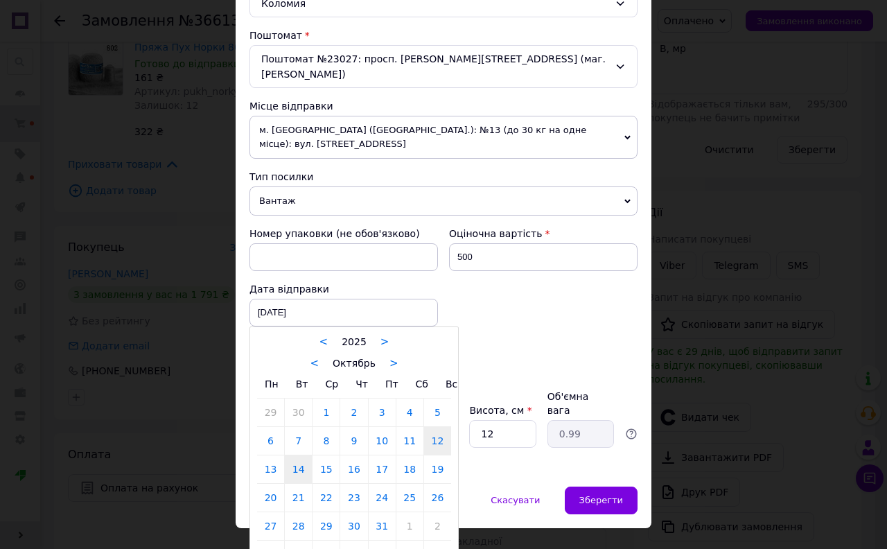
click at [300, 458] on link "14" at bounding box center [298, 470] width 27 height 28
type input "[DATE]"
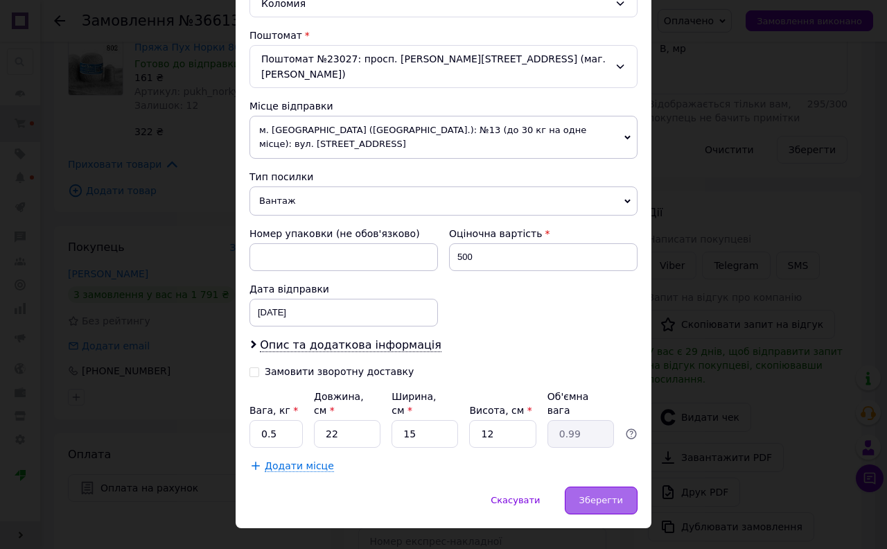
click at [619, 495] on span "Зберегти" at bounding box center [602, 500] width 44 height 10
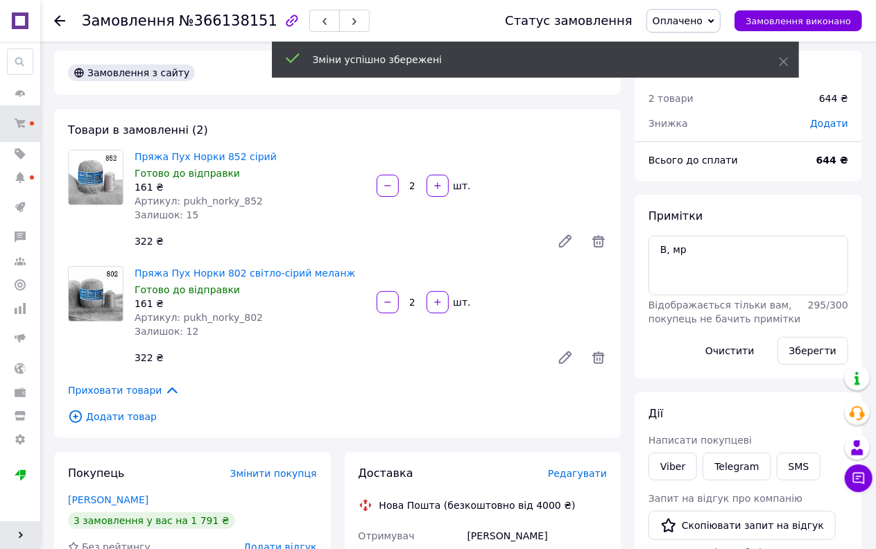
scroll to position [0, 0]
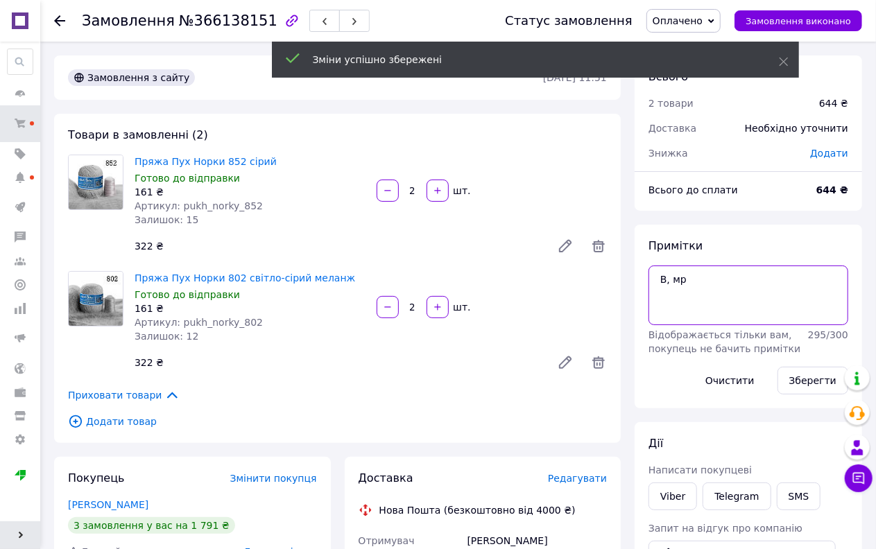
click at [717, 267] on textarea "В, мр" at bounding box center [748, 296] width 200 height 60
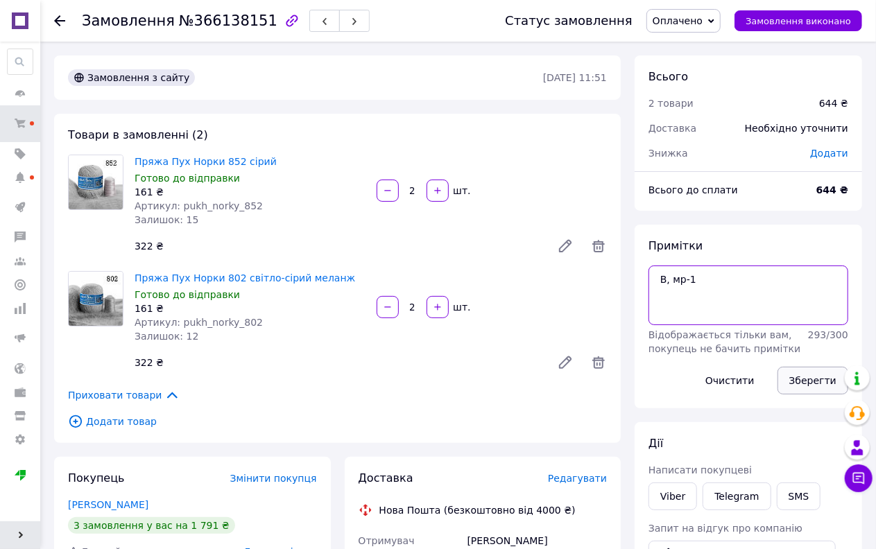
type textarea "В, мр-1"
click at [820, 382] on button "Зберегти" at bounding box center [812, 381] width 71 height 28
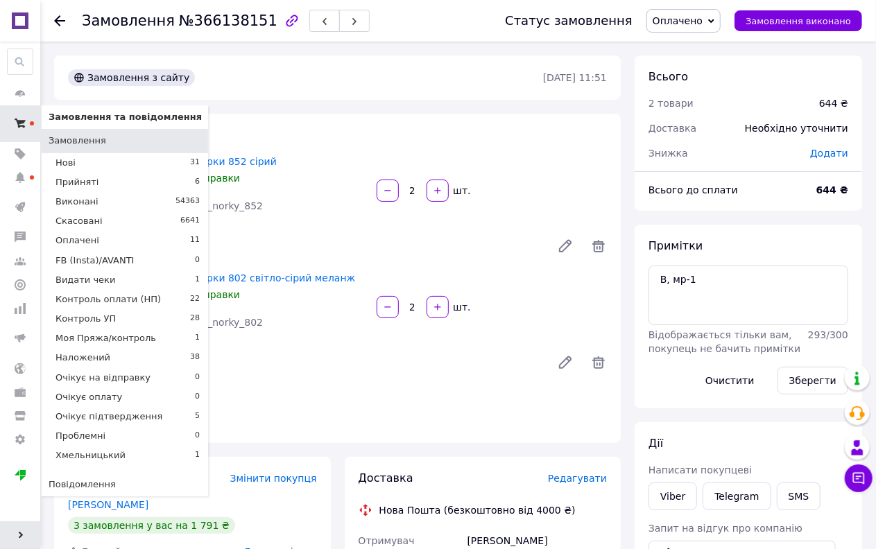
click at [24, 120] on icon at bounding box center [20, 123] width 11 height 11
